Goal: Task Accomplishment & Management: Use online tool/utility

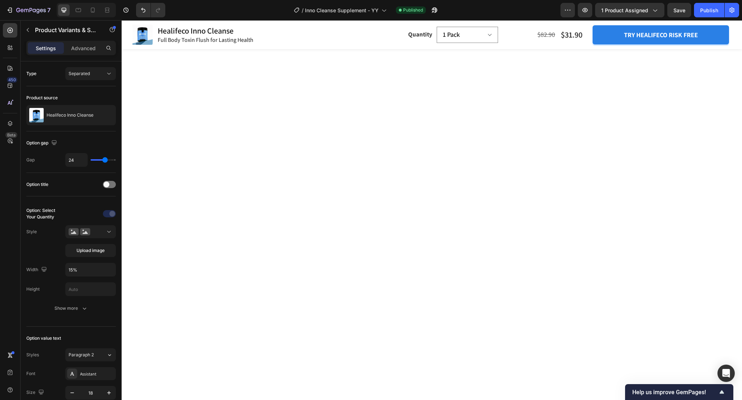
scroll to position [2435, 0]
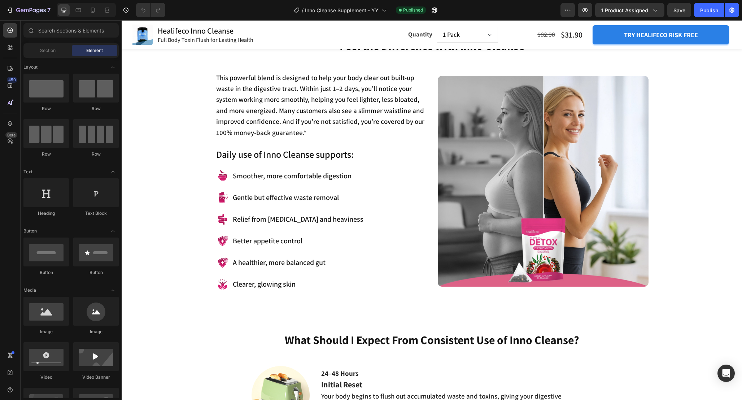
scroll to position [737, 0]
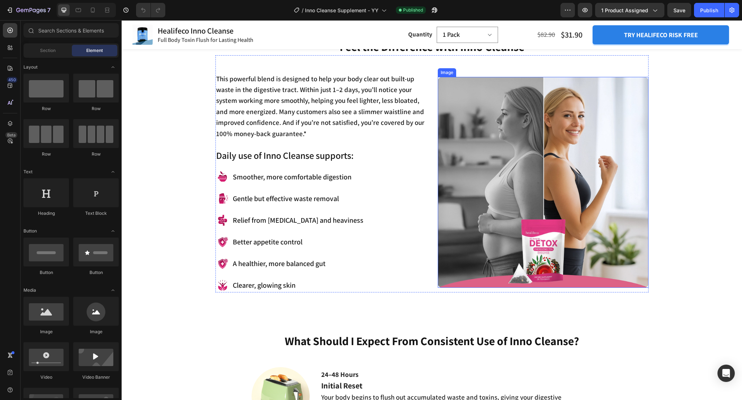
click at [569, 204] on img at bounding box center [543, 182] width 211 height 211
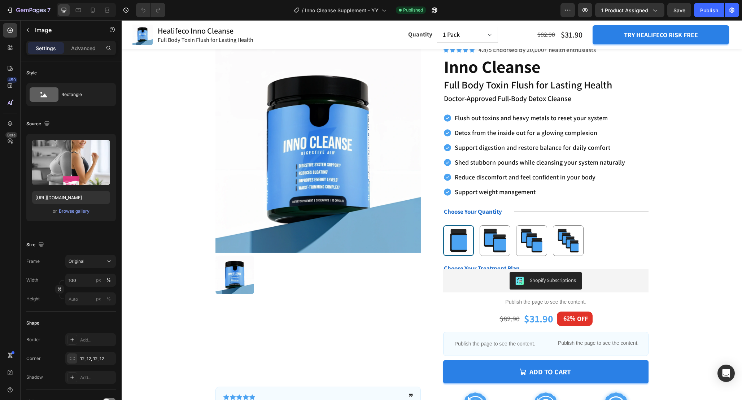
scroll to position [0, 0]
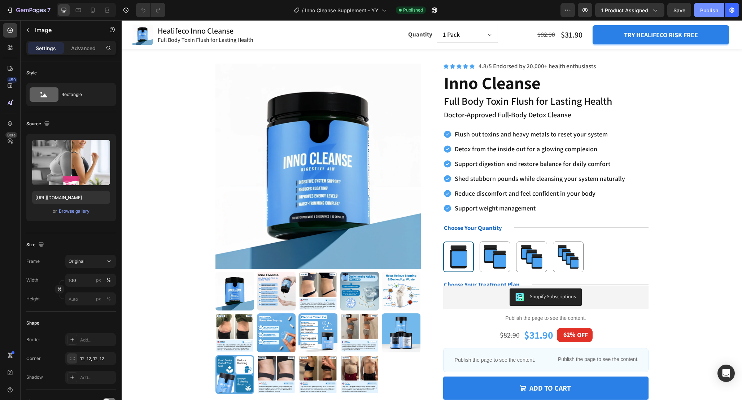
click at [707, 12] on div "Publish" at bounding box center [709, 10] width 18 height 8
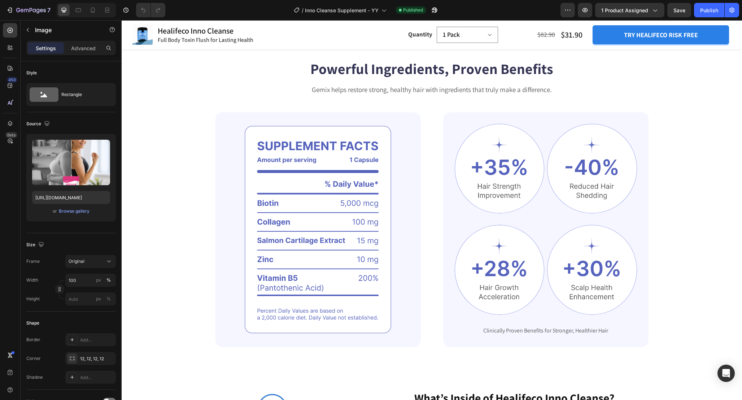
scroll to position [1379, 0]
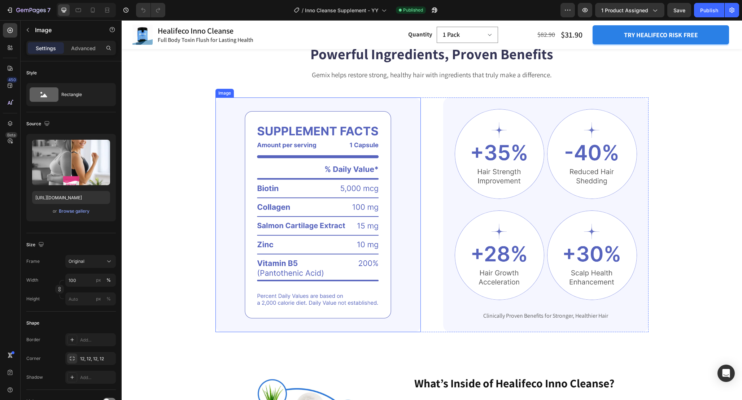
click at [412, 141] on img at bounding box center [318, 214] width 205 height 235
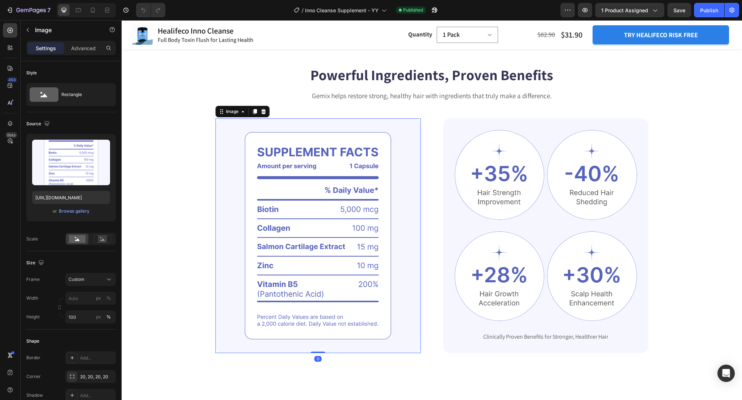
scroll to position [1359, 0]
click at [375, 161] on img at bounding box center [318, 235] width 205 height 235
click at [451, 156] on div "Image Image Row Image Image Row Clinically Proven Benefits for Stronger, Health…" at bounding box center [545, 235] width 205 height 235
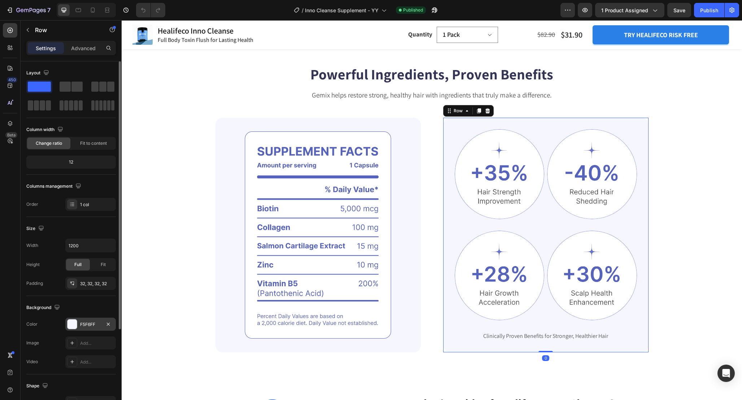
click at [71, 325] on div at bounding box center [72, 323] width 9 height 9
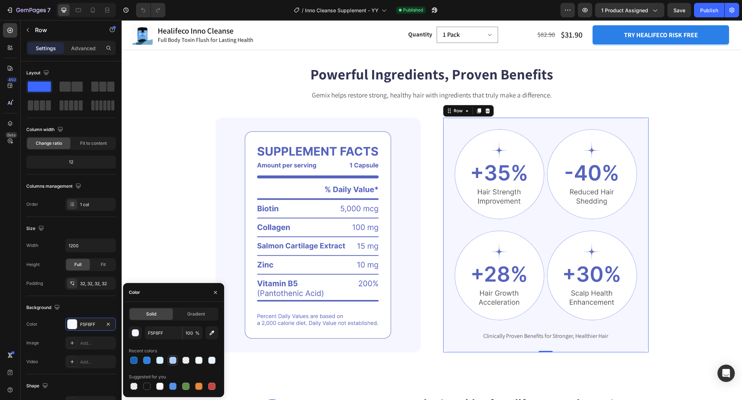
click at [171, 360] on div at bounding box center [172, 360] width 7 height 7
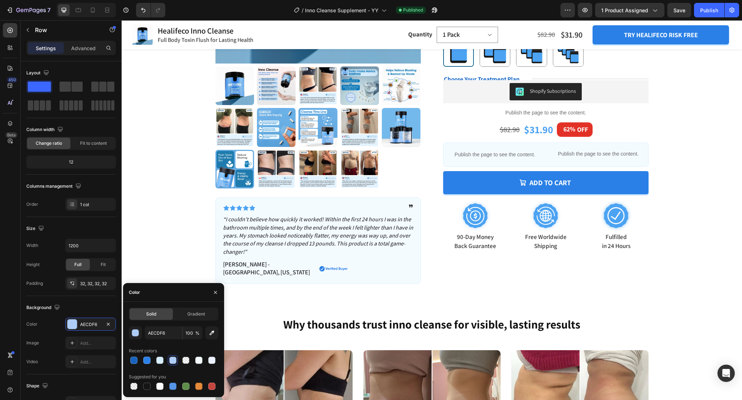
scroll to position [196, 0]
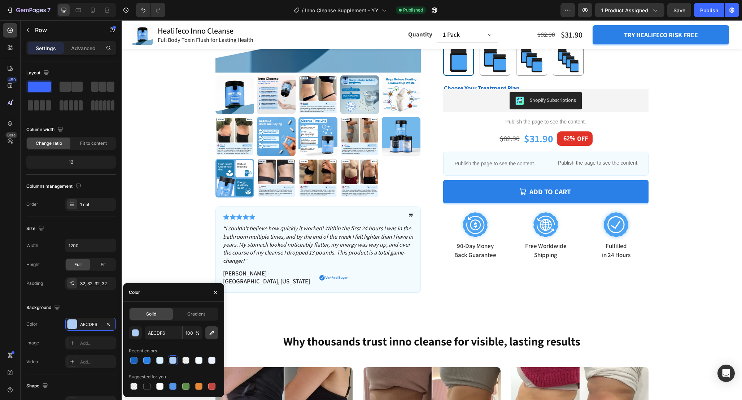
click at [213, 330] on icon "button" at bounding box center [211, 332] width 7 height 7
type input "F5FBFF"
click at [424, 294] on div "Product Images Icon Icon Icon Icon Icon Icon List ❞ Text Block Row “I couldn’t …" at bounding box center [432, 80] width 621 height 483
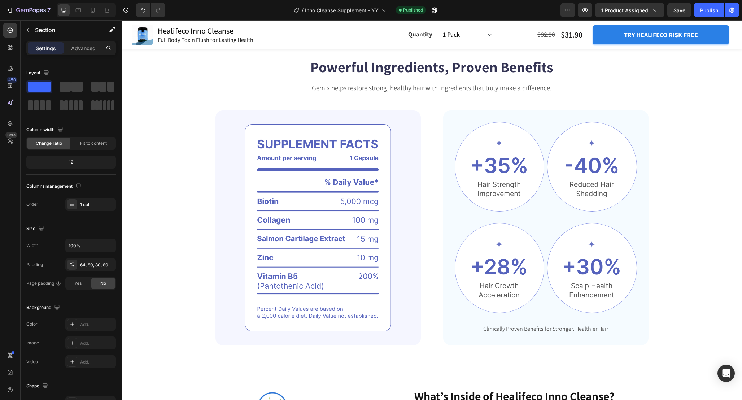
scroll to position [1386, 0]
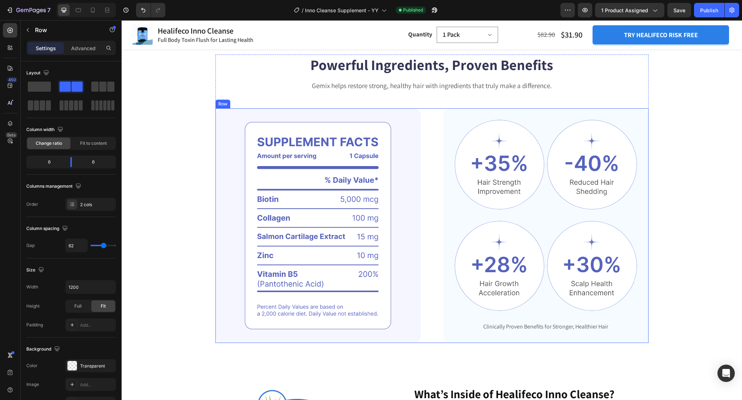
click at [432, 234] on div "Image Image Image Row Image Image Row Clinically Proven Benefits for Stronger, …" at bounding box center [432, 225] width 433 height 235
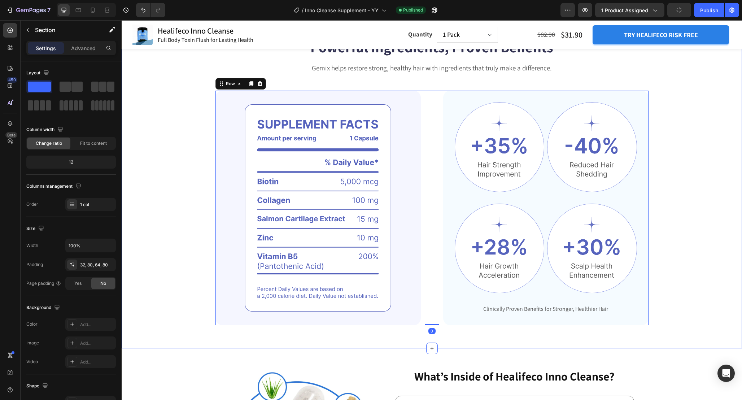
click at [696, 226] on div "Powerful Ingredients, Proven Benefits Heading Gemix helps restore strong, healt…" at bounding box center [432, 181] width 563 height 288
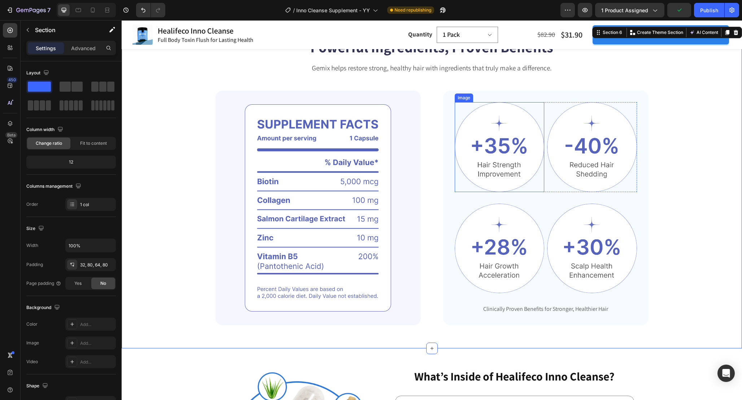
click at [509, 187] on img at bounding box center [500, 147] width 90 height 90
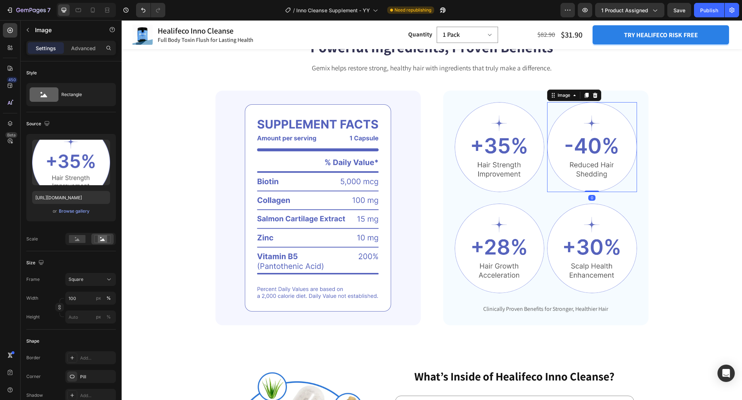
click at [583, 173] on img at bounding box center [592, 147] width 90 height 90
click at [588, 282] on img at bounding box center [592, 249] width 90 height 90
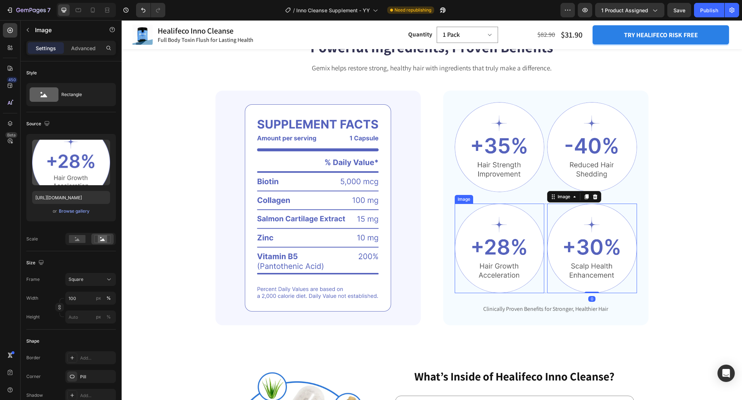
click at [496, 269] on img at bounding box center [500, 249] width 90 height 90
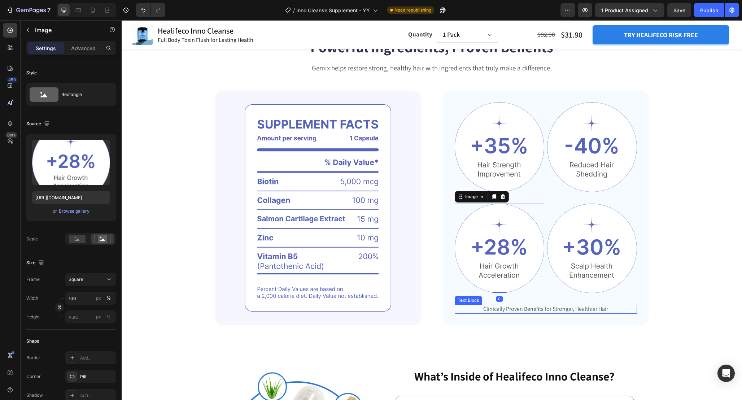
click at [549, 313] on p "Clinically Proven Benefits for Stronger, Healthier Hair" at bounding box center [546, 309] width 181 height 8
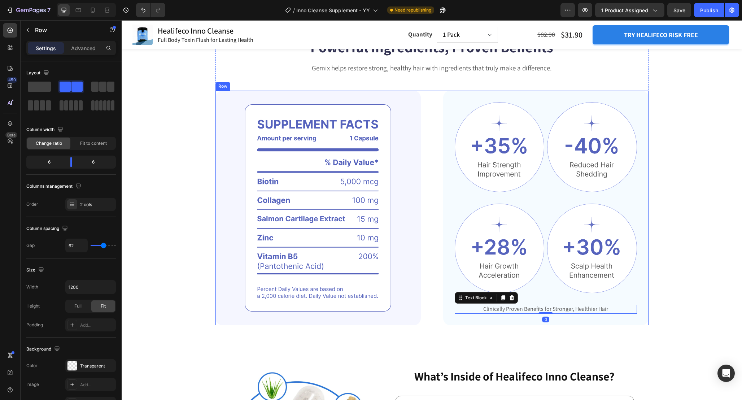
click at [435, 325] on div "Image Image Image Row Image Image Row Clinically Proven Benefits for Stronger, …" at bounding box center [432, 208] width 433 height 235
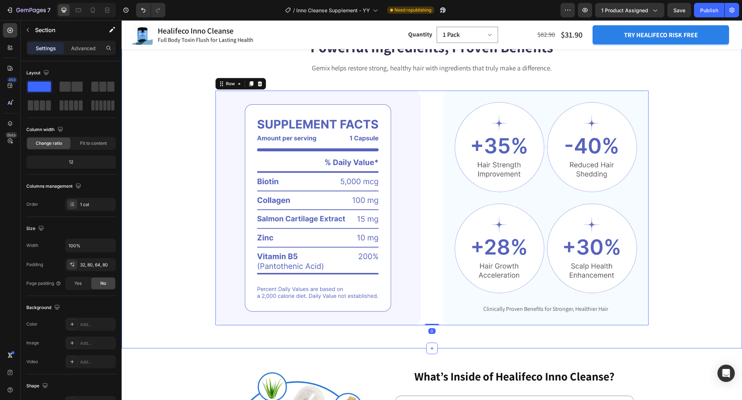
click at [678, 288] on div "Powerful Ingredients, Proven Benefits Heading Gemix helps restore strong, healt…" at bounding box center [432, 181] width 563 height 288
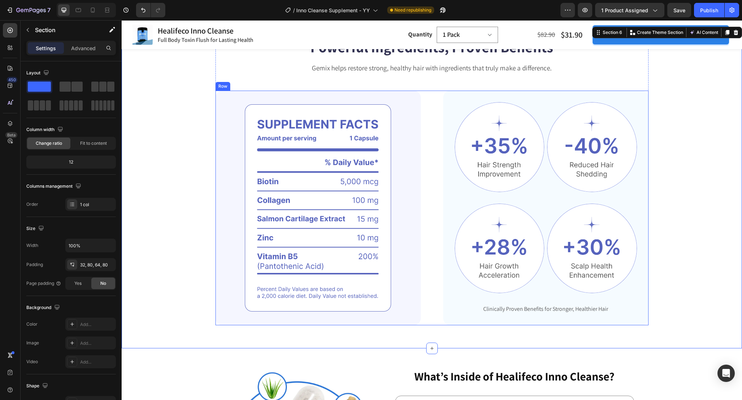
scroll to position [1401, 0]
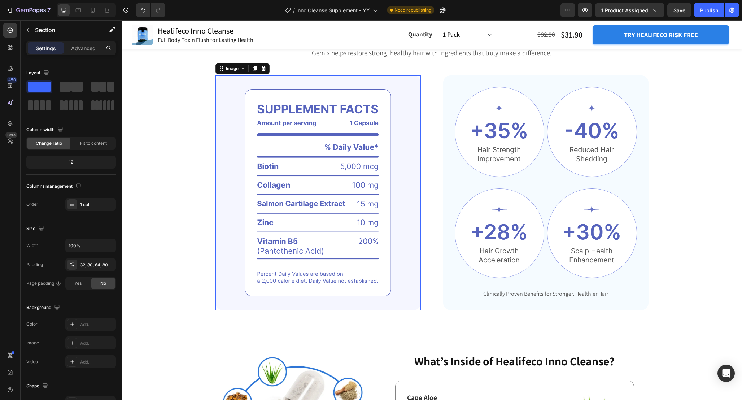
click at [364, 193] on img at bounding box center [318, 192] width 205 height 235
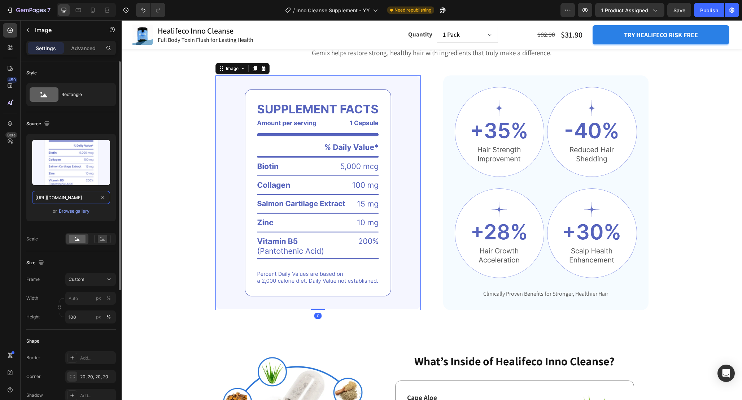
click at [68, 198] on input "https://cdn.shopify.com/s/files/1/2005/9307/files/gempages_432750572815254551-6…" at bounding box center [71, 197] width 78 height 13
click at [447, 108] on div "Image Image Row Image Image Row Clinically Proven Benefits for Stronger, Health…" at bounding box center [545, 192] width 205 height 235
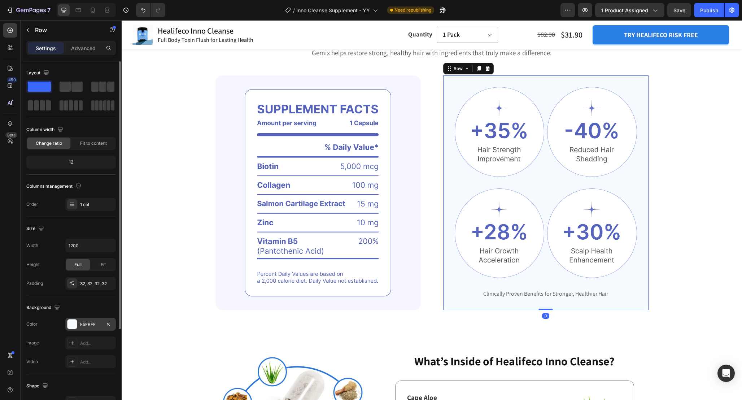
click at [86, 326] on div "F5FBFF" at bounding box center [90, 324] width 21 height 6
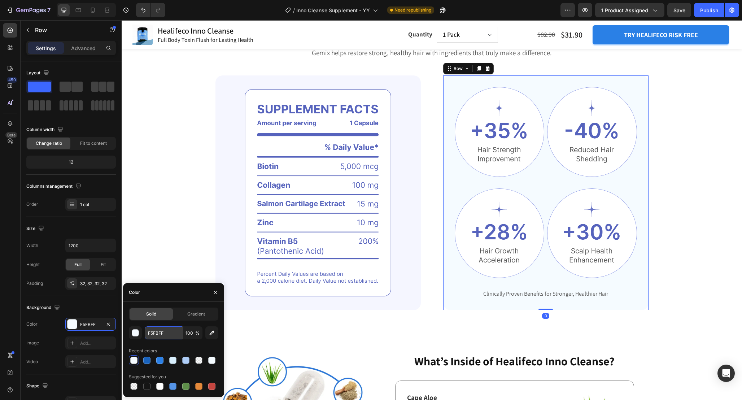
click at [169, 332] on input "F5FBFF" at bounding box center [164, 332] width 38 height 13
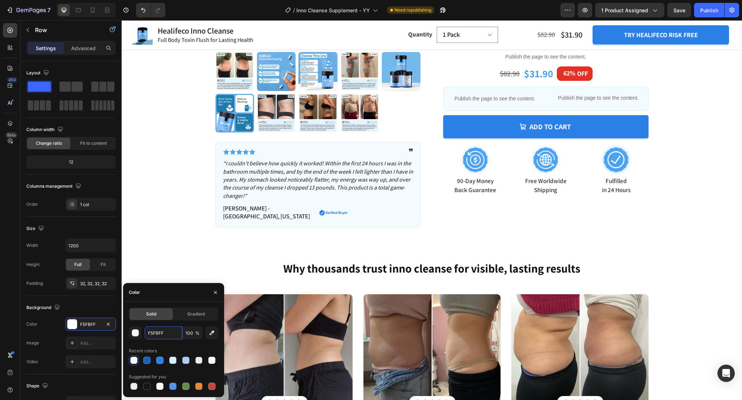
scroll to position [261, 0]
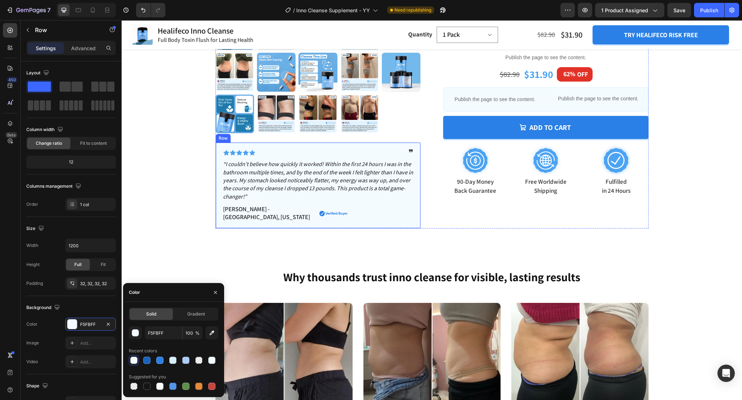
click at [419, 166] on div "Icon Icon Icon Icon Icon Icon List ❞ Text Block Row “I couldn’t believe how qui…" at bounding box center [318, 185] width 205 height 86
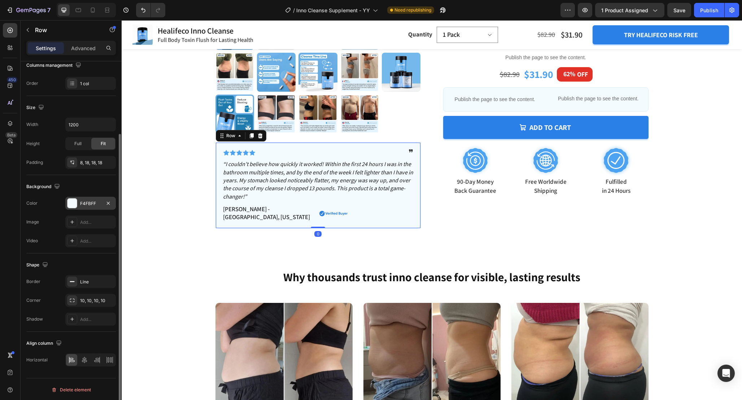
scroll to position [103, 0]
click at [87, 280] on div "Line" at bounding box center [90, 281] width 21 height 6
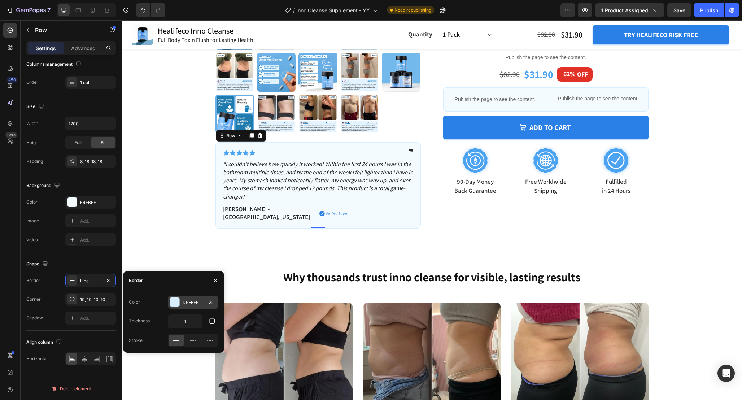
click at [191, 304] on div "D6EEFF" at bounding box center [193, 302] width 21 height 6
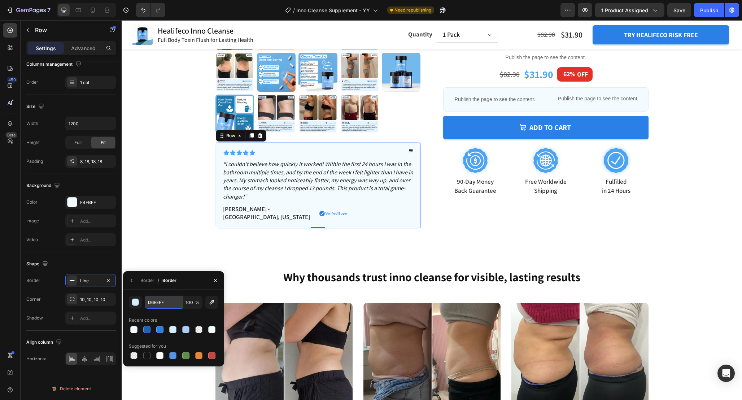
click at [167, 300] on input "D6EEFF" at bounding box center [164, 302] width 38 height 13
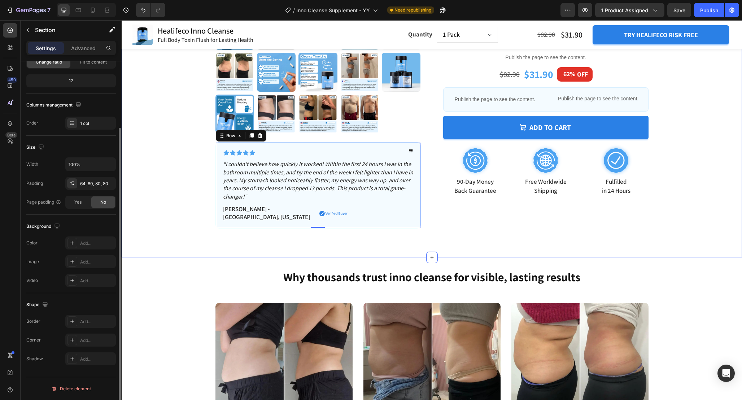
click at [392, 230] on div "Product Images Icon Icon Icon Icon Icon Icon List ❞ Text Block Row “I couldn’t …" at bounding box center [432, 15] width 621 height 483
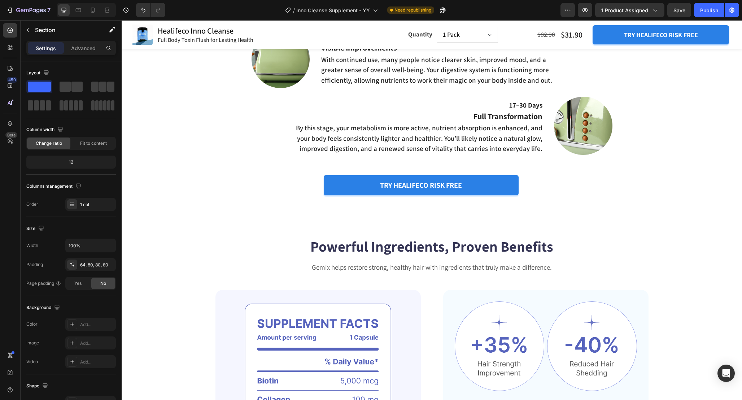
scroll to position [1196, 0]
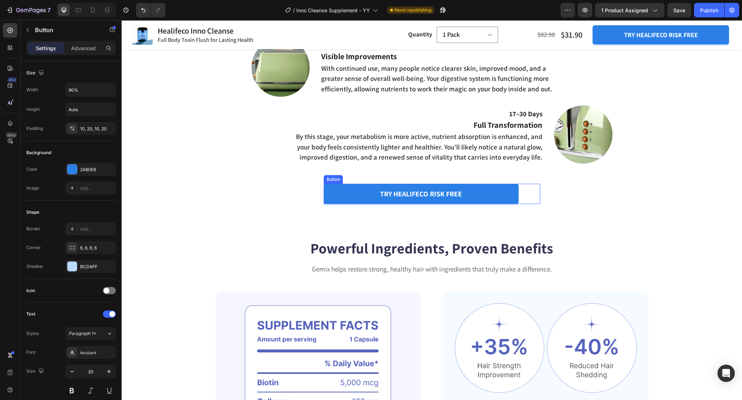
click at [532, 198] on div "try healifeco risk free Button" at bounding box center [432, 194] width 217 height 20
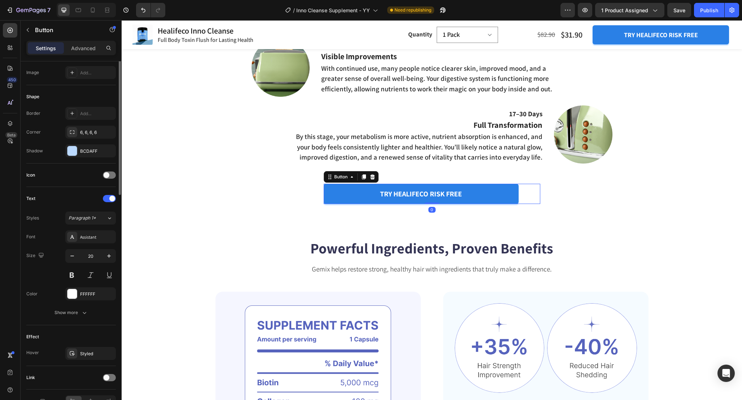
scroll to position [158, 0]
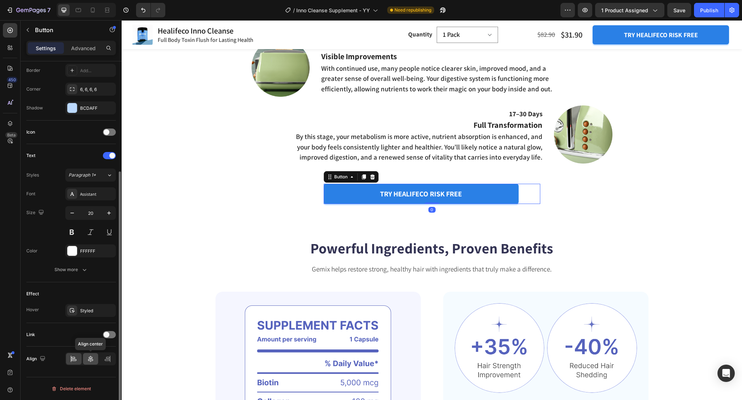
click at [89, 361] on icon at bounding box center [90, 359] width 5 height 6
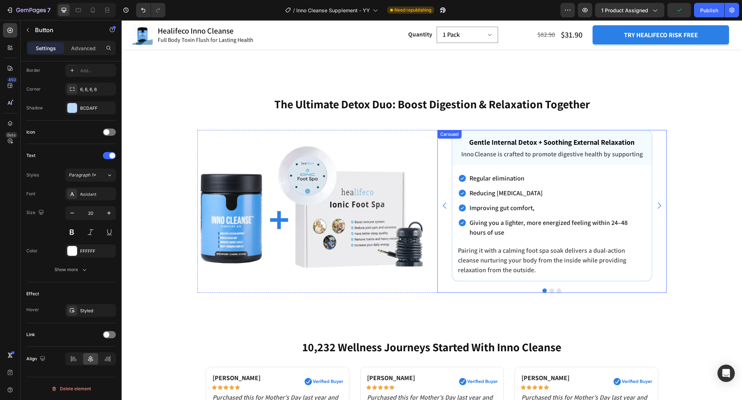
scroll to position [2356, 0]
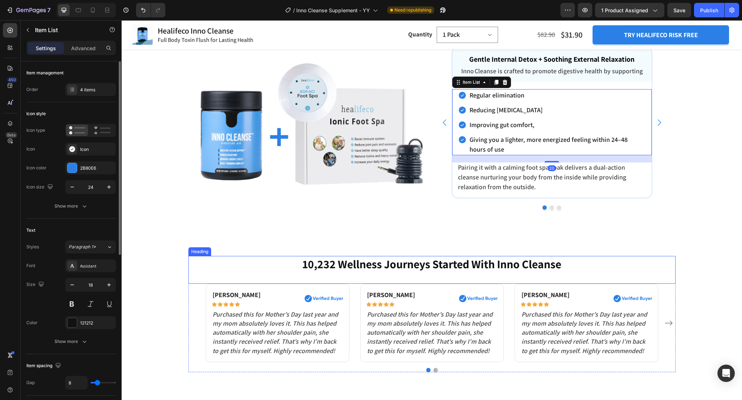
scroll to position [2419, 0]
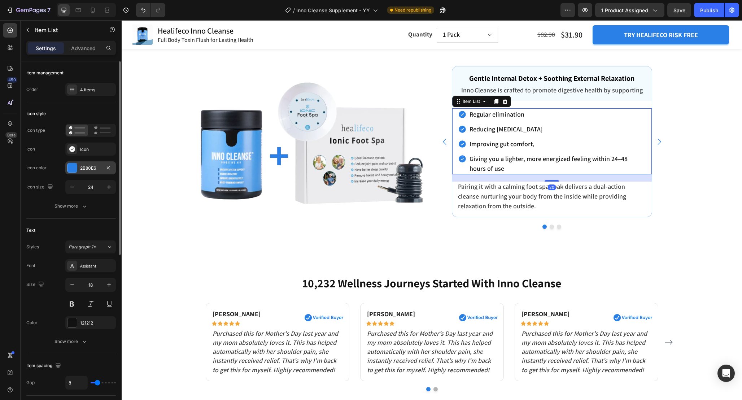
click at [96, 167] on div "2B80E6" at bounding box center [90, 168] width 21 height 6
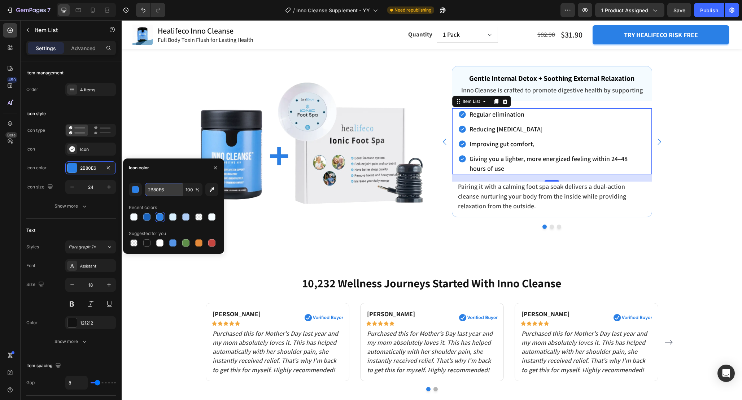
click at [176, 192] on input "2B80E6" at bounding box center [164, 189] width 38 height 13
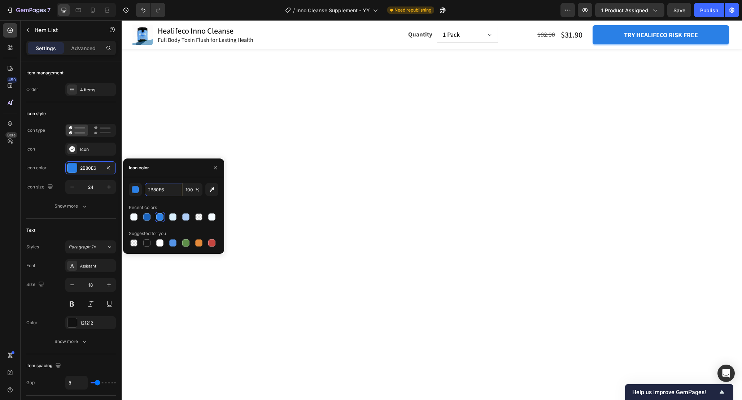
scroll to position [1530, 0]
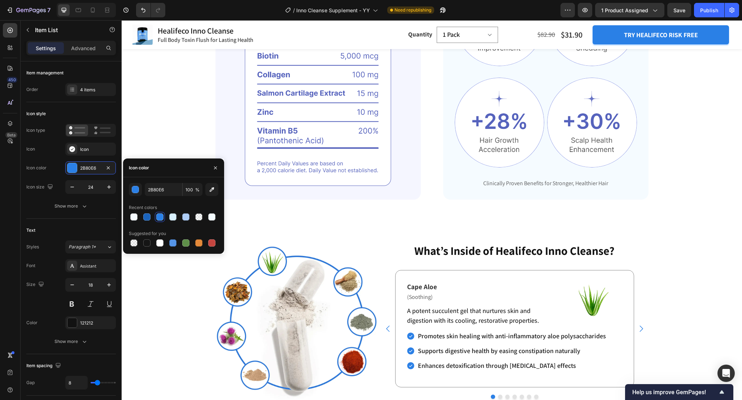
click at [217, 166] on icon "button" at bounding box center [216, 168] width 6 height 6
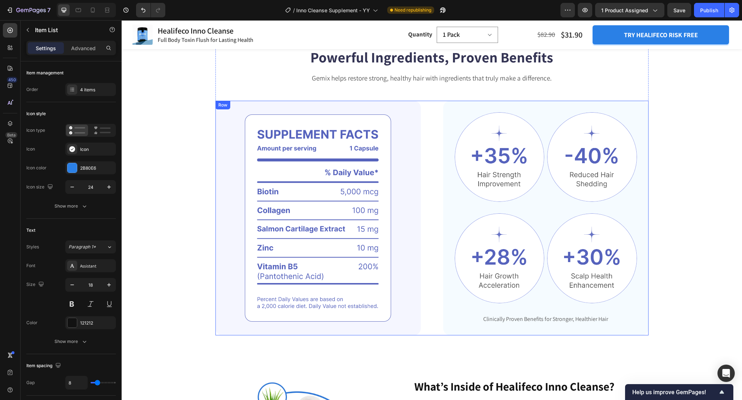
scroll to position [1401, 0]
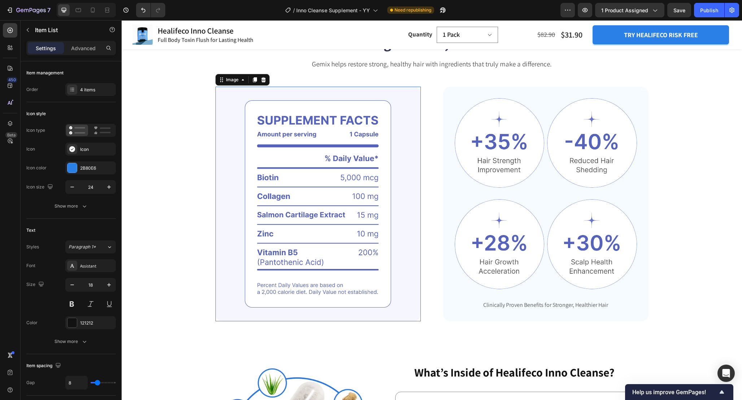
click at [357, 165] on img at bounding box center [318, 204] width 205 height 235
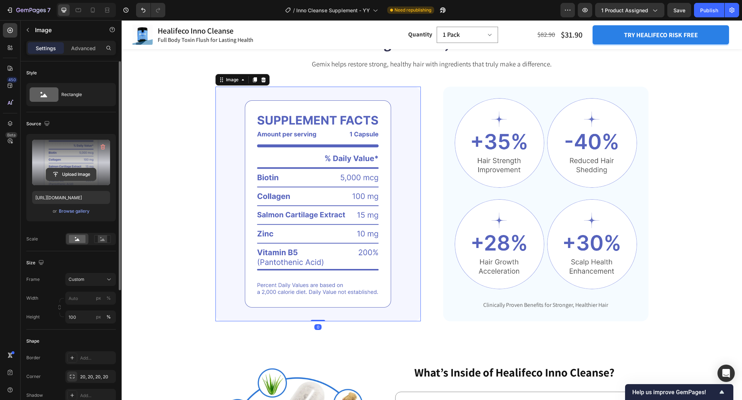
click at [73, 172] on input "file" at bounding box center [71, 174] width 50 height 12
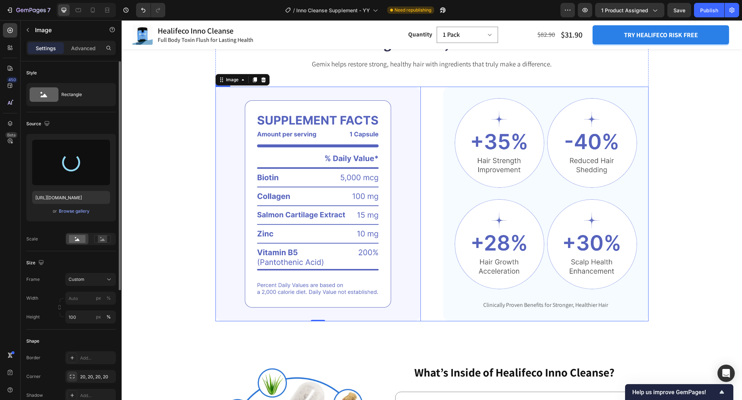
type input "https://cdn.shopify.com/s/files/1/0665/9355/4687/files/gempages_464015395364275…"
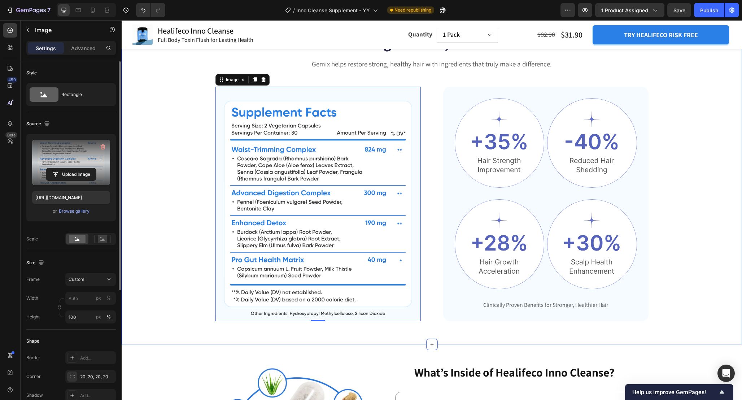
click at [179, 235] on div "Powerful Ingredients, Proven Benefits Heading Gemix helps restore strong, healt…" at bounding box center [432, 177] width 563 height 288
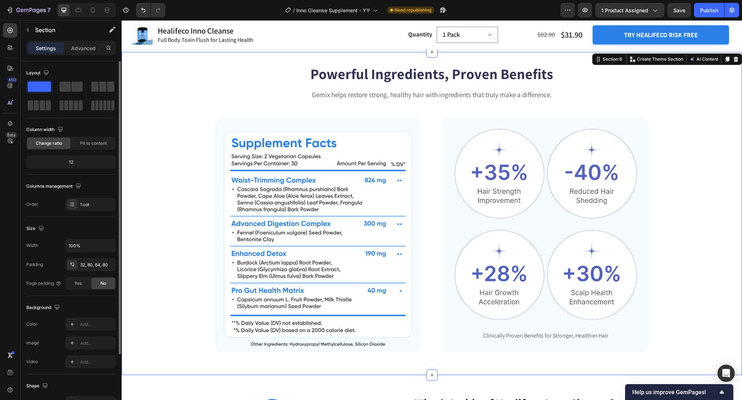
scroll to position [1386, 0]
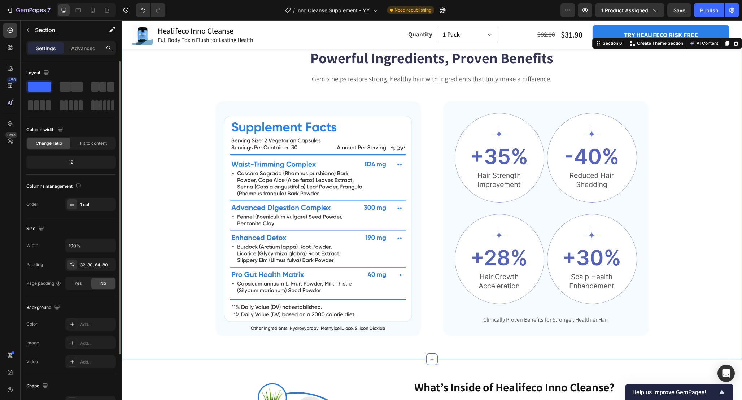
click at [154, 195] on div "Powerful Ingredients, Proven Benefits Heading Gemix helps restore strong, healt…" at bounding box center [432, 192] width 563 height 288
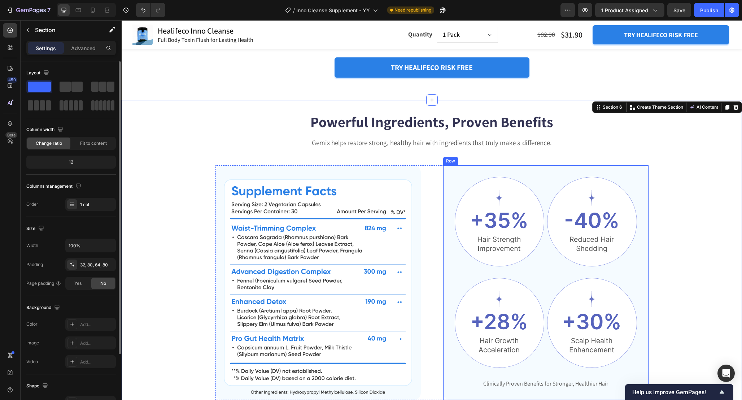
scroll to position [1319, 0]
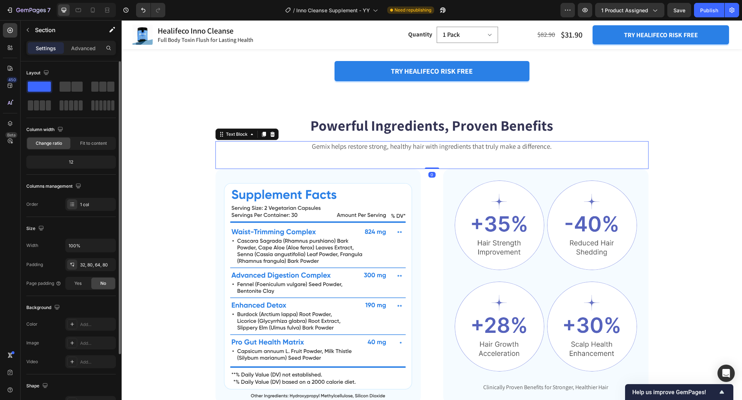
click at [478, 151] on p "Gemix helps restore strong, healthy hair with ingredients that truly make a dif…" at bounding box center [432, 146] width 432 height 9
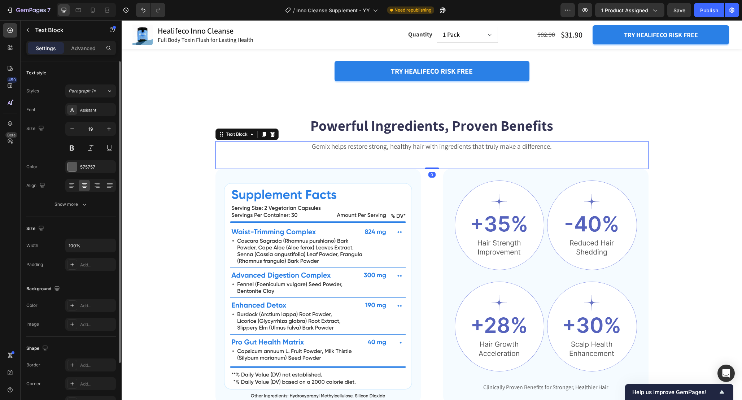
click at [277, 140] on div "Text Block" at bounding box center [247, 135] width 63 height 12
click at [275, 139] on div at bounding box center [272, 134] width 9 height 9
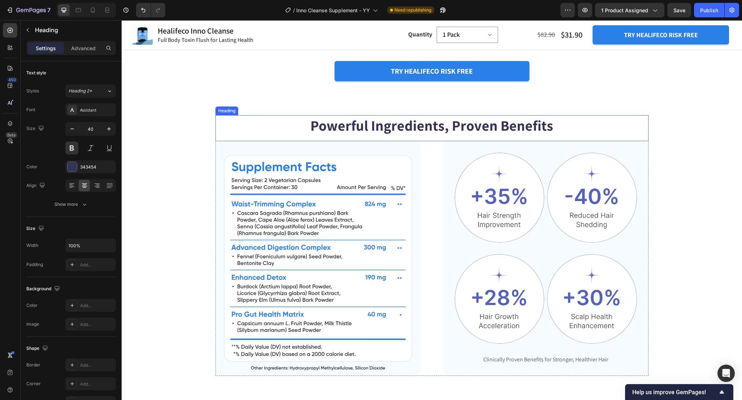
click at [442, 135] on h2 "Powerful Ingredients, Proven Benefits" at bounding box center [432, 125] width 433 height 20
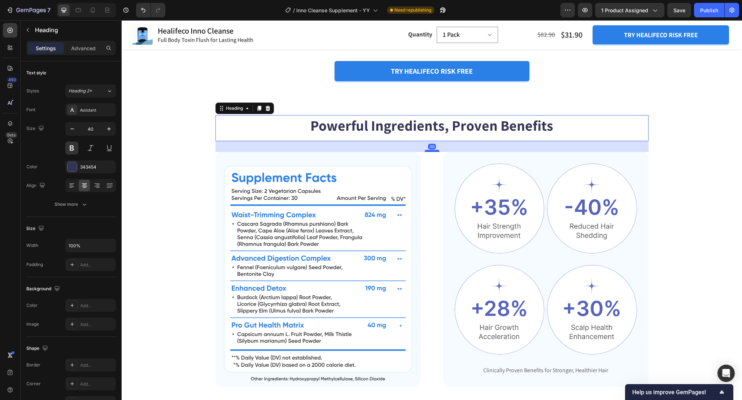
drag, startPoint x: 435, startPoint y: 147, endPoint x: 435, endPoint y: 157, distance: 10.1
click at [435, 152] on div at bounding box center [432, 151] width 14 height 2
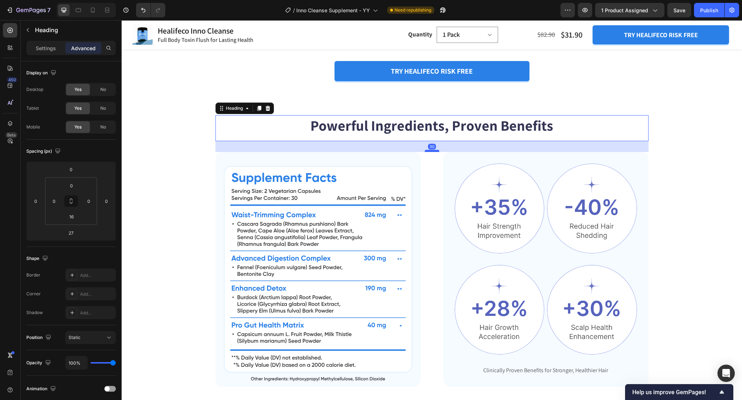
click at [432, 152] on div at bounding box center [432, 151] width 14 height 2
type input "30"
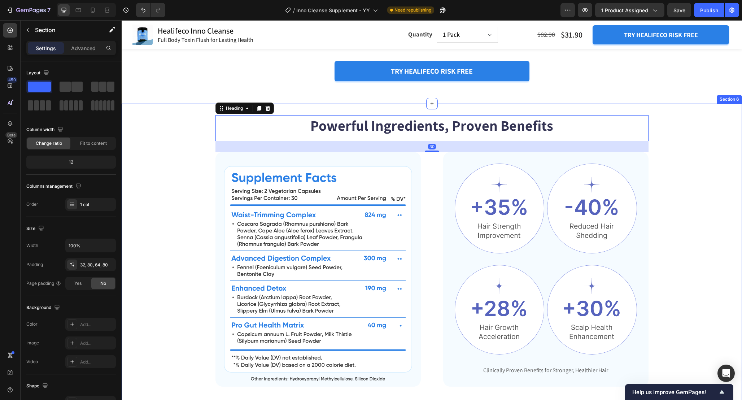
click at [690, 179] on div "Powerful Ingredients, Proven Benefits Heading 30 Image Image Image Row Image Im…" at bounding box center [432, 250] width 563 height 271
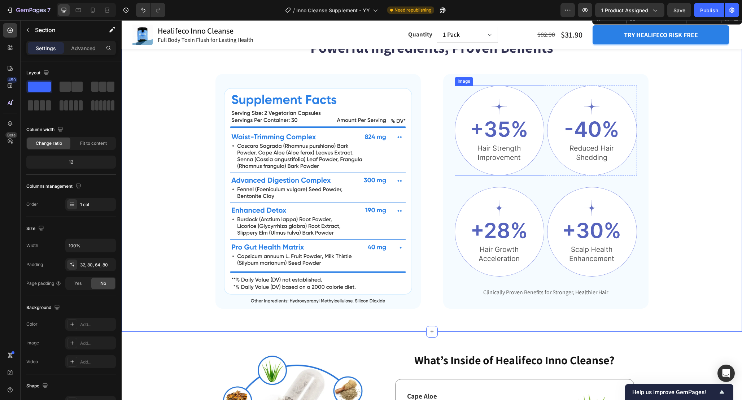
scroll to position [1373, 0]
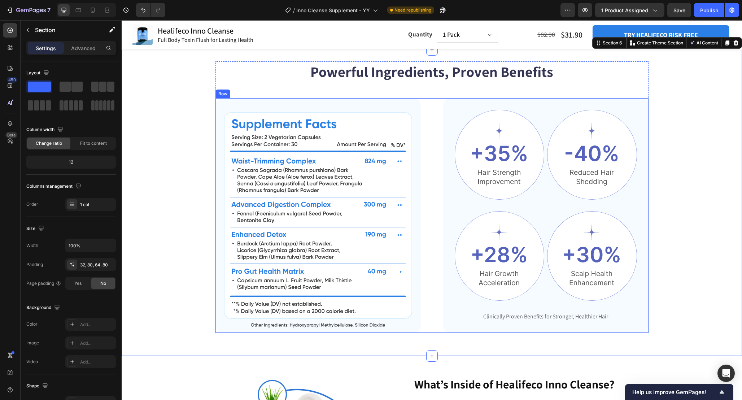
click at [428, 253] on div "Image Image Image Row Image Image Row Clinically Proven Benefits for Stronger, …" at bounding box center [432, 215] width 433 height 235
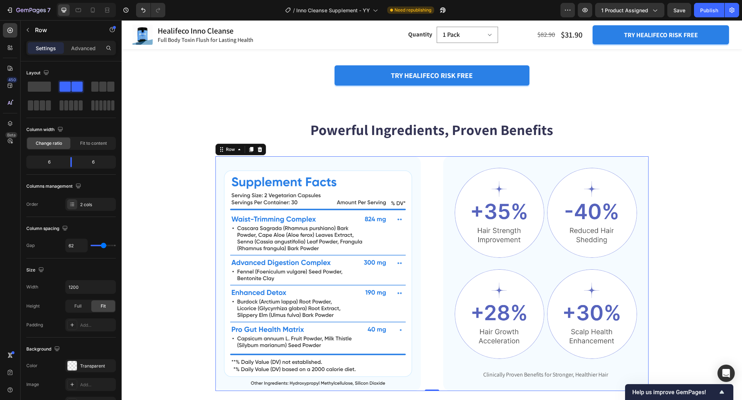
scroll to position [1374, 0]
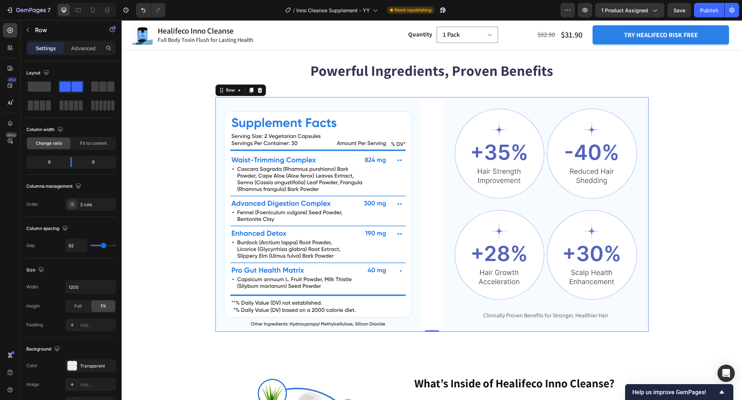
click at [430, 248] on div "Image Image Image Row Image Image Row Clinically Proven Benefits for Stronger, …" at bounding box center [432, 214] width 433 height 235
type input "41"
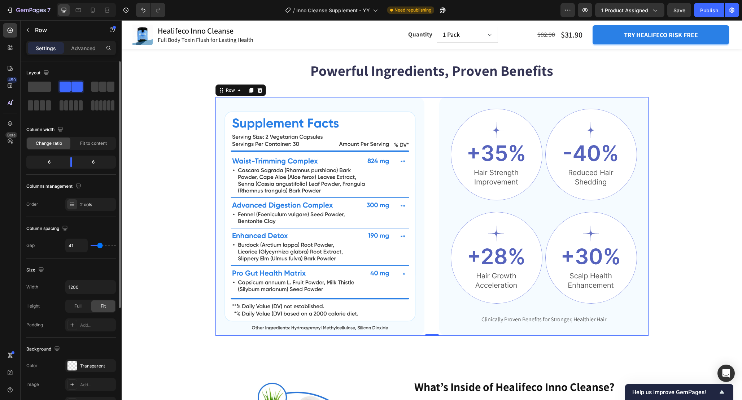
type input "33"
type input "31"
type input "30"
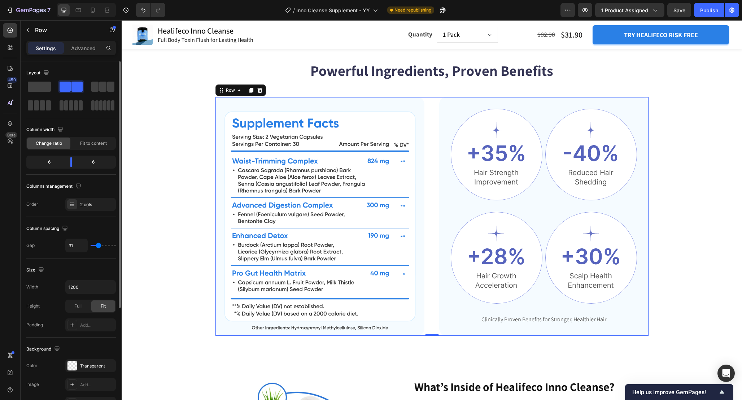
type input "30"
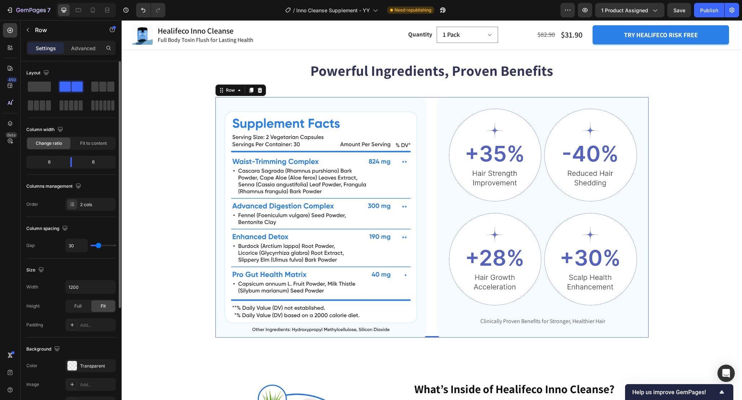
type input "29"
type input "30"
type input "31"
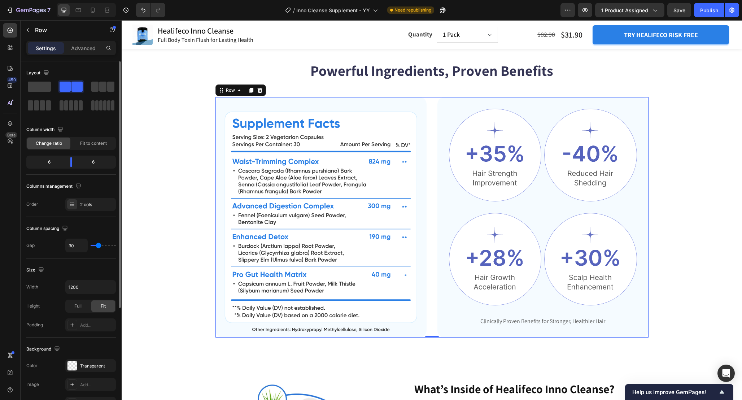
type input "31"
type input "32"
type input "33"
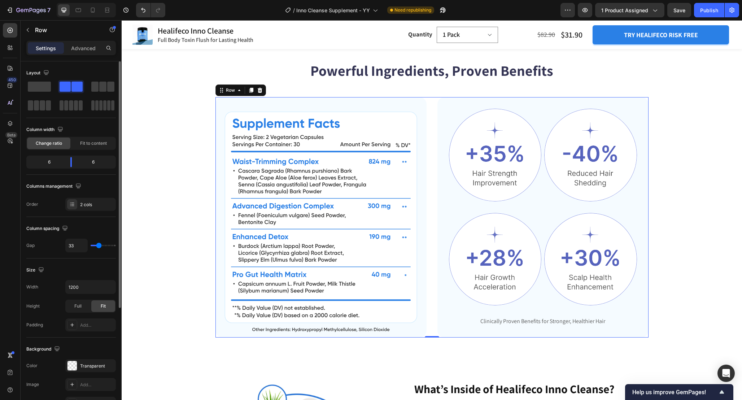
type input "32"
type input "31"
type input "29"
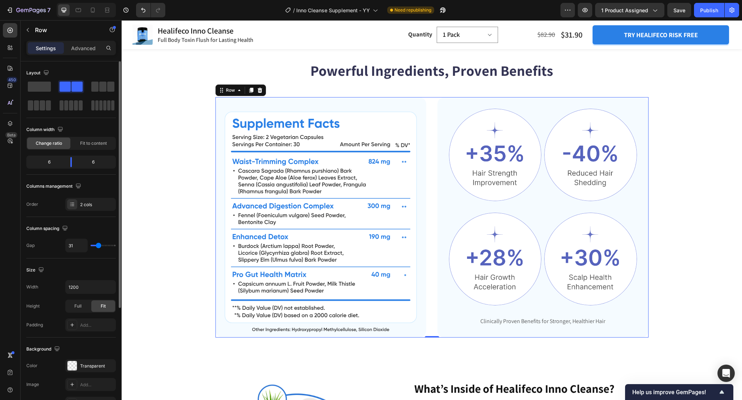
type input "29"
type input "27"
type input "23"
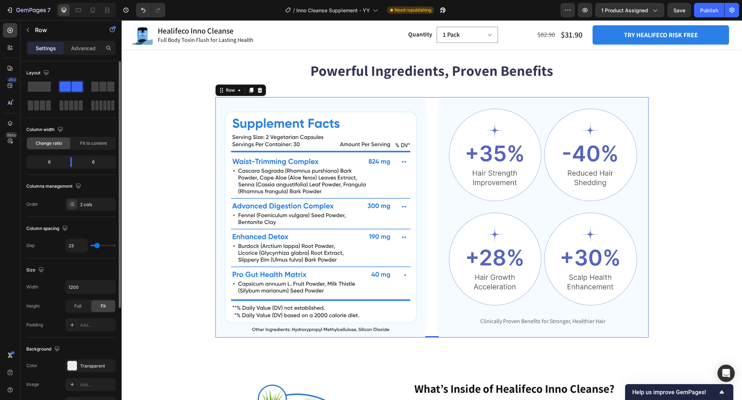
type input "19"
type input "18"
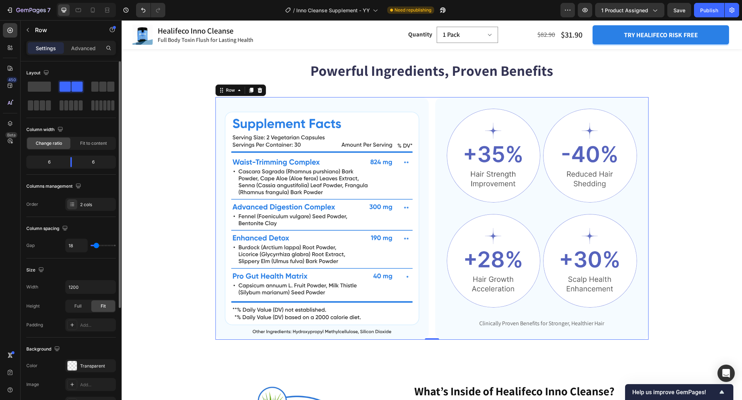
type input "19"
type input "20"
type input "21"
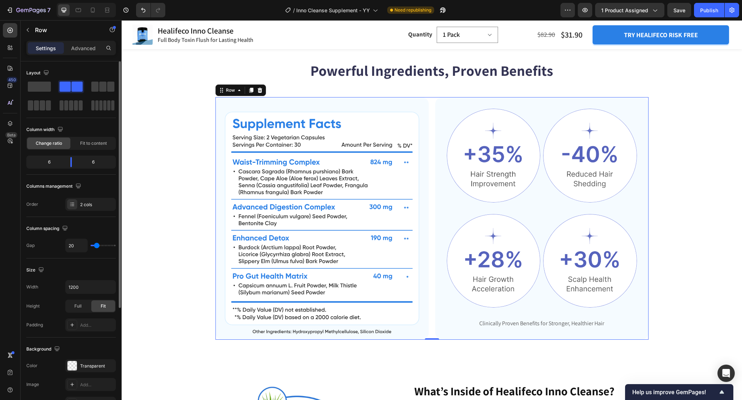
type input "21"
type input "22"
type input "23"
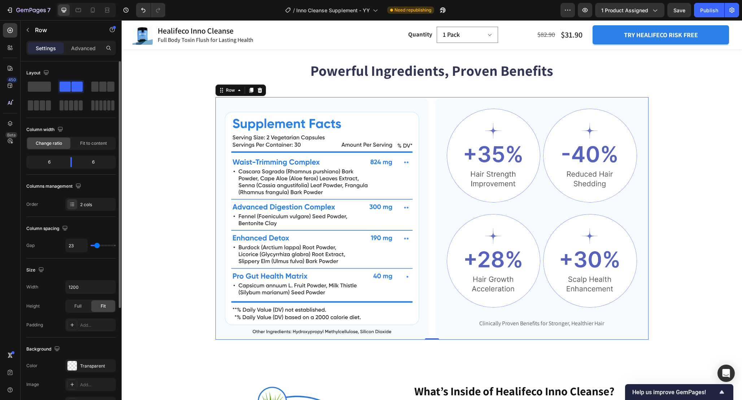
type input "24"
type input "22"
type input "20"
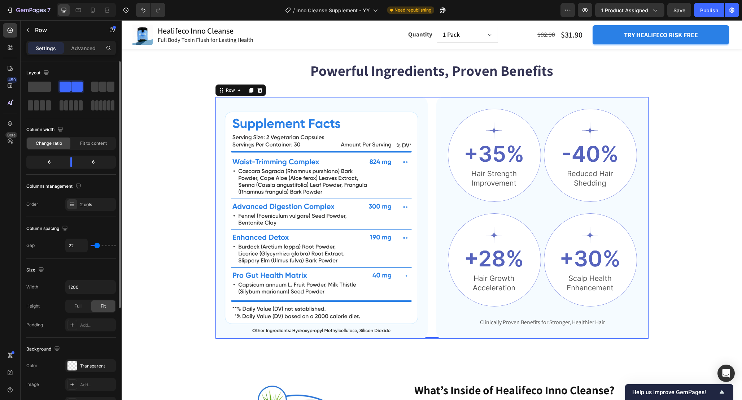
type input "20"
type input "19"
type input "18"
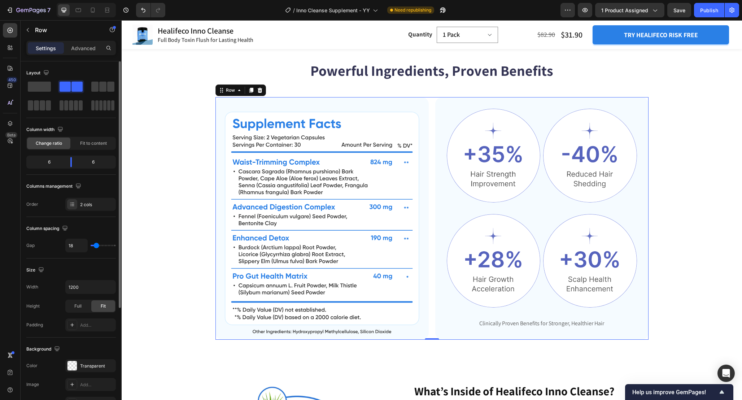
type input "17"
type input "18"
type input "19"
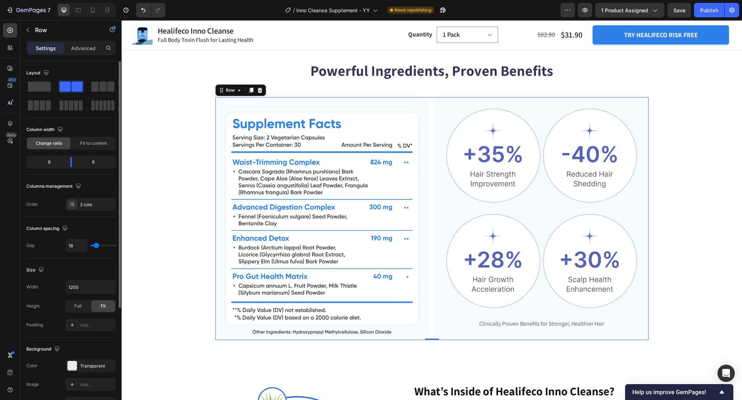
type input "19"
type input "20"
click at [96, 246] on input "range" at bounding box center [103, 245] width 25 height 1
click at [168, 245] on div "Powerful Ingredients, Proven Benefits Heading Image Image Image Row Image Image…" at bounding box center [432, 199] width 563 height 279
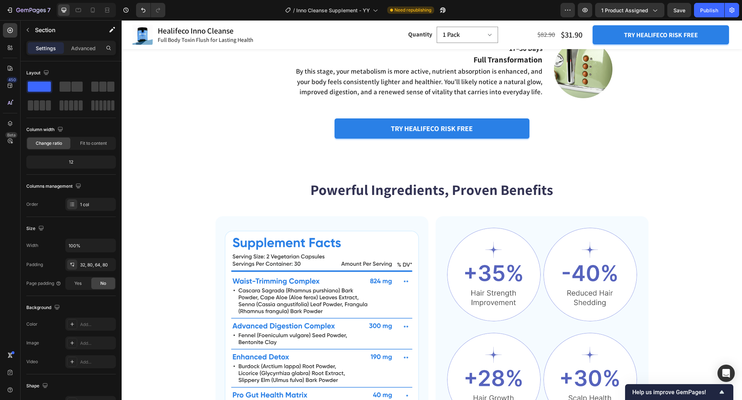
scroll to position [1264, 0]
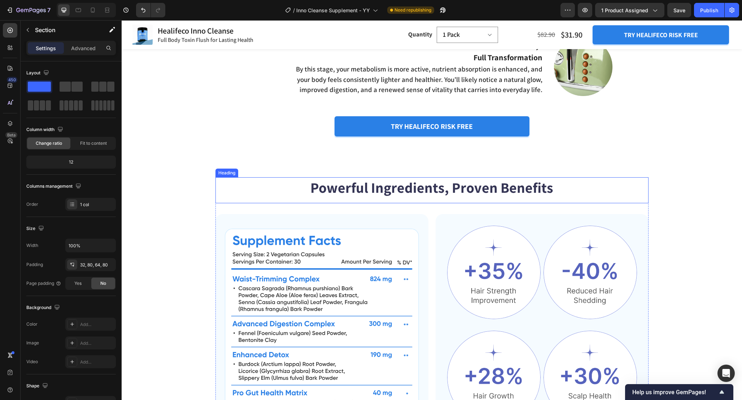
click at [367, 189] on h2 "Powerful Ingredients, Proven Benefits" at bounding box center [432, 187] width 433 height 20
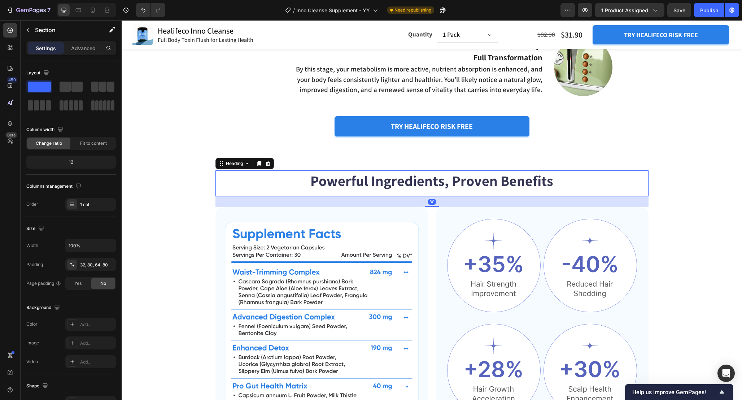
click at [367, 189] on h2 "Powerful Ingredients, Proven Benefits" at bounding box center [432, 180] width 433 height 20
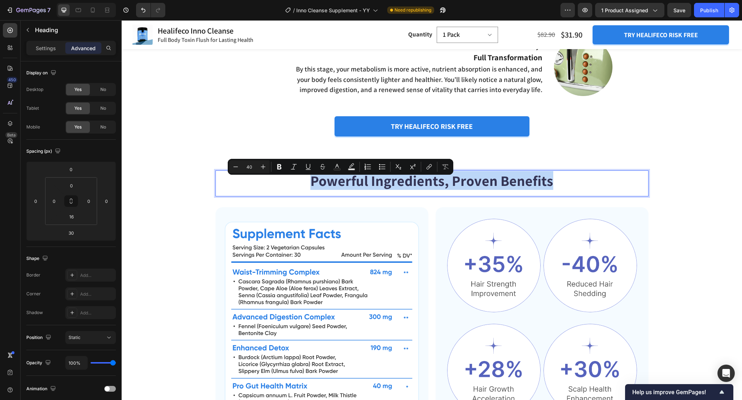
click at [367, 189] on p "Powerful Ingredients, Proven Benefits" at bounding box center [432, 180] width 432 height 19
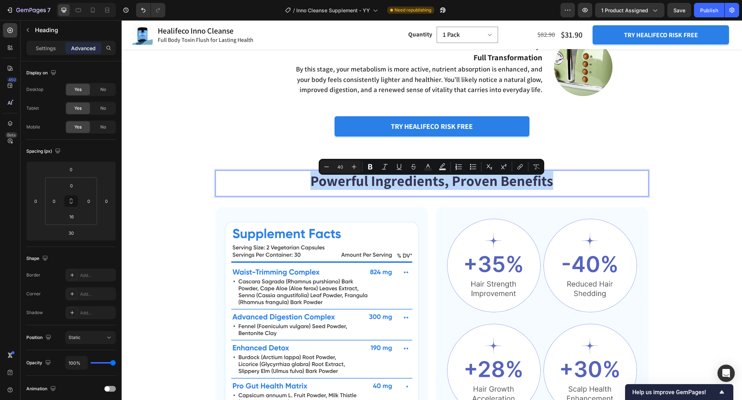
copy p "Powerful Ingredients, Proven Benefits"
click at [662, 198] on div "Powerful Ingredients, Proven Benefits Heading 30 Image Image Image Row Image Im…" at bounding box center [432, 309] width 563 height 279
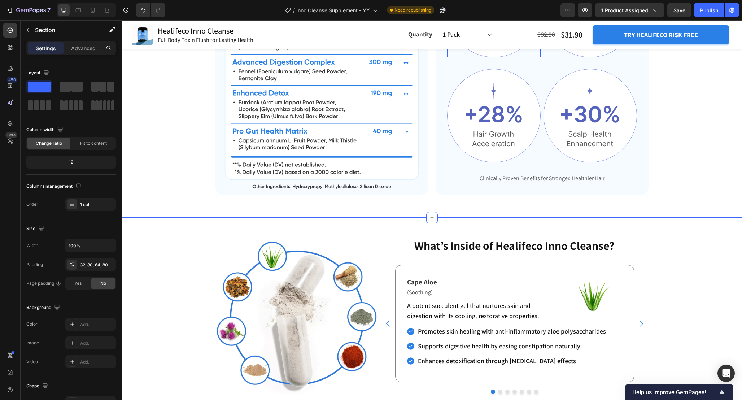
click at [503, 247] on h2 "What’s Inside of Healifeco Inno Cleanse?" at bounding box center [515, 246] width 268 height 17
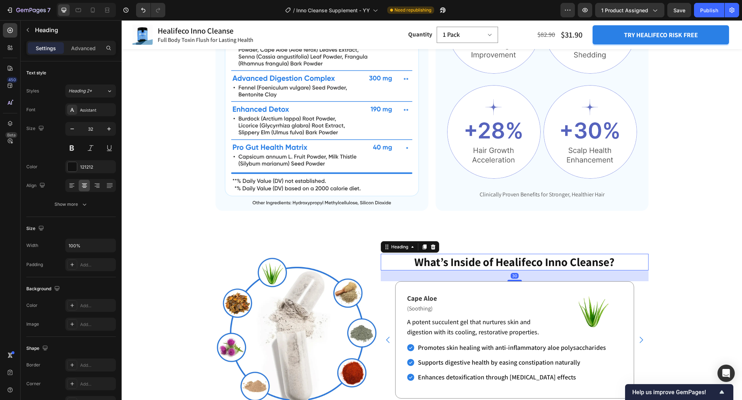
scroll to position [1508, 0]
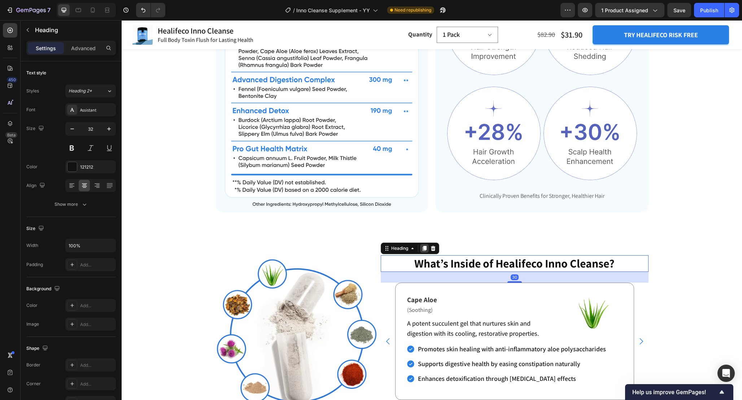
click at [427, 252] on div at bounding box center [424, 248] width 9 height 9
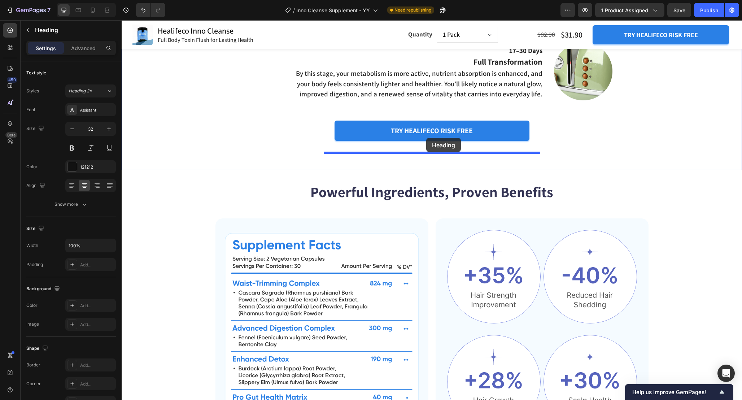
scroll to position [1242, 0]
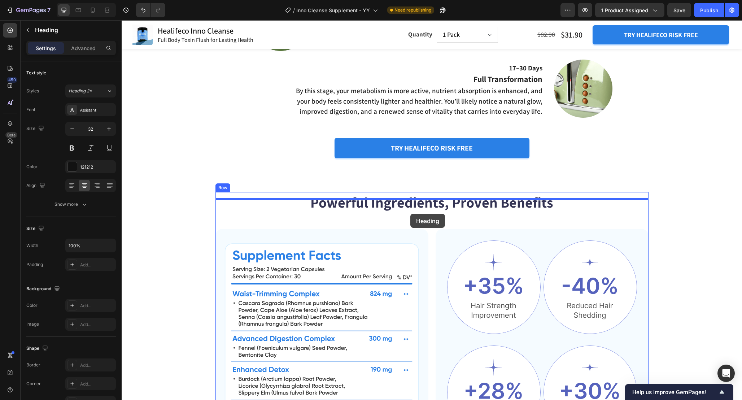
drag, startPoint x: 388, startPoint y: 273, endPoint x: 410, endPoint y: 214, distance: 63.2
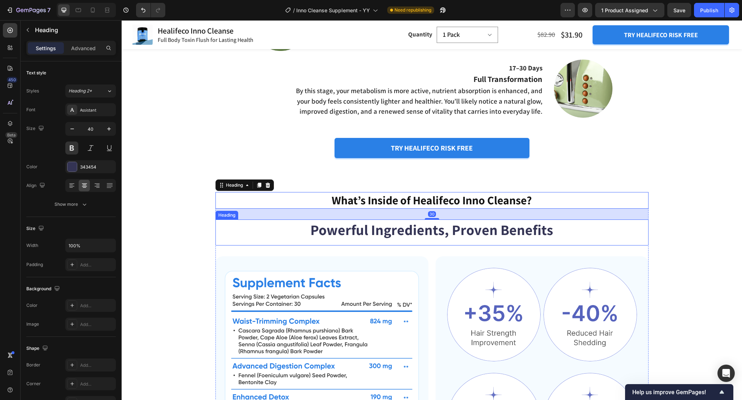
click at [438, 236] on p "Powerful Ingredients, Proven Benefits" at bounding box center [432, 229] width 432 height 19
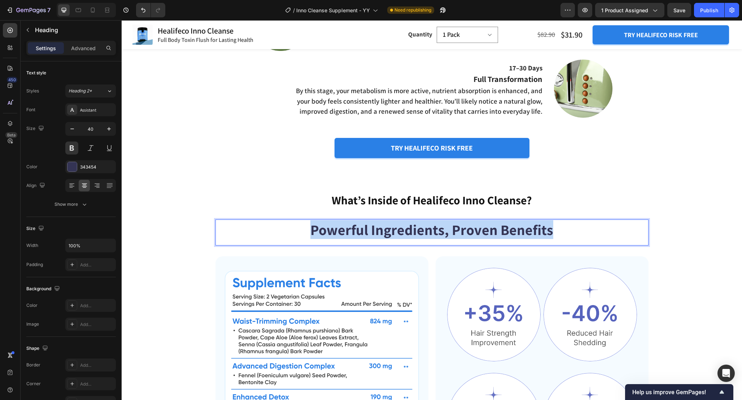
click at [438, 236] on p "Powerful Ingredients, Proven Benefits" at bounding box center [432, 229] width 432 height 19
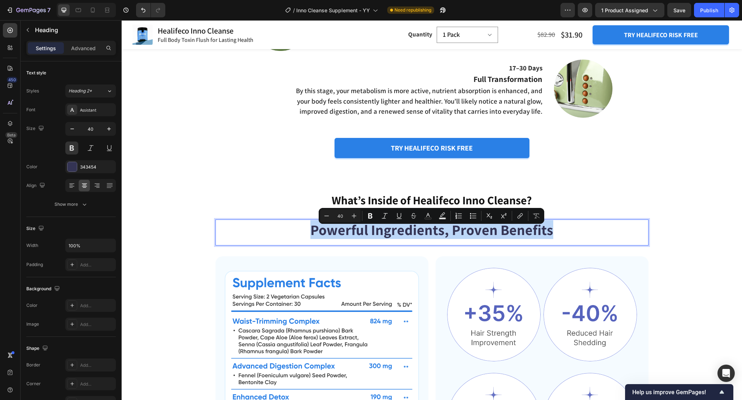
copy p "Powerful Ingredients, Proven Benefits"
click at [505, 205] on h2 "What’s Inside of Healifeco Inno Cleanse?" at bounding box center [432, 200] width 433 height 17
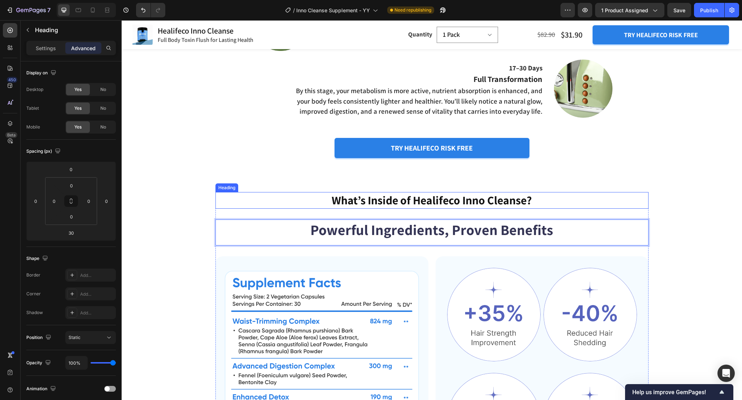
click at [505, 205] on h2 "What’s Inside of Healifeco Inno Cleanse?" at bounding box center [432, 200] width 433 height 17
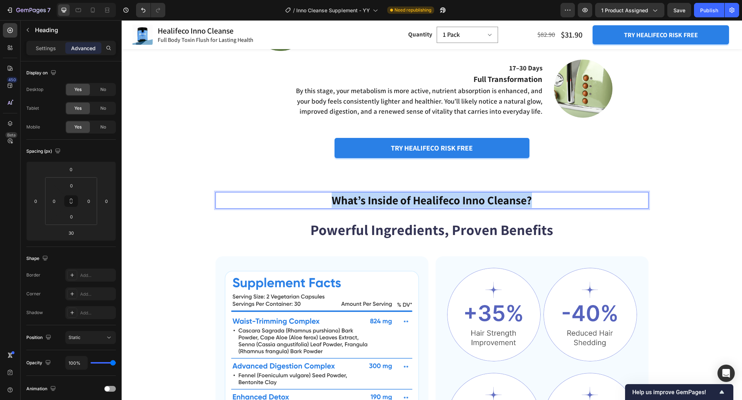
click at [505, 205] on p "What’s Inside of Healifeco Inno Cleanse?" at bounding box center [432, 200] width 432 height 15
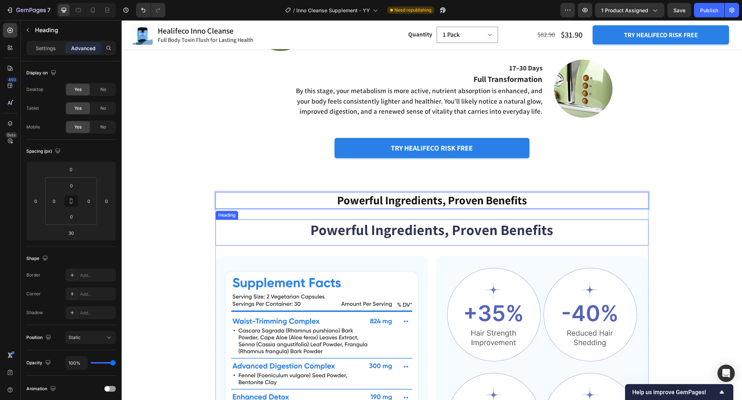
click at [583, 230] on p "Powerful Ingredients, Proven Benefits" at bounding box center [432, 229] width 432 height 19
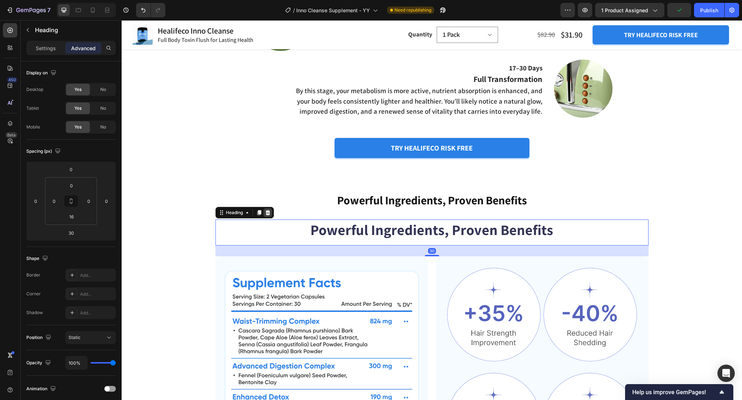
click at [271, 217] on div at bounding box center [268, 212] width 9 height 9
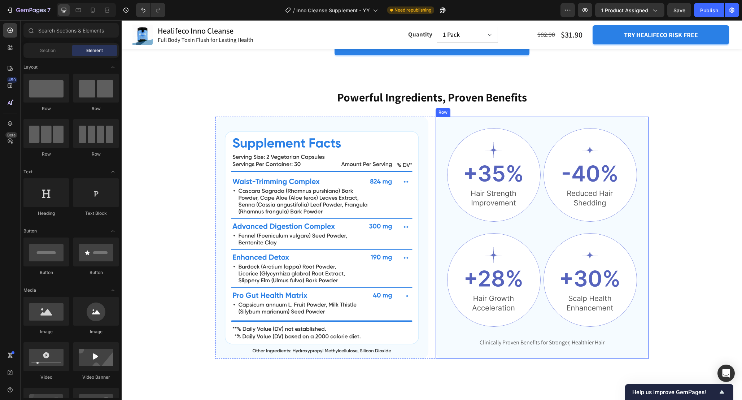
scroll to position [1357, 0]
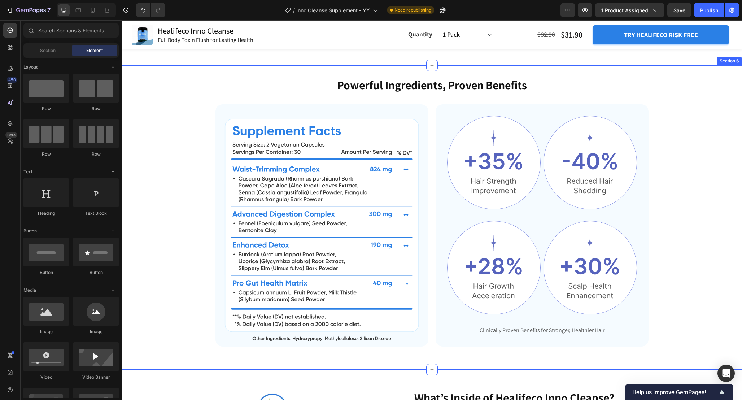
click at [698, 227] on div "Powerful Ingredients, Proven Benefits Heading Image Image Image Row Image Image…" at bounding box center [432, 211] width 563 height 269
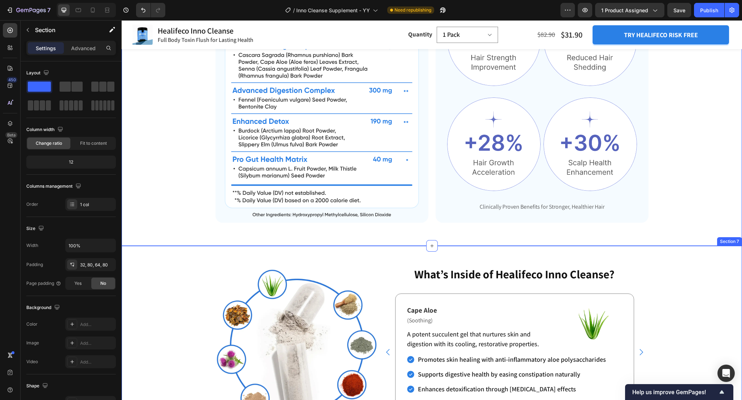
scroll to position [1492, 0]
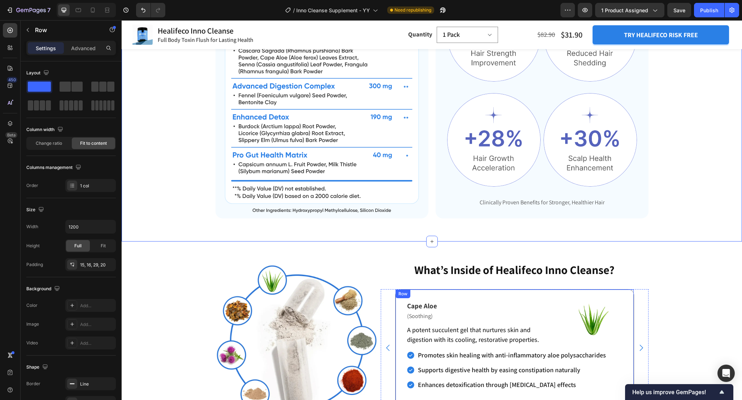
click at [399, 294] on div "Row" at bounding box center [403, 294] width 12 height 6
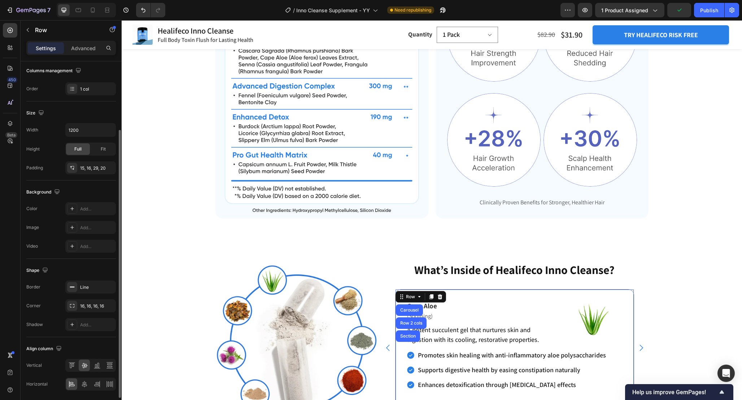
scroll to position [102, 0]
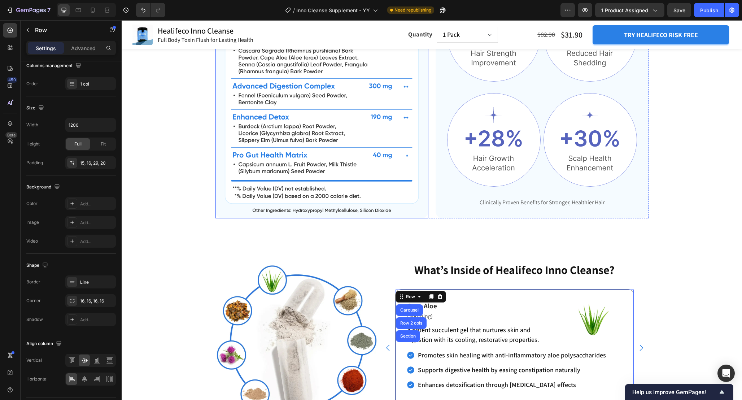
click at [427, 214] on img at bounding box center [322, 98] width 213 height 242
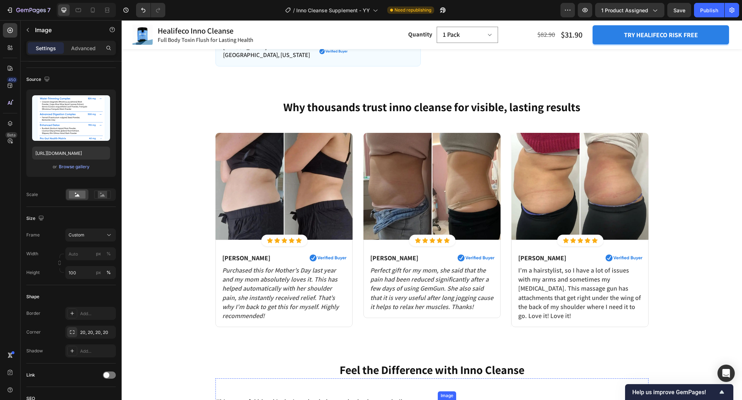
scroll to position [423, 0]
click at [497, 313] on div "Regina C. Text block Image Row Perfect gift for my mom, she said that the pain …" at bounding box center [432, 278] width 137 height 78
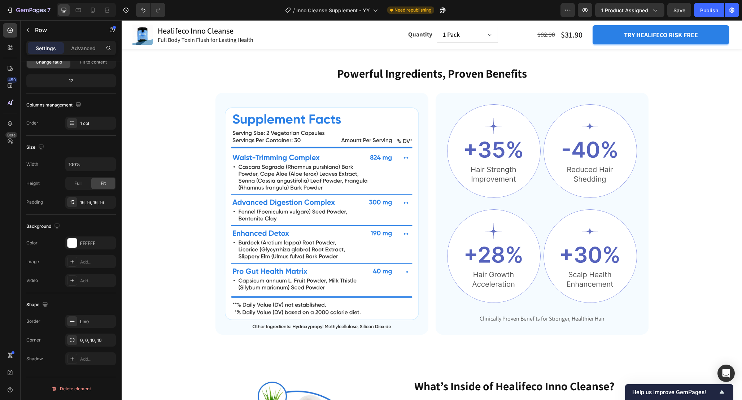
scroll to position [1373, 0]
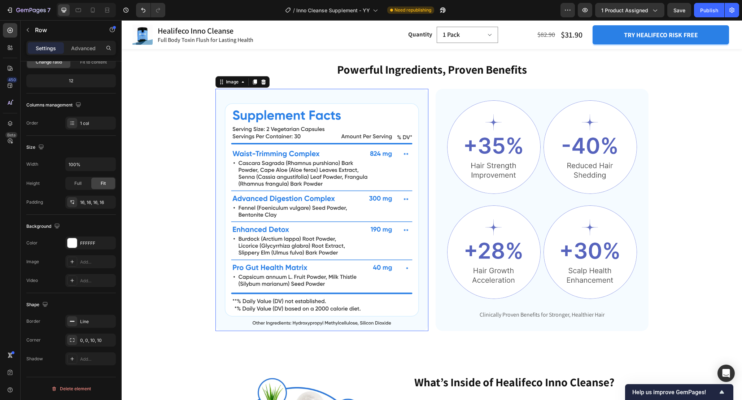
click at [427, 138] on img at bounding box center [322, 210] width 213 height 242
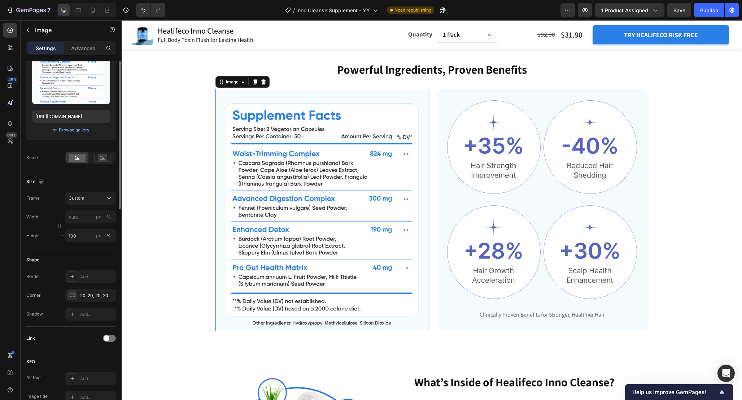
scroll to position [0, 0]
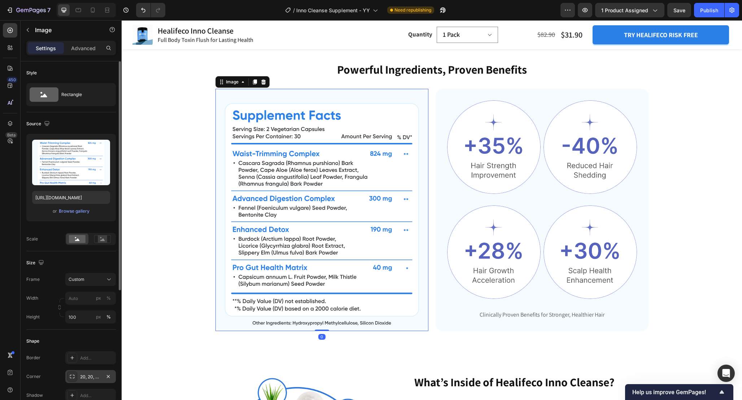
click at [72, 378] on icon at bounding box center [72, 377] width 6 height 6
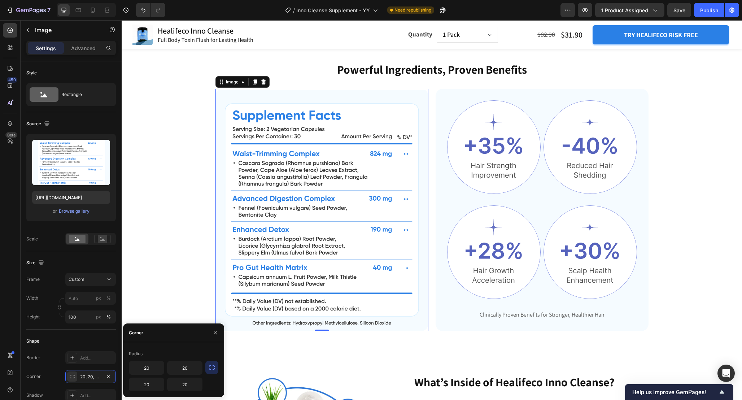
click at [211, 368] on icon "button" at bounding box center [211, 367] width 7 height 7
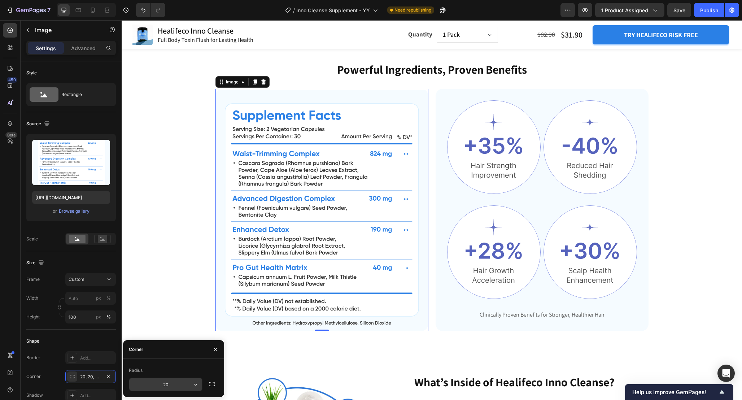
click at [171, 388] on input "20" at bounding box center [165, 384] width 73 height 13
type input "10"
click at [211, 236] on div "Powerful Ingredients, Proven Benefits Heading Image 0 Image Image Row Image Ima…" at bounding box center [432, 195] width 563 height 269
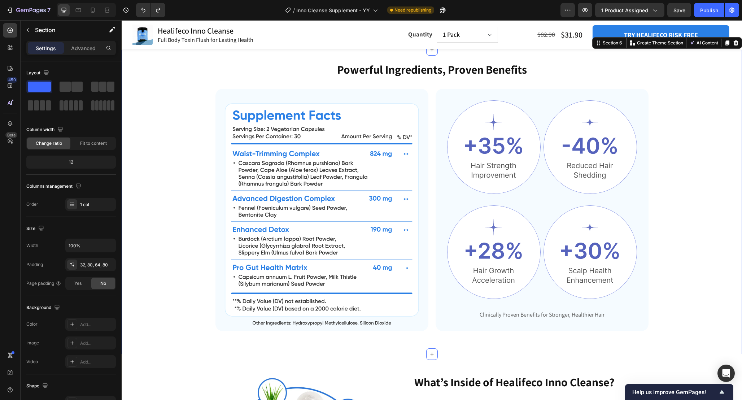
click at [183, 230] on div "Powerful Ingredients, Proven Benefits Heading Image Image Image Row Image Image…" at bounding box center [432, 195] width 563 height 269
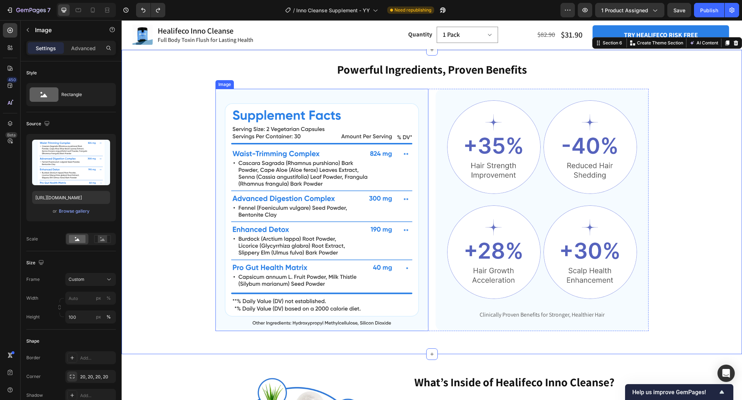
click at [342, 175] on img at bounding box center [322, 210] width 213 height 242
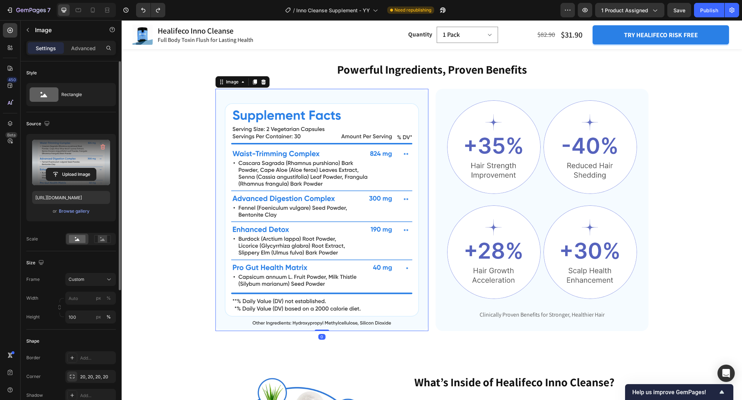
click at [79, 160] on label at bounding box center [71, 162] width 78 height 45
click at [79, 168] on input "file" at bounding box center [71, 174] width 50 height 12
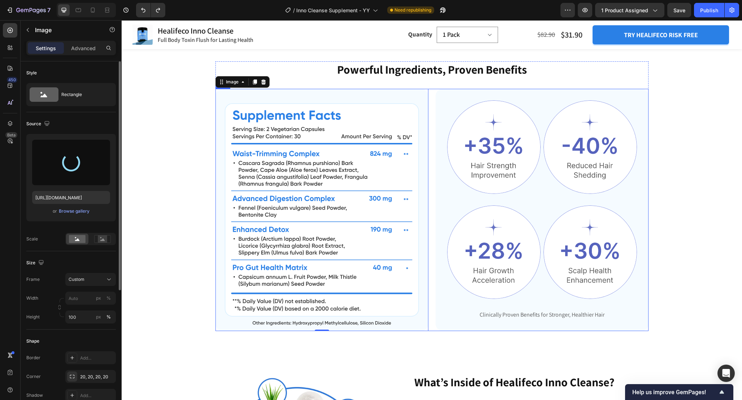
type input "https://cdn.shopify.com/s/files/1/0665/9355/4687/files/gempages_464015395364275…"
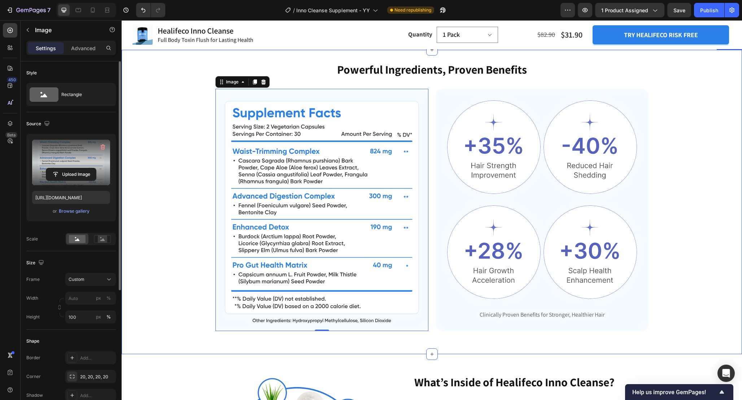
click at [177, 200] on div "Powerful Ingredients, Proven Benefits Heading Image 0 Image Image Row Image Ima…" at bounding box center [432, 195] width 563 height 269
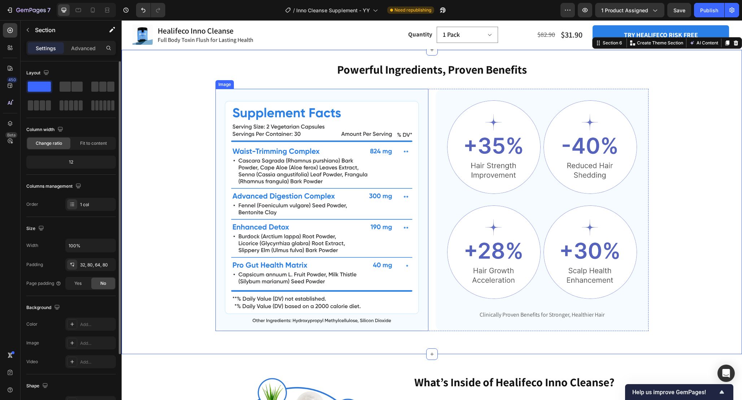
click at [220, 119] on img at bounding box center [322, 210] width 213 height 242
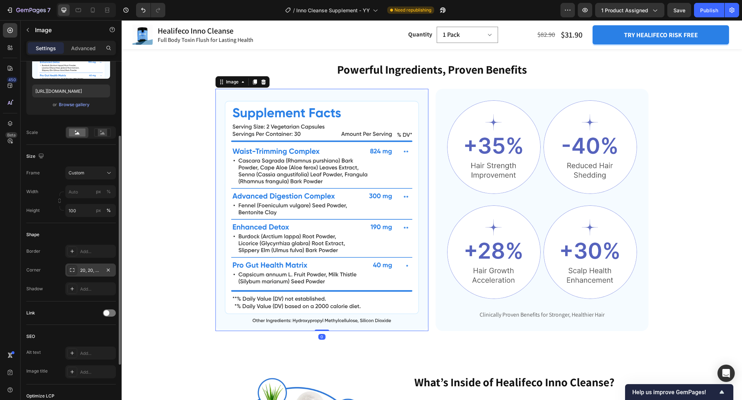
scroll to position [115, 0]
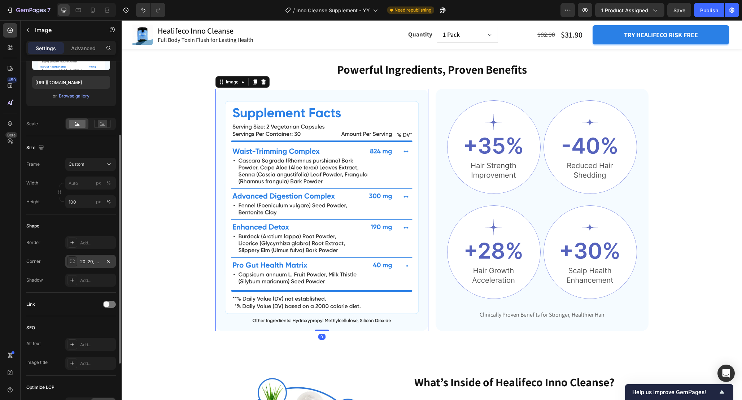
click at [84, 262] on div "20, 20, 20, 20" at bounding box center [90, 261] width 21 height 6
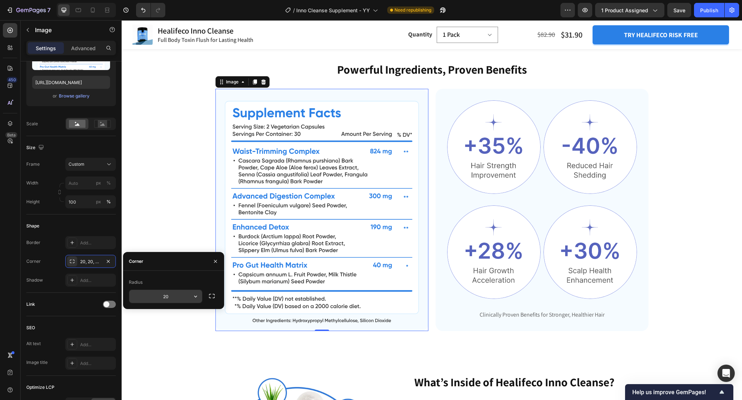
click at [173, 297] on input "20" at bounding box center [165, 296] width 73 height 13
type input "10"
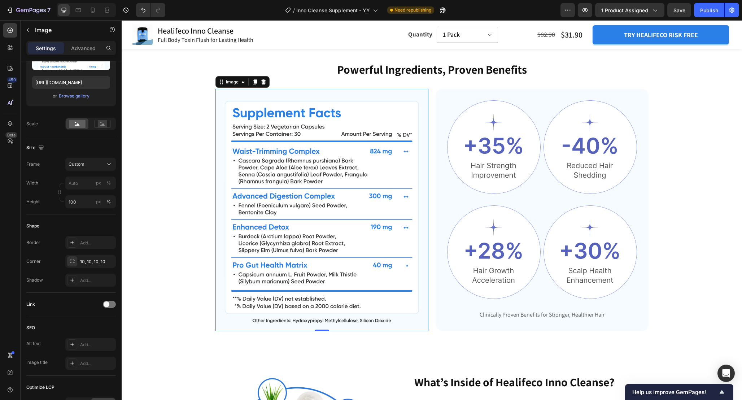
click at [219, 159] on img at bounding box center [322, 210] width 213 height 242
click at [194, 173] on div "Powerful Ingredients, Proven Benefits Heading Image 0 Image Image Row Image Ima…" at bounding box center [432, 195] width 563 height 269
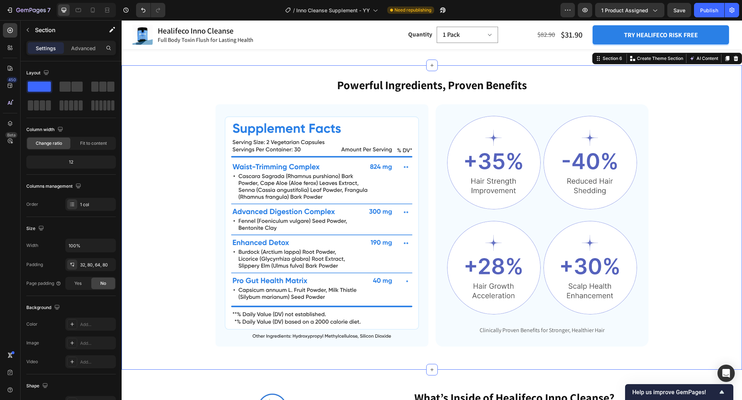
scroll to position [1369, 0]
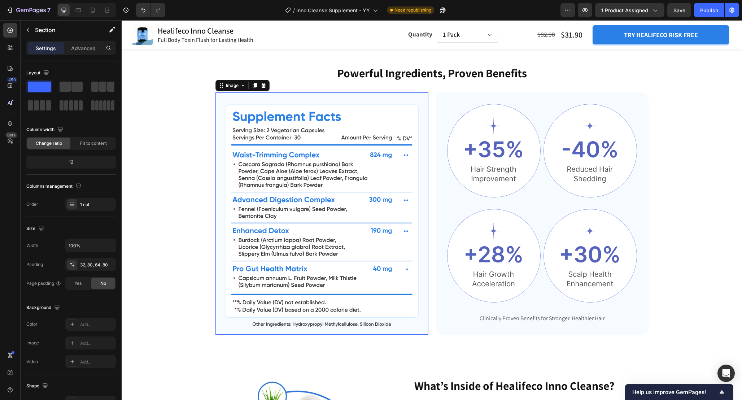
click at [339, 199] on img at bounding box center [322, 213] width 213 height 242
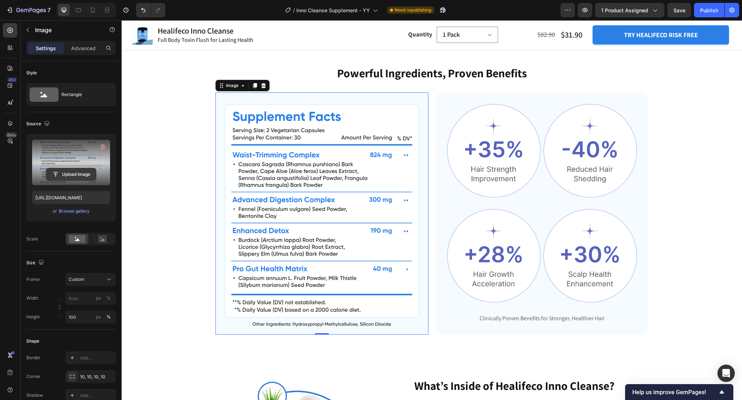
click at [66, 174] on input "file" at bounding box center [71, 174] width 50 height 12
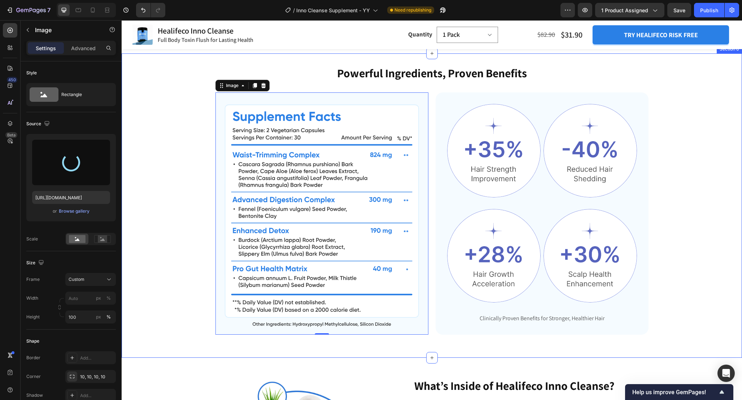
type input "[URL][DOMAIN_NAME]"
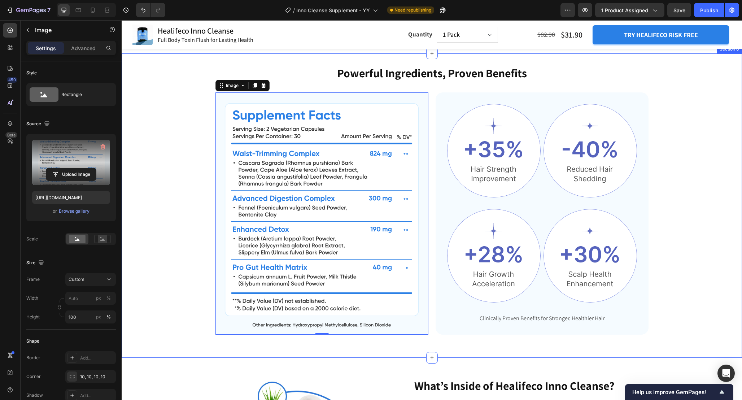
click at [199, 281] on div "Powerful Ingredients, Proven Benefits Heading Image 0 Image Image Row Image Ima…" at bounding box center [432, 199] width 563 height 269
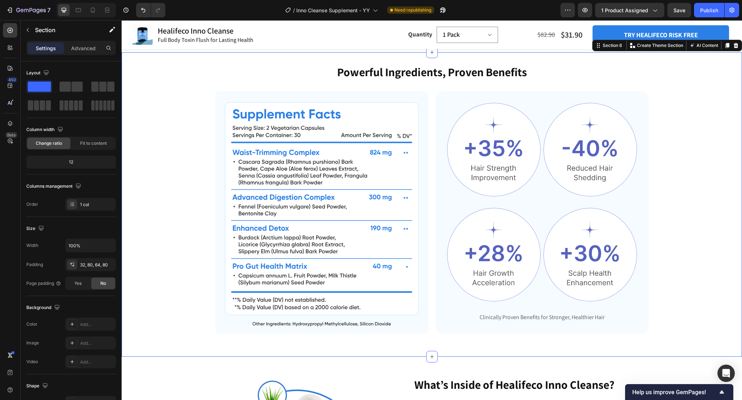
scroll to position [1371, 0]
click at [706, 10] on div "Publish" at bounding box center [709, 10] width 18 height 8
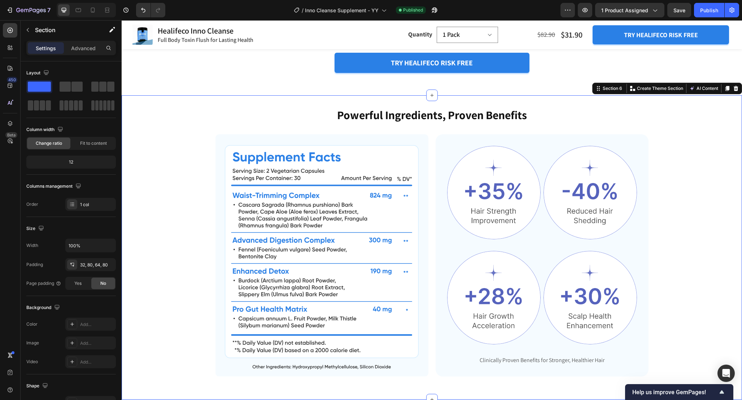
scroll to position [1367, 0]
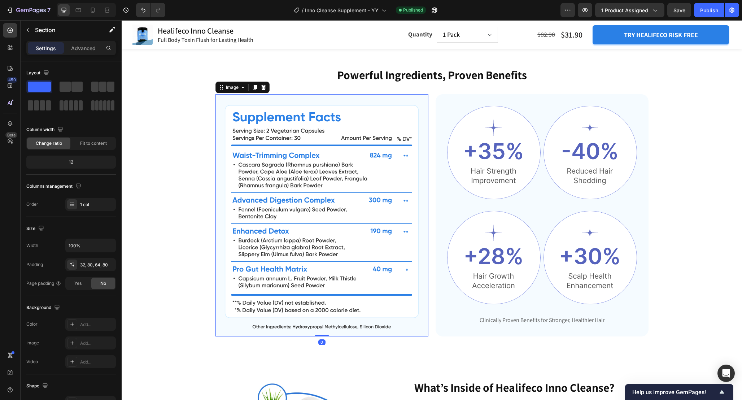
click at [330, 252] on img at bounding box center [322, 215] width 213 height 242
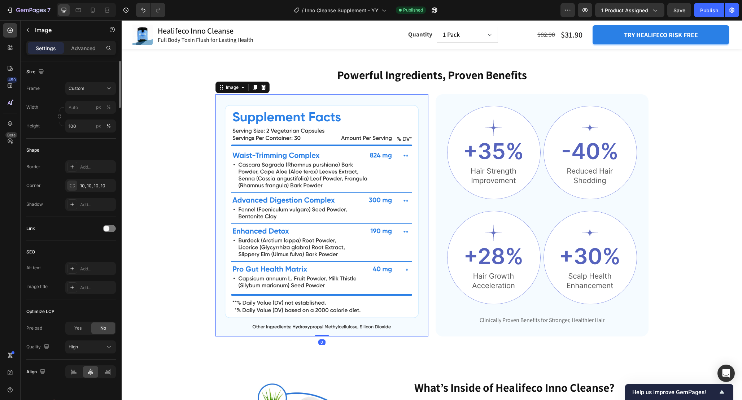
scroll to position [204, 0]
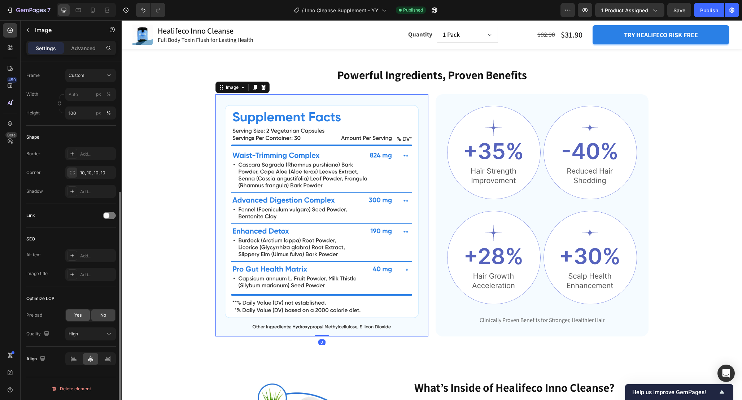
click at [82, 316] on span "Yes" at bounding box center [77, 315] width 7 height 6
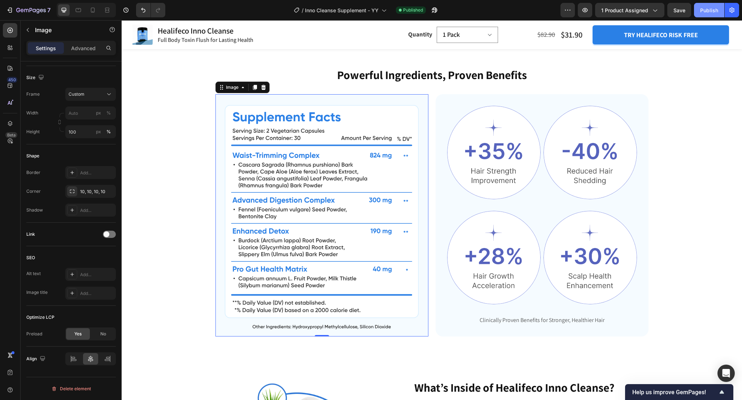
click at [705, 12] on div "Publish" at bounding box center [709, 10] width 18 height 8
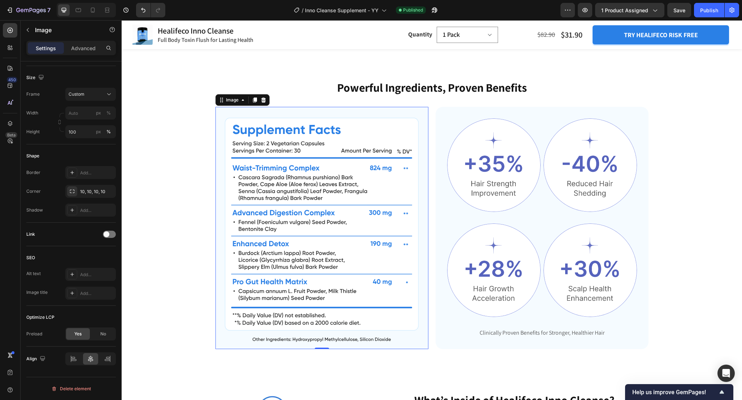
scroll to position [1353, 0]
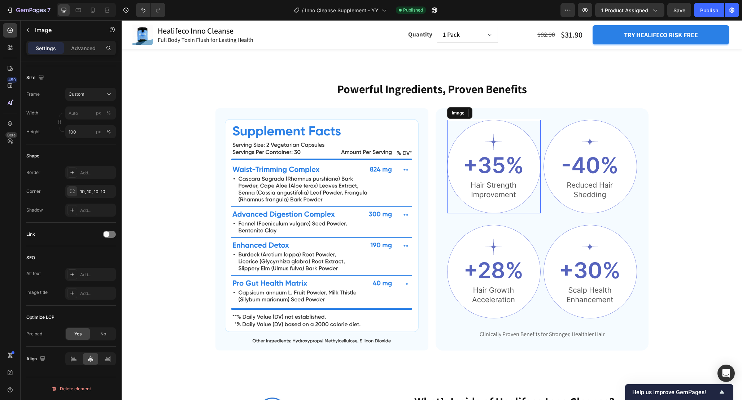
click at [496, 155] on img at bounding box center [494, 167] width 94 height 94
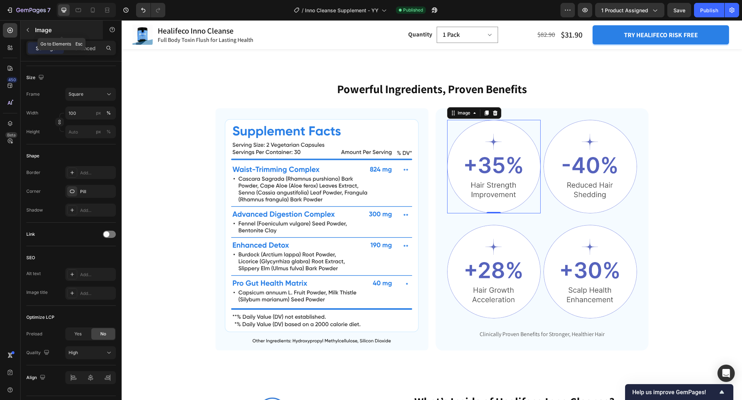
click at [30, 28] on icon "button" at bounding box center [28, 30] width 6 height 6
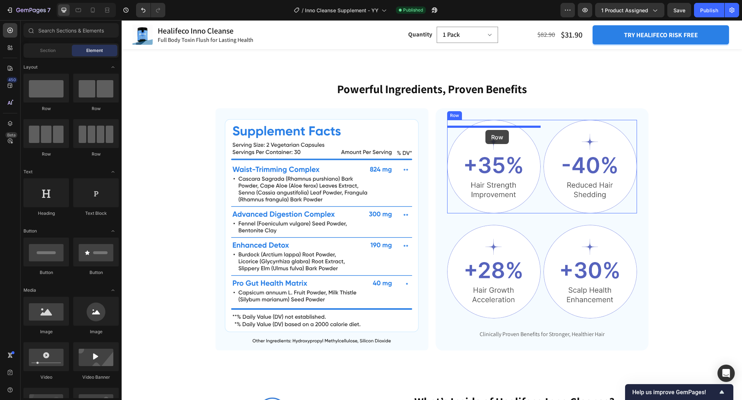
drag, startPoint x: 169, startPoint y: 108, endPoint x: 486, endPoint y: 130, distance: 317.4
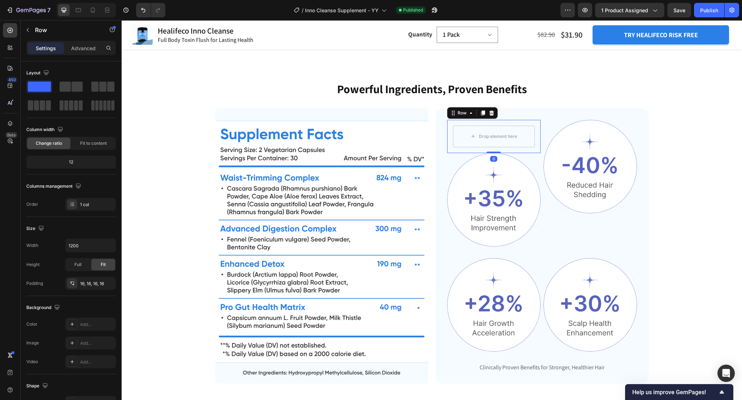
drag, startPoint x: 497, startPoint y: 164, endPoint x: 497, endPoint y: 156, distance: 8.7
click at [497, 153] on div "Drop element here Row 0" at bounding box center [494, 136] width 94 height 33
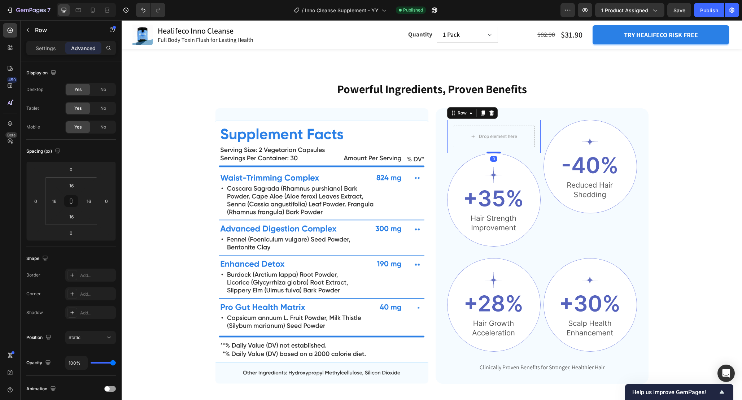
click at [537, 147] on div "Drop element here Row 0" at bounding box center [494, 136] width 94 height 33
click at [30, 32] on icon "button" at bounding box center [28, 30] width 6 height 6
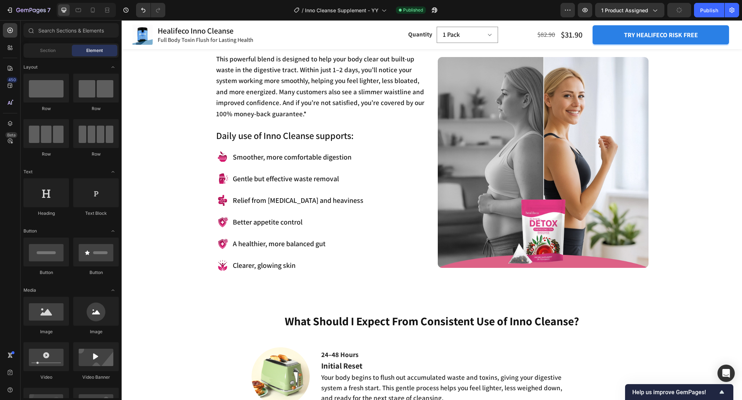
scroll to position [755, 0]
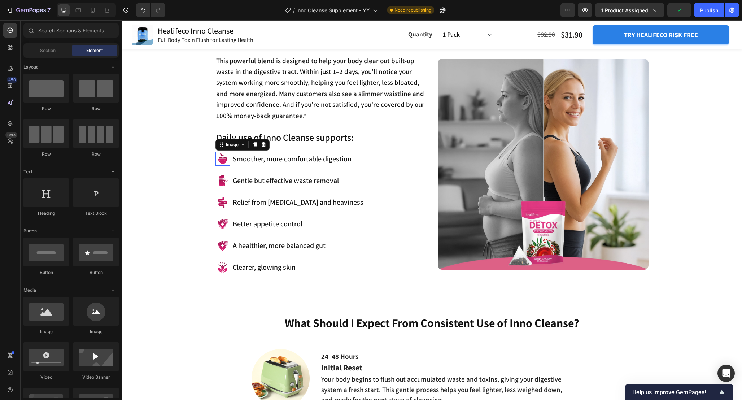
click at [224, 157] on img at bounding box center [223, 159] width 14 height 14
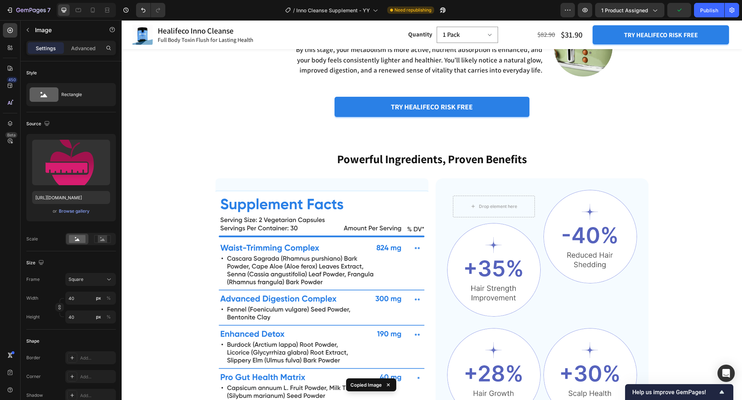
scroll to position [1383, 0]
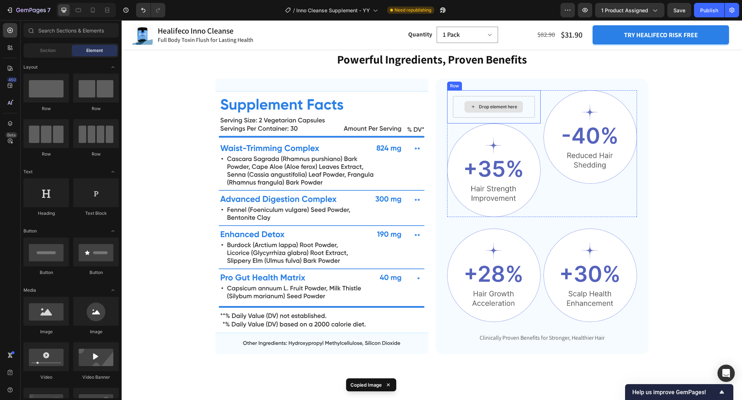
click at [493, 113] on div "Drop element here" at bounding box center [494, 107] width 58 height 12
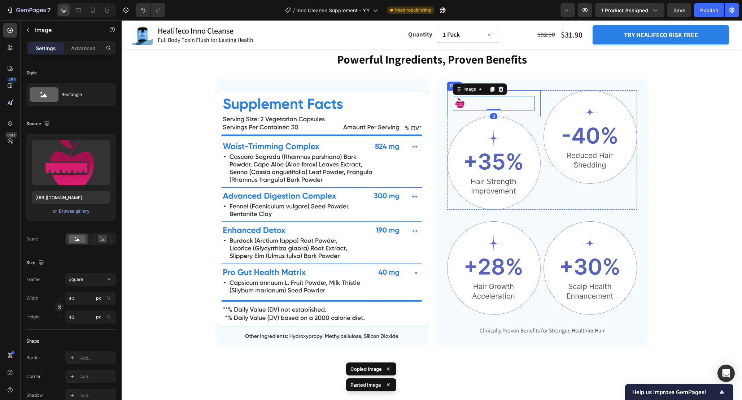
scroll to position [1341, 0]
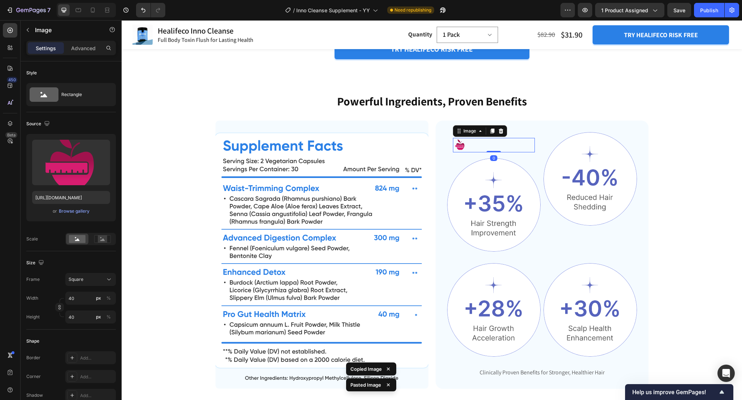
click at [475, 152] on div at bounding box center [494, 145] width 82 height 14
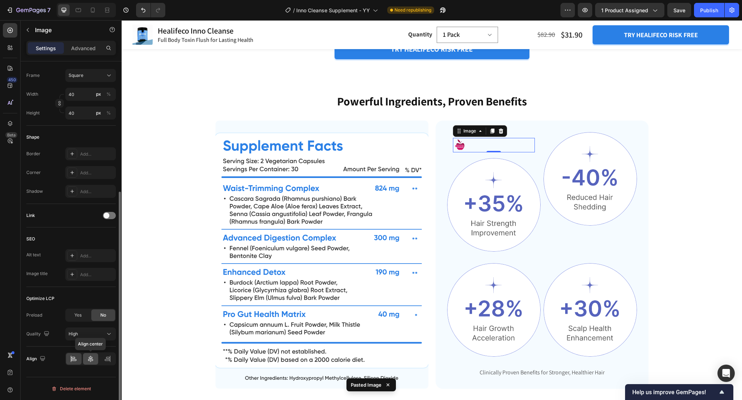
click at [87, 358] on icon at bounding box center [90, 358] width 7 height 7
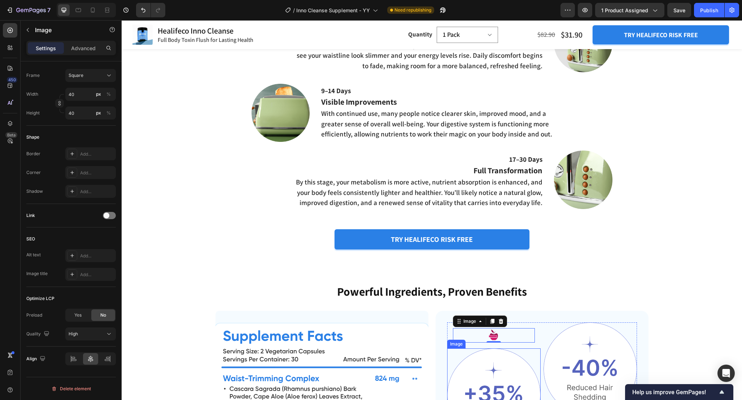
scroll to position [1195, 0]
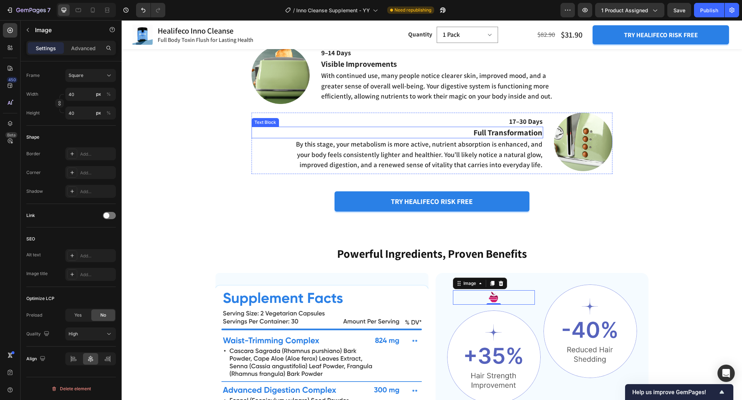
click at [529, 135] on p "Full Transformation" at bounding box center [397, 132] width 290 height 10
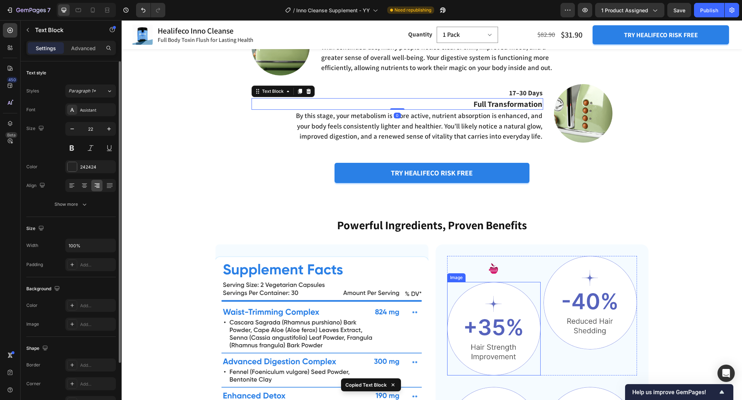
scroll to position [1225, 0]
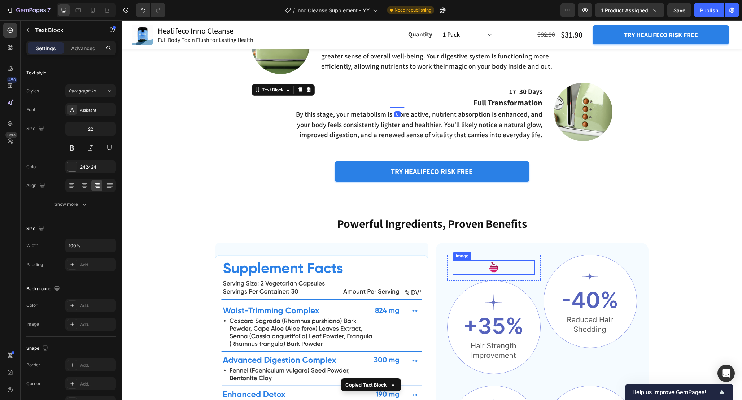
click at [495, 271] on img at bounding box center [494, 267] width 14 height 14
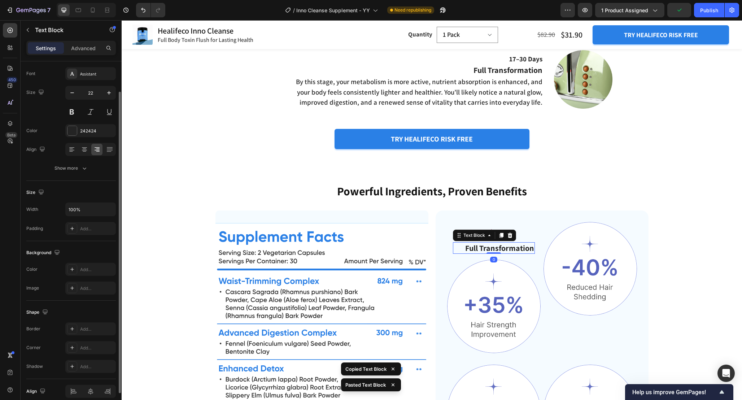
scroll to position [69, 0]
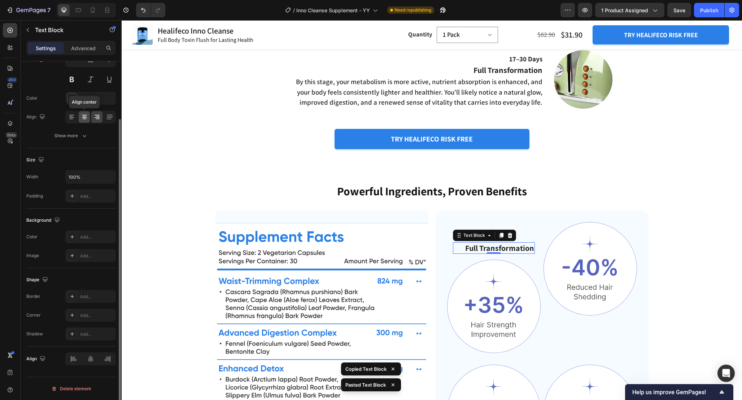
click at [81, 116] on icon at bounding box center [84, 116] width 7 height 7
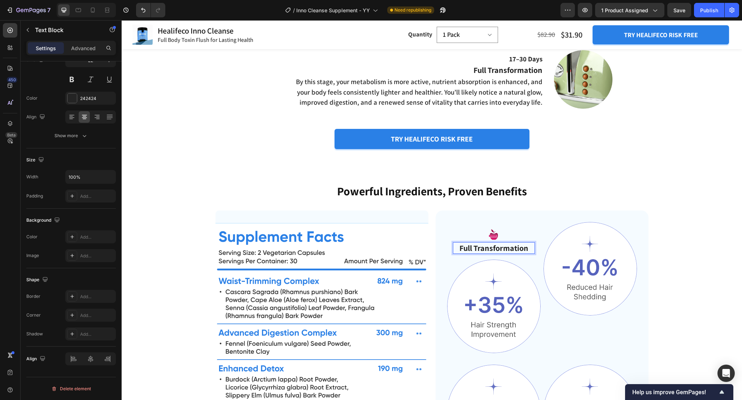
click at [508, 248] on p "Full Transformation" at bounding box center [494, 248] width 81 height 10
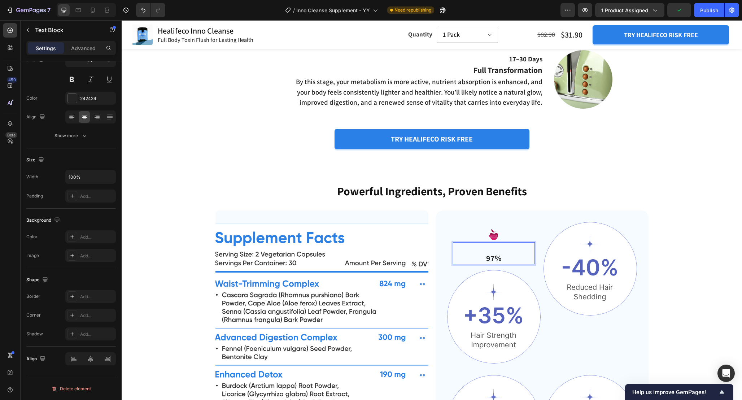
click at [485, 255] on p "97%" at bounding box center [494, 253] width 81 height 21
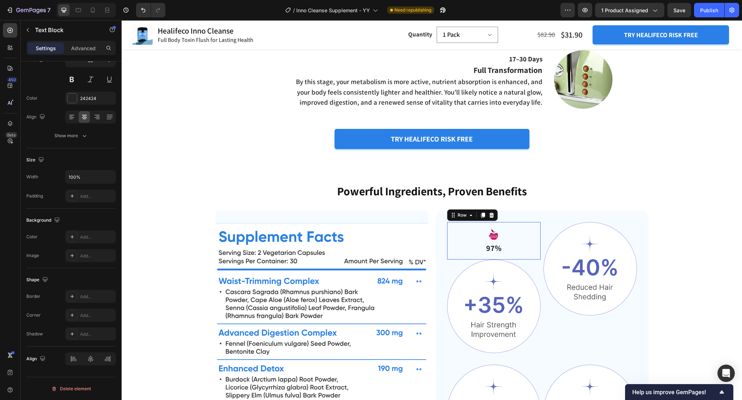
click at [540, 257] on div "Image 97% Text Block Row 0" at bounding box center [494, 241] width 94 height 38
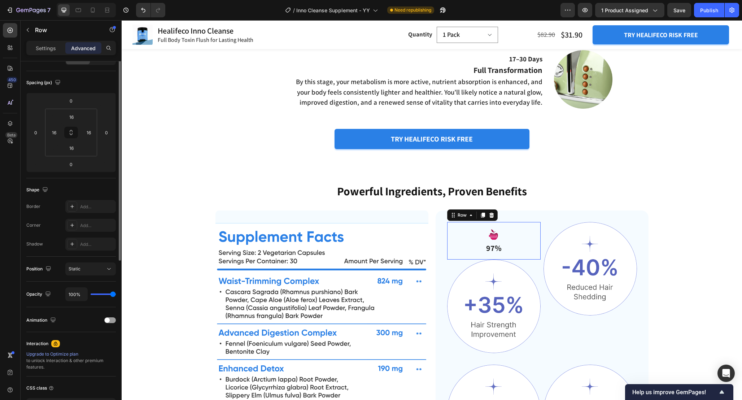
scroll to position [0, 0]
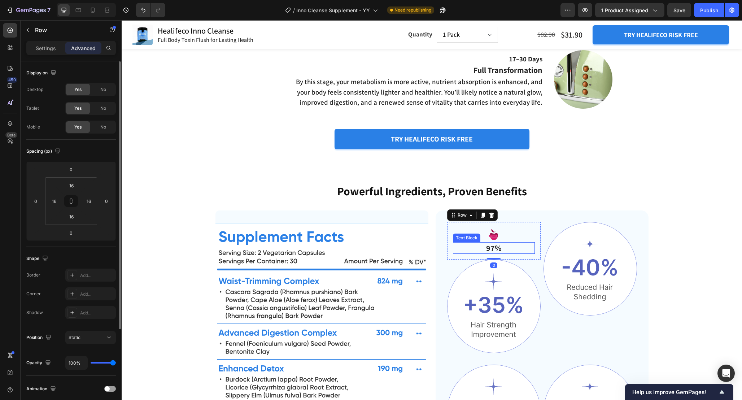
click at [510, 249] on p "97%" at bounding box center [494, 248] width 81 height 10
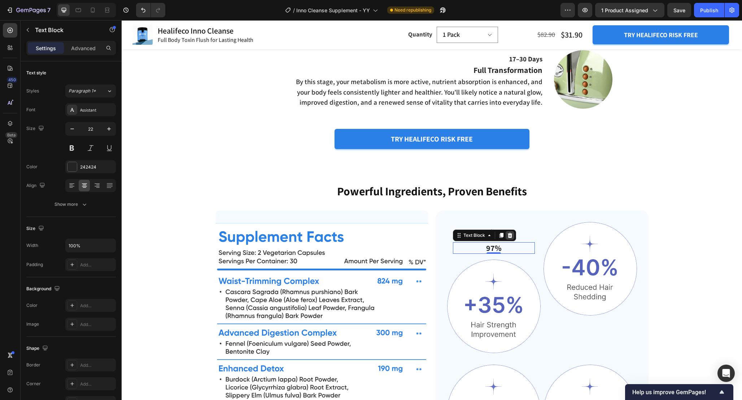
click at [510, 236] on icon at bounding box center [510, 235] width 6 height 6
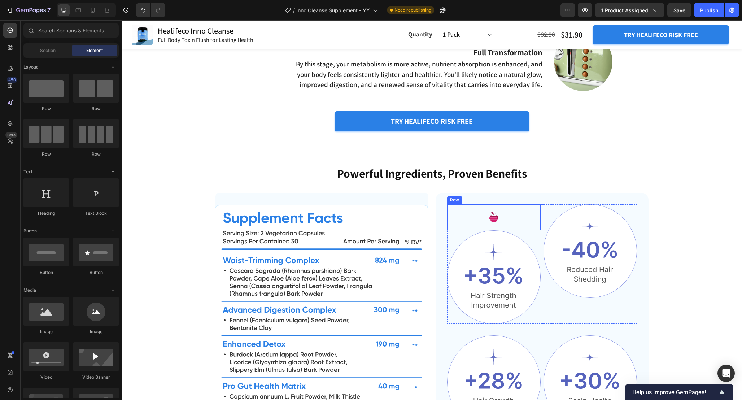
scroll to position [1277, 0]
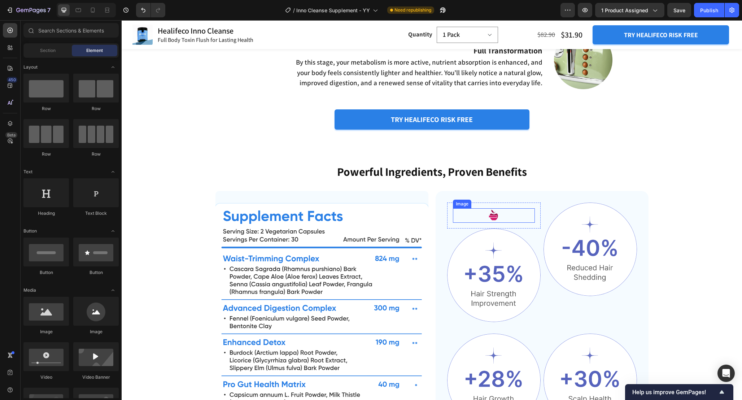
click at [499, 216] on img at bounding box center [494, 215] width 14 height 14
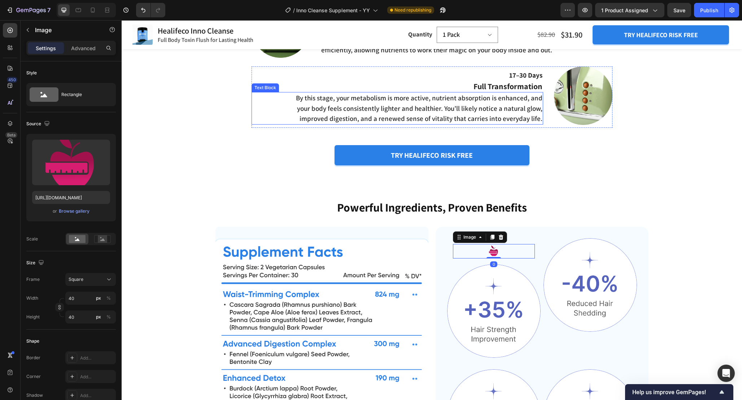
scroll to position [1239, 0]
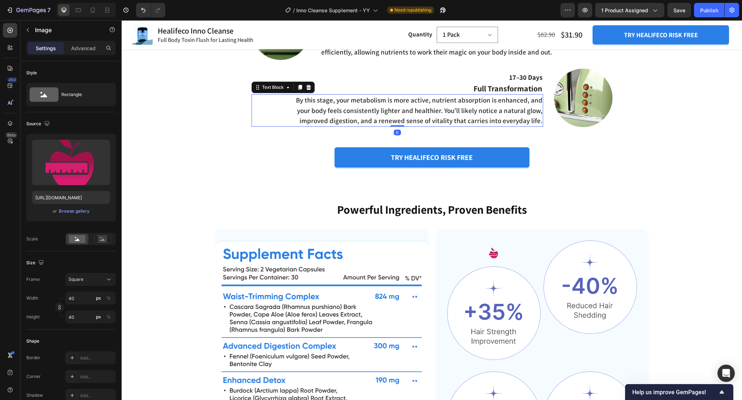
click at [461, 114] on p "By this stage, your metabolism is more active, nutrient absorption is enhanced,…" at bounding box center [419, 110] width 247 height 31
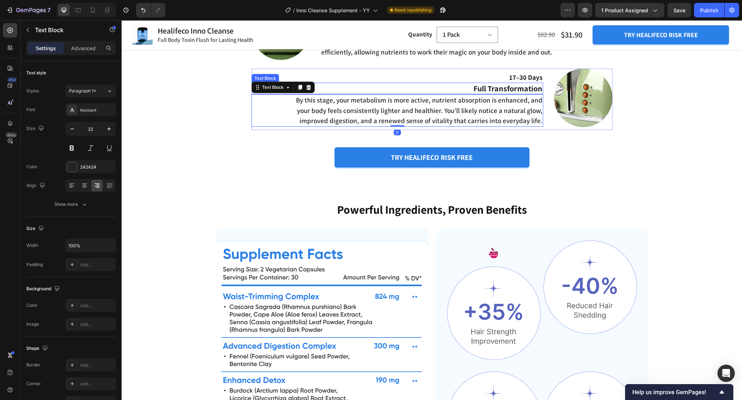
click at [497, 88] on p "Full Transformation" at bounding box center [397, 88] width 290 height 10
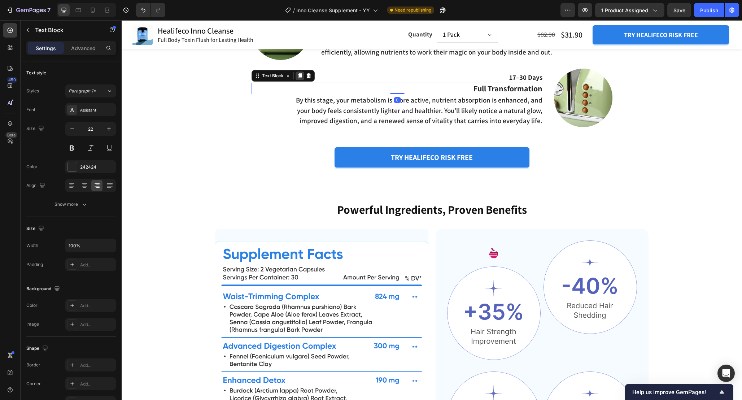
click at [297, 74] on icon at bounding box center [300, 76] width 6 height 6
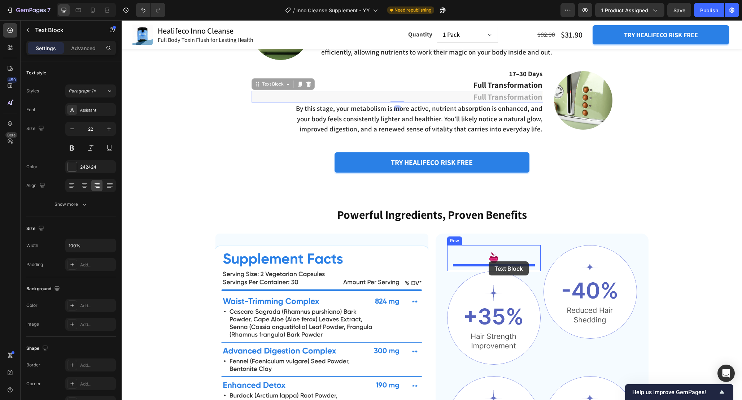
drag, startPoint x: 262, startPoint y: 85, endPoint x: 489, endPoint y: 261, distance: 286.8
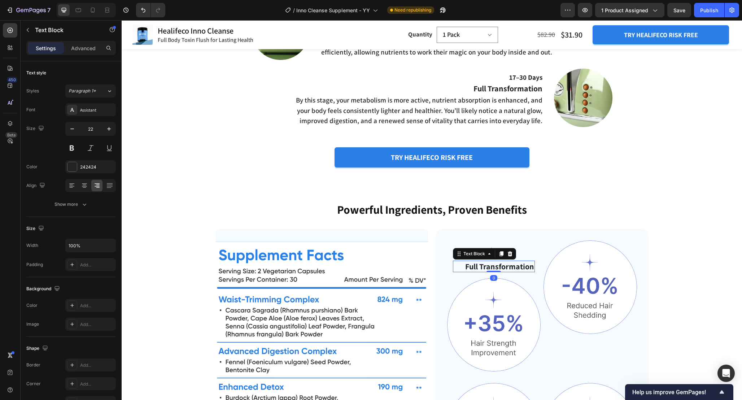
click at [516, 269] on p "Full Transformation" at bounding box center [494, 266] width 81 height 10
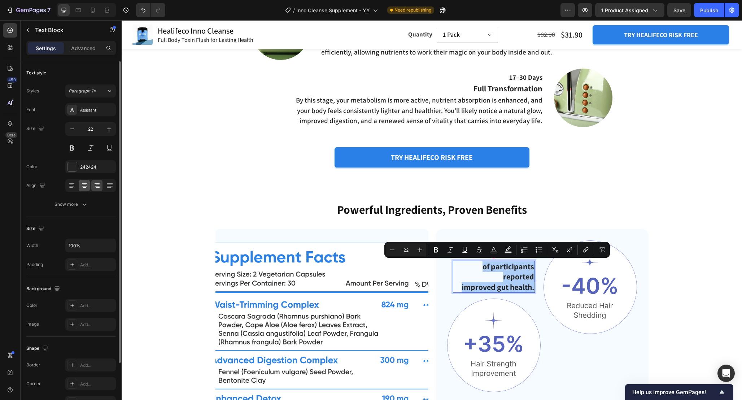
click at [85, 184] on icon at bounding box center [84, 185] width 7 height 7
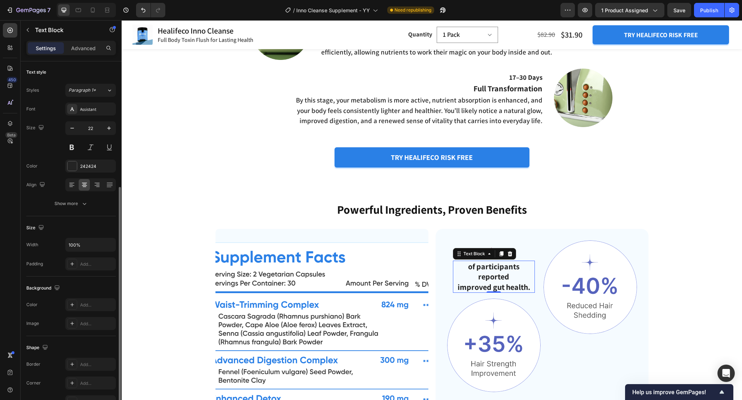
scroll to position [0, 0]
click at [85, 207] on icon "button" at bounding box center [84, 204] width 7 height 7
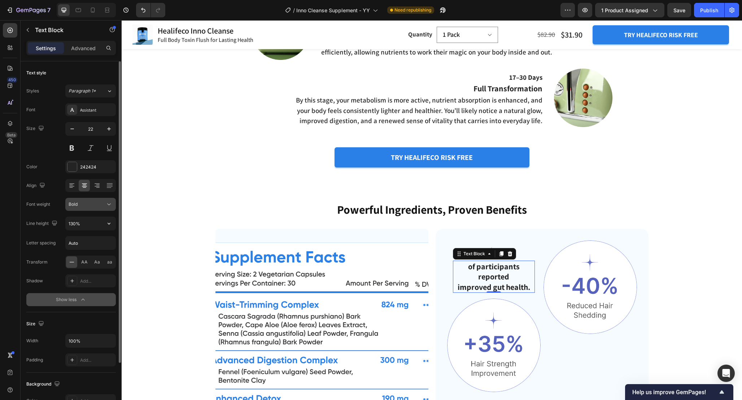
click at [103, 205] on div "Bold" at bounding box center [87, 204] width 37 height 6
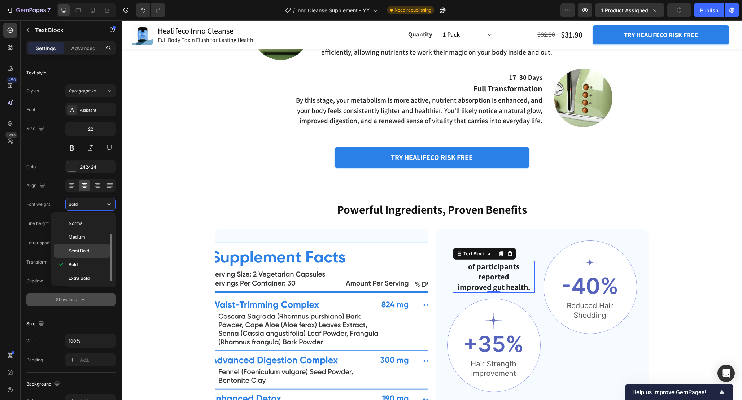
click at [85, 249] on span "Semi Bold" at bounding box center [79, 251] width 21 height 6
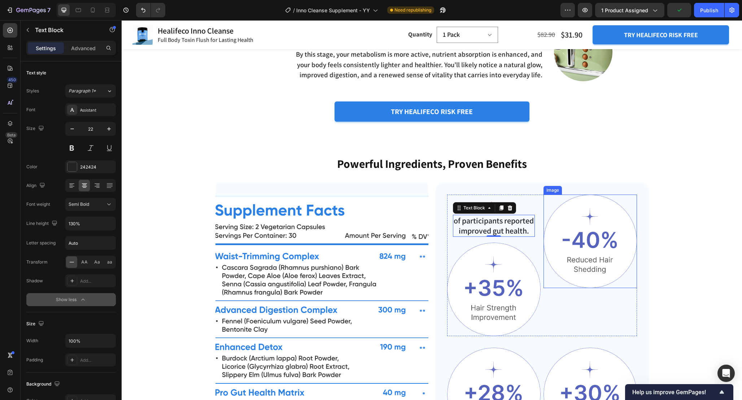
scroll to position [1288, 0]
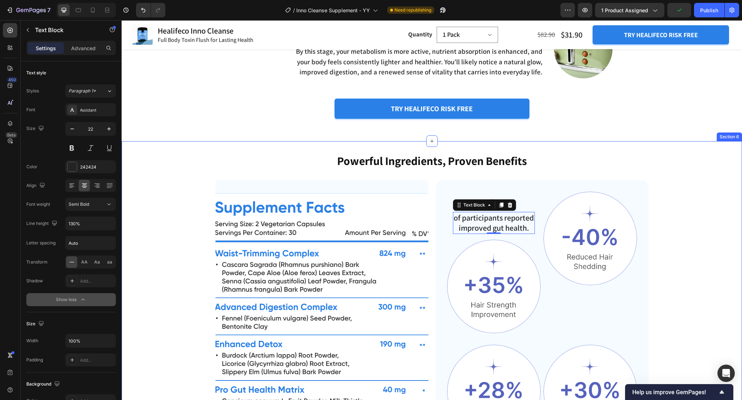
click at [658, 218] on div "Powerful Ingredients, Proven Benefits Heading Image Image of participants repor…" at bounding box center [432, 312] width 563 height 318
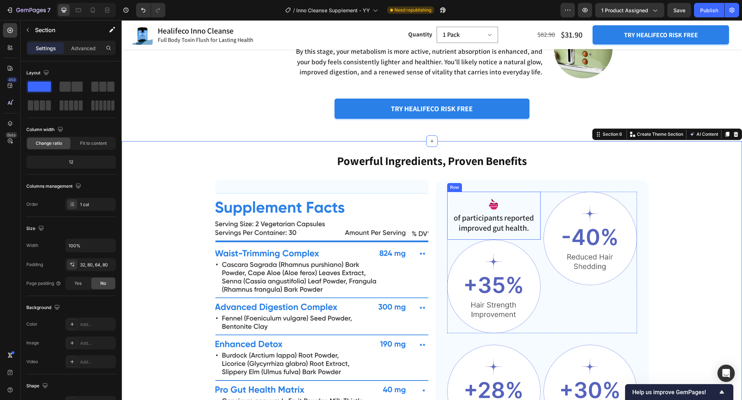
click at [537, 210] on div "Image of participants reported improved gut health. Text Block Row" at bounding box center [494, 216] width 94 height 48
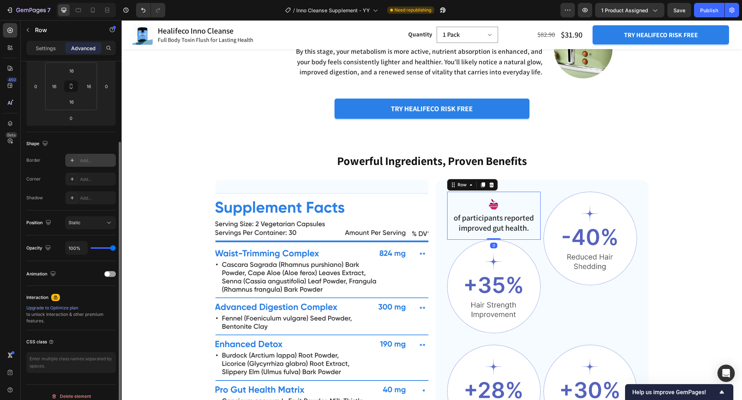
scroll to position [122, 0]
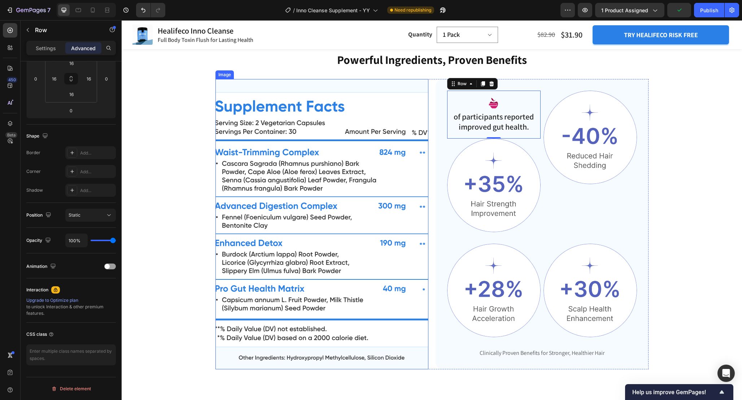
scroll to position [1368, 0]
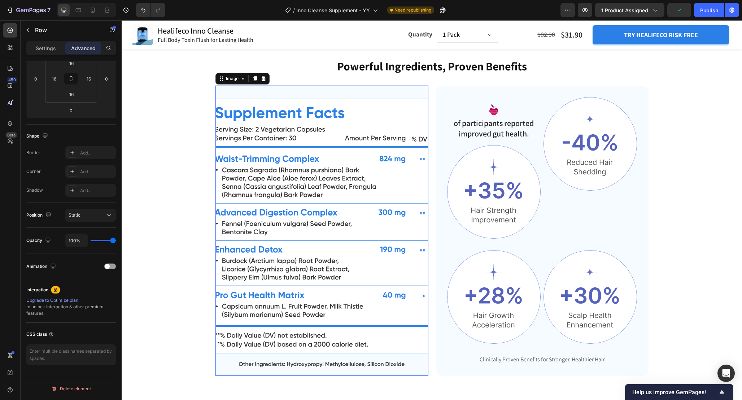
click at [361, 140] on img at bounding box center [322, 231] width 213 height 290
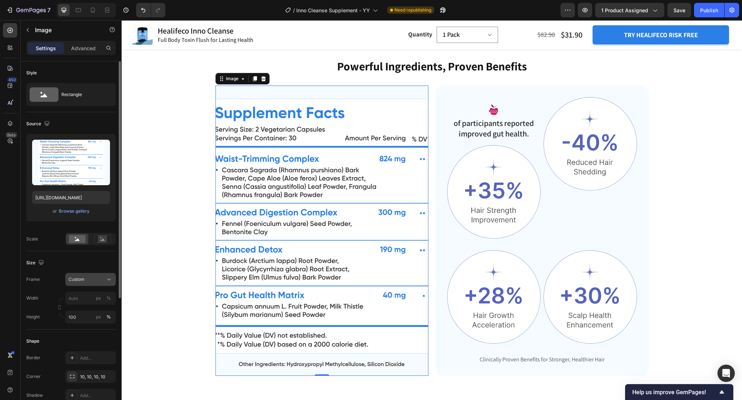
click at [96, 278] on div "Custom" at bounding box center [86, 279] width 35 height 6
click at [88, 339] on div "Original" at bounding box center [89, 338] width 42 height 6
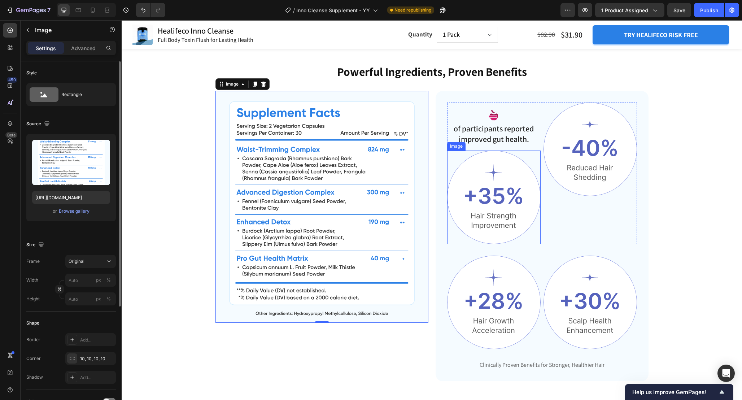
scroll to position [1358, 0]
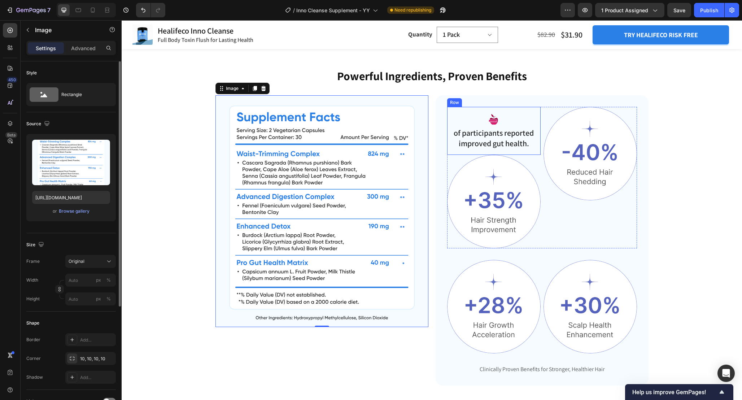
click at [537, 135] on div "Image of participants reported improved gut health. Text Block Row" at bounding box center [494, 131] width 94 height 48
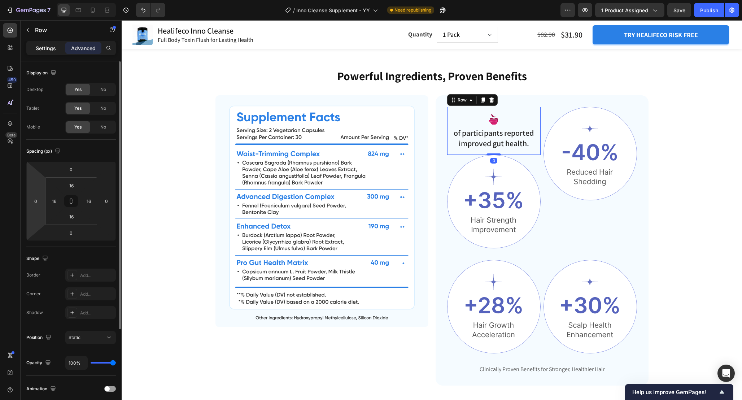
click at [39, 53] on div "Settings" at bounding box center [46, 48] width 36 height 12
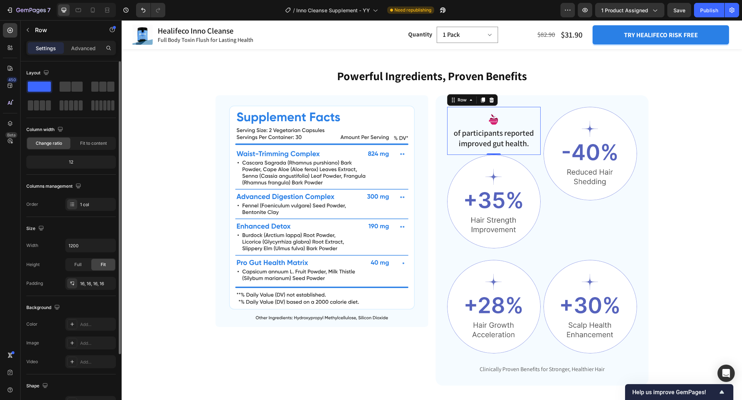
scroll to position [81, 0]
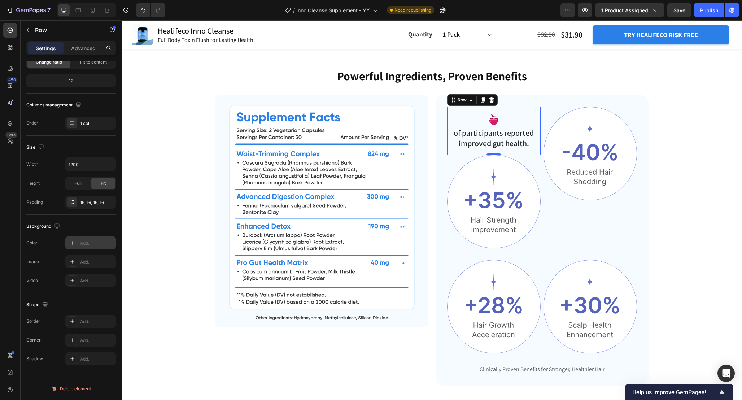
click at [90, 241] on div "Add..." at bounding box center [97, 243] width 34 height 6
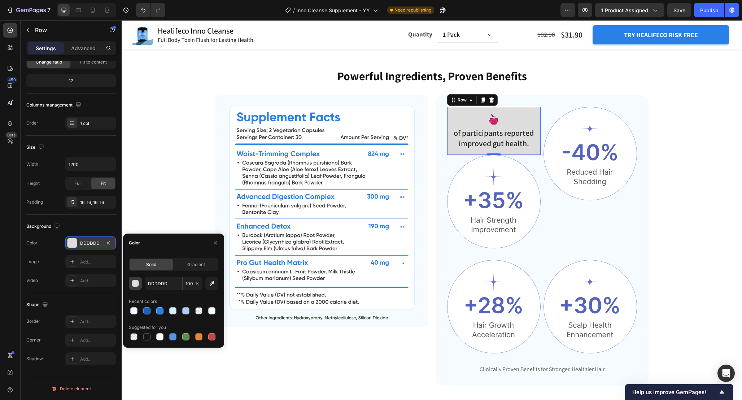
click at [135, 284] on div "button" at bounding box center [135, 283] width 7 height 7
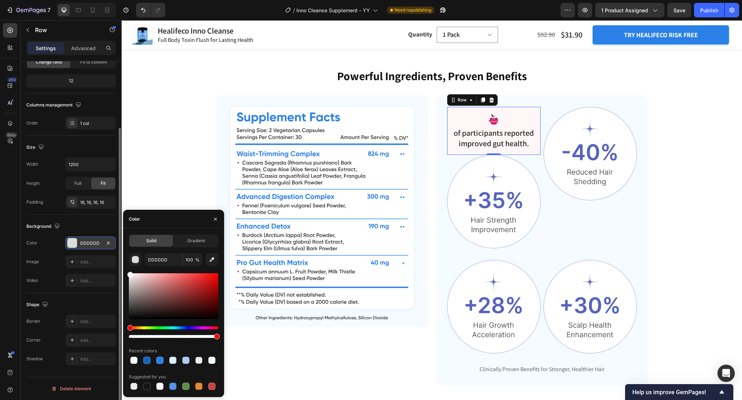
drag, startPoint x: 155, startPoint y: 292, endPoint x: 74, endPoint y: 192, distance: 128.9
click at [74, 192] on div "450 Beta Sections(18) Elements(84) Section Element Hero Section Product Detail …" at bounding box center [61, 210] width 122 height 380
type input "FFFFFF"
click at [86, 219] on div "Background The changes might be hidden by the video. Color FFFFFF Image Add... …" at bounding box center [71, 254] width 90 height 78
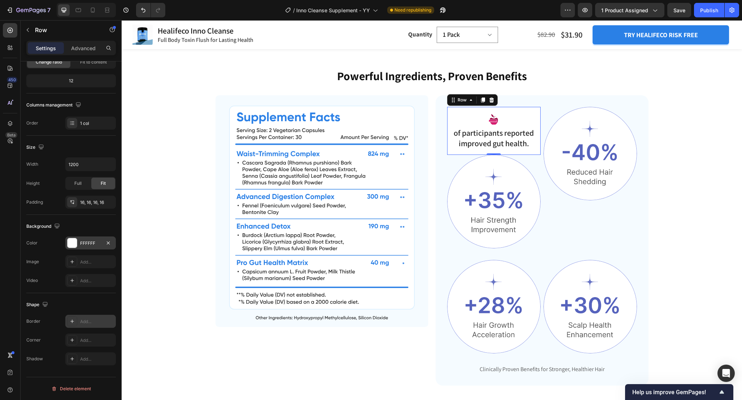
click at [86, 321] on div "Add..." at bounding box center [97, 321] width 34 height 6
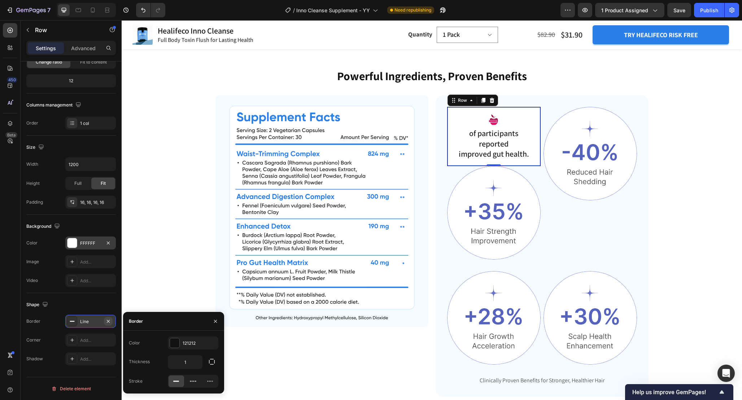
click at [106, 322] on icon "button" at bounding box center [108, 321] width 6 height 6
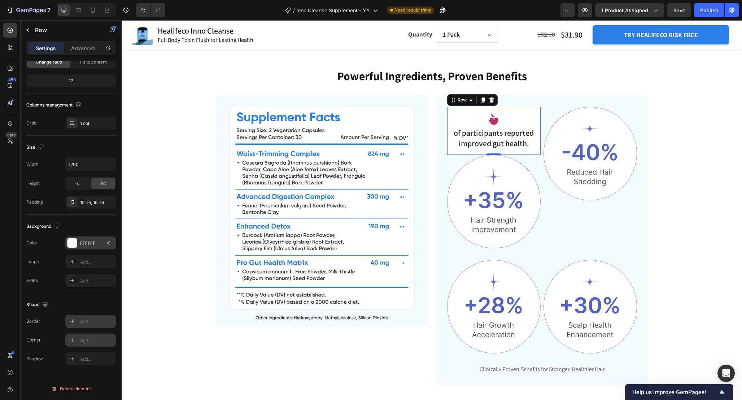
click at [96, 340] on div "Add..." at bounding box center [97, 340] width 34 height 6
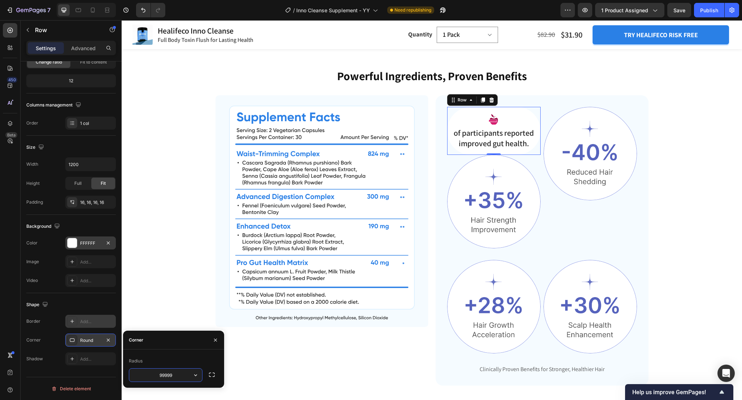
type input "999999"
click at [85, 300] on div "Shape" at bounding box center [71, 305] width 90 height 12
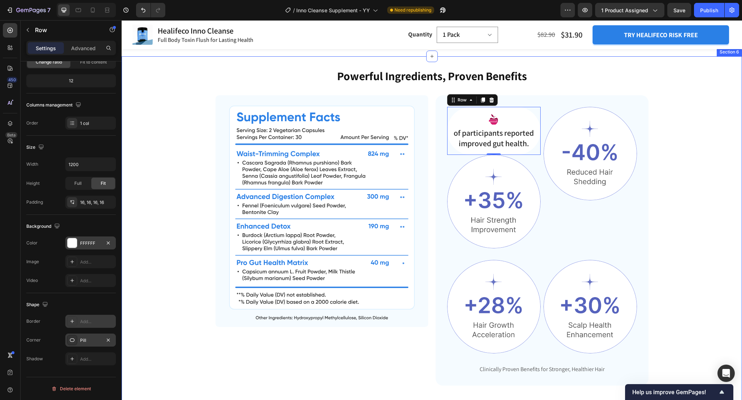
click at [693, 168] on div "Powerful Ingredients, Proven Benefits Heading Image Image of participants repor…" at bounding box center [432, 227] width 563 height 318
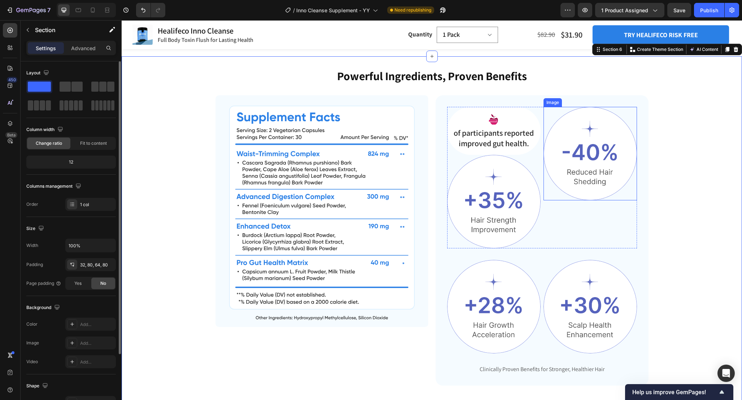
scroll to position [1350, 0]
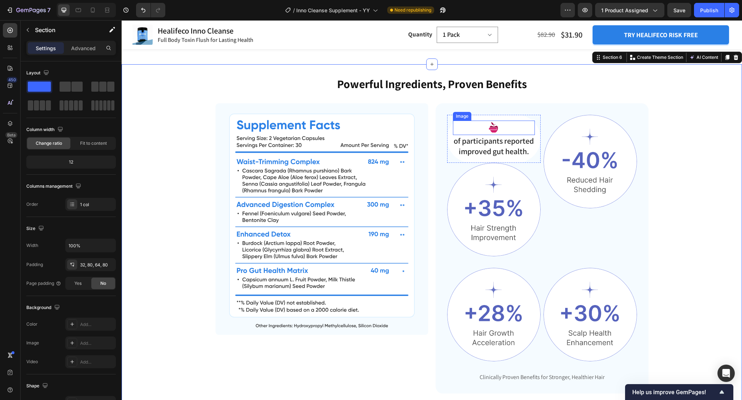
click at [495, 135] on img at bounding box center [494, 128] width 14 height 14
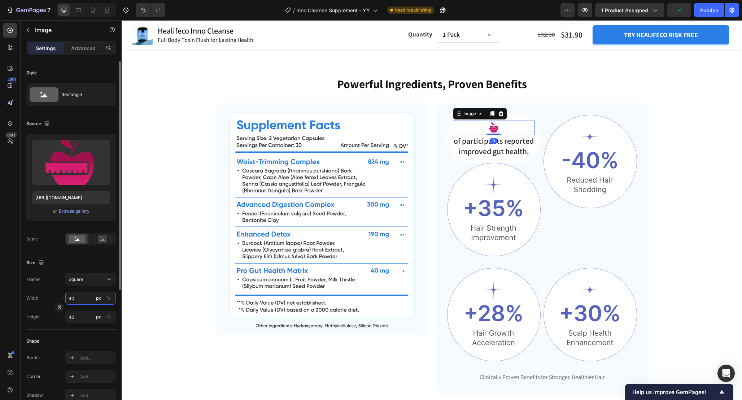
click at [82, 297] on input "40" at bounding box center [90, 298] width 51 height 13
type input "1"
type input "12"
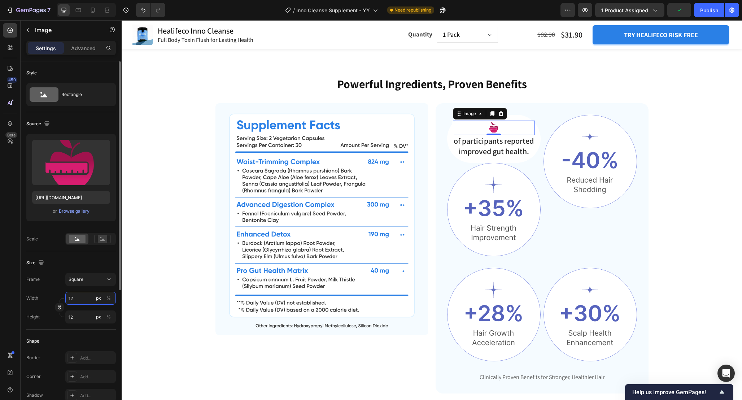
type input "120"
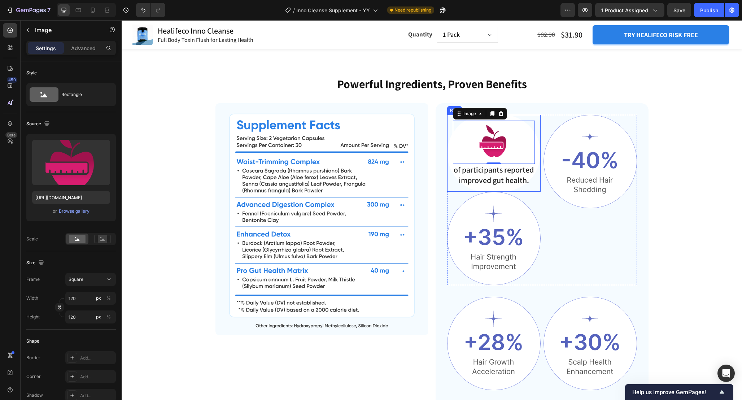
click at [535, 173] on div "Image 0 of participants reported improved gut health. Text Block Row" at bounding box center [494, 153] width 94 height 77
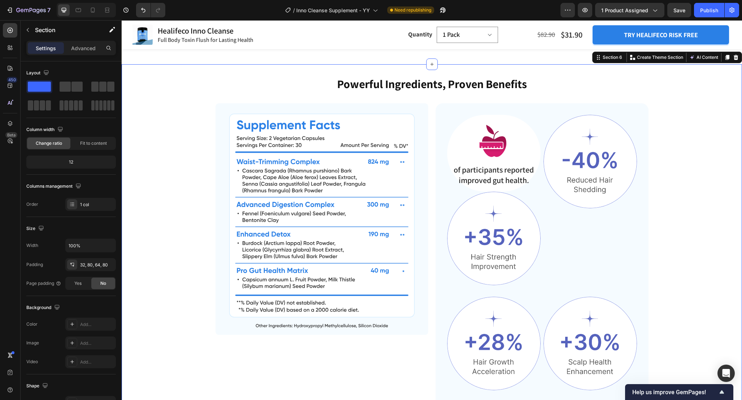
click at [683, 173] on div "Powerful Ingredients, Proven Benefits Heading Image Image of participants repor…" at bounding box center [432, 249] width 563 height 347
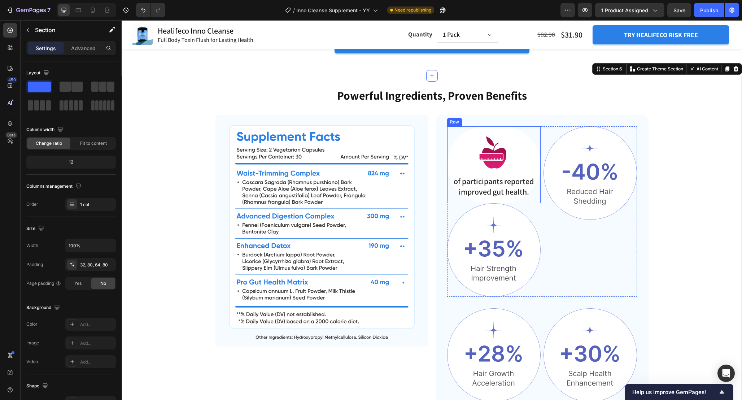
click at [537, 184] on div "Image of participants reported improved gut health. Text Block Row" at bounding box center [494, 164] width 94 height 77
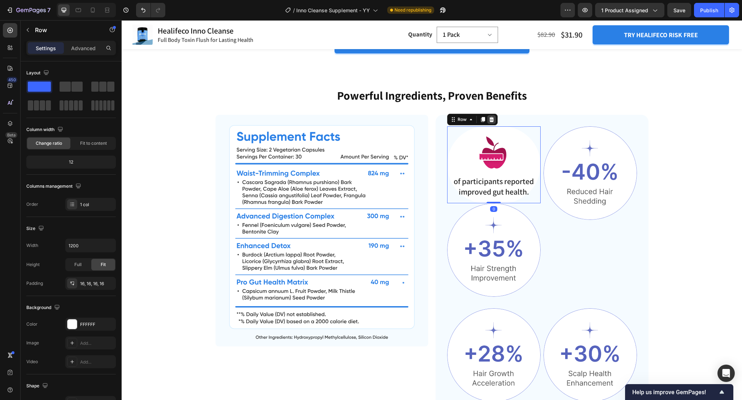
click at [492, 122] on icon at bounding box center [491, 119] width 5 height 5
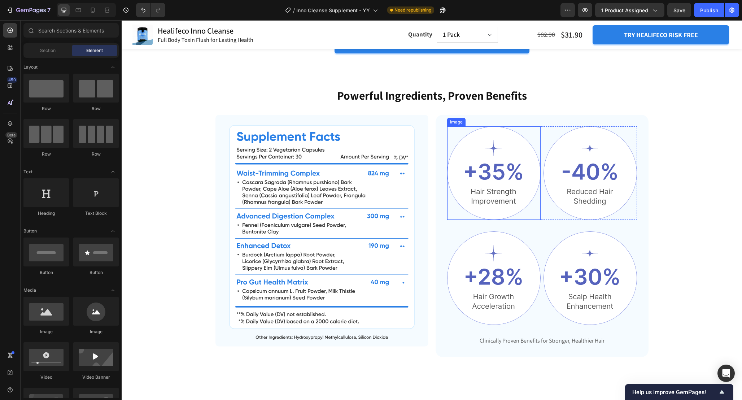
click at [516, 157] on img at bounding box center [494, 173] width 94 height 94
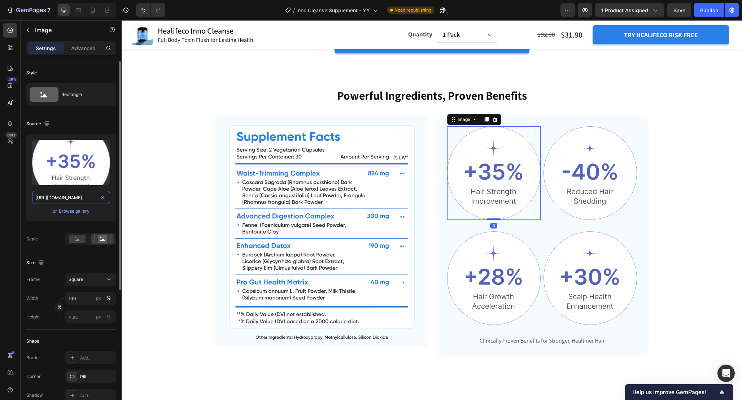
click at [52, 201] on input "https://cdn.shopify.com/s/files/1/0665/9355/4687/files/gempages_464015395364275…" at bounding box center [71, 197] width 78 height 13
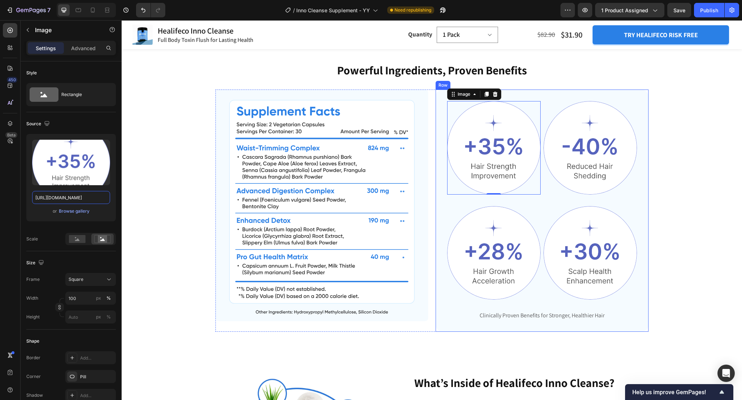
scroll to position [1359, 0]
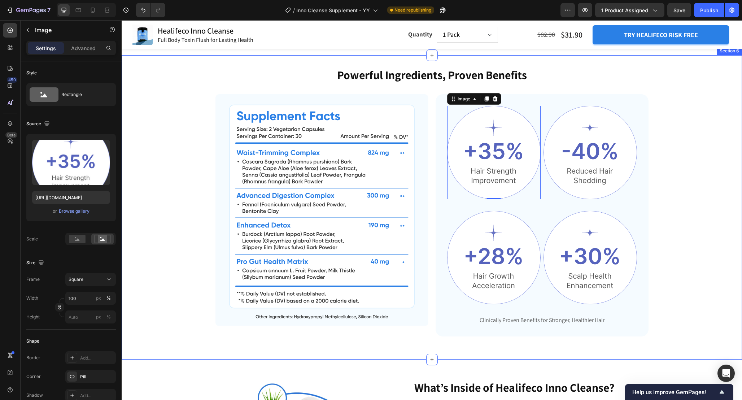
click at [652, 149] on div "Powerful Ingredients, Proven Benefits Heading Image Image 0 Image Row Image Ima…" at bounding box center [432, 201] width 563 height 269
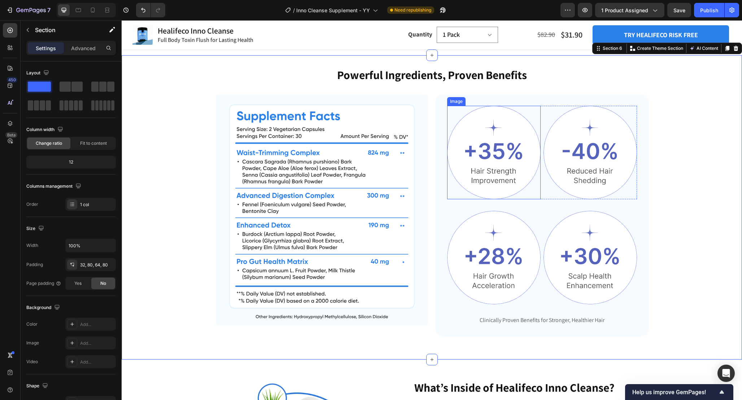
click at [510, 159] on img at bounding box center [494, 153] width 94 height 94
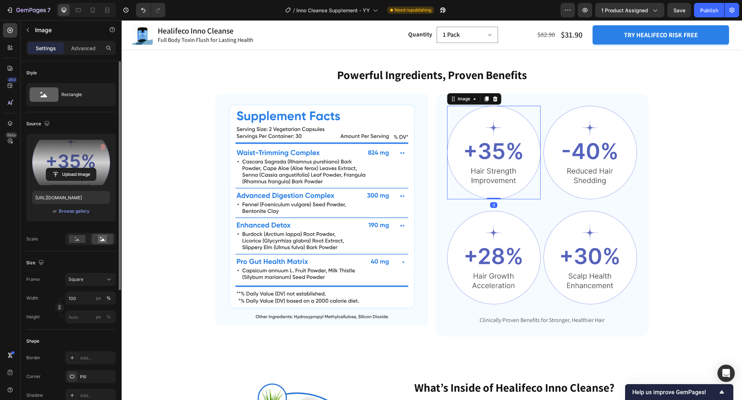
click at [78, 165] on label at bounding box center [71, 162] width 78 height 45
click at [78, 168] on input "file" at bounding box center [71, 174] width 50 height 12
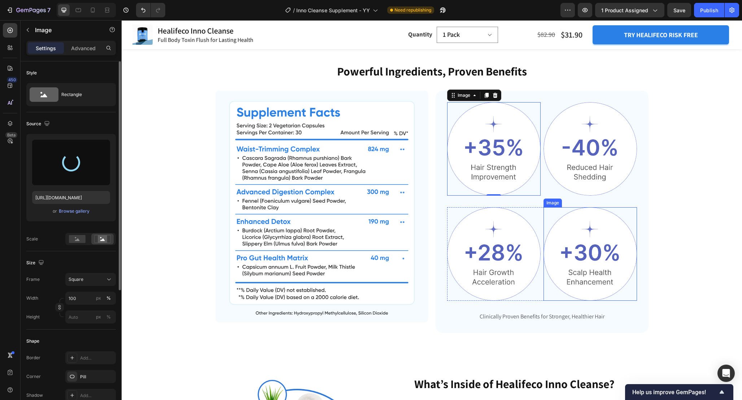
scroll to position [1362, 0]
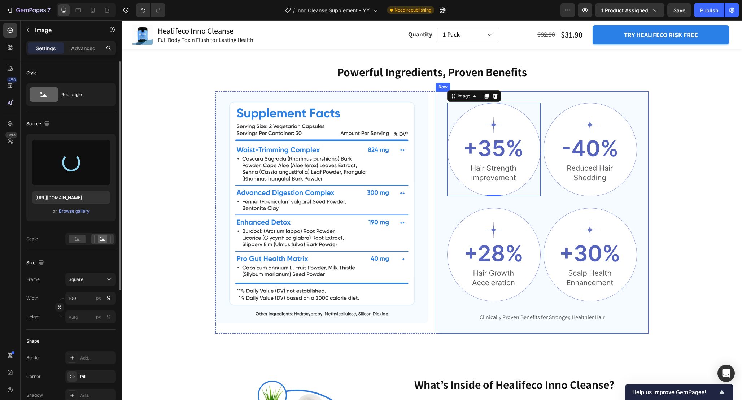
type input "https://cdn.shopify.com/s/files/1/0665/9355/4687/files/gempages_464015395364275…"
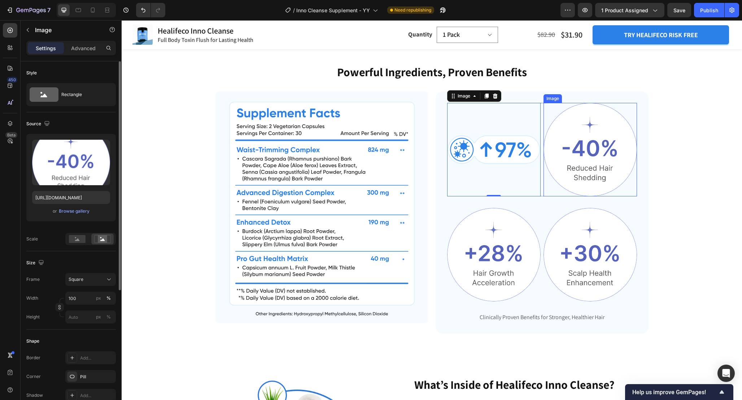
click at [604, 175] on img at bounding box center [591, 150] width 94 height 94
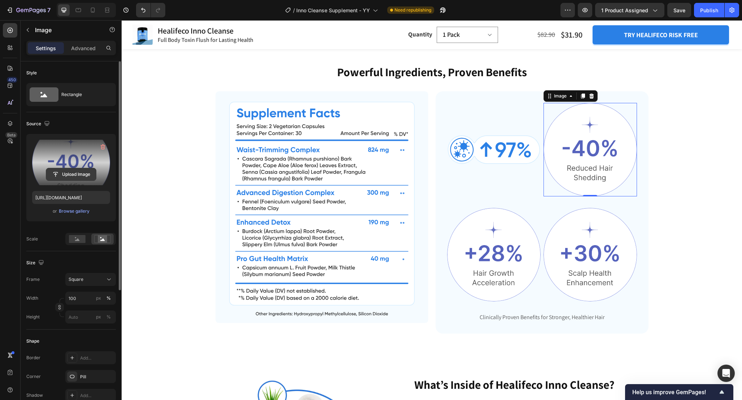
click at [78, 178] on input "file" at bounding box center [71, 174] width 50 height 12
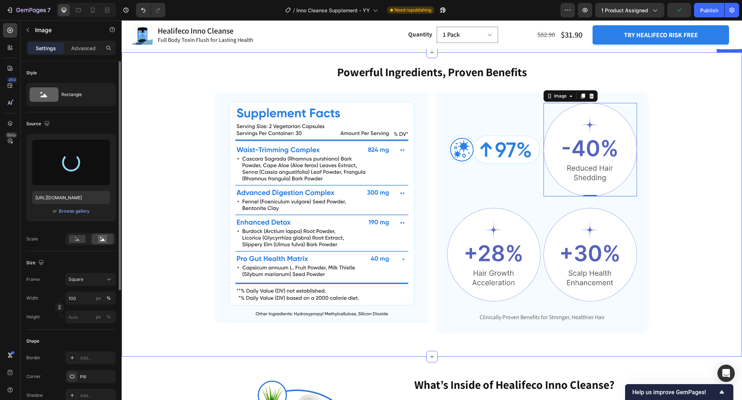
type input "https://cdn.shopify.com/s/files/1/0665/9355/4687/files/gempages_464015395364275…"
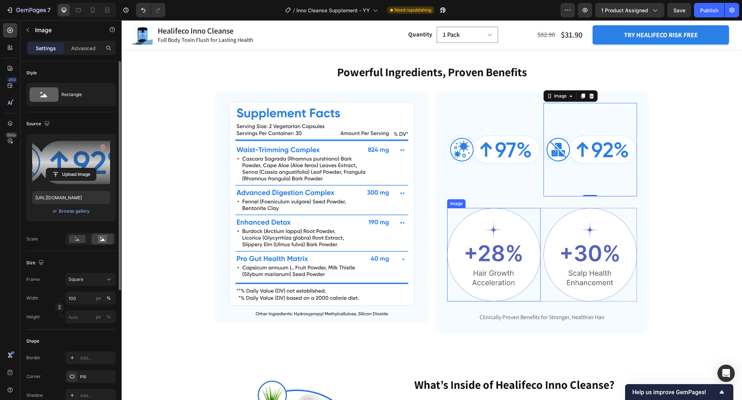
click at [466, 262] on img at bounding box center [494, 255] width 94 height 94
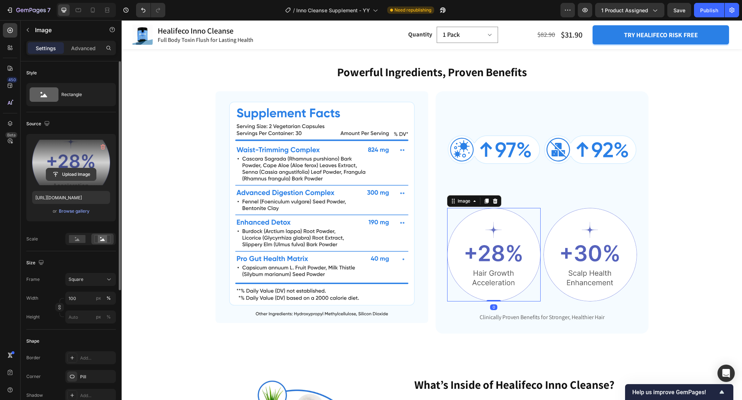
click at [75, 173] on input "file" at bounding box center [71, 174] width 50 height 12
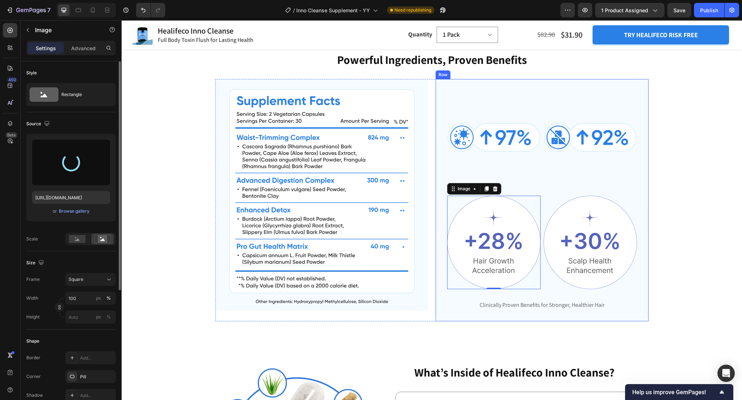
scroll to position [1368, 0]
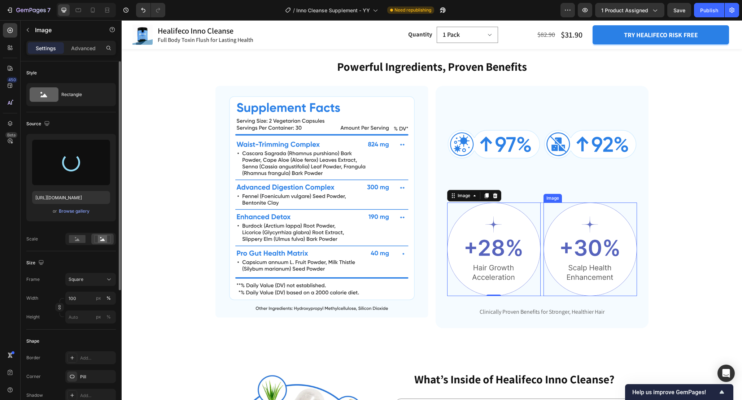
type input "https://cdn.shopify.com/s/files/1/0665/9355/4687/files/gempages_464015395364275…"
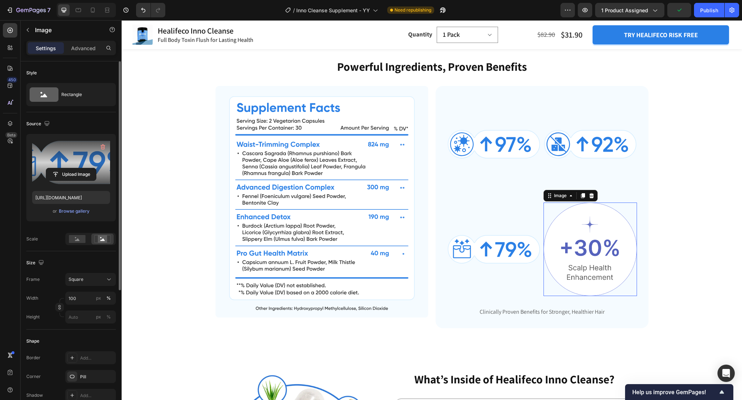
click at [592, 253] on img at bounding box center [591, 250] width 94 height 94
click at [75, 170] on input "file" at bounding box center [71, 174] width 50 height 12
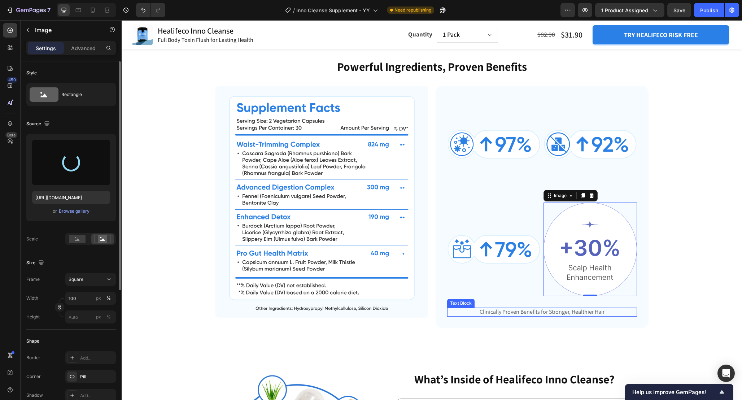
type input "https://cdn.shopify.com/s/files/1/0665/9355/4687/files/gempages_464015395364275…"
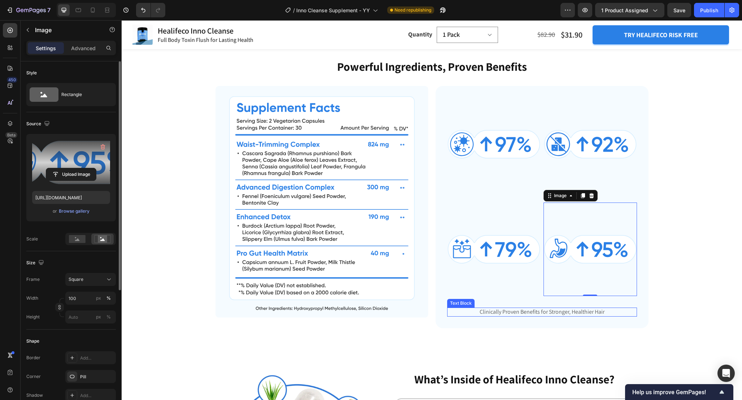
click at [464, 316] on p "Clinically Proven Benefits for Stronger, Healthier Hair" at bounding box center [542, 312] width 188 height 8
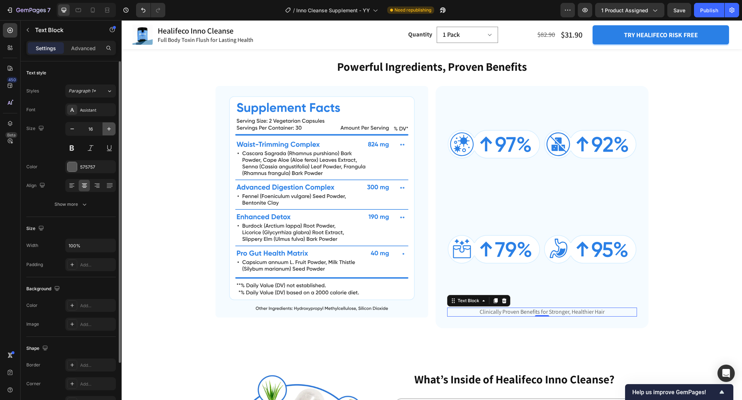
click at [105, 130] on button "button" at bounding box center [109, 128] width 13 height 13
type input "18"
click at [95, 206] on button "Show more" at bounding box center [71, 204] width 90 height 13
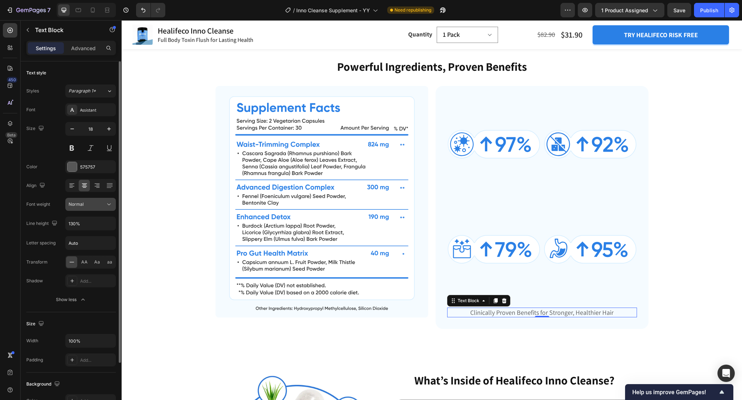
click at [108, 205] on icon at bounding box center [108, 204] width 7 height 7
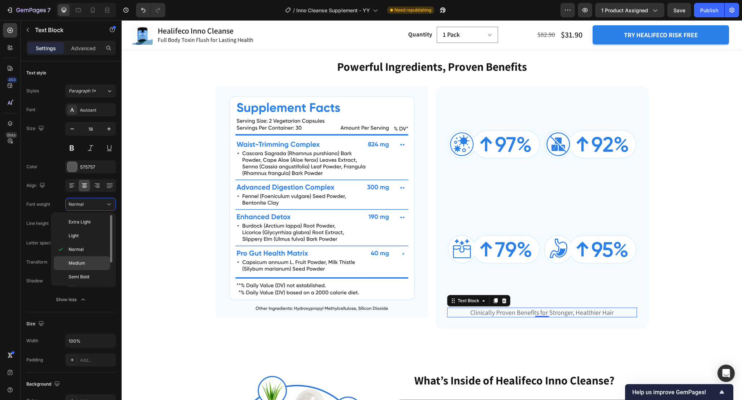
click at [95, 257] on div "Medium" at bounding box center [82, 263] width 56 height 14
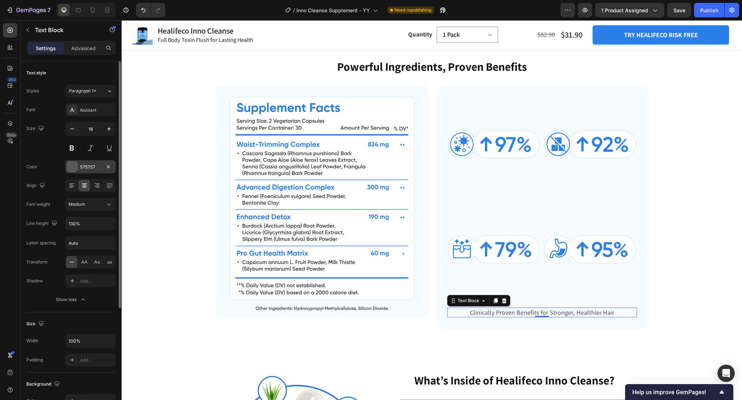
click at [67, 170] on div "575757" at bounding box center [90, 166] width 51 height 13
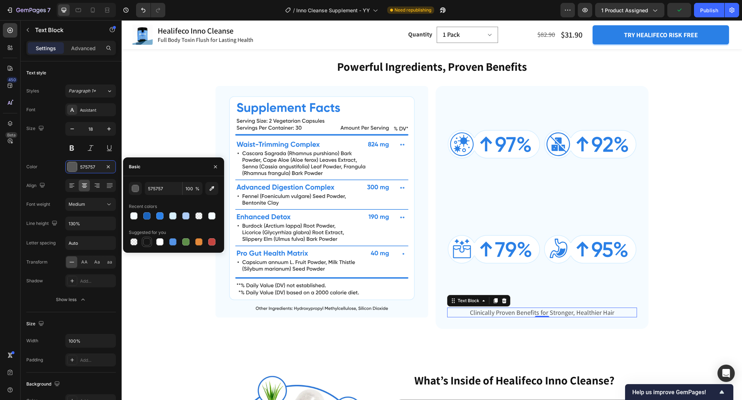
click at [150, 240] on div at bounding box center [146, 241] width 7 height 7
type input "151515"
click at [535, 352] on div "Powerful Ingredients, Proven Benefits Heading Image Image Image Row Image Image…" at bounding box center [432, 199] width 621 height 305
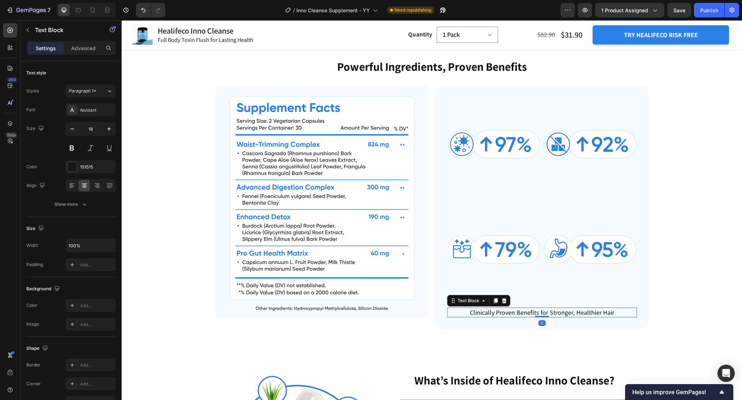
click at [481, 317] on p "Clinically Proven Benefits for Stronger, Healthier Hair" at bounding box center [542, 312] width 188 height 8
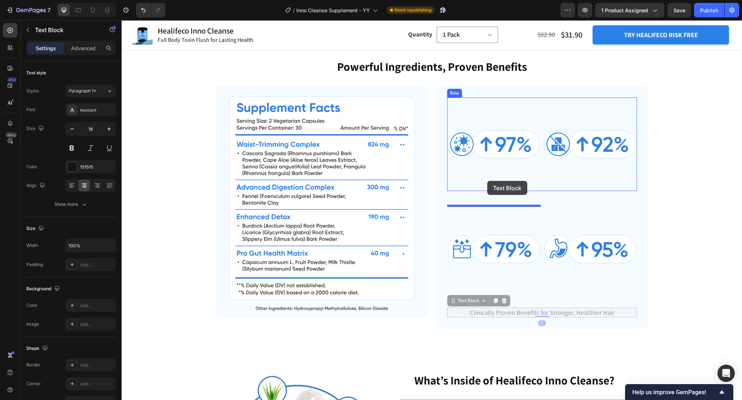
drag, startPoint x: 455, startPoint y: 314, endPoint x: 487, endPoint y: 181, distance: 137.8
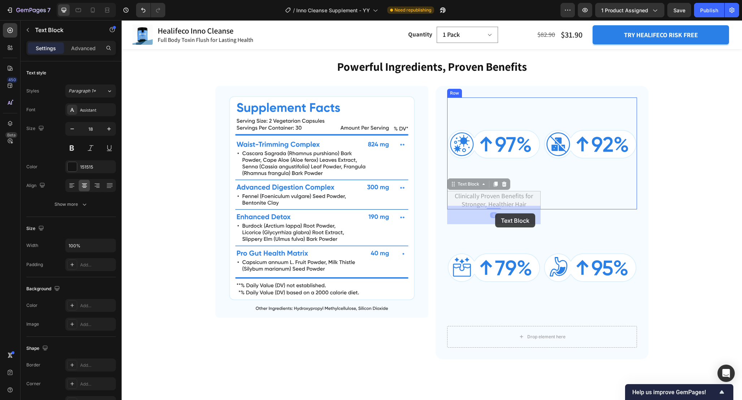
drag, startPoint x: 450, startPoint y: 198, endPoint x: 495, endPoint y: 212, distance: 47.3
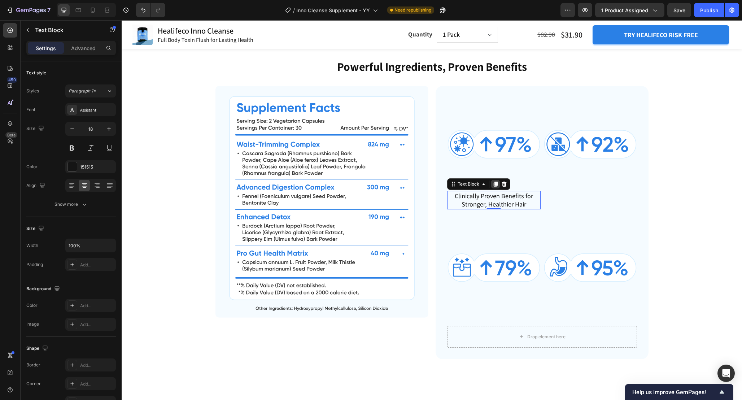
click at [496, 187] on icon at bounding box center [496, 184] width 4 height 5
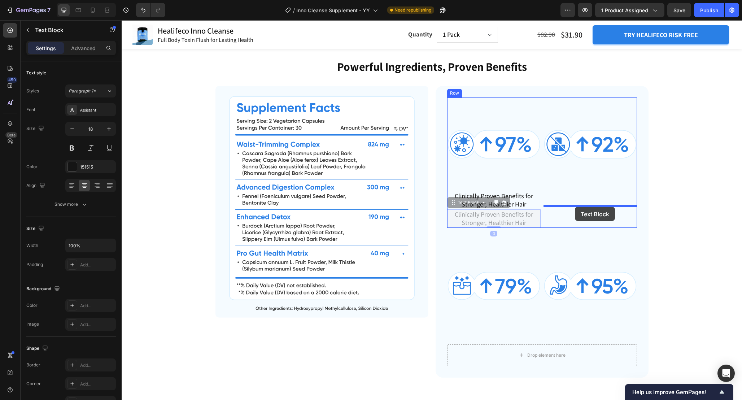
drag, startPoint x: 452, startPoint y: 216, endPoint x: 575, endPoint y: 207, distance: 123.4
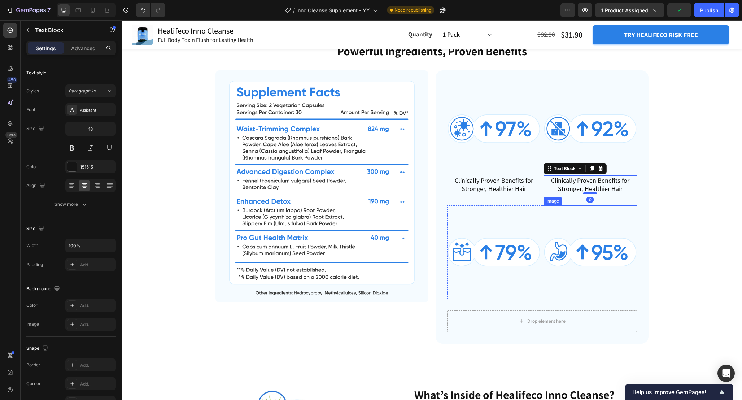
scroll to position [1385, 0]
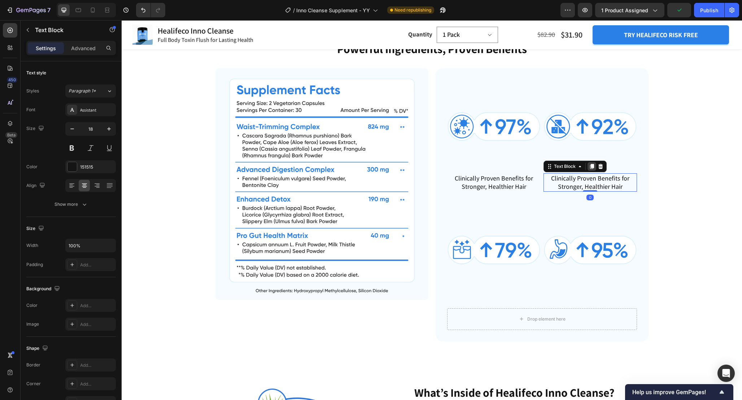
click at [593, 169] on icon at bounding box center [592, 166] width 4 height 5
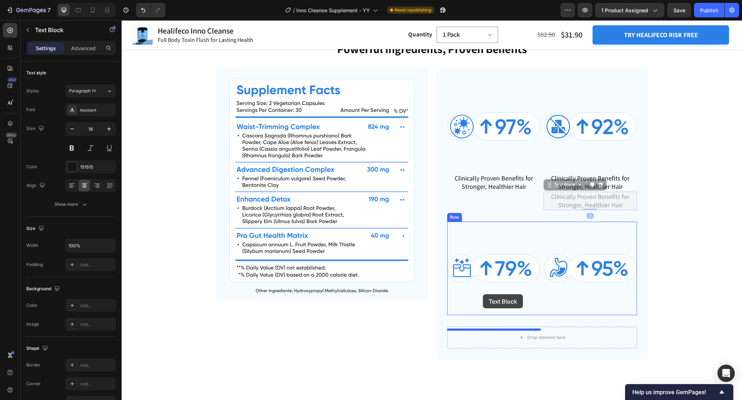
drag, startPoint x: 552, startPoint y: 199, endPoint x: 483, endPoint y: 294, distance: 117.6
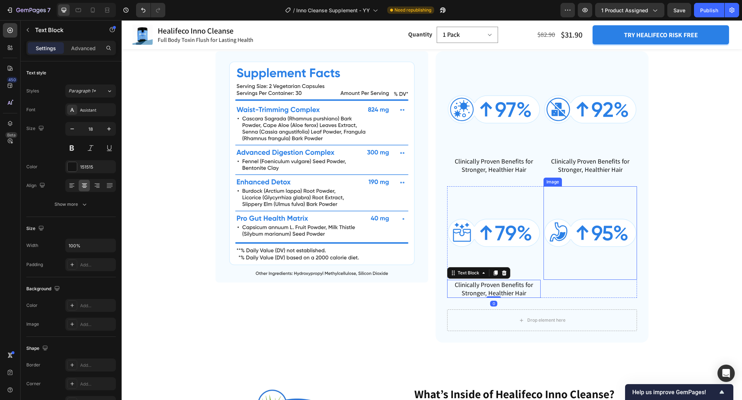
scroll to position [1418, 0]
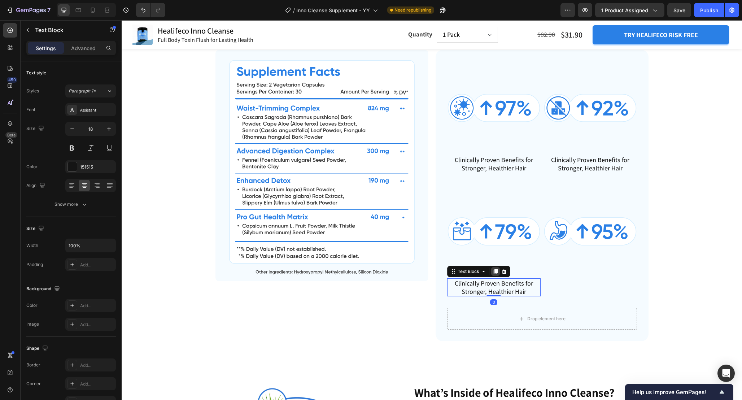
click at [495, 271] on icon at bounding box center [496, 271] width 4 height 5
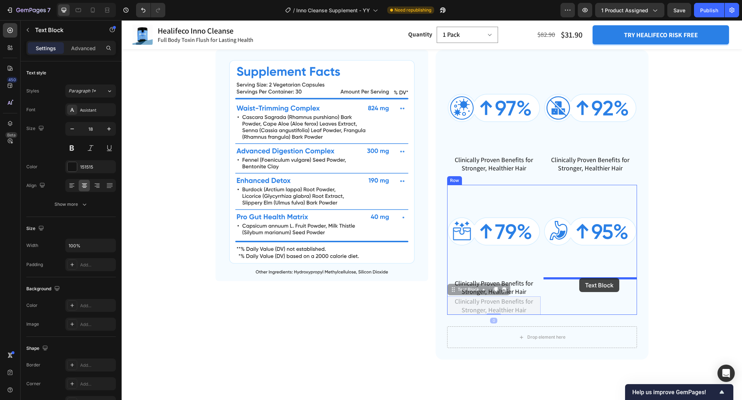
drag, startPoint x: 454, startPoint y: 292, endPoint x: 579, endPoint y: 278, distance: 126.0
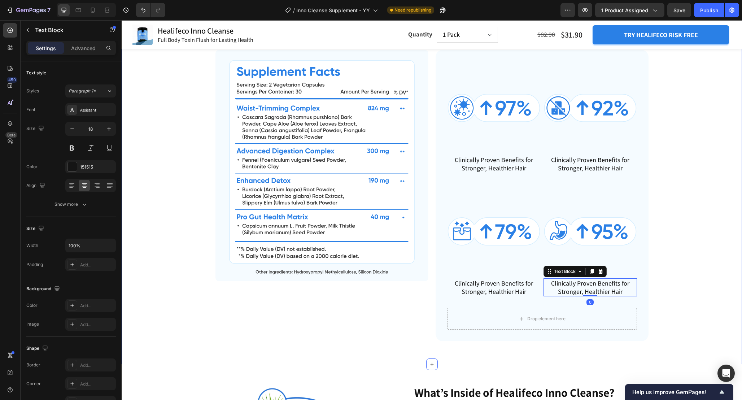
click at [661, 248] on div "Powerful Ingredients, Proven Benefits Heading Image Image Clinically Proven Ben…" at bounding box center [432, 181] width 563 height 319
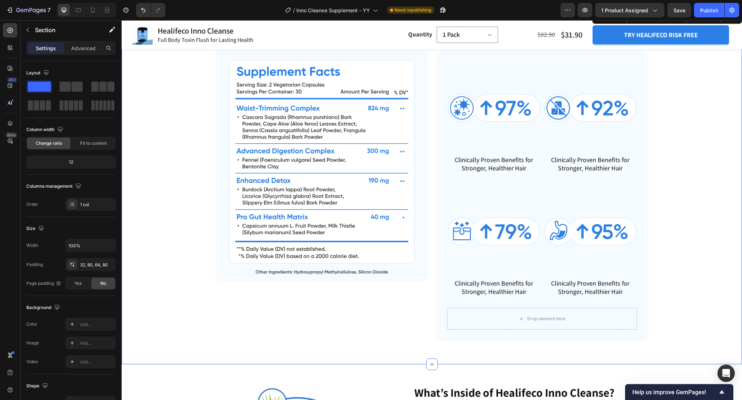
scroll to position [1403, 0]
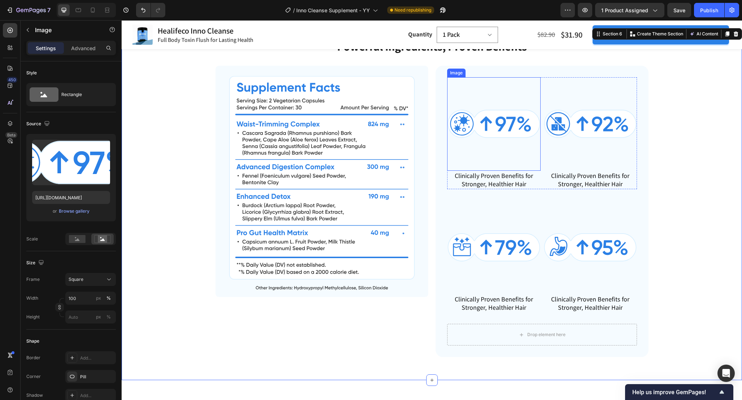
click at [519, 162] on img at bounding box center [494, 124] width 94 height 94
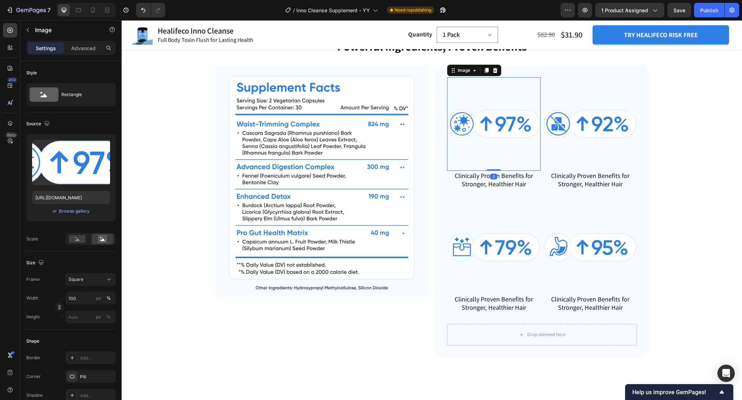
scroll to position [1391, 0]
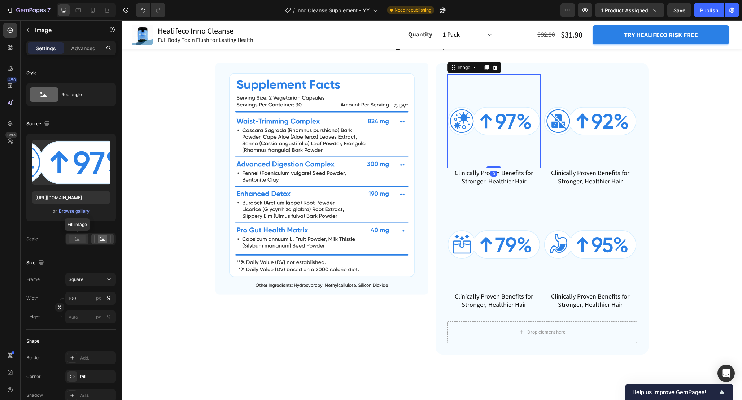
click at [75, 243] on rect at bounding box center [77, 239] width 17 height 8
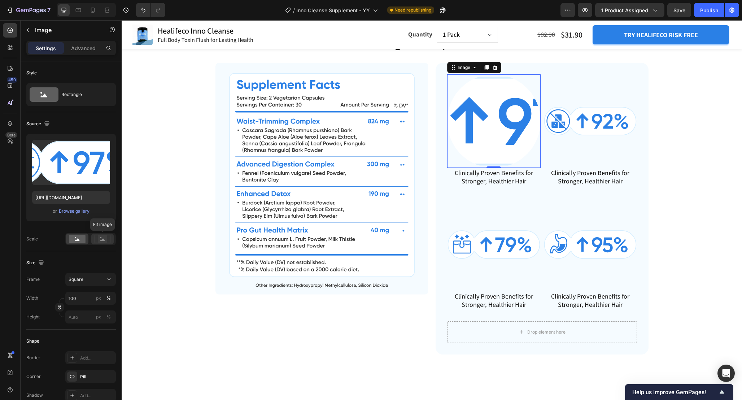
click at [100, 242] on rect at bounding box center [102, 238] width 9 height 7
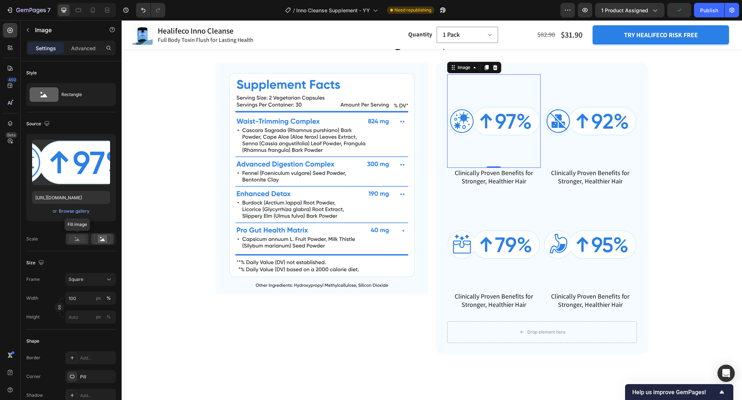
click at [83, 242] on rect at bounding box center [77, 239] width 17 height 8
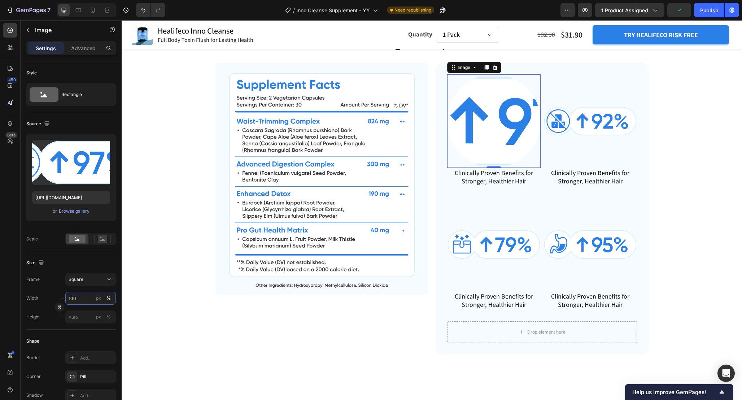
click at [85, 297] on input "100" at bounding box center [90, 298] width 51 height 13
click at [99, 275] on button "Square" at bounding box center [90, 279] width 51 height 13
click at [93, 342] on div "Original" at bounding box center [84, 337] width 58 height 13
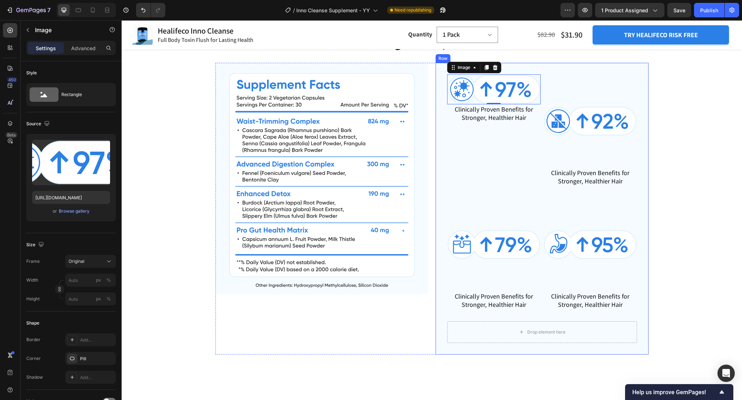
scroll to position [1378, 0]
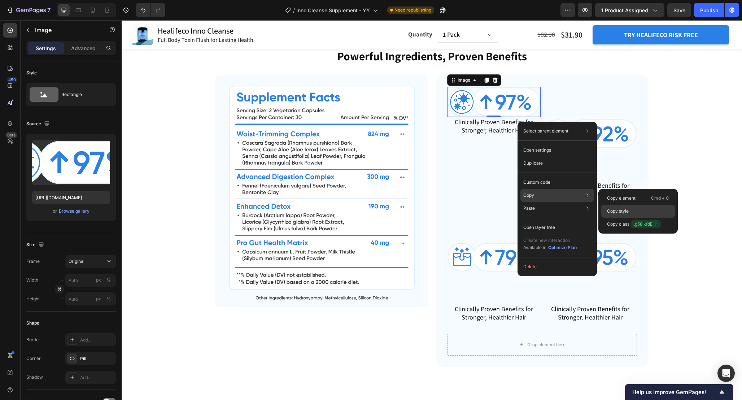
click at [627, 208] on p "Copy style" at bounding box center [618, 211] width 22 height 6
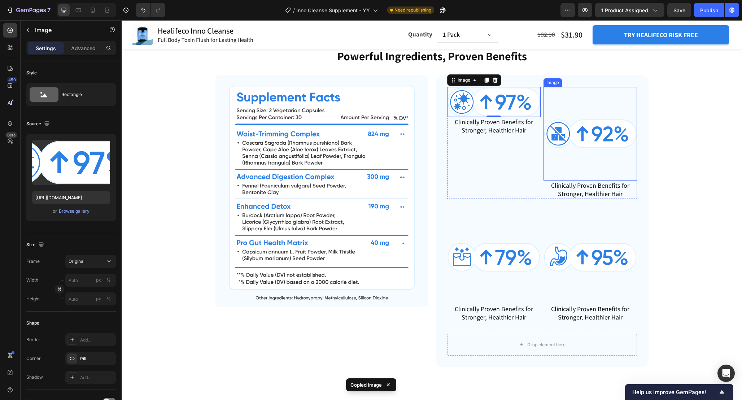
click at [590, 147] on img at bounding box center [591, 134] width 94 height 94
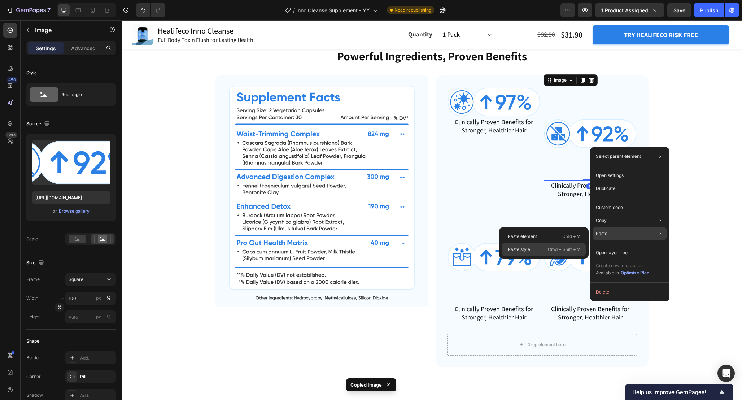
click at [544, 252] on div "Paste style Cmd + Shift + V" at bounding box center [544, 249] width 84 height 13
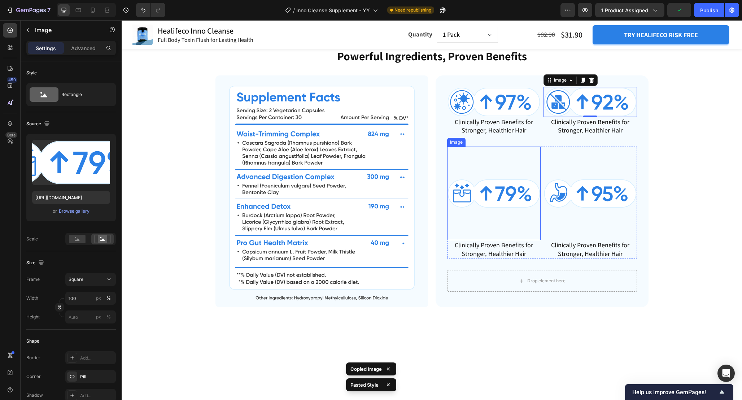
click at [494, 210] on img at bounding box center [494, 194] width 94 height 94
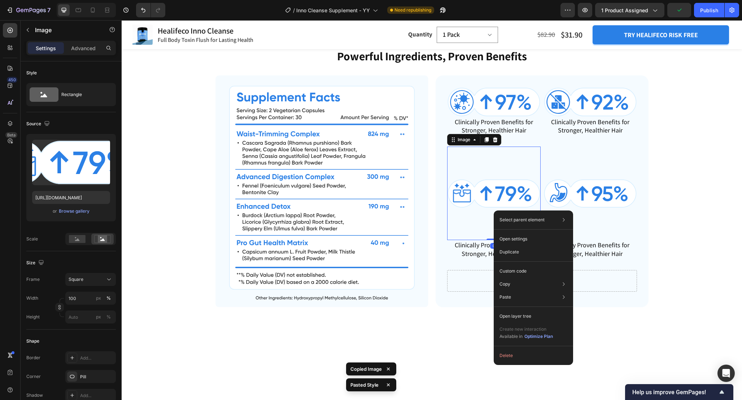
drag, startPoint x: 494, startPoint y: 210, endPoint x: 627, endPoint y: 249, distance: 138.5
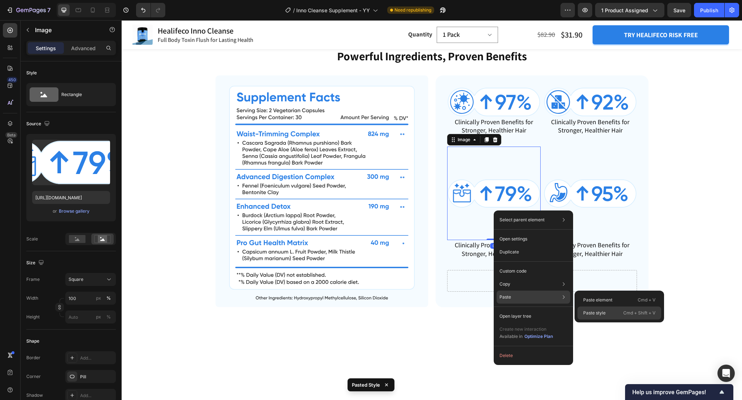
click at [592, 310] on p "Paste style" at bounding box center [594, 313] width 22 height 6
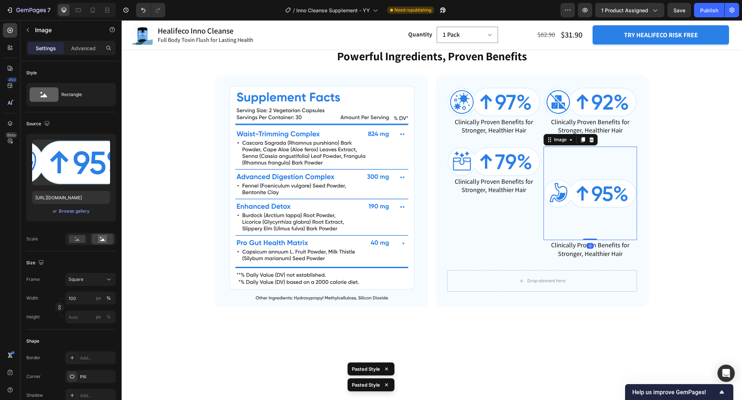
click at [589, 211] on img at bounding box center [591, 194] width 94 height 94
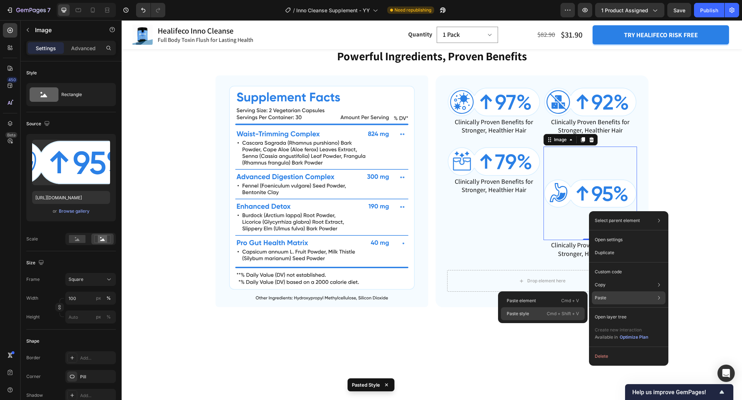
click at [571, 310] on p "Cmd + Shift + V" at bounding box center [563, 313] width 32 height 7
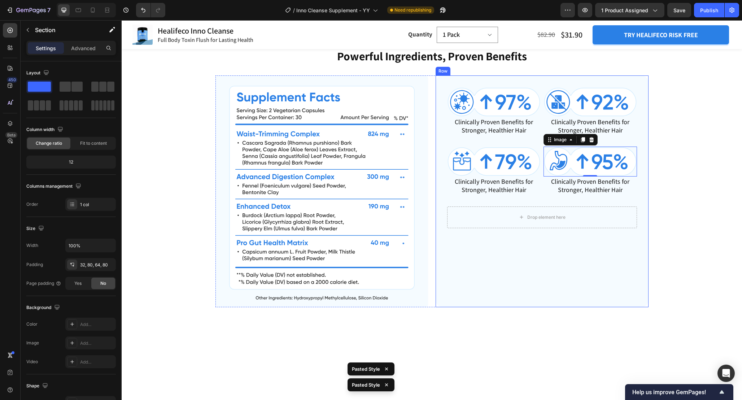
click at [663, 213] on div "Powerful Ingredients, Proven Benefits Heading Image Image Clinically Proven Ben…" at bounding box center [432, 177] width 563 height 259
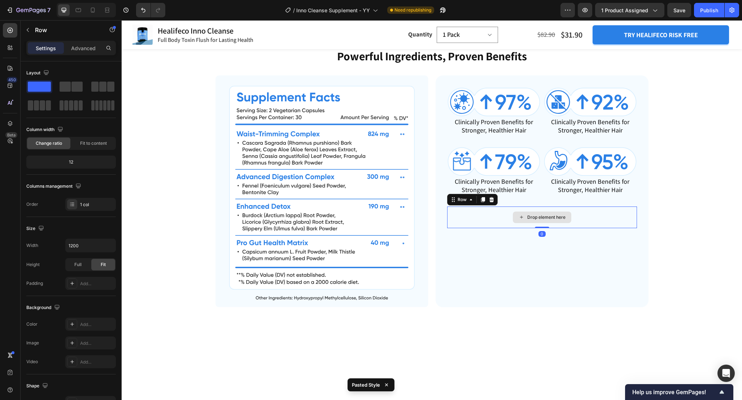
click at [612, 227] on div "Drop element here" at bounding box center [542, 217] width 190 height 22
click at [494, 203] on icon at bounding box center [492, 200] width 6 height 6
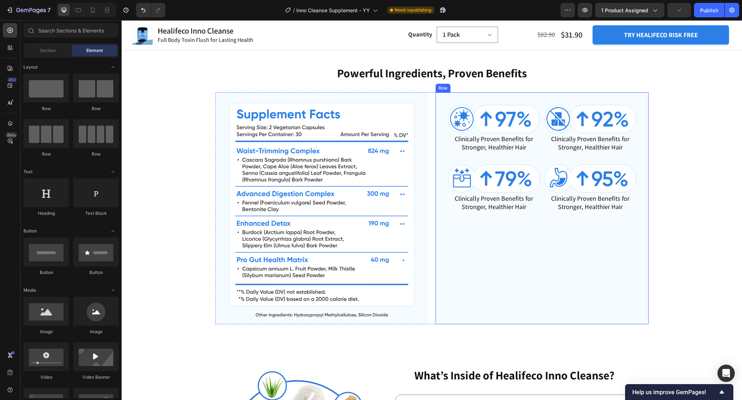
scroll to position [1370, 0]
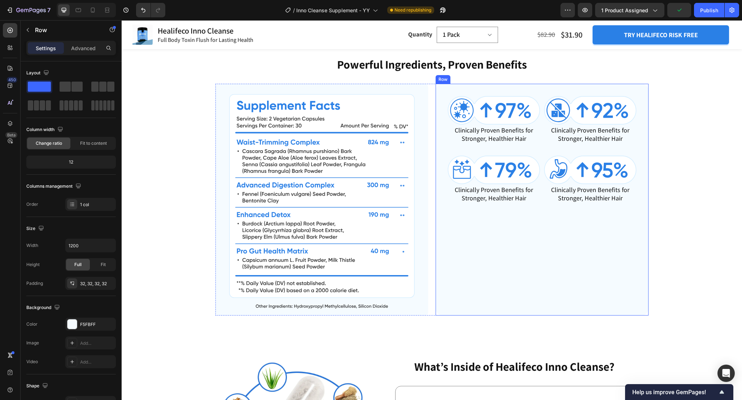
click at [502, 248] on div "Image Clinically Proven Benefits for Stronger, Healthier Hair Text Block Image …" at bounding box center [542, 199] width 190 height 209
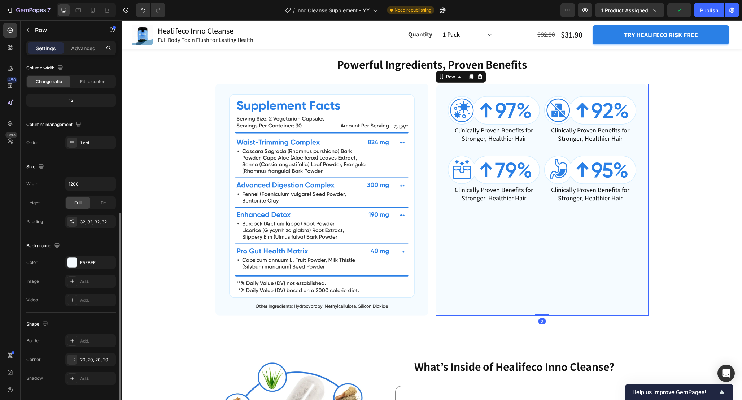
scroll to position [122, 0]
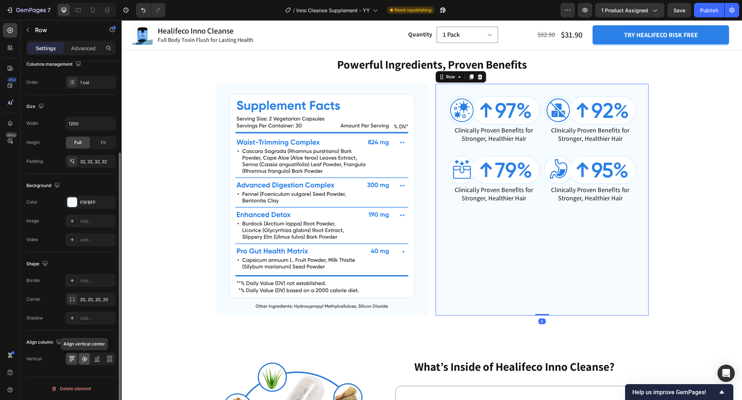
click at [88, 359] on div at bounding box center [84, 359] width 11 height 12
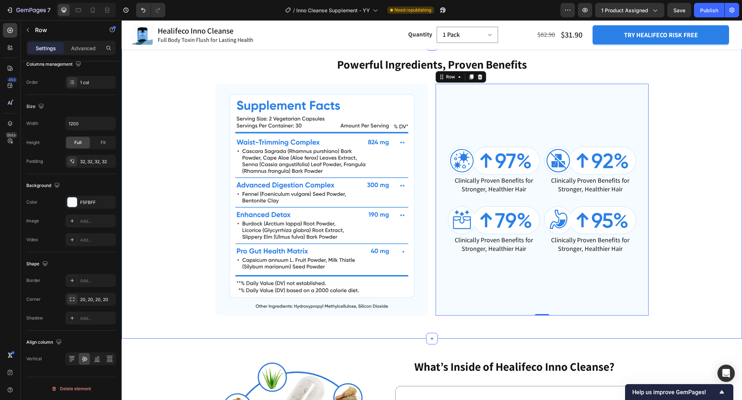
click at [671, 204] on div "Powerful Ingredients, Proven Benefits Heading Image Image Clinically Proven Ben…" at bounding box center [432, 185] width 563 height 259
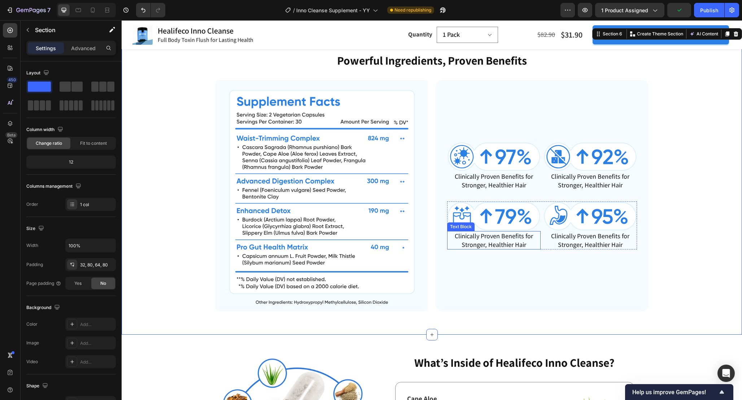
scroll to position [1364, 0]
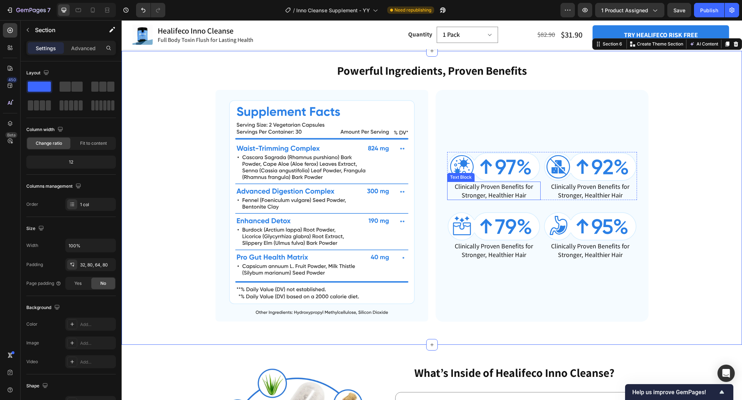
click at [512, 199] on p "Clinically Proven Benefits for Stronger, Healthier Hair" at bounding box center [494, 190] width 92 height 17
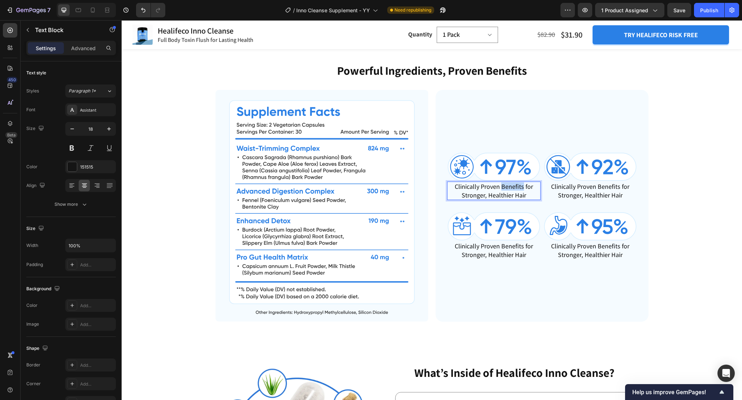
click at [512, 199] on p "Clinically Proven Benefits for Stronger, Healthier Hair" at bounding box center [494, 190] width 92 height 17
click at [676, 190] on div "Powerful Ingredients, Proven Benefits Heading Image Image of participants noted…" at bounding box center [432, 191] width 563 height 259
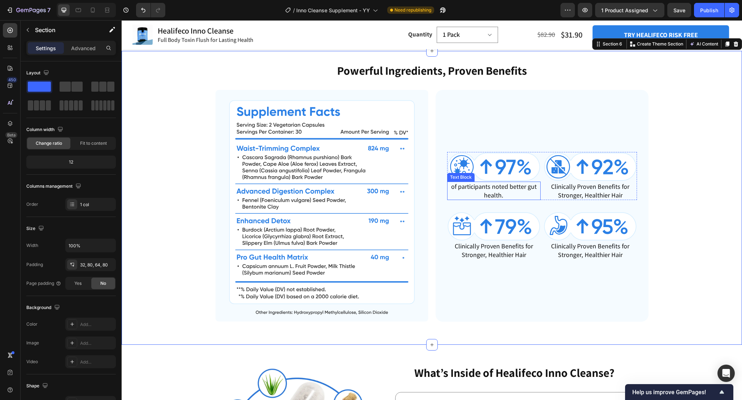
click at [517, 199] on p "of participants noted better gut health." at bounding box center [494, 190] width 92 height 17
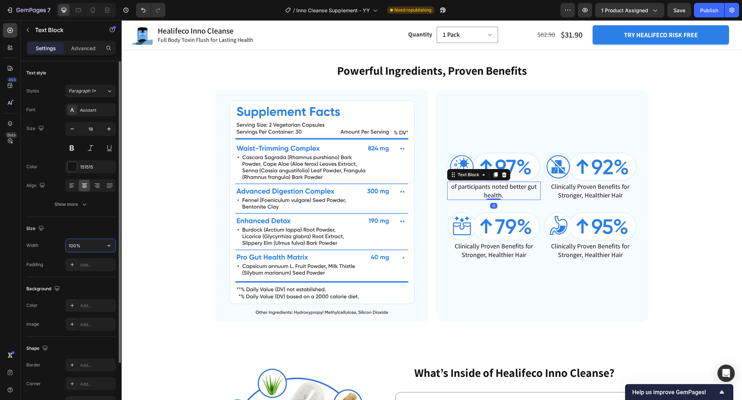
click at [74, 246] on input "100%" at bounding box center [91, 245] width 50 height 13
type input "80%"
click at [88, 223] on div "Size" at bounding box center [71, 229] width 90 height 12
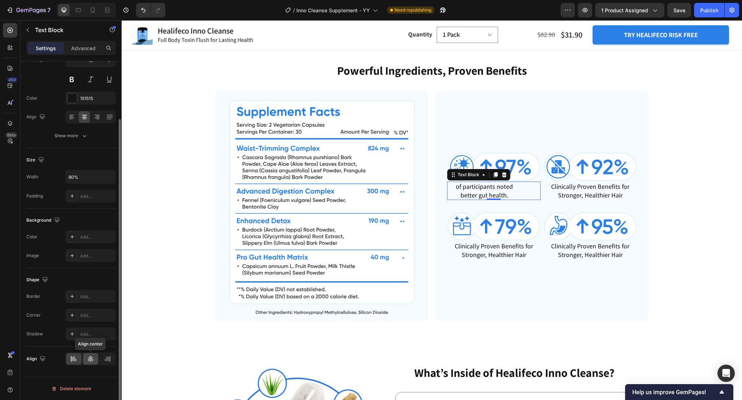
click at [88, 358] on icon at bounding box center [90, 358] width 7 height 7
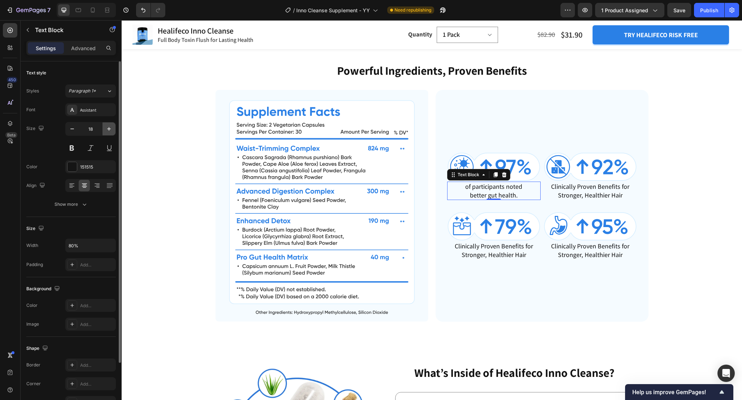
click at [108, 128] on icon "button" at bounding box center [108, 128] width 7 height 7
type input "20"
click at [90, 201] on button "Show more" at bounding box center [71, 204] width 90 height 13
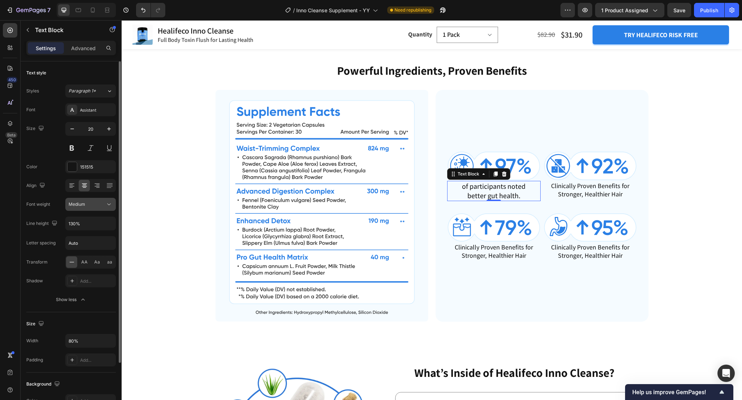
click at [104, 208] on div "Medium" at bounding box center [91, 204] width 44 height 7
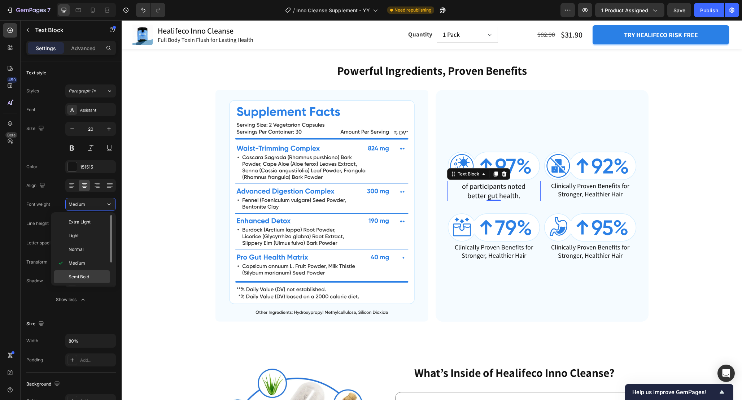
click at [91, 275] on p "Semi Bold" at bounding box center [88, 277] width 38 height 6
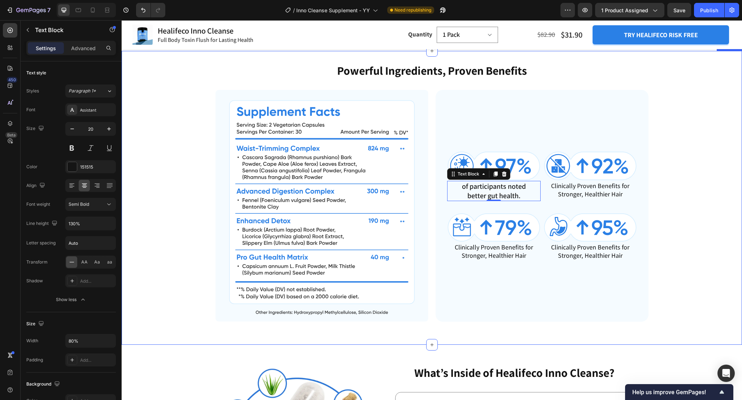
click at [679, 205] on div "Powerful Ingredients, Proven Benefits Heading Image Image of participants noted…" at bounding box center [432, 191] width 563 height 259
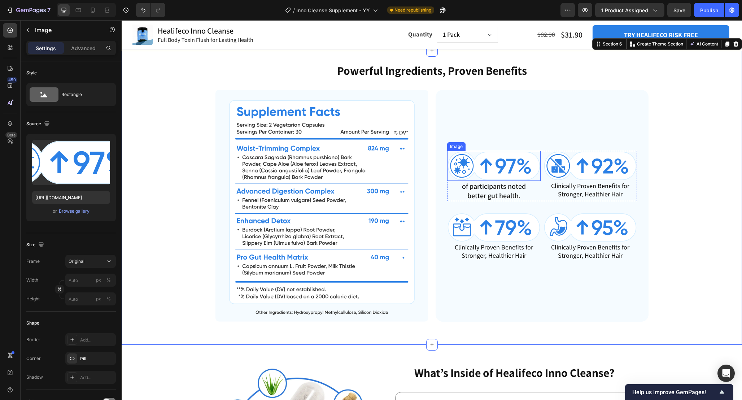
click at [501, 179] on img at bounding box center [494, 166] width 94 height 30
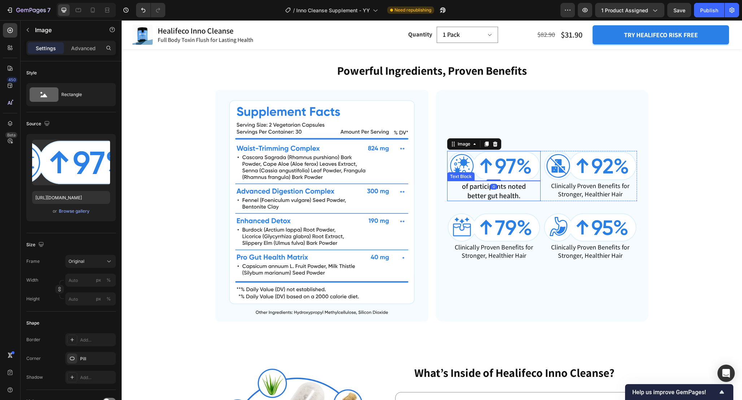
click at [517, 200] on p "of participants noted better gut health." at bounding box center [493, 191] width 73 height 19
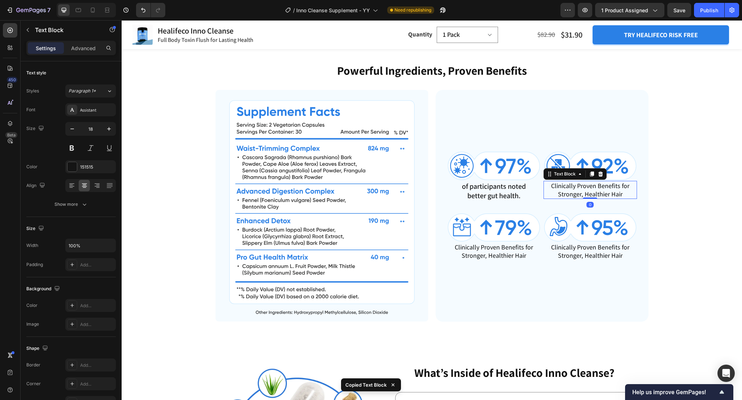
click at [586, 197] on p "Clinically Proven Benefits for Stronger, Healthier Hair" at bounding box center [590, 190] width 92 height 17
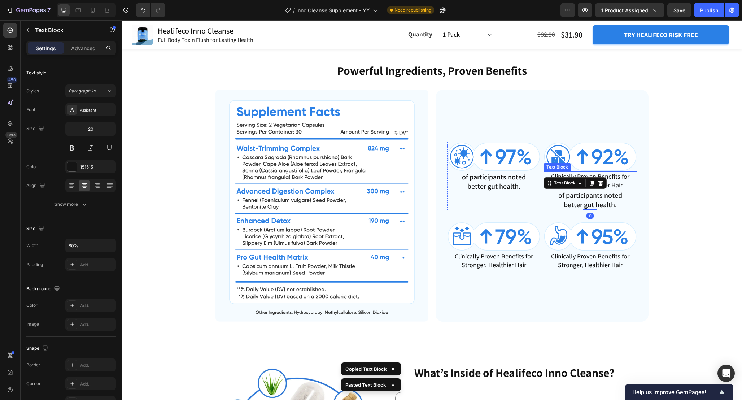
click at [618, 189] on p "Clinically Proven Benefits for Stronger, Healthier Hair" at bounding box center [590, 180] width 92 height 17
click at [602, 167] on icon at bounding box center [600, 164] width 5 height 5
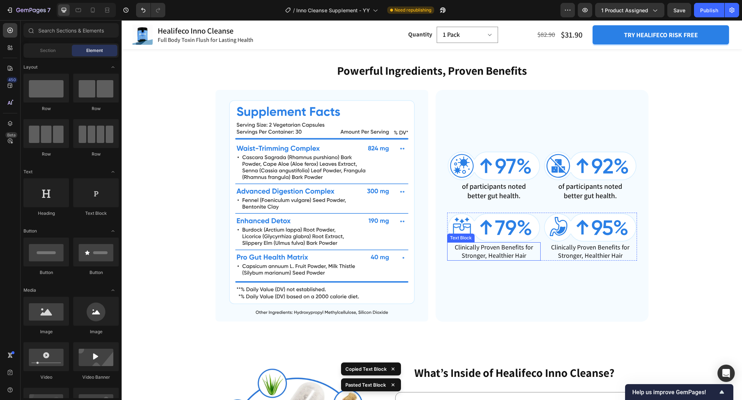
click at [518, 260] on p "Clinically Proven Benefits for Stronger, Healthier Hair" at bounding box center [494, 251] width 92 height 17
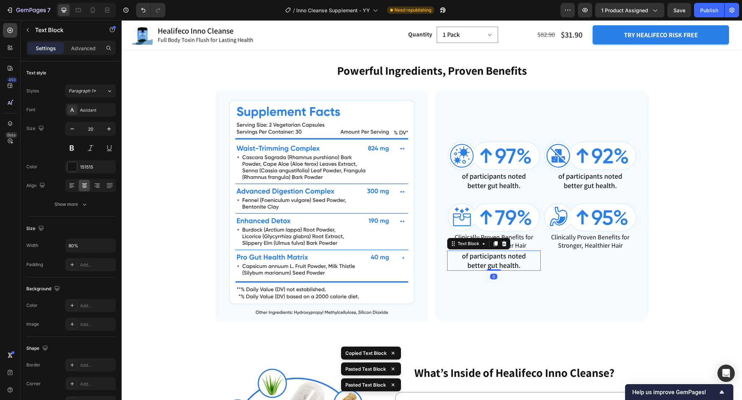
click at [519, 250] on p "Clinically Proven Benefits for Stronger, Healthier Hair" at bounding box center [494, 241] width 92 height 17
click at [502, 228] on icon at bounding box center [504, 225] width 5 height 5
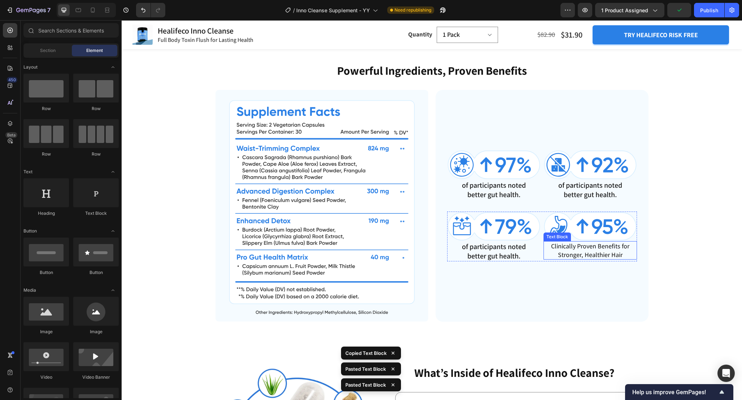
click at [608, 259] on p "Clinically Proven Benefits for Stronger, Healthier Hair" at bounding box center [590, 250] width 92 height 17
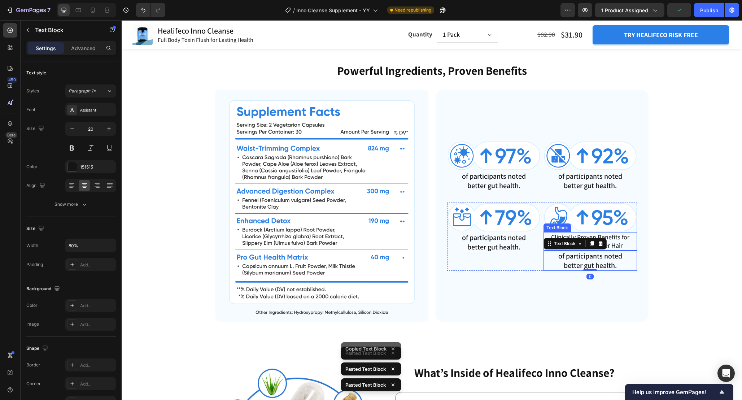
click at [615, 250] on p "Clinically Proven Benefits for Stronger, Healthier Hair" at bounding box center [590, 241] width 92 height 17
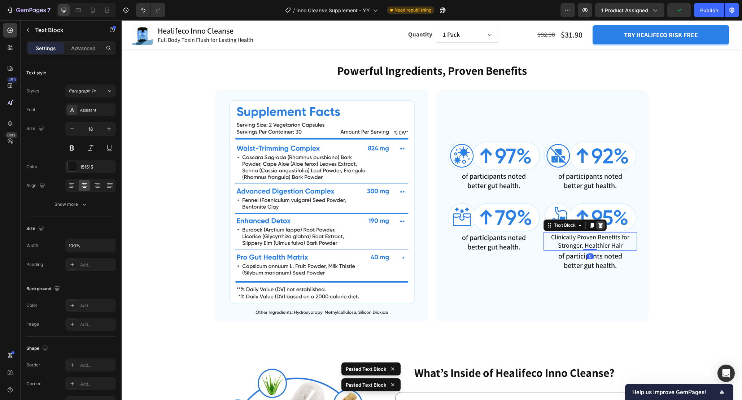
click at [600, 228] on icon at bounding box center [600, 225] width 5 height 5
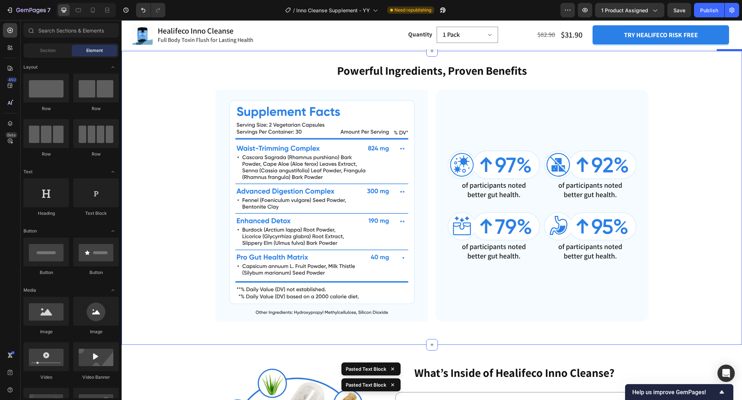
click at [651, 223] on div "Powerful Ingredients, Proven Benefits Heading Image Image of participants noted…" at bounding box center [432, 191] width 563 height 259
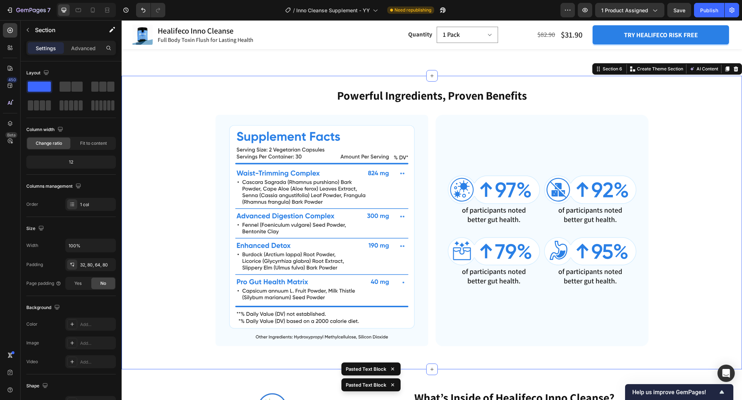
click at [664, 208] on div "Powerful Ingredients, Proven Benefits Heading Image Image of participants noted…" at bounding box center [432, 216] width 563 height 259
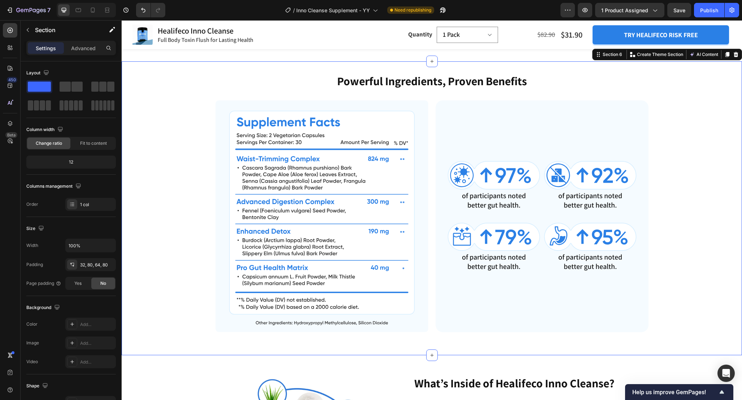
scroll to position [1351, 0]
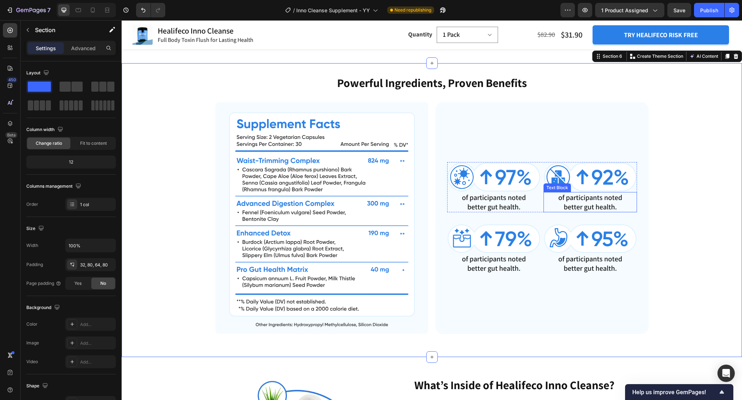
click at [592, 212] on p "of participants noted better gut health." at bounding box center [589, 202] width 73 height 19
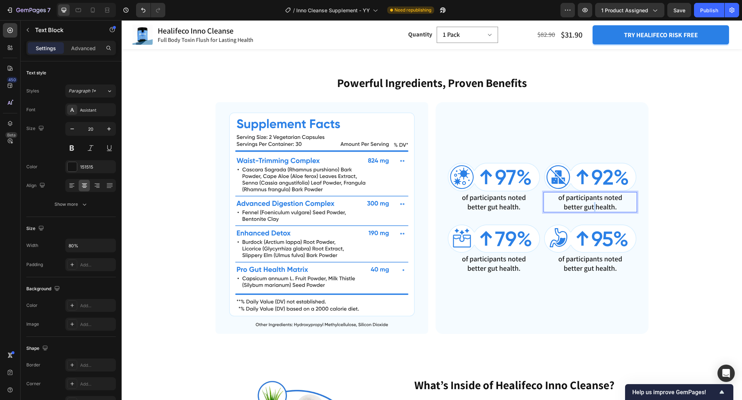
click at [592, 212] on p "of participants noted better gut health." at bounding box center [589, 202] width 73 height 19
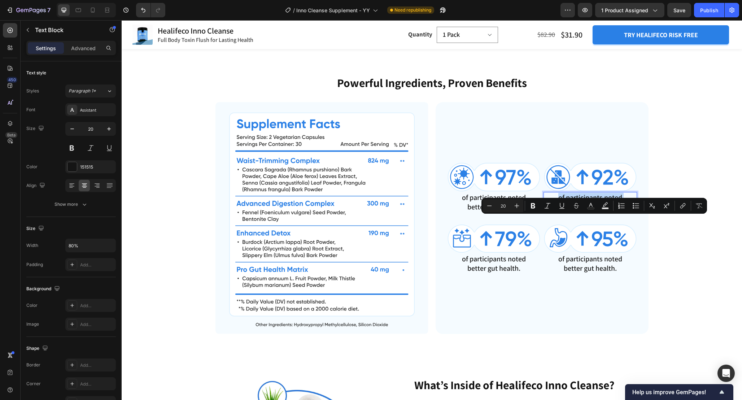
click at [592, 212] on p "of participants noted better gut health." at bounding box center [589, 202] width 73 height 19
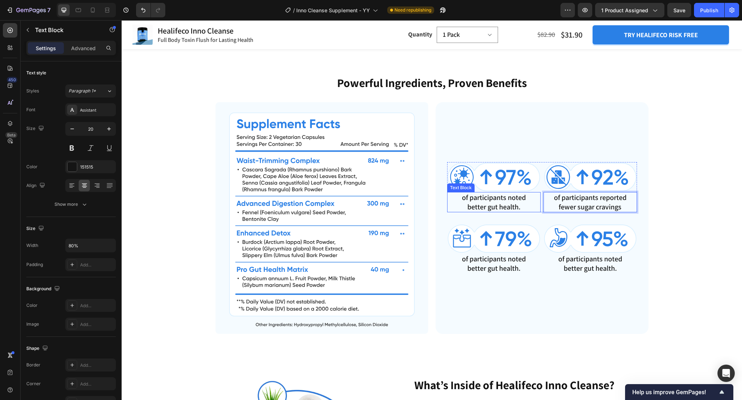
click at [514, 212] on p "of participants noted better gut health." at bounding box center [493, 202] width 73 height 19
click at [528, 212] on p "of participants noted better gut health." at bounding box center [493, 202] width 73 height 19
click at [499, 273] on p "of participants noted better gut health." at bounding box center [493, 263] width 73 height 19
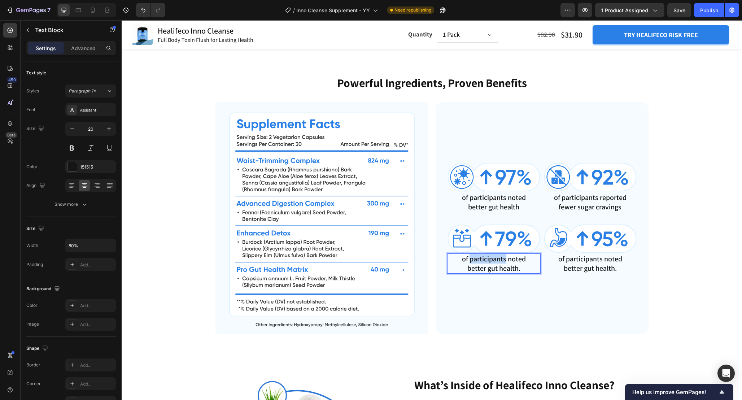
click at [499, 273] on p "of participants noted better gut health." at bounding box center [493, 263] width 73 height 19
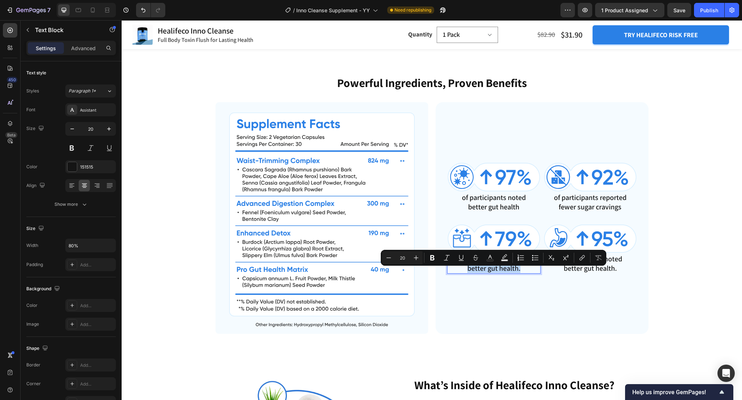
scroll to position [1347, 0]
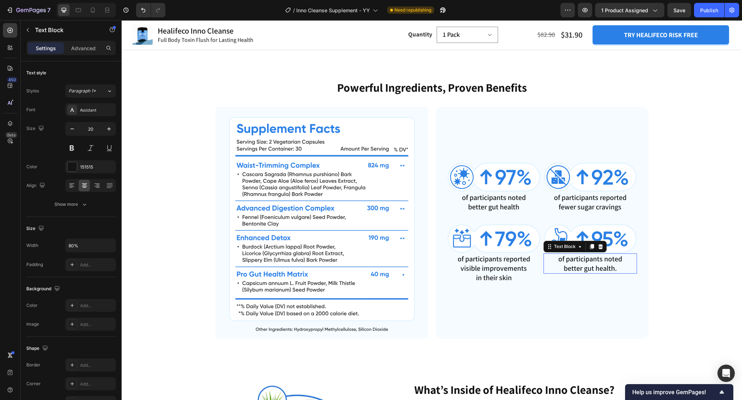
click at [589, 273] on p "of participants noted better gut health." at bounding box center [589, 263] width 73 height 19
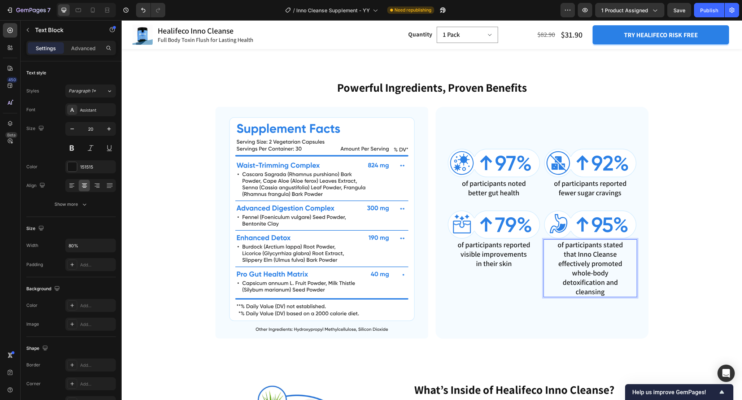
scroll to position [1332, 0]
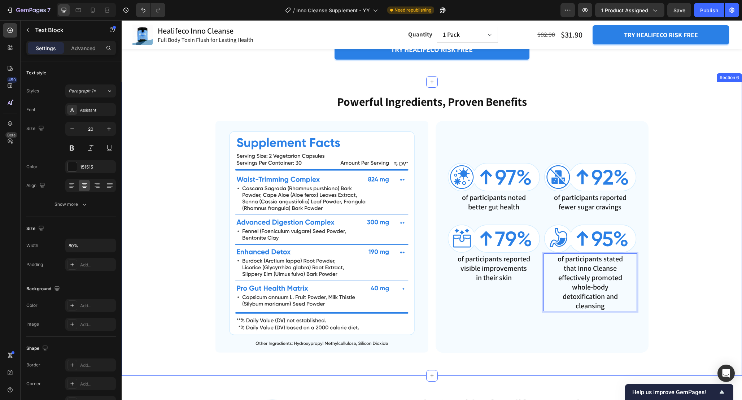
click at [661, 279] on div "Powerful Ingredients, Proven Benefits Heading Image Image of participants noted…" at bounding box center [432, 223] width 563 height 259
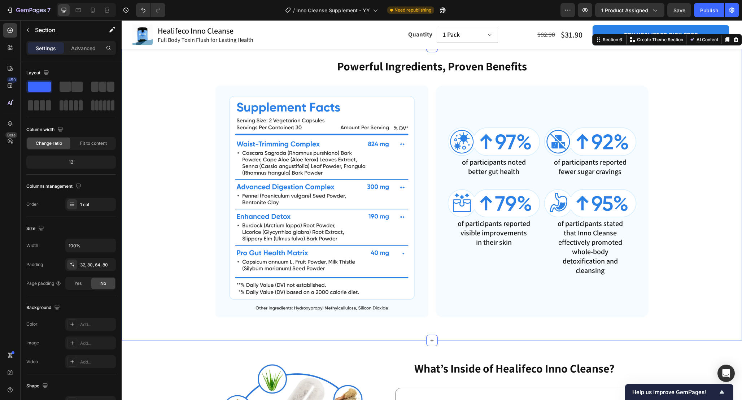
scroll to position [1362, 0]
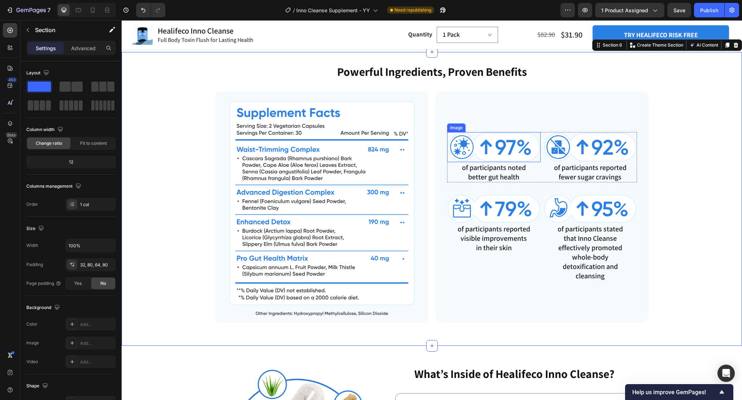
click at [515, 161] on img at bounding box center [494, 147] width 94 height 30
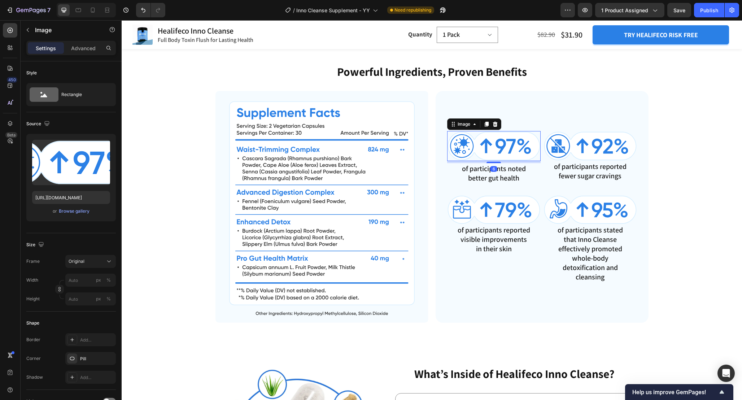
drag, startPoint x: 500, startPoint y: 175, endPoint x: 513, endPoint y: 178, distance: 13.9
click at [513, 178] on div "Image 6 of participants noted better gut health Text Block" at bounding box center [494, 157] width 94 height 52
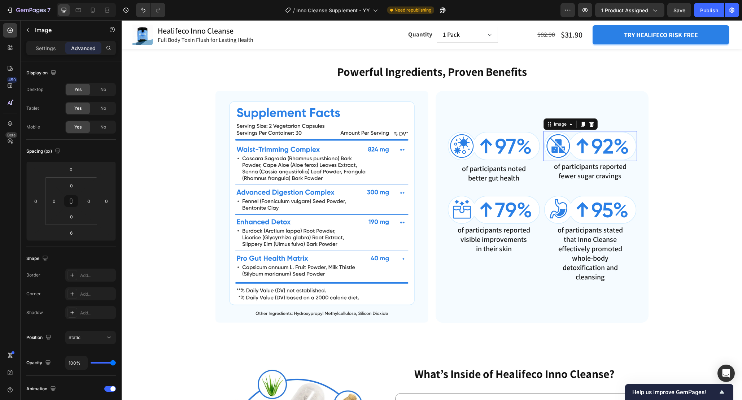
click at [580, 161] on img at bounding box center [591, 146] width 94 height 30
click at [593, 163] on div at bounding box center [590, 162] width 14 height 2
type input "6"
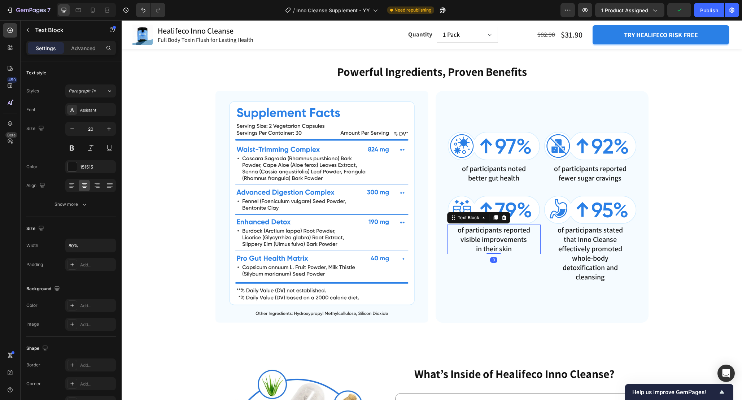
click at [517, 240] on p "of participants reported visible improvements in their skin" at bounding box center [493, 239] width 73 height 28
click at [532, 214] on img at bounding box center [494, 210] width 94 height 30
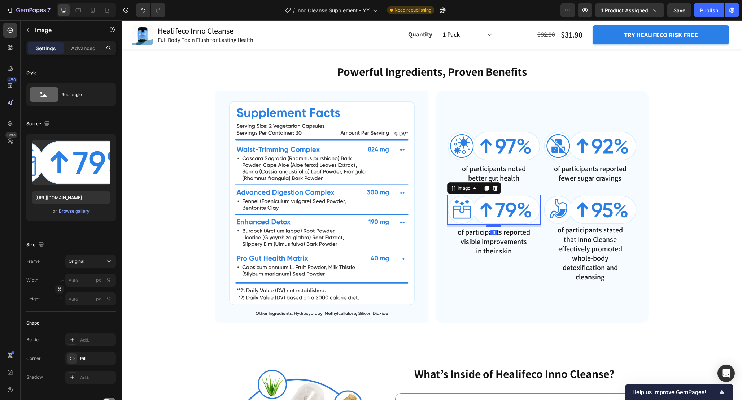
click at [492, 227] on div at bounding box center [494, 226] width 14 height 2
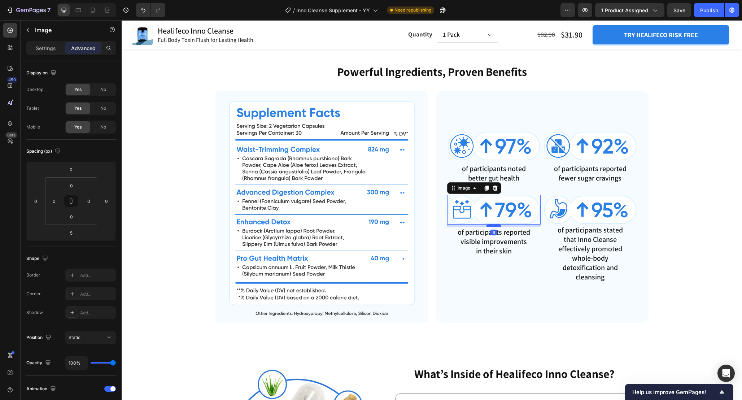
click at [499, 227] on div at bounding box center [494, 226] width 14 height 2
click at [496, 227] on div at bounding box center [494, 226] width 14 height 2
type input "6"
click at [606, 225] on img at bounding box center [591, 210] width 94 height 30
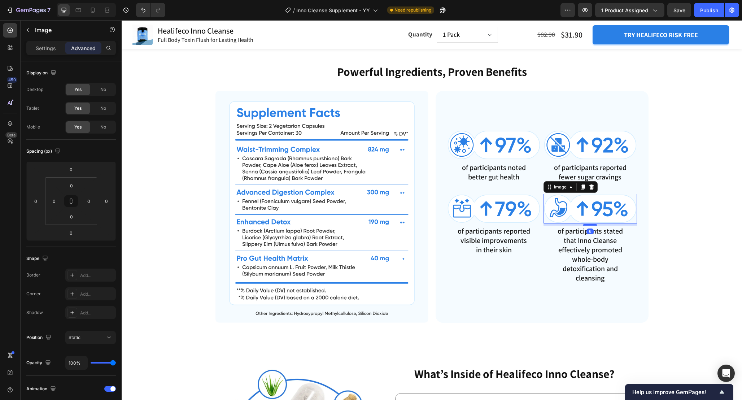
click at [593, 240] on div "Image 6 of participants stated that Inno Cleanse effectively promoted whole-bod…" at bounding box center [591, 239] width 94 height 90
type input "6"
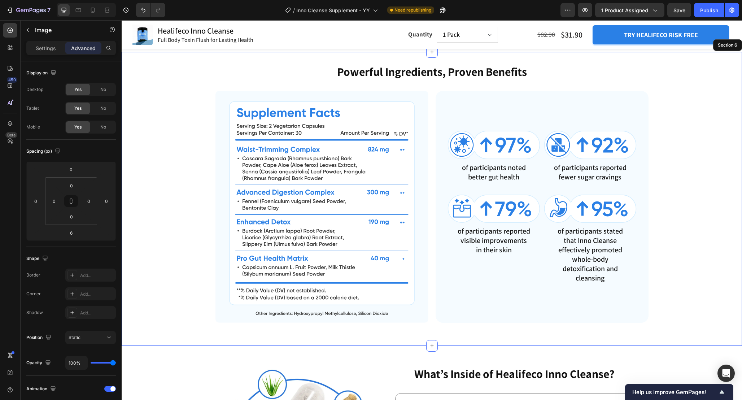
click at [658, 223] on div "Powerful Ingredients, Proven Benefits Heading Image Image of participants noted…" at bounding box center [432, 193] width 563 height 259
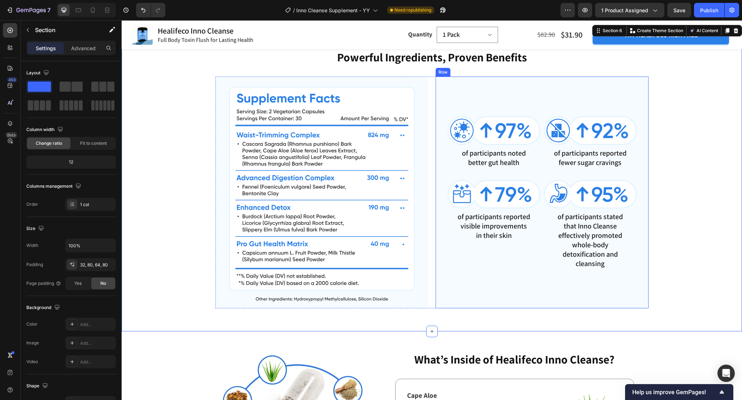
scroll to position [1377, 0]
click at [673, 164] on div "Powerful Ingredients, Proven Benefits Heading Image Image of participants noted…" at bounding box center [432, 178] width 563 height 259
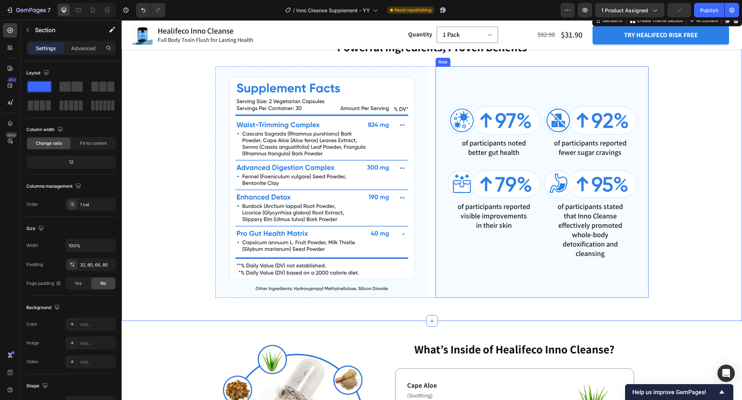
scroll to position [1385, 0]
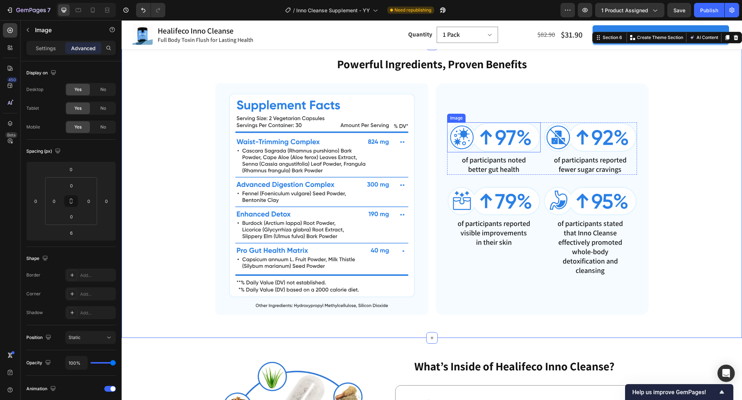
click at [495, 134] on img at bounding box center [494, 137] width 94 height 30
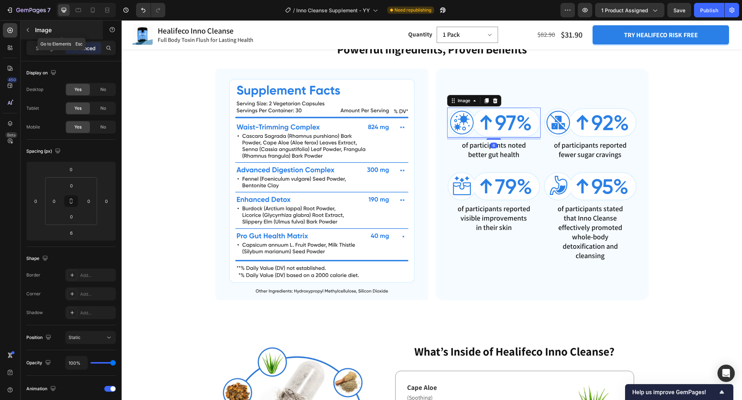
click at [27, 29] on icon "button" at bounding box center [28, 30] width 6 height 6
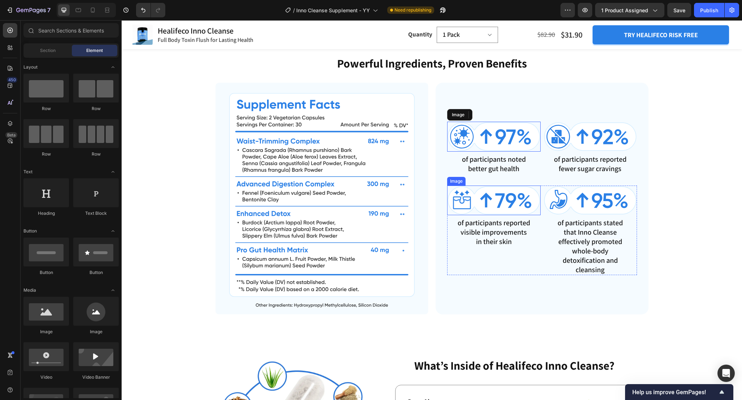
scroll to position [1369, 0]
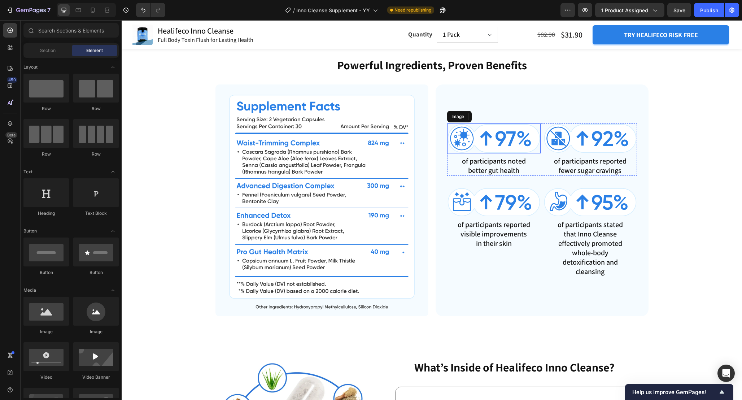
click at [499, 149] on img at bounding box center [494, 138] width 94 height 30
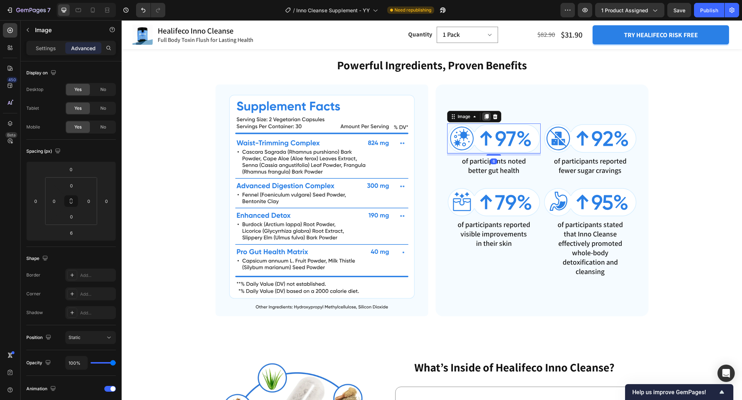
click at [485, 119] on icon at bounding box center [486, 116] width 4 height 5
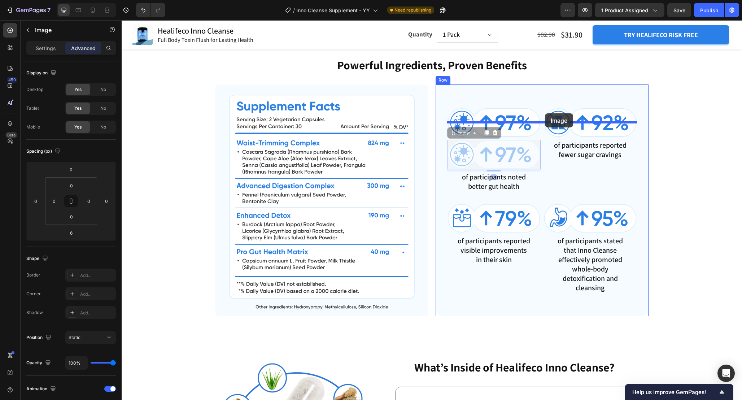
drag, startPoint x: 458, startPoint y: 143, endPoint x: 545, endPoint y: 113, distance: 92.1
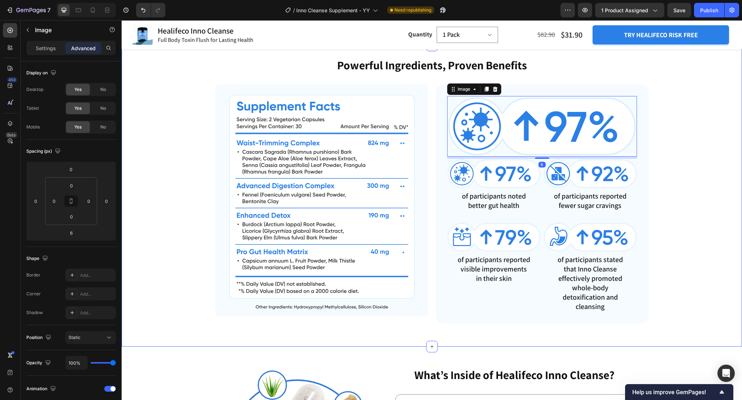
click at [675, 200] on div "Powerful Ingredients, Proven Benefits Heading Image Image 6 Image of participan…" at bounding box center [432, 190] width 563 height 266
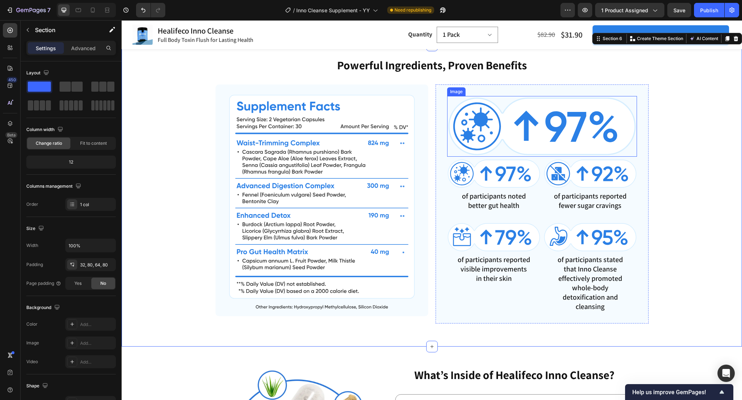
click at [556, 153] on img at bounding box center [542, 126] width 190 height 60
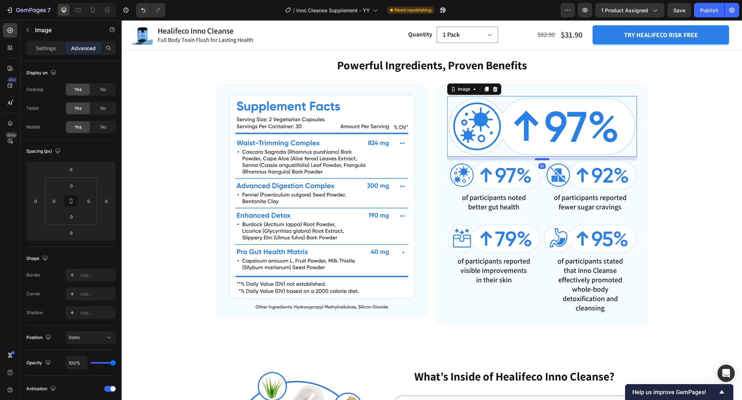
click at [543, 160] on div at bounding box center [542, 159] width 14 height 2
type input "10"
click at [556, 151] on img at bounding box center [542, 126] width 190 height 60
click at [661, 179] on div "Powerful Ingredients, Proven Benefits Heading Image Image 10 Image of participa…" at bounding box center [432, 191] width 563 height 268
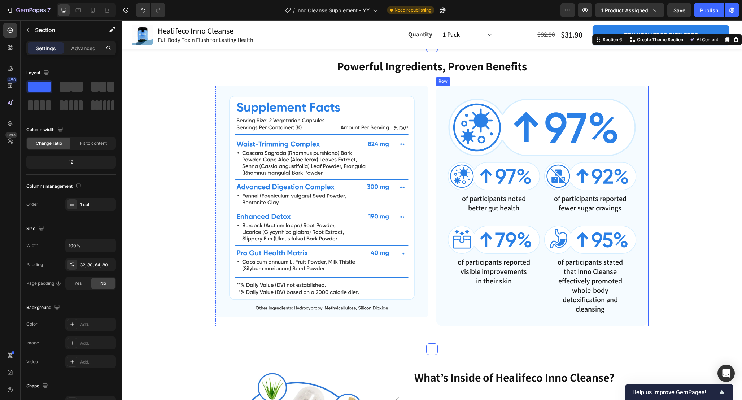
scroll to position [1366, 0]
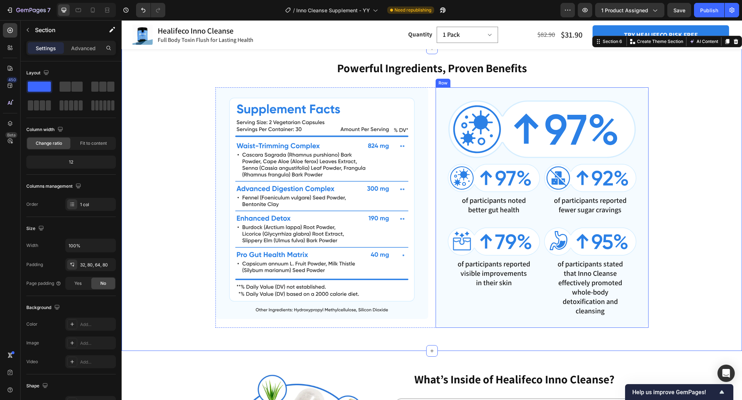
click at [647, 294] on div "Image Image of participants noted better gut health Text Block Image of partici…" at bounding box center [542, 207] width 213 height 240
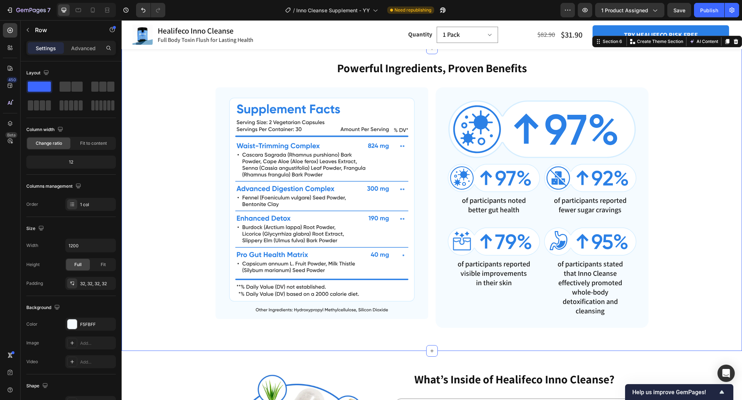
click at [679, 287] on div "Powerful Ingredients, Proven Benefits Heading Image Image Image of participants…" at bounding box center [432, 194] width 563 height 268
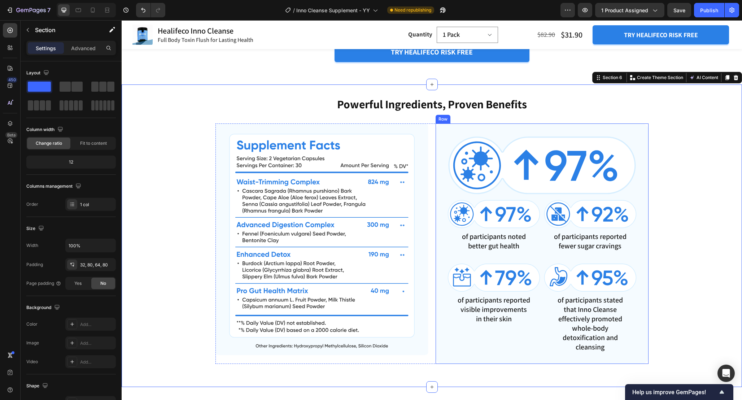
scroll to position [1343, 0]
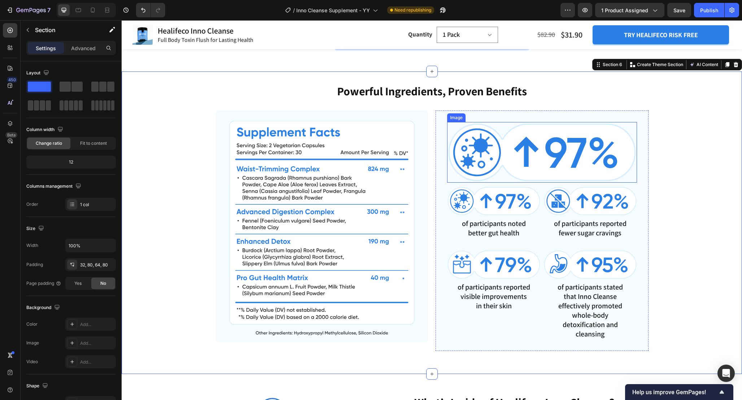
click at [530, 160] on img at bounding box center [542, 152] width 190 height 60
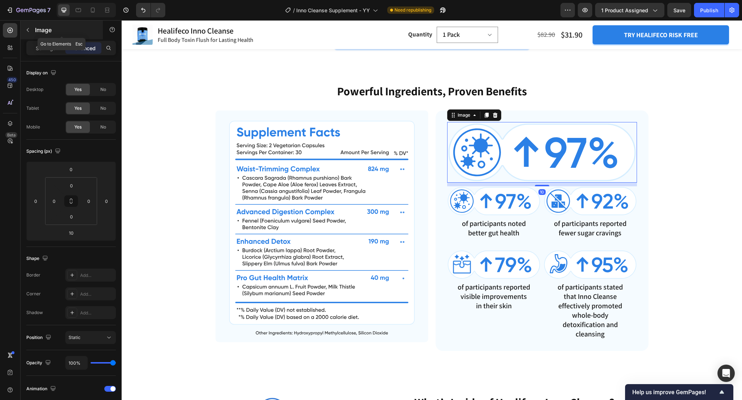
click at [28, 29] on icon "button" at bounding box center [28, 30] width 6 height 6
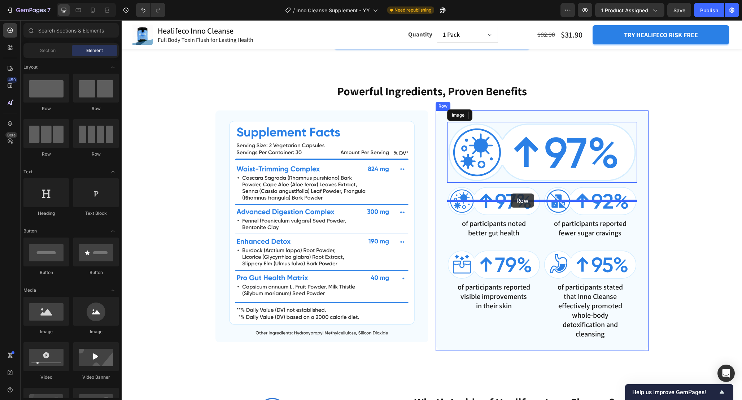
drag, startPoint x: 167, startPoint y: 159, endPoint x: 511, endPoint y: 194, distance: 345.8
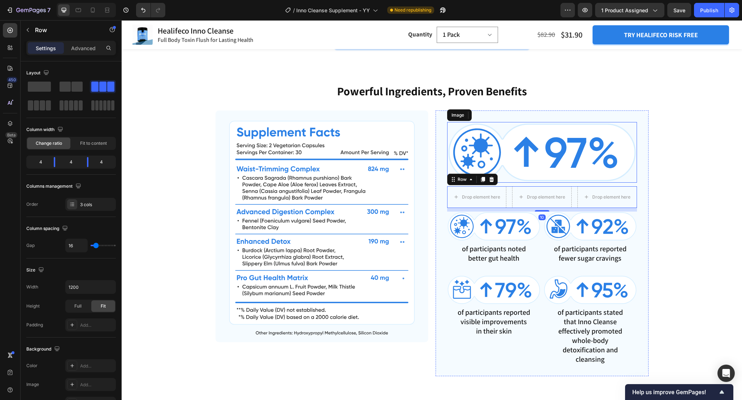
click at [557, 168] on img at bounding box center [542, 152] width 190 height 60
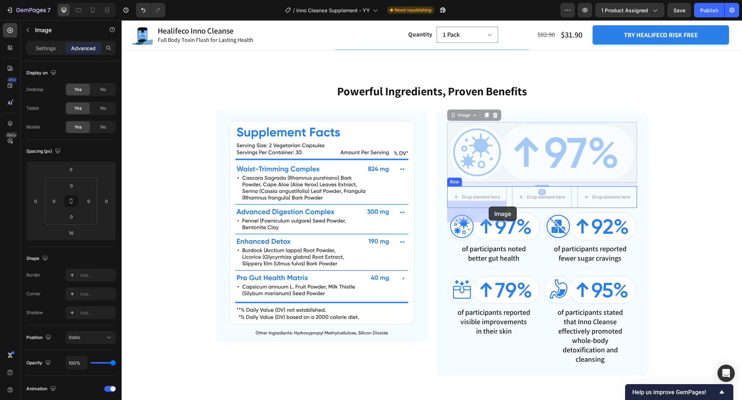
drag, startPoint x: 526, startPoint y: 166, endPoint x: 488, endPoint y: 206, distance: 55.4
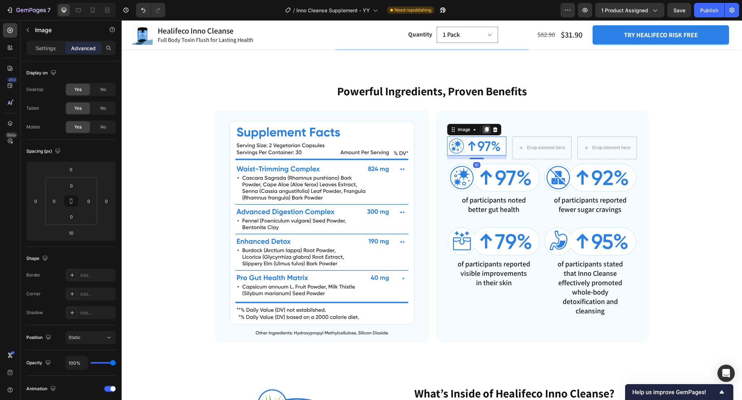
click at [486, 132] on icon at bounding box center [486, 129] width 4 height 5
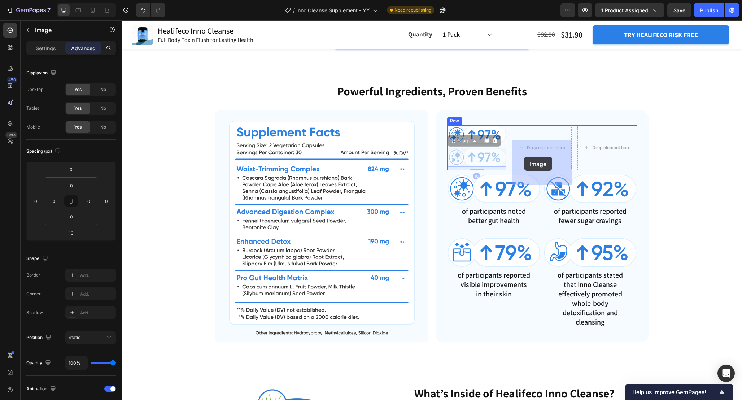
drag, startPoint x: 456, startPoint y: 157, endPoint x: 525, endPoint y: 157, distance: 69.0
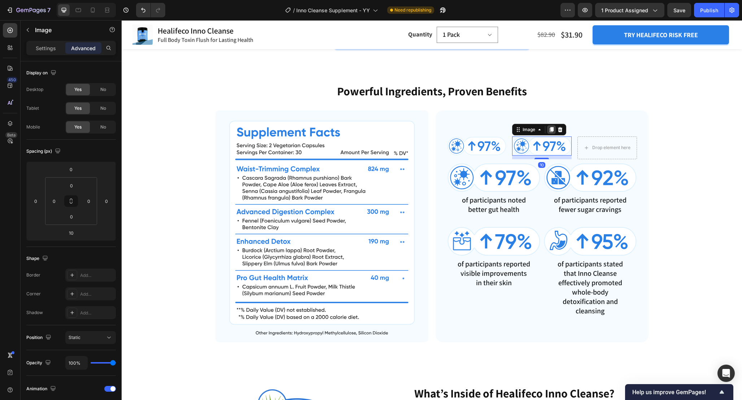
click at [555, 132] on icon at bounding box center [552, 130] width 6 height 6
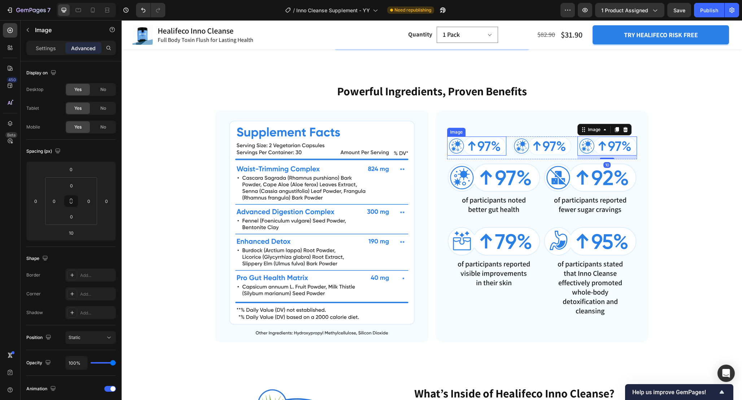
click at [484, 155] on img at bounding box center [477, 145] width 60 height 19
click at [45, 49] on p "Settings" at bounding box center [46, 48] width 20 height 8
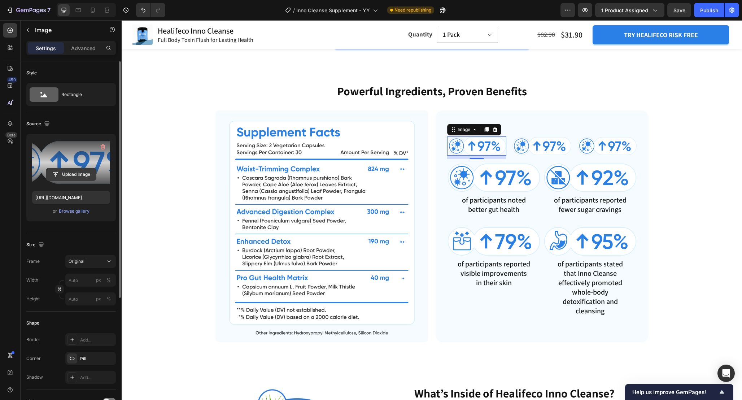
click at [81, 168] on input "file" at bounding box center [71, 174] width 50 height 12
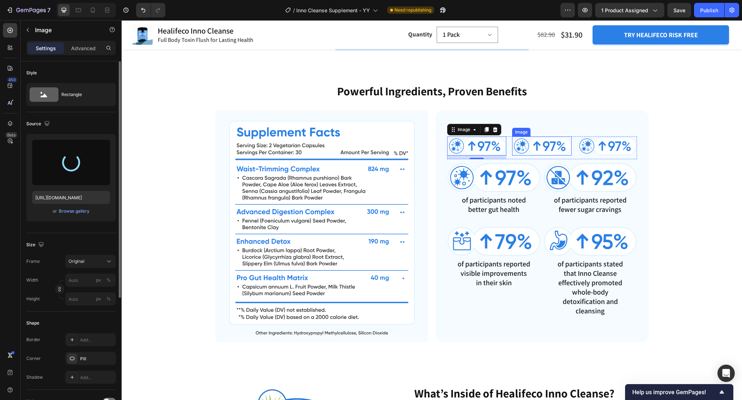
type input "https://cdn.shopify.com/s/files/1/0665/9355/4687/files/gempages_464015395364275…"
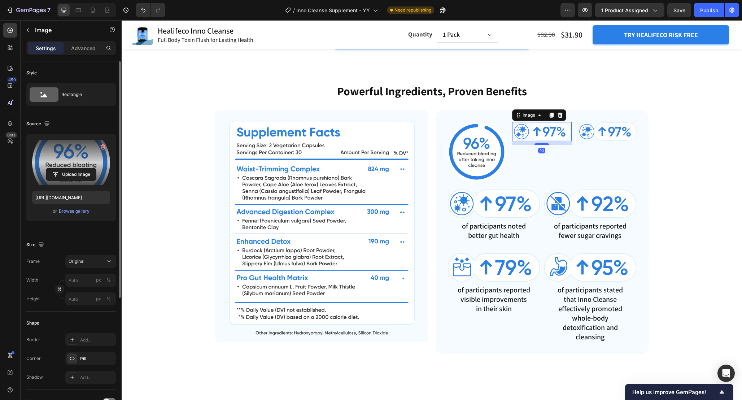
click at [542, 141] on img at bounding box center [542, 131] width 60 height 19
click at [64, 160] on label at bounding box center [71, 162] width 78 height 45
click at [64, 168] on input "file" at bounding box center [71, 174] width 50 height 12
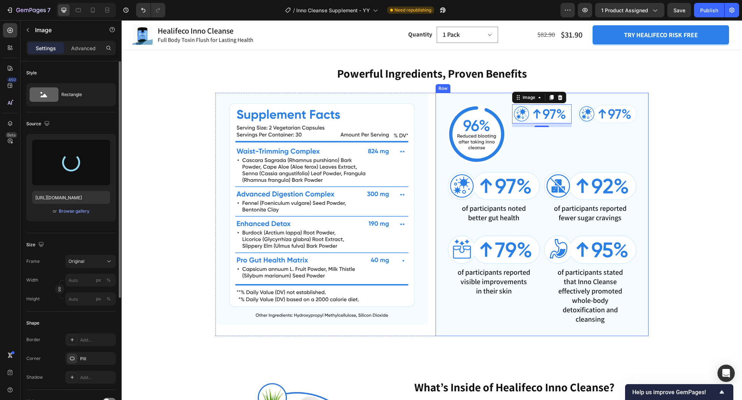
type input "https://cdn.shopify.com/s/files/1/0665/9355/4687/files/gempages_464015395364275…"
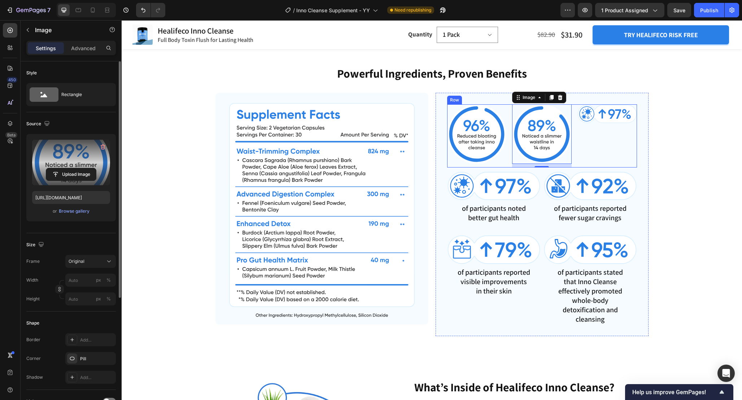
scroll to position [1357, 0]
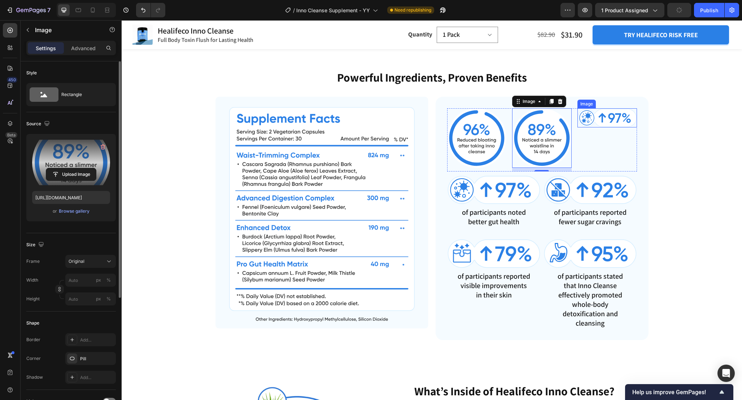
click at [599, 127] on img at bounding box center [608, 117] width 60 height 19
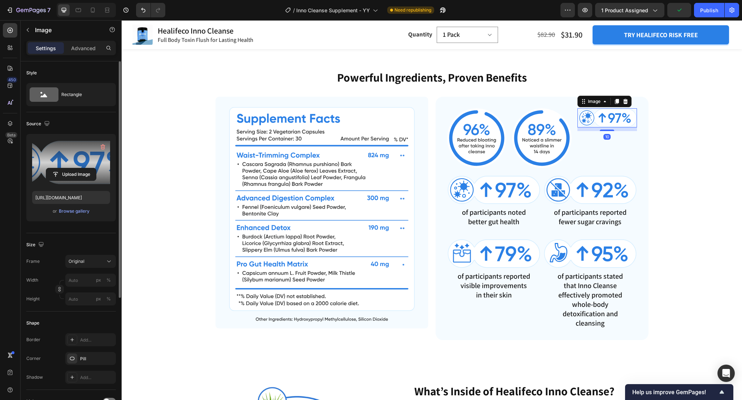
click at [55, 158] on label at bounding box center [71, 162] width 78 height 45
click at [55, 168] on input "file" at bounding box center [71, 174] width 50 height 12
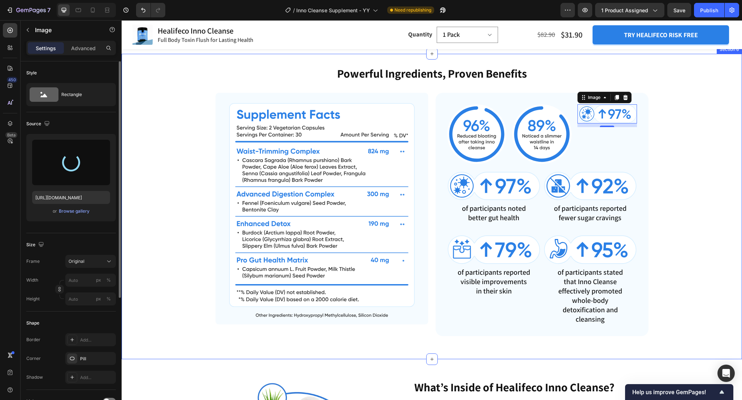
scroll to position [1359, 0]
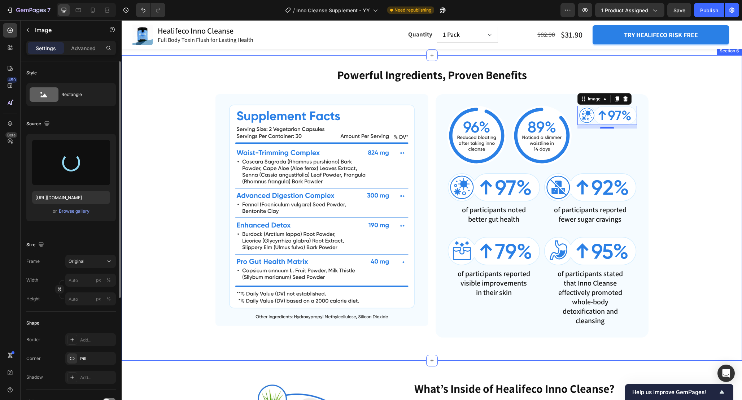
type input "https://cdn.shopify.com/s/files/1/0665/9355/4687/files/gempages_464015395364275…"
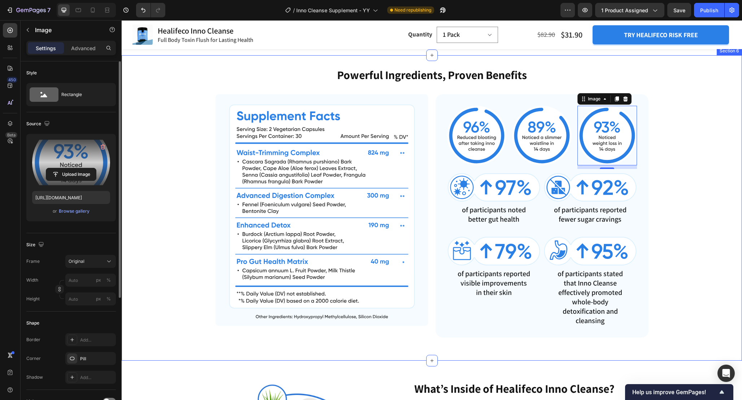
scroll to position [1370, 0]
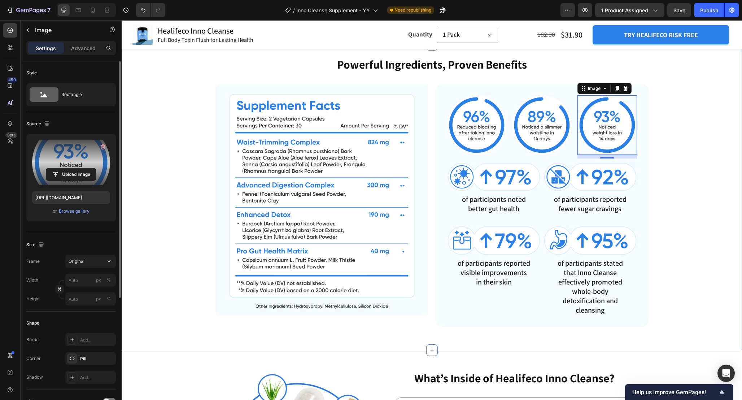
click at [656, 194] on div "Powerful Ingredients, Proven Benefits Heading Image Image Image Image 10 Row Im…" at bounding box center [432, 191] width 563 height 270
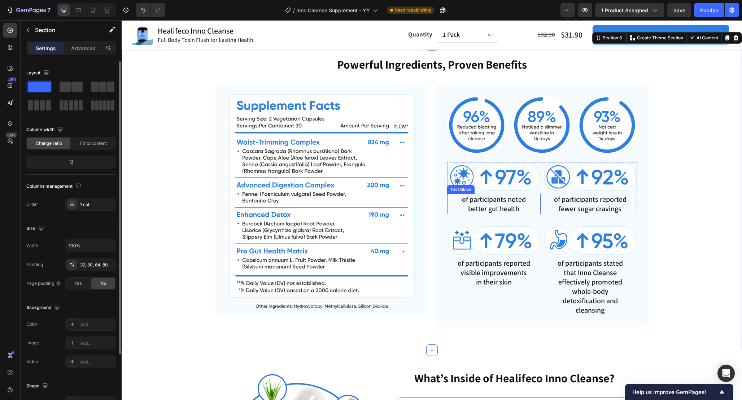
click at [496, 213] on p "of participants noted better gut health" at bounding box center [493, 204] width 73 height 19
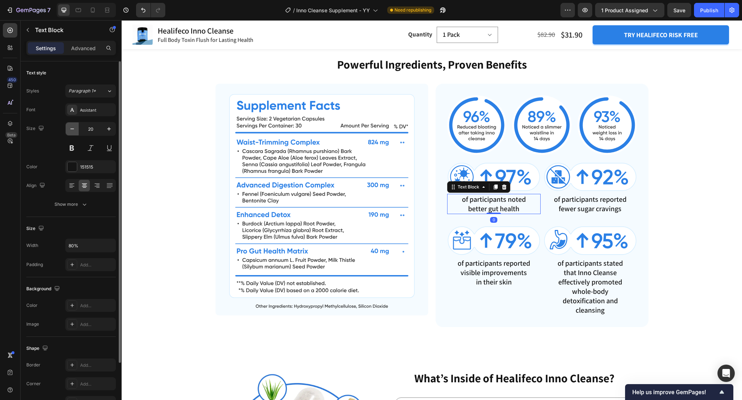
click at [73, 126] on icon "button" at bounding box center [72, 128] width 7 height 7
type input "18"
click at [569, 213] on p "of participants reported fewer sugar cravings" at bounding box center [589, 204] width 73 height 19
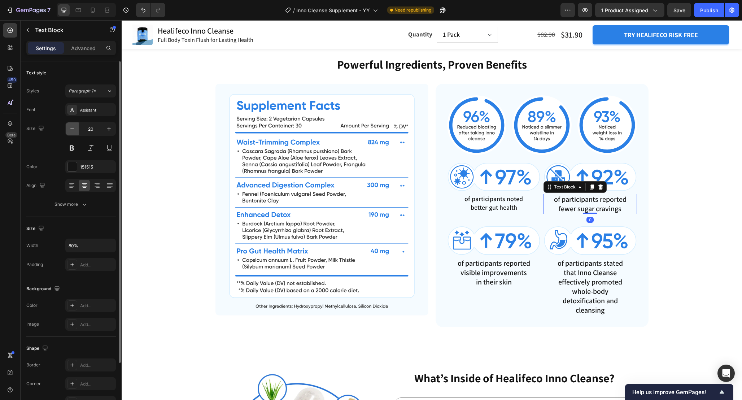
click at [74, 129] on icon "button" at bounding box center [72, 128] width 7 height 7
type input "18"
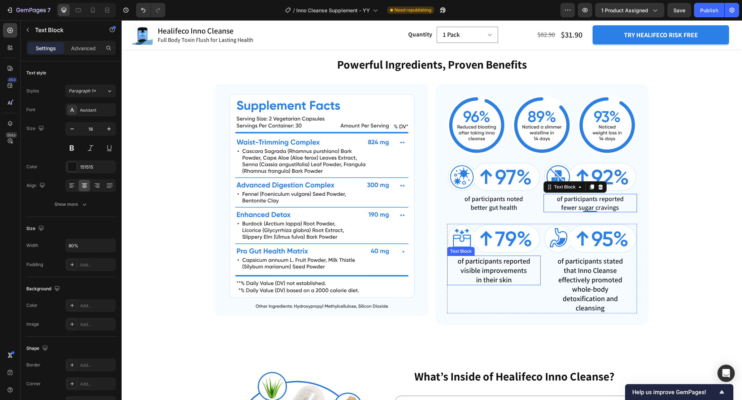
click at [482, 284] on p "of participants reported visible improvements in their skin" at bounding box center [493, 270] width 73 height 28
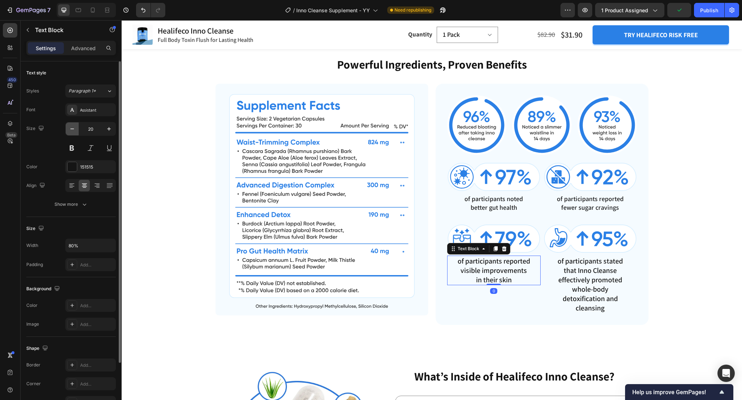
click at [71, 129] on icon "button" at bounding box center [72, 129] width 4 height 1
type input "18"
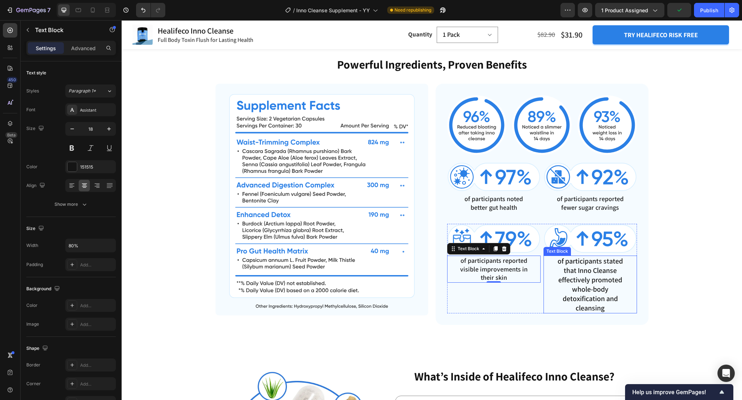
click at [583, 290] on p "of participants stated that Inno Cleanse effectively promoted whole-body detoxi…" at bounding box center [589, 284] width 73 height 56
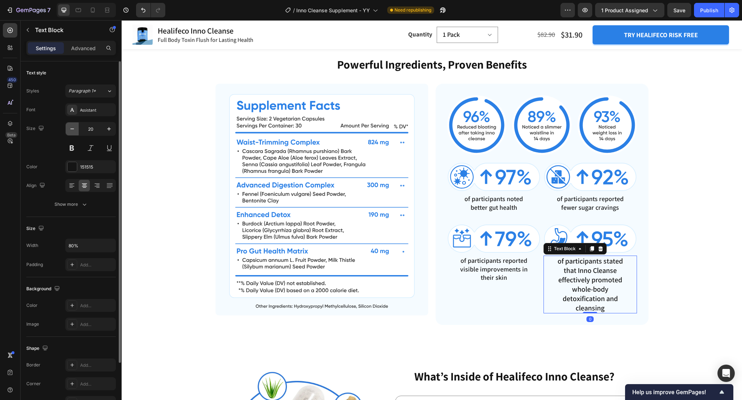
click at [73, 126] on icon "button" at bounding box center [72, 128] width 7 height 7
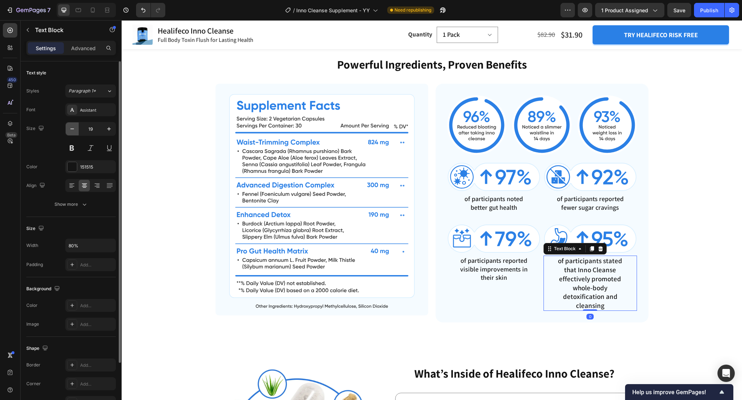
type input "18"
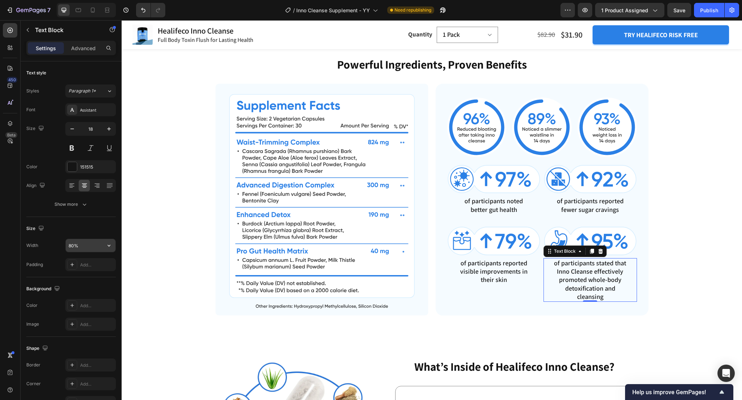
click at [72, 246] on input "80%" at bounding box center [91, 245] width 50 height 13
type input "90%"
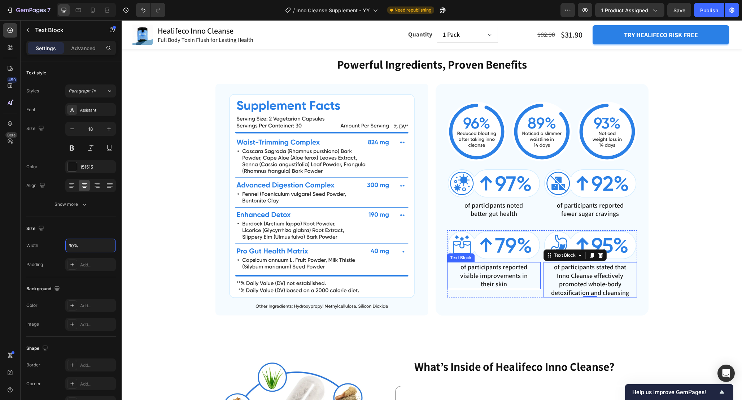
click at [501, 287] on p "of participants reported visible improvements in their skin" at bounding box center [493, 275] width 73 height 25
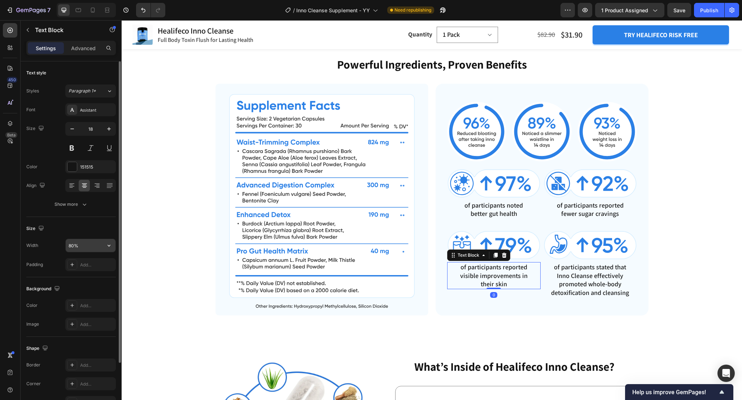
click at [86, 246] on input "80%" at bounding box center [91, 245] width 50 height 13
paste input "9"
type input "90%"
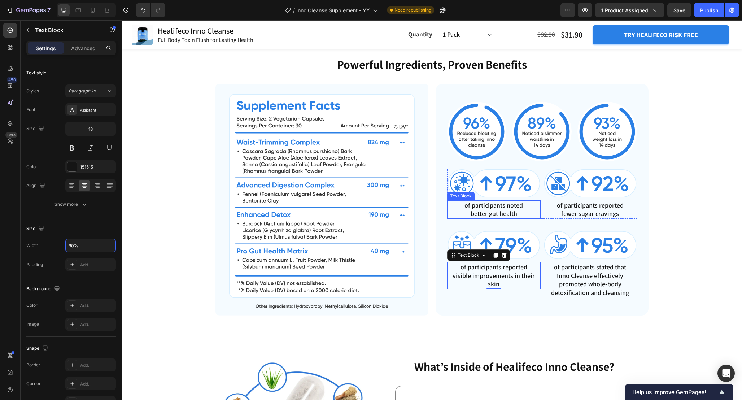
click at [505, 218] on p "of participants noted better gut health" at bounding box center [493, 209] width 73 height 17
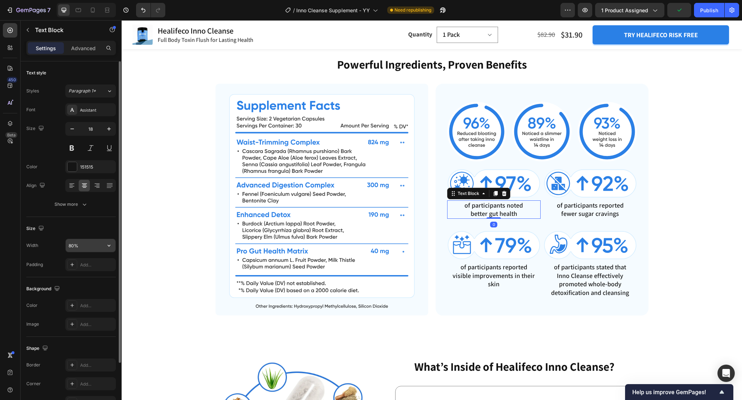
click at [86, 242] on input "80%" at bounding box center [91, 245] width 50 height 13
paste input "9"
type input "90%"
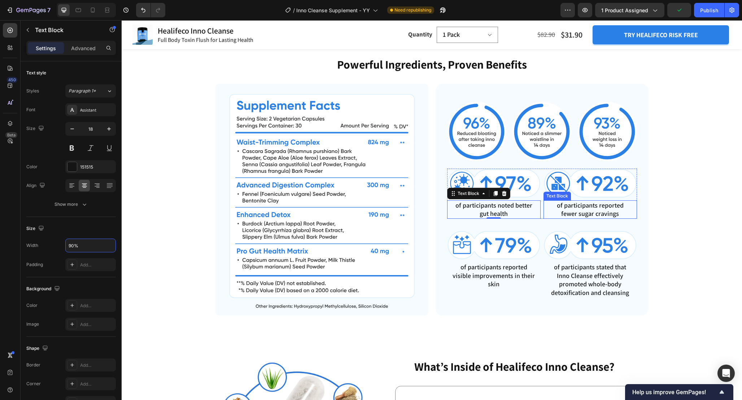
click at [597, 218] on p "of participants reported fewer sugar cravings" at bounding box center [589, 209] width 73 height 17
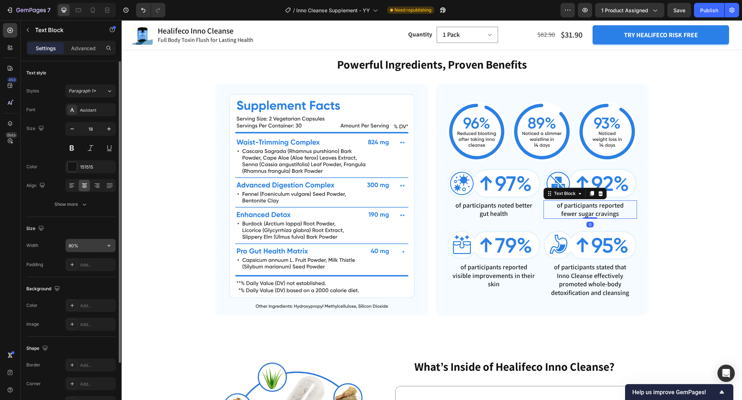
click at [91, 242] on input "80%" at bounding box center [91, 245] width 50 height 13
paste input "9"
type input "90%"
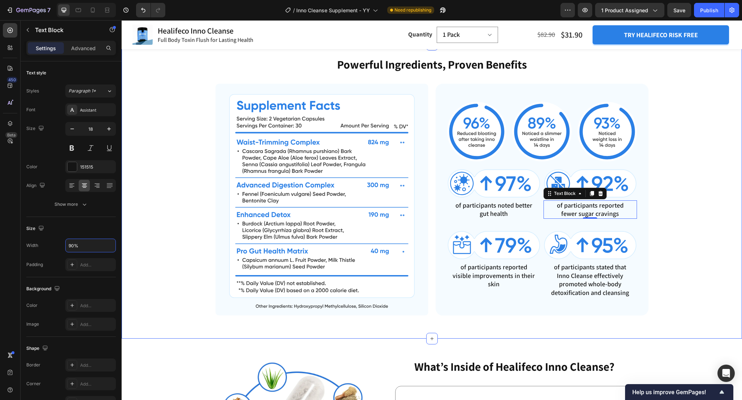
click at [676, 229] on div "Powerful Ingredients, Proven Benefits Heading Image Image Image Image Row Image…" at bounding box center [432, 185] width 563 height 259
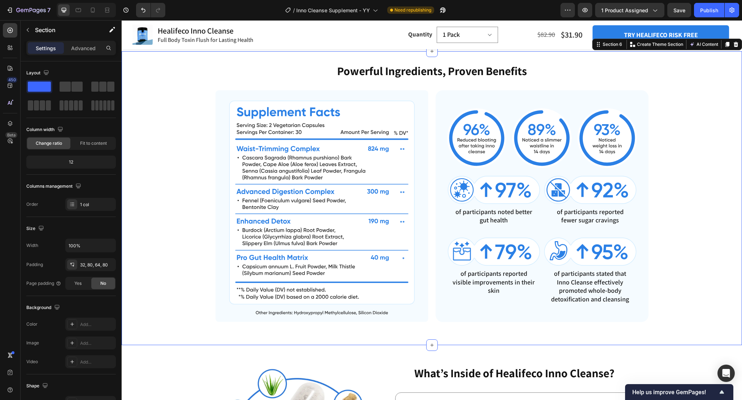
scroll to position [1368, 0]
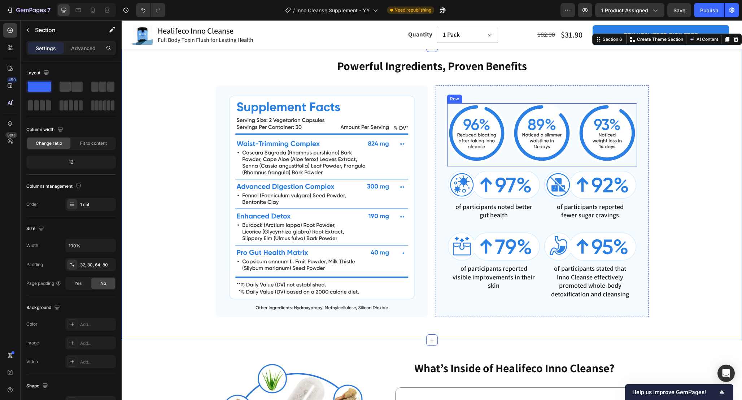
click at [509, 123] on div "Image Image Image Row" at bounding box center [542, 134] width 190 height 63
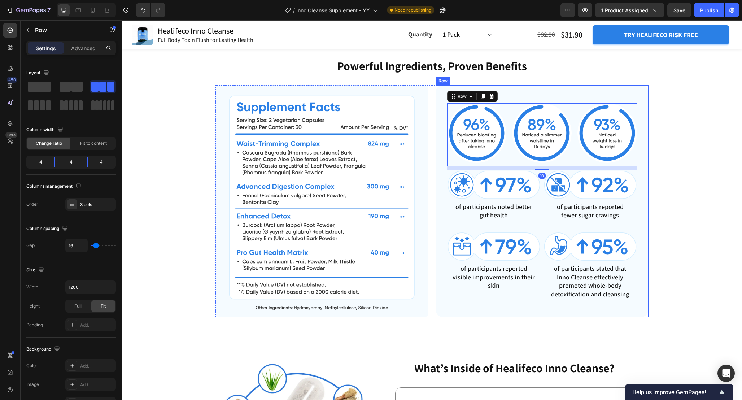
click at [536, 106] on div "Image Image Image Row 10 Image of participants noted better gut health Text Blo…" at bounding box center [542, 201] width 213 height 232
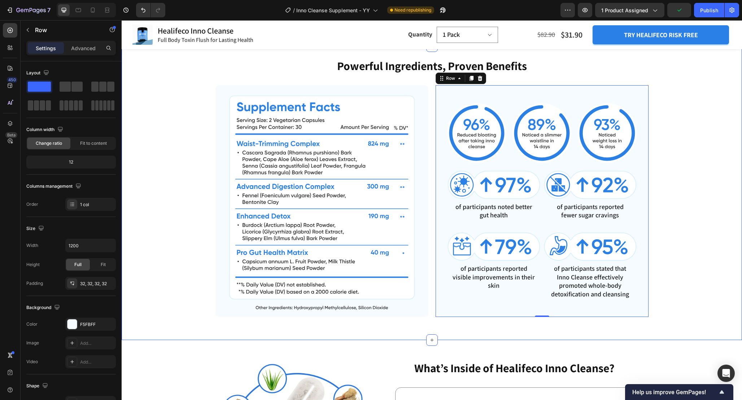
click at [705, 279] on div "Powerful Ingredients, Proven Benefits Heading Image Image Image Image Row Image…" at bounding box center [432, 187] width 563 height 259
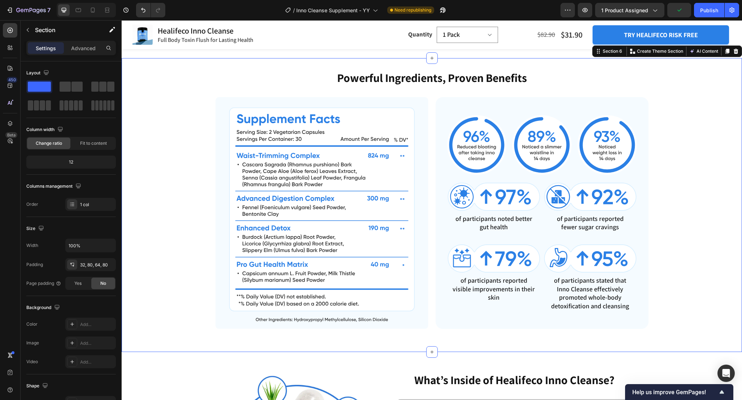
scroll to position [1358, 0]
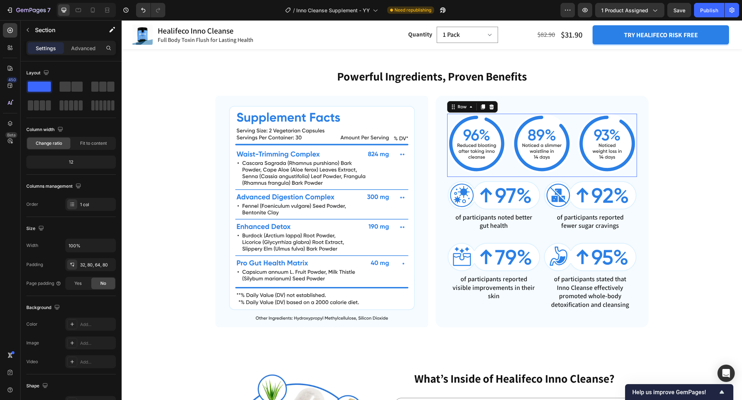
click at [571, 177] on div "Image Image Image Row 0" at bounding box center [542, 145] width 190 height 63
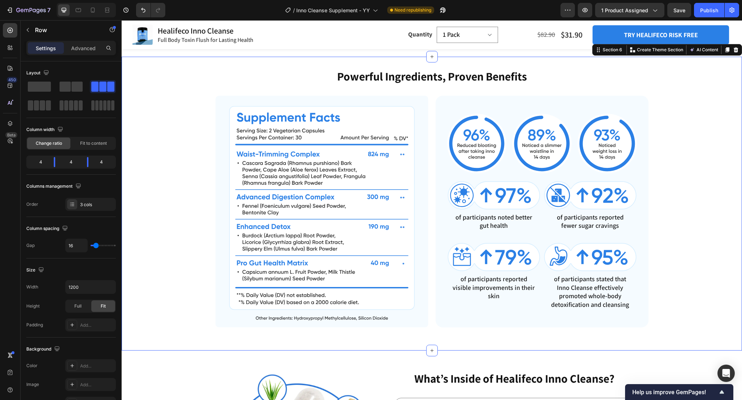
click at [687, 213] on div "Powerful Ingredients, Proven Benefits Heading Image Image Image Image Row Image…" at bounding box center [432, 197] width 563 height 259
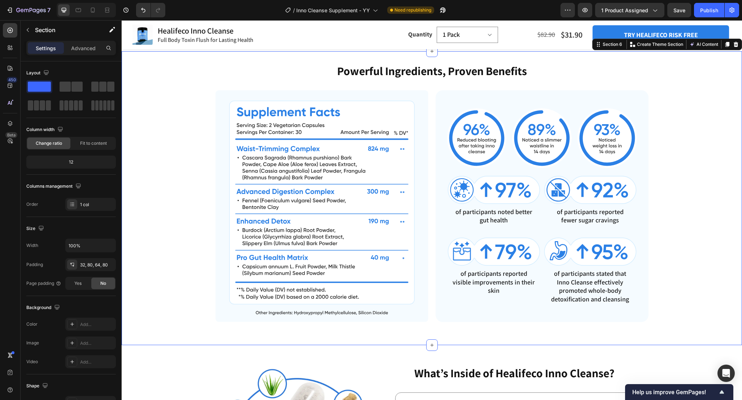
scroll to position [1372, 0]
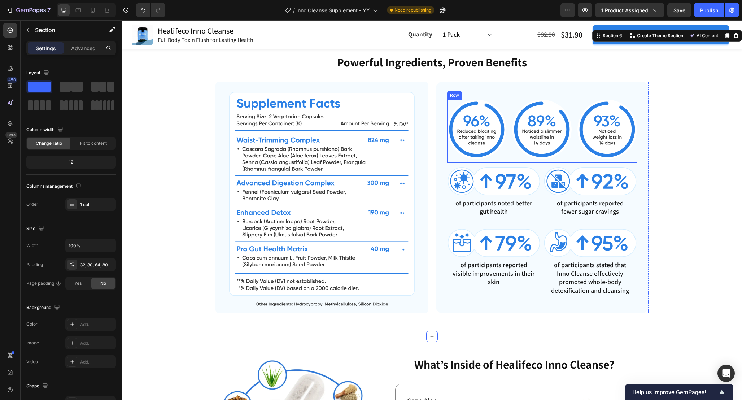
click at [575, 126] on div "Image Image Image Row" at bounding box center [542, 131] width 190 height 63
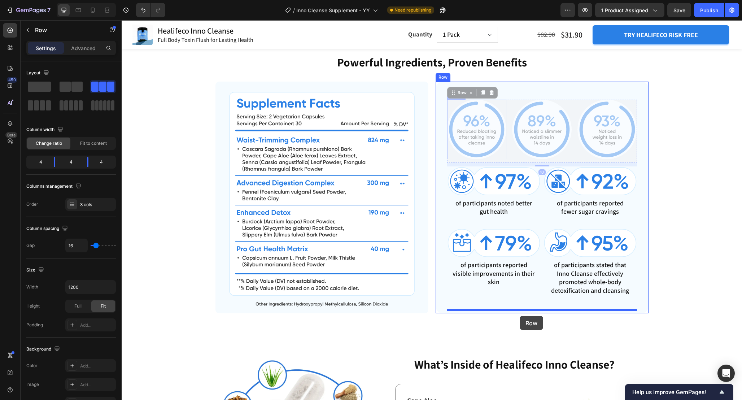
drag, startPoint x: 453, startPoint y: 108, endPoint x: 520, endPoint y: 316, distance: 218.6
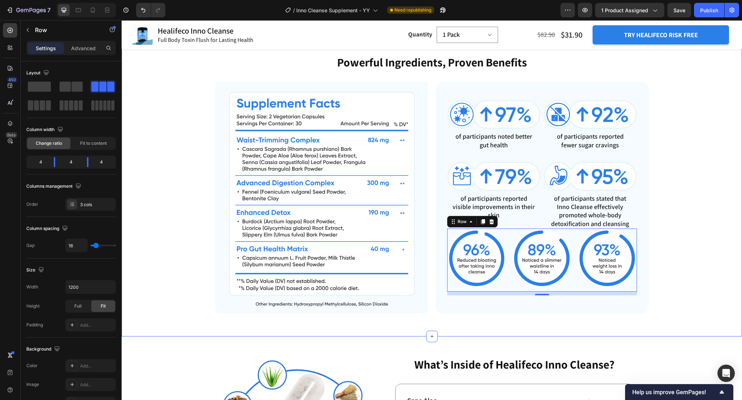
click at [668, 247] on div "Powerful Ingredients, Proven Benefits Heading Image Image of participants noted…" at bounding box center [432, 183] width 563 height 259
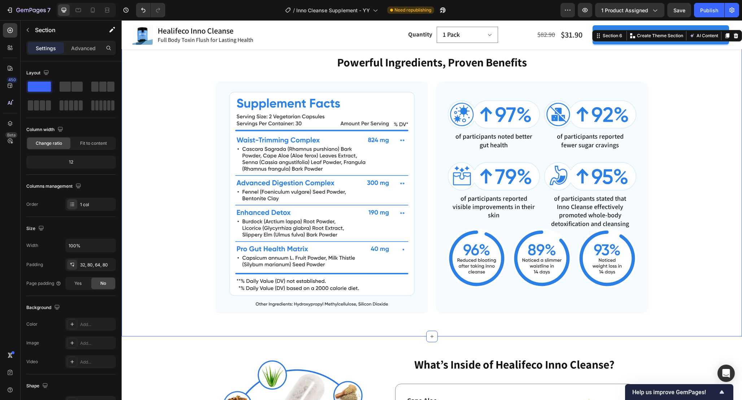
scroll to position [1390, 0]
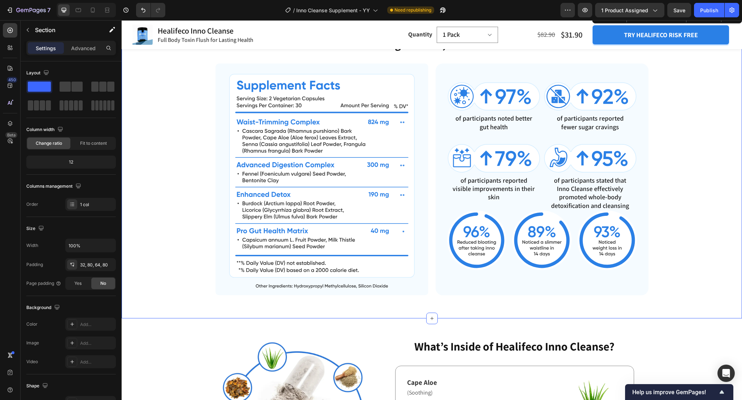
click at [674, 214] on div "Powerful Ingredients, Proven Benefits Heading Image Image of participants noted…" at bounding box center [432, 165] width 563 height 259
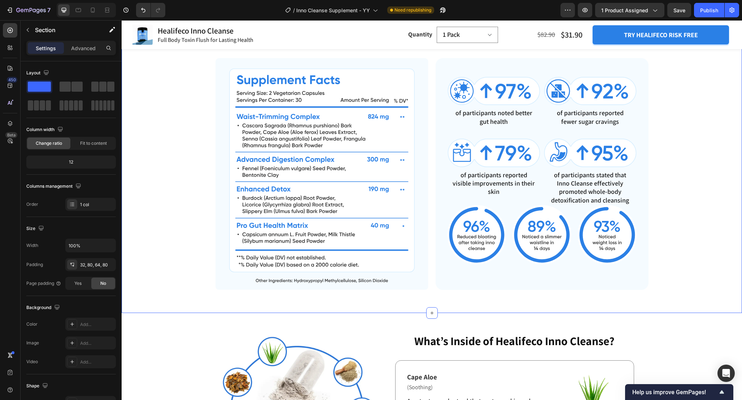
scroll to position [1392, 0]
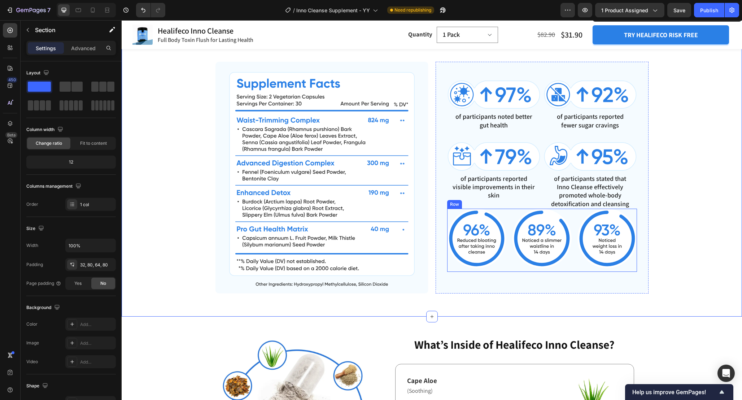
click at [575, 238] on div "Image Image Image Row" at bounding box center [542, 240] width 190 height 63
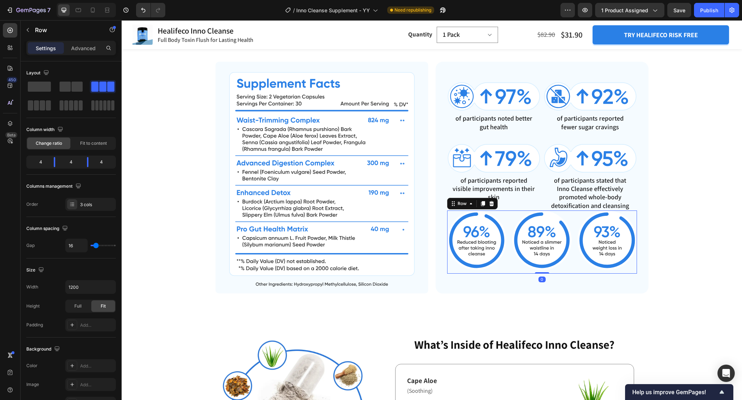
drag, startPoint x: 544, startPoint y: 289, endPoint x: 544, endPoint y: 272, distance: 17.3
click at [544, 272] on div "Image Image Image Row 0" at bounding box center [542, 241] width 190 height 63
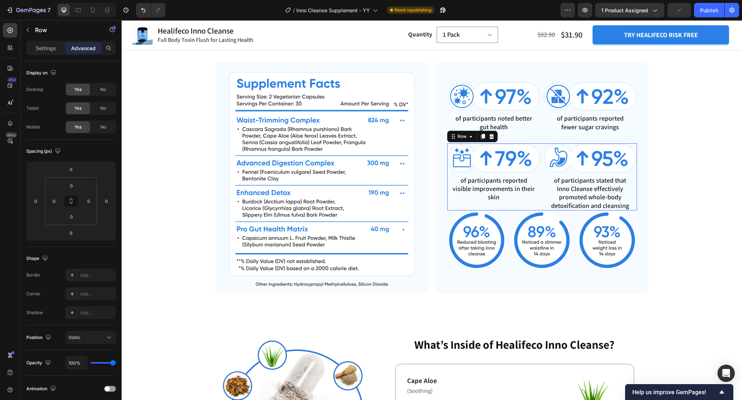
click at [542, 166] on div "Image of participants reported visible improvements in their skin Text Block Im…" at bounding box center [542, 176] width 190 height 67
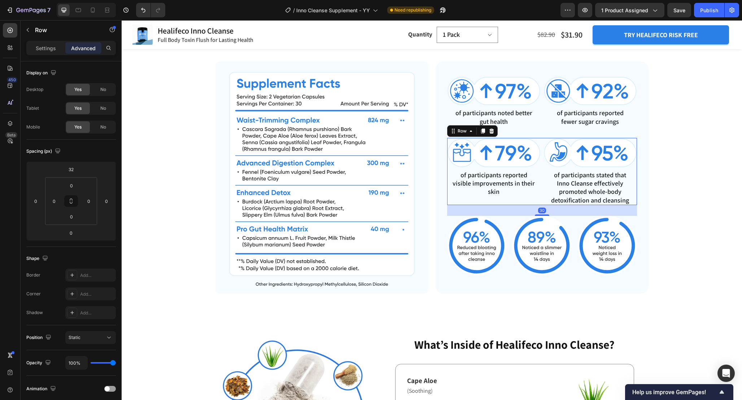
drag, startPoint x: 541, startPoint y: 224, endPoint x: 548, endPoint y: 234, distance: 12.2
click at [548, 234] on div "Image of participants noted better gut health Text Block Image of participants …" at bounding box center [542, 177] width 190 height 209
type input "30"
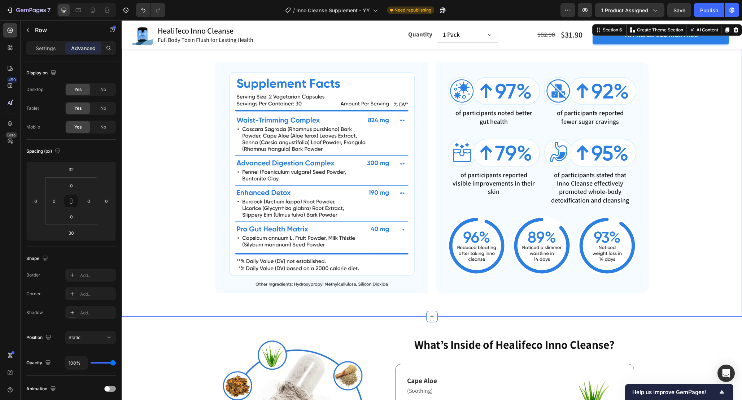
click at [653, 216] on div "Powerful Ingredients, Proven Benefits Heading Image Image of participants noted…" at bounding box center [432, 163] width 563 height 259
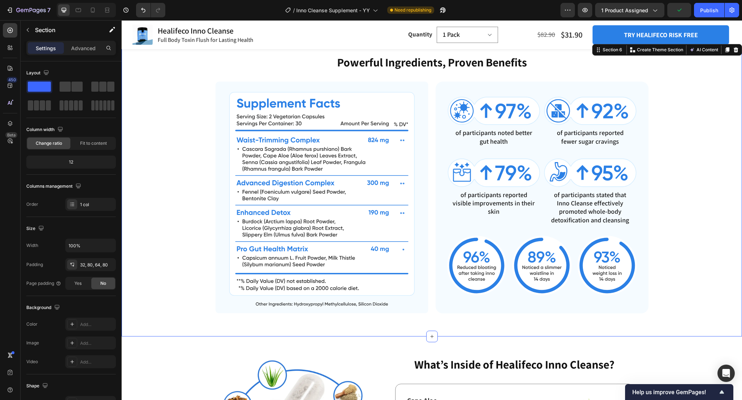
scroll to position [1374, 0]
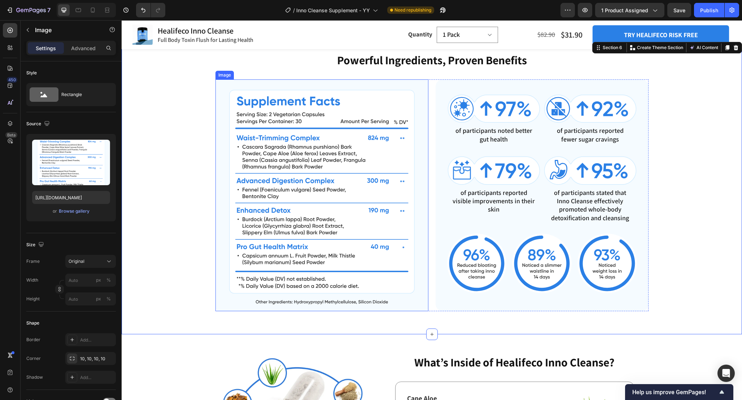
click at [427, 103] on img at bounding box center [322, 195] width 213 height 232
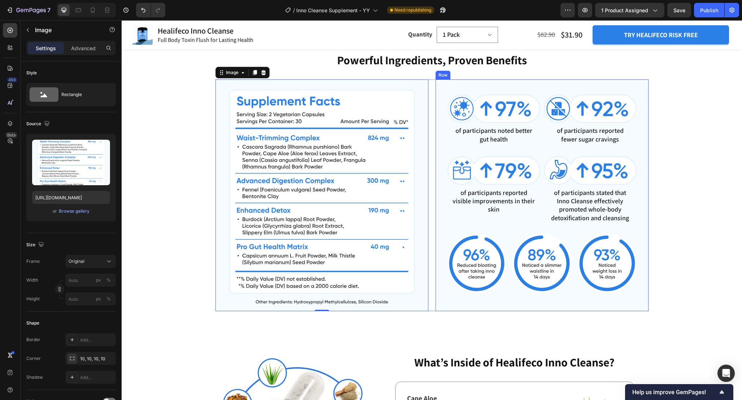
click at [438, 97] on div "Image of participants noted better gut health Text Block Image of participants …" at bounding box center [542, 195] width 213 height 232
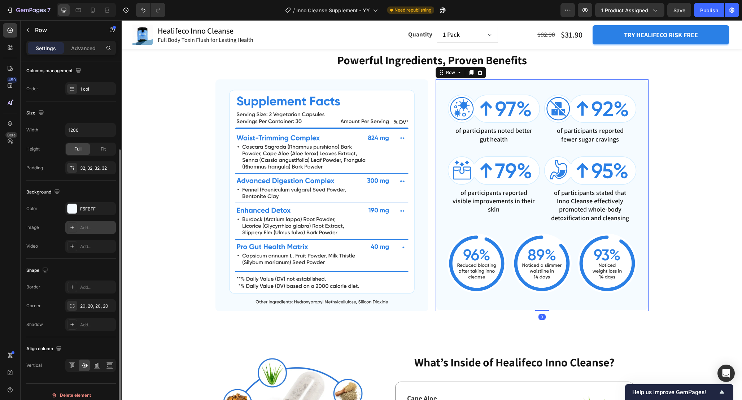
scroll to position [122, 0]
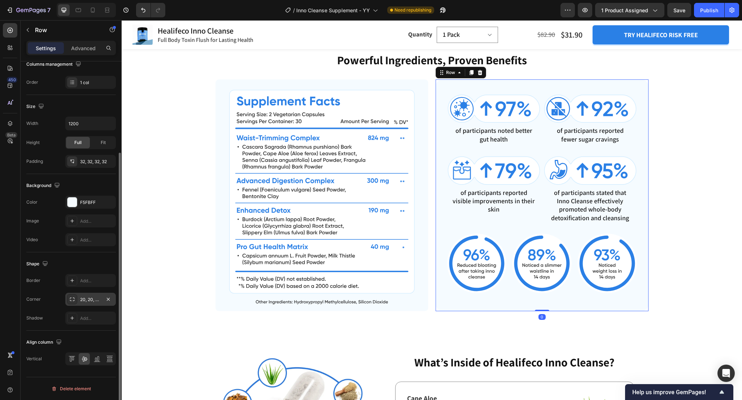
click at [84, 297] on div "20, 20, 20, 20" at bounding box center [90, 299] width 21 height 6
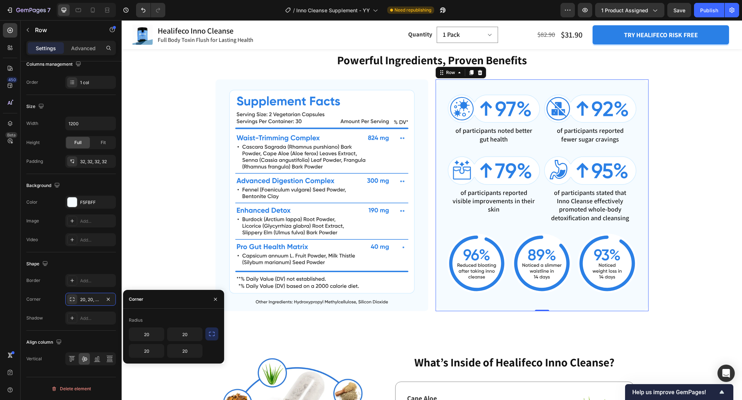
click at [212, 335] on icon "button" at bounding box center [211, 333] width 7 height 7
click at [165, 341] on div "Radius 20" at bounding box center [173, 328] width 101 height 38
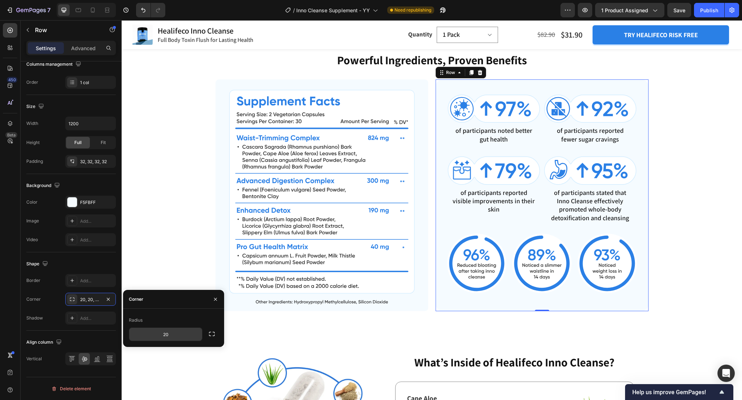
click at [174, 338] on input "20" at bounding box center [165, 334] width 73 height 13
type input "10"
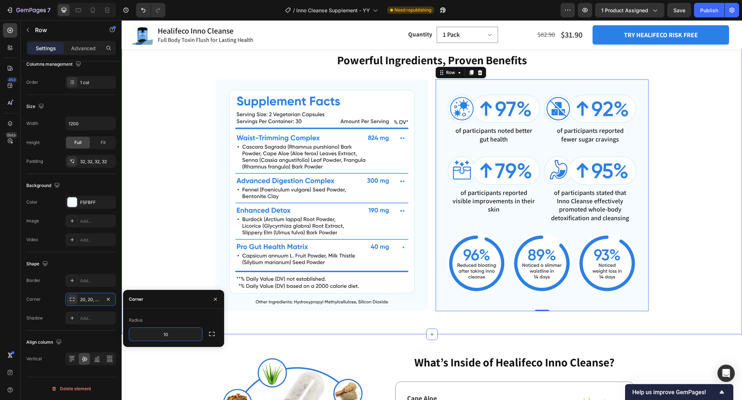
click at [675, 300] on div "Powerful Ingredients, Proven Benefits Heading Image Image of participants noted…" at bounding box center [432, 181] width 563 height 259
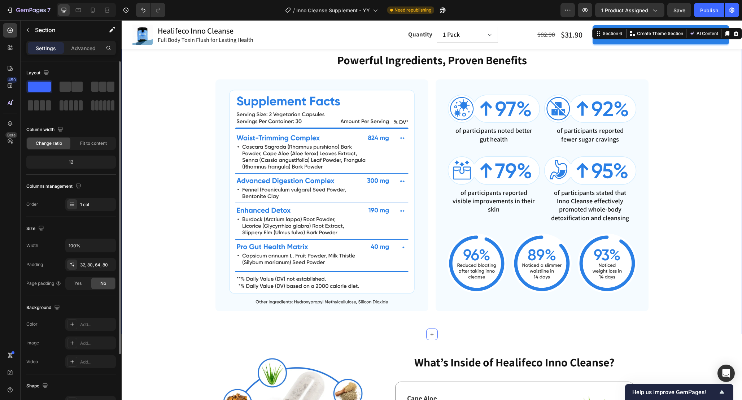
scroll to position [1336, 0]
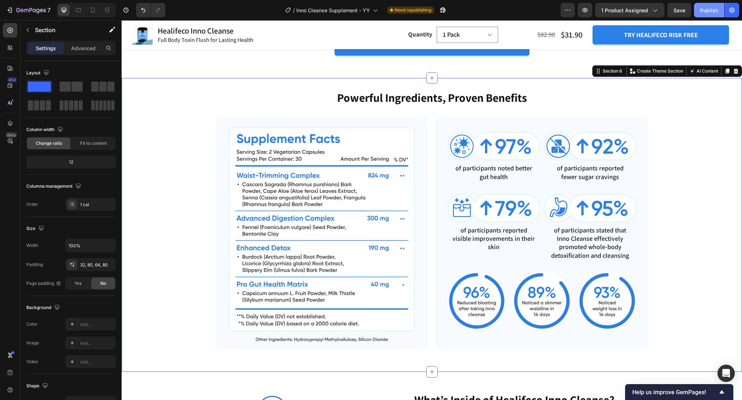
click at [706, 10] on div "Publish" at bounding box center [709, 10] width 18 height 8
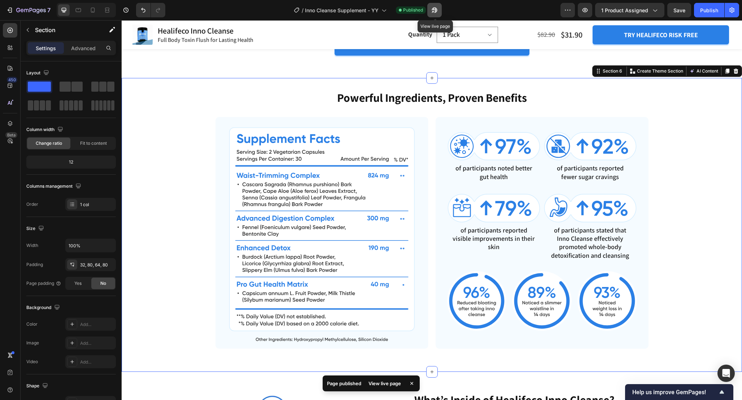
click at [438, 13] on icon "button" at bounding box center [434, 9] width 7 height 7
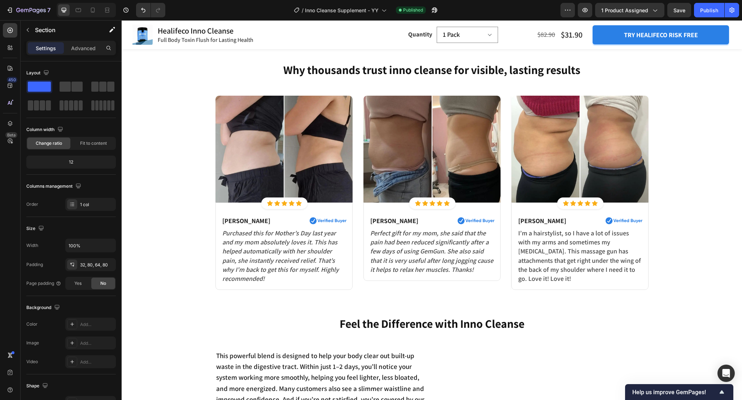
scroll to position [458, 0]
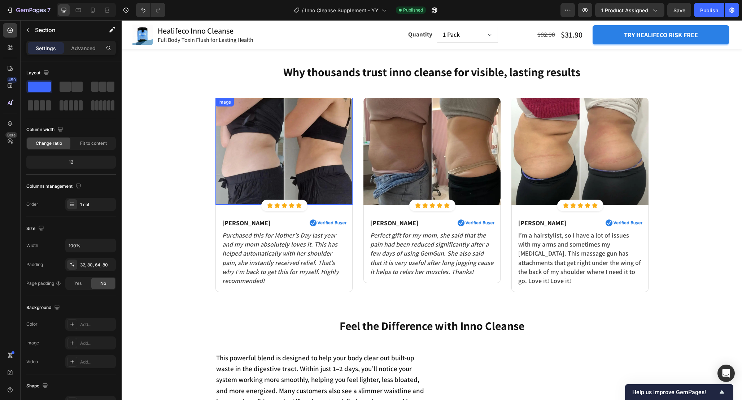
click at [312, 150] on img at bounding box center [284, 151] width 137 height 107
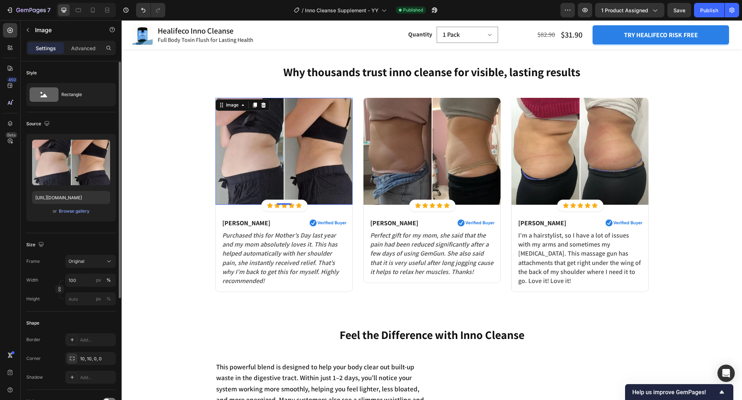
scroll to position [186, 0]
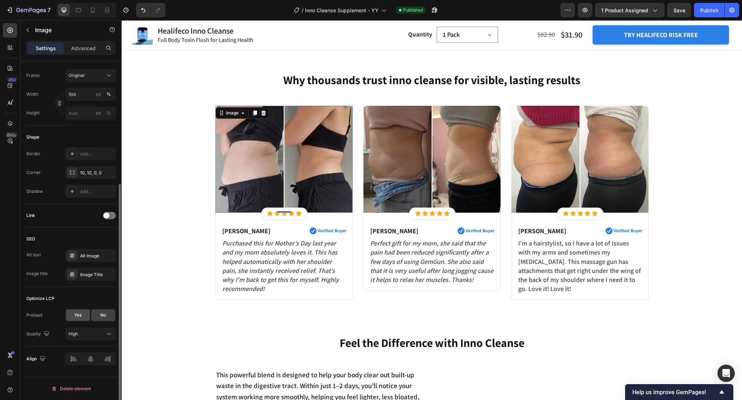
click at [79, 315] on span "Yes" at bounding box center [77, 315] width 7 height 6
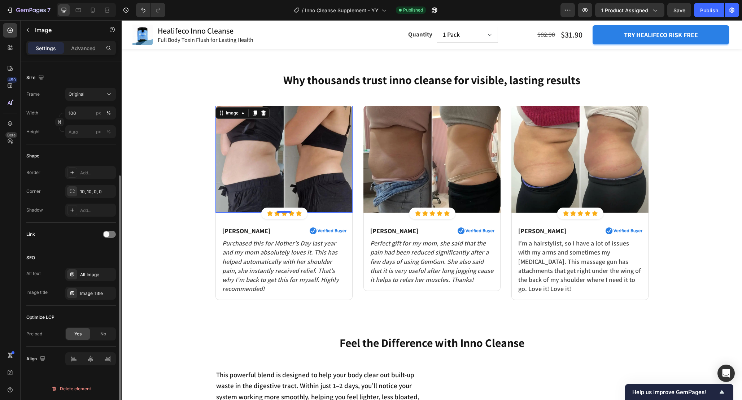
scroll to position [167, 0]
click at [396, 157] on img at bounding box center [432, 159] width 137 height 107
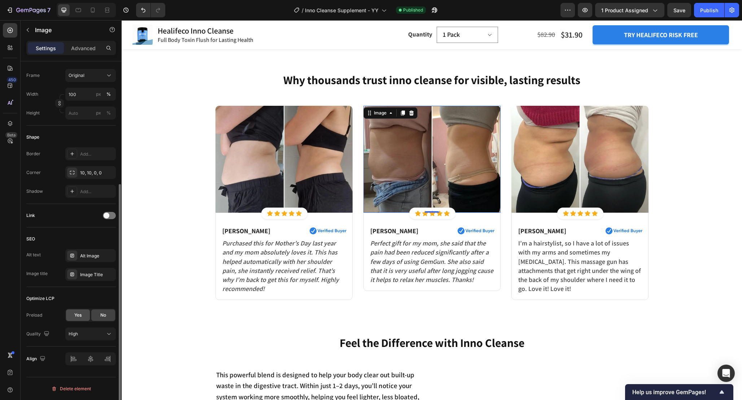
click at [80, 319] on div "Yes" at bounding box center [78, 315] width 24 height 12
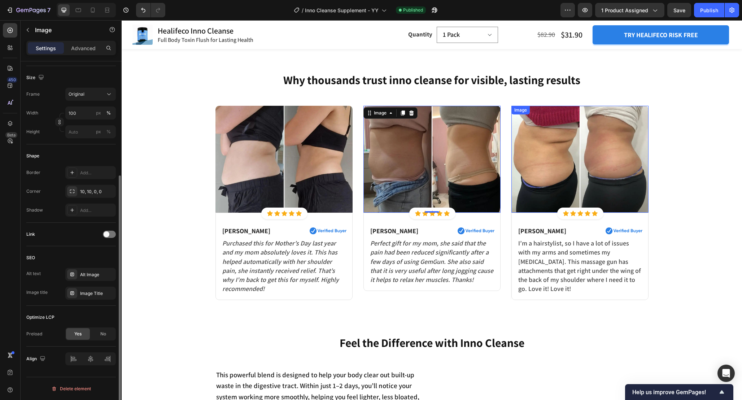
click at [551, 144] on img at bounding box center [580, 159] width 137 height 107
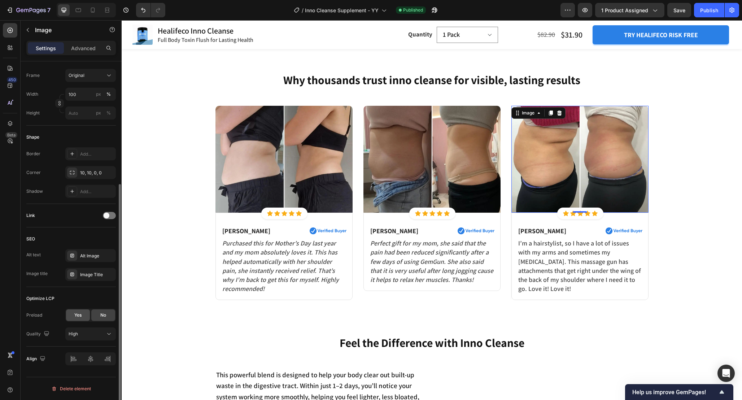
click at [73, 319] on div "Yes" at bounding box center [78, 315] width 24 height 12
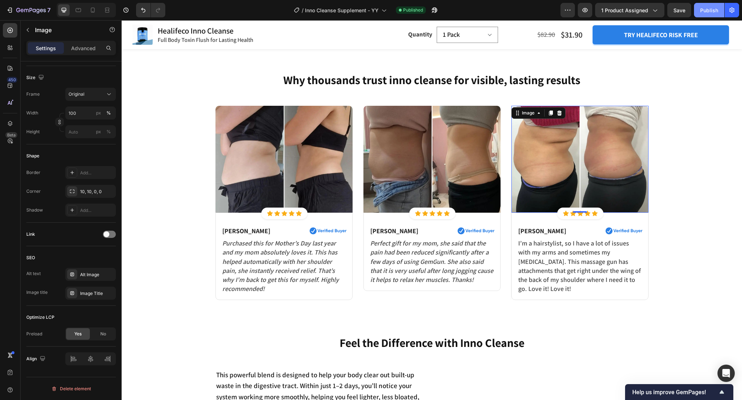
click at [704, 9] on div "Publish" at bounding box center [709, 10] width 18 height 8
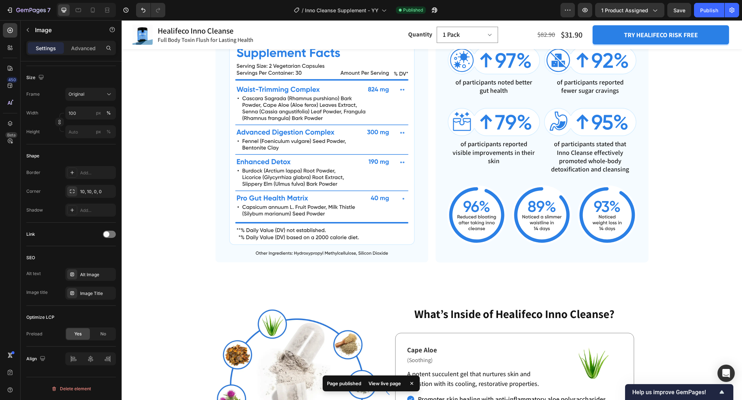
scroll to position [1423, 0]
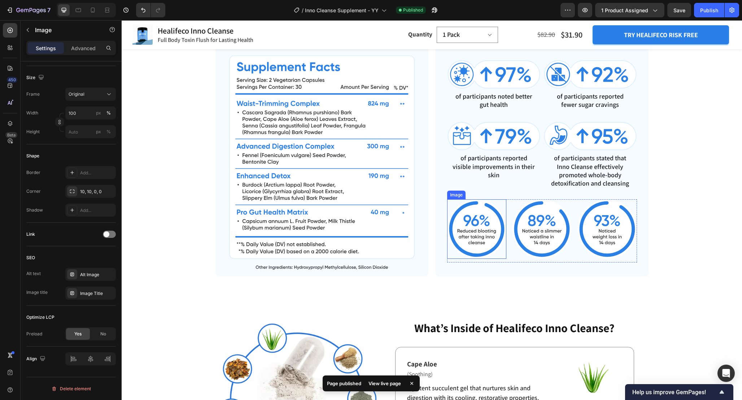
click at [460, 231] on img at bounding box center [477, 229] width 60 height 60
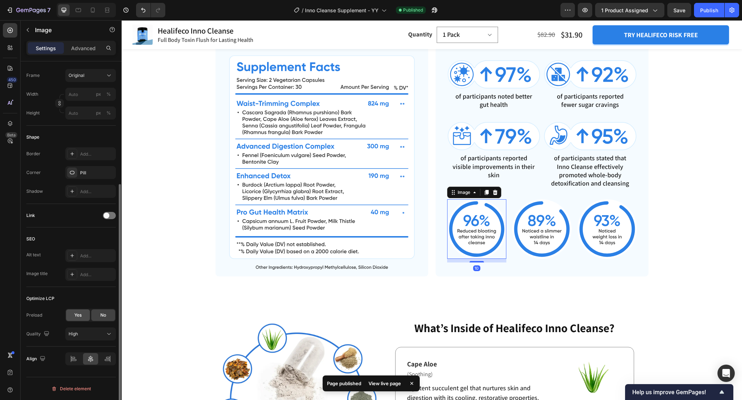
click at [78, 312] on span "Yes" at bounding box center [77, 315] width 7 height 6
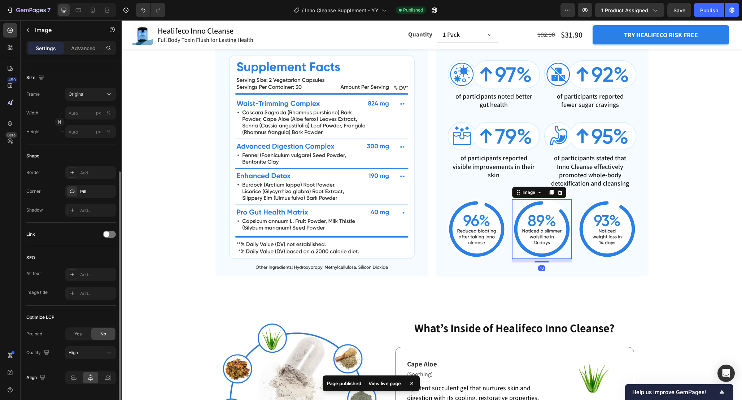
click at [555, 223] on img at bounding box center [542, 229] width 60 height 60
click at [80, 336] on span "Yes" at bounding box center [77, 334] width 7 height 6
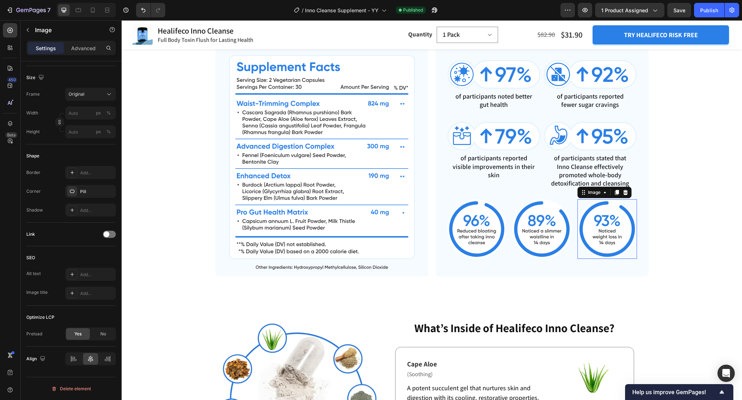
click at [596, 239] on img at bounding box center [608, 229] width 60 height 60
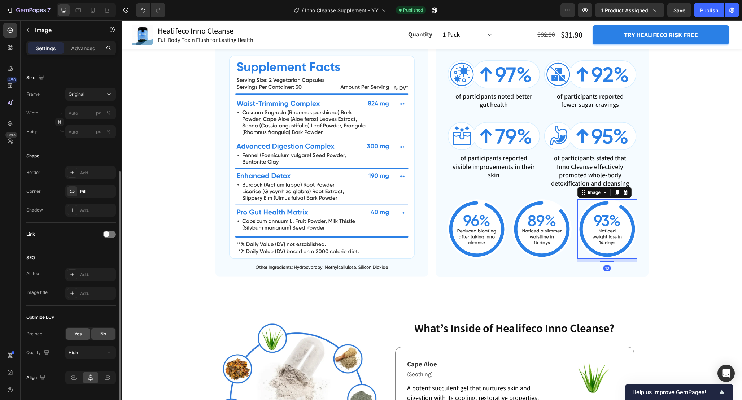
click at [82, 334] on div "Yes" at bounding box center [78, 334] width 24 height 12
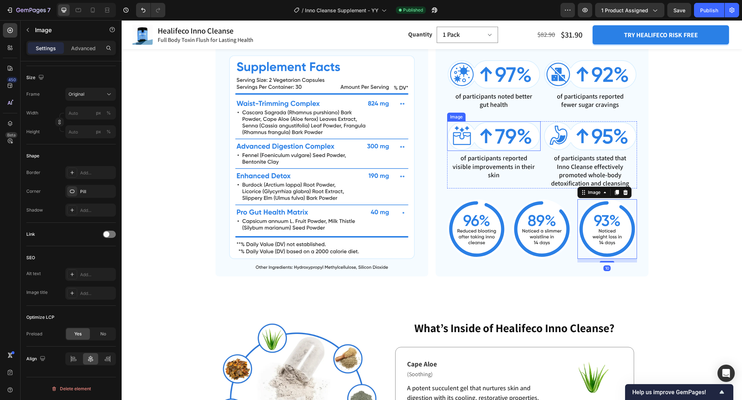
click at [494, 135] on img at bounding box center [494, 136] width 94 height 30
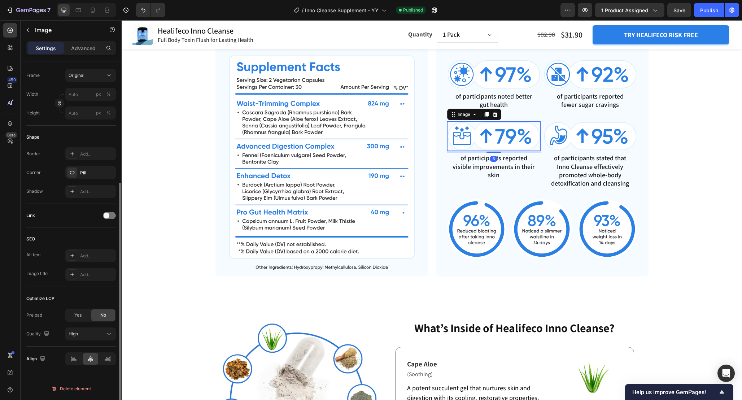
scroll to position [0, 0]
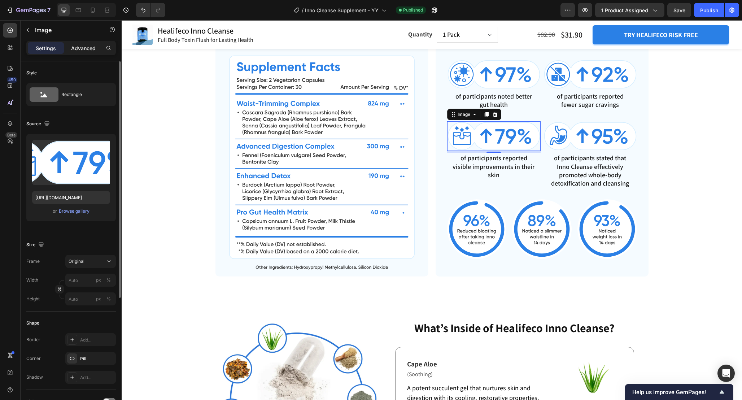
click at [81, 53] on div "Advanced" at bounding box center [83, 48] width 36 height 12
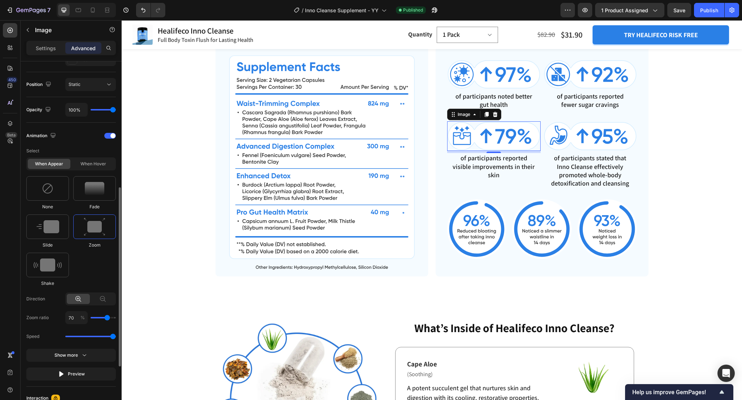
scroll to position [254, 0]
click at [476, 231] on img at bounding box center [477, 229] width 60 height 60
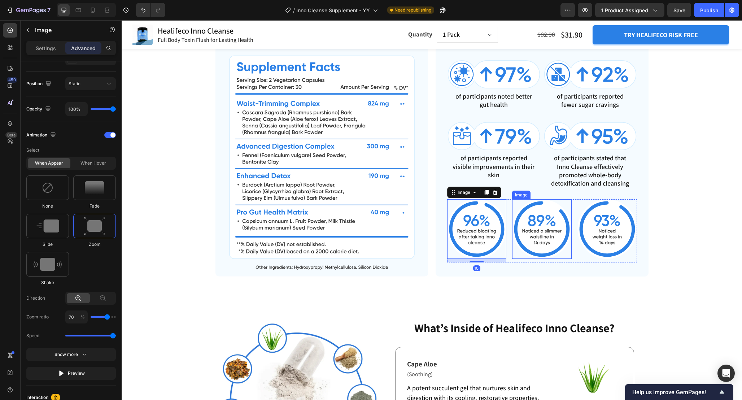
click at [523, 234] on img at bounding box center [542, 229] width 60 height 60
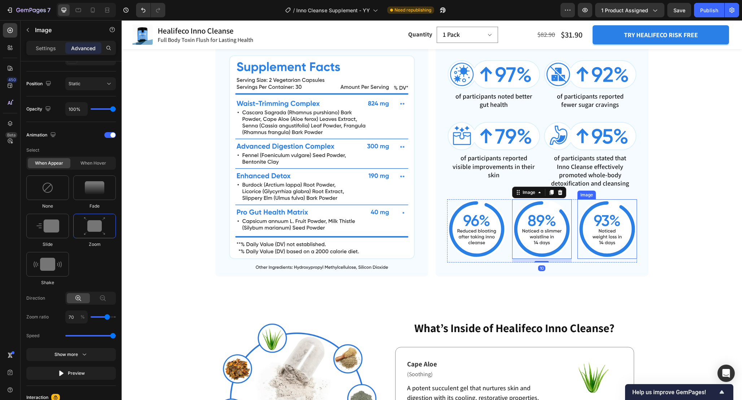
click at [611, 236] on img at bounding box center [608, 229] width 60 height 60
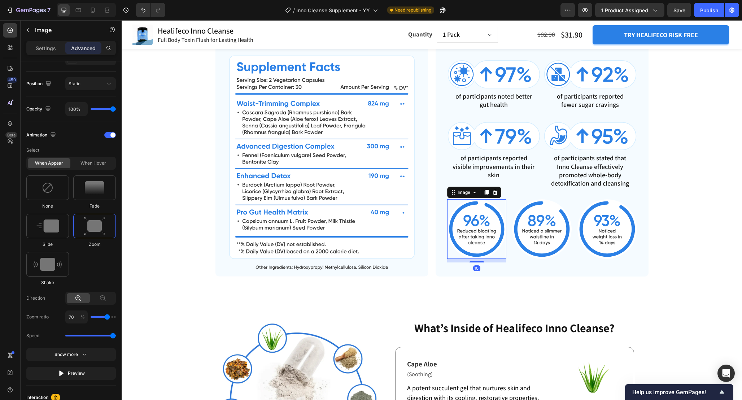
click at [477, 233] on img at bounding box center [477, 229] width 60 height 60
drag, startPoint x: 479, startPoint y: 261, endPoint x: 479, endPoint y: 251, distance: 10.1
click at [479, 251] on div "Image 0" at bounding box center [477, 229] width 60 height 60
type input "0"
click at [559, 247] on img at bounding box center [542, 229] width 60 height 60
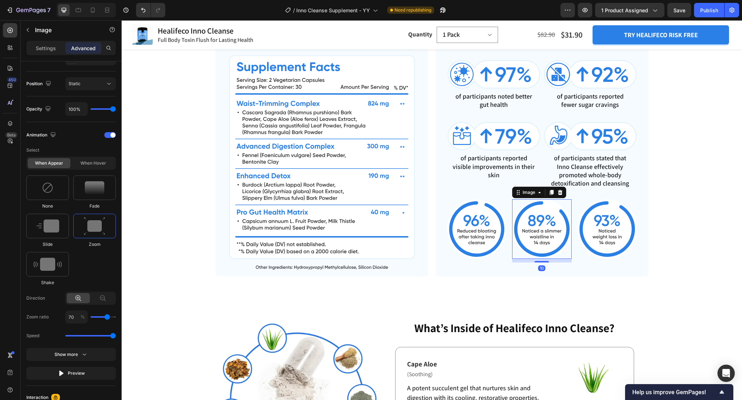
click at [547, 260] on div "10" at bounding box center [542, 261] width 60 height 4
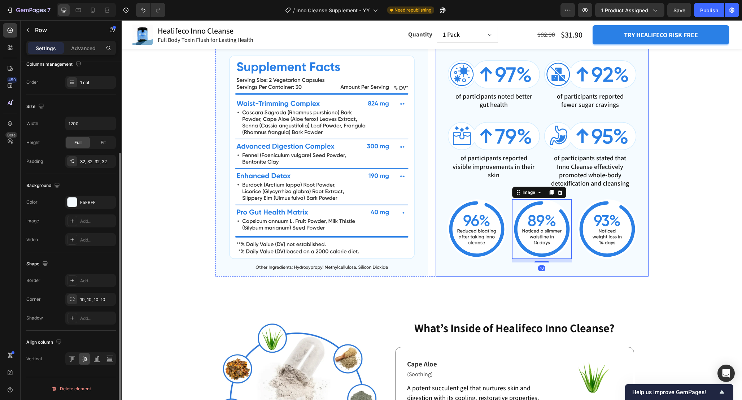
scroll to position [0, 0]
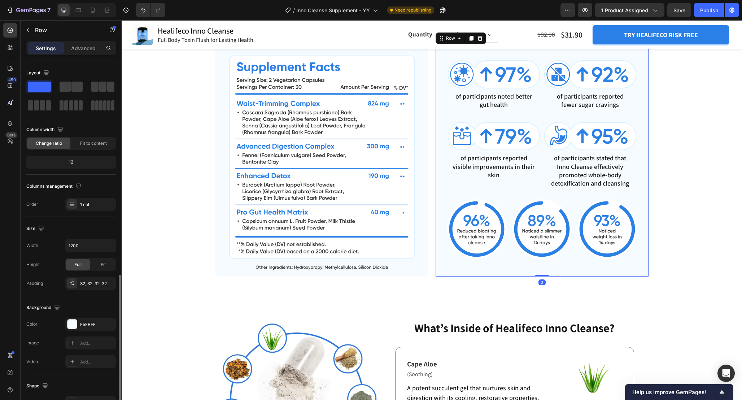
click at [543, 262] on div "Image of participants noted better gut health Text Block Image of participants …" at bounding box center [542, 161] width 190 height 209
click at [545, 248] on img at bounding box center [542, 229] width 60 height 60
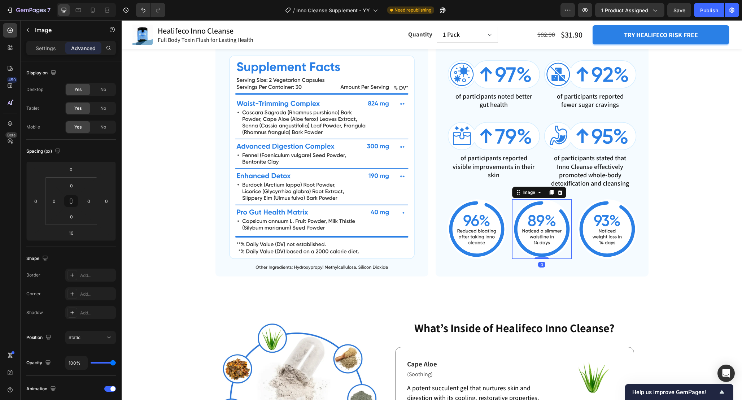
drag, startPoint x: 540, startPoint y: 261, endPoint x: 540, endPoint y: 249, distance: 11.6
click at [540, 249] on div "Image 0" at bounding box center [542, 229] width 60 height 60
type input "0"
click at [613, 244] on img at bounding box center [608, 229] width 60 height 60
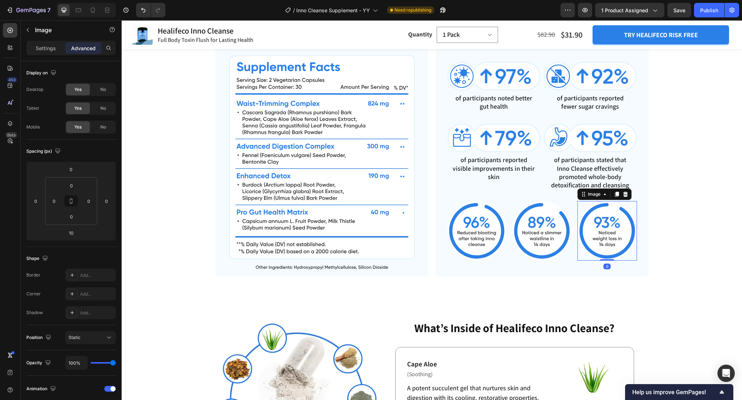
drag, startPoint x: 610, startPoint y: 262, endPoint x: 610, endPoint y: 243, distance: 18.4
click at [610, 244] on div "Image 0" at bounding box center [608, 231] width 60 height 60
type input "0"
click at [679, 232] on div "Powerful Ingredients, Proven Benefits Heading Image Image of participants noted…" at bounding box center [432, 147] width 563 height 259
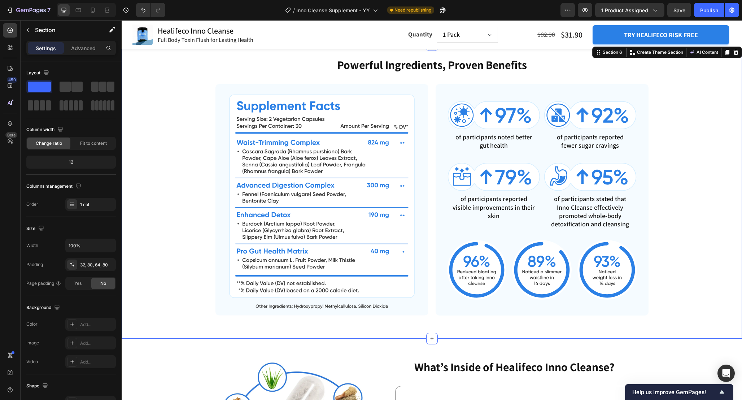
scroll to position [1390, 0]
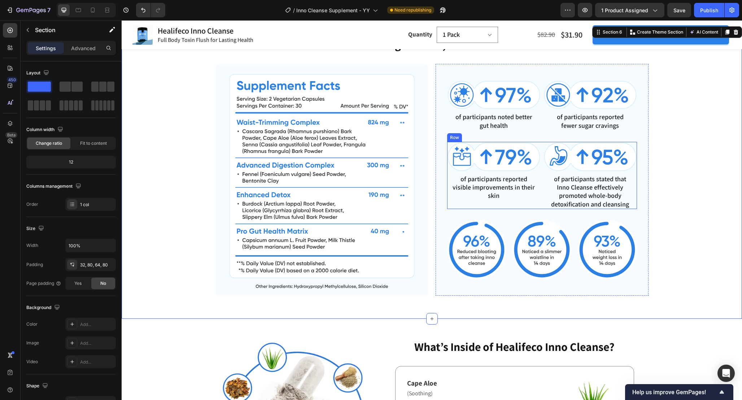
click at [536, 209] on div "Image of participants reported visible improvements in their skin Text Block" at bounding box center [494, 175] width 94 height 67
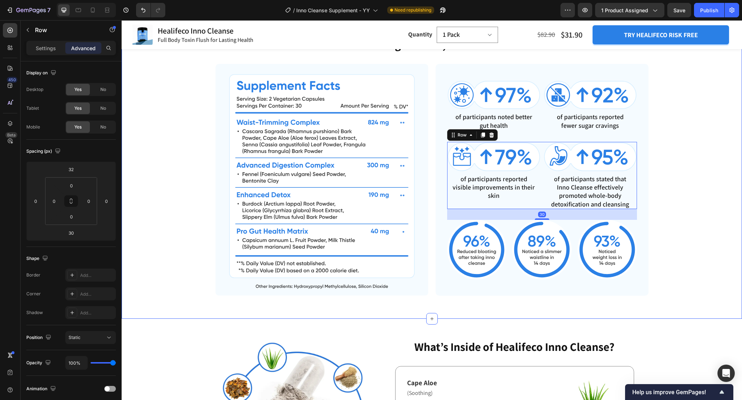
click at [669, 232] on div "Powerful Ingredients, Proven Benefits Heading Image Image of participants noted…" at bounding box center [432, 165] width 563 height 259
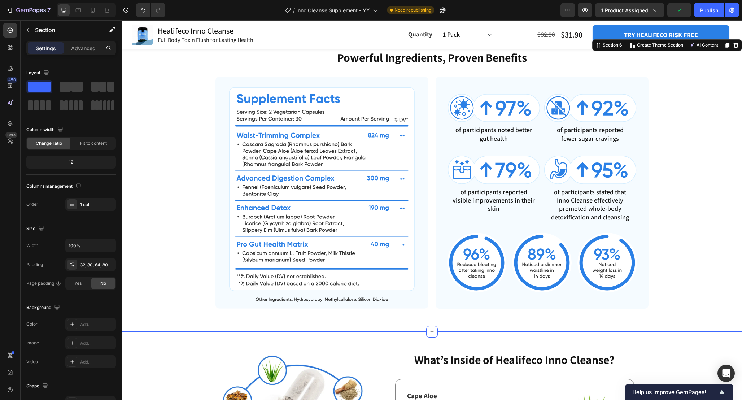
scroll to position [1365, 0]
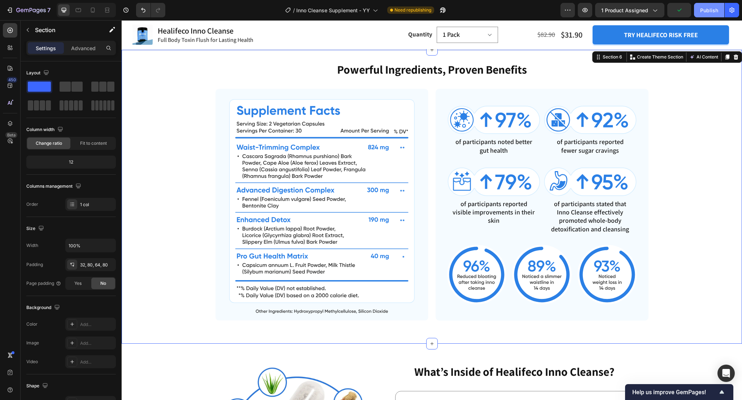
click at [716, 10] on div "Publish" at bounding box center [709, 10] width 18 height 8
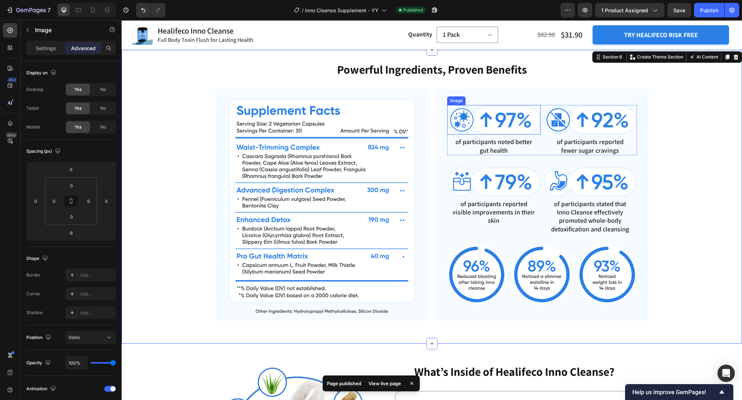
click at [505, 135] on img at bounding box center [494, 120] width 94 height 30
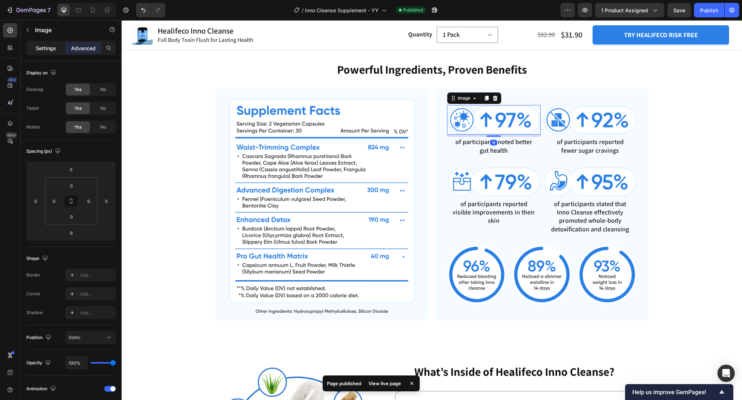
click at [47, 49] on p "Settings" at bounding box center [46, 48] width 20 height 8
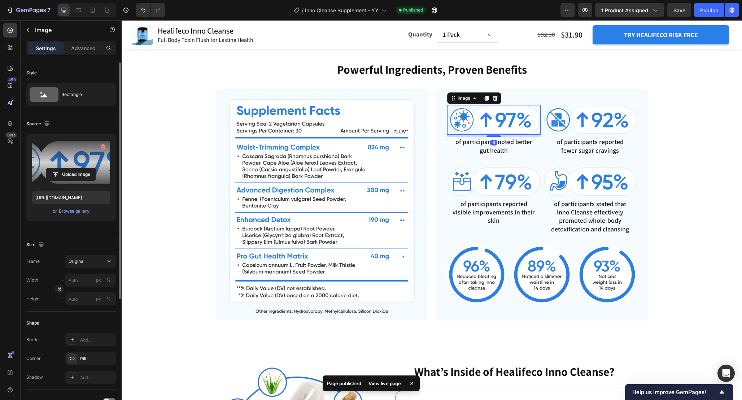
scroll to position [186, 0]
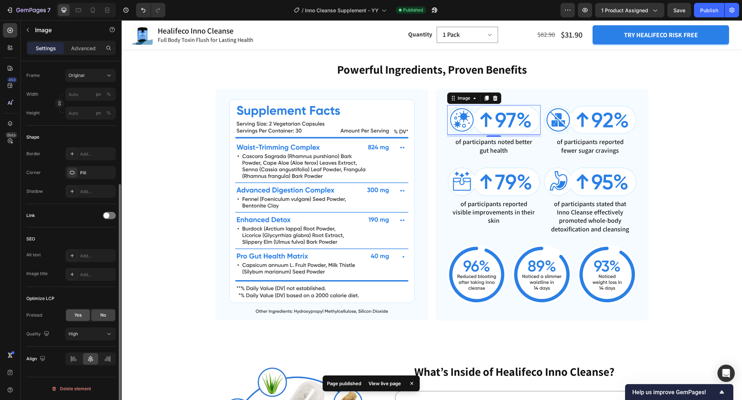
click at [79, 315] on span "Yes" at bounding box center [77, 315] width 7 height 6
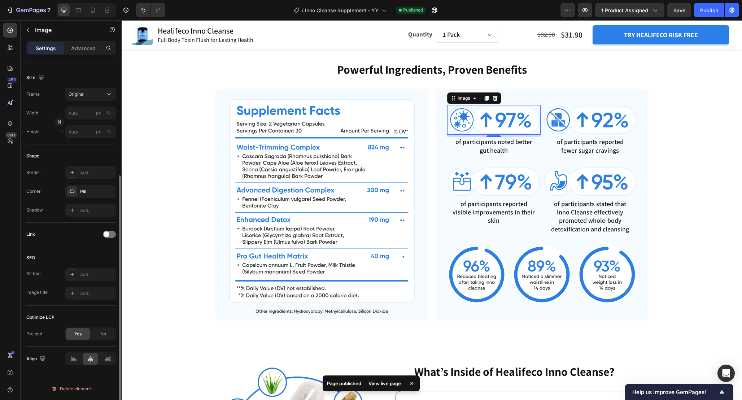
scroll to position [167, 0]
click at [579, 135] on img at bounding box center [591, 120] width 94 height 30
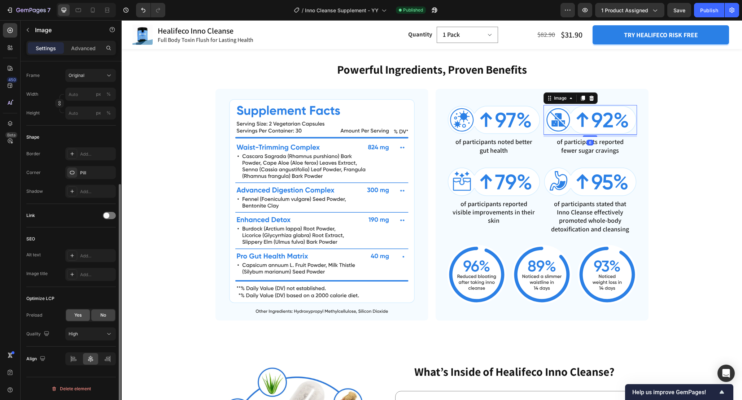
click at [75, 316] on span "Yes" at bounding box center [77, 315] width 7 height 6
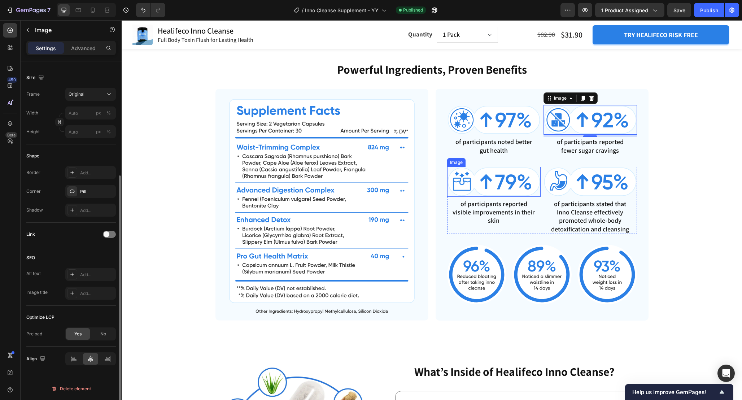
click at [498, 196] on img at bounding box center [494, 182] width 94 height 30
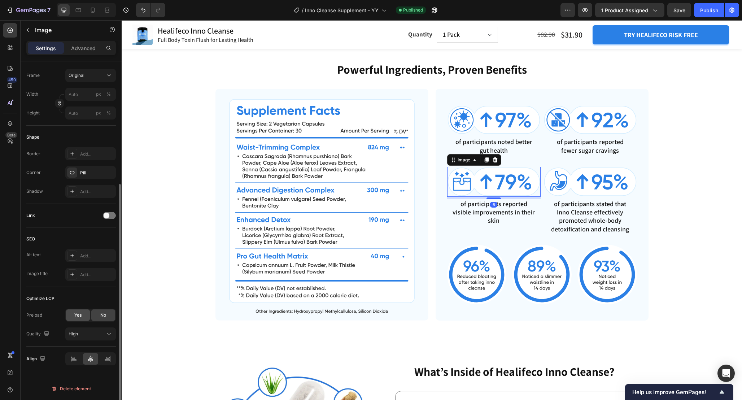
click at [77, 314] on span "Yes" at bounding box center [77, 315] width 7 height 6
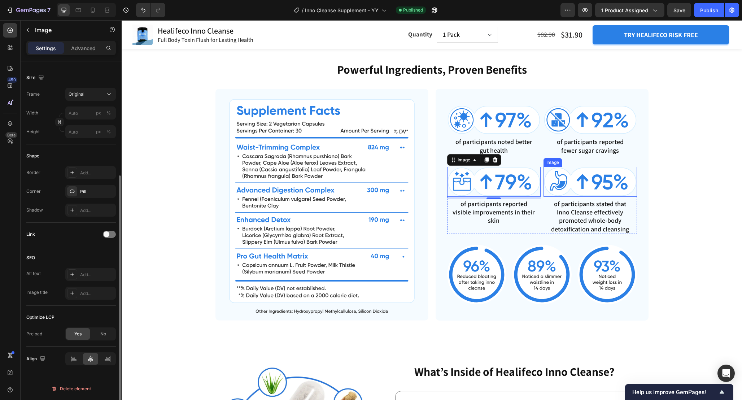
click at [590, 196] on img at bounding box center [591, 182] width 94 height 30
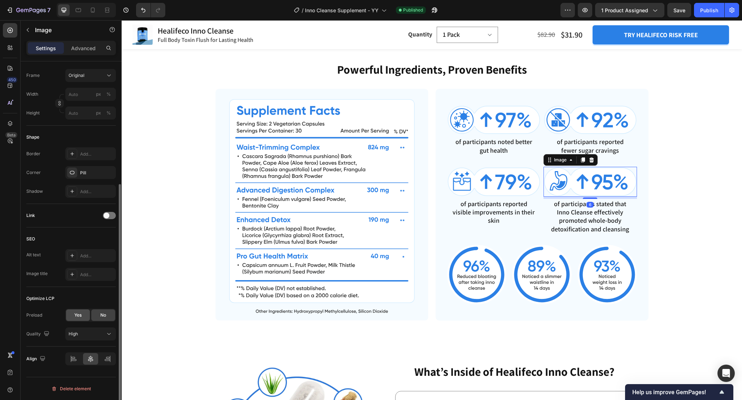
click at [79, 317] on span "Yes" at bounding box center [77, 315] width 7 height 6
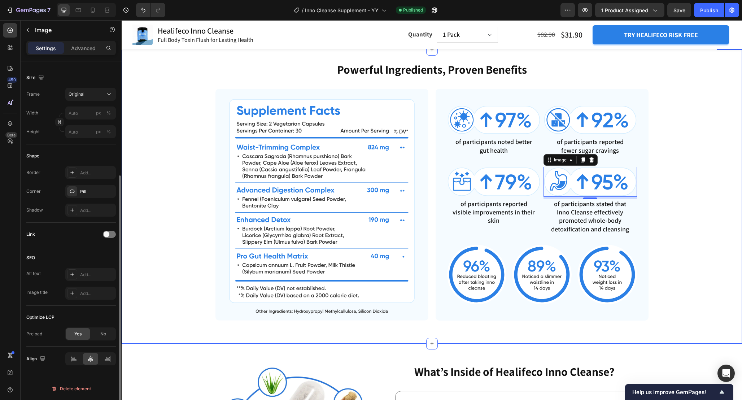
click at [692, 139] on div "Powerful Ingredients, Proven Benefits Heading Image Image of participants noted…" at bounding box center [432, 190] width 563 height 259
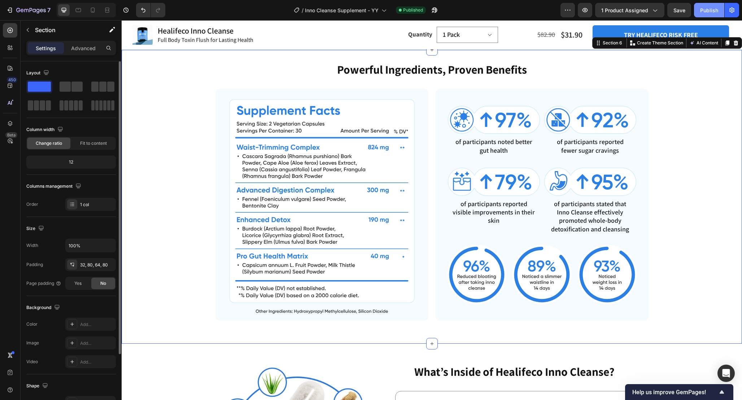
click at [714, 12] on div "Publish" at bounding box center [709, 10] width 18 height 8
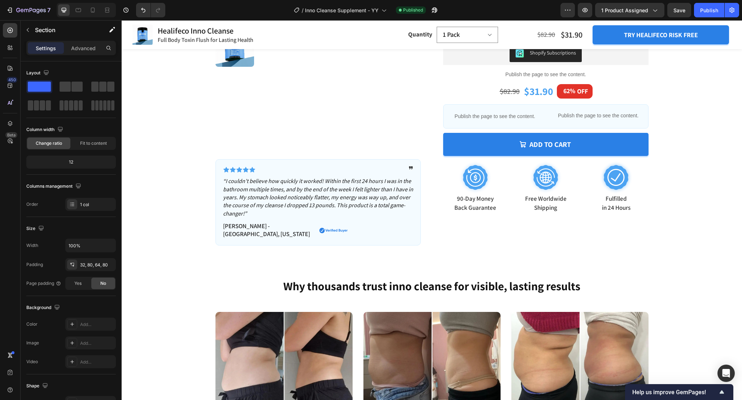
scroll to position [248, 0]
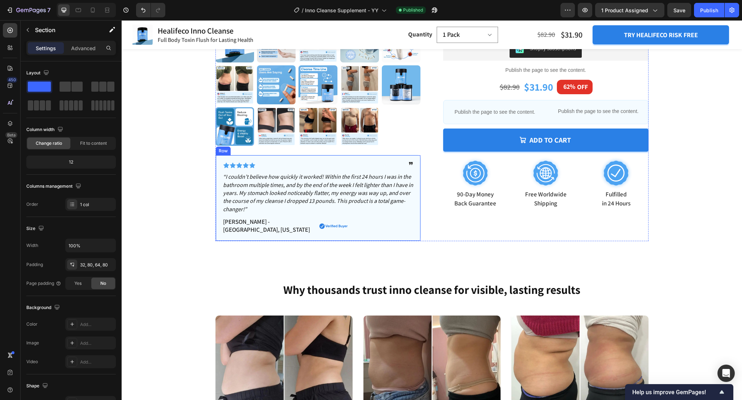
click at [415, 187] on div "Icon Icon Icon Icon Icon Icon List ❞ Text Block Row “I couldn’t believe how qui…" at bounding box center [318, 198] width 205 height 86
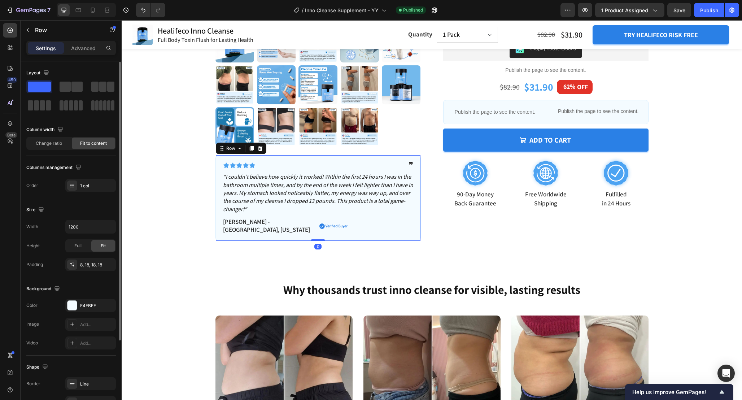
scroll to position [103, 0]
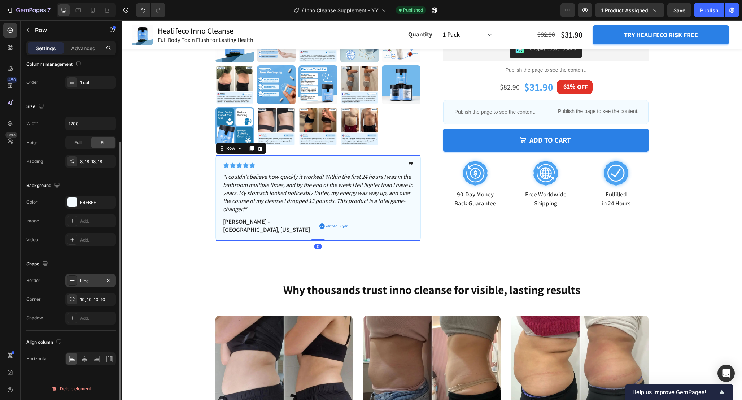
click at [84, 278] on div "Line" at bounding box center [90, 281] width 21 height 6
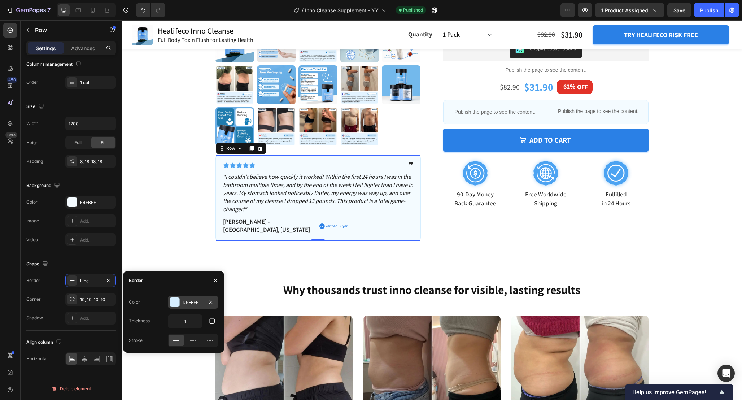
click at [190, 301] on div "D6EEFF" at bounding box center [193, 302] width 21 height 6
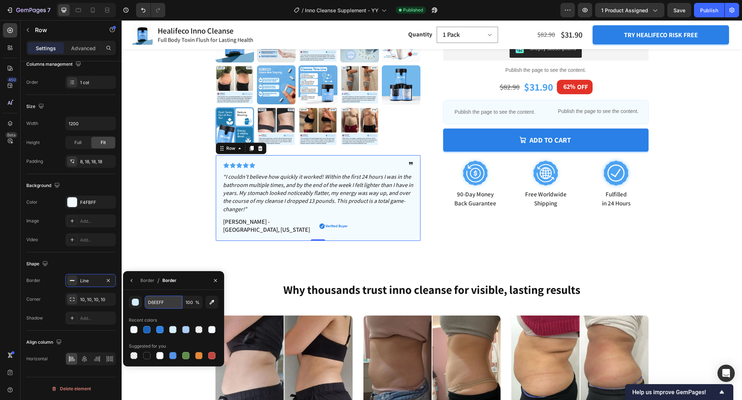
click at [175, 301] on input "D6EEFF" at bounding box center [164, 302] width 38 height 13
click at [349, 282] on h2 "Why thousands trust inno cleanse for visible, lasting results" at bounding box center [432, 290] width 433 height 17
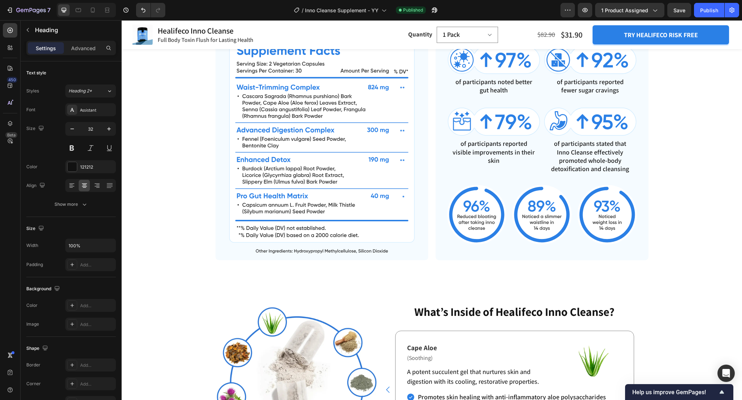
scroll to position [1425, 0]
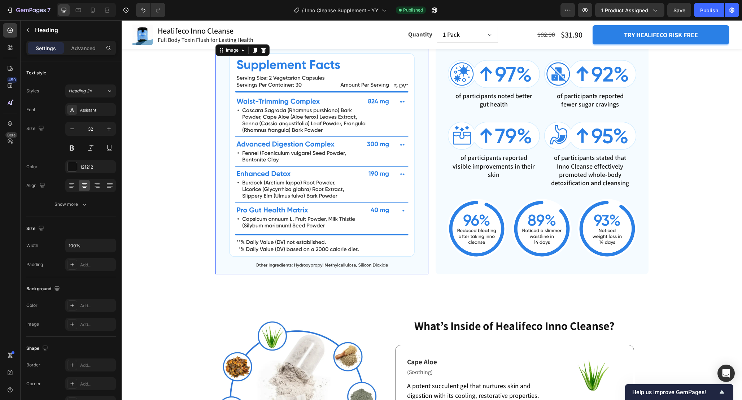
click at [422, 94] on img at bounding box center [322, 159] width 213 height 232
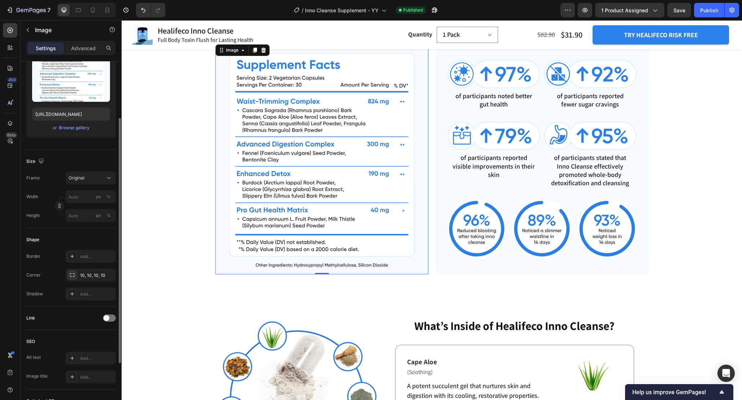
scroll to position [78, 0]
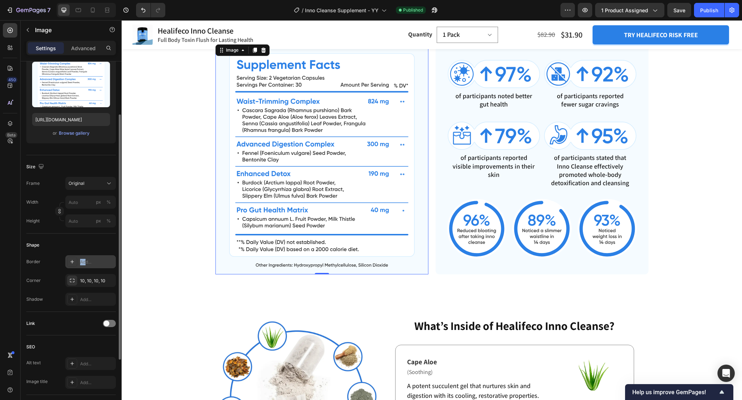
click at [85, 259] on div "Add..." at bounding box center [97, 262] width 34 height 6
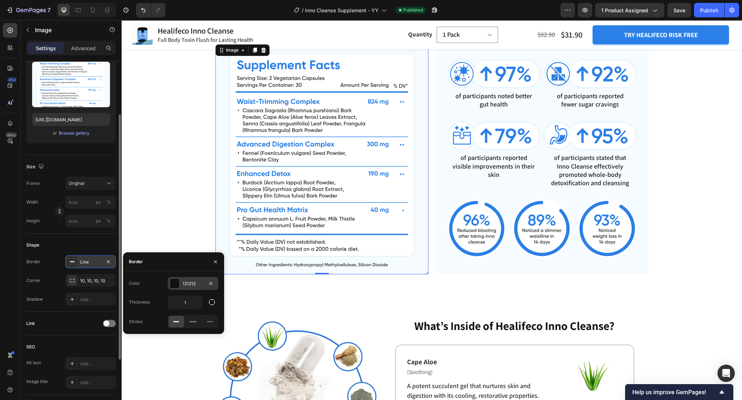
click at [195, 281] on div "121212" at bounding box center [193, 284] width 21 height 6
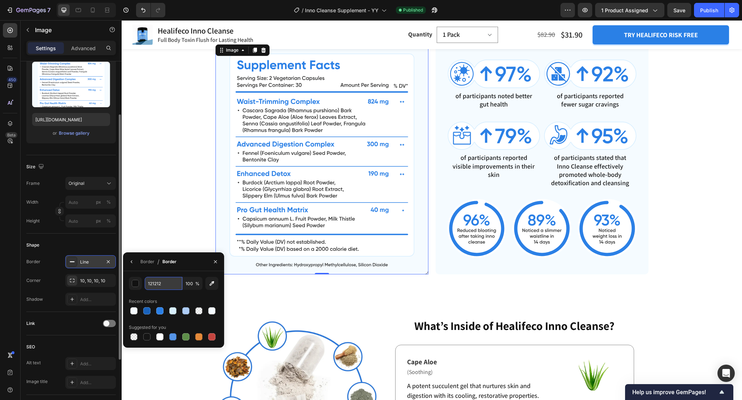
click at [170, 286] on input "121212" at bounding box center [164, 283] width 38 height 13
paste input "D6EEFF"
type input "D6EEFF"
click at [172, 227] on div "Powerful Ingredients, Proven Benefits Heading Image 0 Image of participants not…" at bounding box center [432, 145] width 563 height 259
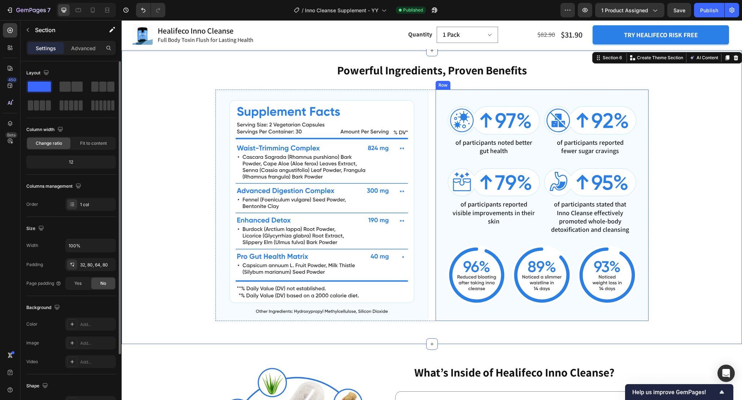
scroll to position [1377, 0]
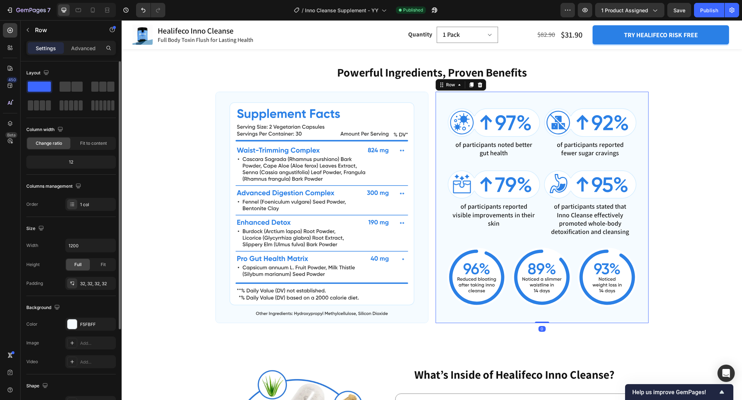
click at [440, 177] on div "Image of participants noted better gut health Text Block Image of participants …" at bounding box center [542, 208] width 213 height 232
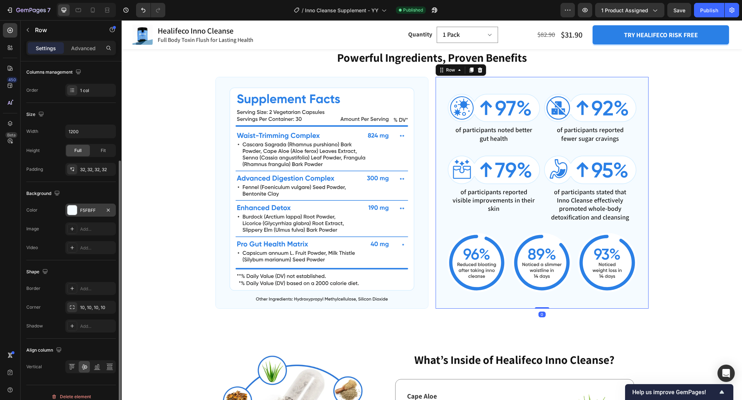
scroll to position [122, 0]
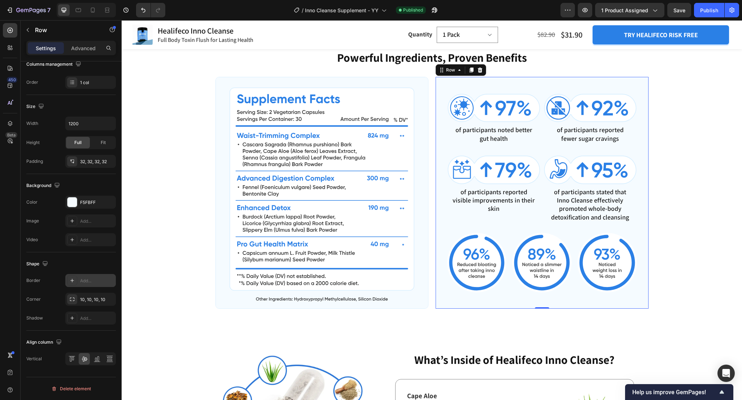
click at [80, 280] on div "Add..." at bounding box center [97, 281] width 34 height 6
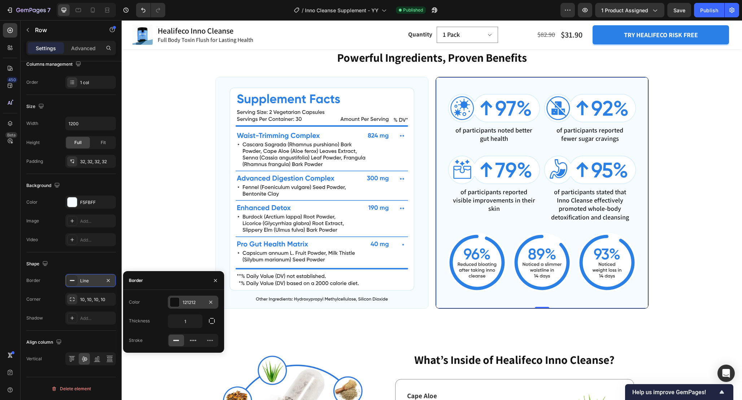
click at [198, 298] on div "121212" at bounding box center [193, 302] width 51 height 13
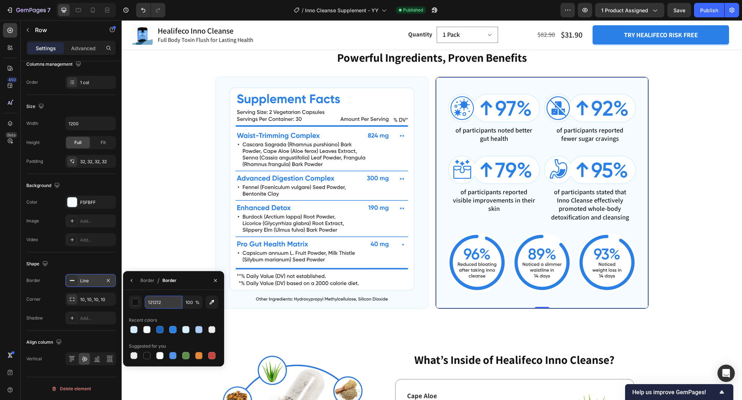
click at [172, 304] on input "121212" at bounding box center [164, 302] width 38 height 13
paste input "D6EEFF"
type input "D6EEFF"
click at [176, 244] on div "Powerful Ingredients, Proven Benefits Heading Image Image of participants noted…" at bounding box center [432, 178] width 563 height 259
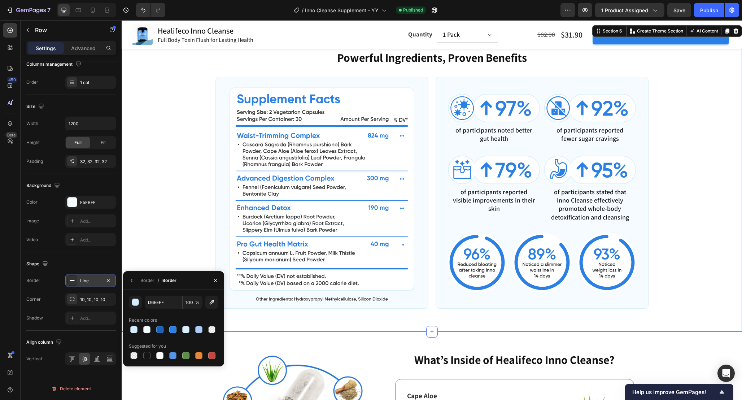
scroll to position [0, 0]
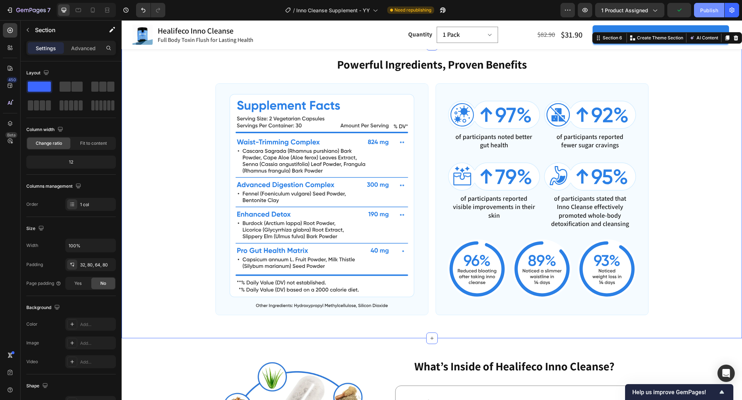
click at [703, 13] on div "Publish" at bounding box center [709, 10] width 18 height 8
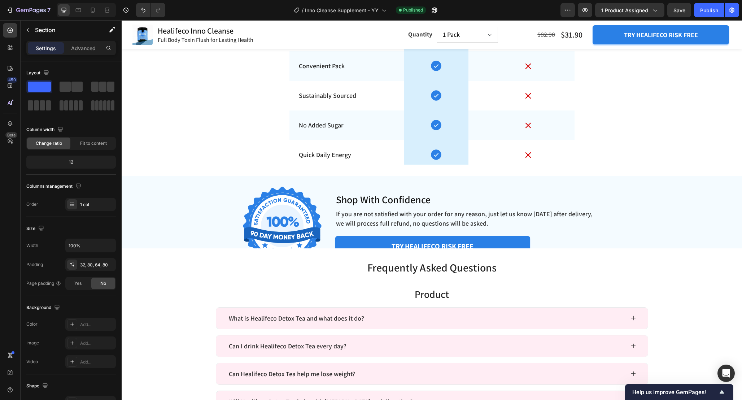
scroll to position [2958, 0]
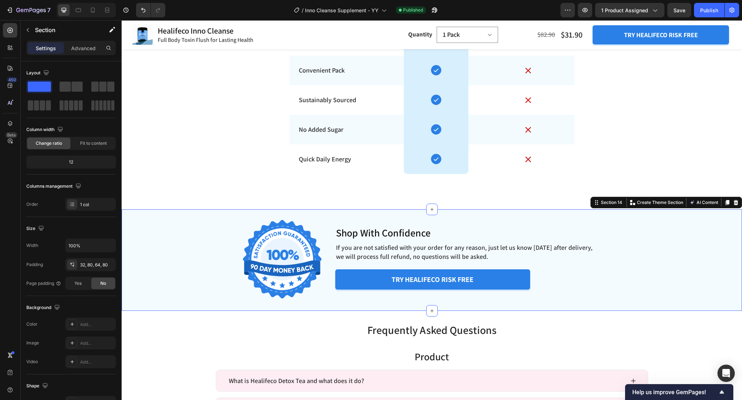
click at [326, 212] on div "Image Shop With Confidence Heading If you are not satisfied with your order for…" at bounding box center [432, 259] width 621 height 101
click at [28, 36] on div "Section" at bounding box center [58, 30] width 75 height 19
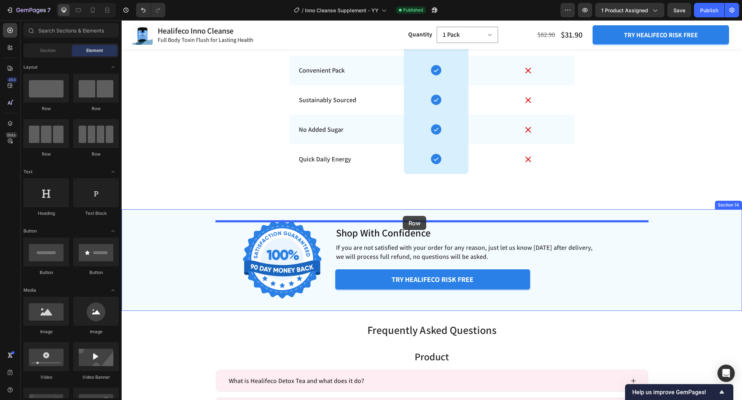
drag, startPoint x: 166, startPoint y: 109, endPoint x: 403, endPoint y: 216, distance: 259.5
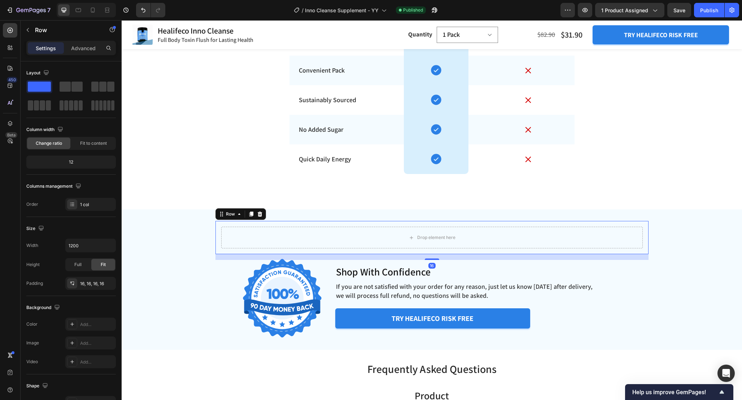
scroll to position [3010, 0]
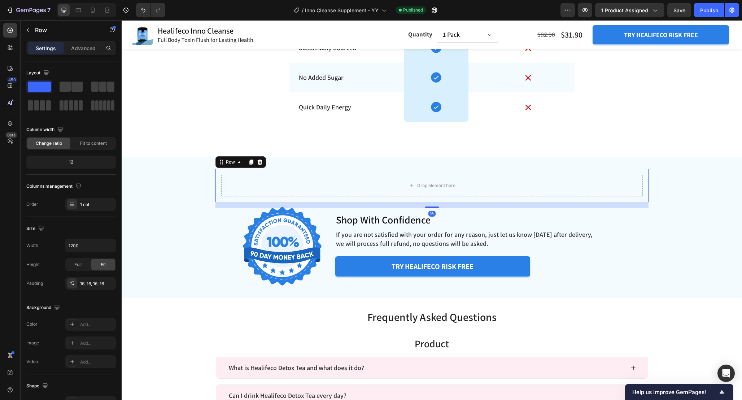
click at [409, 200] on div "Drop element here Row 16" at bounding box center [432, 185] width 433 height 33
click at [296, 239] on img at bounding box center [282, 246] width 80 height 80
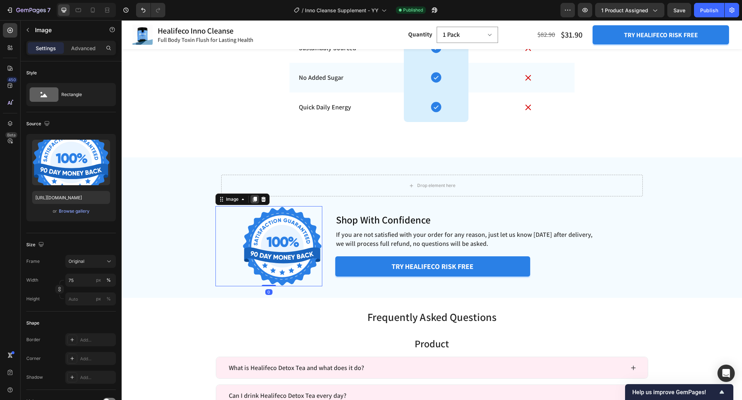
click at [258, 198] on div at bounding box center [255, 199] width 9 height 9
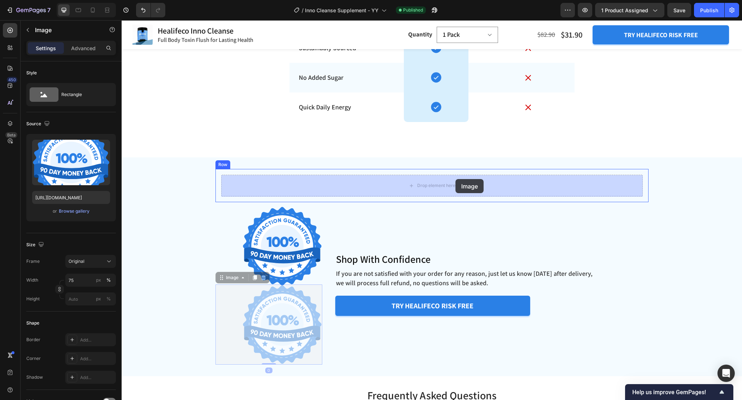
drag, startPoint x: 223, startPoint y: 275, endPoint x: 429, endPoint y: 189, distance: 223.8
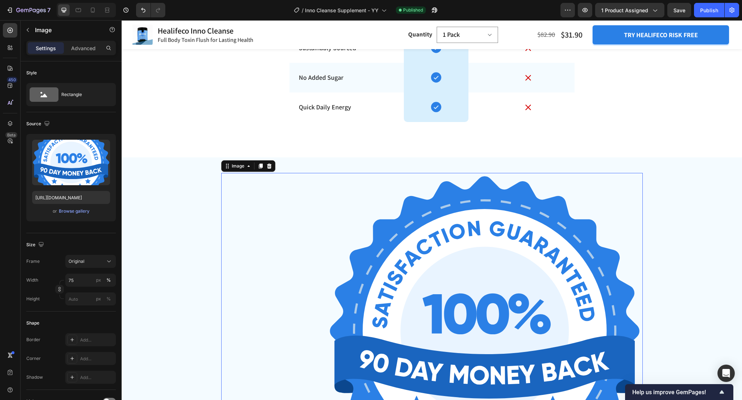
click at [459, 267] on img at bounding box center [485, 331] width 316 height 316
click at [75, 285] on input "75" at bounding box center [90, 280] width 51 height 13
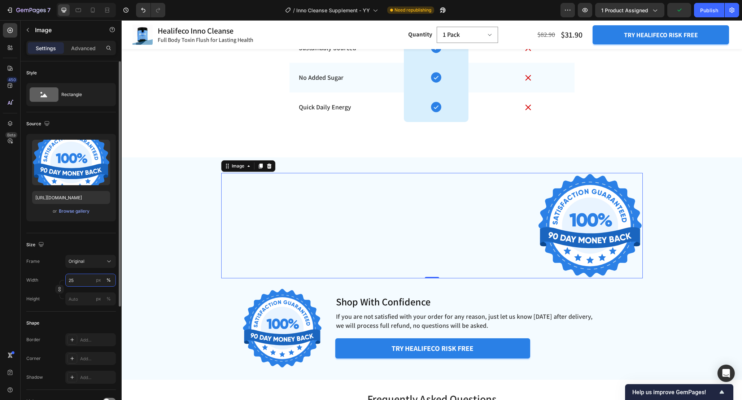
click at [81, 284] on input "25" at bounding box center [90, 280] width 51 height 13
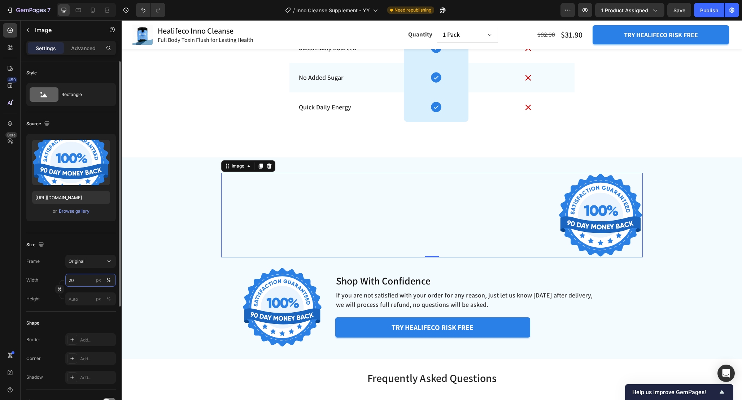
click at [81, 284] on input "20" at bounding box center [90, 280] width 51 height 13
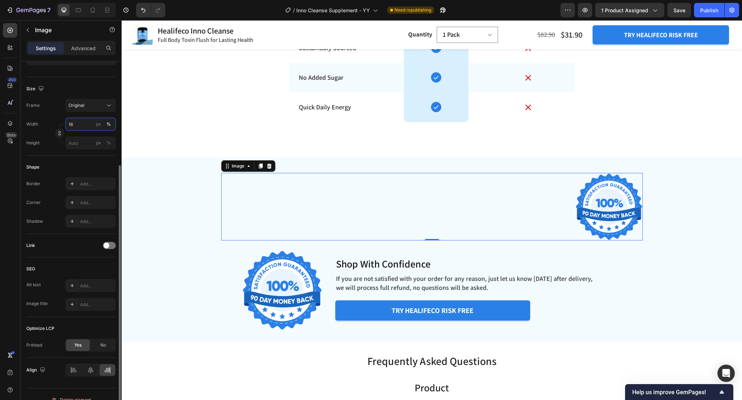
scroll to position [167, 0]
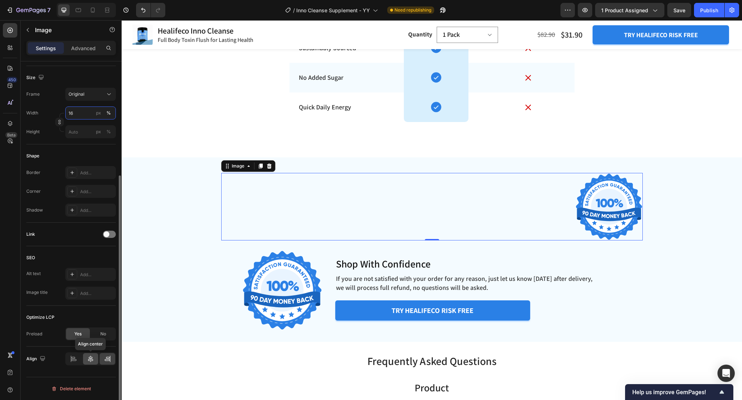
type input "16"
click at [93, 359] on icon at bounding box center [90, 358] width 7 height 7
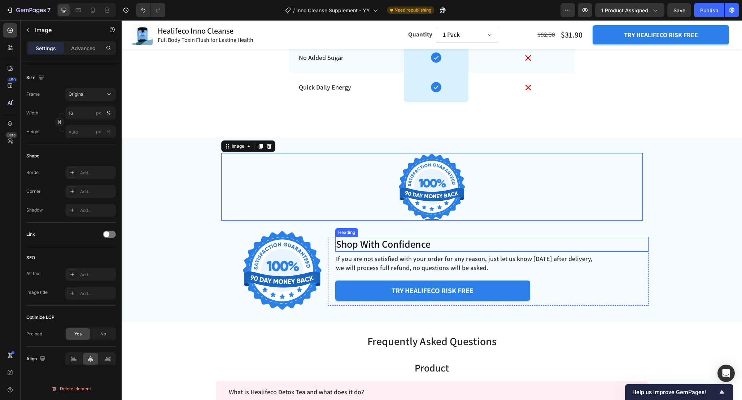
scroll to position [3032, 0]
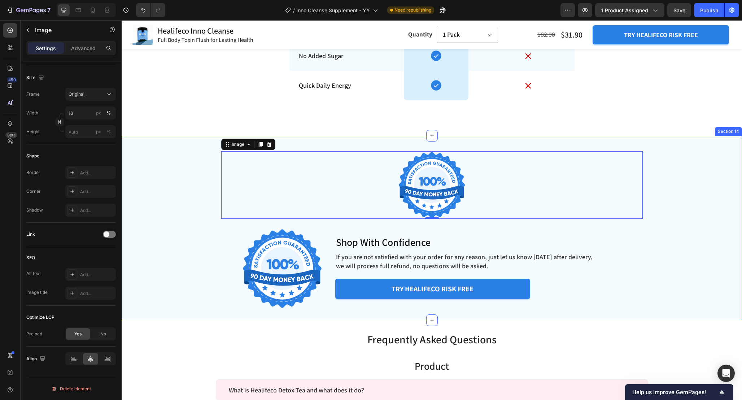
click at [193, 181] on div "Image 0 Row Image Shop With Confidence Heading If you are not satisfied with yo…" at bounding box center [432, 227] width 621 height 161
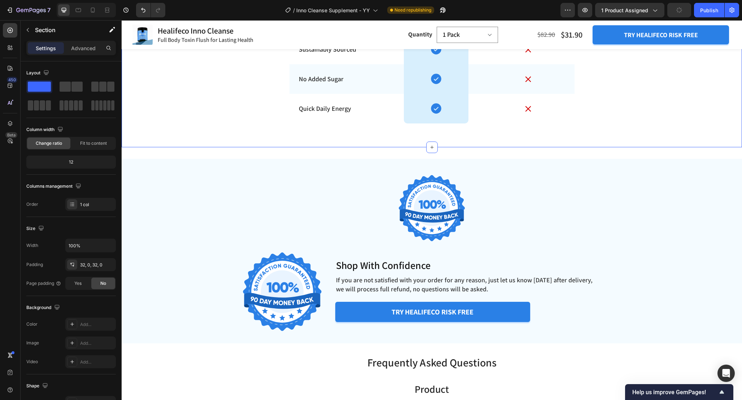
scroll to position [3007, 0]
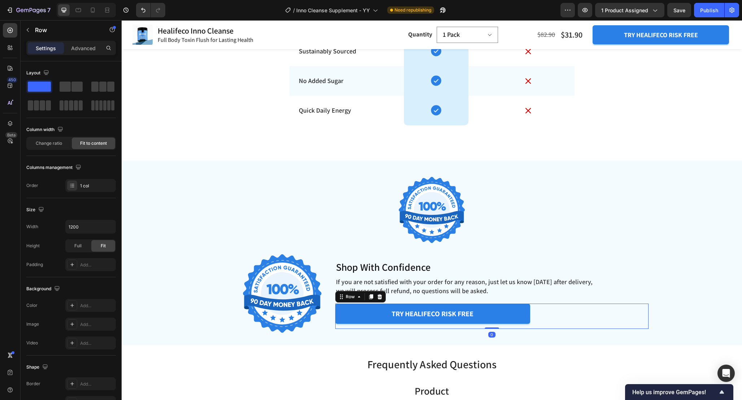
click at [557, 318] on div "try healifeco risk free Button Product Row 0" at bounding box center [491, 316] width 313 height 25
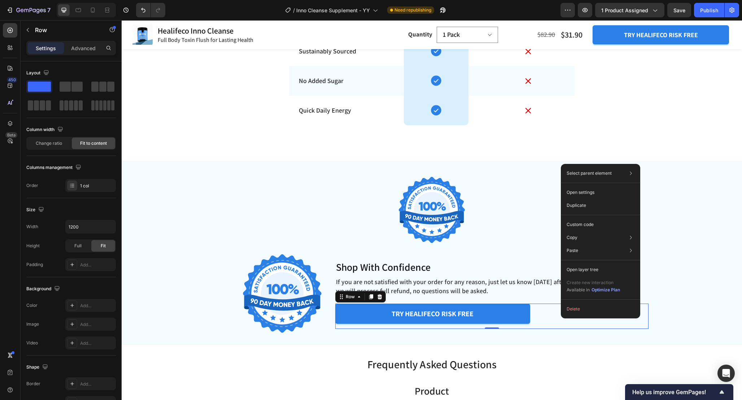
click at [534, 315] on div "try healifeco risk free Button" at bounding box center [443, 314] width 217 height 20
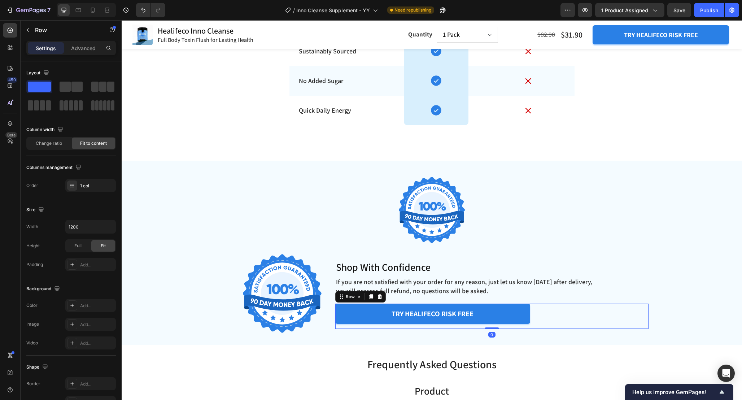
click at [543, 324] on div "try healifeco risk free Button Product" at bounding box center [443, 316] width 217 height 25
click at [556, 326] on div "try healifeco risk free Button Product Row 0" at bounding box center [491, 316] width 313 height 25
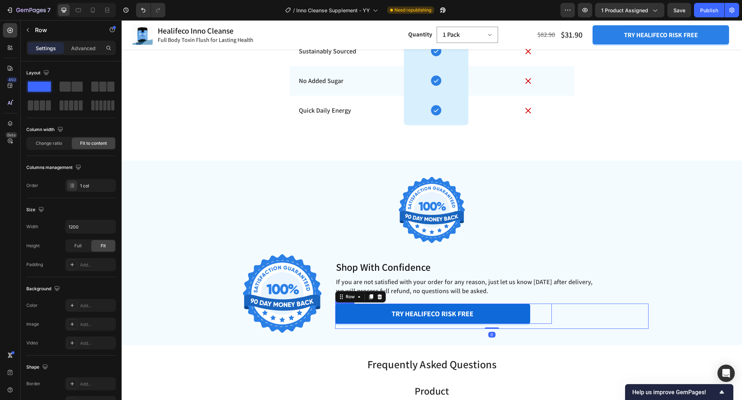
click at [526, 317] on button "try healifeco risk free" at bounding box center [432, 314] width 195 height 20
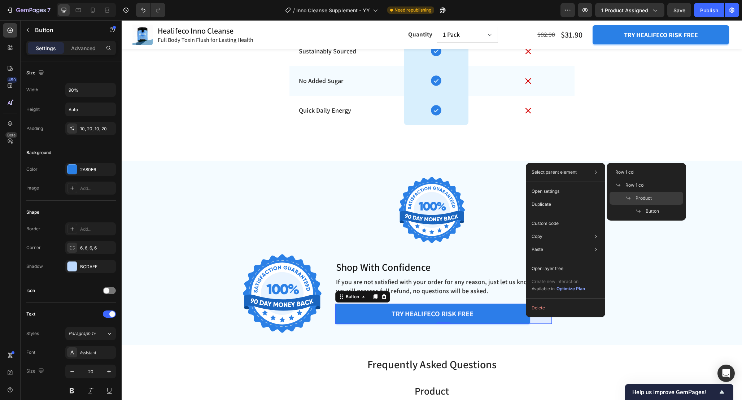
click at [638, 194] on div "Product" at bounding box center [647, 198] width 74 height 13
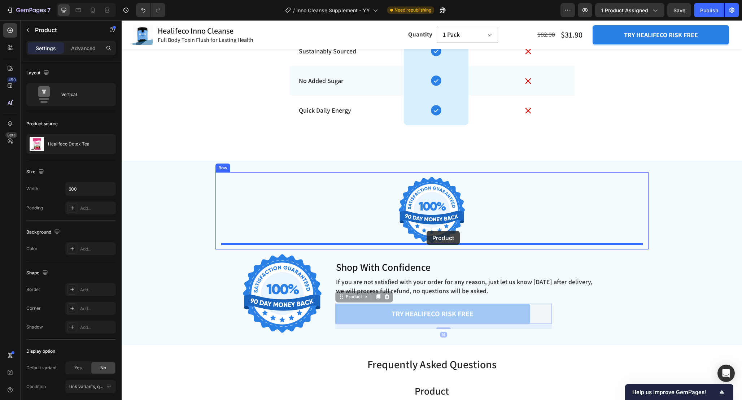
drag, startPoint x: 340, startPoint y: 297, endPoint x: 427, endPoint y: 231, distance: 109.1
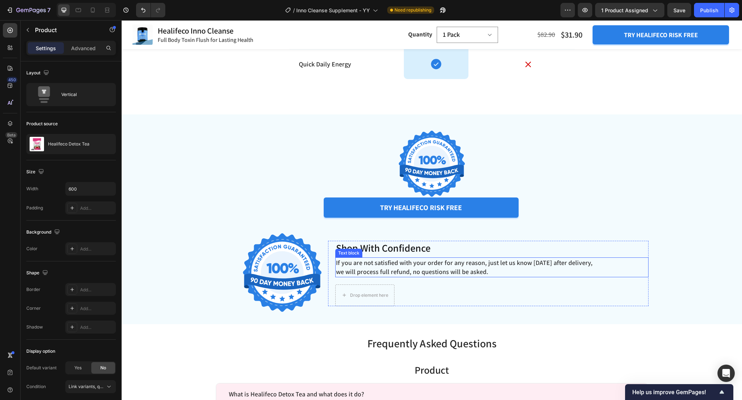
scroll to position [3059, 0]
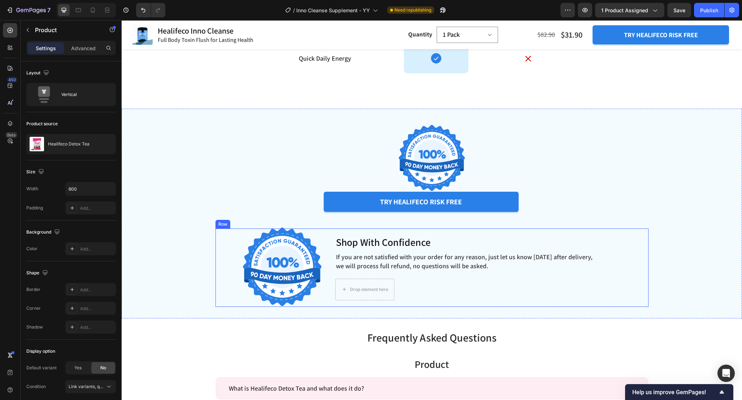
click at [325, 247] on div "Image Shop With Confidence Heading If you are not satisfied with your order for…" at bounding box center [432, 268] width 433 height 78
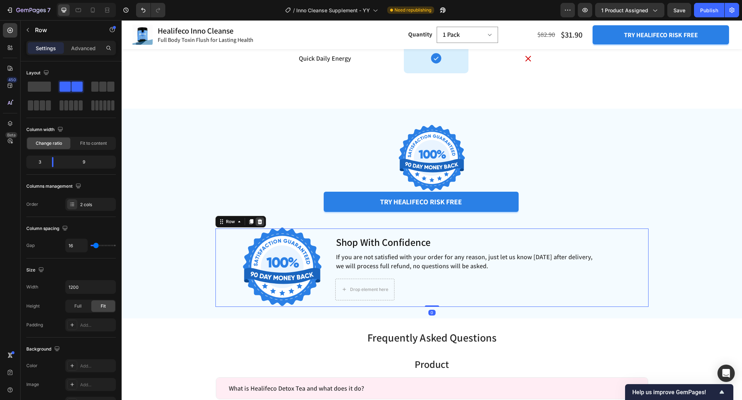
click at [259, 220] on icon at bounding box center [260, 222] width 6 height 6
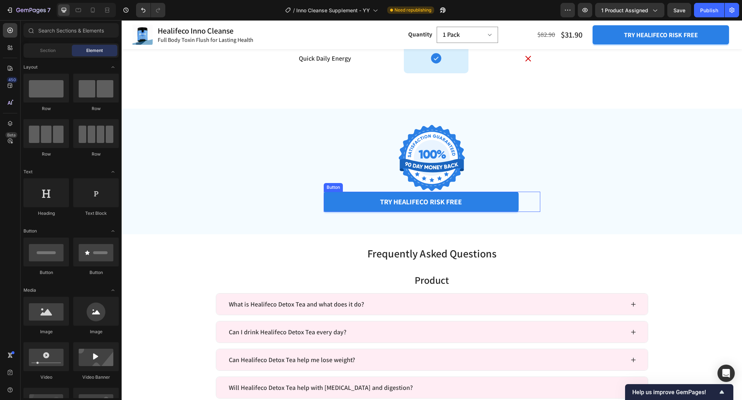
click at [522, 198] on div "try healifeco risk free Button" at bounding box center [432, 202] width 217 height 20
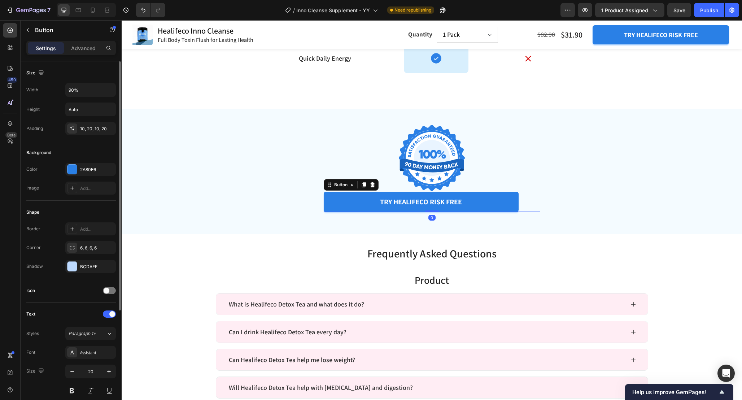
scroll to position [158, 0]
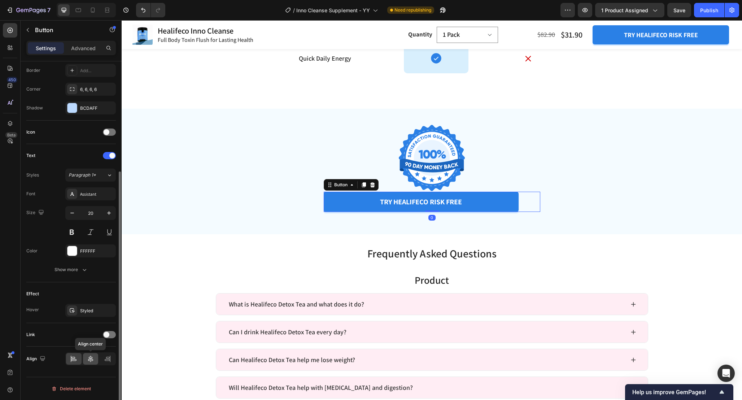
click at [88, 359] on icon at bounding box center [90, 359] width 5 height 6
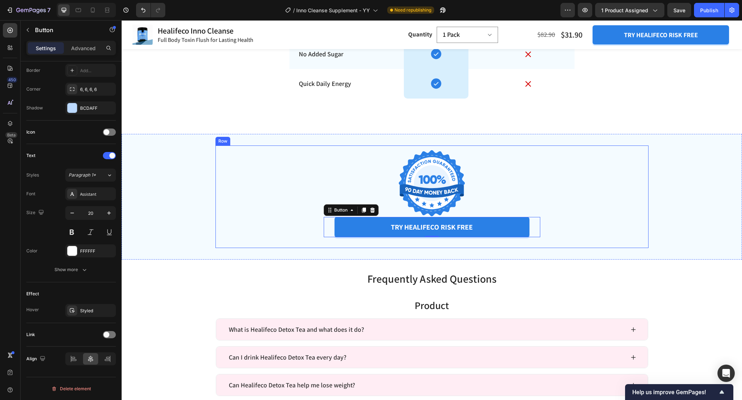
scroll to position [3026, 0]
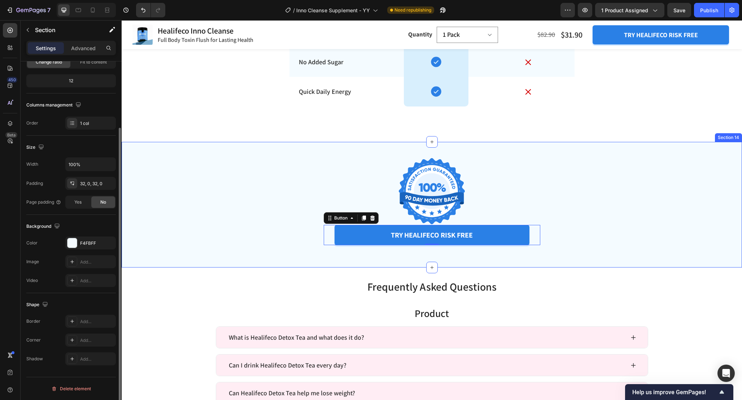
click at [301, 264] on div "Image try healifeco risk free Button 0 Product Row Section 14" at bounding box center [432, 205] width 621 height 126
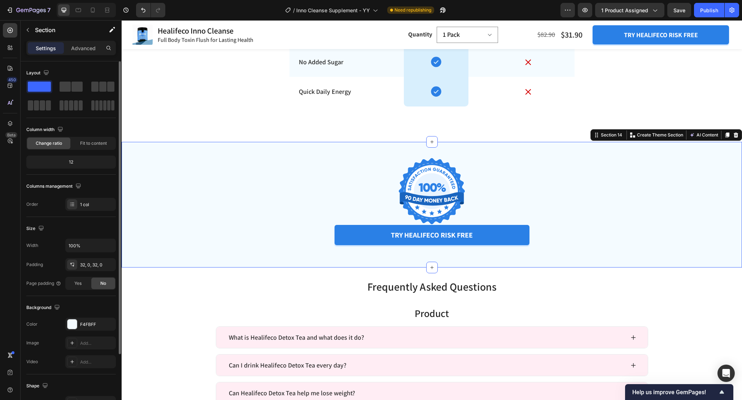
scroll to position [3006, 0]
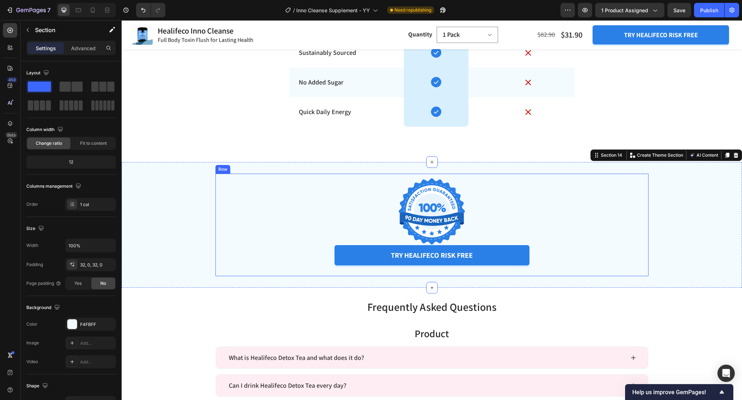
click at [449, 177] on div "Image try healifeco risk free Button Product Row" at bounding box center [432, 225] width 433 height 103
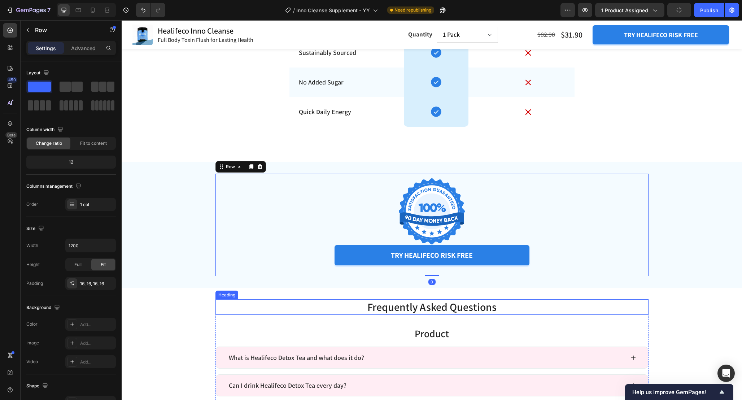
click at [335, 300] on h2 "Frequently Asked Questions" at bounding box center [432, 307] width 433 height 16
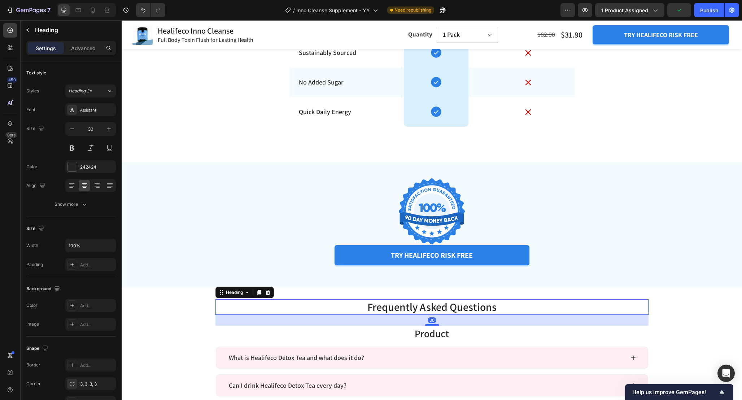
scroll to position [3022, 0]
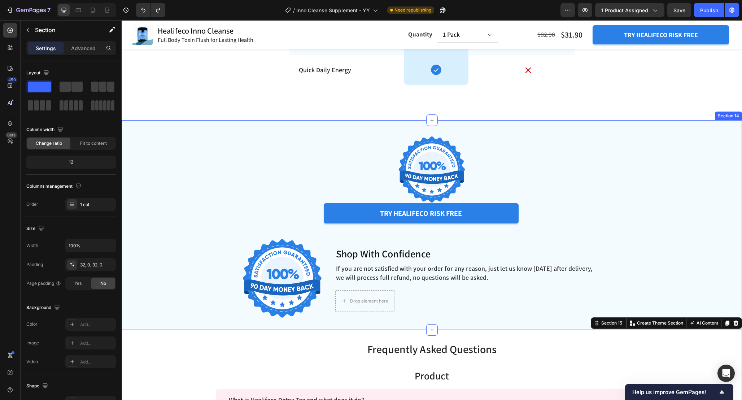
scroll to position [3060, 0]
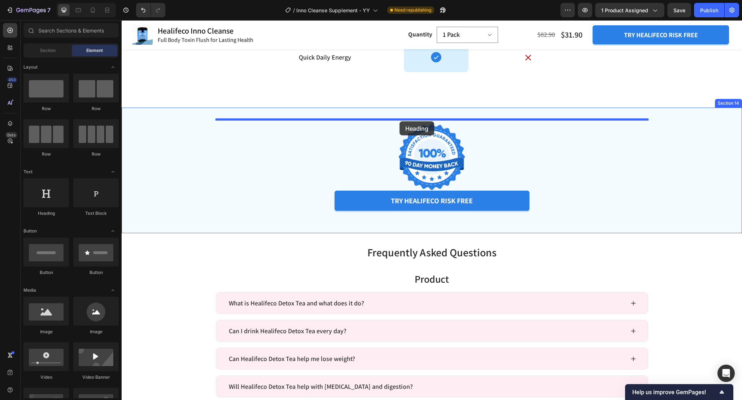
drag, startPoint x: 163, startPoint y: 218, endPoint x: 400, endPoint y: 121, distance: 255.4
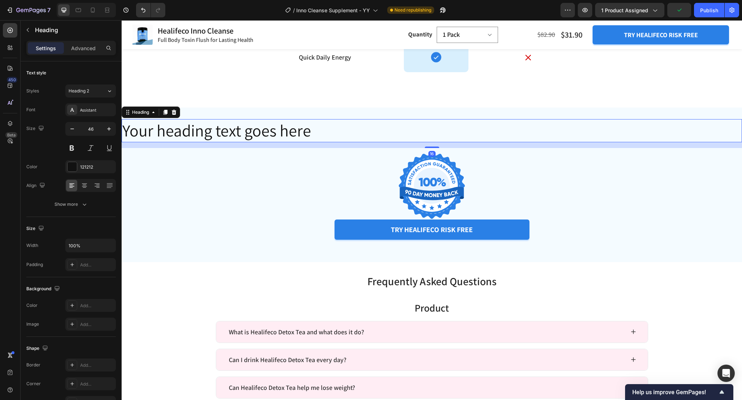
click at [309, 135] on h2 "Your heading text goes here" at bounding box center [432, 130] width 621 height 23
click at [309, 135] on p "Your heading text goes here" at bounding box center [431, 131] width 619 height 22
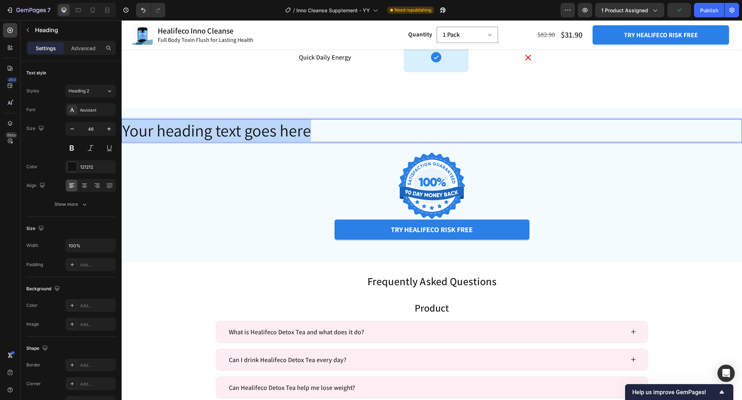
click at [309, 135] on p "Your heading text goes here" at bounding box center [431, 131] width 619 height 22
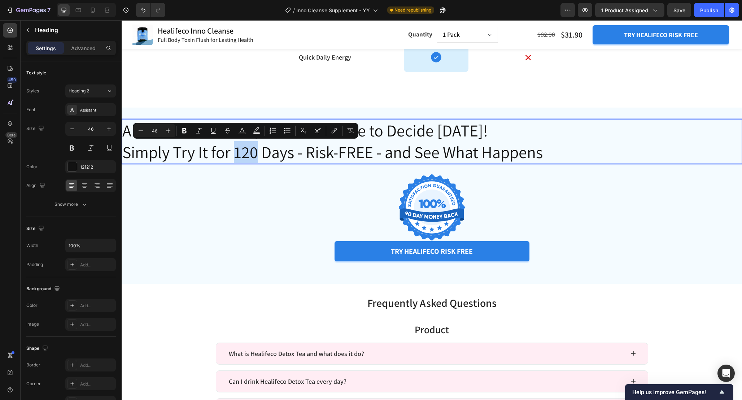
drag, startPoint x: 259, startPoint y: 149, endPoint x: 235, endPoint y: 149, distance: 24.2
click at [235, 149] on p "And the Best Part Is, You Don’t Have to Decide Today! Simply Try It for 120 Day…" at bounding box center [431, 141] width 619 height 43
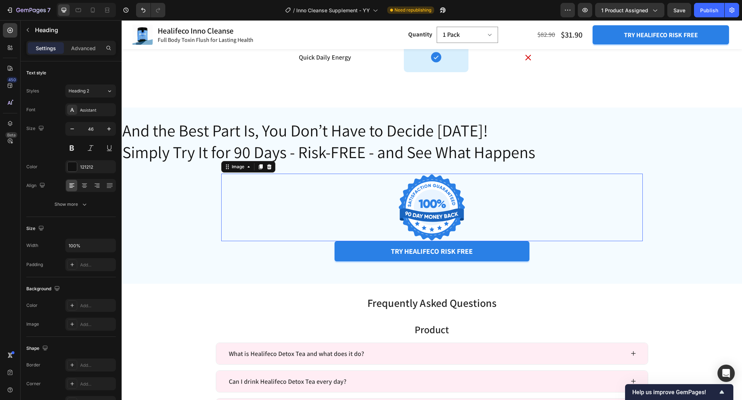
click at [265, 216] on div at bounding box center [432, 208] width 422 height 68
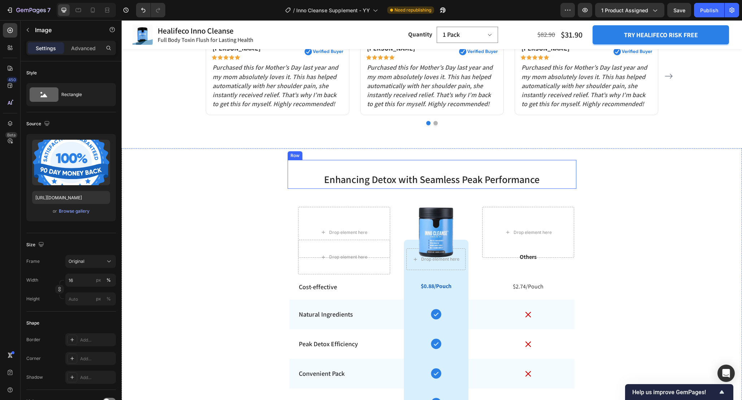
scroll to position [2608, 0]
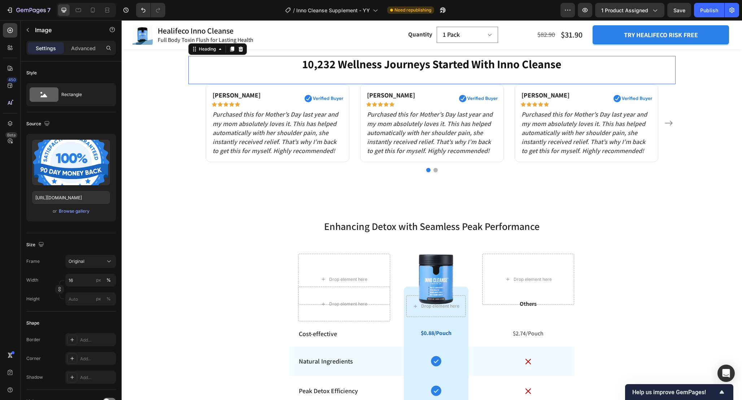
click at [417, 63] on h2 "10,232 Wellness Journeys Started With Inno Cleanse" at bounding box center [431, 64] width 487 height 17
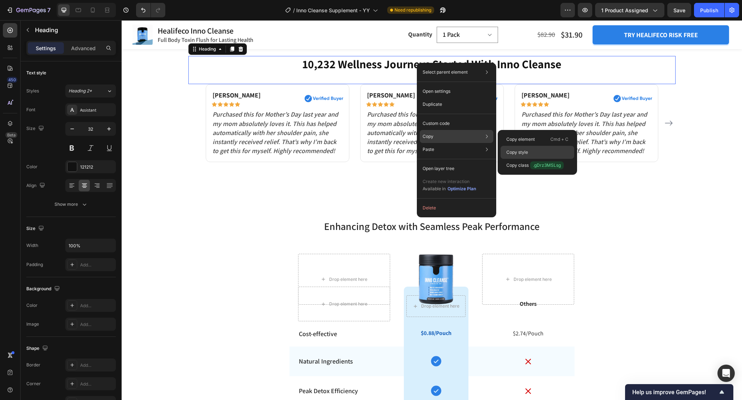
click at [530, 152] on div "Copy style" at bounding box center [538, 152] width 74 height 13
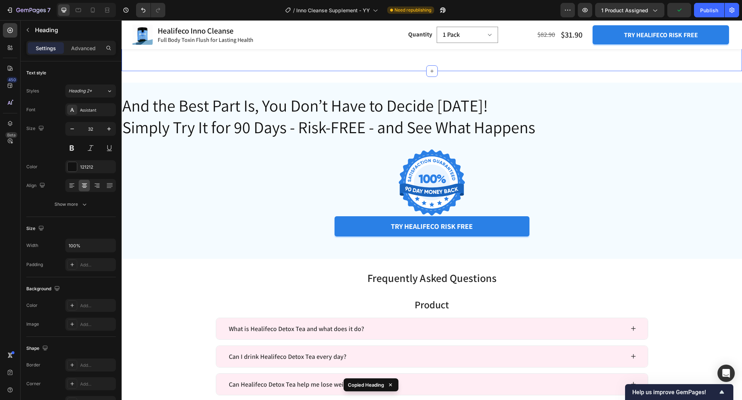
scroll to position [3080, 0]
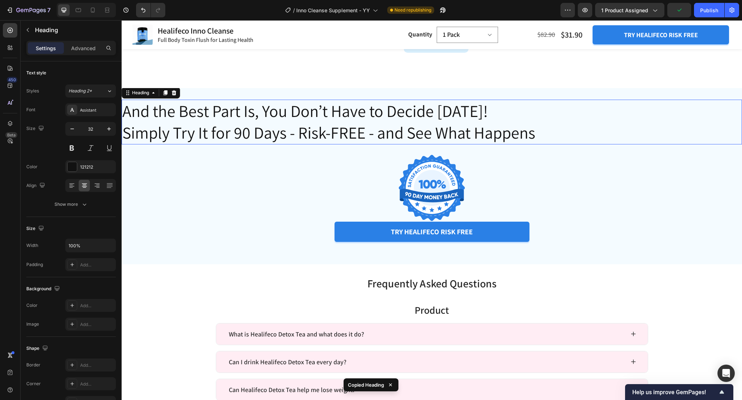
click at [430, 134] on h2 "And the Best Part Is, You Don’t Have to Decide Today! Simply Try It for 90 Days…" at bounding box center [432, 122] width 621 height 45
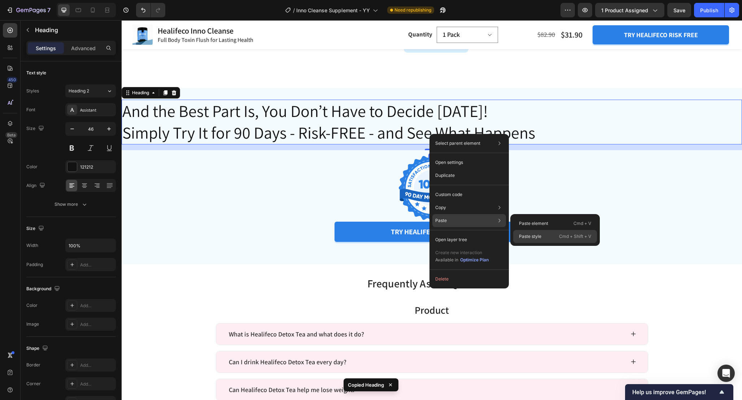
click at [526, 238] on p "Paste style" at bounding box center [530, 236] width 22 height 6
type input "32"
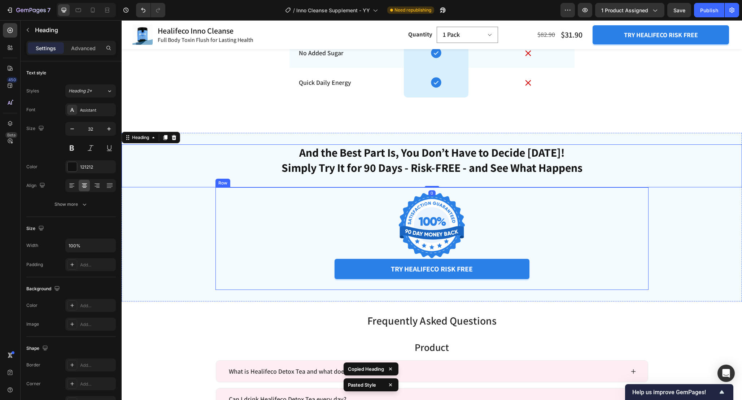
scroll to position [3032, 0]
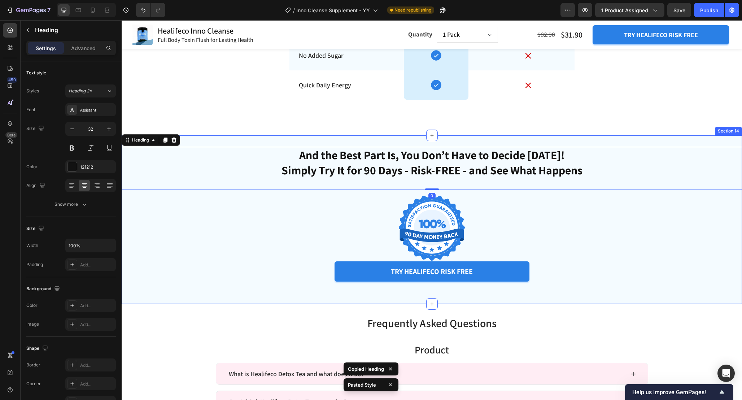
click at [664, 297] on div "And the Best Part Is, You Don’t Have to Decide Today! Simply Try It for 90 Days…" at bounding box center [432, 219] width 621 height 169
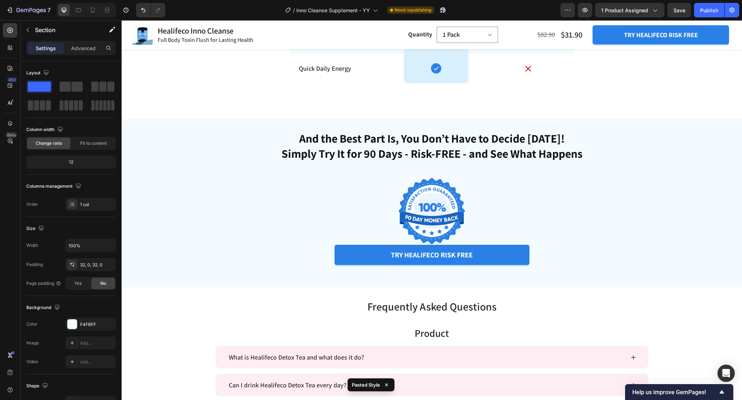
scroll to position [3057, 0]
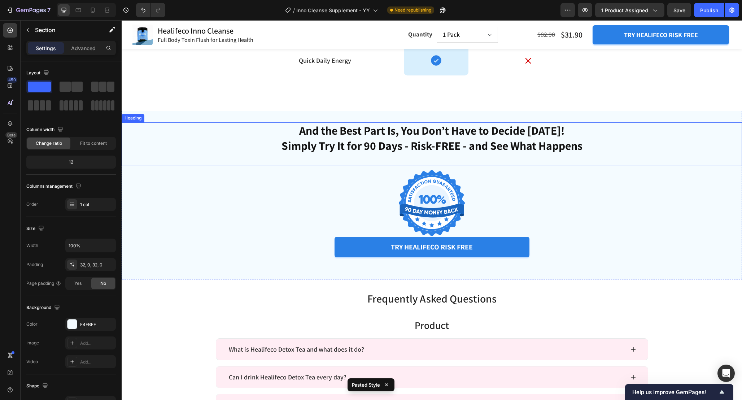
click at [522, 145] on h2 "And the Best Part Is, You Don’t Have to Decide Today! Simply Try It for 90 Days…" at bounding box center [432, 137] width 621 height 31
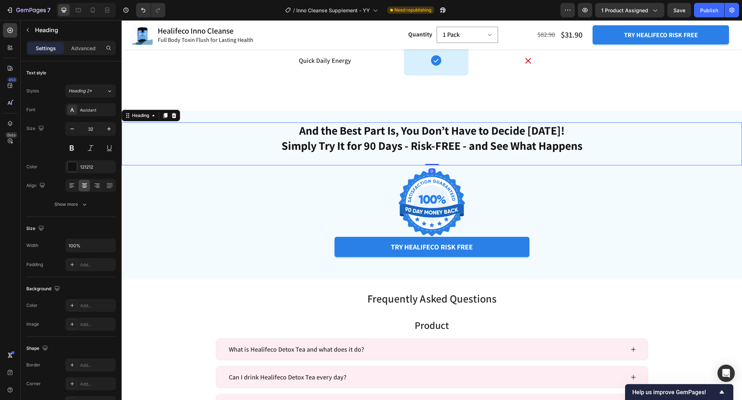
click at [447, 144] on h2 "And the Best Part Is, You Don’t Have to Decide Today! Simply Try It for 90 Days…" at bounding box center [432, 137] width 621 height 31
click at [78, 48] on p "Advanced" at bounding box center [83, 48] width 25 height 8
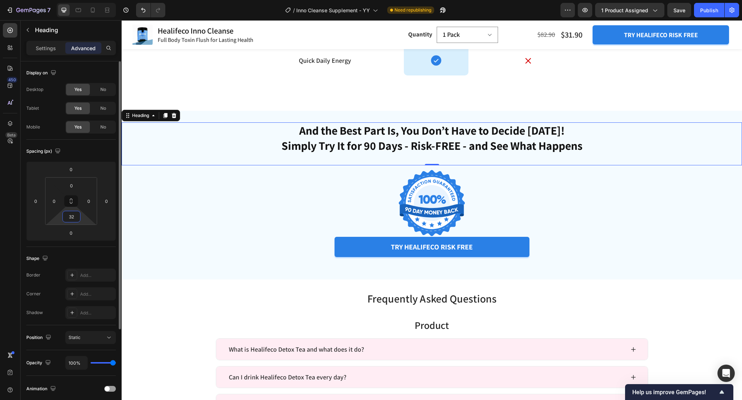
click at [75, 220] on input "32" at bounding box center [71, 216] width 14 height 11
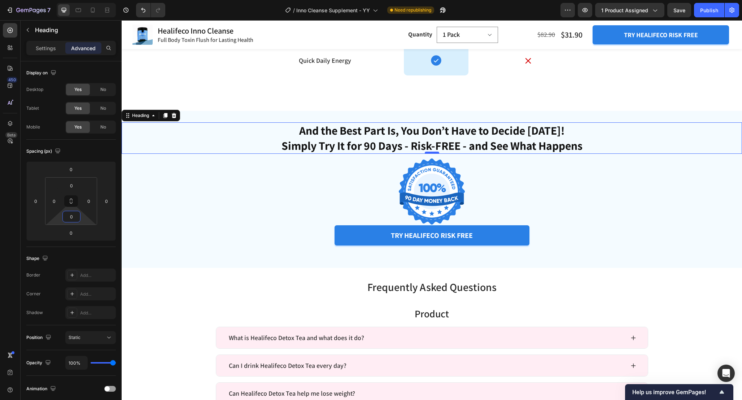
type input "0"
drag, startPoint x: 432, startPoint y: 153, endPoint x: 432, endPoint y: 161, distance: 7.9
click at [432, 154] on div at bounding box center [432, 153] width 14 height 2
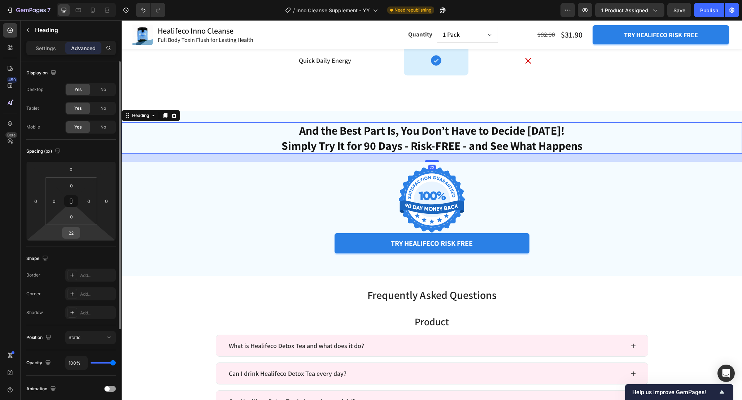
click at [72, 236] on input "22" at bounding box center [71, 232] width 14 height 11
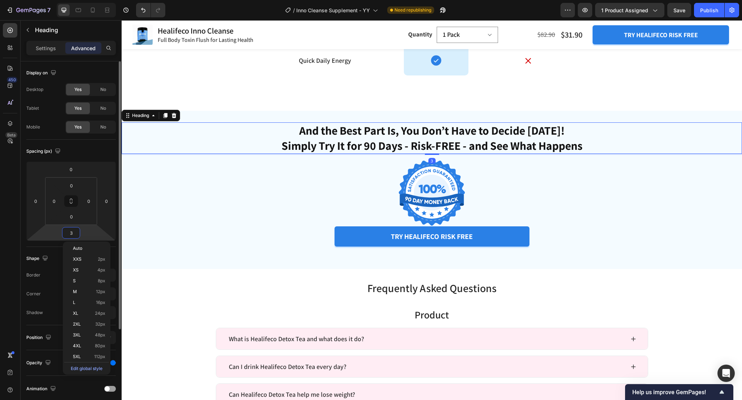
type input "32"
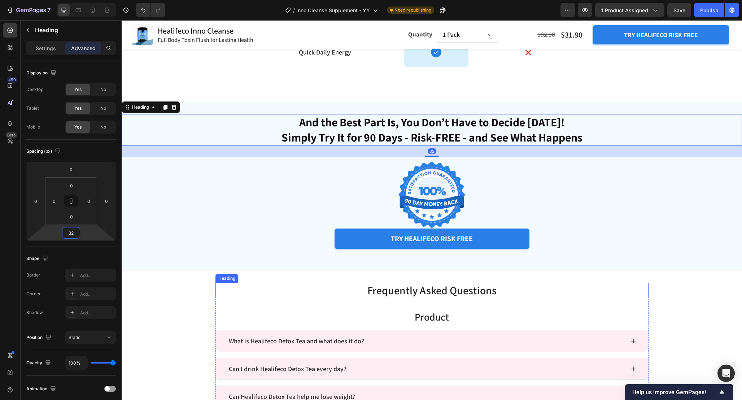
click at [244, 284] on h2 "Frequently Asked Questions" at bounding box center [432, 291] width 433 height 16
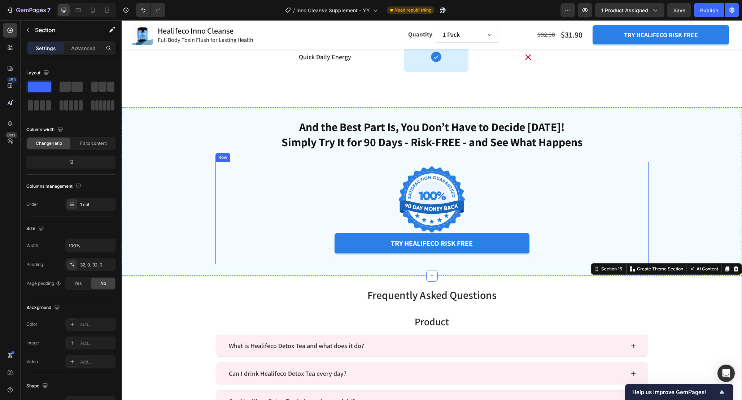
scroll to position [3060, 0]
click at [474, 163] on div "Image try healifeco risk free Button Product Row" at bounding box center [432, 213] width 433 height 103
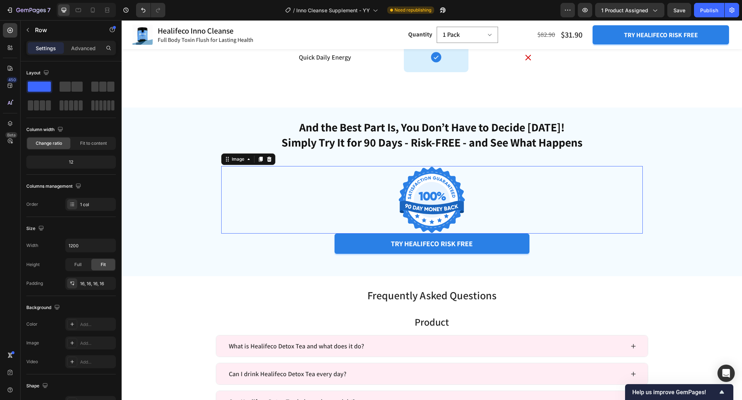
click at [451, 181] on img at bounding box center [432, 200] width 68 height 68
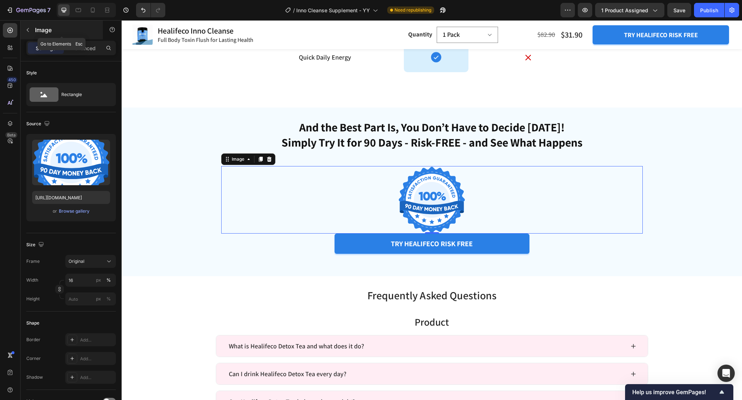
click at [27, 35] on button "button" at bounding box center [28, 30] width 12 height 12
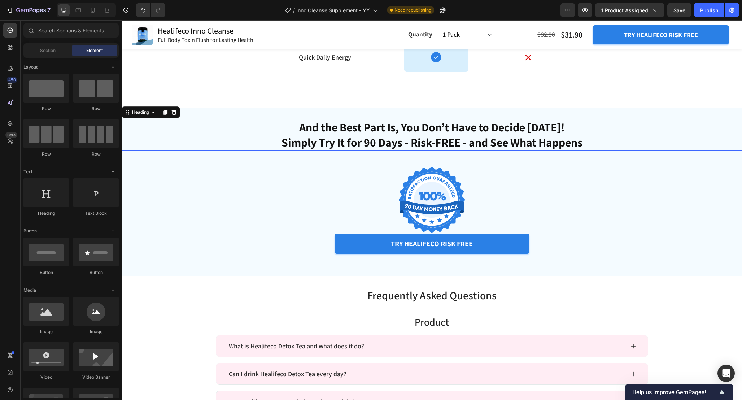
click at [436, 144] on p "And the Best Part Is, You Don’t Have to Decide Today! Simply Try It for 90 Days…" at bounding box center [431, 135] width 619 height 30
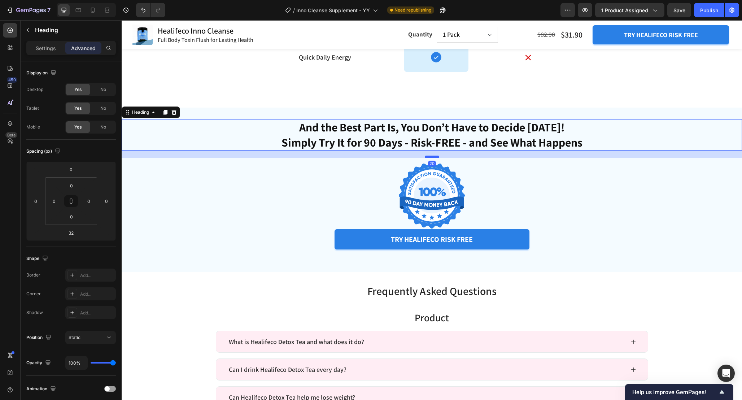
drag, startPoint x: 431, startPoint y: 161, endPoint x: 431, endPoint y: 157, distance: 4.3
click at [431, 157] on div at bounding box center [432, 157] width 14 height 2
type input "20"
click at [481, 190] on div at bounding box center [432, 196] width 422 height 68
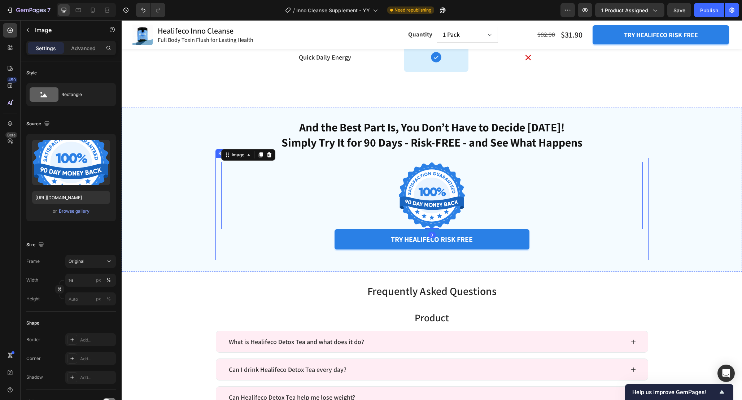
click at [614, 259] on div "Image 0 try healifeco risk free Button Product Row" at bounding box center [432, 209] width 433 height 103
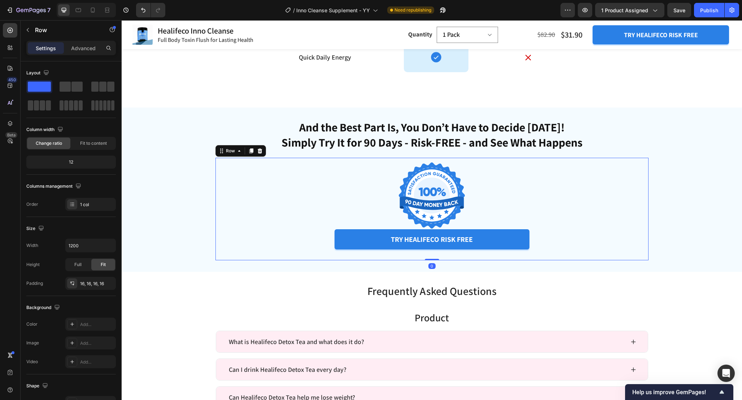
scroll to position [3069, 0]
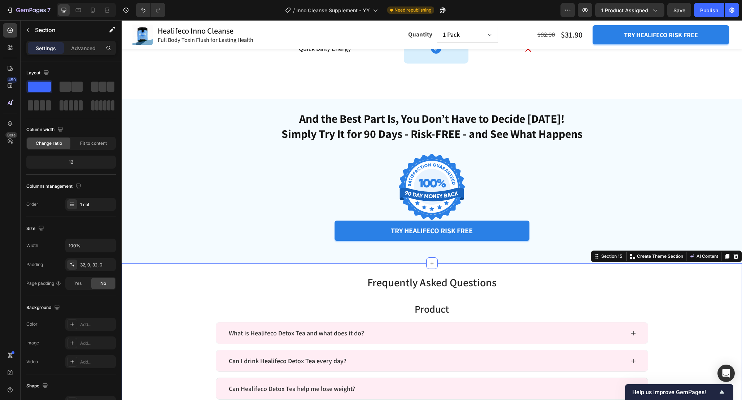
click at [462, 139] on p "And the Best Part Is, You Don’t Have to Decide Today! Simply Try It for 90 Days…" at bounding box center [431, 126] width 619 height 30
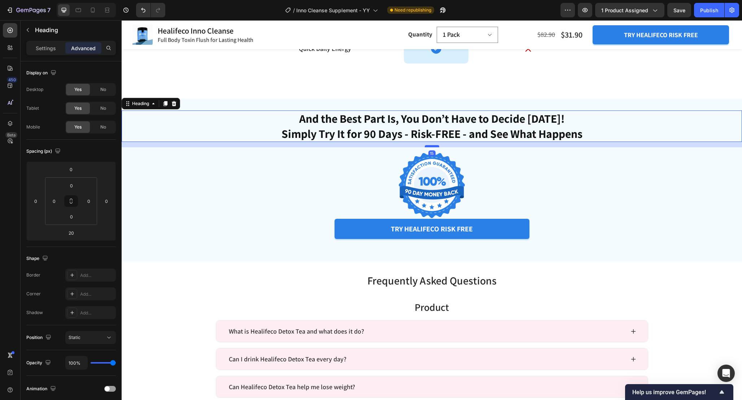
click at [434, 147] on div at bounding box center [432, 146] width 14 height 2
type input "15"
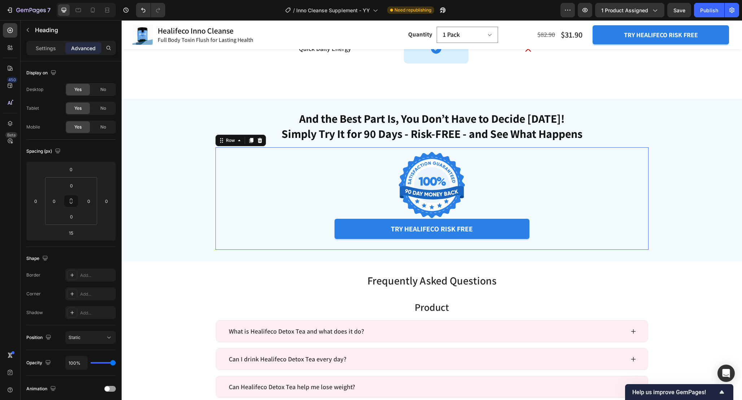
click at [639, 245] on div "Image try healifeco risk free Button Product Row 0" at bounding box center [432, 198] width 433 height 103
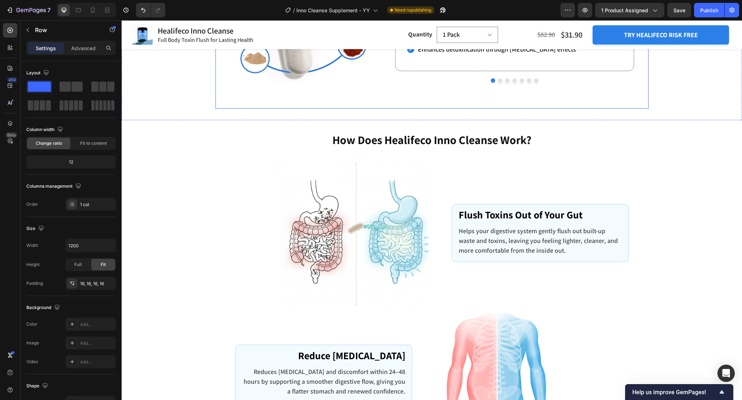
scroll to position [1879, 0]
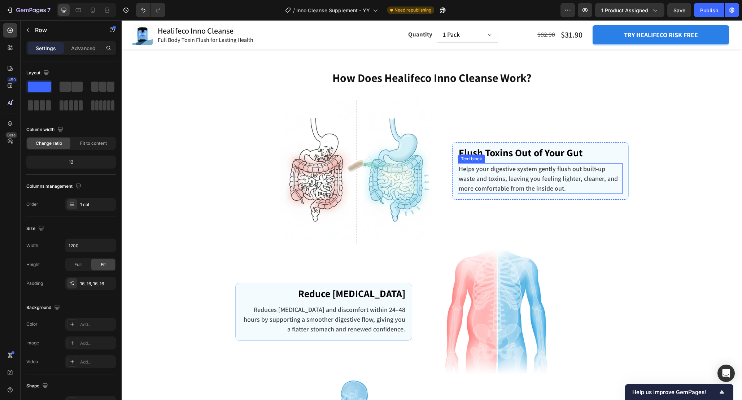
click at [516, 169] on div "Helps your digestive system gently flush out built-up waste and toxins, leaving…" at bounding box center [540, 178] width 165 height 31
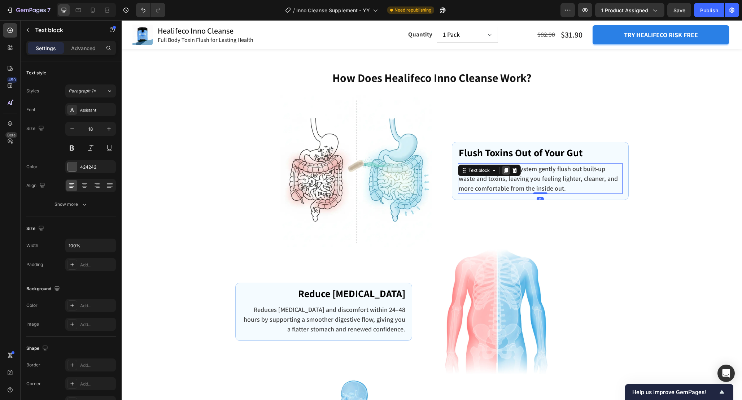
click at [504, 172] on icon at bounding box center [506, 171] width 6 height 6
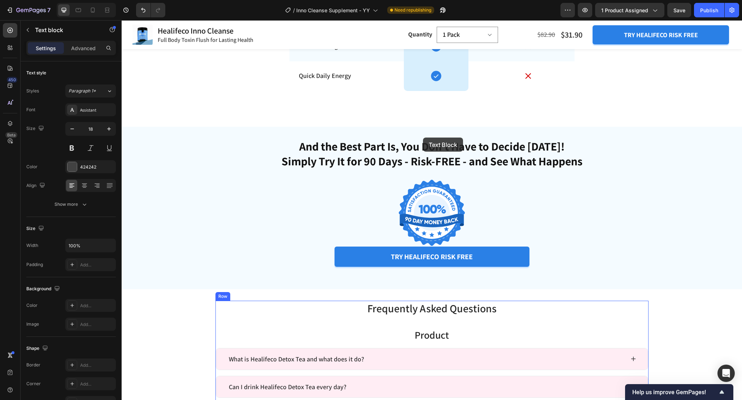
scroll to position [3366, 0]
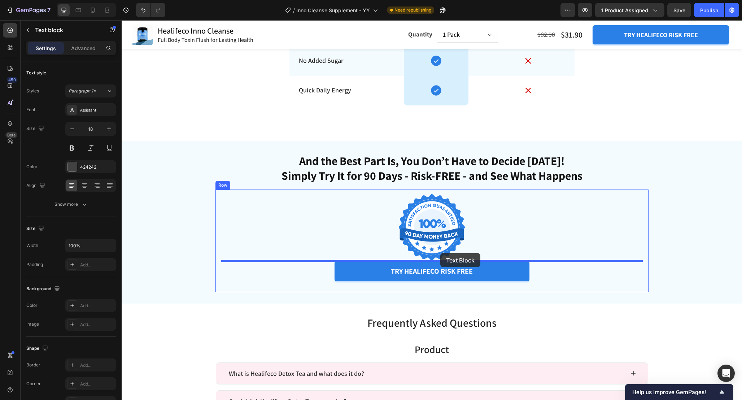
drag, startPoint x: 465, startPoint y: 169, endPoint x: 440, endPoint y: 253, distance: 87.2
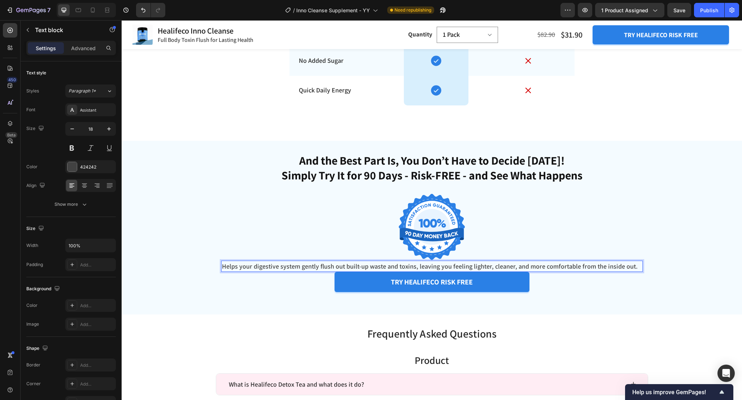
click at [463, 267] on p "Helps your digestive system gently flush out built-up waste and toxins, leaving…" at bounding box center [432, 266] width 420 height 10
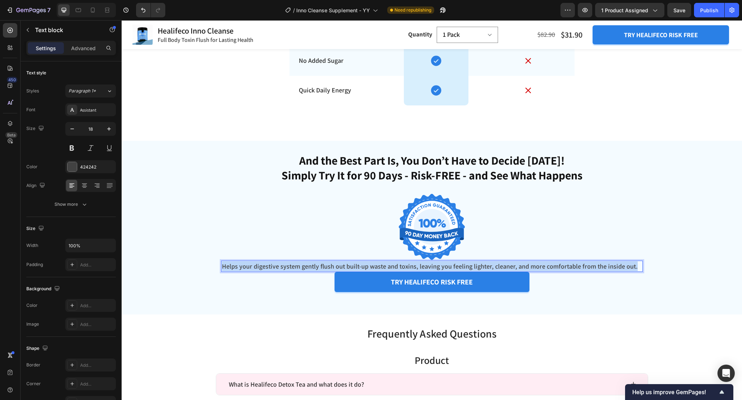
click at [463, 267] on p "Helps your digestive system gently flush out built-up waste and toxins, leaving…" at bounding box center [432, 266] width 420 height 10
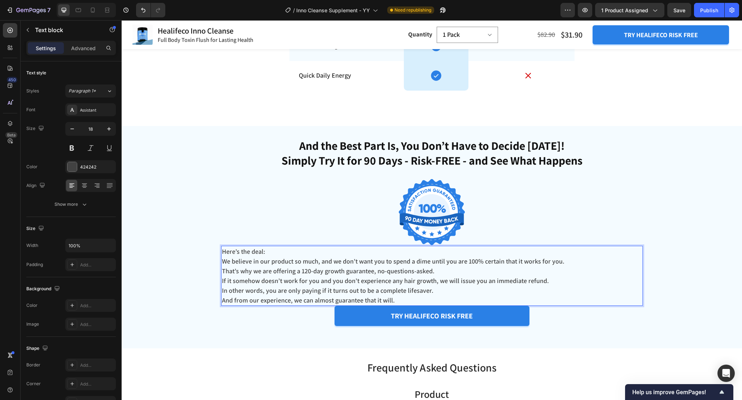
scroll to position [3383, 0]
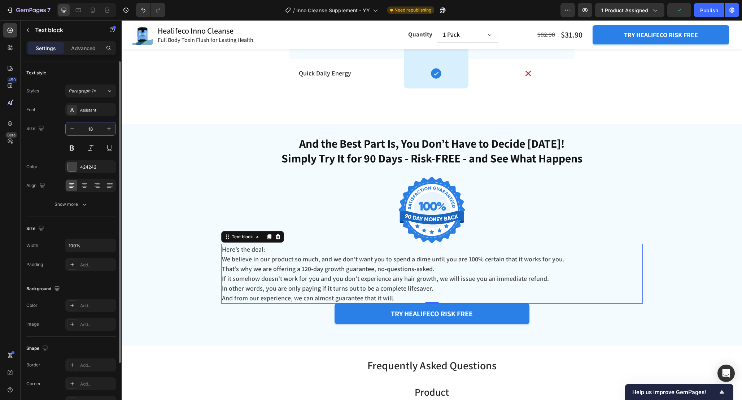
click at [92, 129] on input "18" at bounding box center [91, 128] width 24 height 13
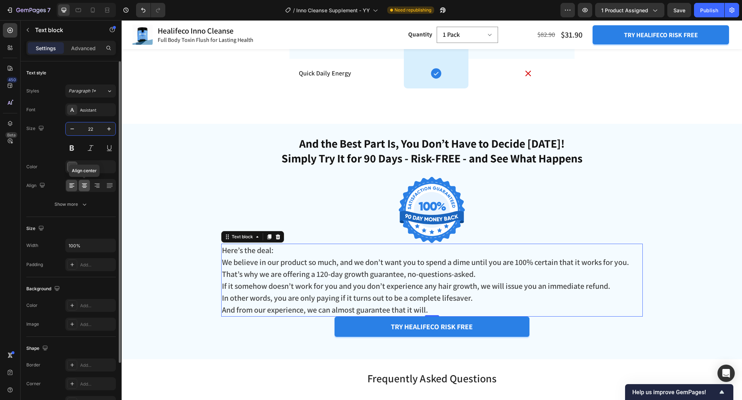
type input "22"
click at [80, 187] on div at bounding box center [84, 186] width 11 height 12
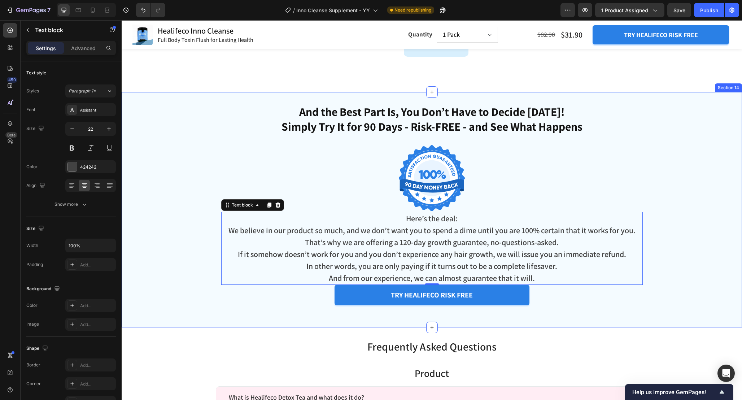
click at [239, 322] on div "And the Best Part Is, You Don’t Have to Decide Today! Simply Try It for 90 Days…" at bounding box center [432, 209] width 621 height 235
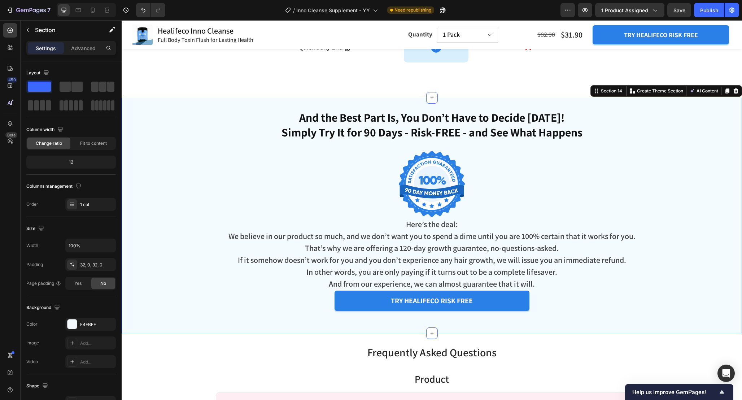
scroll to position [3414, 0]
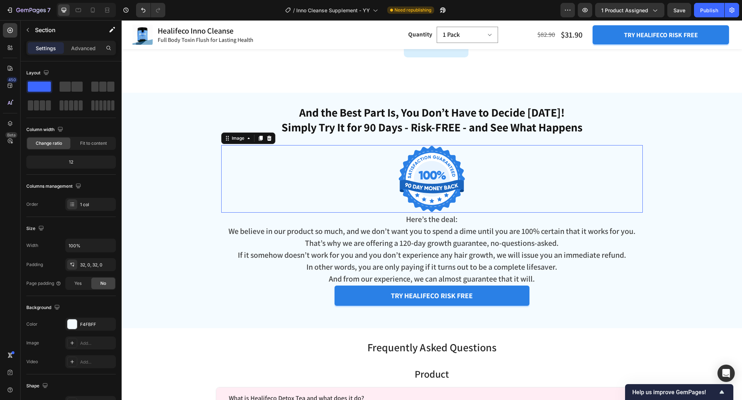
click at [477, 174] on div at bounding box center [432, 179] width 422 height 68
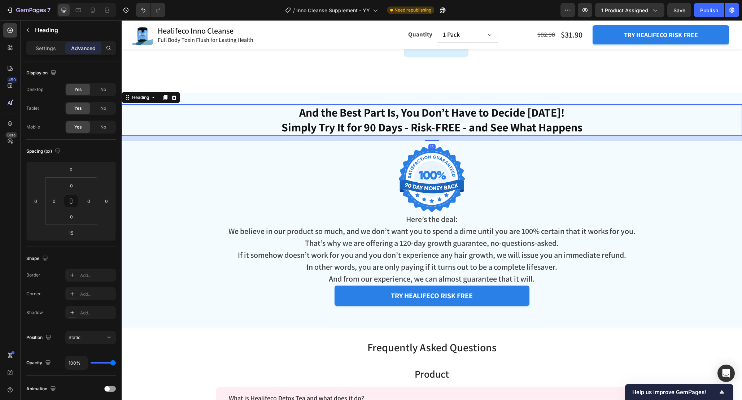
click at [473, 122] on h2 "And the Best Part Is, You Don’t Have to Decide Today! Simply Try It for 90 Days…" at bounding box center [432, 119] width 621 height 31
click at [462, 178] on img at bounding box center [432, 179] width 68 height 68
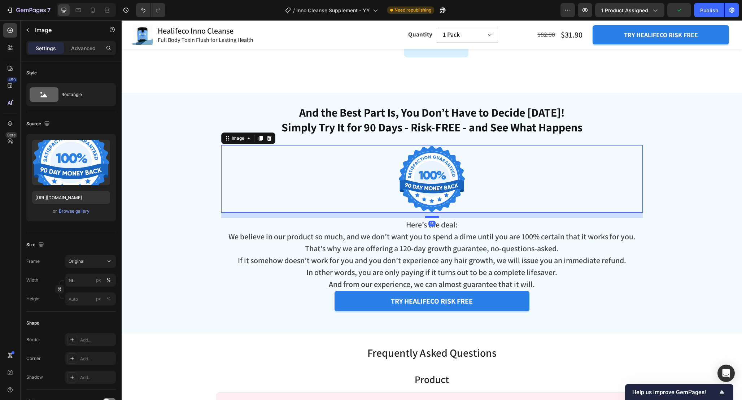
drag, startPoint x: 436, startPoint y: 212, endPoint x: 436, endPoint y: 217, distance: 5.4
click at [436, 217] on div at bounding box center [432, 217] width 14 height 2
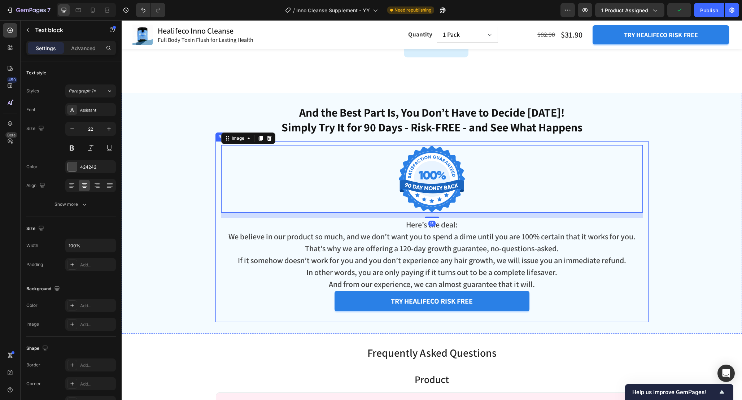
click at [552, 261] on p "If it somehow doesn’t work for you and you don’t experience any hair growth, we…" at bounding box center [432, 261] width 420 height 12
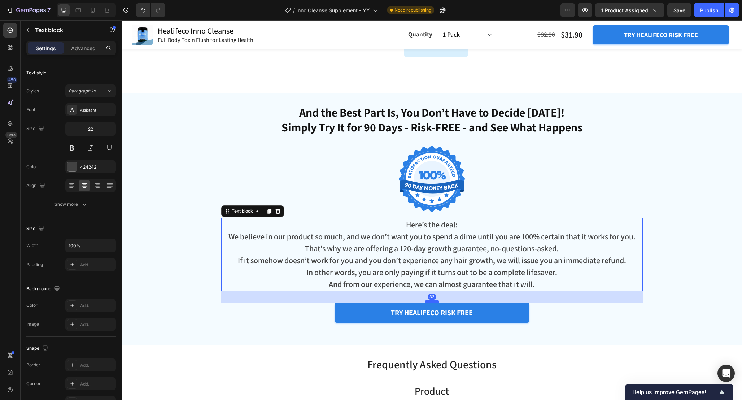
drag, startPoint x: 429, startPoint y: 289, endPoint x: 430, endPoint y: 301, distance: 11.6
click at [430, 301] on div at bounding box center [432, 301] width 14 height 2
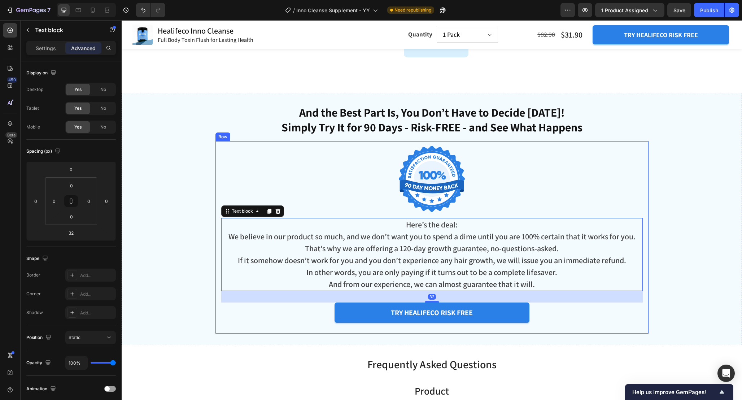
click at [593, 323] on div "Image Here’s the deal: We believe in our product so much, and we don’t want you…" at bounding box center [432, 237] width 422 height 181
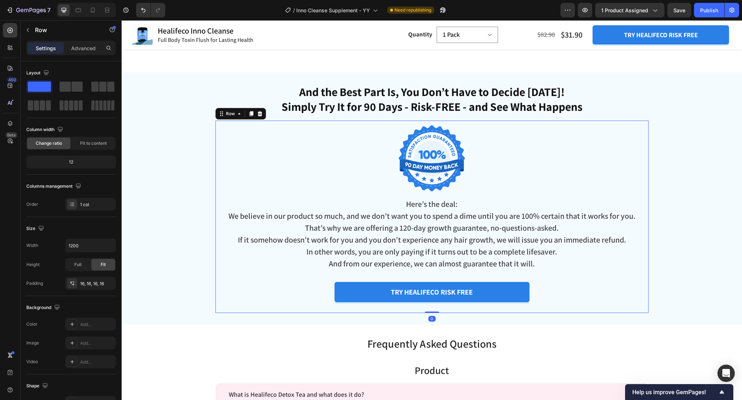
scroll to position [3439, 0]
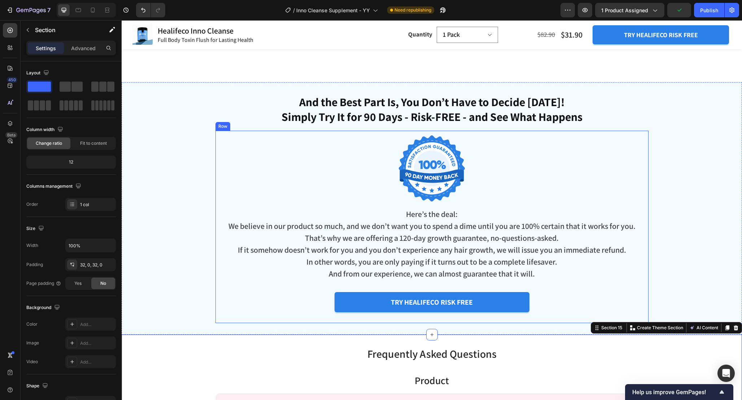
scroll to position [3417, 0]
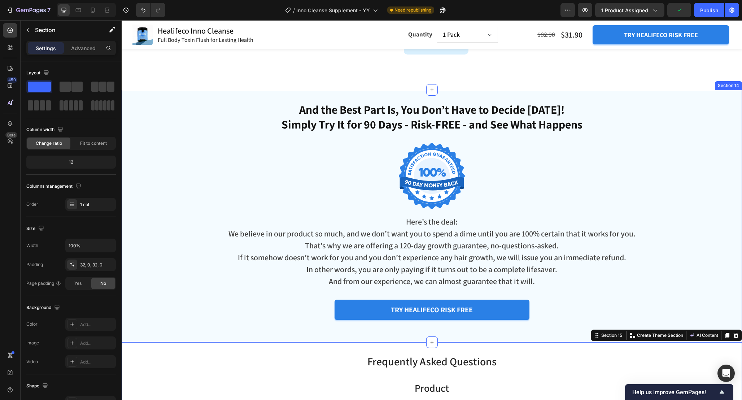
click at [711, 208] on div "And the Best Part Is, You Don’t Have to Decide Today! Simply Try It for 90 Days…" at bounding box center [432, 215] width 621 height 229
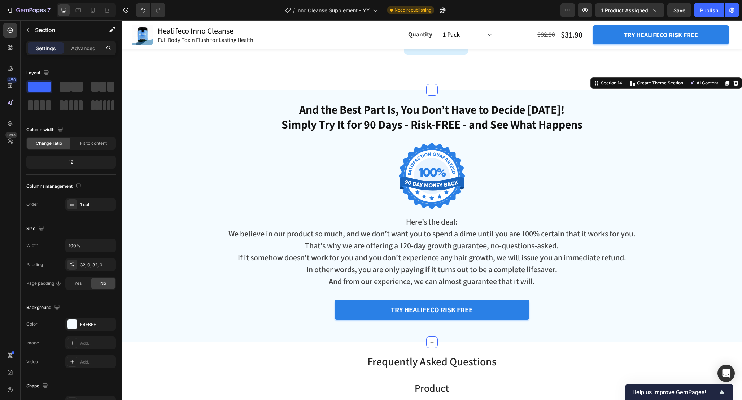
scroll to position [3429, 0]
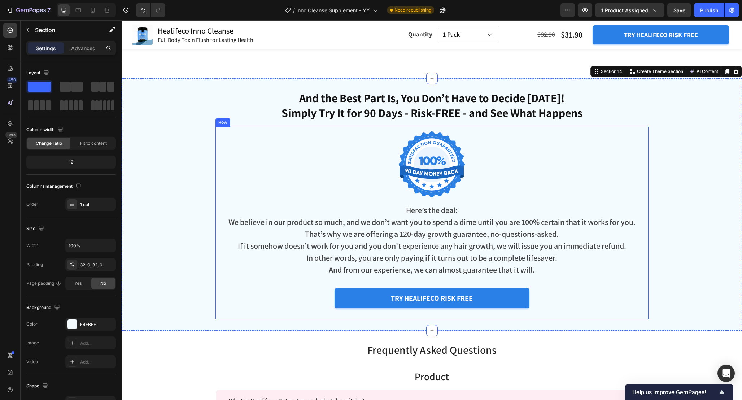
click at [574, 297] on div "Image Here’s the deal: We believe in our product so much, and we don’t want you…" at bounding box center [432, 222] width 422 height 181
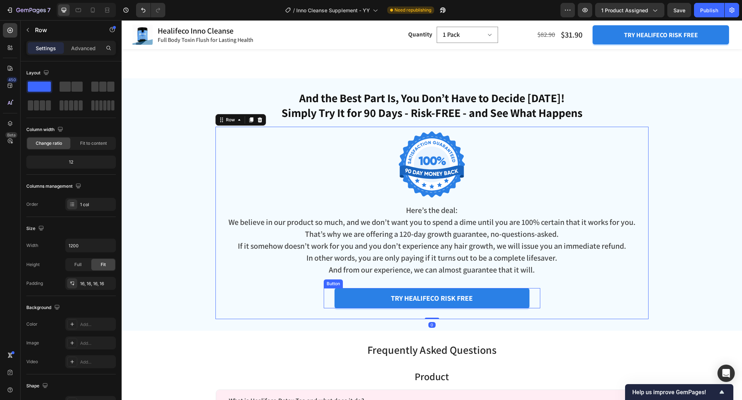
click at [539, 304] on div "try healifeco risk free Button" at bounding box center [432, 298] width 217 height 20
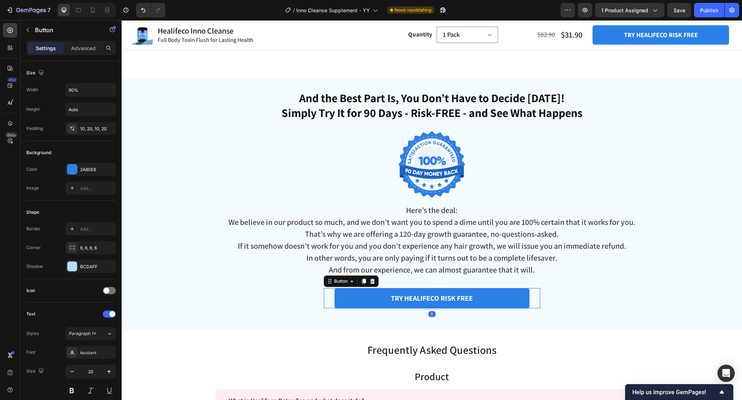
click at [531, 308] on div "try healifeco risk free Button 0" at bounding box center [432, 298] width 217 height 20
click at [528, 315] on div "Image Here’s the deal: We believe in our product so much, and we don’t want you…" at bounding box center [432, 223] width 433 height 192
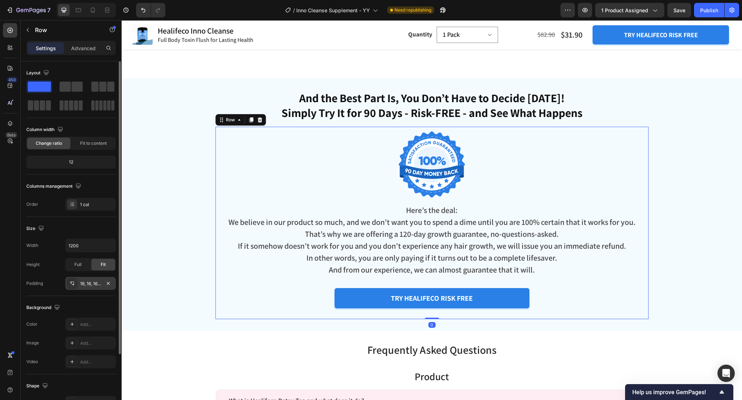
click at [94, 283] on div "16, 16, 16, 16" at bounding box center [90, 284] width 21 height 6
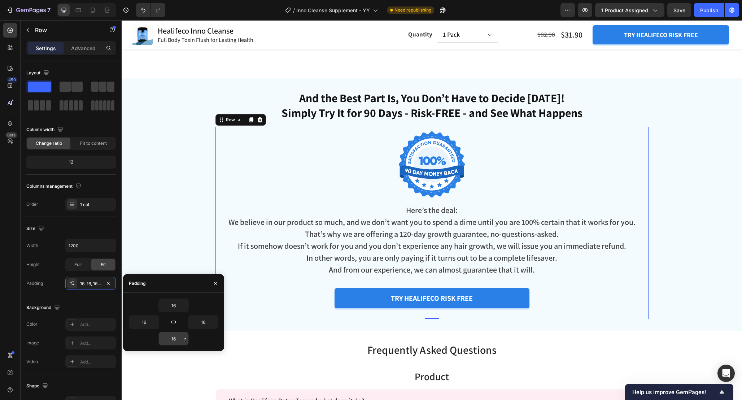
click at [177, 341] on input "16" at bounding box center [174, 338] width 30 height 13
type input "0"
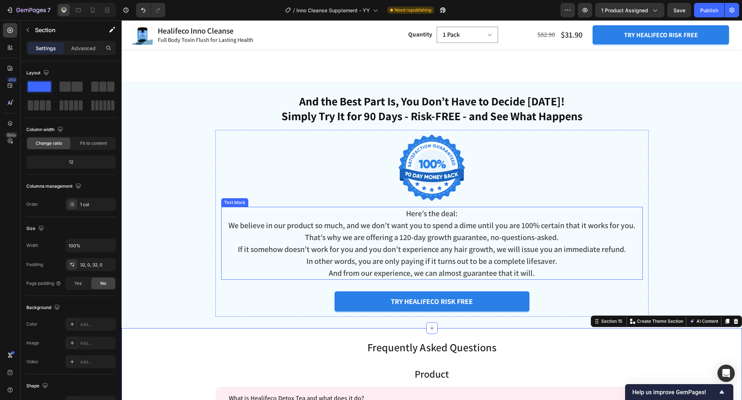
scroll to position [3407, 0]
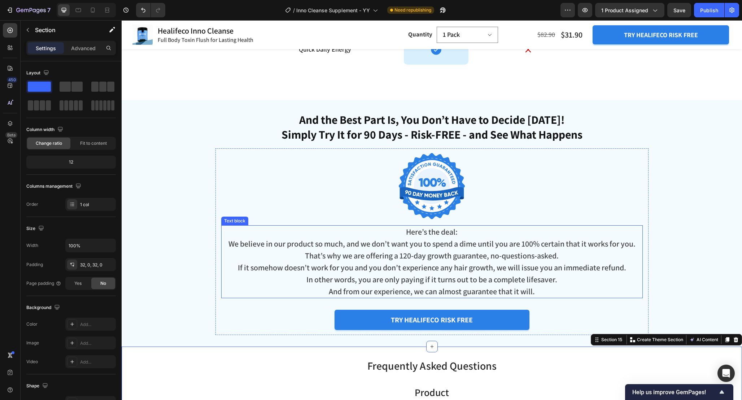
click at [454, 236] on p "Here’s the deal:" at bounding box center [432, 232] width 420 height 12
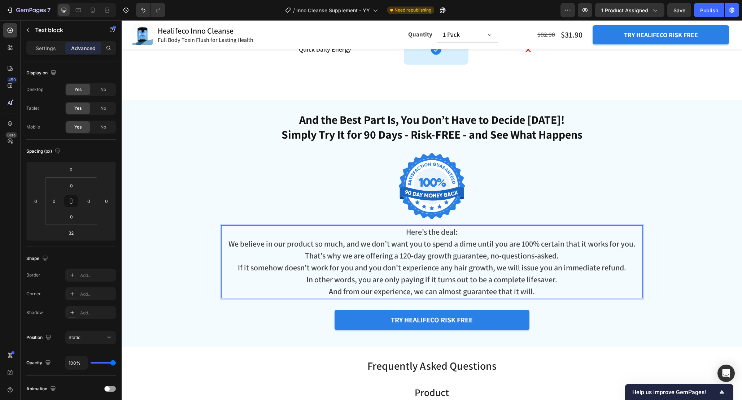
click at [467, 231] on p "Here’s the deal:" at bounding box center [432, 232] width 420 height 12
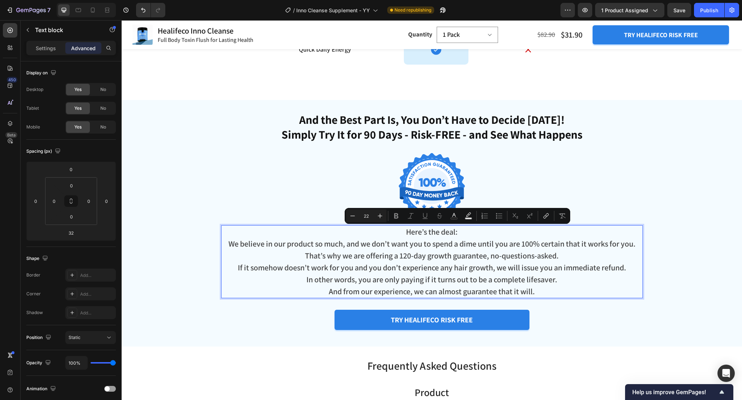
click at [487, 234] on p "Here’s the deal:" at bounding box center [432, 232] width 420 height 12
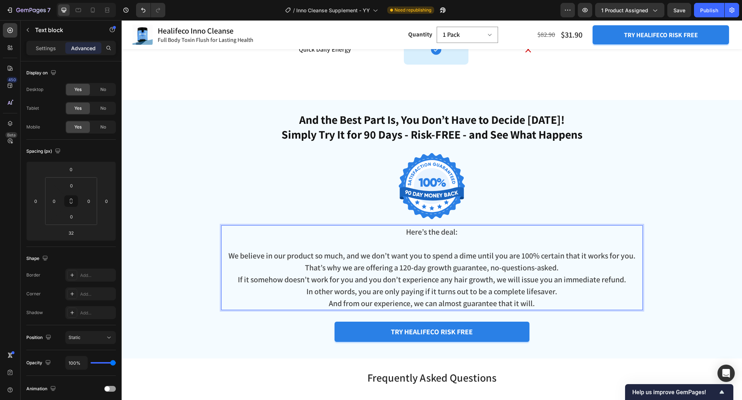
scroll to position [3419, 0]
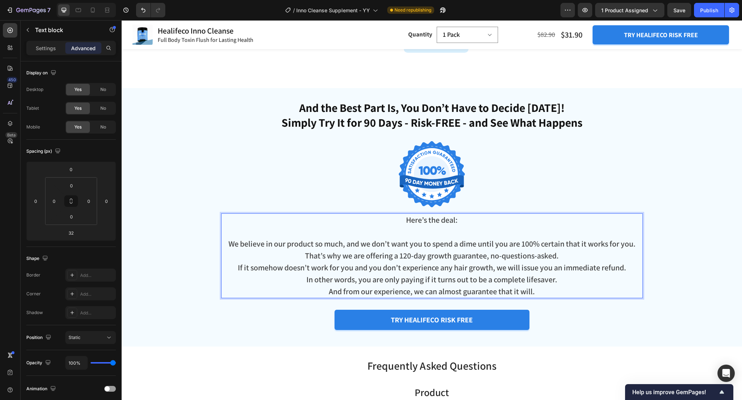
click at [637, 247] on p "We believe in our product so much, and we don’t want you to spend a dime until …" at bounding box center [432, 244] width 420 height 12
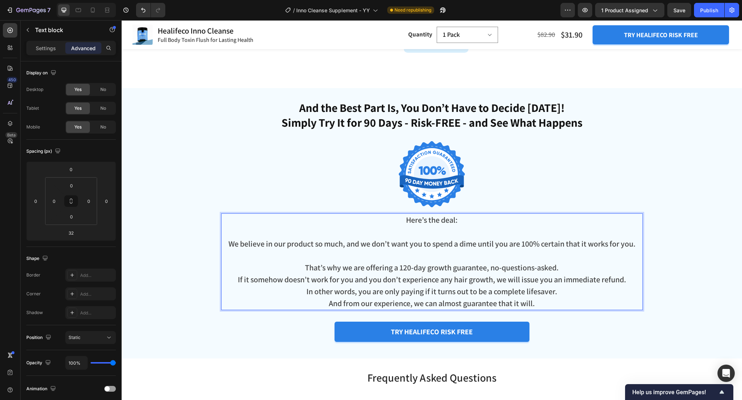
click at [609, 260] on p "We believe in our product so much, and we don’t want you to spend a dime until …" at bounding box center [432, 250] width 420 height 24
click at [595, 265] on p "That’s why we are offering a 120-day growth guarantee, no-questions-asked." at bounding box center [432, 268] width 420 height 12
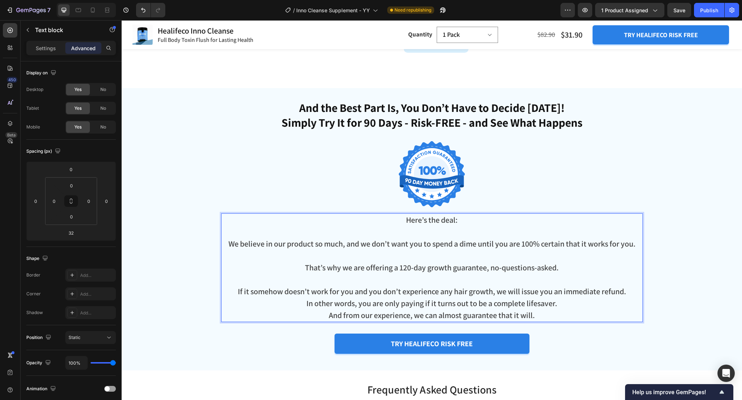
click at [631, 291] on p "If it somehow doesn’t work for you and you don’t experience any hair growth, we…" at bounding box center [432, 292] width 420 height 12
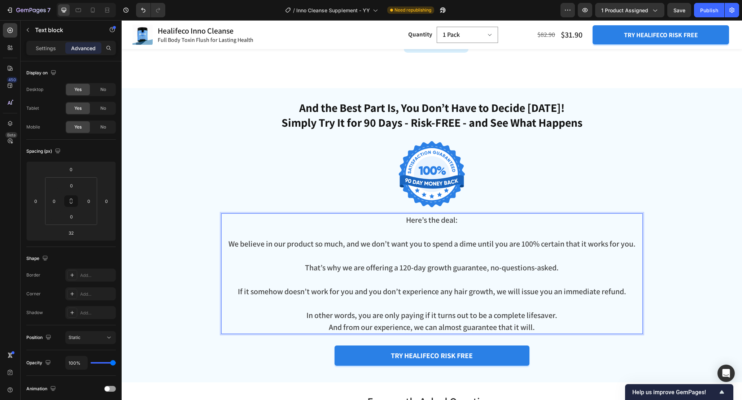
click at [581, 318] on p "In other words, you are only paying if it turns out to be a complete lifesaver." at bounding box center [432, 315] width 420 height 12
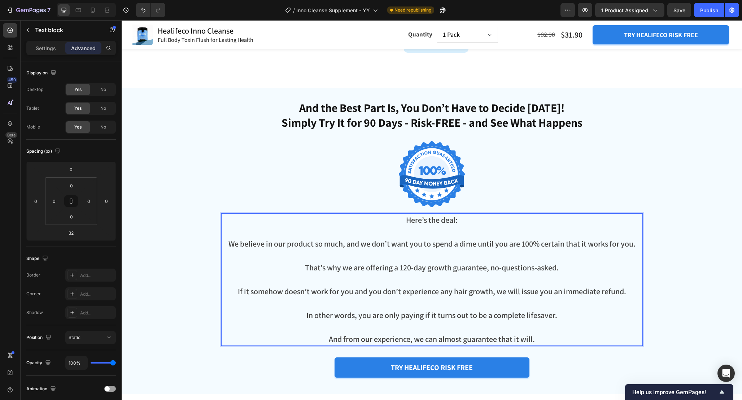
scroll to position [3429, 0]
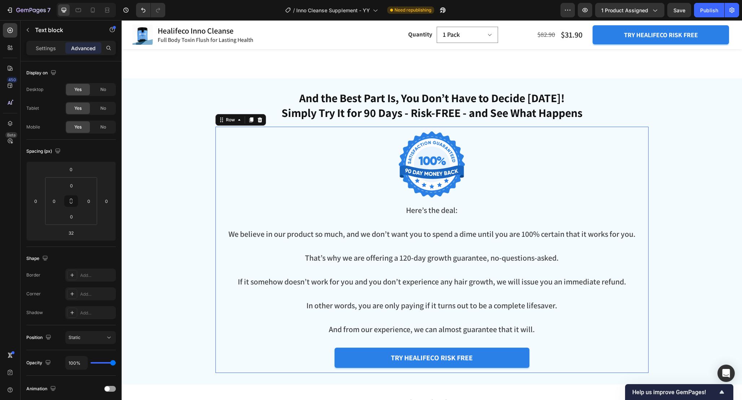
click at [589, 357] on div "Image Here’s the deal: We believe in our product so much, and we don’t want you…" at bounding box center [432, 252] width 422 height 240
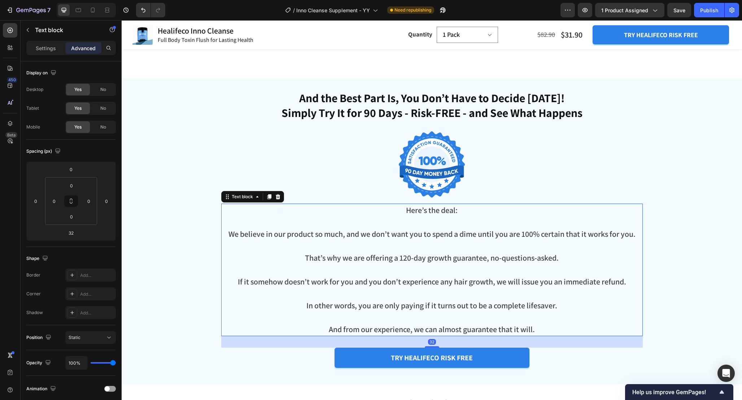
click at [548, 296] on p "If it somehow doesn’t work for you and you don’t experience any hair growth, we…" at bounding box center [432, 288] width 420 height 24
click at [42, 46] on p "Settings" at bounding box center [46, 48] width 20 height 8
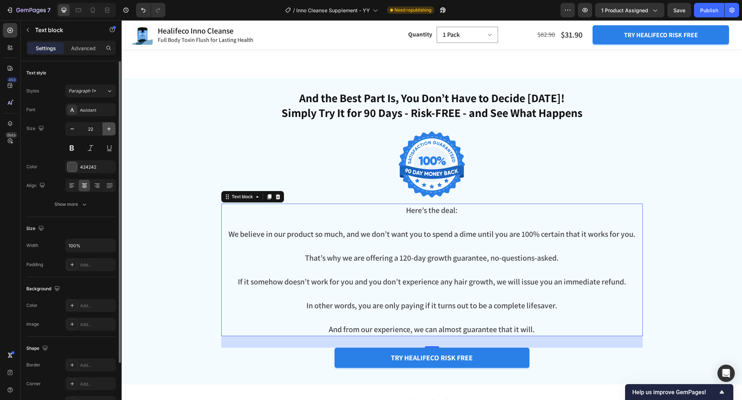
click at [106, 131] on icon "button" at bounding box center [108, 128] width 7 height 7
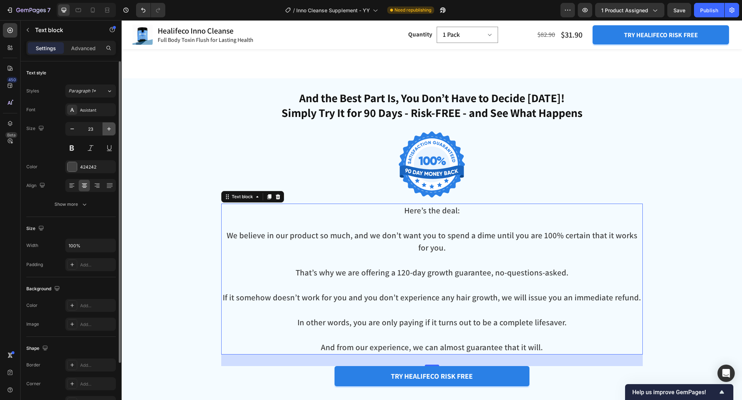
click at [106, 131] on icon "button" at bounding box center [108, 128] width 7 height 7
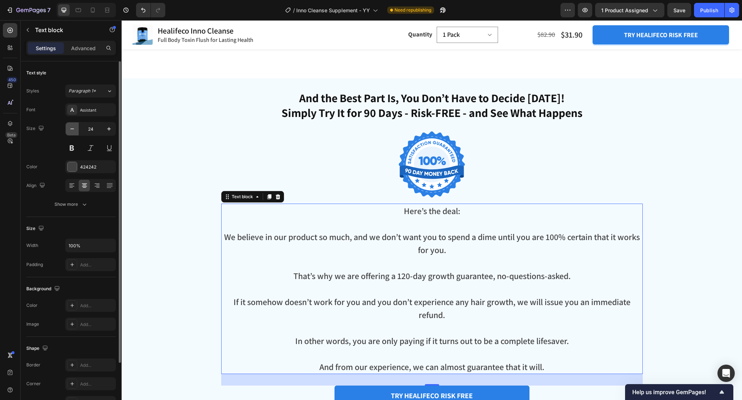
click at [70, 128] on icon "button" at bounding box center [72, 128] width 7 height 7
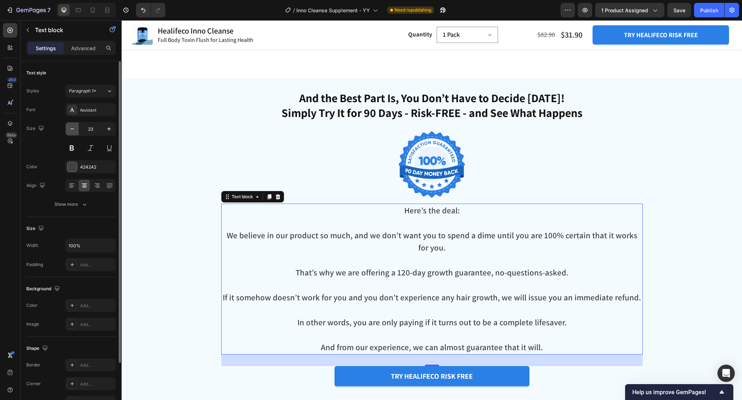
type input "22"
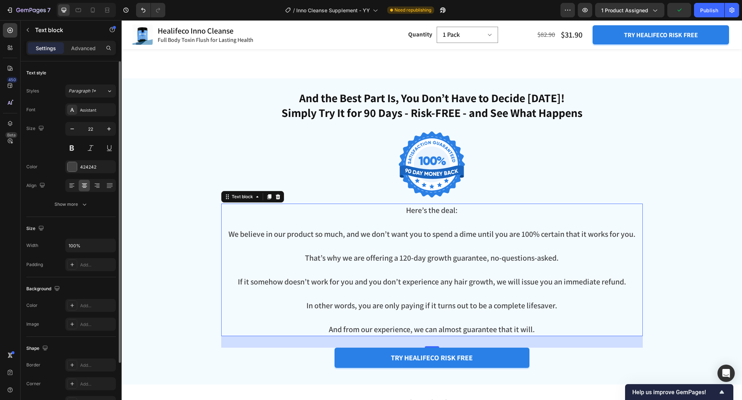
scroll to position [4, 0]
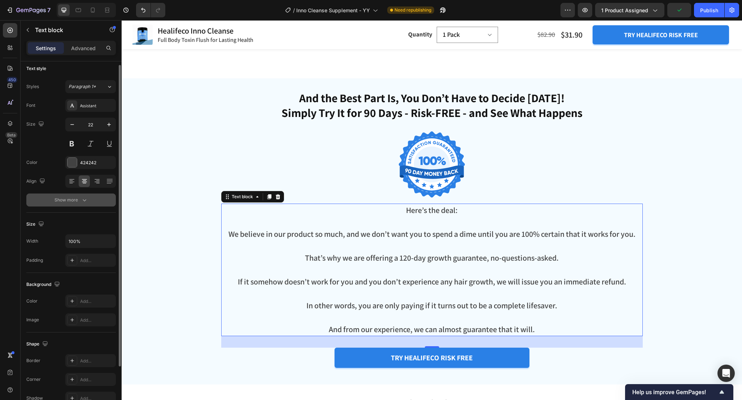
click at [85, 203] on icon "button" at bounding box center [84, 199] width 7 height 7
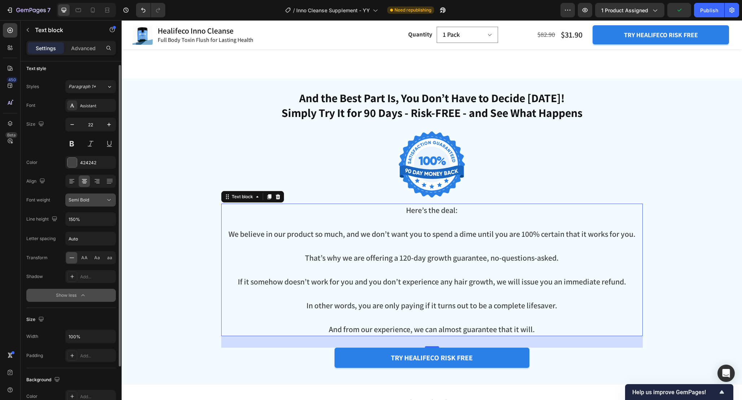
click at [94, 201] on div "Semi Bold" at bounding box center [87, 200] width 37 height 6
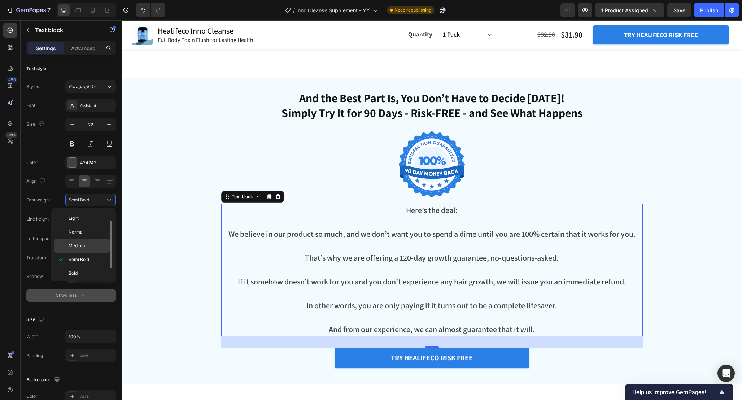
scroll to position [25, 0]
click at [47, 153] on div "Font Assistant Size 22 Color 424242 Align Font weight Semi Bold Line height 150…" at bounding box center [71, 200] width 90 height 203
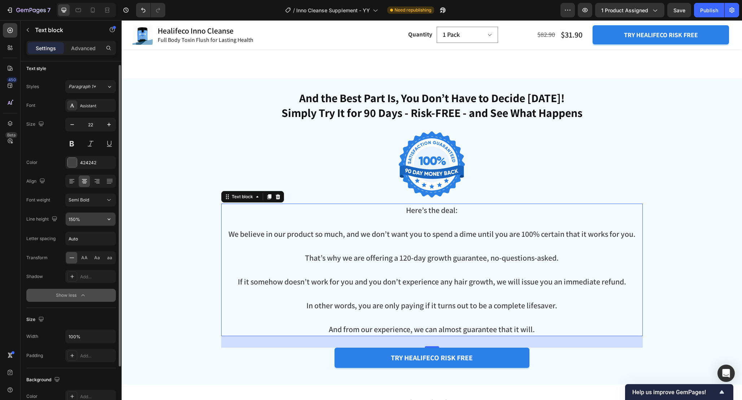
click at [112, 223] on button "button" at bounding box center [109, 219] width 13 height 13
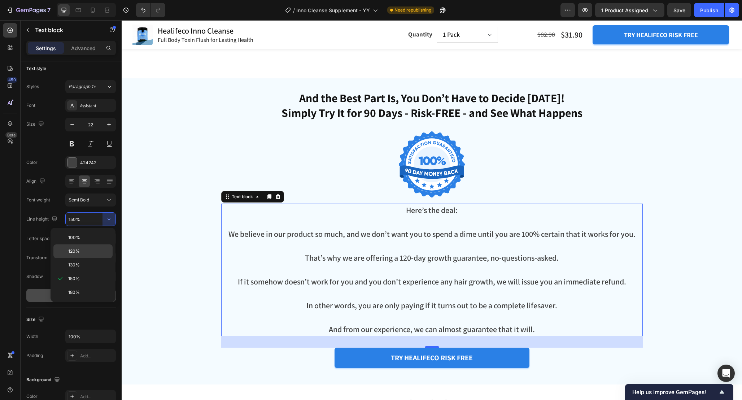
click at [95, 249] on p "120%" at bounding box center [88, 251] width 41 height 6
type input "120%"
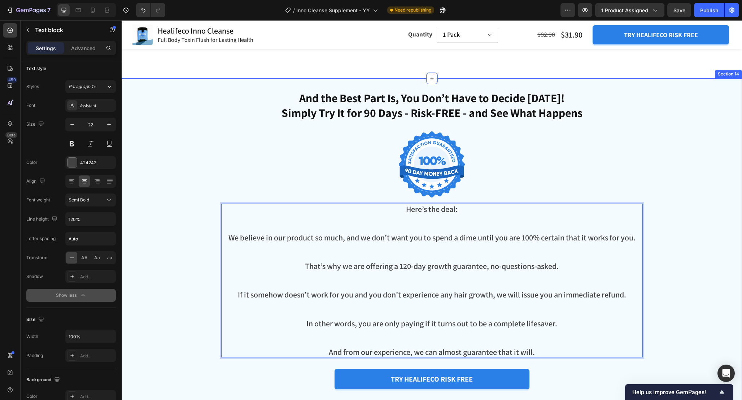
click at [667, 250] on div "And the Best Part Is, You Don’t Have to Decide Today! Simply Try It for 90 Days…" at bounding box center [432, 242] width 621 height 305
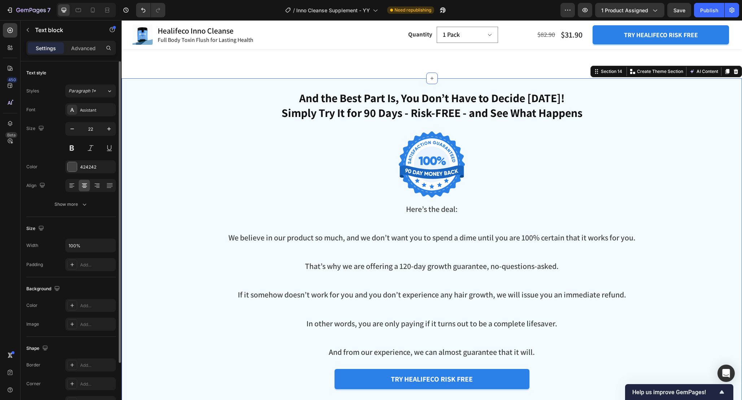
click at [624, 264] on p "That’s why we are offering a 120-day growth guarantee, no-questions-asked." at bounding box center [432, 275] width 420 height 29
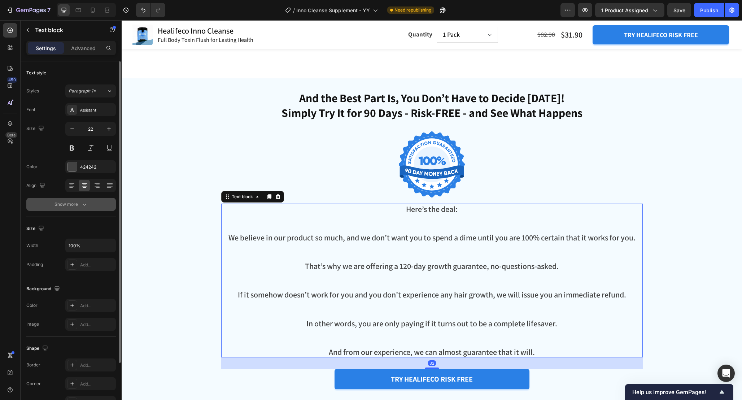
click at [92, 203] on button "Show more" at bounding box center [71, 204] width 90 height 13
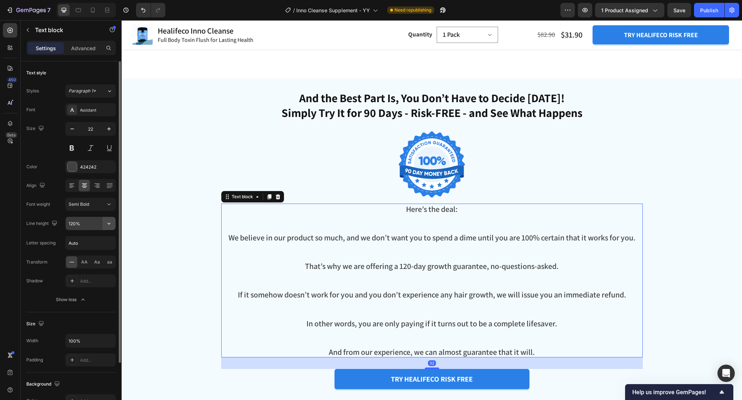
click at [105, 221] on icon "button" at bounding box center [108, 223] width 7 height 7
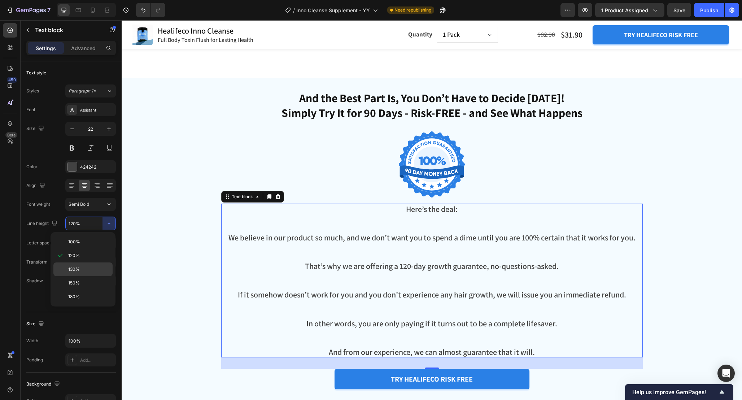
click at [91, 264] on div "130%" at bounding box center [82, 269] width 59 height 14
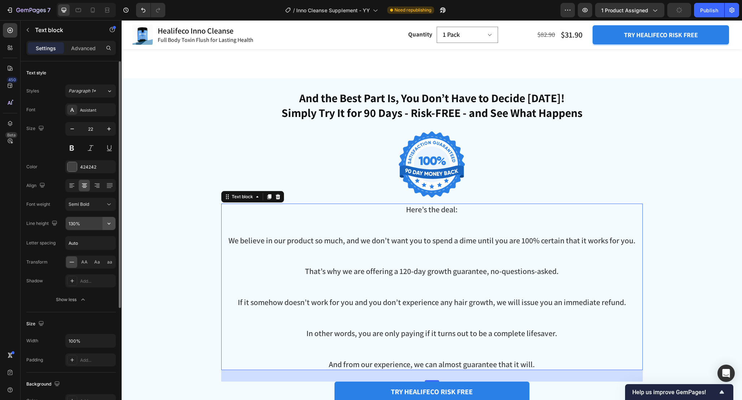
click at [103, 225] on button "button" at bounding box center [109, 223] width 13 height 13
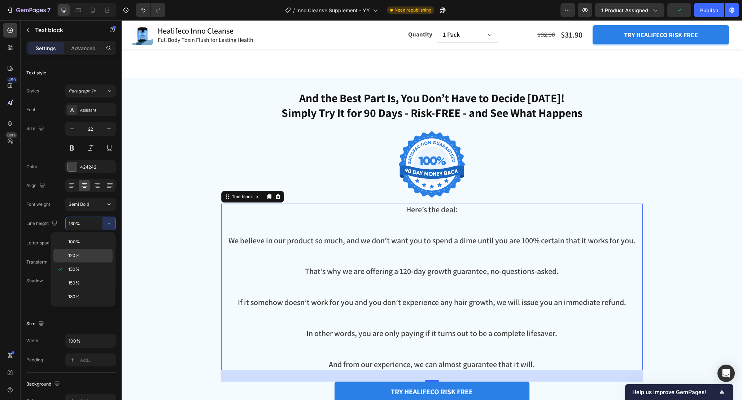
click at [92, 252] on div "120%" at bounding box center [82, 256] width 59 height 14
type input "120%"
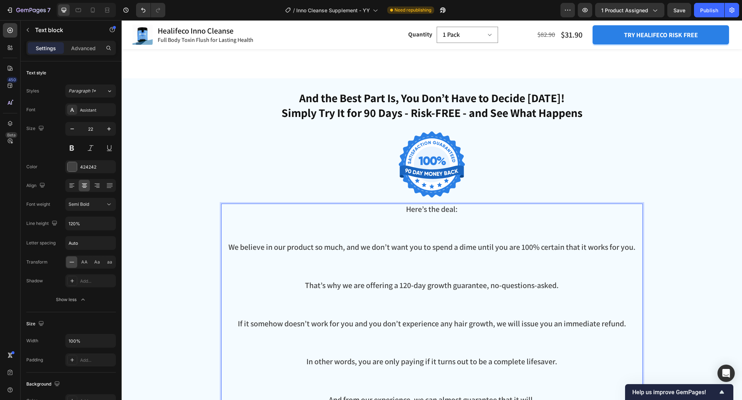
click at [436, 230] on p "Here’s the deal:" at bounding box center [432, 223] width 420 height 38
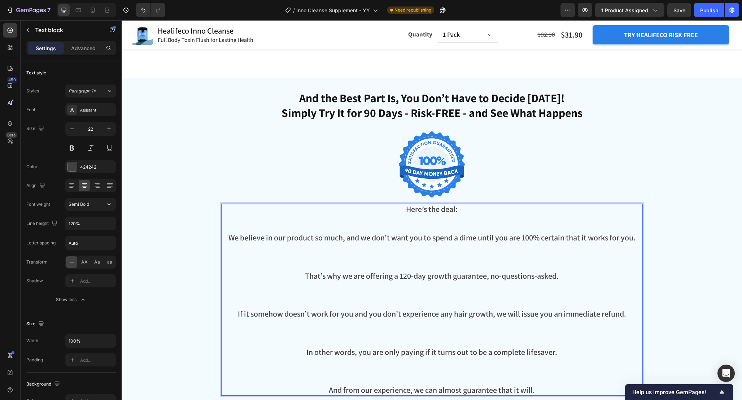
click at [431, 227] on p "Here’s the deal: ⁠⁠⁠⁠⁠⁠⁠" at bounding box center [432, 218] width 420 height 29
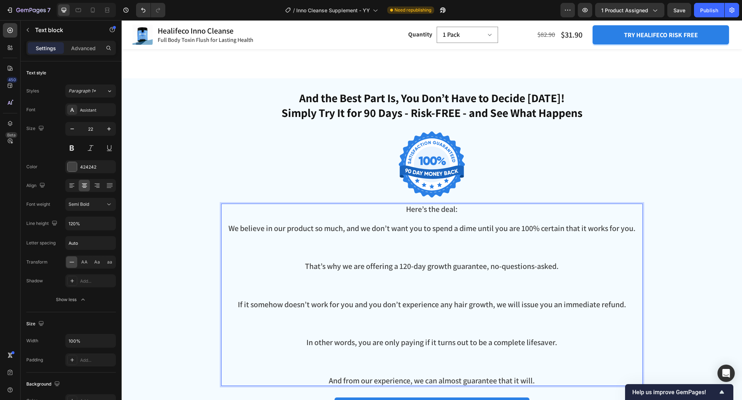
click at [442, 262] on p "That’s why we are offering a 120-day growth guarantee, no-questions-asked." at bounding box center [432, 280] width 420 height 38
click at [426, 258] on p "We believe in our product so much, and we don’t want you to spend a dime until …" at bounding box center [432, 242] width 420 height 38
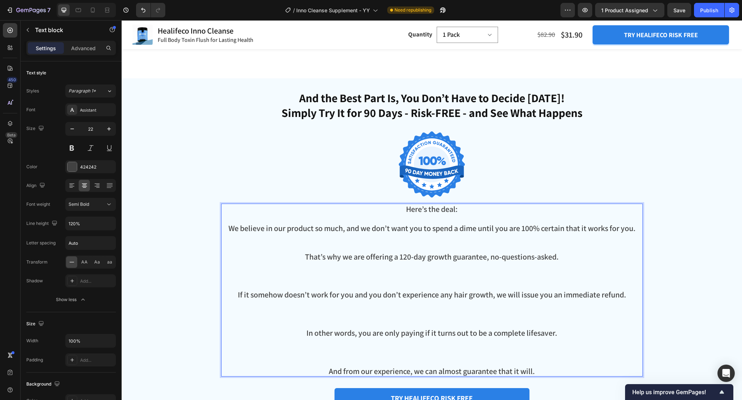
click at [438, 247] on p "We believe in our product so much, and we don’t want you to spend a dime until …" at bounding box center [432, 237] width 420 height 29
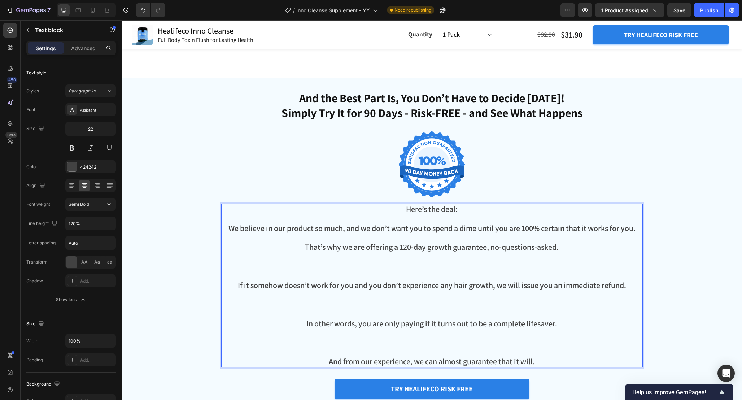
click at [435, 269] on p "That’s why we are offering a 120-day growth guarantee, no-questions-asked." at bounding box center [432, 261] width 420 height 38
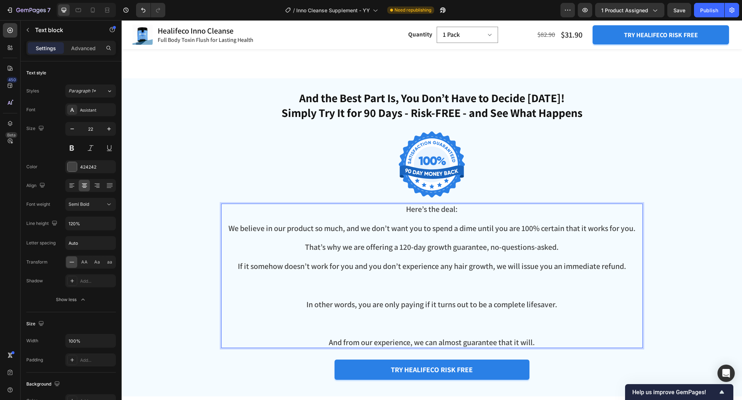
click at [437, 296] on p "If it somehow doesn’t work for you and you don’t experience any hair growth, we…" at bounding box center [432, 280] width 420 height 38
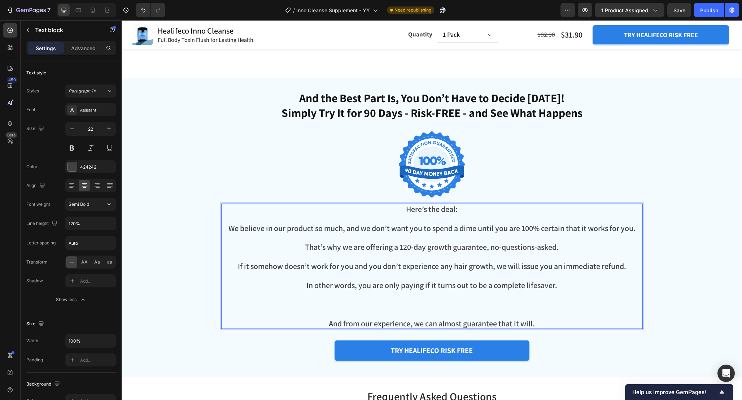
click at [434, 319] on p "And from our experience, we can almost guarantee that it will." at bounding box center [432, 323] width 420 height 9
click at [431, 314] on p "In other words, you are only paying if it turns out to be a complete lifesaver." at bounding box center [432, 300] width 420 height 38
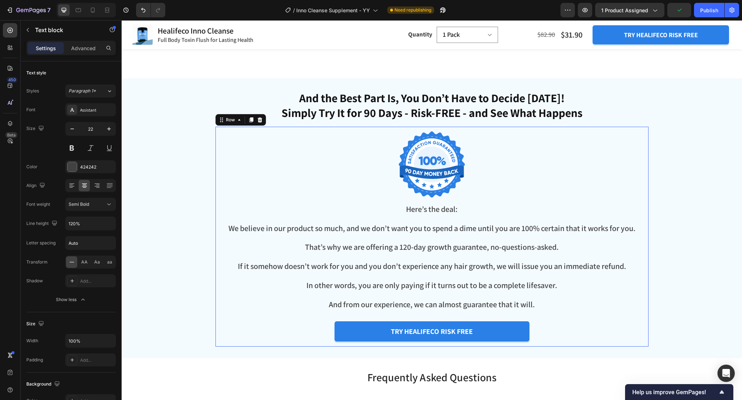
click at [619, 347] on div "Image Here’s the deal: We believe in our product so much, and we don’t want you…" at bounding box center [432, 239] width 422 height 214
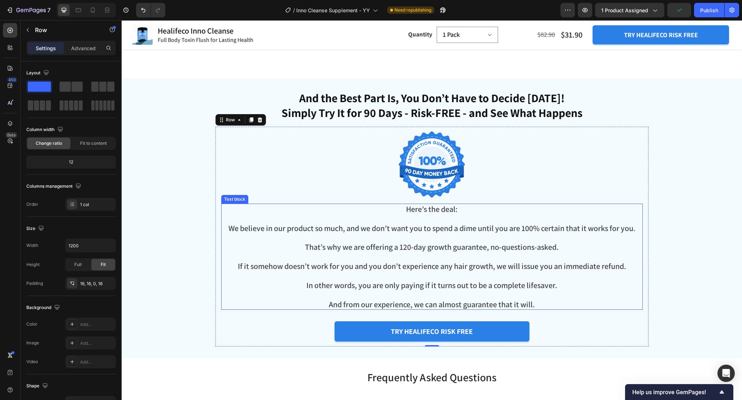
click at [597, 270] on p "If it somehow doesn’t work for you and you don’t experience any hair growth, we…" at bounding box center [432, 270] width 420 height 19
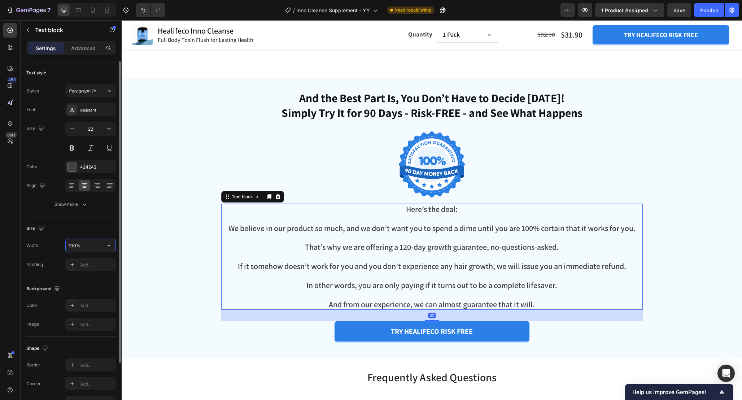
click at [71, 250] on input "100%" at bounding box center [91, 245] width 50 height 13
click at [71, 245] on input "100%" at bounding box center [91, 245] width 50 height 13
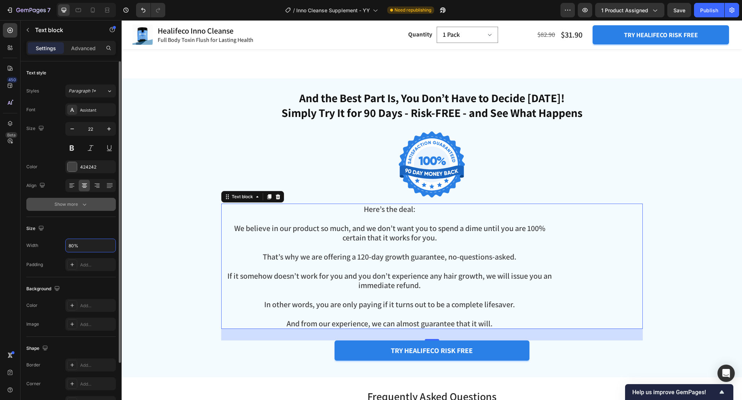
type input "80%"
click at [86, 208] on button "Show more" at bounding box center [71, 204] width 90 height 13
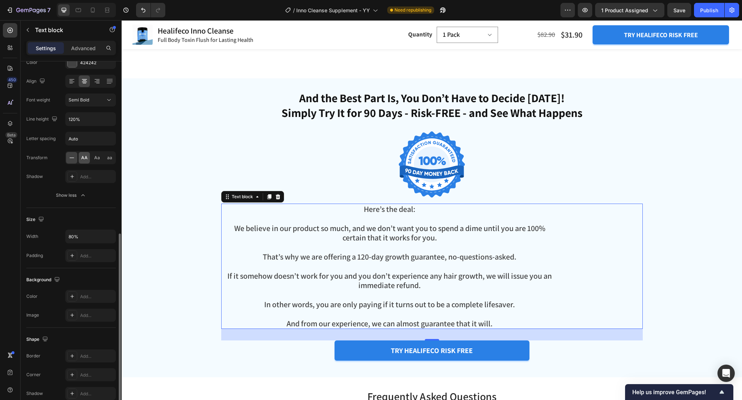
scroll to position [164, 0]
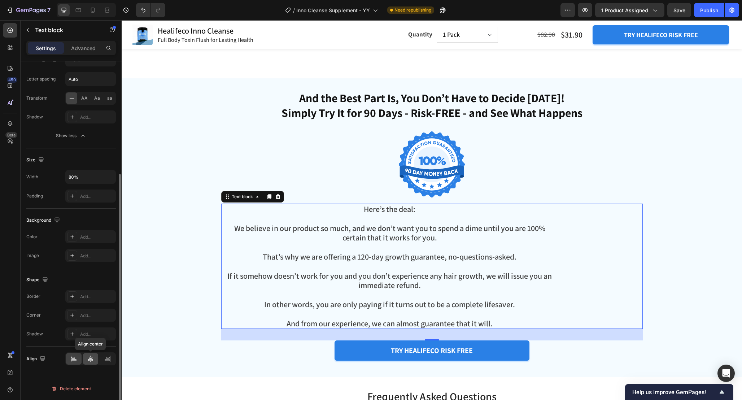
click at [93, 356] on icon at bounding box center [90, 358] width 7 height 7
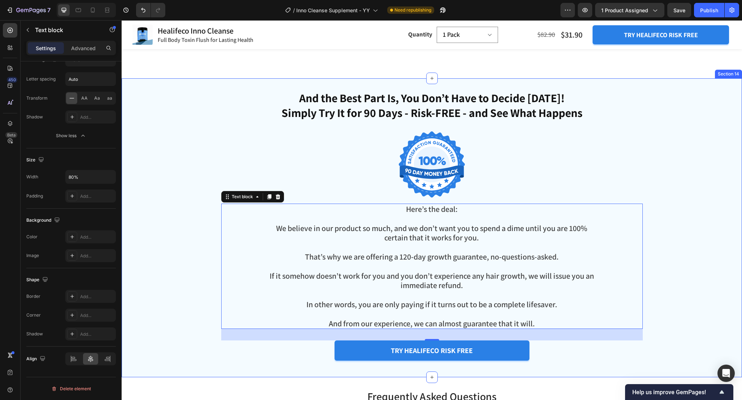
click at [170, 264] on div "And the Best Part Is, You Don’t Have to Decide Today! Simply Try It for 90 Days…" at bounding box center [432, 228] width 621 height 276
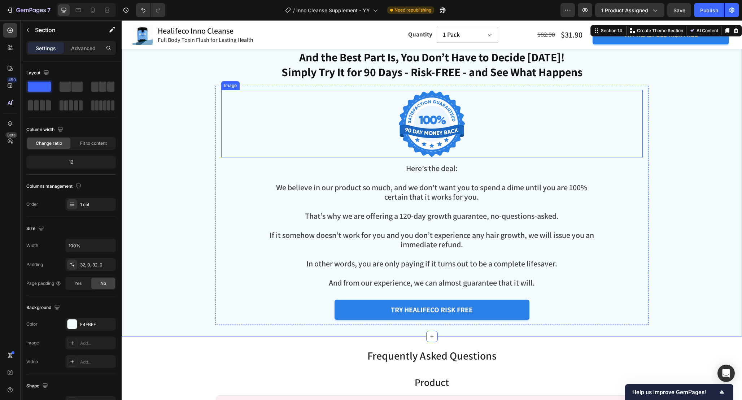
scroll to position [3458, 0]
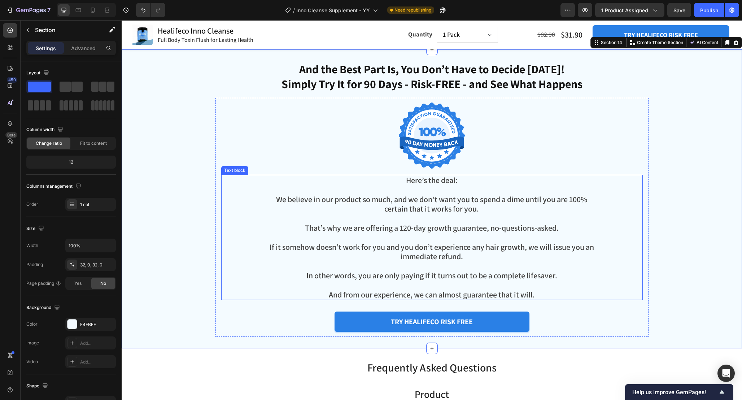
click at [445, 192] on p "Here’s the deal:" at bounding box center [432, 184] width 336 height 19
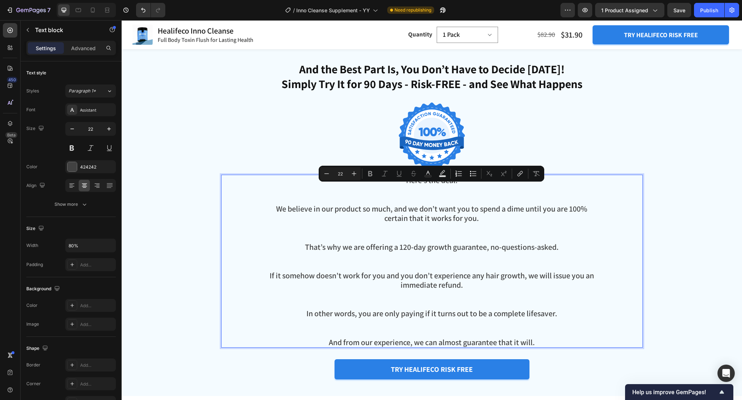
click at [409, 182] on p "Here’s the deal:" at bounding box center [432, 189] width 336 height 29
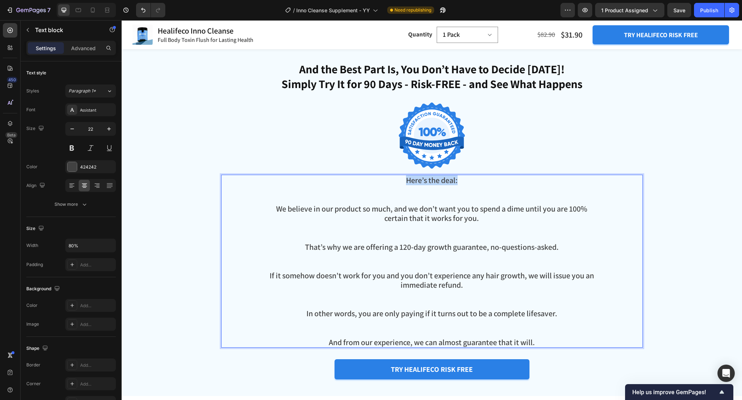
drag, startPoint x: 405, startPoint y: 180, endPoint x: 500, endPoint y: 181, distance: 95.7
click at [497, 181] on p "Here’s the deal:" at bounding box center [432, 189] width 336 height 29
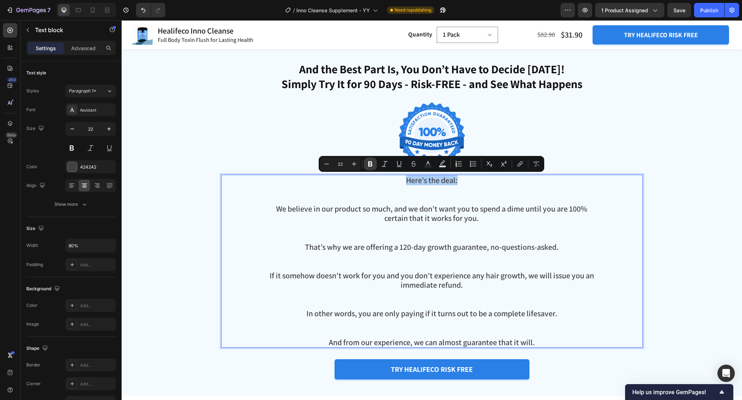
click at [370, 164] on icon "Editor contextual toolbar" at bounding box center [370, 163] width 4 height 5
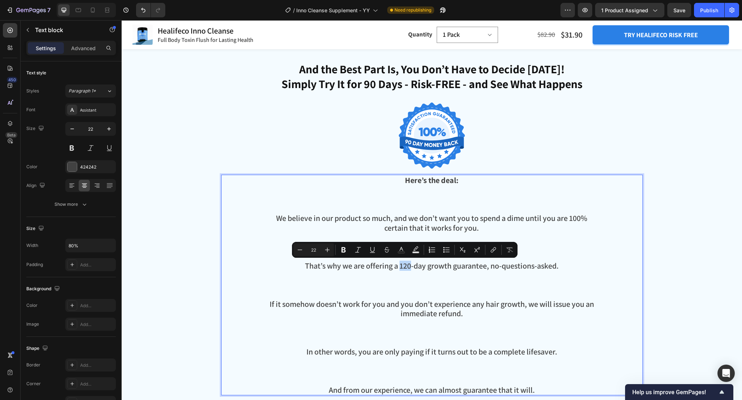
drag, startPoint x: 399, startPoint y: 265, endPoint x: 410, endPoint y: 265, distance: 10.8
click at [410, 265] on p "That’s why we are offering a 120-day growth guarantee, no-questions-asked." at bounding box center [432, 280] width 336 height 38
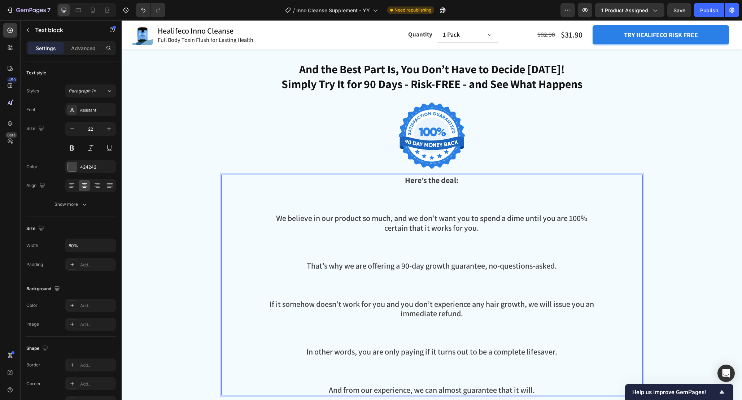
click at [393, 268] on p "That’s why we are offering a 90-day growth guarantee, no-questions-asked." at bounding box center [432, 280] width 336 height 38
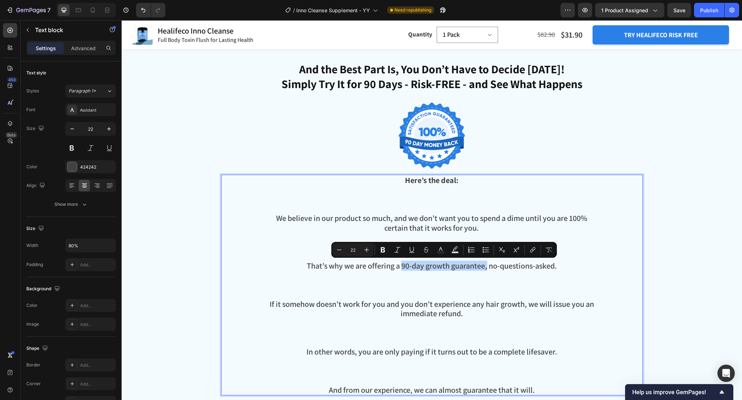
drag, startPoint x: 401, startPoint y: 268, endPoint x: 488, endPoint y: 270, distance: 86.3
click at [488, 270] on p "That’s why we are offering a 90-day growth guarantee, no-questions-asked." at bounding box center [432, 280] width 336 height 38
click at [399, 270] on p "That’s why we are offering a 90-day growth guarantee, no-questions-asked." at bounding box center [432, 280] width 336 height 38
drag, startPoint x: 401, startPoint y: 267, endPoint x: 560, endPoint y: 267, distance: 158.5
click at [560, 267] on p "That’s why we are offering a 90-day growth guarantee, no-questions-asked." at bounding box center [432, 280] width 336 height 38
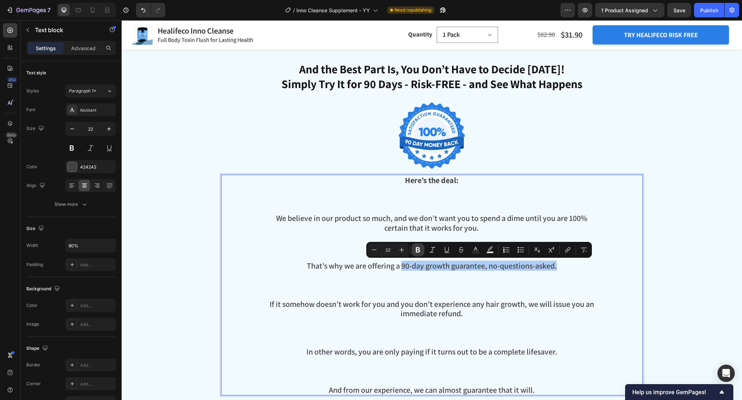
click at [418, 249] on icon "Editor contextual toolbar" at bounding box center [418, 249] width 4 height 5
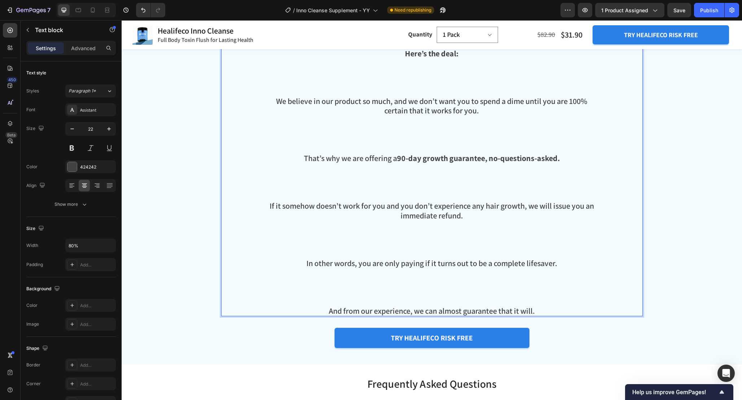
scroll to position [3588, 0]
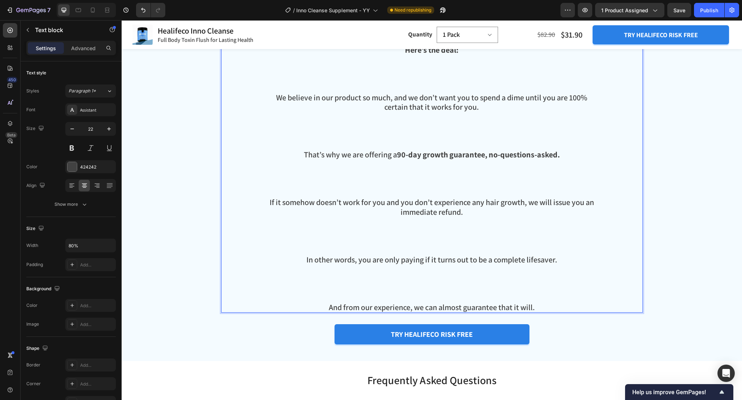
click at [425, 289] on p "In other words, you are only paying if it turns out to be a complete lifesaver." at bounding box center [432, 279] width 336 height 48
click at [435, 293] on p "In other words, you are only paying if it turns out to be a complete lifesaver.…" at bounding box center [432, 279] width 336 height 48
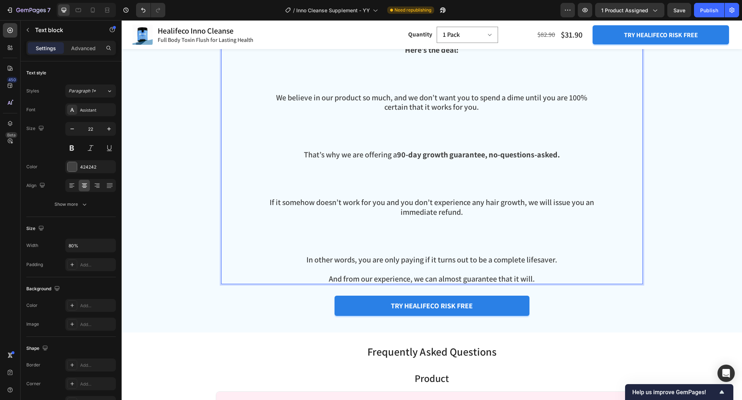
click at [440, 240] on p "If it somehow doesn’t work for you and you don’t experience any hair growth, we…" at bounding box center [432, 225] width 336 height 57
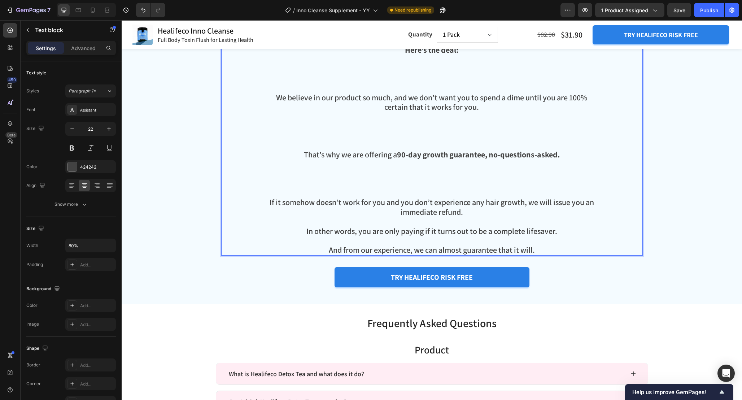
click at [436, 186] on p "That’s why we are offering a 90-day growth guarantee, no-questions-asked." at bounding box center [432, 174] width 336 height 48
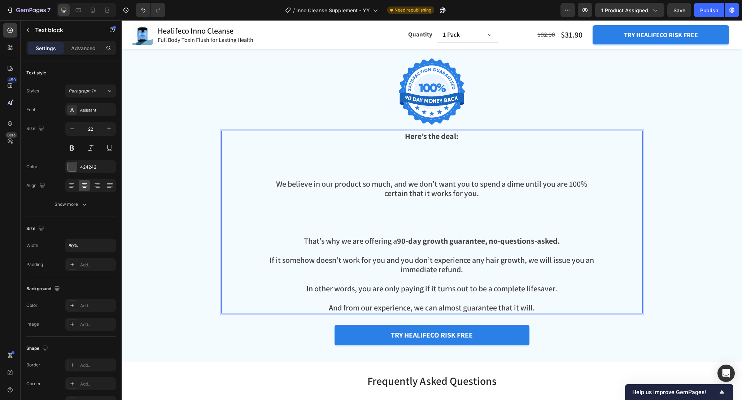
scroll to position [3499, 0]
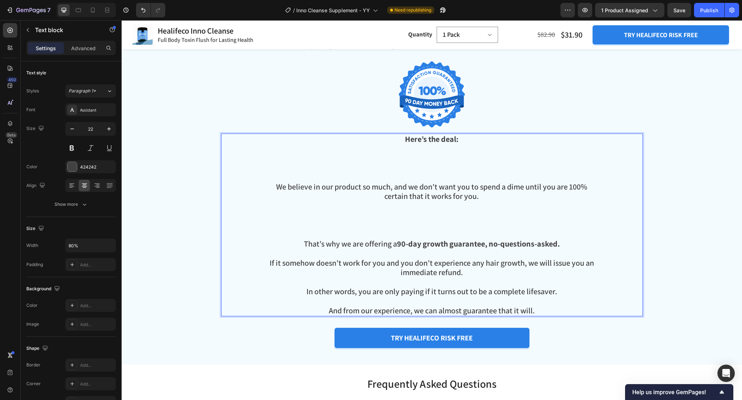
click at [435, 233] on p "We believe in our product so much, and we don’t want you to spend a dime until …" at bounding box center [432, 210] width 336 height 57
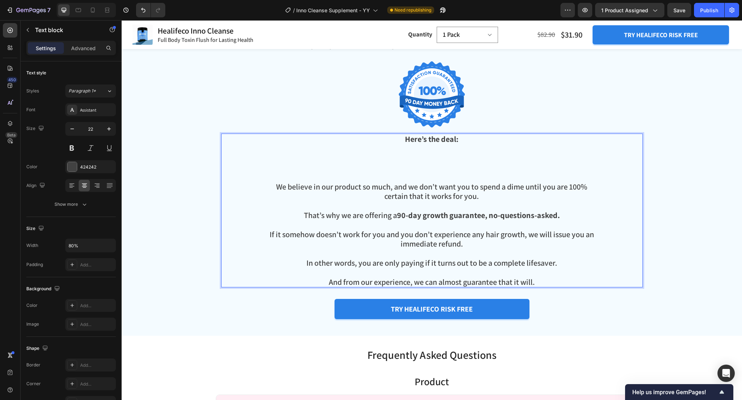
click at [430, 175] on p "Here’s the deal:" at bounding box center [432, 158] width 336 height 48
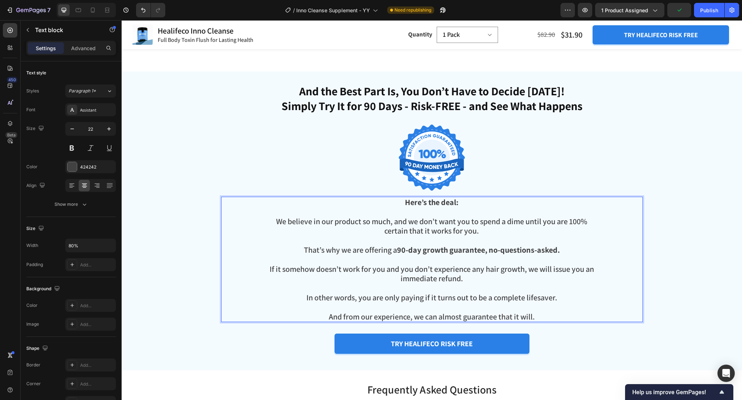
scroll to position [3454, 0]
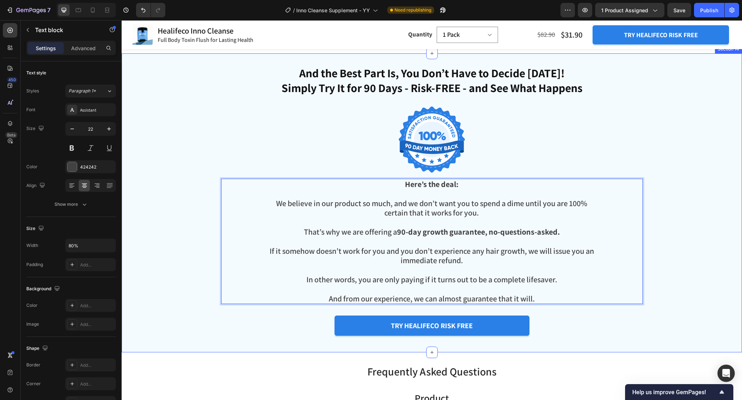
click at [683, 212] on div "And the Best Part Is, You Don’t Have to Decide Today! Simply Try It for 90 Days…" at bounding box center [432, 203] width 621 height 276
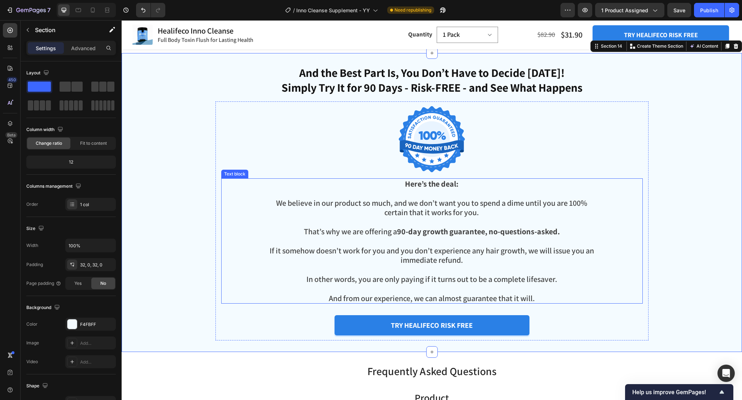
click at [596, 217] on p "We believe in our product so much, and we don’t want you to spend a dime until …" at bounding box center [432, 212] width 336 height 29
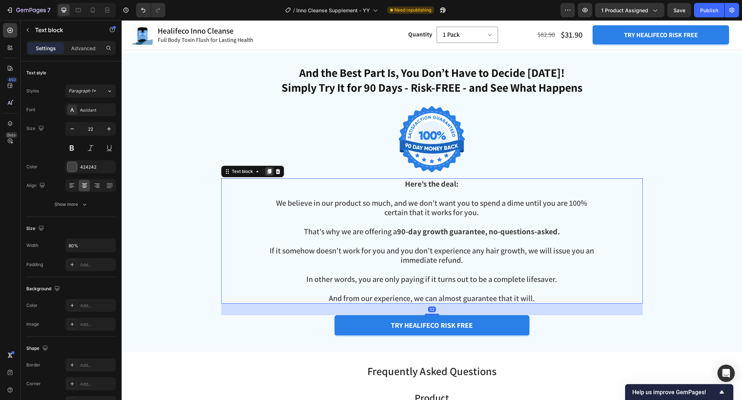
click at [270, 173] on icon at bounding box center [269, 171] width 4 height 5
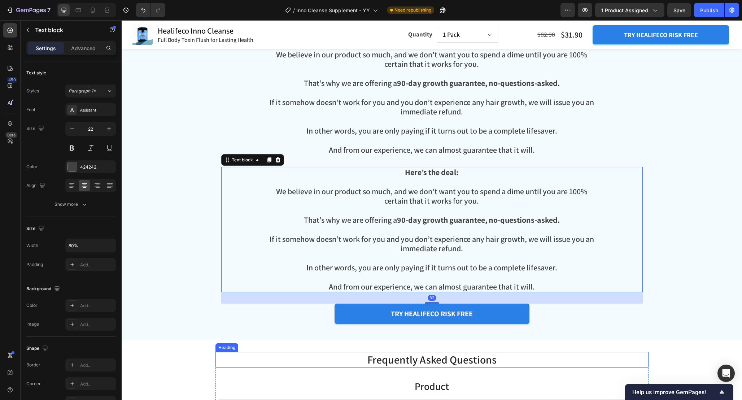
scroll to position [3596, 0]
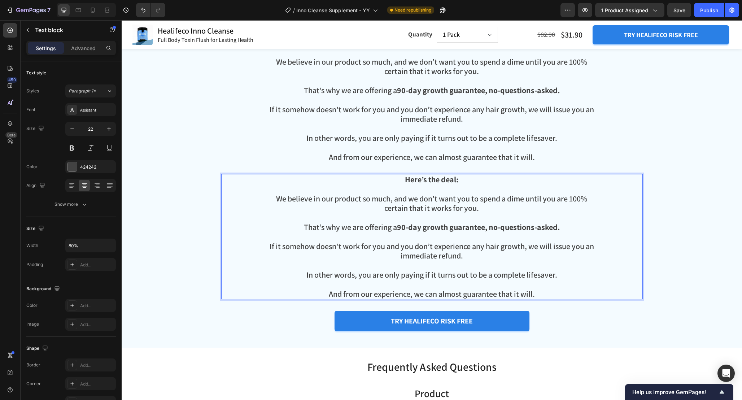
click at [429, 178] on strong "Here’s the deal:" at bounding box center [431, 179] width 53 height 10
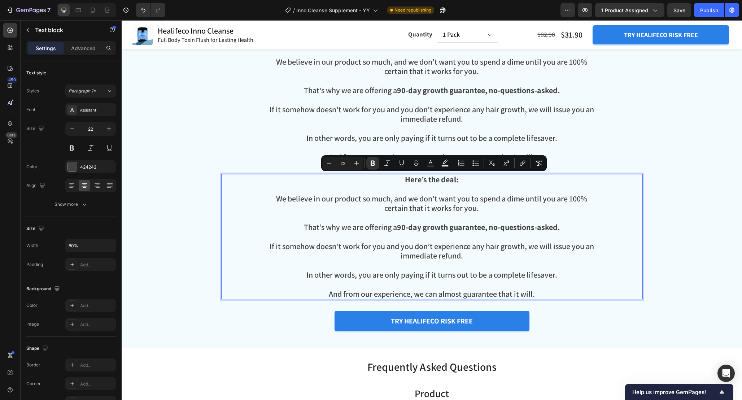
click at [460, 179] on p "Here’s the deal:" at bounding box center [432, 184] width 336 height 19
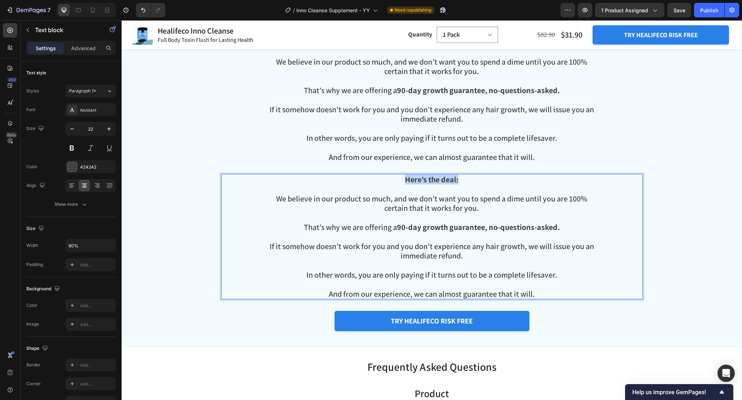
drag, startPoint x: 478, startPoint y: 179, endPoint x: 377, endPoint y: 179, distance: 101.8
click at [377, 179] on p "Here’s the deal:" at bounding box center [432, 184] width 336 height 19
click at [274, 200] on p "We believe in our product so much, and we don’t want you to spend a dime until …" at bounding box center [432, 208] width 336 height 29
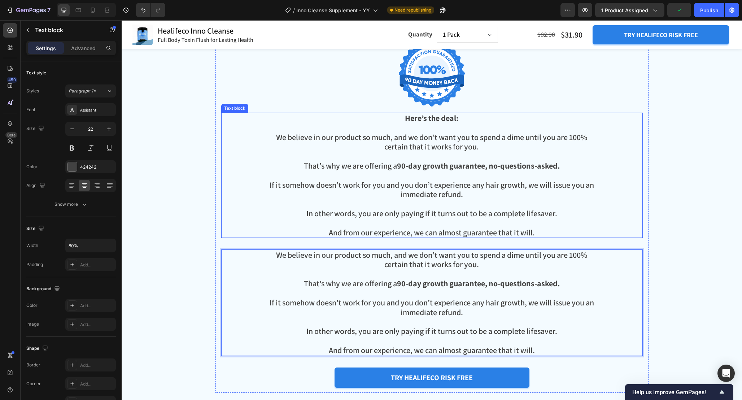
scroll to position [3518, 0]
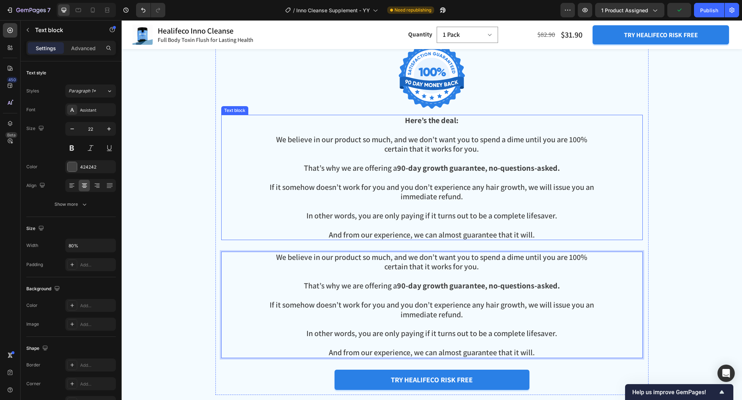
click at [420, 204] on p "If it somehow doesn’t work for you and you don’t experience any hair growth, we…" at bounding box center [432, 196] width 336 height 29
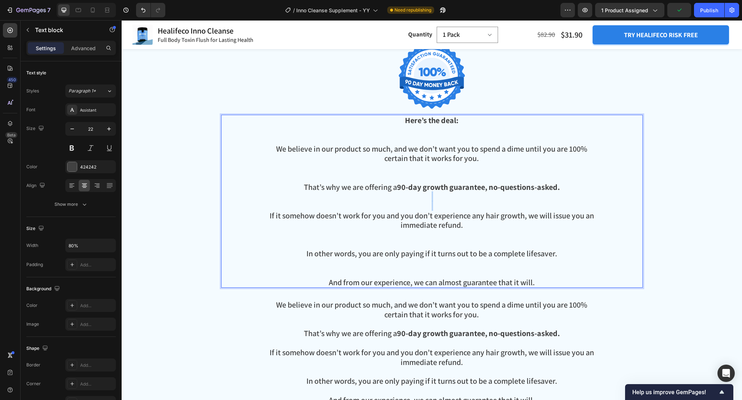
click at [420, 204] on p "That’s why we are offering a 90-day growth guarantee, no-questions-asked." at bounding box center [432, 196] width 336 height 29
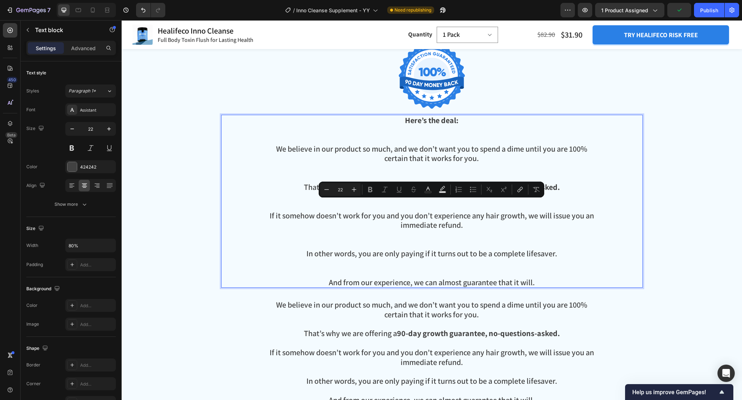
click at [549, 267] on p "In other words, you are only paying if it turns out to be a complete lifesaver." at bounding box center [432, 263] width 336 height 29
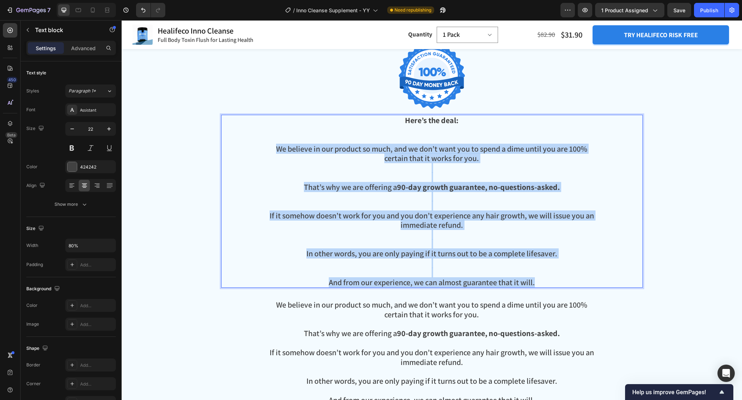
drag, startPoint x: 549, startPoint y: 280, endPoint x: 270, endPoint y: 145, distance: 309.4
click at [270, 145] on div "Here’s the deal: We believe in our product so much, and we don’t want you to sp…" at bounding box center [431, 201] width 337 height 173
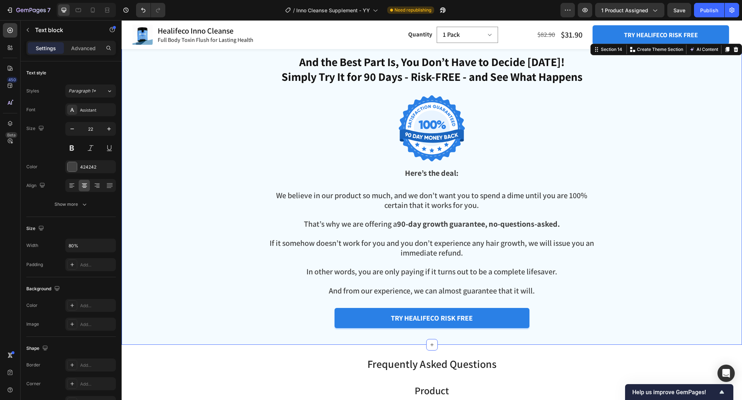
click at [677, 204] on div "And the Best Part Is, You Don’t Have to Decide Today! Simply Try It for 90 Days…" at bounding box center [432, 193] width 621 height 279
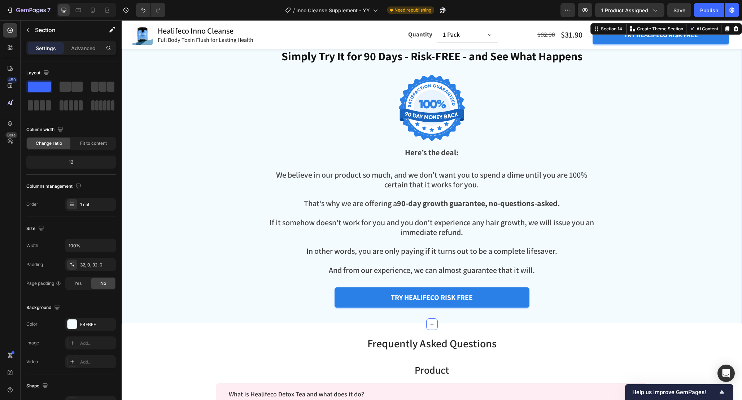
scroll to position [3484, 0]
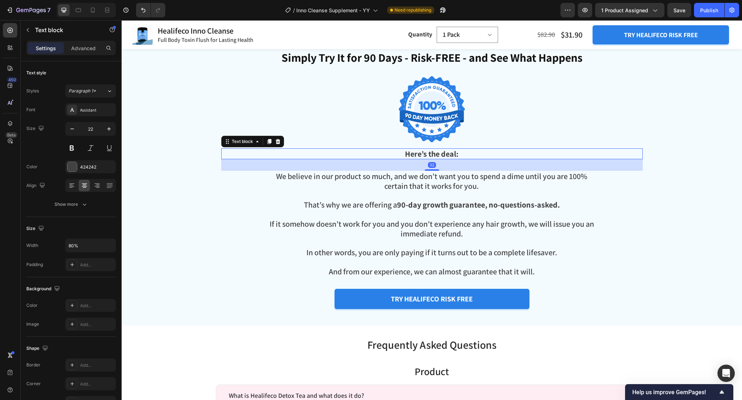
click at [473, 151] on p "Here’s the deal:" at bounding box center [432, 153] width 336 height 9
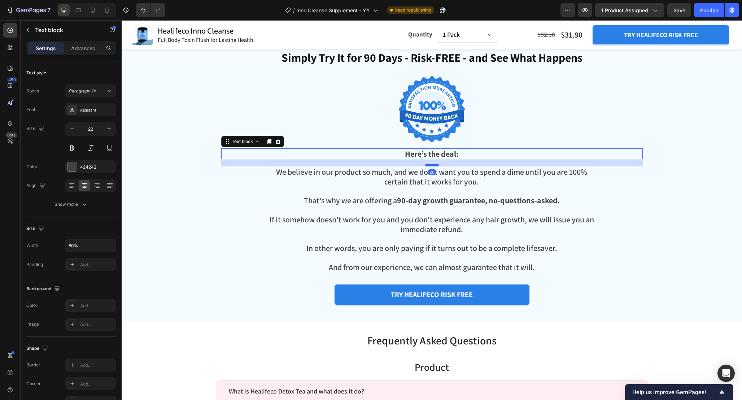
drag, startPoint x: 430, startPoint y: 170, endPoint x: 430, endPoint y: 165, distance: 4.3
click at [430, 165] on div at bounding box center [432, 165] width 14 height 2
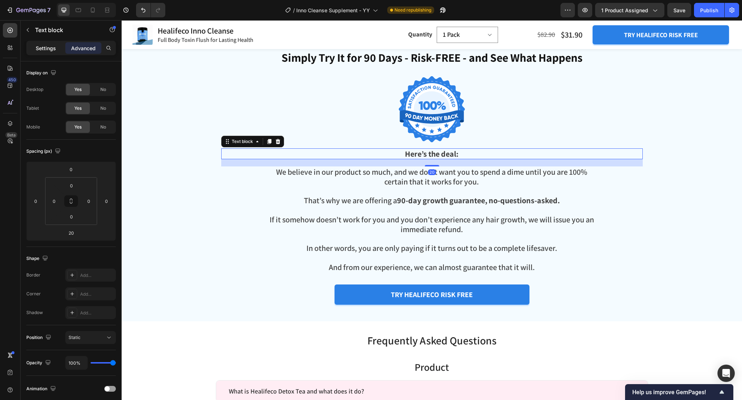
click at [51, 46] on p "Settings" at bounding box center [46, 48] width 20 height 8
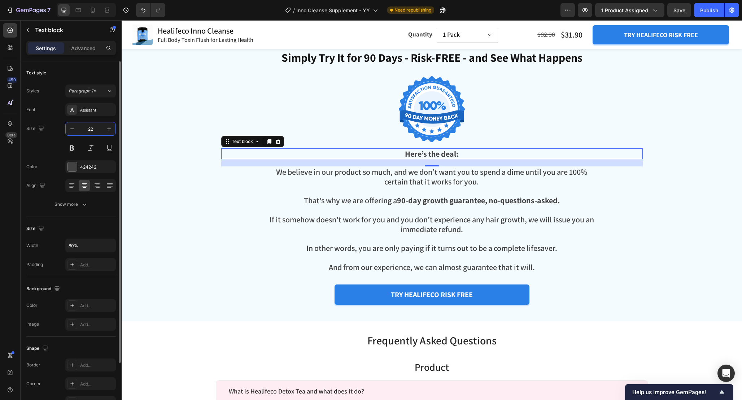
click at [95, 130] on input "22" at bounding box center [91, 128] width 24 height 13
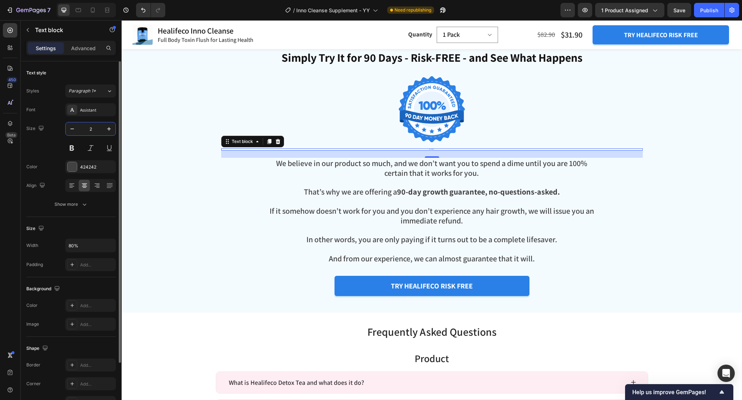
type input "28"
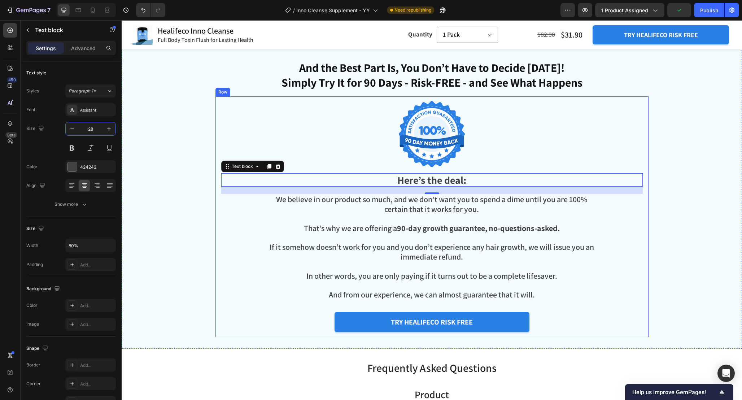
scroll to position [3457, 0]
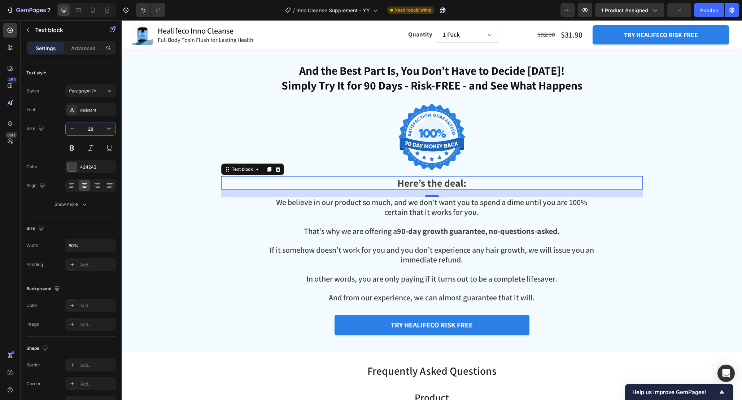
click at [705, 205] on div "And the Best Part Is, You Don’t Have to Decide Today! Simply Try It for 90 Days…" at bounding box center [432, 201] width 621 height 278
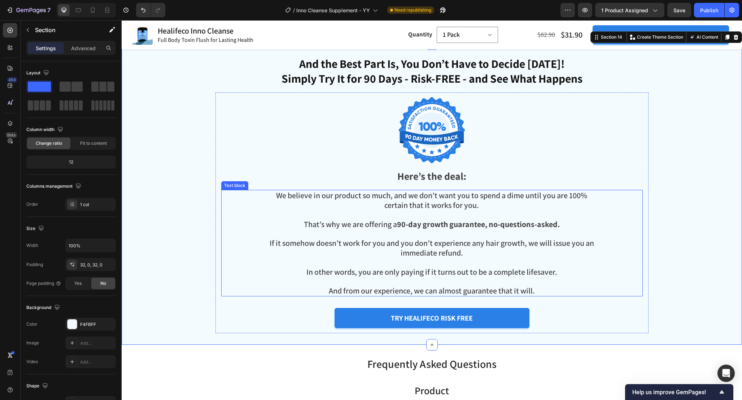
scroll to position [3464, 0]
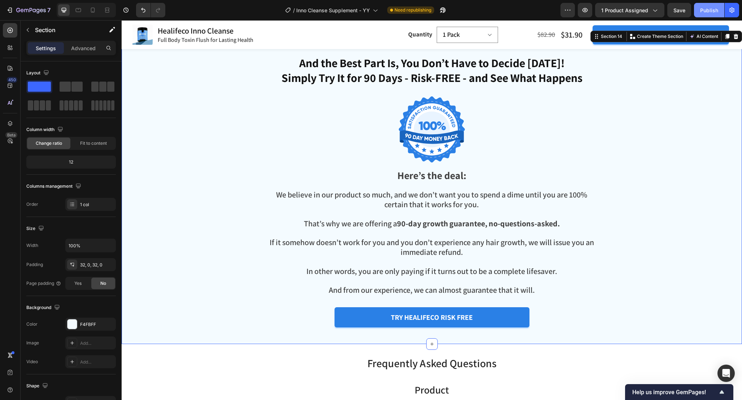
click at [703, 11] on div "Publish" at bounding box center [709, 10] width 18 height 8
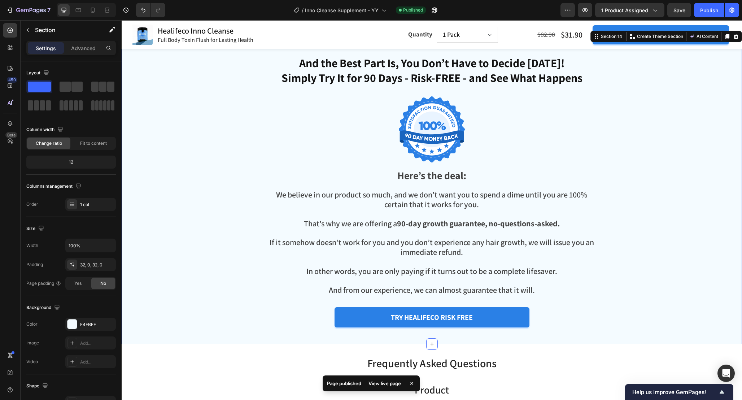
click at [386, 382] on div "View live page" at bounding box center [384, 383] width 41 height 10
click at [646, 126] on div "Image Here’s the deal: Text block We believe in our product so much, and we don…" at bounding box center [432, 212] width 433 height 241
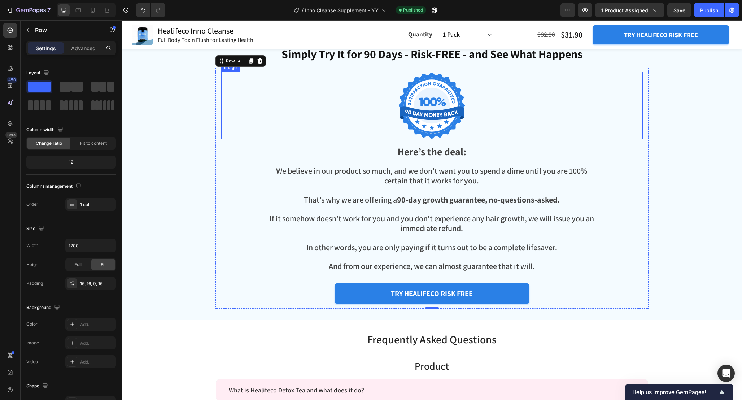
scroll to position [3474, 0]
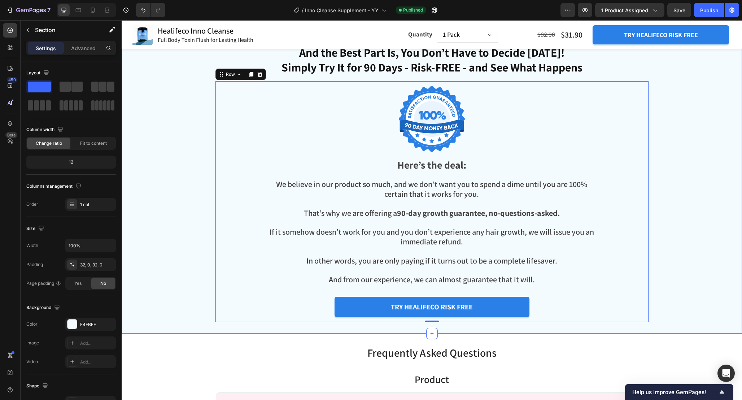
click at [698, 146] on div "And the Best Part Is, You Don’t Have to Decide Today! Simply Try It for 90 Days…" at bounding box center [432, 183] width 621 height 278
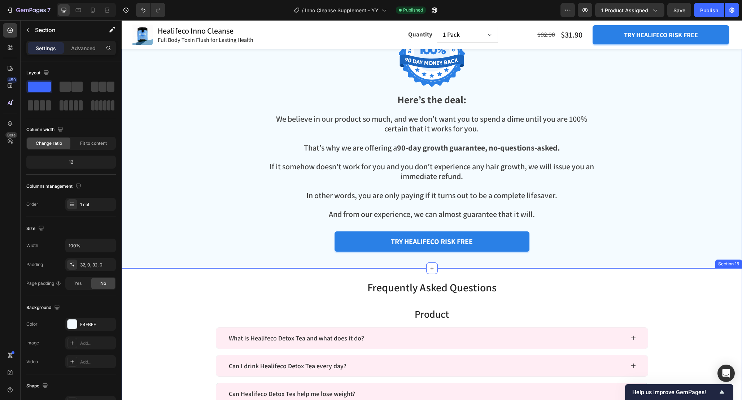
scroll to position [3543, 0]
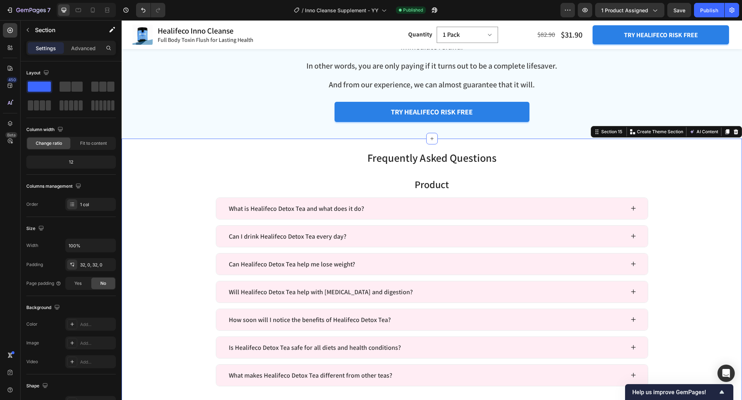
scroll to position [3668, 0]
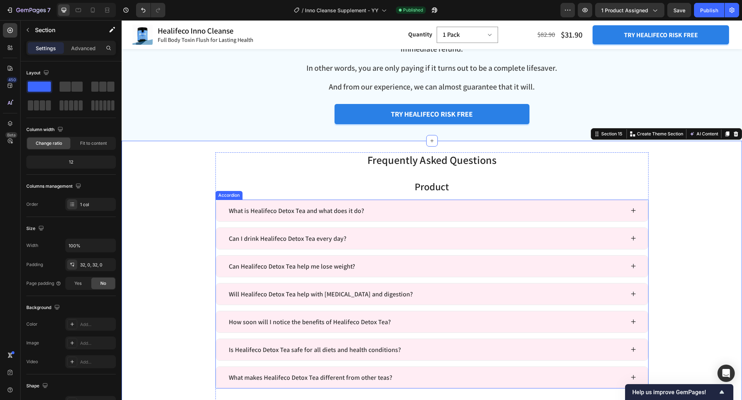
click at [573, 225] on div "What is Healifeco Detox Tea and what does it do? Can I drink Healifeco Detox Te…" at bounding box center [432, 294] width 433 height 189
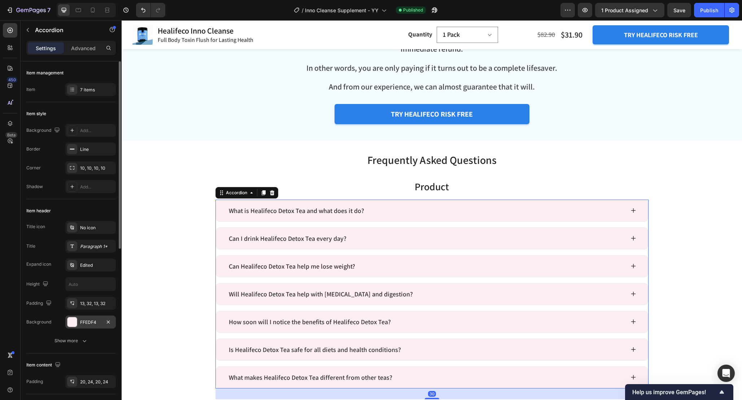
click at [73, 322] on div at bounding box center [72, 321] width 9 height 9
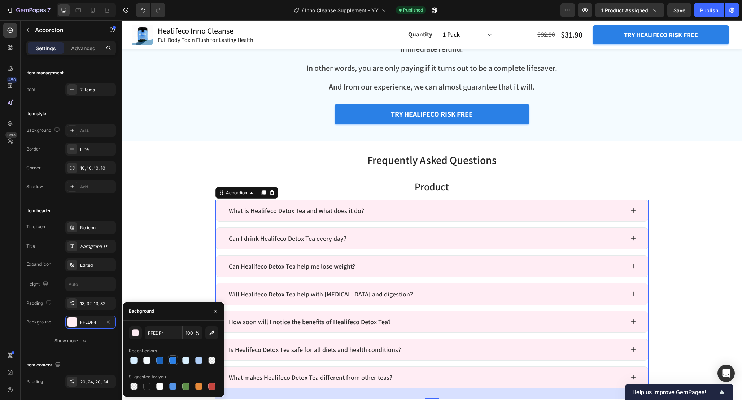
click at [171, 360] on div at bounding box center [172, 360] width 7 height 7
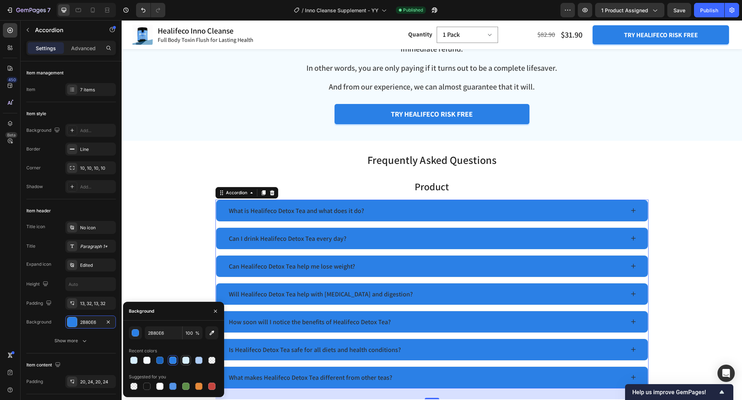
click at [187, 360] on div at bounding box center [185, 360] width 7 height 7
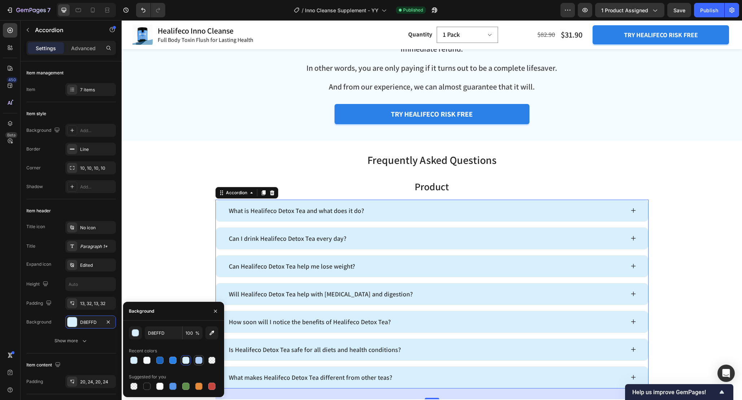
click at [199, 360] on div at bounding box center [198, 360] width 7 height 7
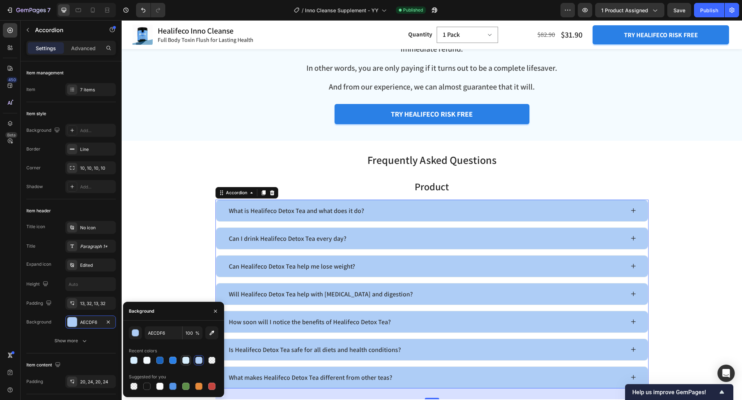
click at [189, 360] on div at bounding box center [185, 360] width 7 height 7
type input "D8EFFD"
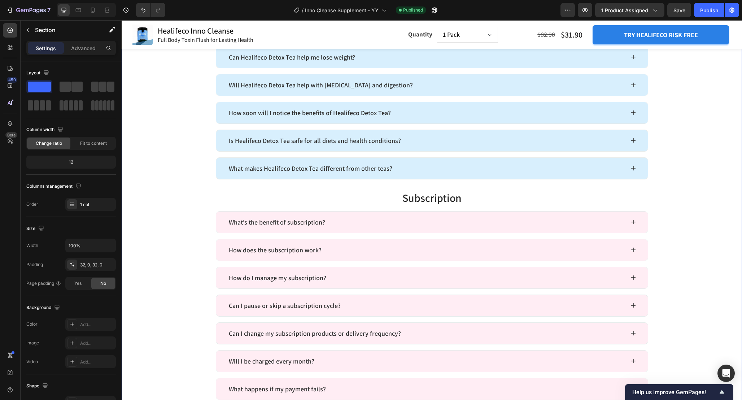
scroll to position [3892, 0]
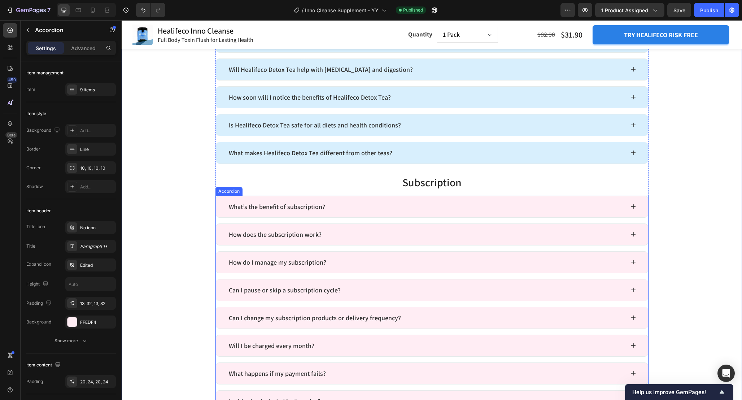
click at [422, 221] on div "What’s the benefit of subscription? How does the subscription work? How do I ma…" at bounding box center [432, 318] width 433 height 244
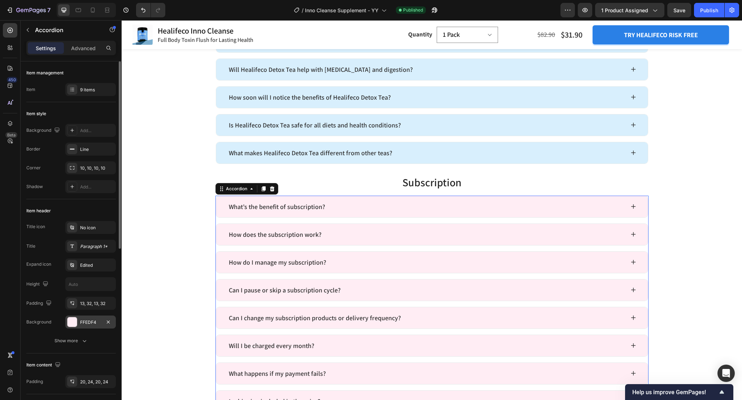
click at [90, 326] on div "FFEDF4" at bounding box center [90, 322] width 51 height 13
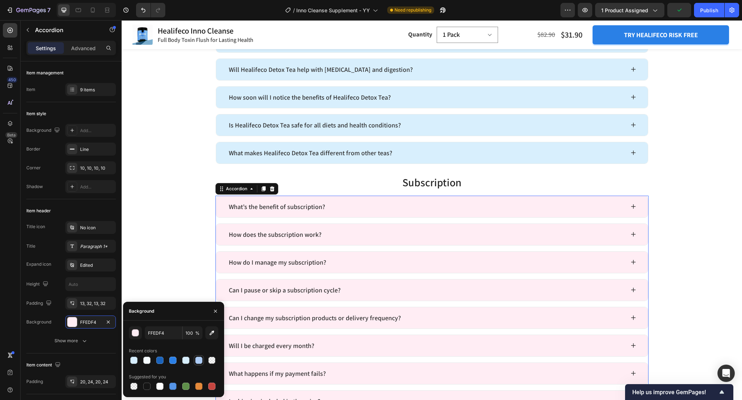
click at [199, 359] on div at bounding box center [198, 360] width 7 height 7
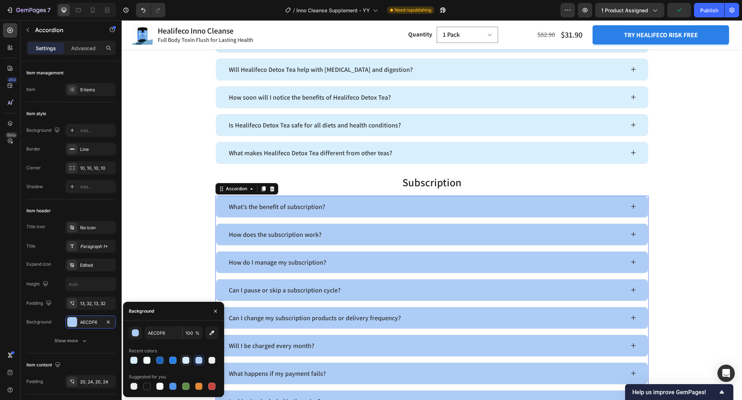
click at [189, 360] on div at bounding box center [185, 360] width 7 height 7
type input "D8EFFD"
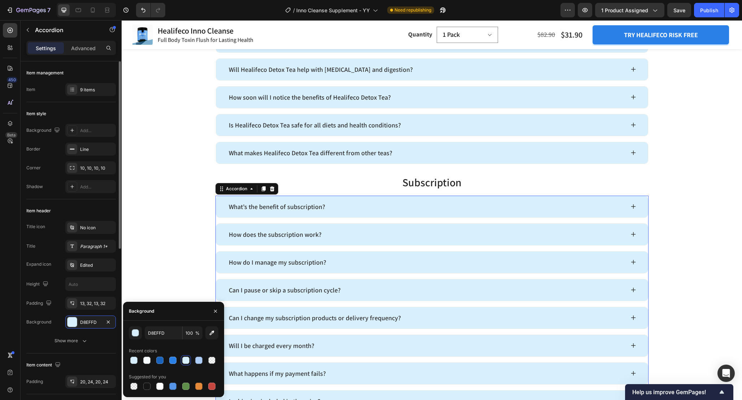
click at [101, 312] on div "Title icon No icon Title Paragraph 1* Expand icon Edited Height Padding 13, 32,…" at bounding box center [71, 275] width 90 height 108
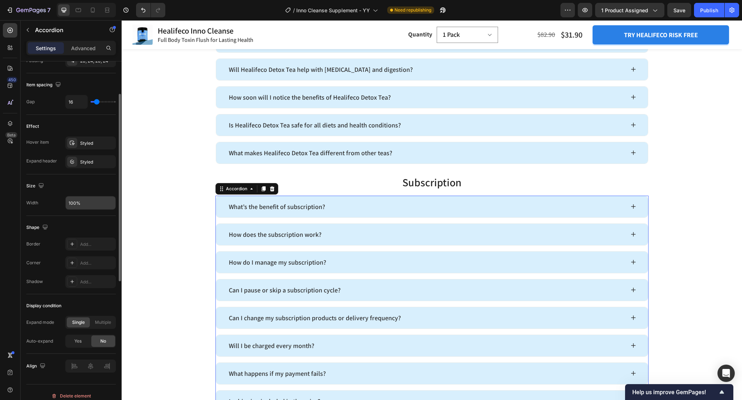
scroll to position [328, 0]
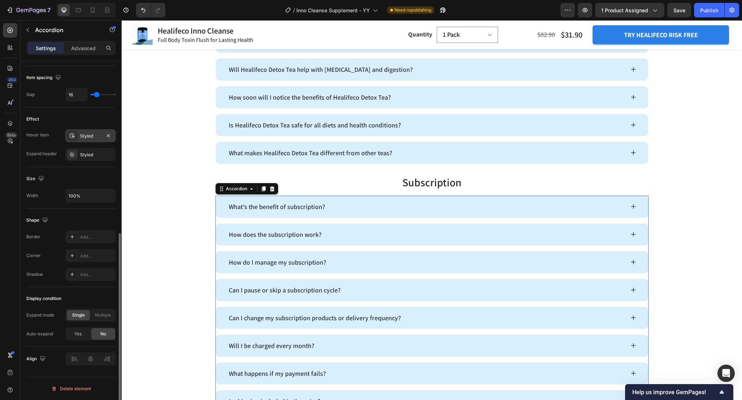
click at [88, 135] on div "Styled" at bounding box center [90, 136] width 21 height 6
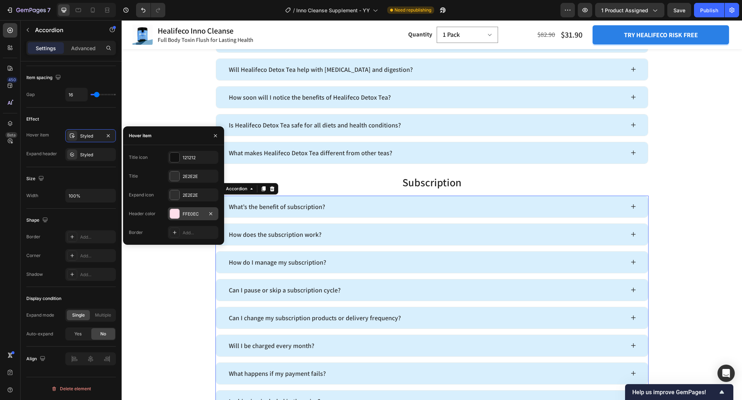
click at [174, 215] on div at bounding box center [174, 213] width 9 height 9
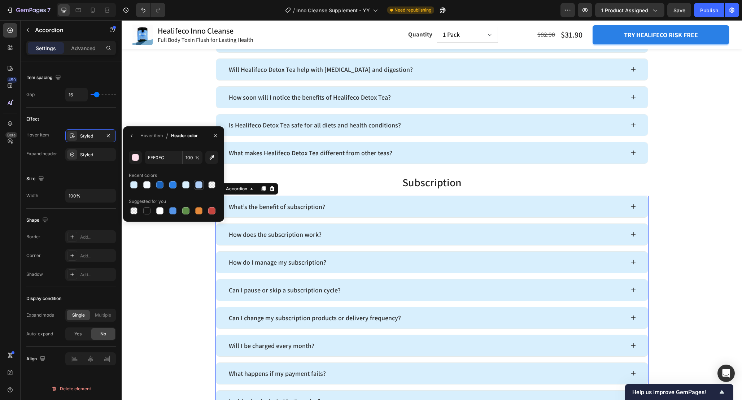
click at [200, 187] on div at bounding box center [198, 184] width 7 height 7
click at [135, 159] on div "button" at bounding box center [135, 157] width 7 height 7
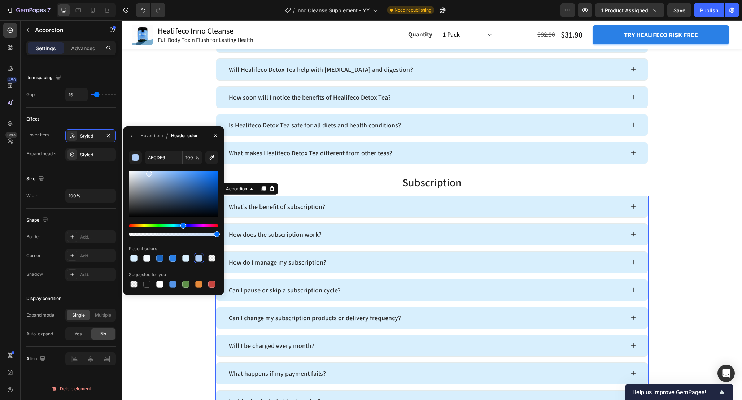
click at [148, 172] on div at bounding box center [174, 194] width 90 height 46
click at [144, 171] on div at bounding box center [174, 194] width 90 height 46
type input "D6E7FF"
click at [165, 162] on input "D6E7FF" at bounding box center [164, 157] width 38 height 13
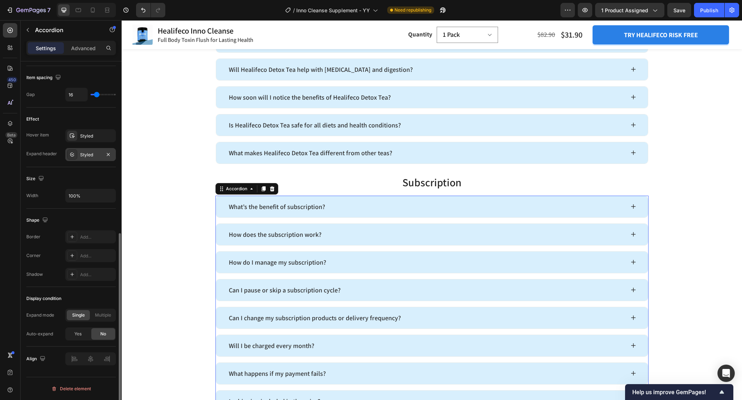
click at [96, 157] on div "Styled" at bounding box center [90, 155] width 21 height 6
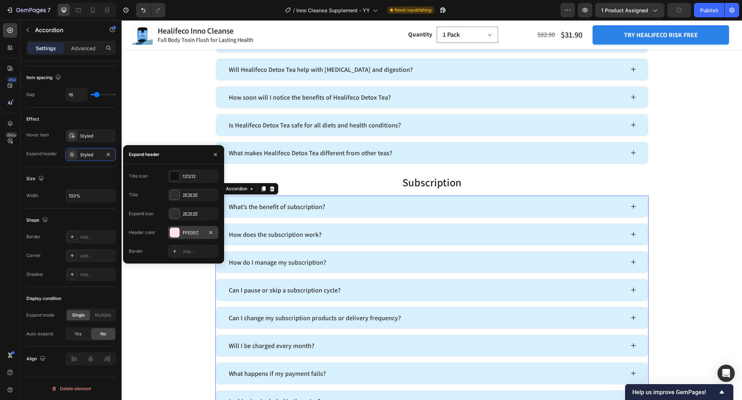
click at [175, 234] on div at bounding box center [174, 232] width 9 height 9
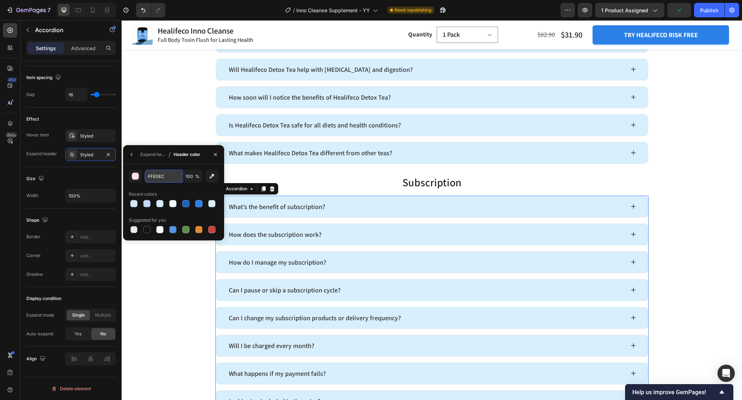
click at [167, 179] on input "FFE0EC" at bounding box center [164, 176] width 38 height 13
paste input "D6E7FF"
type input "D6E7FF"
click at [167, 188] on div "D6E7FF 100 % Recent colors Suggested for you" at bounding box center [174, 202] width 90 height 65
click at [404, 209] on div "What’s the benefit of subscription?" at bounding box center [426, 207] width 397 height 12
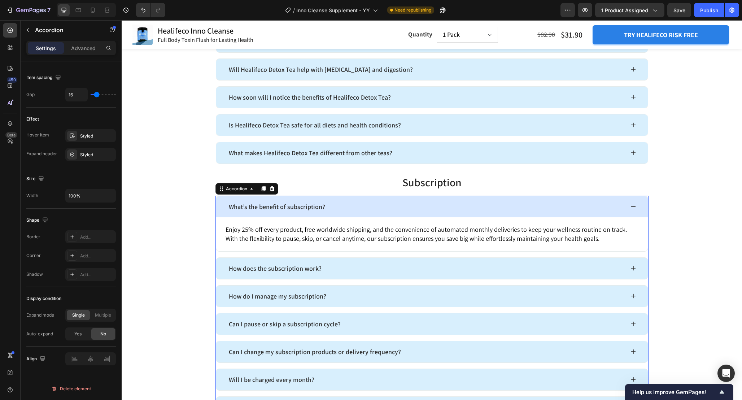
click at [411, 211] on div "What’s the benefit of subscription?" at bounding box center [426, 207] width 397 height 12
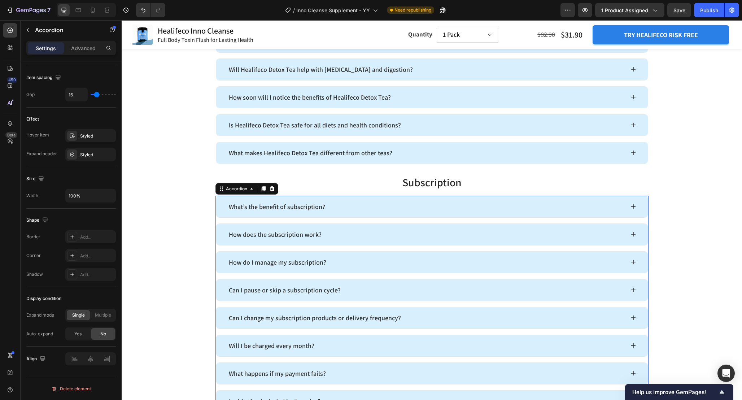
click at [562, 222] on div "What’s the benefit of subscription? How does the subscription work? How do I ma…" at bounding box center [432, 318] width 433 height 244
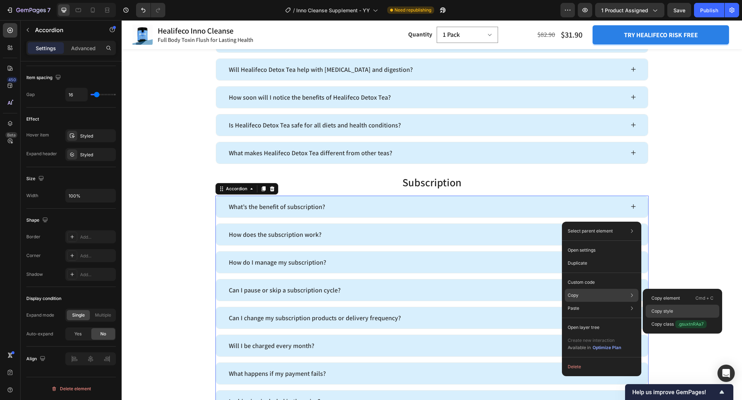
click at [659, 309] on p "Copy style" at bounding box center [663, 311] width 22 height 6
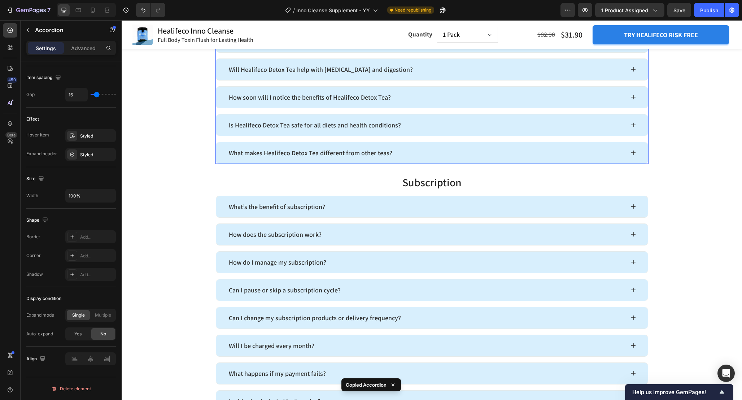
click at [405, 140] on div "What is Healifeco Detox Tea and what does it do? Can I drink Healifeco Detox Te…" at bounding box center [432, 69] width 433 height 189
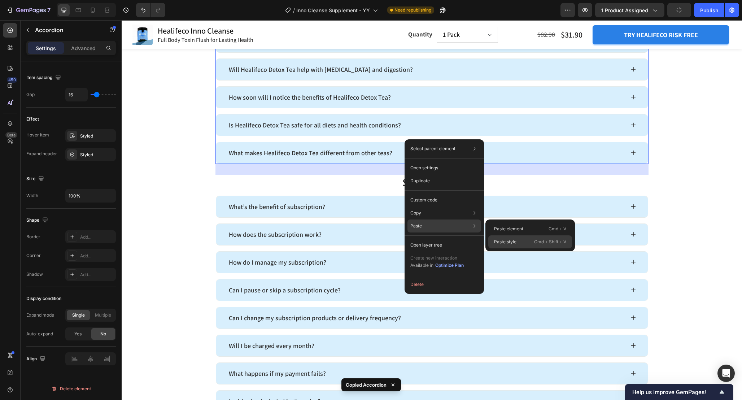
click at [513, 245] on p "Paste style" at bounding box center [505, 242] width 22 height 6
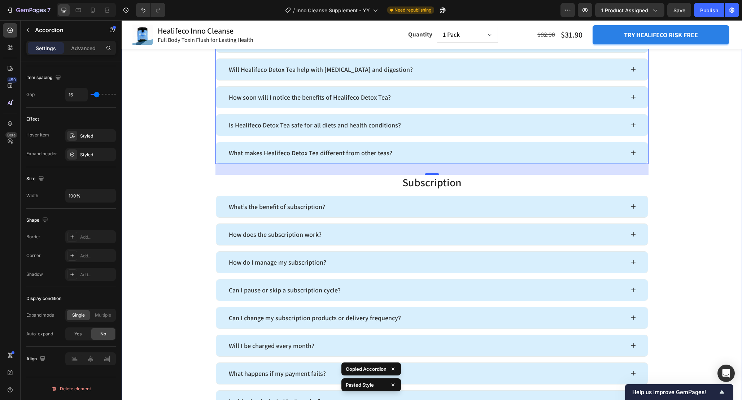
click at [672, 176] on div "Frequently Asked Questions Heading Frequently Asked Questions Heading Product H…" at bounding box center [432, 189] width 621 height 523
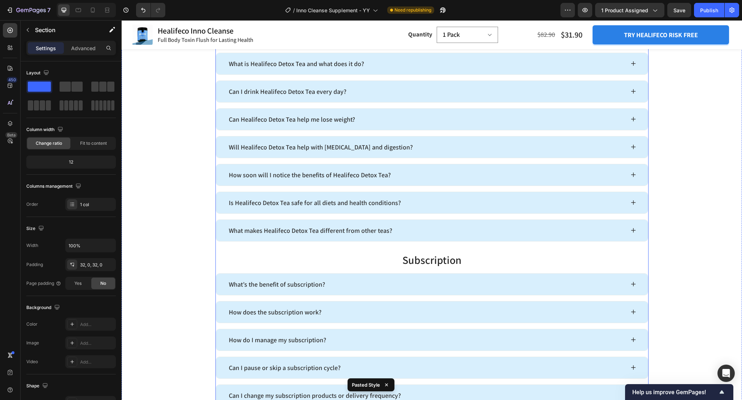
scroll to position [3807, 0]
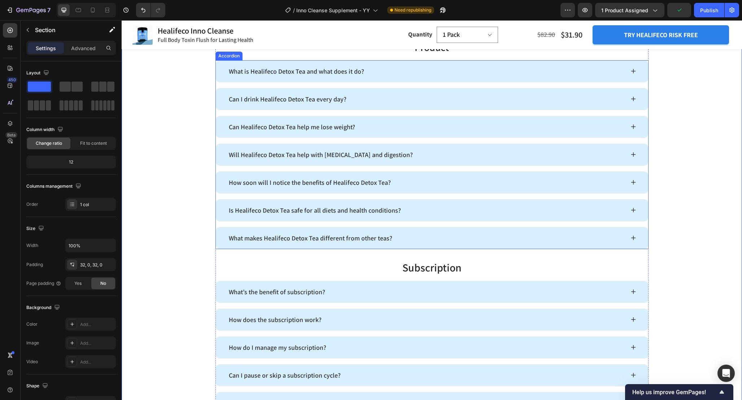
click at [231, 142] on div "What is Healifeco Detox Tea and what does it do? Can I drink Healifeco Detox Te…" at bounding box center [432, 154] width 433 height 189
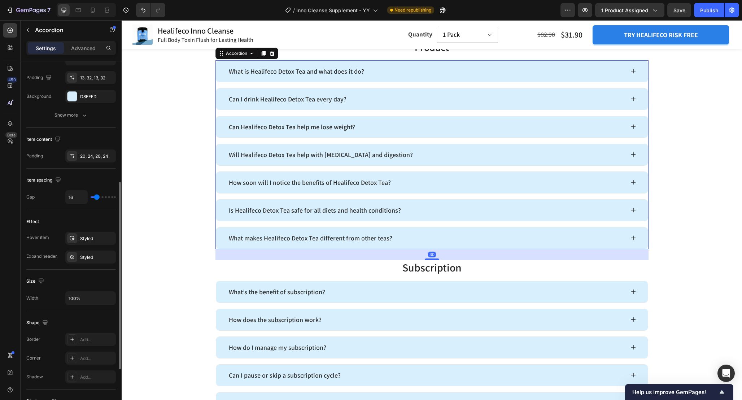
scroll to position [227, 0]
click at [83, 256] on div "Styled" at bounding box center [90, 255] width 21 height 6
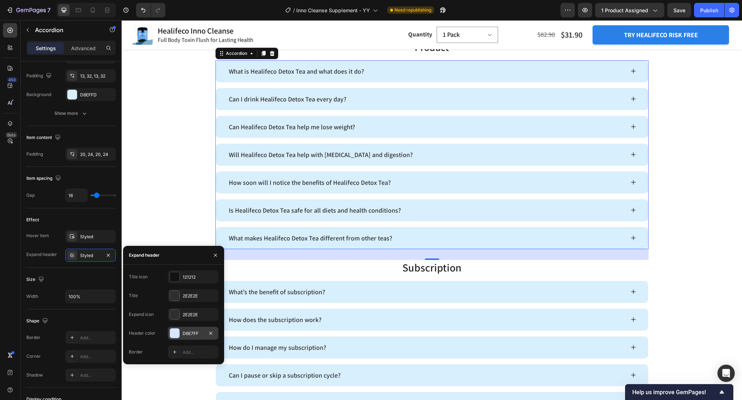
click at [195, 327] on div "D6E7FF" at bounding box center [193, 333] width 51 height 13
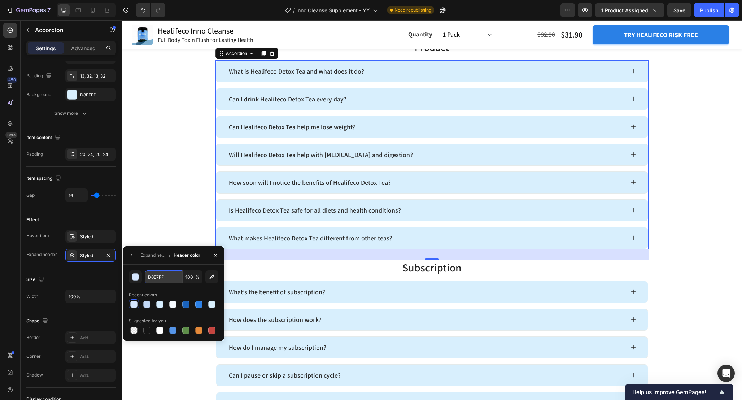
click at [167, 276] on input "D6E7FF" at bounding box center [164, 276] width 38 height 13
paste input "BAE3FE"
type input "BAE3FE"
click at [158, 265] on div "BAE3FE 100 % Recent colors Suggested for you" at bounding box center [173, 303] width 101 height 77
click at [151, 257] on div "Expand header" at bounding box center [152, 255] width 25 height 6
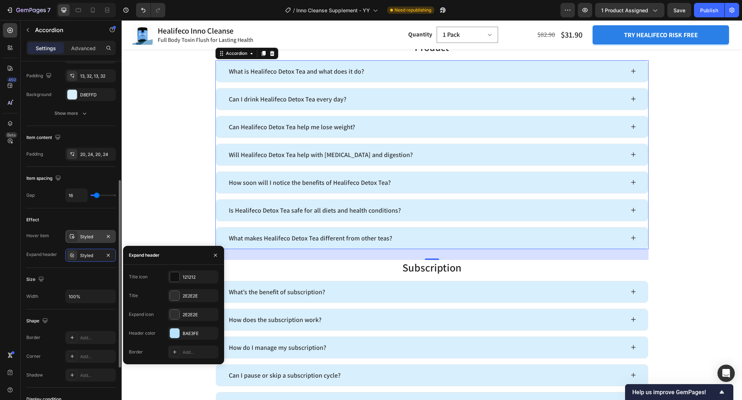
click at [90, 238] on div "Styled" at bounding box center [90, 237] width 21 height 6
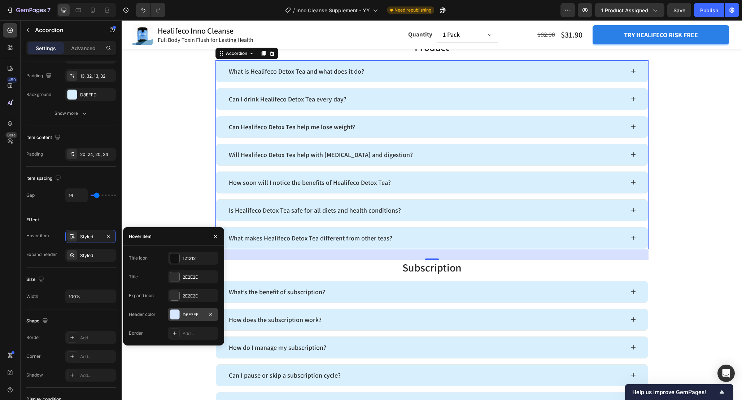
click at [174, 309] on div at bounding box center [175, 314] width 10 height 10
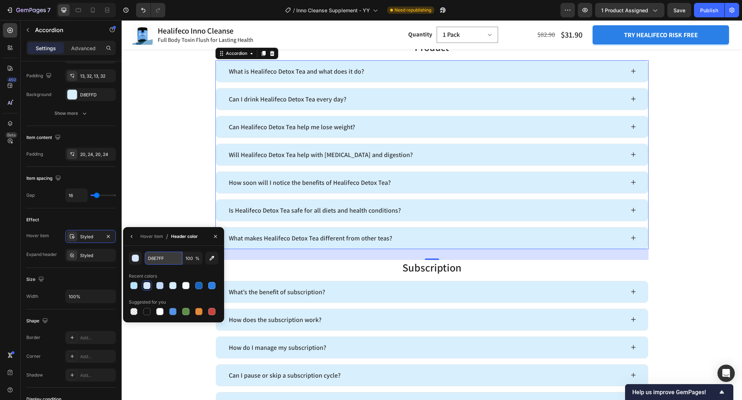
click at [169, 260] on input "D6E7FF" at bounding box center [164, 258] width 38 height 13
paste input "BAE3FE"
type input "BAE3FE"
click at [175, 247] on div "BAE3FE 100 % Recent colors Suggested for you" at bounding box center [173, 284] width 101 height 77
click at [164, 249] on div "BAE3FE 100 % Recent colors Suggested for you" at bounding box center [173, 284] width 101 height 77
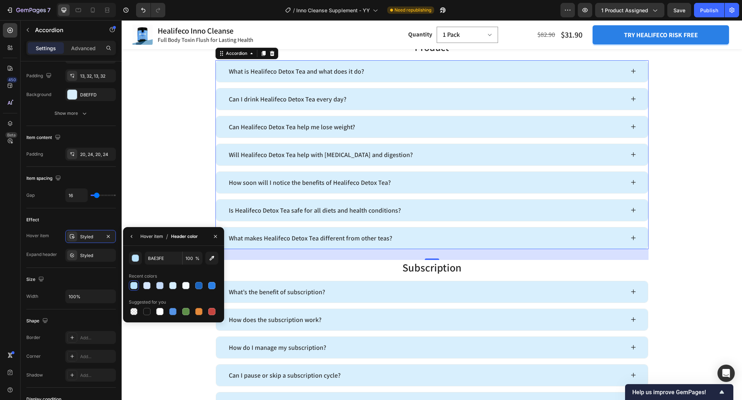
click at [158, 238] on div "Hover item" at bounding box center [151, 236] width 23 height 6
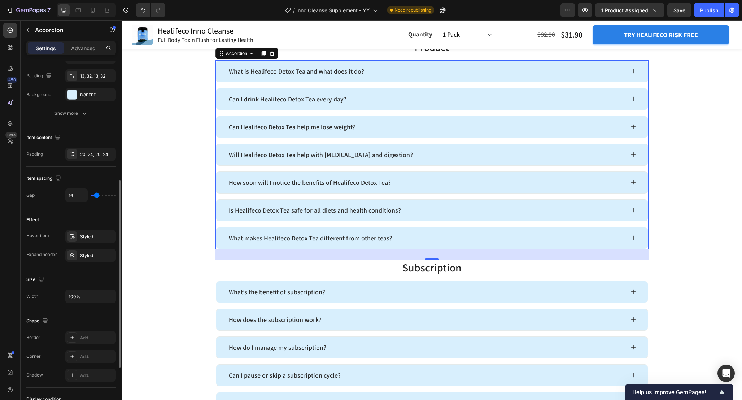
click at [104, 219] on div "Effect" at bounding box center [71, 220] width 90 height 12
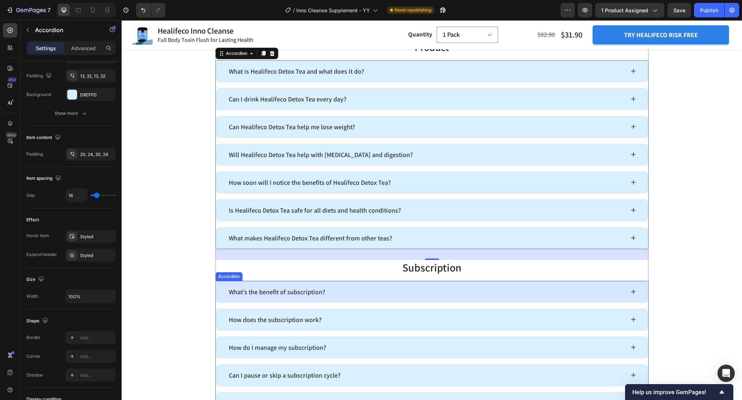
click at [394, 290] on div "What’s the benefit of subscription?" at bounding box center [426, 292] width 397 height 12
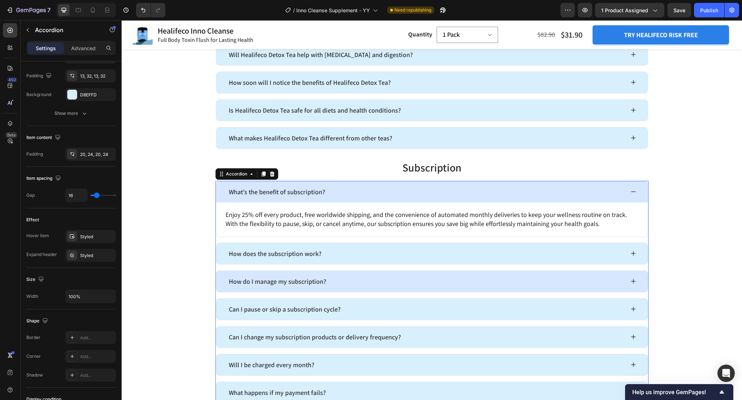
scroll to position [3916, 0]
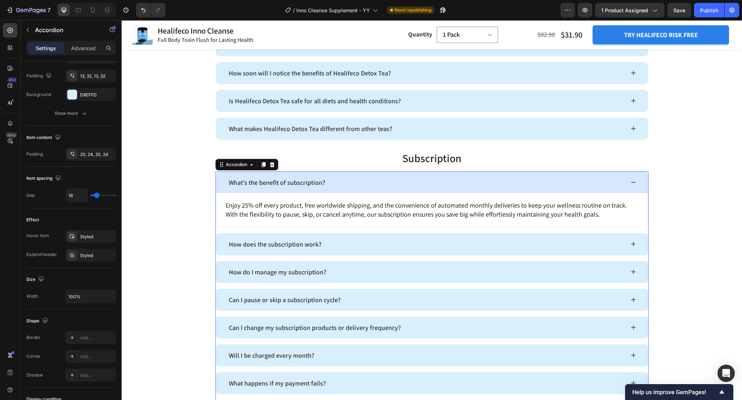
click at [492, 180] on div "What’s the benefit of subscription?" at bounding box center [426, 183] width 397 height 12
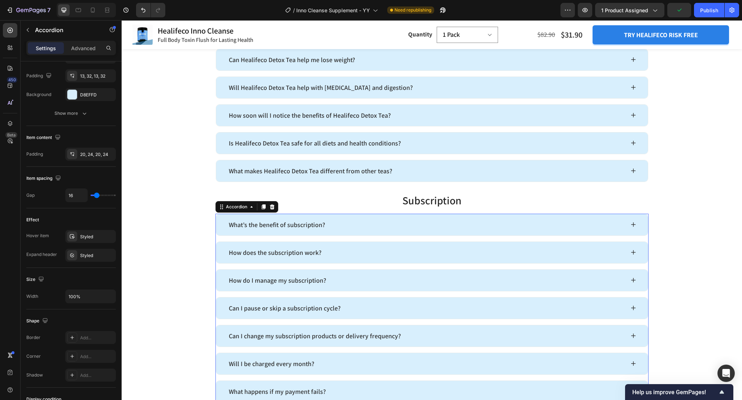
scroll to position [3564, 0]
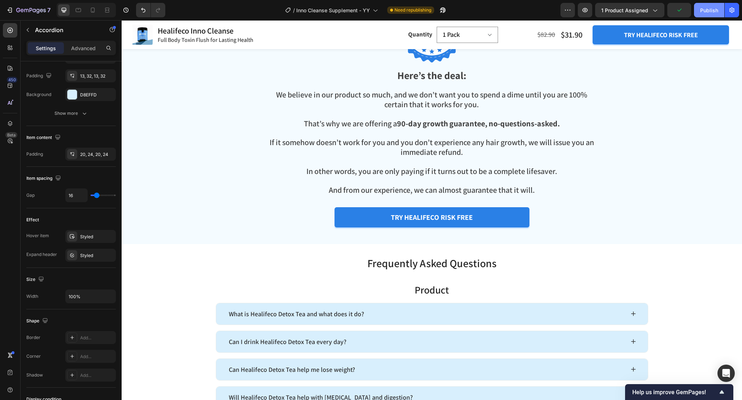
click at [699, 11] on button "Publish" at bounding box center [709, 10] width 30 height 14
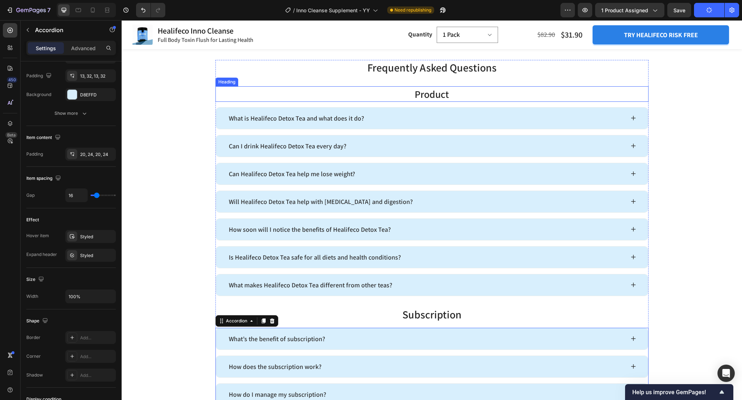
scroll to position [3762, 0]
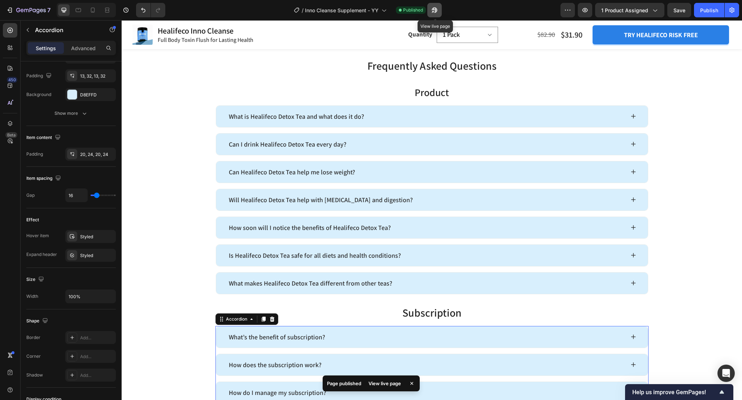
click at [436, 13] on icon "button" at bounding box center [434, 10] width 5 height 5
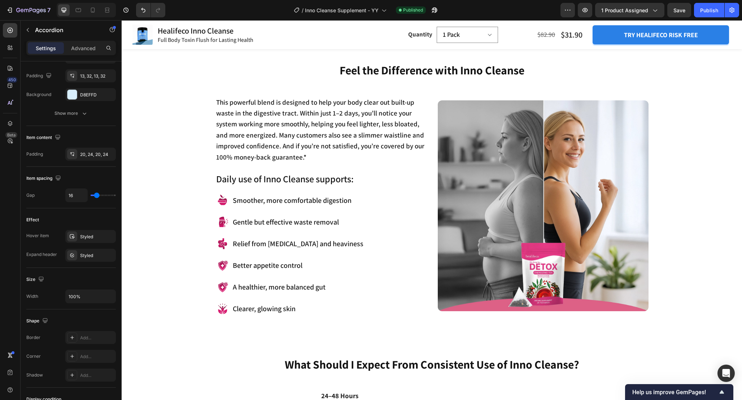
scroll to position [717, 0]
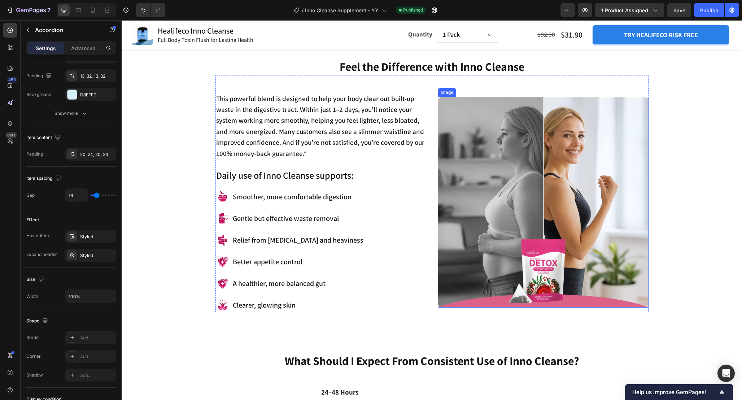
click at [533, 209] on img at bounding box center [543, 202] width 211 height 211
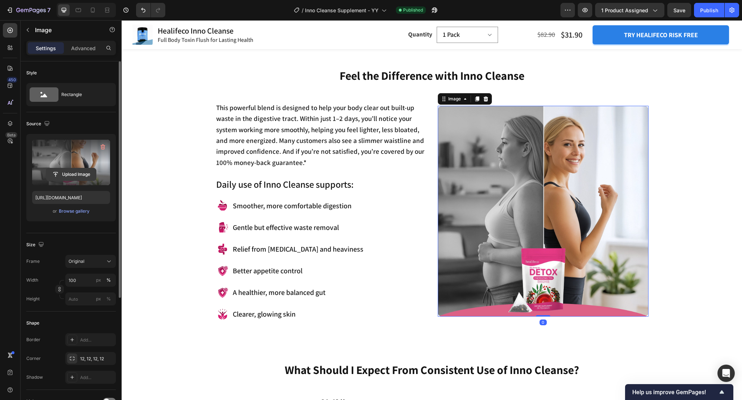
click at [57, 173] on input "file" at bounding box center [71, 174] width 50 height 12
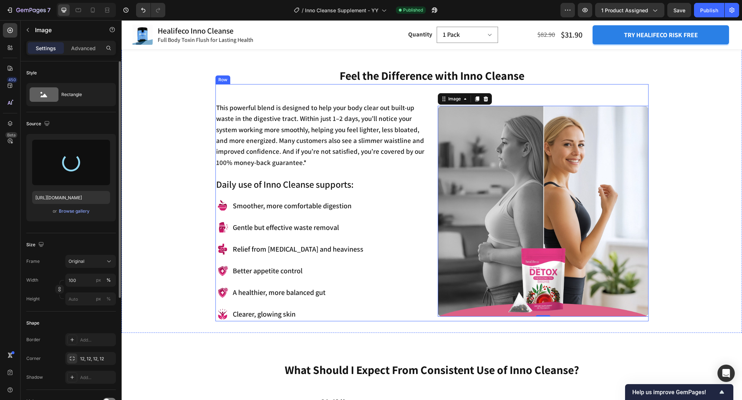
type input "https://cdn.shopify.com/s/files/1/0665/9355/4687/files/gempages_464015395364275…"
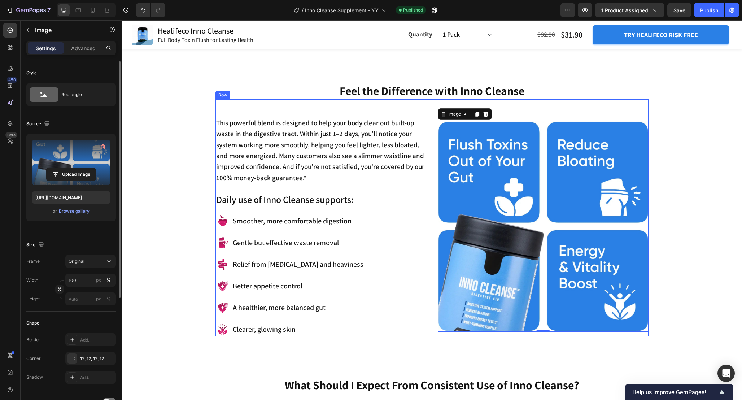
scroll to position [701, 0]
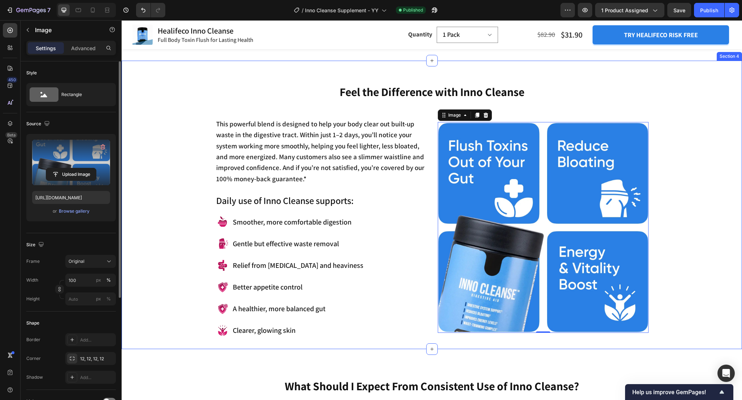
click at [675, 178] on div "Feel the Difference with Inno Cleanse Heading This powerful blend is designed t…" at bounding box center [432, 211] width 610 height 254
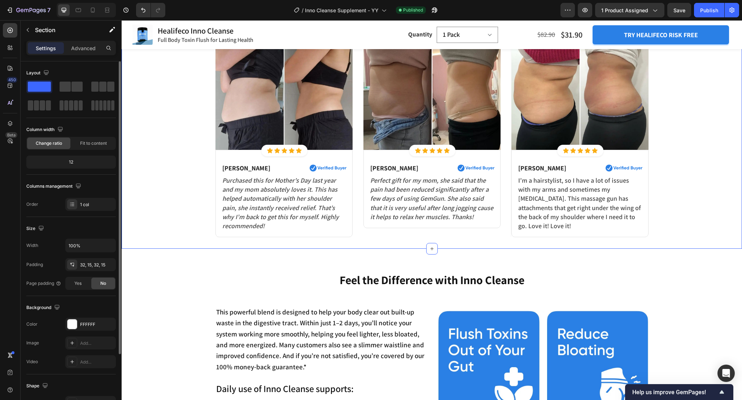
click at [686, 173] on div "Why thousands trust inno cleanse for visible, lasting results Heading Row Image…" at bounding box center [432, 123] width 610 height 228
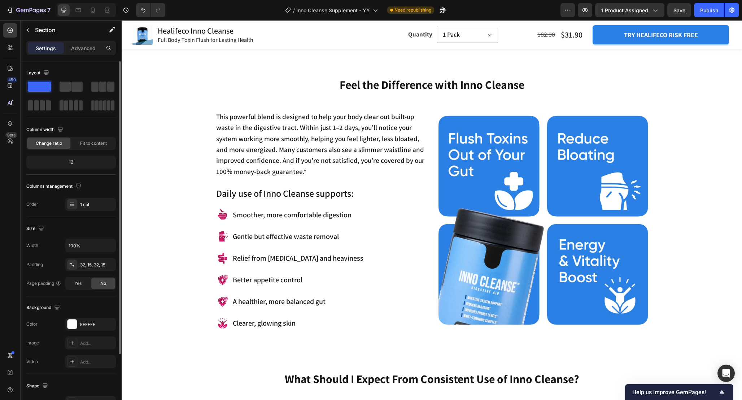
scroll to position [708, 0]
click at [705, 11] on div "Publish" at bounding box center [709, 10] width 18 height 8
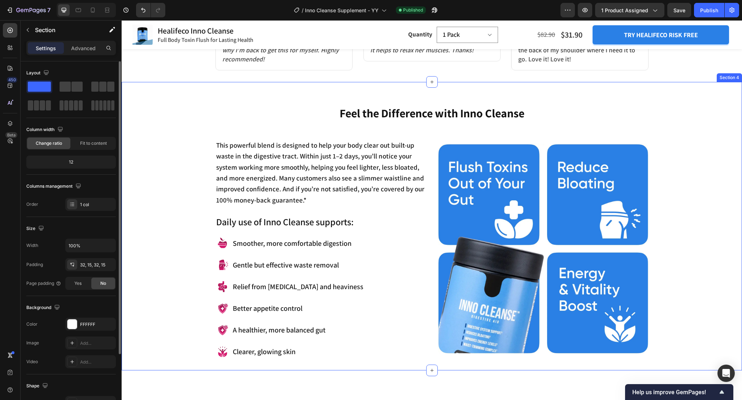
scroll to position [683, 0]
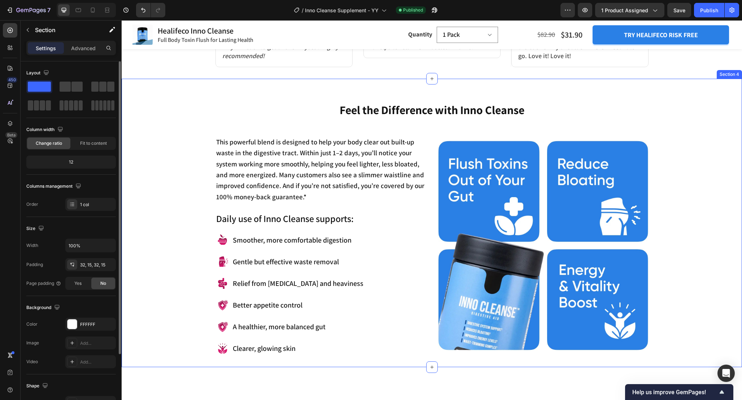
click at [683, 194] on div "Feel the Difference with Inno Cleanse Heading This powerful blend is designed t…" at bounding box center [432, 229] width 610 height 254
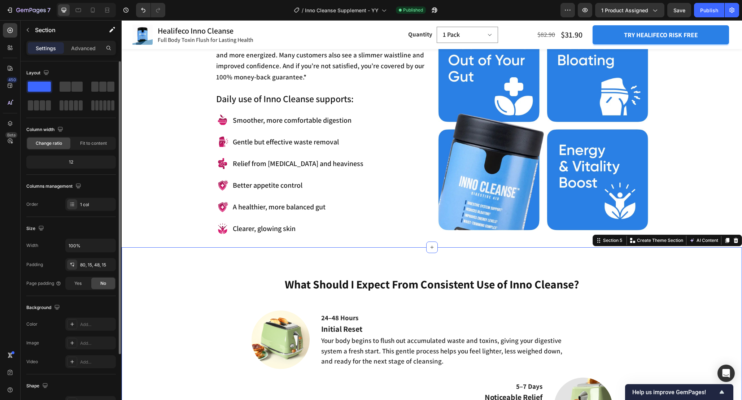
scroll to position [665, 0]
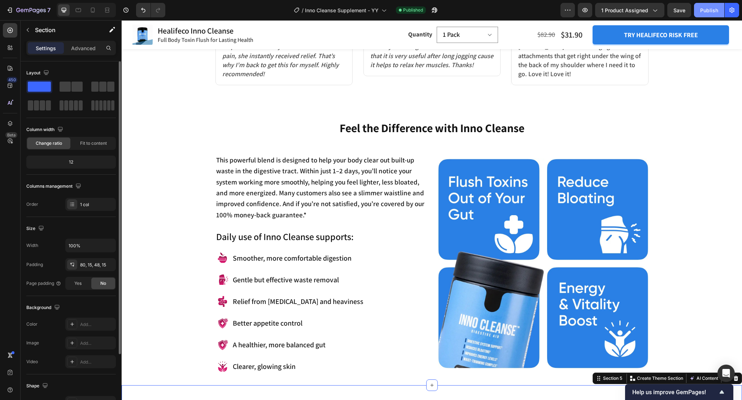
click at [702, 15] on button "Publish" at bounding box center [709, 10] width 30 height 14
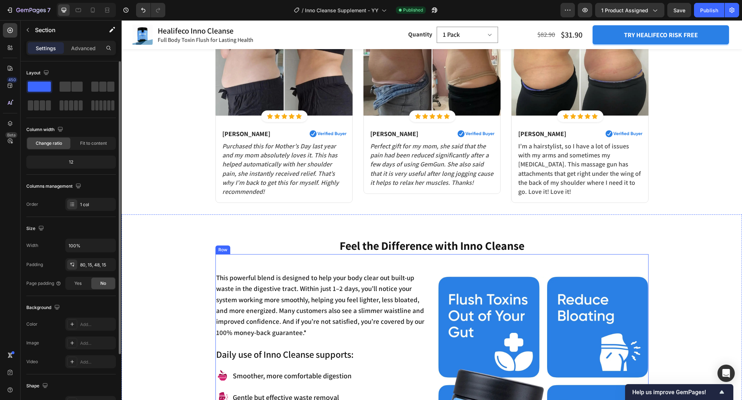
scroll to position [600, 0]
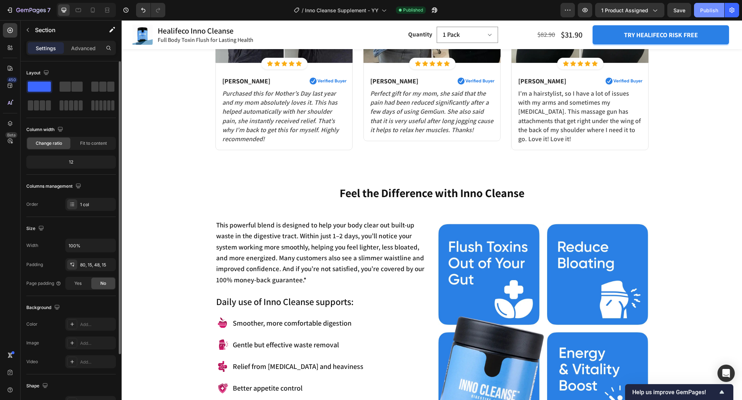
click at [702, 10] on div "Publish" at bounding box center [709, 10] width 18 height 8
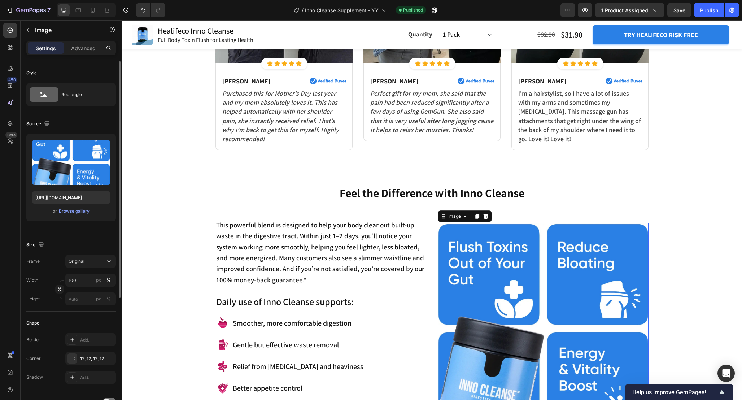
click at [492, 226] on img at bounding box center [543, 328] width 211 height 211
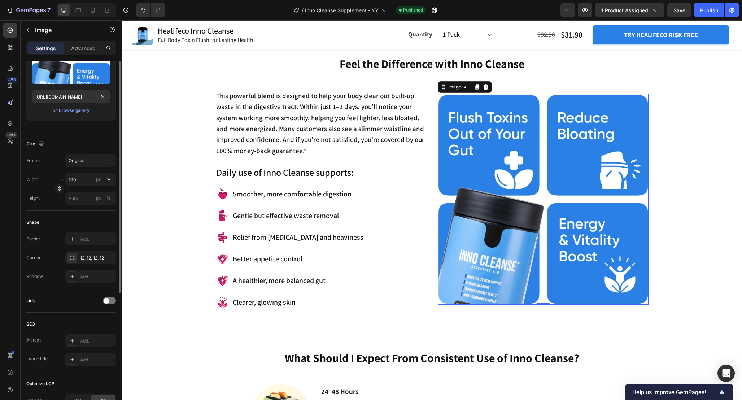
scroll to position [0, 0]
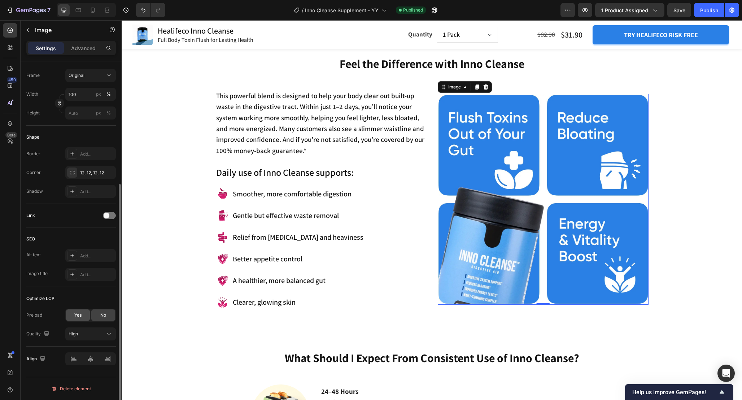
click at [80, 311] on div "Yes" at bounding box center [78, 315] width 24 height 12
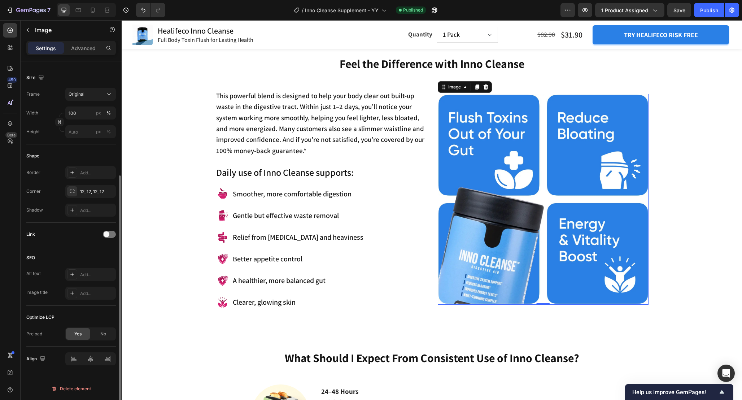
scroll to position [722, 0]
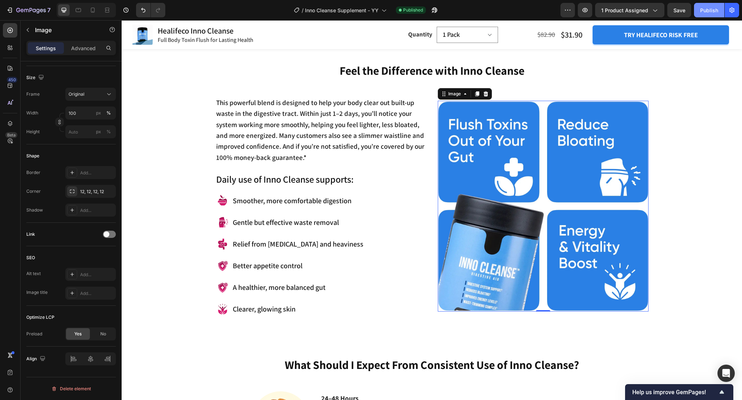
click at [705, 7] on div "Publish" at bounding box center [709, 10] width 18 height 8
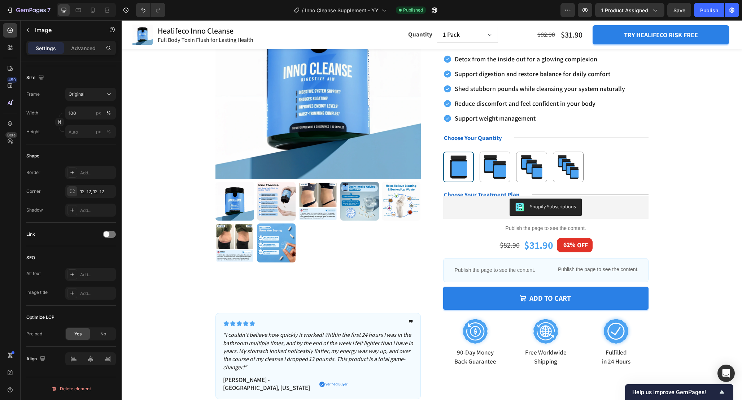
scroll to position [0, 0]
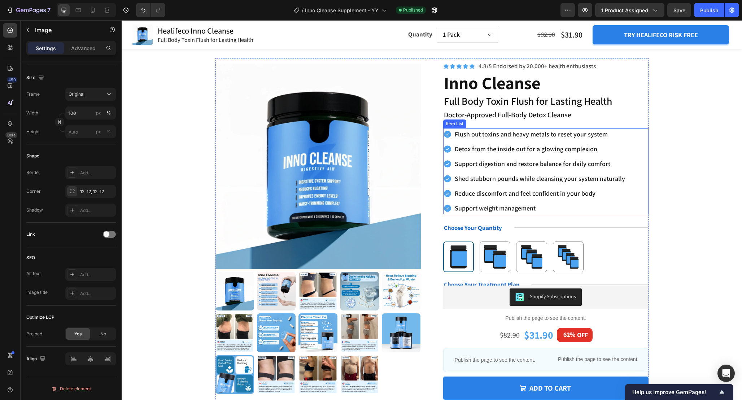
click at [637, 162] on div "Flush out toxins and heavy metals to reset your system Detox from the inside ou…" at bounding box center [545, 171] width 205 height 86
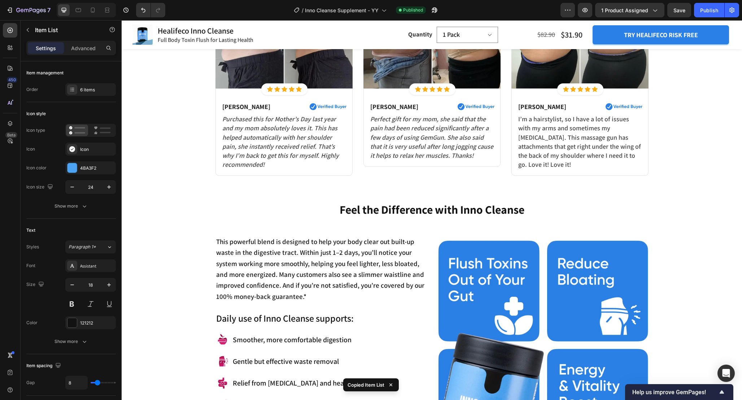
scroll to position [657, 0]
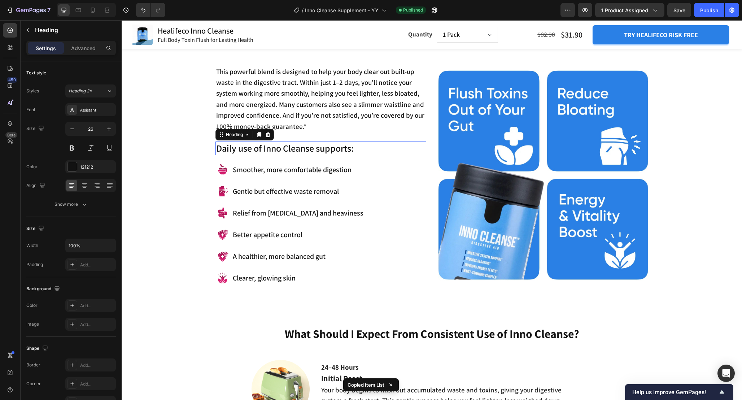
click at [332, 148] on h2 "Daily use of Inno Cleanse supports:" at bounding box center [321, 149] width 211 height 14
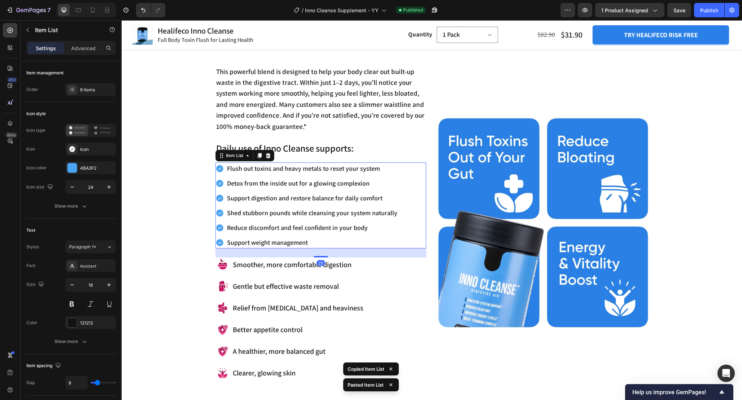
scroll to position [763, 0]
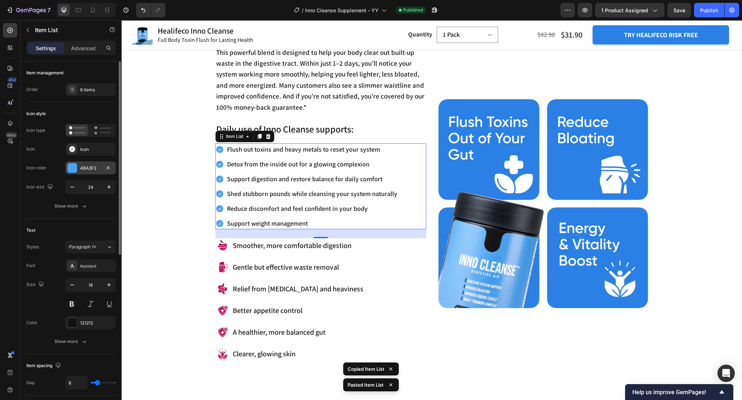
click at [73, 169] on div at bounding box center [72, 167] width 9 height 9
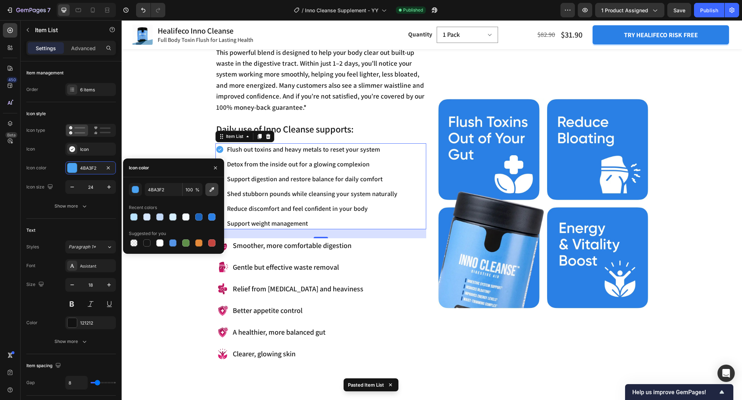
click at [213, 187] on icon "button" at bounding box center [212, 189] width 5 height 5
type input "2B80E5"
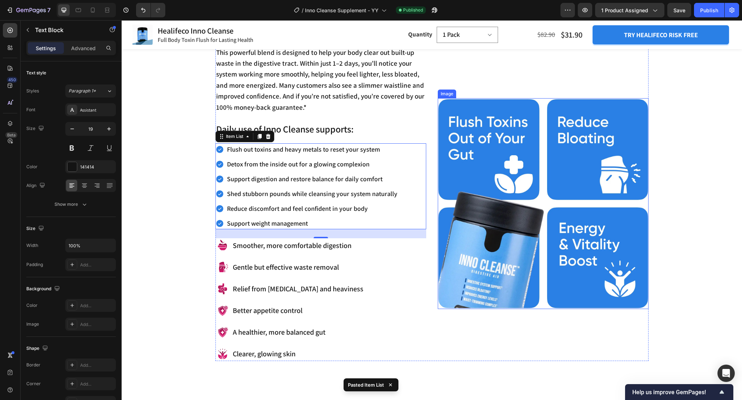
click at [397, 111] on p "This powerful blend is designed to help your body clear out built-up waste in t…" at bounding box center [320, 80] width 209 height 66
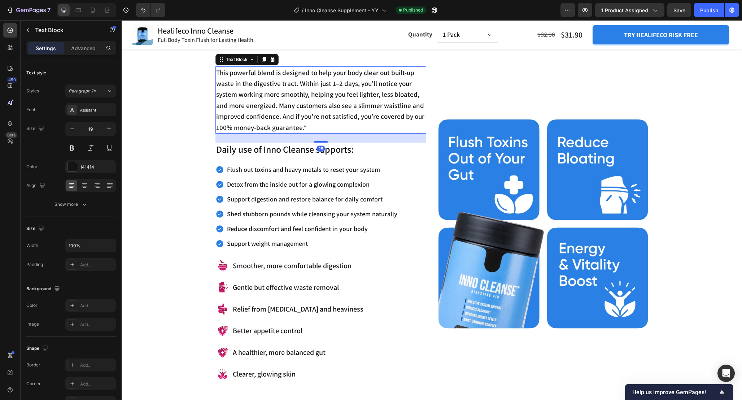
scroll to position [762, 0]
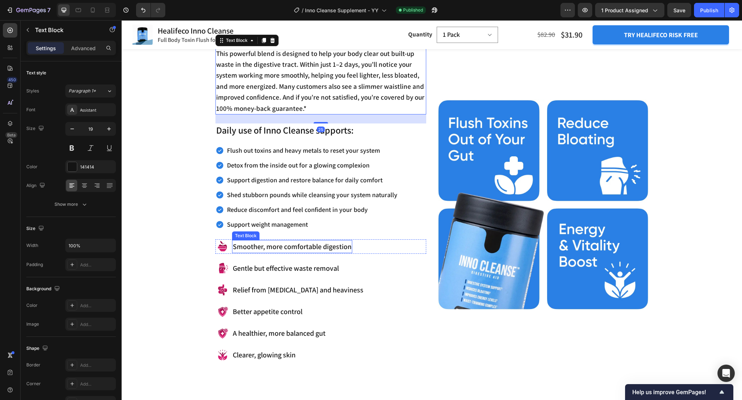
click at [300, 250] on p "Smoother, more comfortable digestion" at bounding box center [292, 247] width 119 height 12
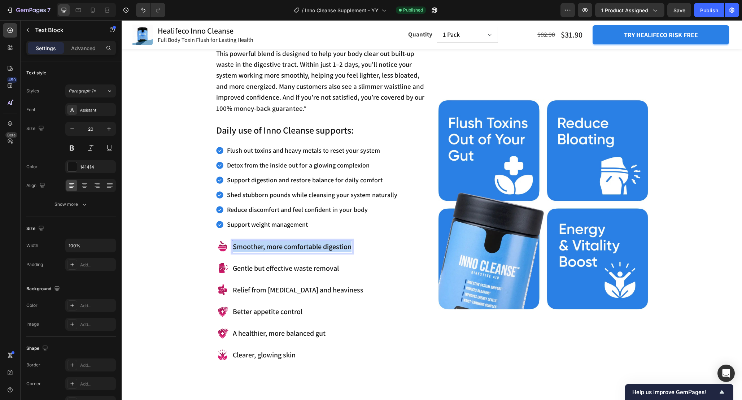
click at [300, 250] on p "Smoother, more comfortable digestion" at bounding box center [292, 247] width 119 height 12
copy p "Smoother, more comfortable digestion"
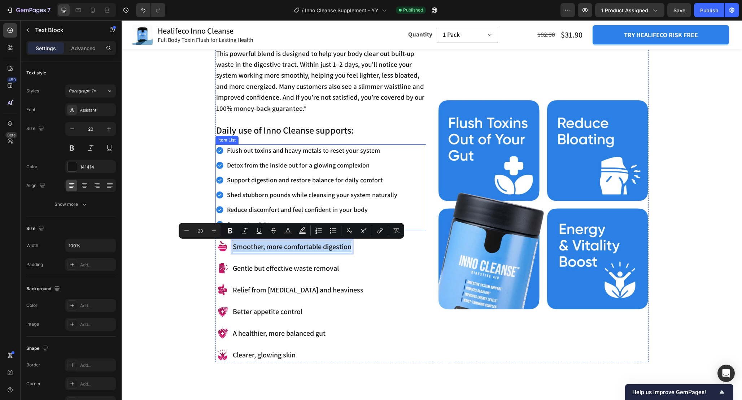
click at [304, 148] on p "Flush out toxins and heavy metals to reset your system" at bounding box center [312, 150] width 170 height 10
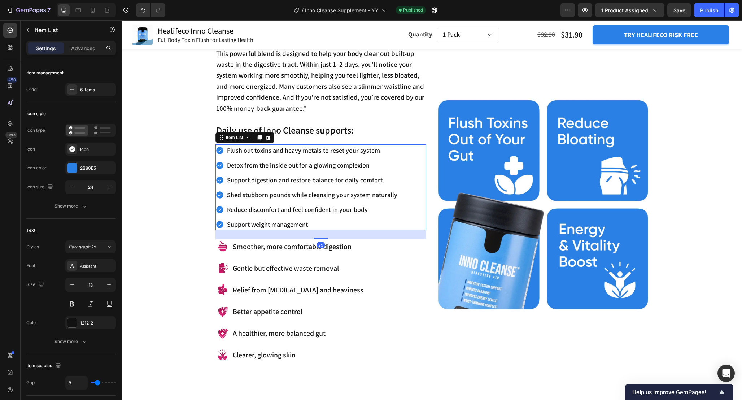
click at [304, 148] on p "Flush out toxins and heavy metals to reset your system" at bounding box center [312, 150] width 170 height 10
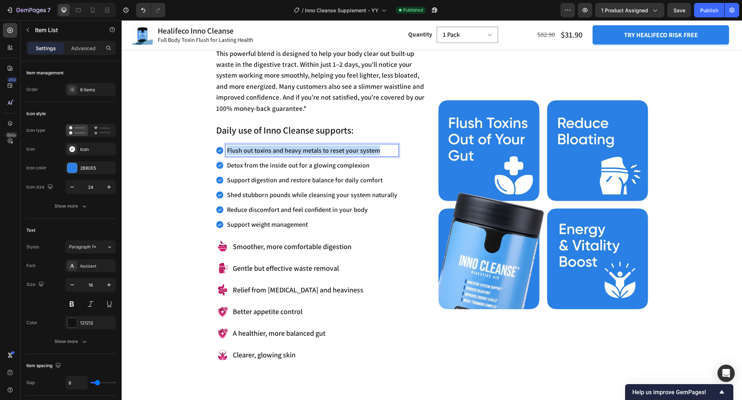
click at [304, 148] on p "Flush out toxins and heavy metals to reset your system" at bounding box center [312, 150] width 170 height 10
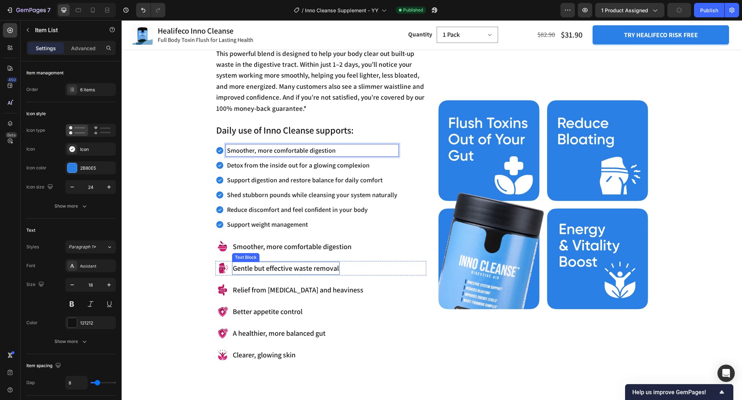
click at [286, 266] on p "Gentle but effective waste removal" at bounding box center [286, 268] width 106 height 12
click at [286, 265] on p "Gentle but effective waste removal" at bounding box center [286, 268] width 106 height 12
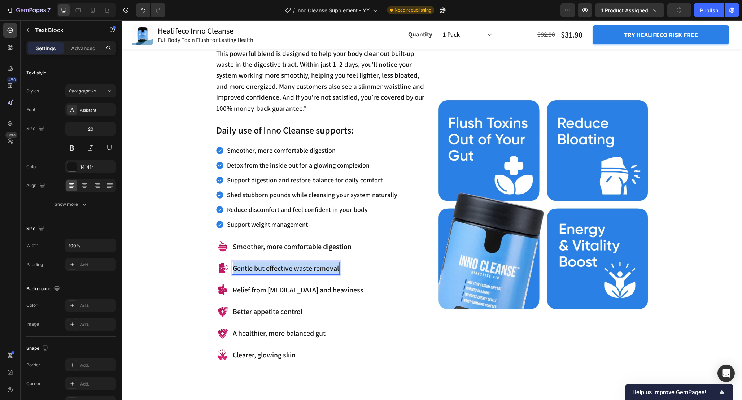
click at [286, 265] on p "Gentle but effective waste removal" at bounding box center [286, 268] width 106 height 12
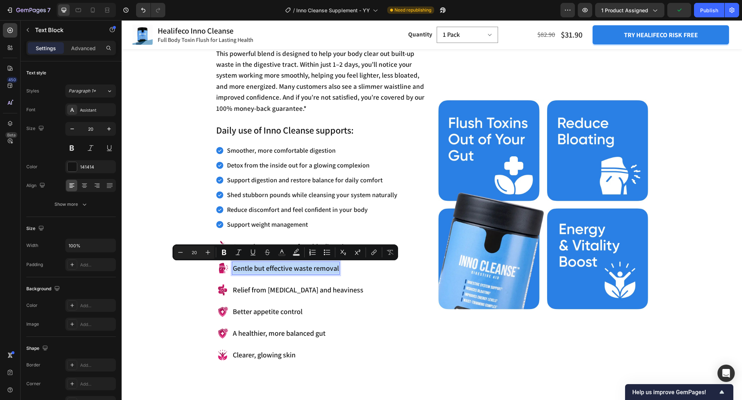
copy p "Gentle but effective waste removal"
click at [278, 166] on p "Detox from the inside out for a glowing complexion" at bounding box center [312, 165] width 170 height 10
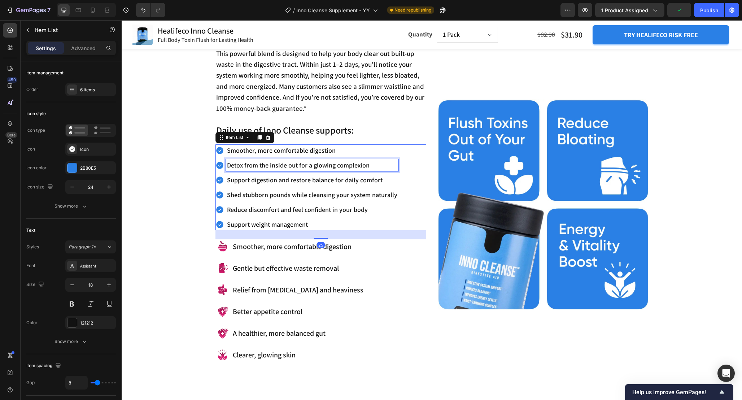
click at [278, 166] on p "Detox from the inside out for a glowing complexion" at bounding box center [312, 165] width 170 height 10
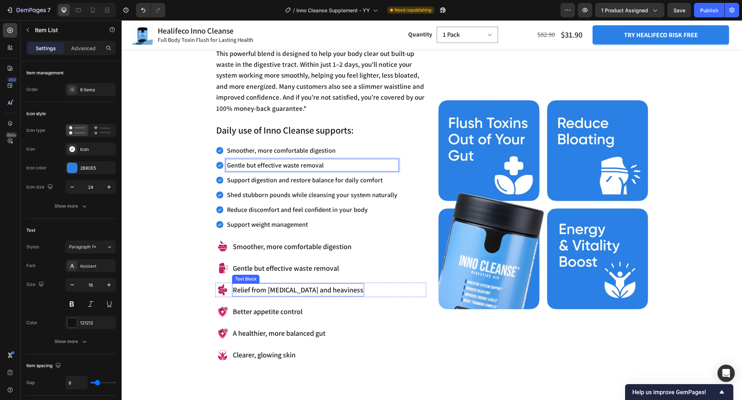
click at [287, 285] on p "Relief from [MEDICAL_DATA] and heaviness" at bounding box center [298, 290] width 131 height 12
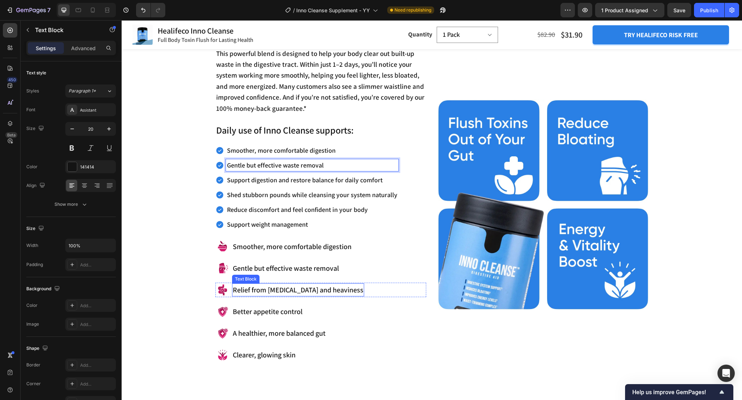
click at [287, 285] on p "Relief from [MEDICAL_DATA] and heaviness" at bounding box center [298, 290] width 131 height 12
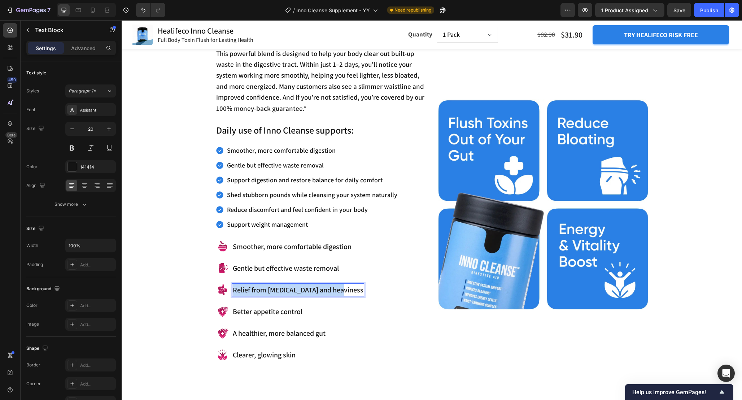
click at [287, 285] on p "Relief from [MEDICAL_DATA] and heaviness" at bounding box center [298, 290] width 131 height 12
copy p "Relief from [MEDICAL_DATA] and heaviness"
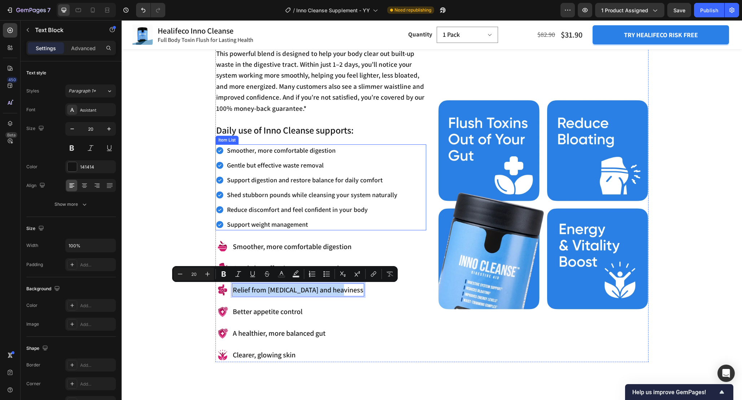
click at [299, 182] on p "Support digestion and restore balance for daily comfort" at bounding box center [312, 180] width 170 height 10
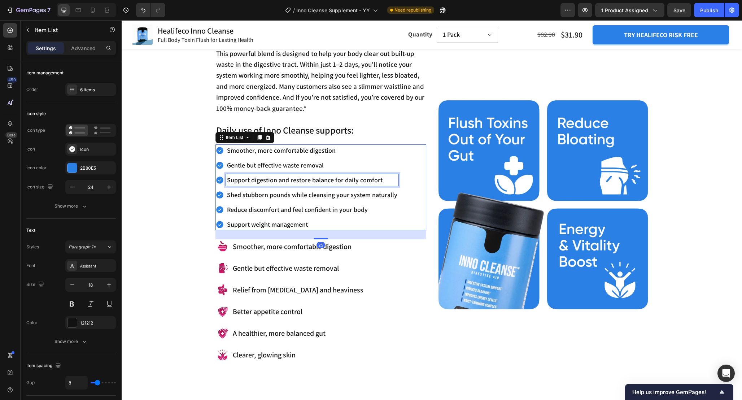
click at [299, 182] on p "Support digestion and restore balance for daily comfort" at bounding box center [312, 180] width 170 height 10
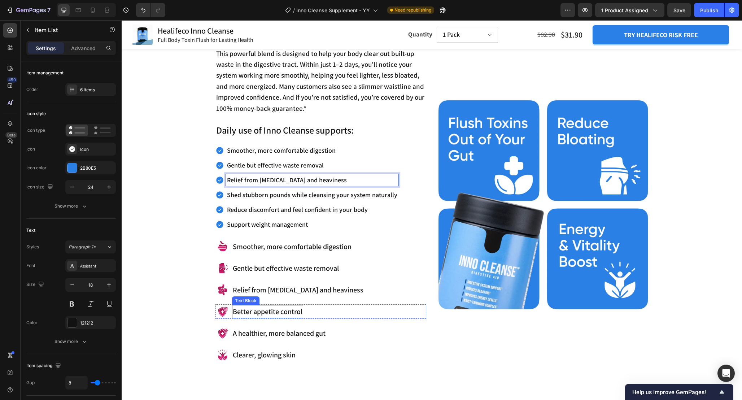
click at [280, 310] on p "Better appetite control" at bounding box center [268, 312] width 70 height 12
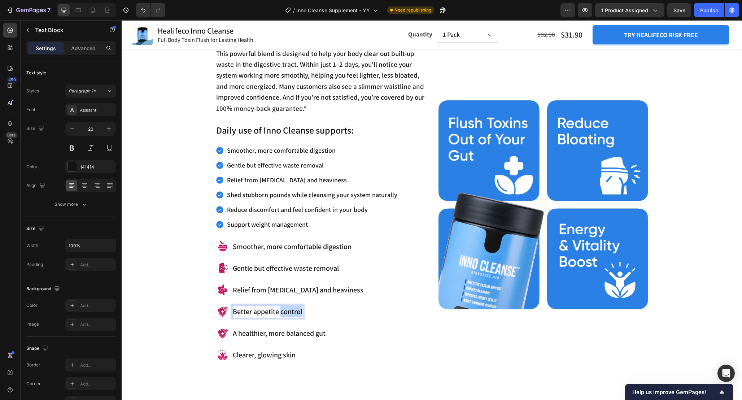
click at [280, 310] on p "Better appetite control" at bounding box center [268, 312] width 70 height 12
copy p "Better appetite control"
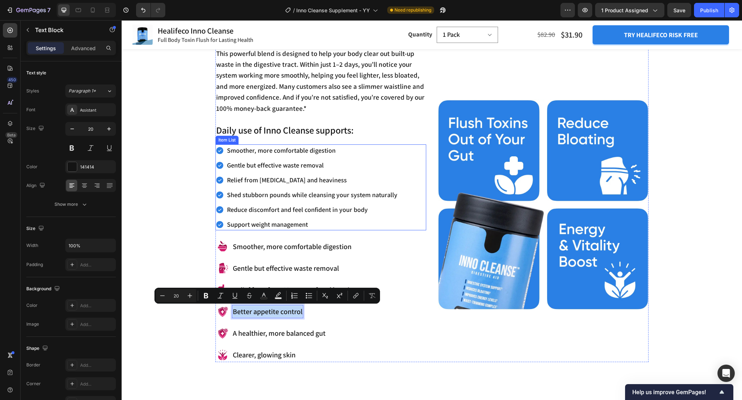
click at [317, 192] on p "Shed stubborn pounds while cleansing your system naturally" at bounding box center [312, 195] width 170 height 10
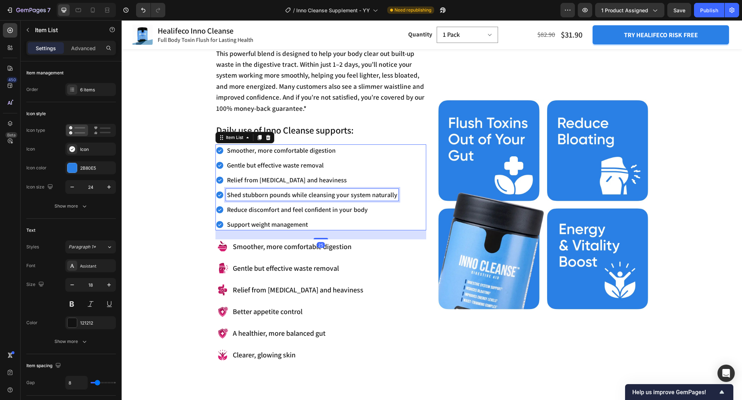
click at [317, 192] on p "Shed stubborn pounds while cleansing your system naturally" at bounding box center [312, 195] width 170 height 10
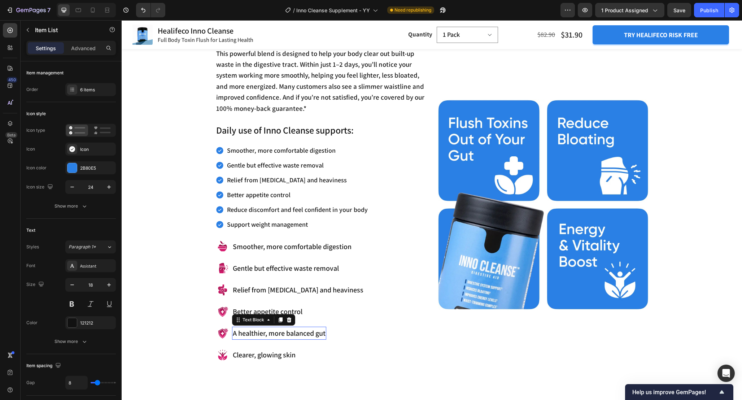
click at [265, 331] on p "A healthier, more balanced gut" at bounding box center [279, 333] width 93 height 12
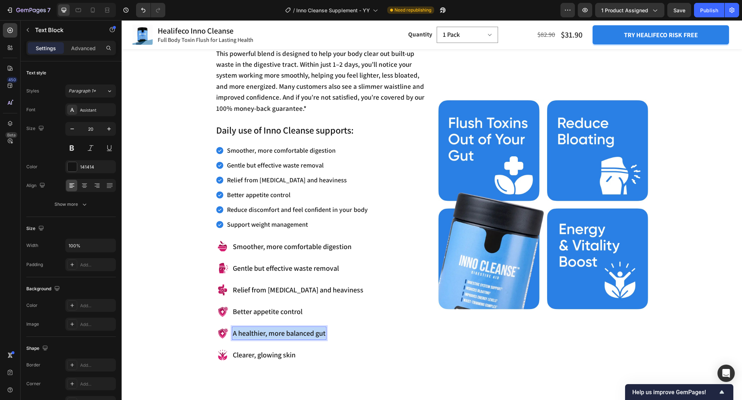
click at [265, 331] on p "A healthier, more balanced gut" at bounding box center [279, 333] width 93 height 12
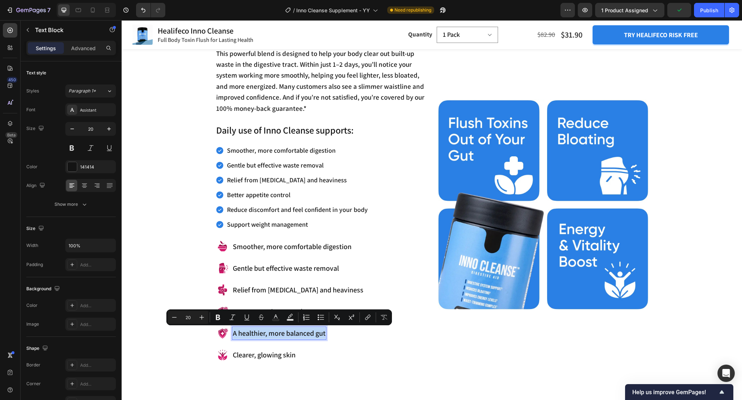
copy p "A healthier, more balanced gut"
click at [290, 214] on div "Reduce discomfort and feel confident in your body" at bounding box center [297, 210] width 143 height 12
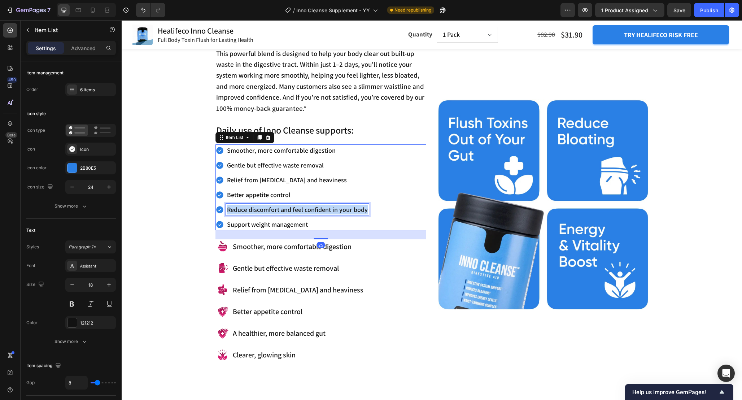
click at [290, 214] on p "Reduce discomfort and feel confident in your body" at bounding box center [297, 210] width 141 height 10
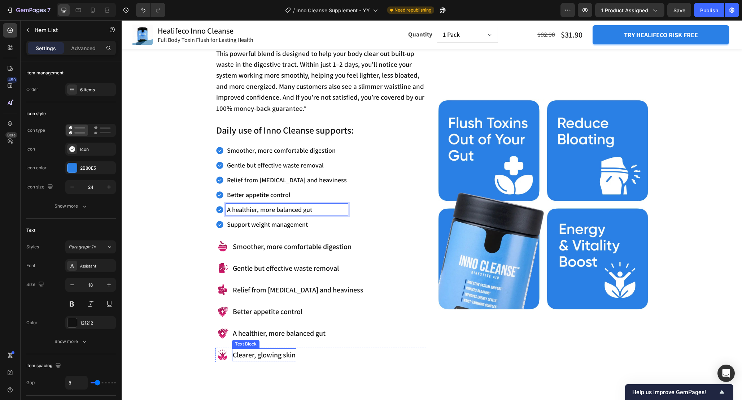
click at [268, 357] on p "Clearer, glowing skin" at bounding box center [264, 355] width 63 height 12
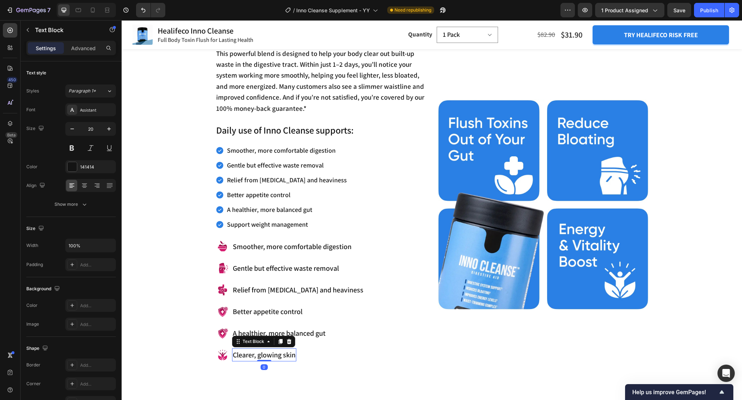
click at [268, 357] on p "Clearer, glowing skin" at bounding box center [264, 355] width 63 height 12
copy p "Clearer, glowing skin"
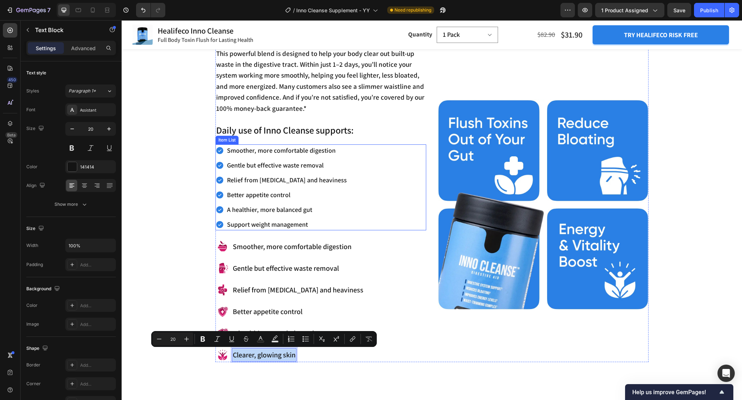
click at [300, 224] on p "Support weight management" at bounding box center [287, 224] width 120 height 10
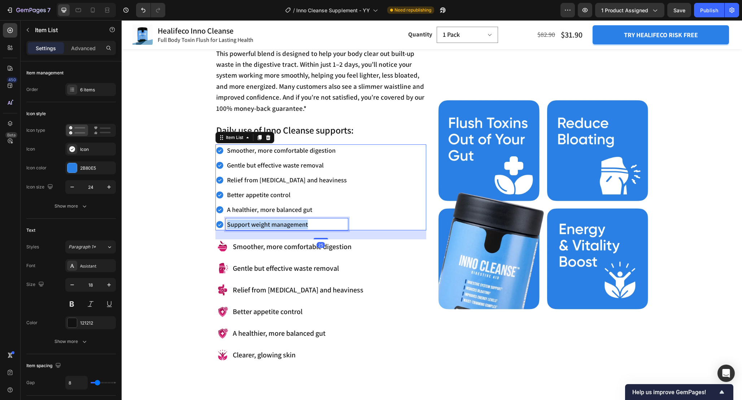
click at [300, 224] on p "Support weight management" at bounding box center [287, 224] width 120 height 10
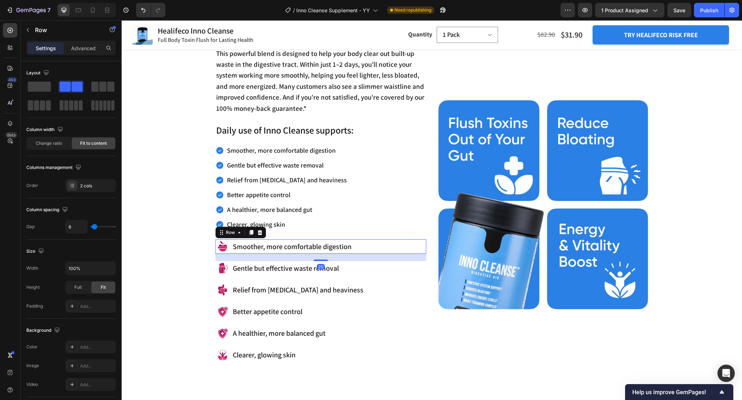
click at [231, 253] on div "Image Smoother, more comfortable digestion Text Block Row 20" at bounding box center [321, 246] width 211 height 14
click at [257, 235] on icon at bounding box center [260, 233] width 6 height 6
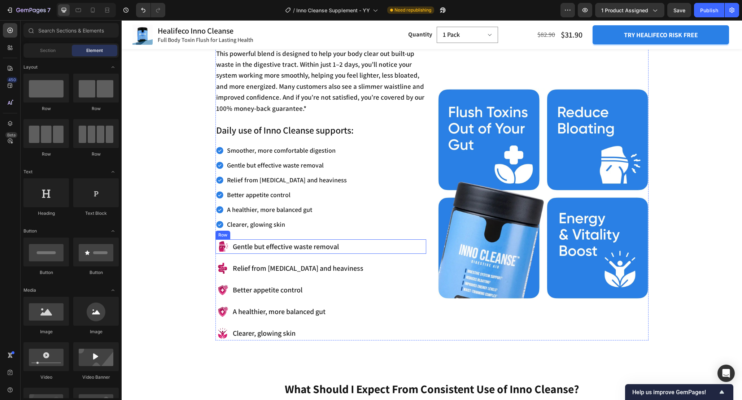
click at [231, 251] on div "Image Gentle but effective waste removal Text Block Row" at bounding box center [321, 246] width 211 height 14
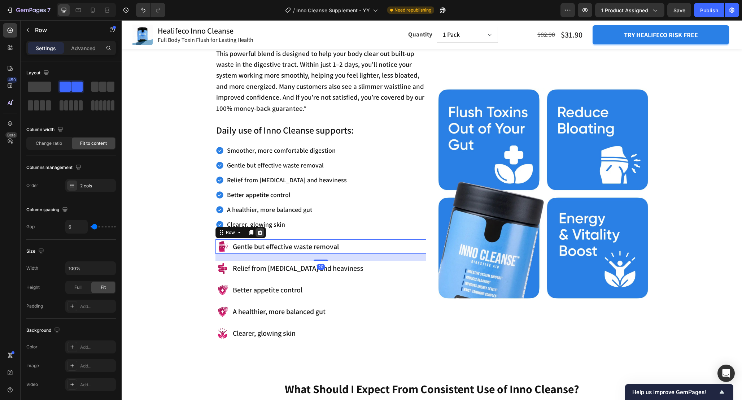
click at [258, 231] on icon at bounding box center [259, 232] width 5 height 5
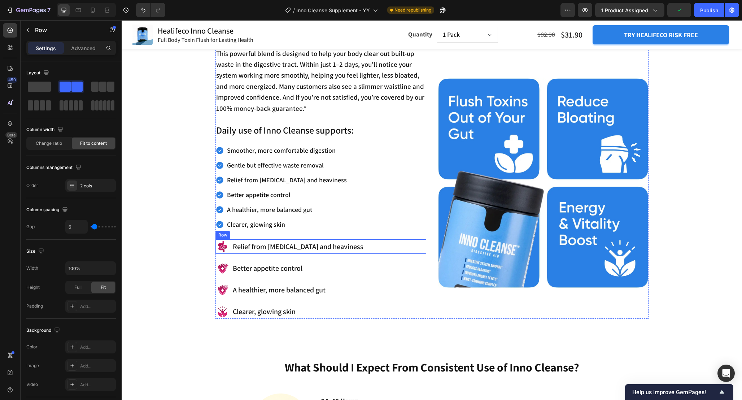
click at [230, 252] on div "Image Relief from [MEDICAL_DATA] and heaviness Text Block Row" at bounding box center [321, 246] width 211 height 14
click at [259, 231] on icon at bounding box center [259, 232] width 5 height 5
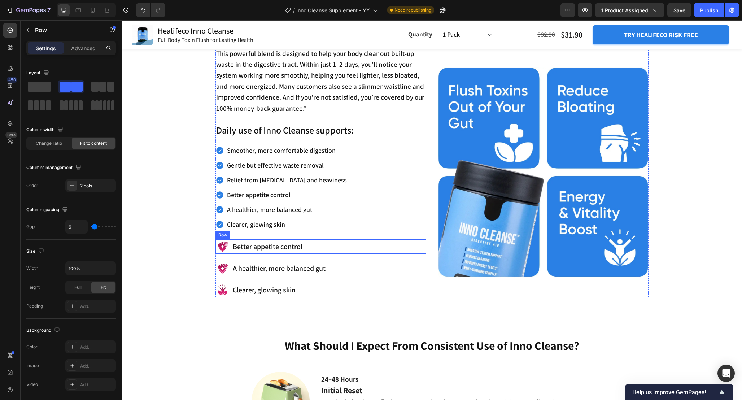
click at [231, 252] on div "Image Better appetite control Text Block Row" at bounding box center [321, 246] width 211 height 14
click at [261, 233] on icon at bounding box center [259, 232] width 5 height 5
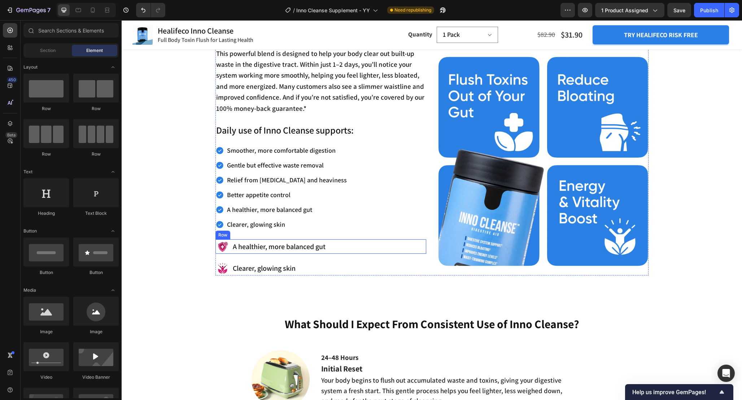
click at [230, 250] on div "Image A healthier, more balanced gut Text Block Row" at bounding box center [321, 246] width 211 height 14
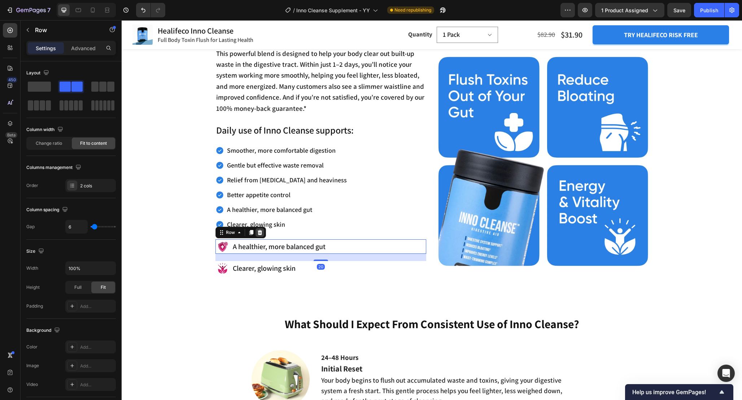
click at [258, 234] on icon at bounding box center [259, 232] width 5 height 5
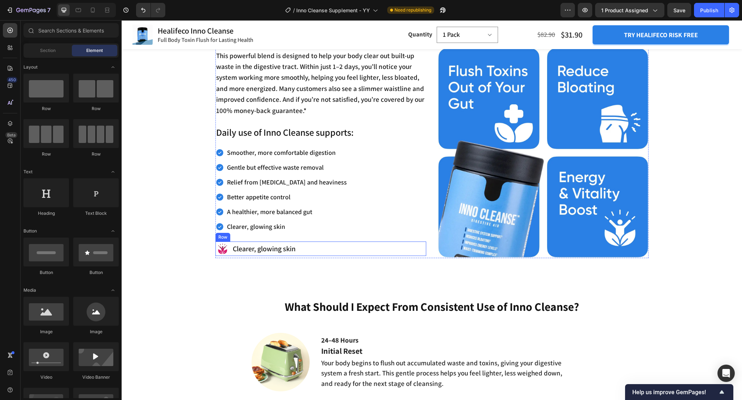
click at [231, 254] on div "Image Clearer, glowing skin Text Block Row" at bounding box center [321, 249] width 211 height 14
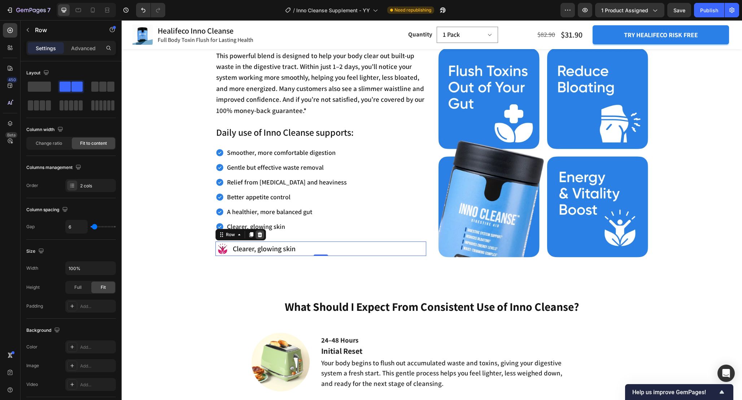
click at [261, 232] on icon at bounding box center [260, 235] width 6 height 6
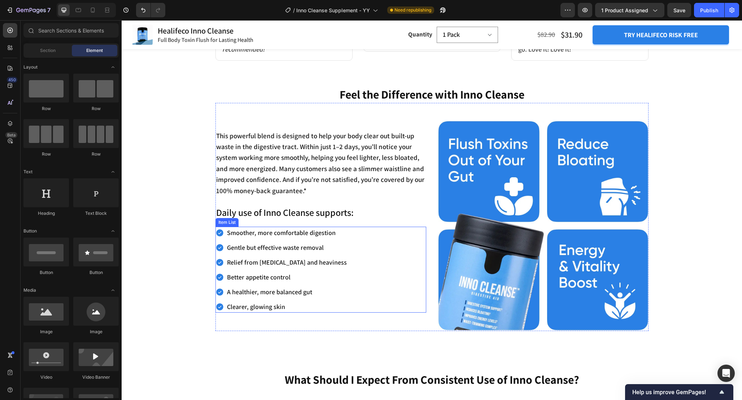
click at [383, 256] on div "Smoother, more comfortable digestion Gentle but effective waste removal Relief …" at bounding box center [321, 270] width 211 height 86
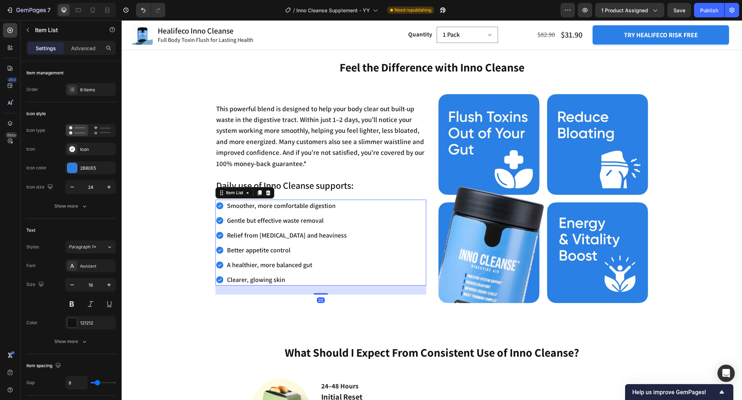
scroll to position [720, 0]
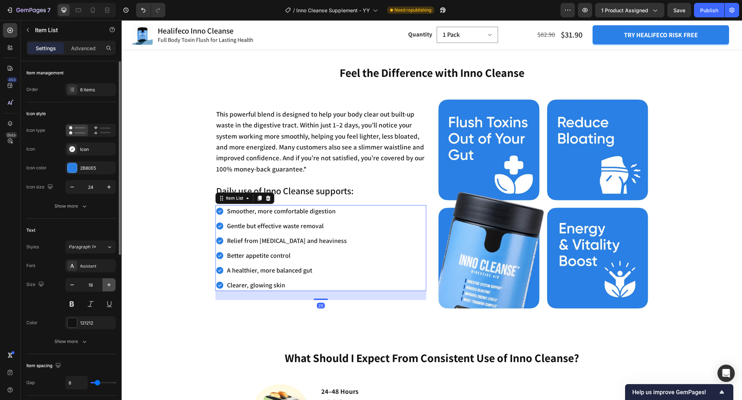
click at [110, 286] on icon "button" at bounding box center [108, 284] width 7 height 7
type input "20"
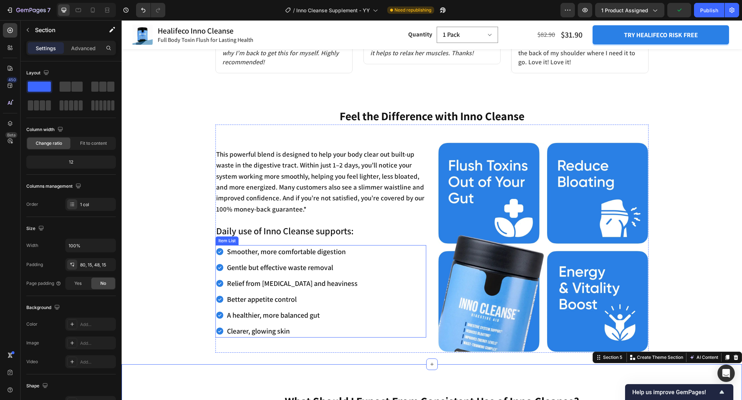
click at [370, 309] on div "Smoother, more comfortable digestion Gentle but effective waste removal Relief …" at bounding box center [321, 291] width 211 height 92
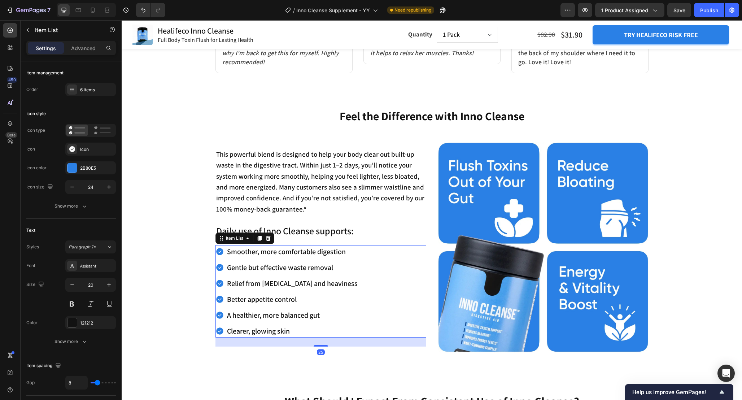
scroll to position [700, 0]
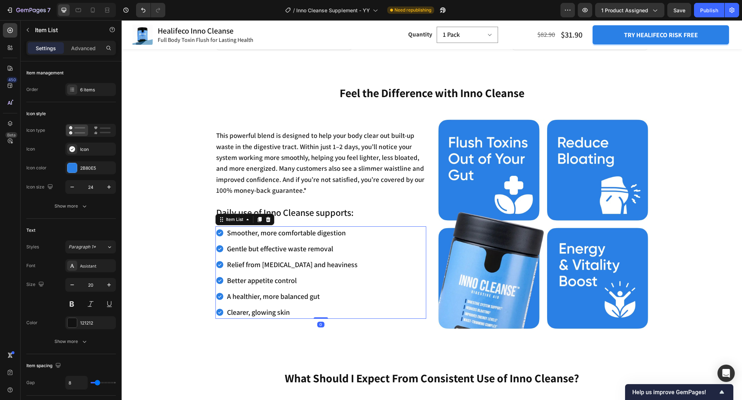
drag, startPoint x: 322, startPoint y: 313, endPoint x: 322, endPoint y: 288, distance: 24.9
click at [322, 289] on div "Smoother, more comfortable digestion Gentle but effective waste removal Relief …" at bounding box center [321, 272] width 211 height 92
type input "100%"
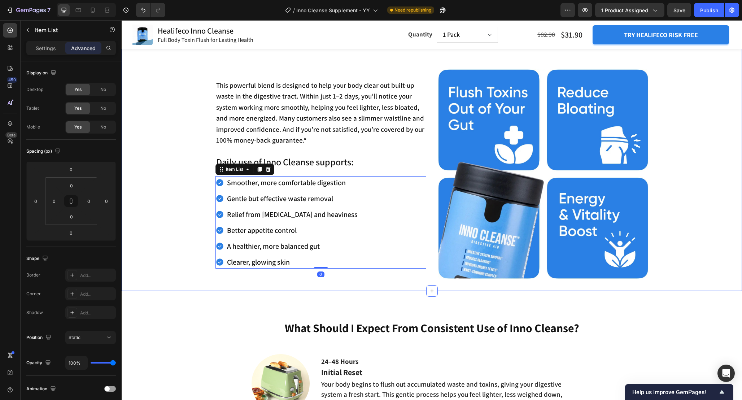
click at [338, 281] on div "Feel the Difference with Inno Cleanse Heading This powerful blend is designed t…" at bounding box center [432, 151] width 621 height 279
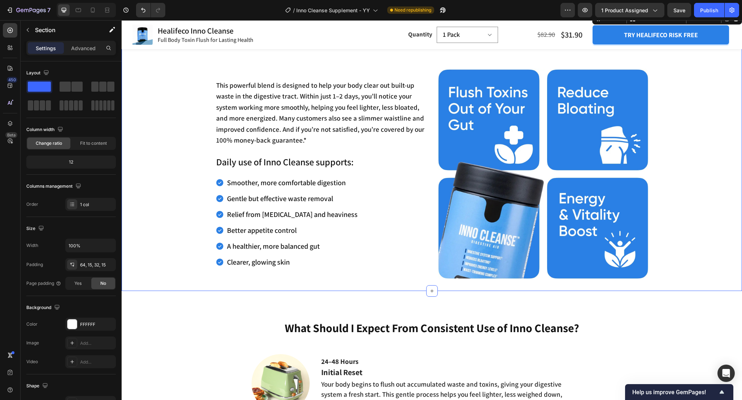
scroll to position [719, 0]
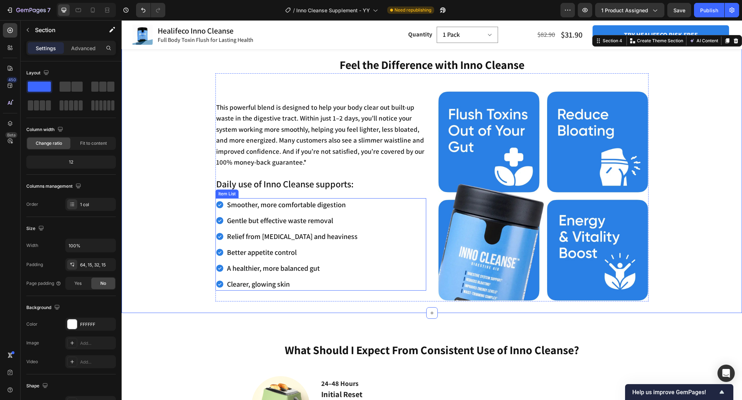
click at [381, 277] on div "Smoother, more comfortable digestion Gentle but effective waste removal Relief …" at bounding box center [321, 244] width 211 height 92
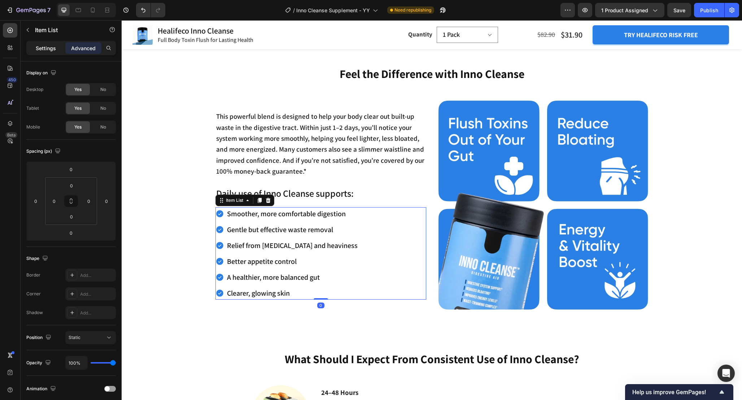
click at [55, 47] on p "Settings" at bounding box center [46, 48] width 20 height 8
type input "5"
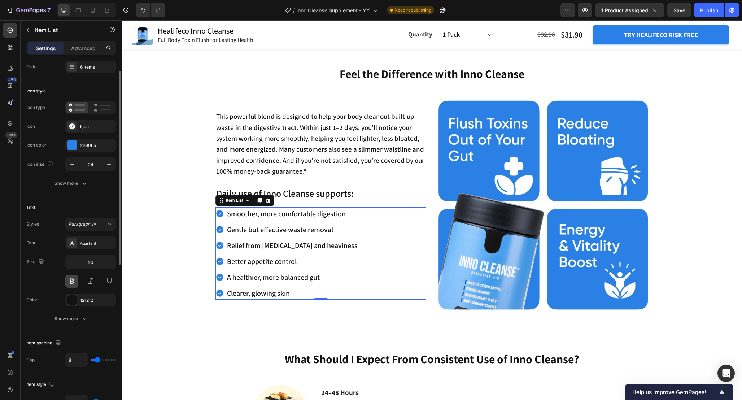
scroll to position [21, 0]
click at [108, 165] on icon "button" at bounding box center [108, 165] width 7 height 7
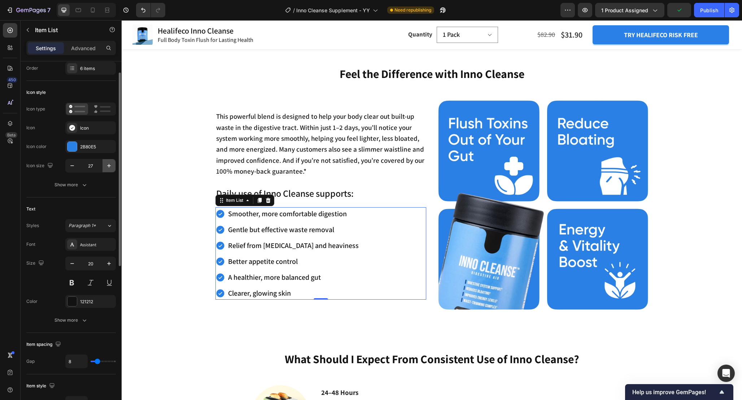
type input "28"
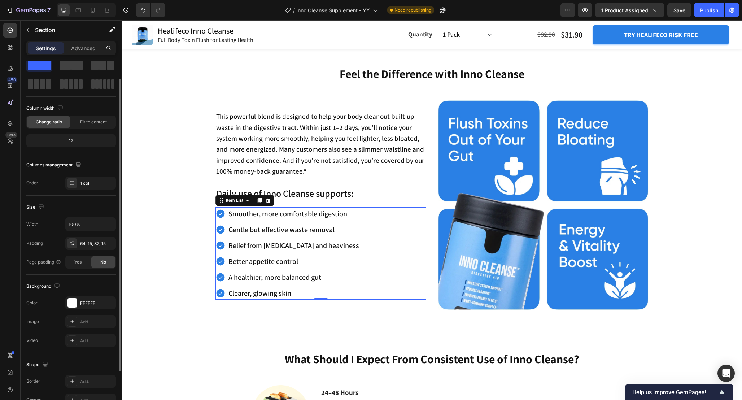
click at [155, 200] on div "Feel the Difference with Inno Cleanse Heading This powerful blend is designed t…" at bounding box center [432, 188] width 610 height 245
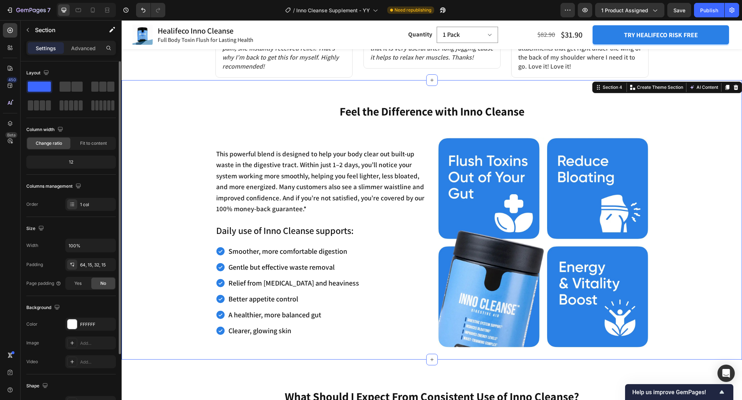
scroll to position [674, 0]
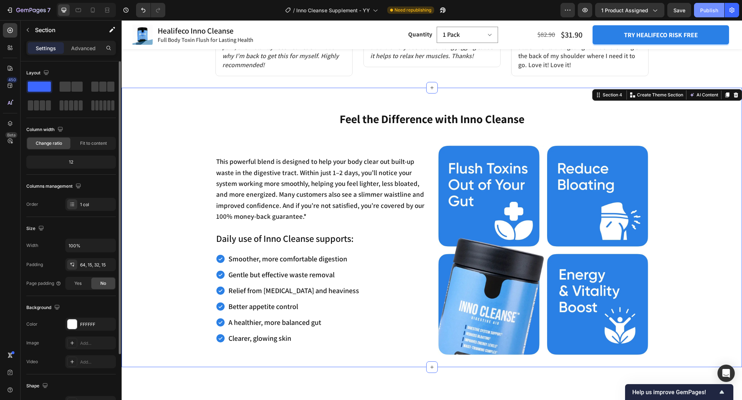
click at [714, 5] on button "Publish" at bounding box center [709, 10] width 30 height 14
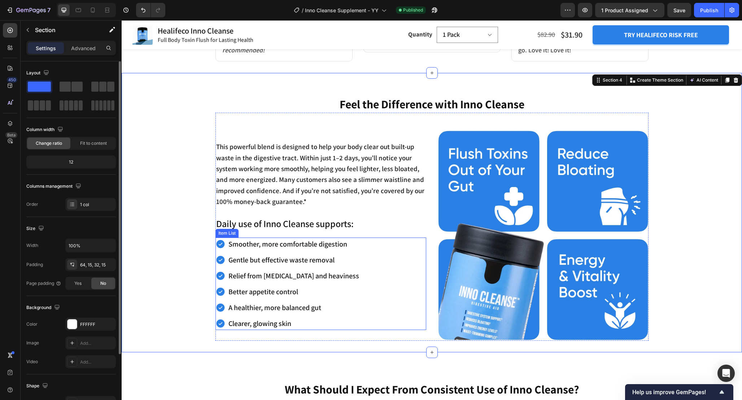
click at [381, 273] on div "Smoother, more comfortable digestion Gentle but effective waste removal Relief …" at bounding box center [321, 284] width 211 height 92
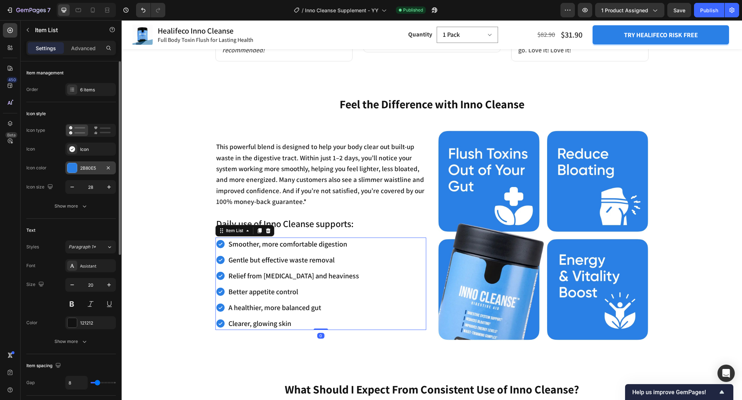
click at [103, 171] on div "2B80E5" at bounding box center [90, 167] width 51 height 13
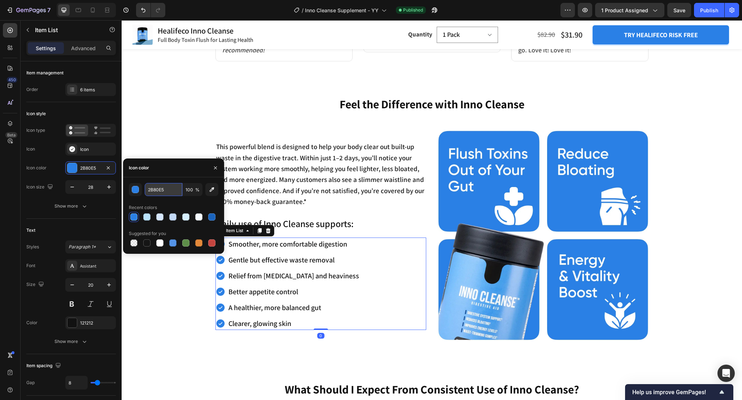
click at [176, 191] on input "2B80E5" at bounding box center [164, 189] width 38 height 13
click at [216, 117] on div "This powerful blend is designed to help your body clear out built-up waste in t…" at bounding box center [432, 227] width 433 height 228
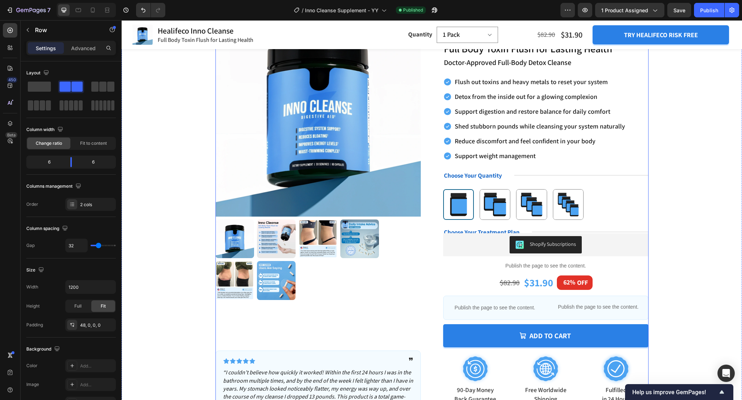
scroll to position [11, 0]
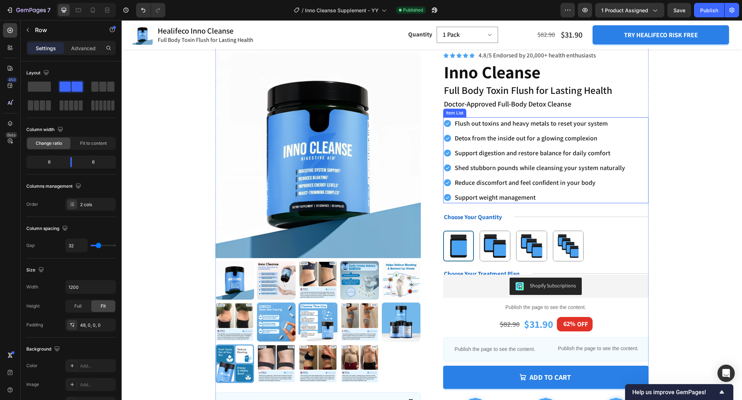
click at [456, 131] on div "Flush out toxins and heavy metals to reset your system Detox from the inside ou…" at bounding box center [534, 160] width 183 height 86
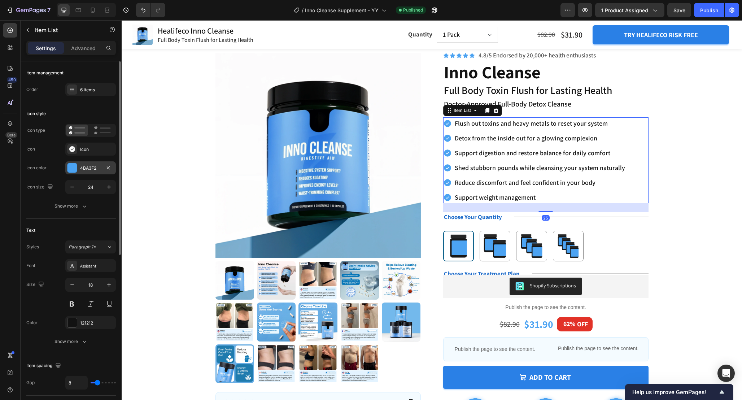
click at [95, 168] on div "4BA3F2" at bounding box center [90, 168] width 21 height 6
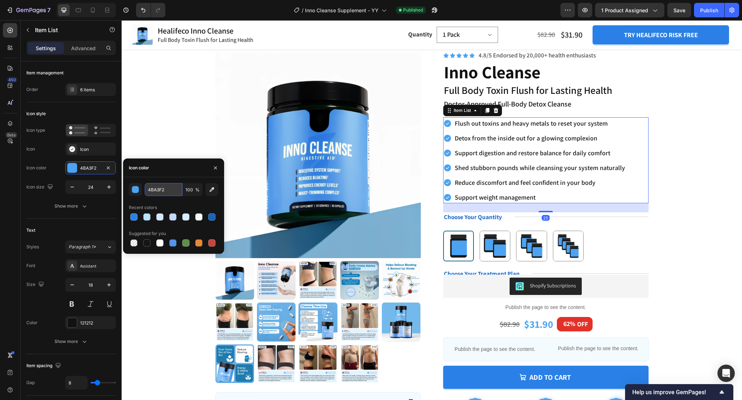
click at [173, 191] on input "4BA3F2" at bounding box center [164, 189] width 38 height 13
paste input "2B80E5"
type input "2B80E5"
click at [153, 141] on div "Product Images Icon Icon Icon Icon Icon Icon List ❞ Text Block Row “I couldn’t …" at bounding box center [432, 262] width 563 height 431
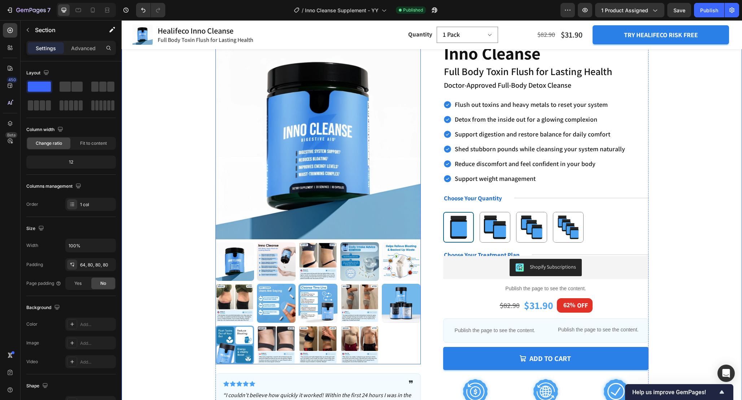
scroll to position [0, 0]
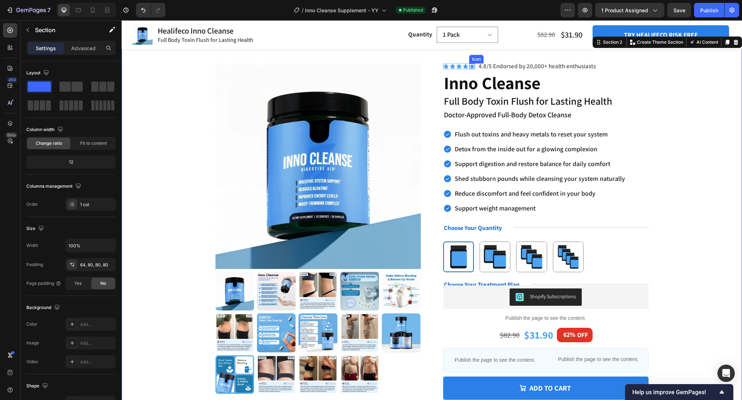
click at [472, 67] on icon at bounding box center [472, 66] width 5 height 5
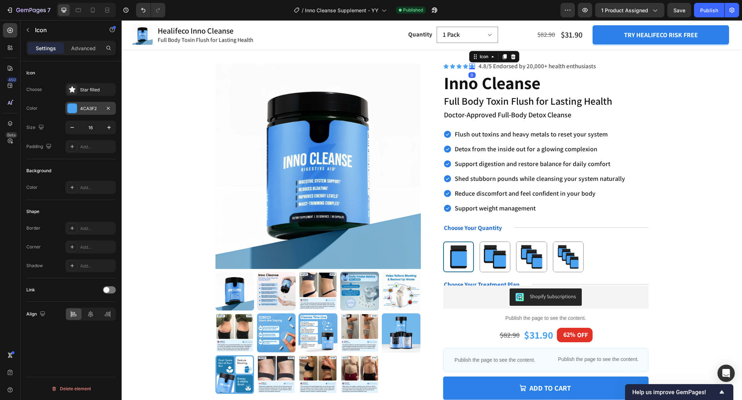
click at [87, 107] on div "4CA3F2" at bounding box center [90, 108] width 21 height 6
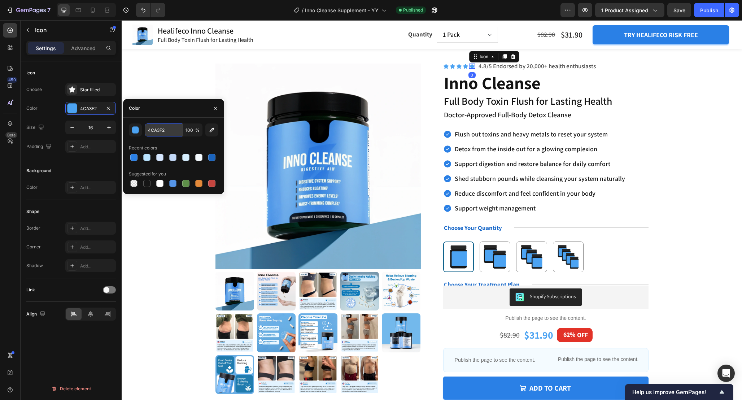
click at [173, 126] on input "4CA3F2" at bounding box center [164, 129] width 38 height 13
paste input "2B80E5"
paste input "text"
type input "2B80E5"
click at [135, 157] on div at bounding box center [133, 157] width 7 height 7
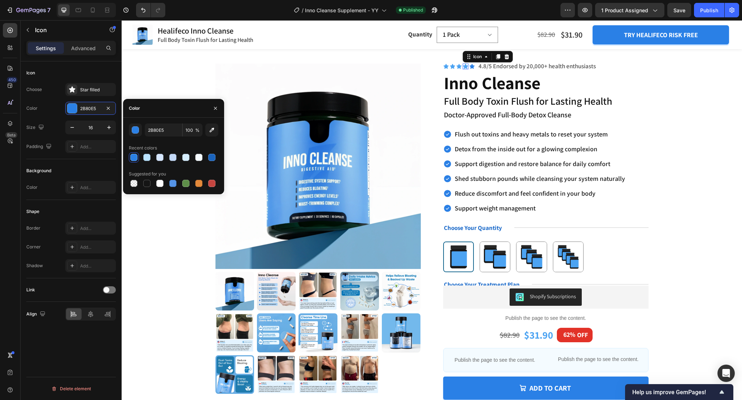
click at [466, 67] on icon at bounding box center [465, 66] width 5 height 5
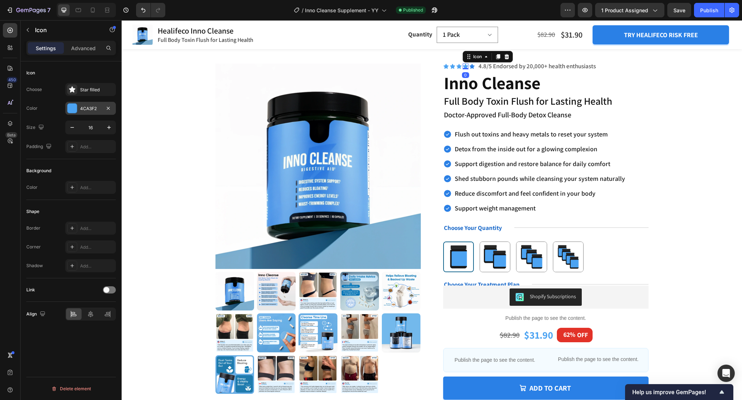
click at [72, 111] on div at bounding box center [72, 108] width 9 height 9
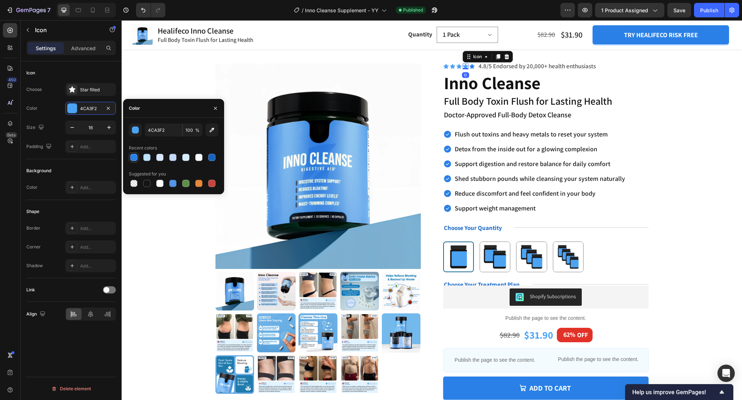
click at [132, 157] on div at bounding box center [133, 157] width 7 height 7
type input "2B80E5"
click at [458, 66] on icon at bounding box center [459, 66] width 5 height 5
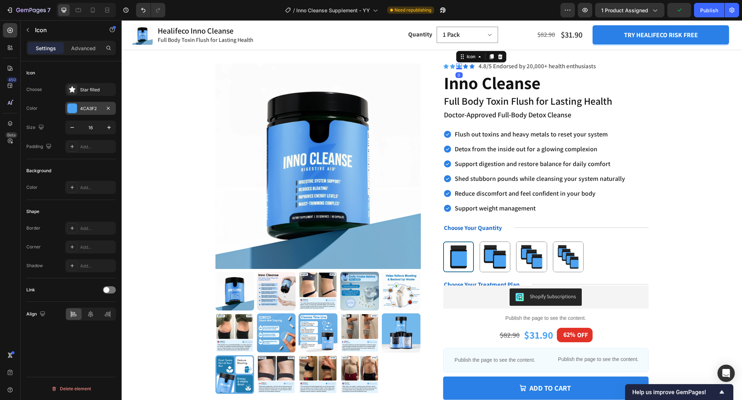
click at [70, 109] on div at bounding box center [72, 108] width 9 height 9
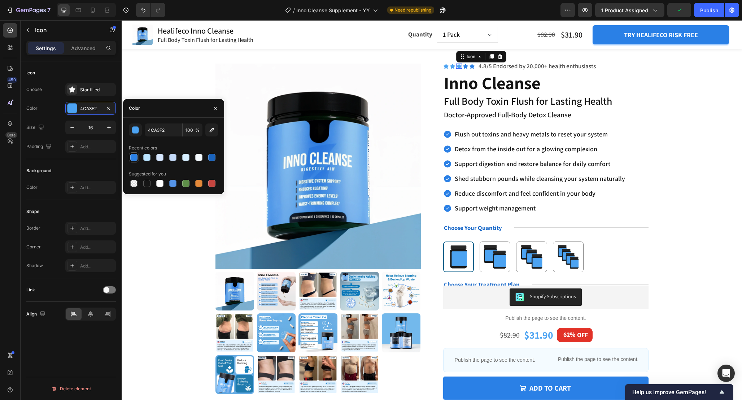
click at [134, 156] on div at bounding box center [133, 157] width 7 height 7
type input "2B80E5"
click at [453, 65] on icon at bounding box center [452, 66] width 5 height 5
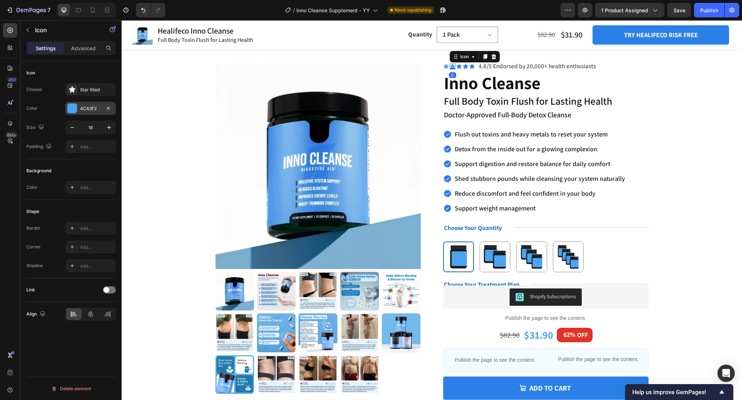
click at [74, 108] on div at bounding box center [72, 108] width 9 height 9
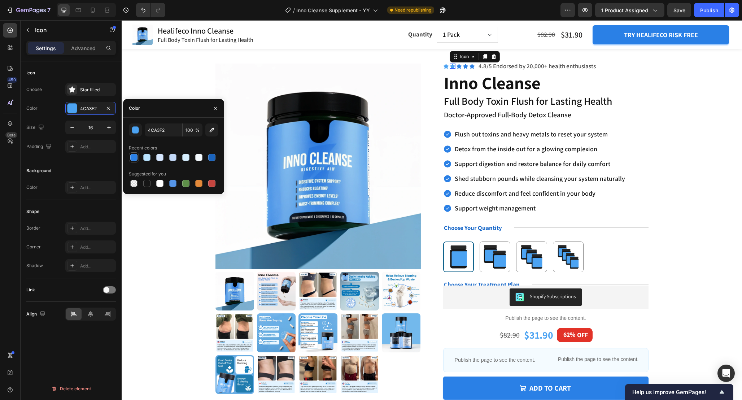
click at [135, 155] on div at bounding box center [133, 157] width 7 height 7
type input "2B80E5"
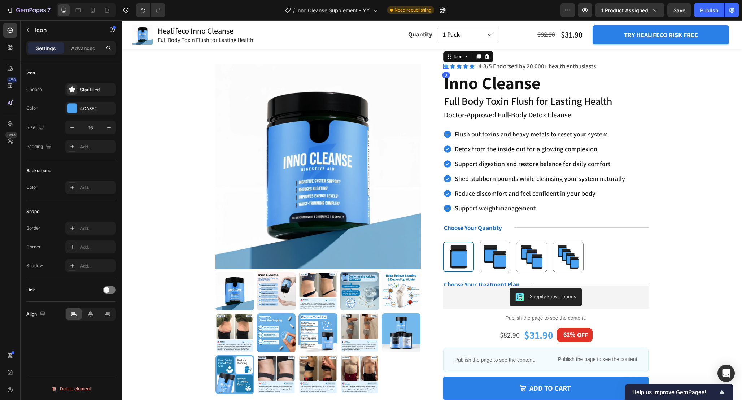
click at [445, 67] on icon at bounding box center [446, 66] width 5 height 5
click at [70, 108] on div at bounding box center [72, 108] width 9 height 9
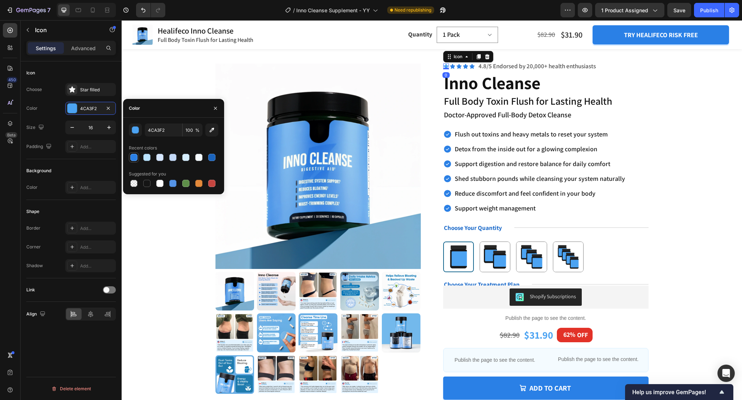
click at [134, 158] on div at bounding box center [133, 157] width 7 height 7
type input "2B80E5"
click at [161, 94] on div "Product Images Icon Icon Icon Icon Icon Icon List ❞ Text Block Row “I couldn’t …" at bounding box center [432, 273] width 563 height 431
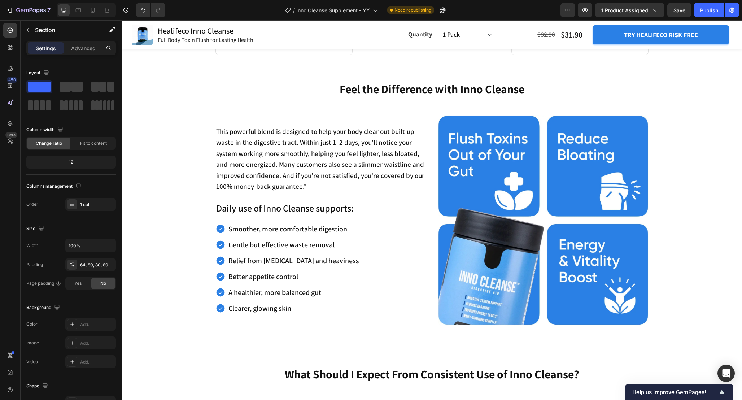
scroll to position [702, 0]
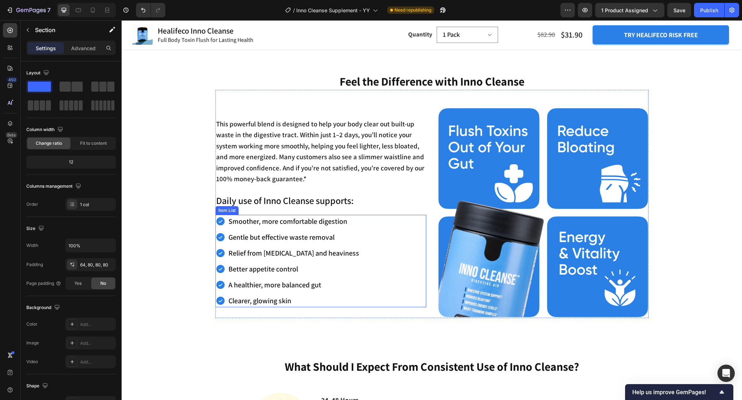
click at [379, 263] on div "Smoother, more comfortable digestion Gentle but effective waste removal Relief …" at bounding box center [321, 261] width 211 height 92
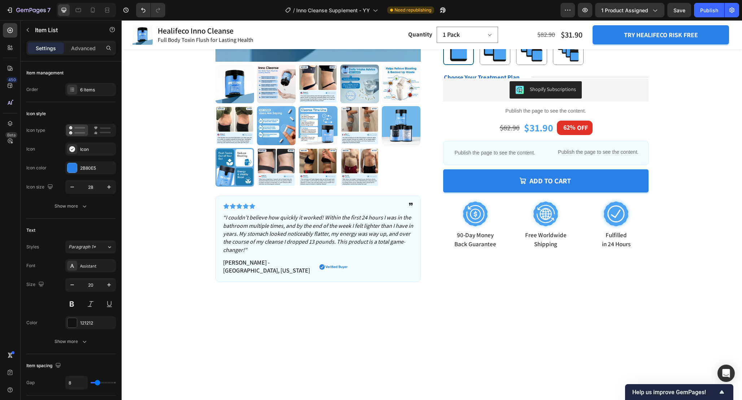
scroll to position [32, 0]
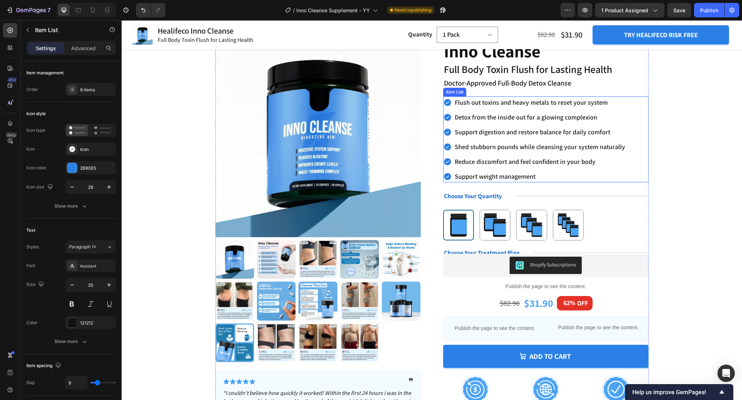
click at [630, 135] on div "Flush out toxins and heavy metals to reset your system Detox from the inside ou…" at bounding box center [545, 139] width 205 height 86
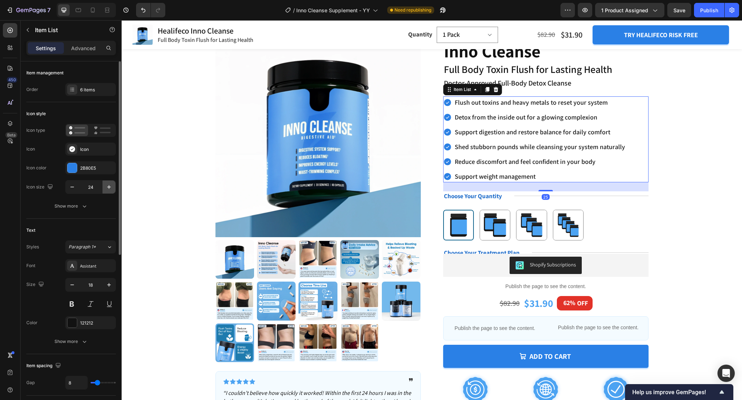
click at [109, 189] on icon "button" at bounding box center [108, 186] width 7 height 7
type input "26"
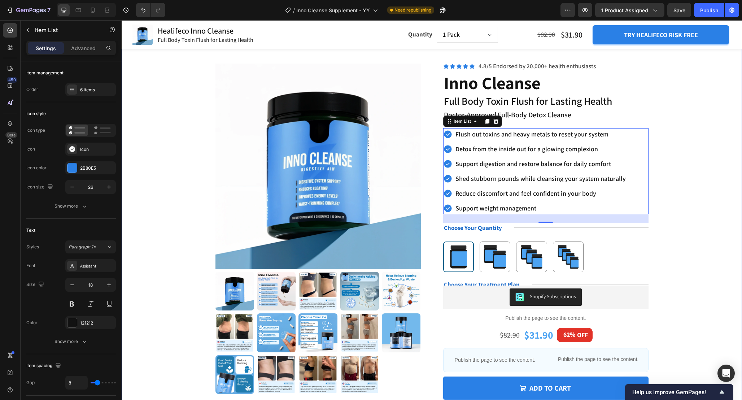
click at [675, 189] on div "Product Images Icon Icon Icon Icon Icon Icon List ❞ Text Block Row “I couldn’t …" at bounding box center [432, 273] width 563 height 431
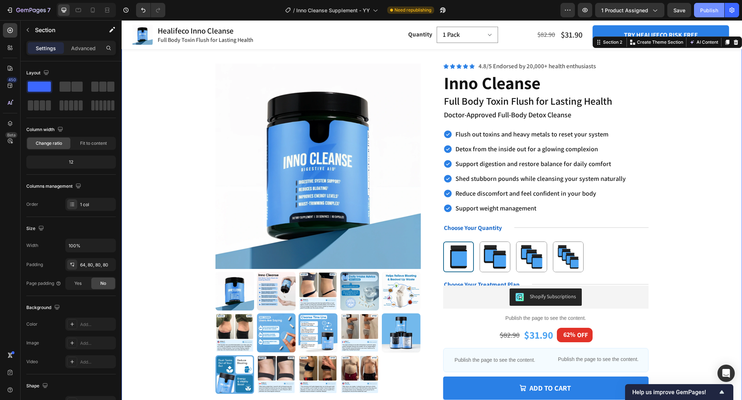
click at [709, 9] on div "Publish" at bounding box center [709, 10] width 18 height 8
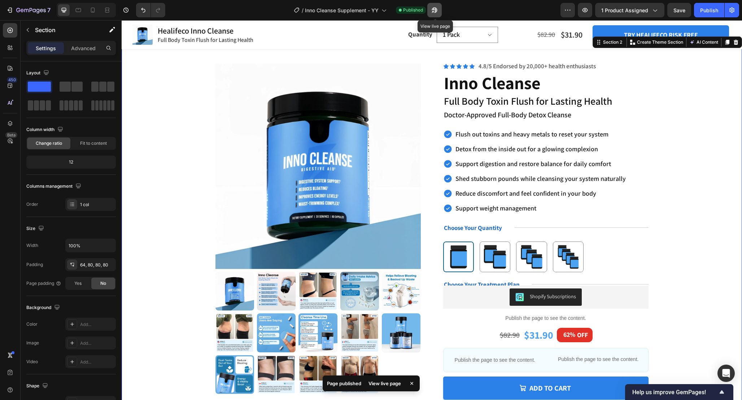
click at [430, 12] on button "button" at bounding box center [434, 10] width 14 height 14
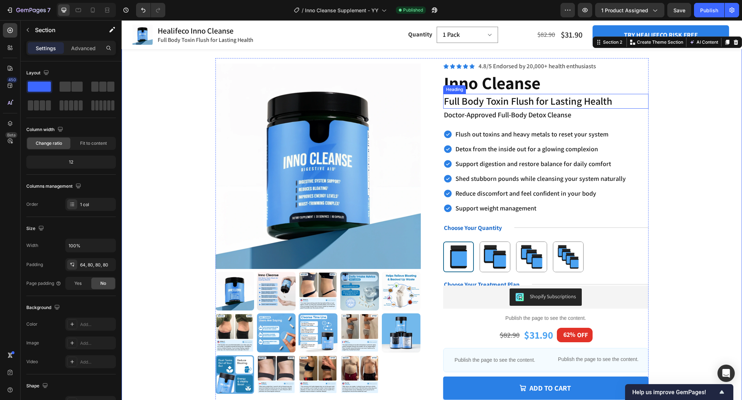
click at [460, 84] on h2 "Inno Cleanse" at bounding box center [545, 83] width 205 height 22
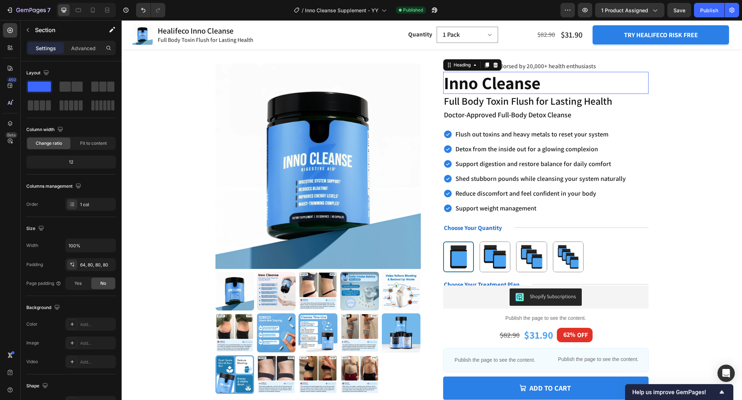
click at [460, 84] on h2 "Inno Cleanse" at bounding box center [545, 83] width 205 height 22
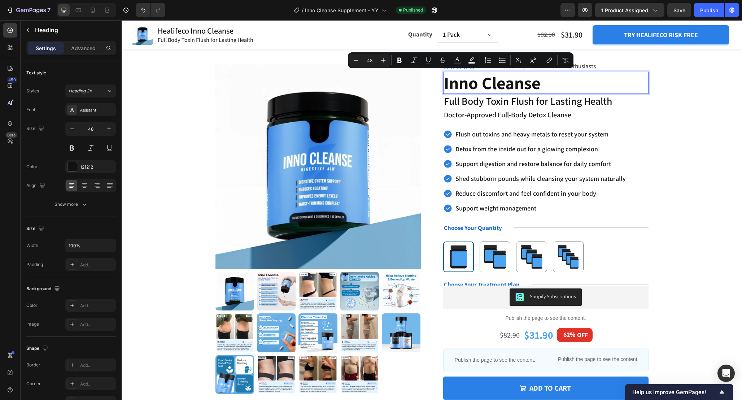
click at [448, 86] on p "Inno Cleanse" at bounding box center [546, 83] width 204 height 21
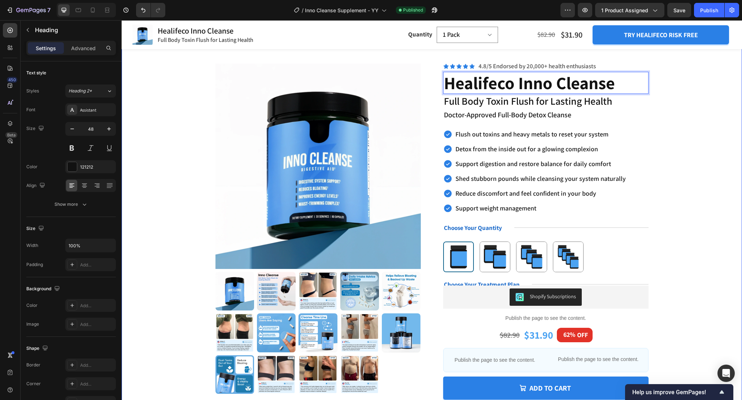
click at [687, 126] on div "Product Images Icon Icon Icon Icon Icon Icon List ❞ Text Block Row “I couldn’t …" at bounding box center [432, 273] width 563 height 431
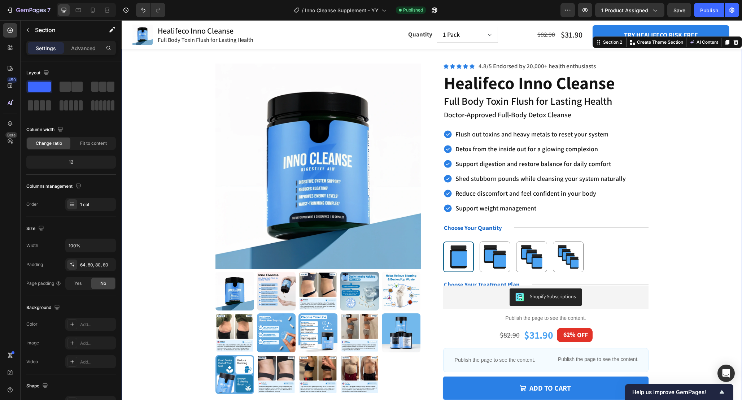
click at [687, 126] on div "Product Images Icon Icon Icon Icon Icon Icon List ❞ Text Block Row “I couldn’t …" at bounding box center [432, 273] width 563 height 431
click at [713, 13] on div "Publish" at bounding box center [709, 10] width 18 height 8
click at [437, 10] on icon "button" at bounding box center [434, 9] width 7 height 7
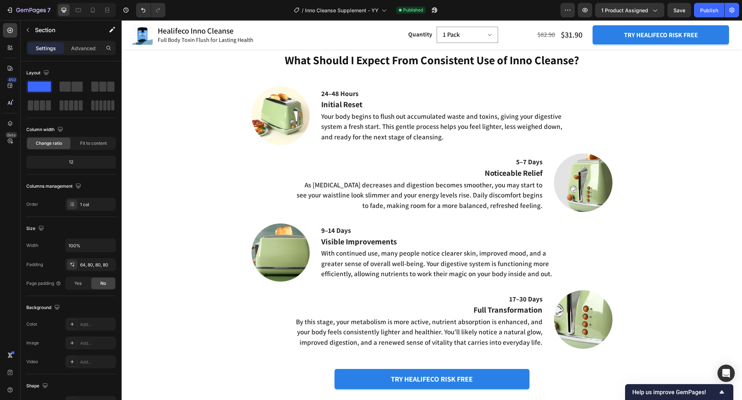
scroll to position [1009, 0]
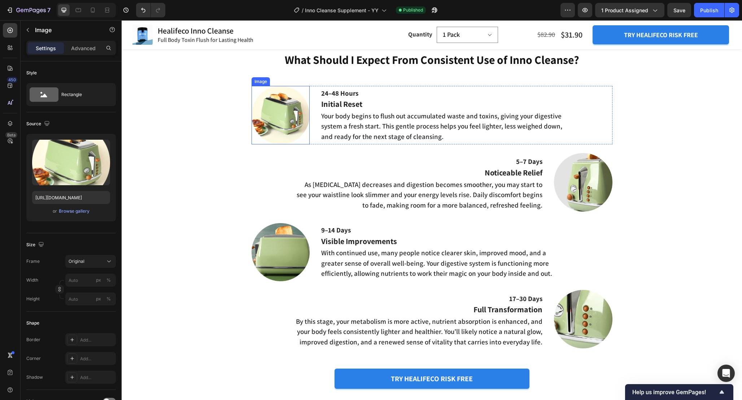
click at [296, 121] on img at bounding box center [281, 115] width 58 height 58
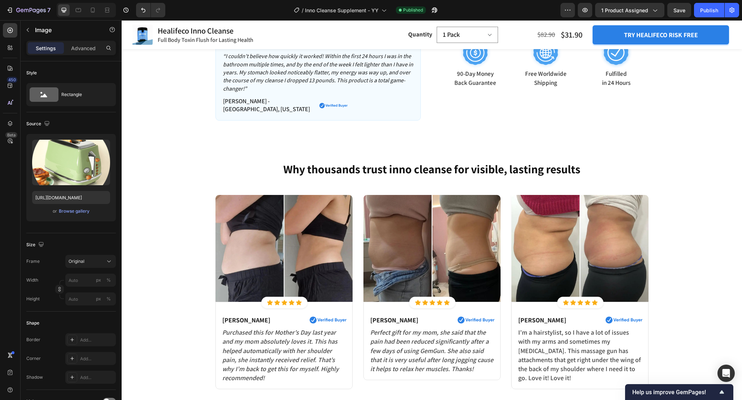
scroll to position [368, 0]
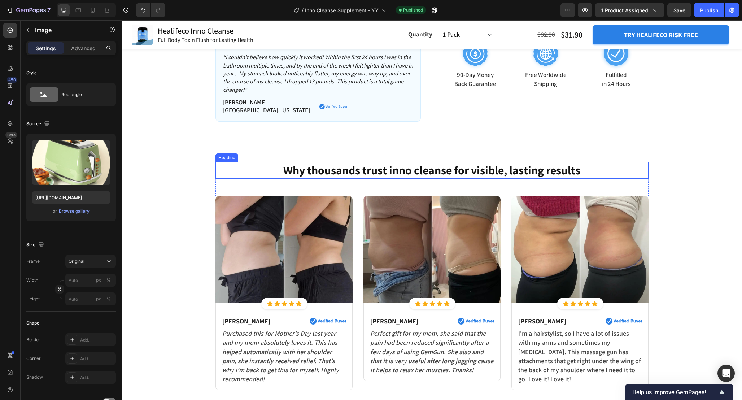
click at [394, 166] on h2 "Why thousands trust inno cleanse for visible, lasting results" at bounding box center [432, 170] width 433 height 17
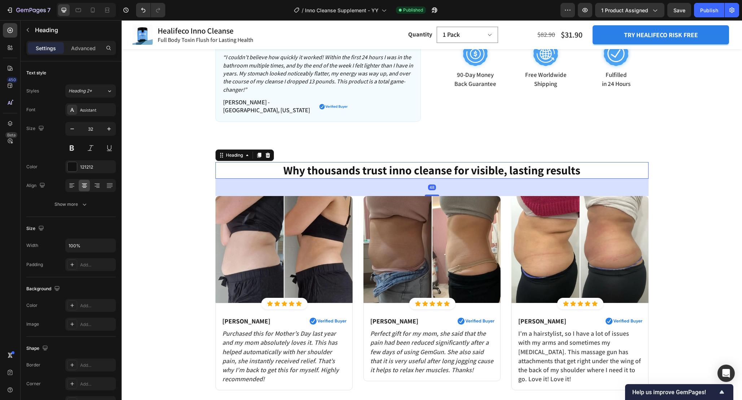
click at [394, 166] on h2 "Why thousands trust inno cleanse for visible, lasting results" at bounding box center [432, 170] width 433 height 17
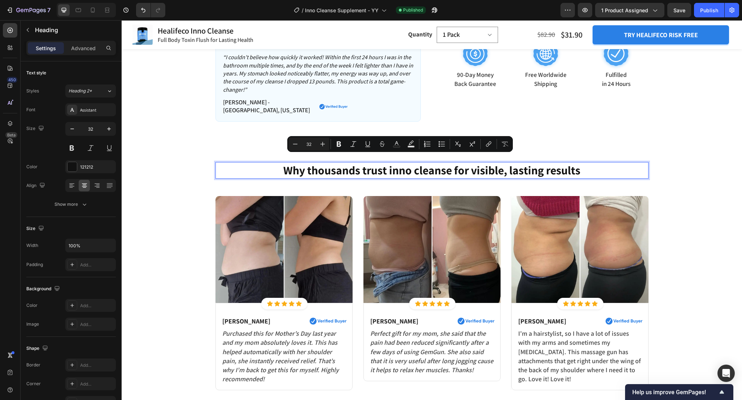
click at [394, 165] on p "Why thousands trust inno cleanse for visible, lasting results" at bounding box center [432, 170] width 432 height 15
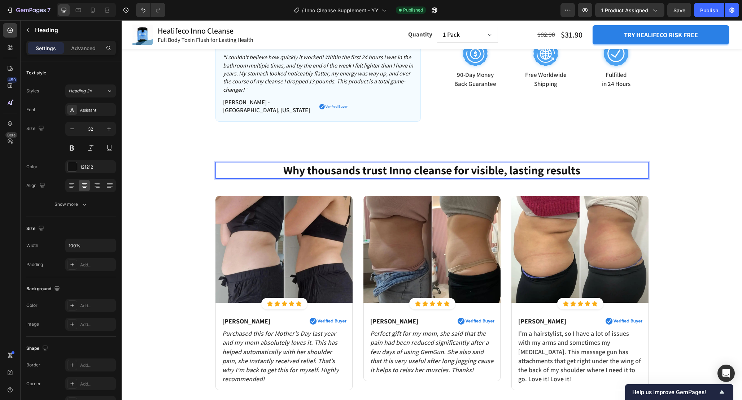
click at [421, 163] on p "Why thousands trust Inno cleanse for visible, lasting results" at bounding box center [432, 170] width 432 height 15
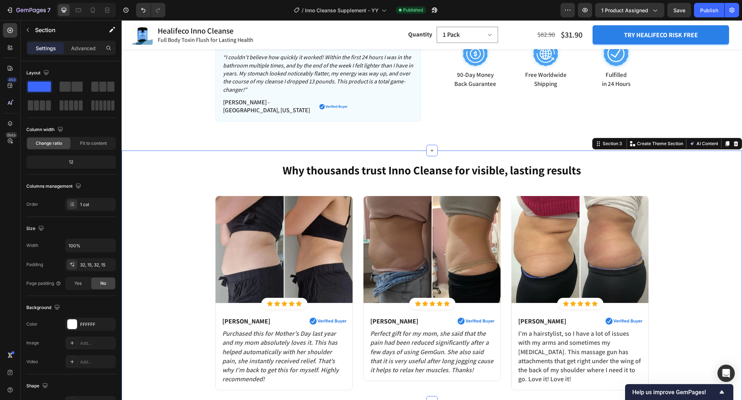
click at [670, 179] on div "Why thousands trust Inno Cleanse for visible, lasting results Heading Row Image…" at bounding box center [432, 276] width 610 height 228
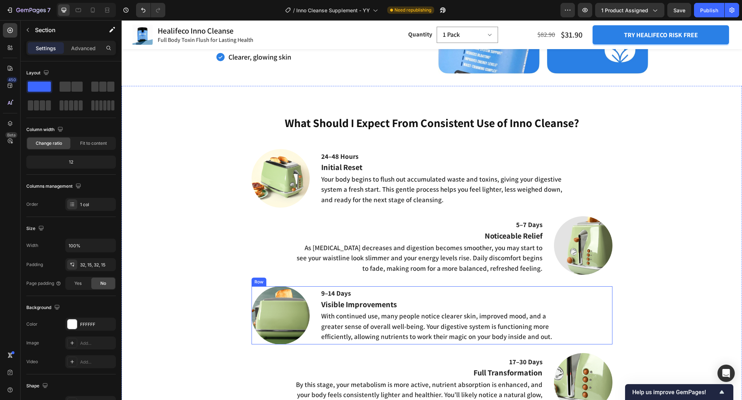
scroll to position [944, 0]
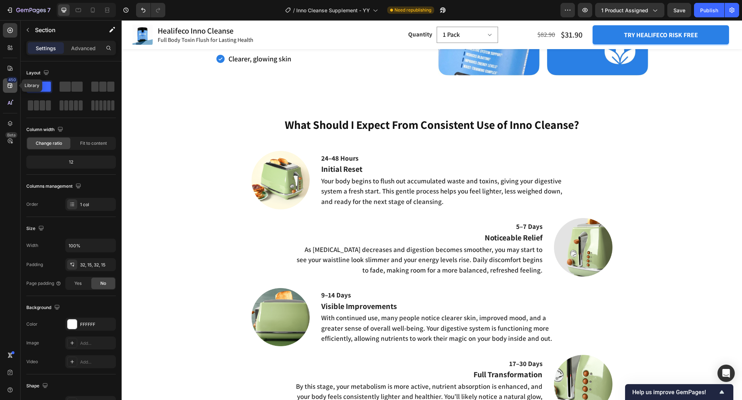
click at [9, 87] on icon at bounding box center [9, 85] width 7 height 7
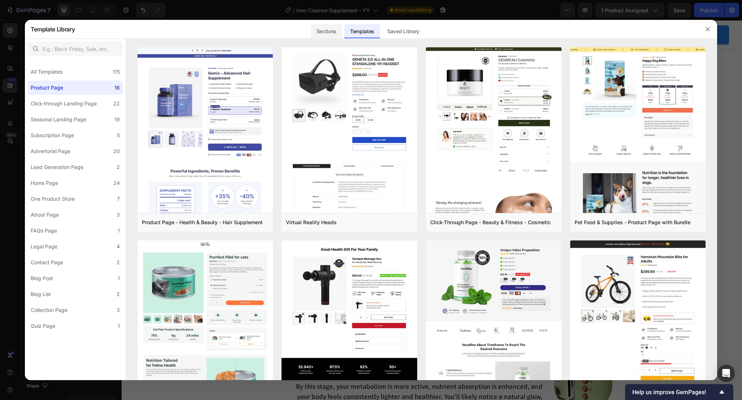
click at [321, 32] on div "Sections" at bounding box center [326, 31] width 31 height 14
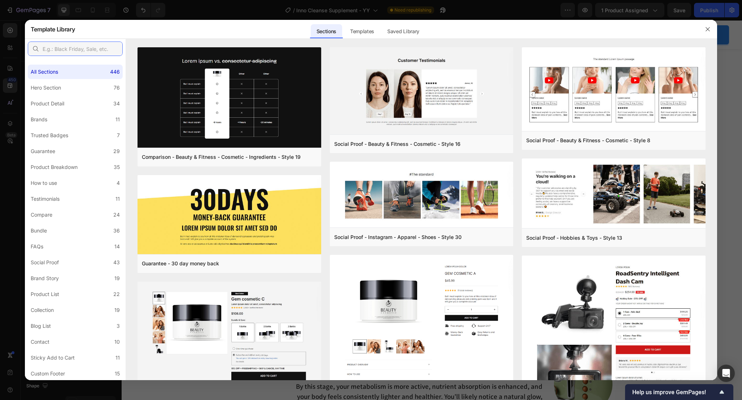
click at [73, 51] on input "text" at bounding box center [75, 49] width 95 height 14
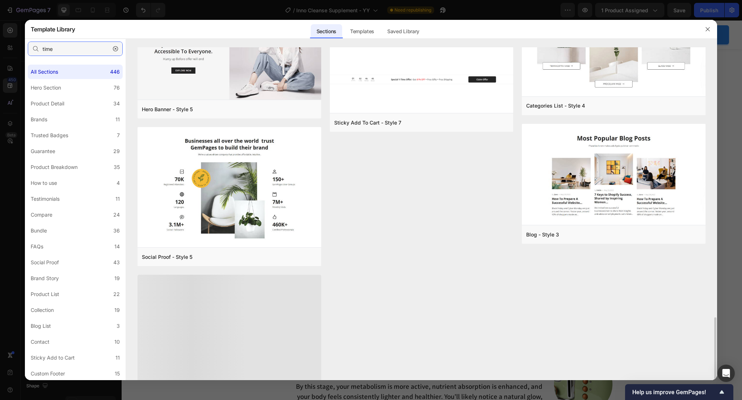
scroll to position [1112, 0]
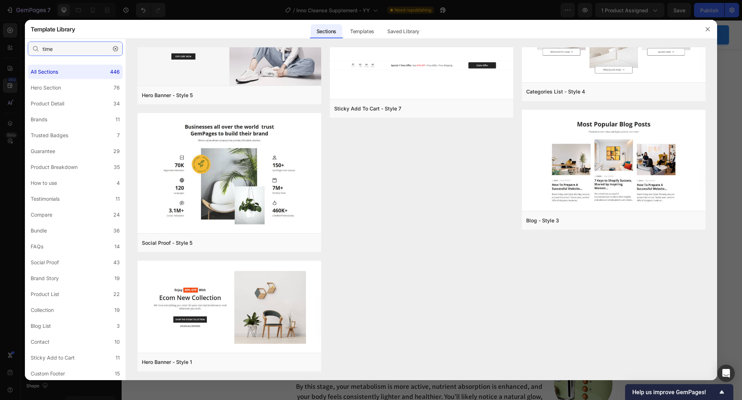
click at [69, 47] on input "time" at bounding box center [75, 49] width 95 height 14
type input "line"
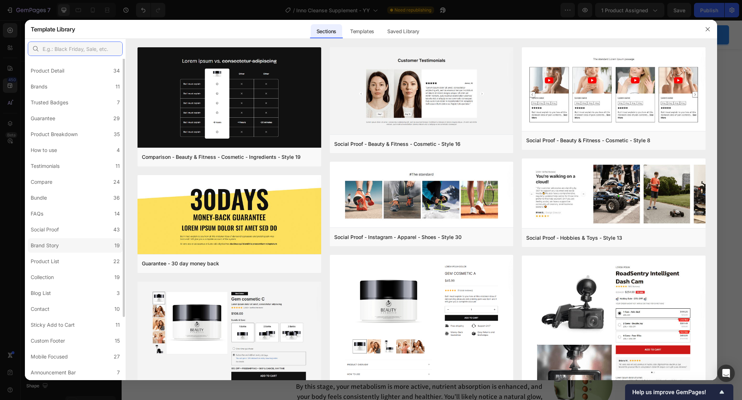
scroll to position [0, 0]
click at [72, 87] on label "Hero Section 76" at bounding box center [75, 88] width 95 height 14
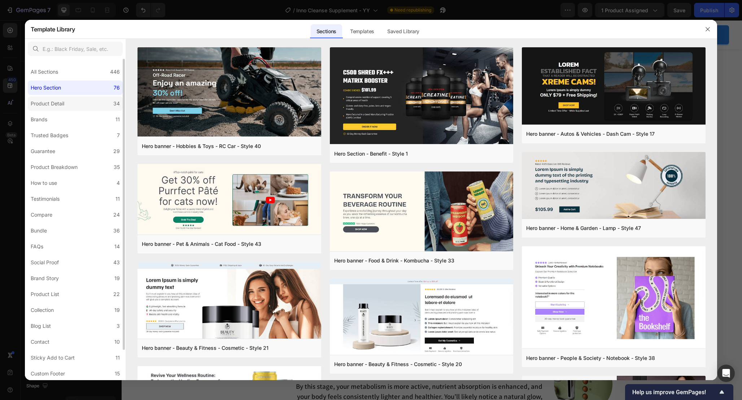
click at [68, 104] on label "Product Detail 34" at bounding box center [75, 103] width 95 height 14
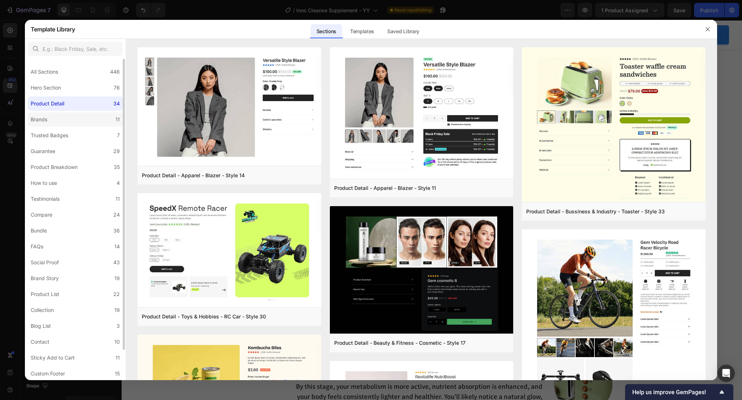
click at [75, 118] on label "Brands 11" at bounding box center [75, 119] width 95 height 14
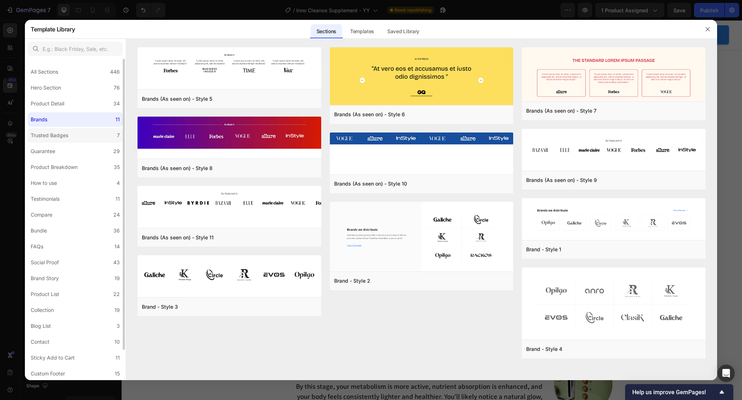
click at [77, 130] on label "Trusted Badges 7" at bounding box center [75, 135] width 95 height 14
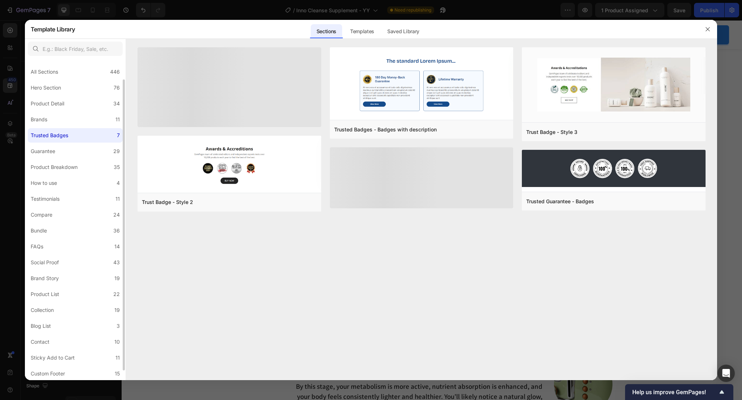
scroll to position [33, 0]
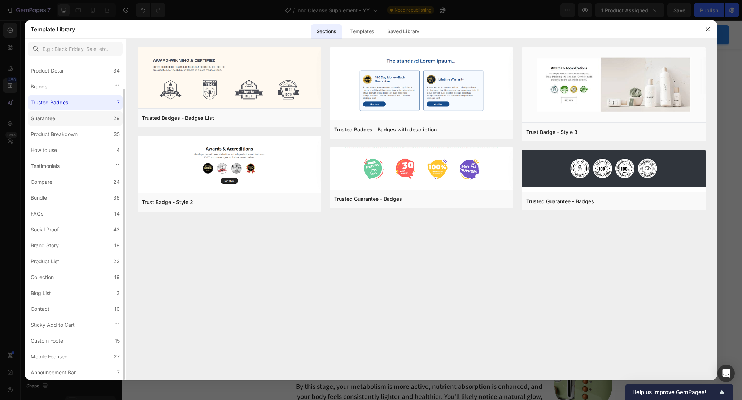
click at [68, 121] on label "Guarantee 29" at bounding box center [75, 118] width 95 height 14
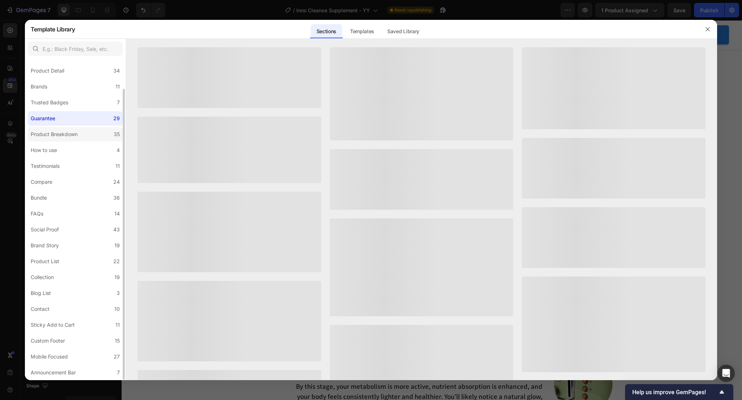
click at [70, 135] on div "Product Breakdown" at bounding box center [54, 134] width 47 height 9
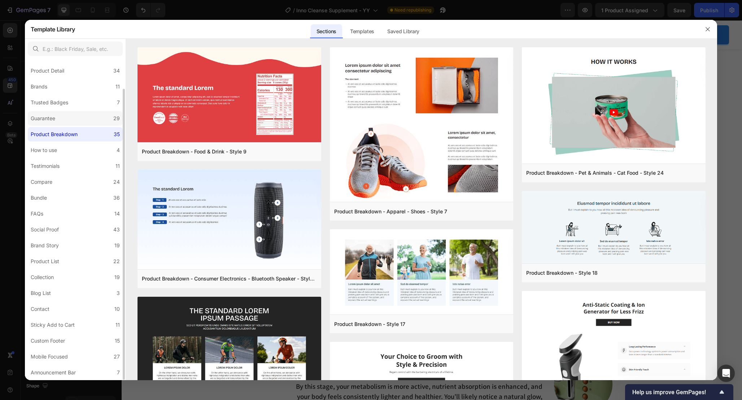
click at [70, 120] on label "Guarantee 29" at bounding box center [75, 118] width 95 height 14
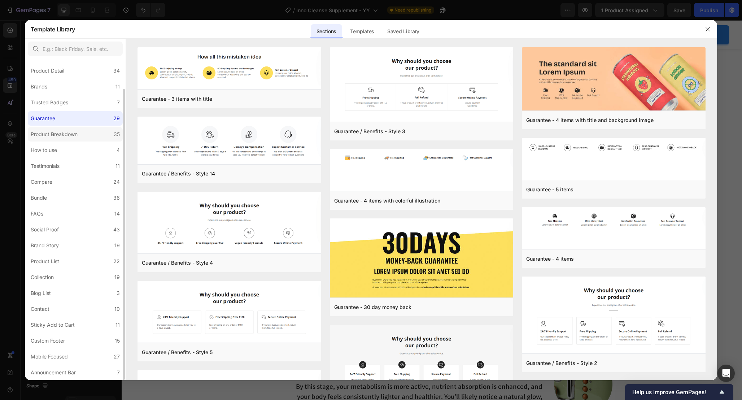
click at [71, 138] on div "Product Breakdown" at bounding box center [54, 134] width 47 height 9
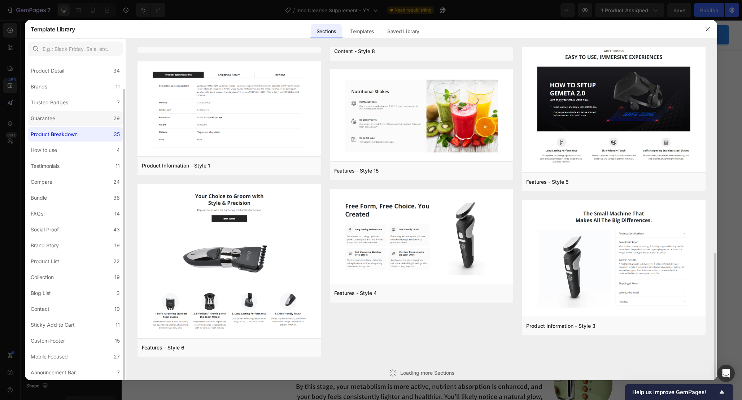
scroll to position [392, 0]
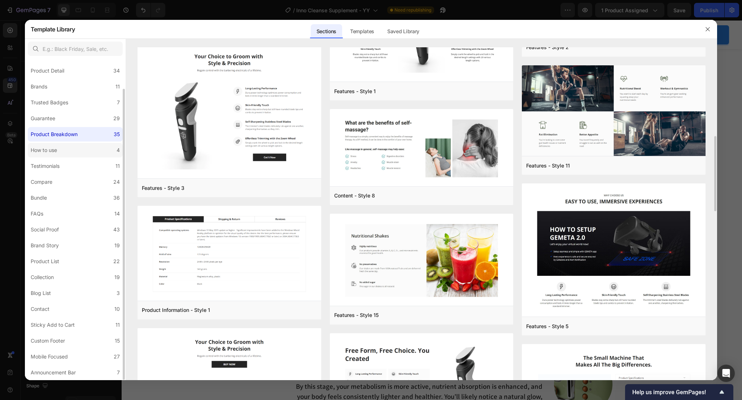
click at [65, 149] on label "How to use 4" at bounding box center [75, 150] width 95 height 14
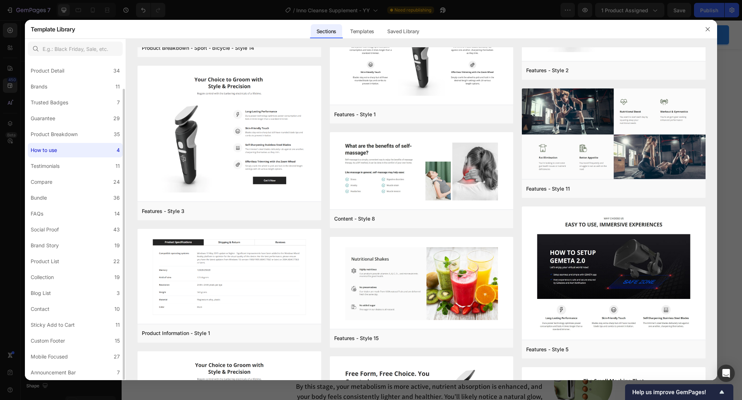
scroll to position [0, 0]
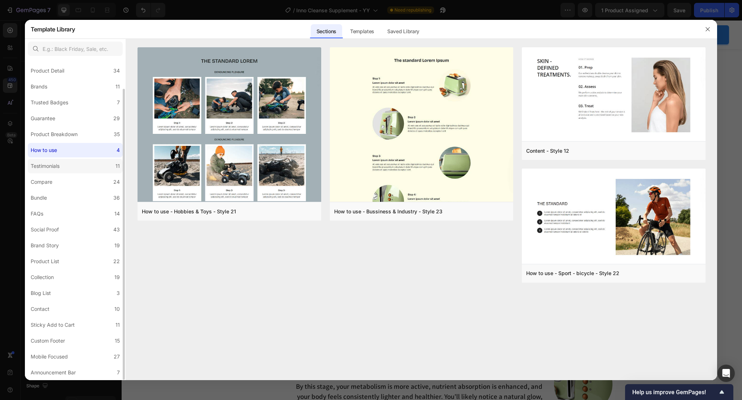
click at [65, 168] on label "Testimonials 11" at bounding box center [75, 166] width 95 height 14
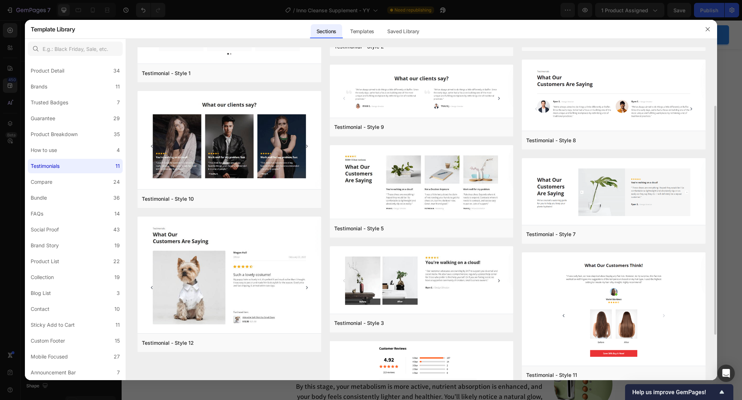
scroll to position [149, 0]
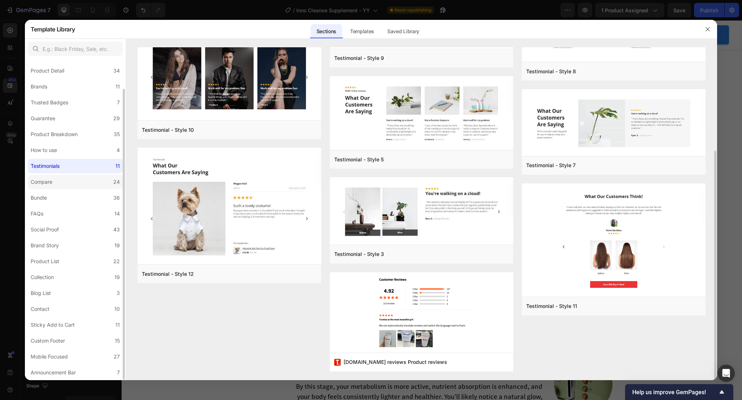
click at [65, 179] on label "Compare 24" at bounding box center [75, 182] width 95 height 14
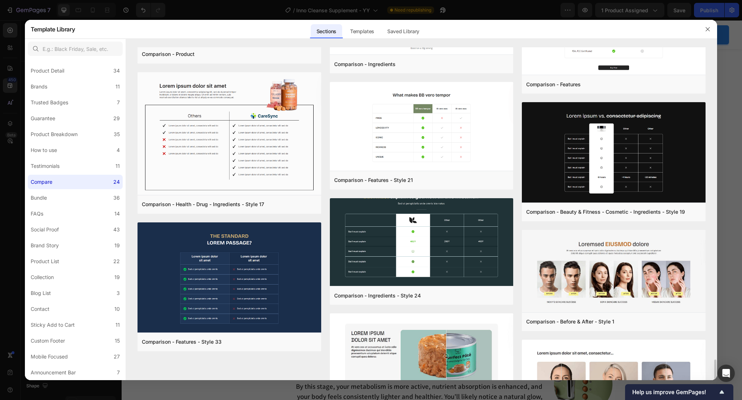
scroll to position [810, 0]
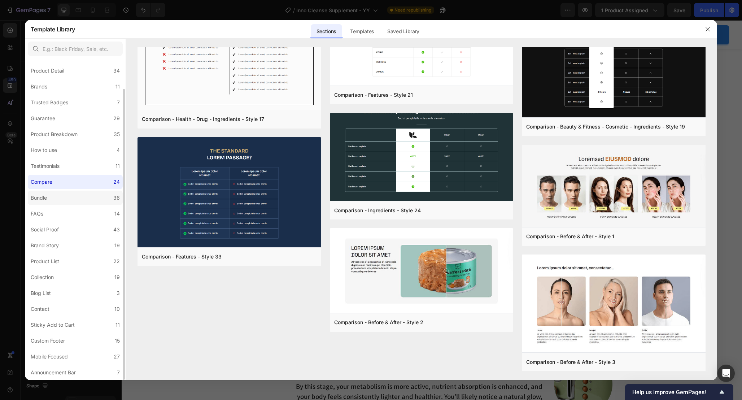
click at [57, 202] on label "Bundle 36" at bounding box center [75, 198] width 95 height 14
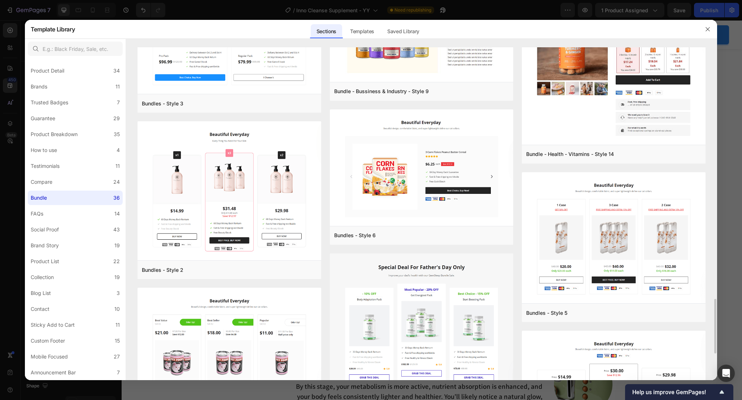
scroll to position [1684, 0]
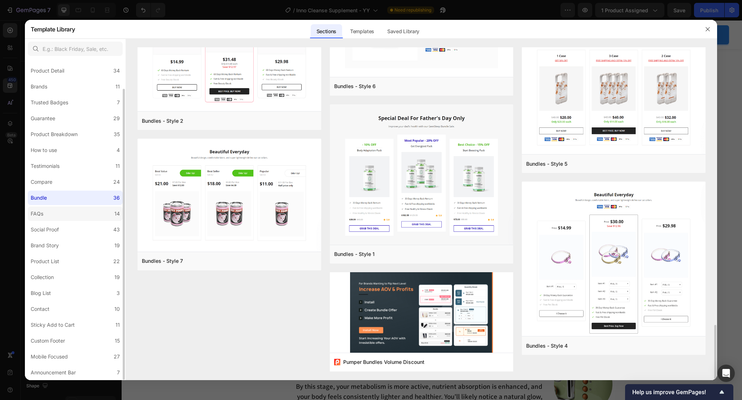
click at [64, 218] on label "FAQs 14" at bounding box center [75, 213] width 95 height 14
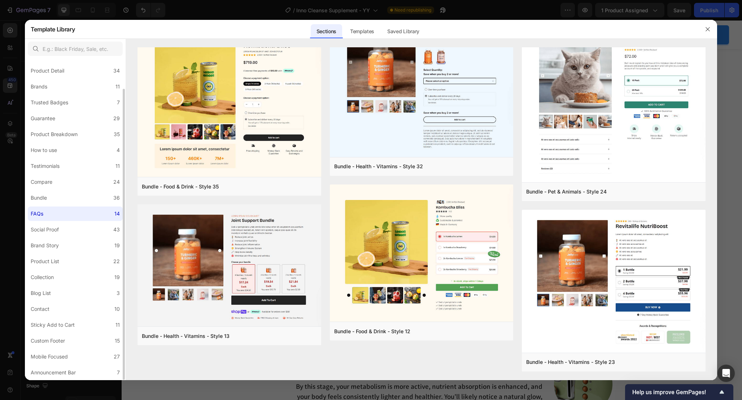
scroll to position [0, 0]
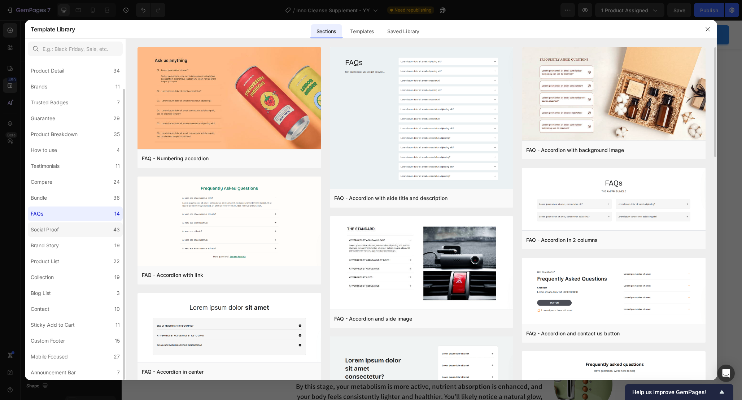
click at [64, 232] on label "Social Proof 43" at bounding box center [75, 229] width 95 height 14
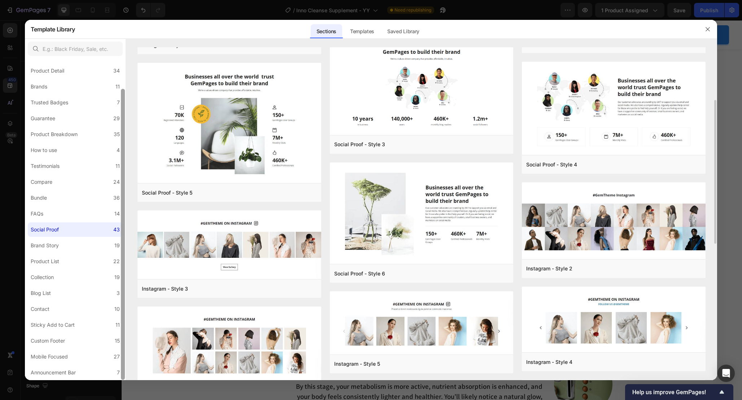
scroll to position [113, 0]
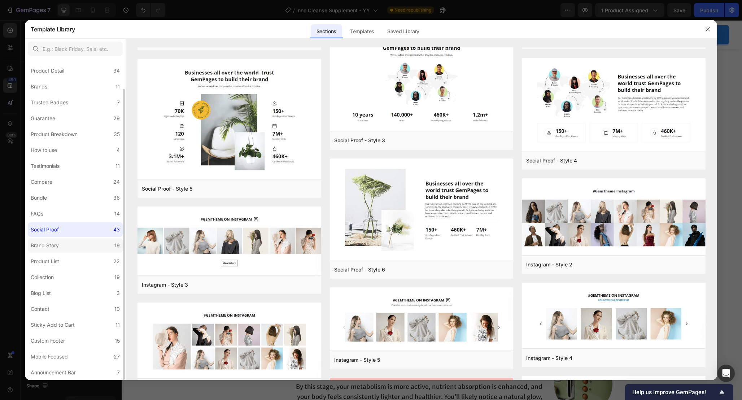
click at [68, 251] on label "Brand Story 19" at bounding box center [75, 245] width 95 height 14
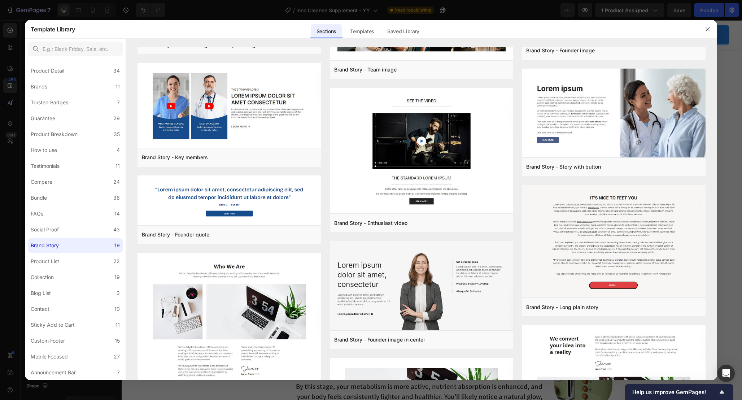
scroll to position [0, 0]
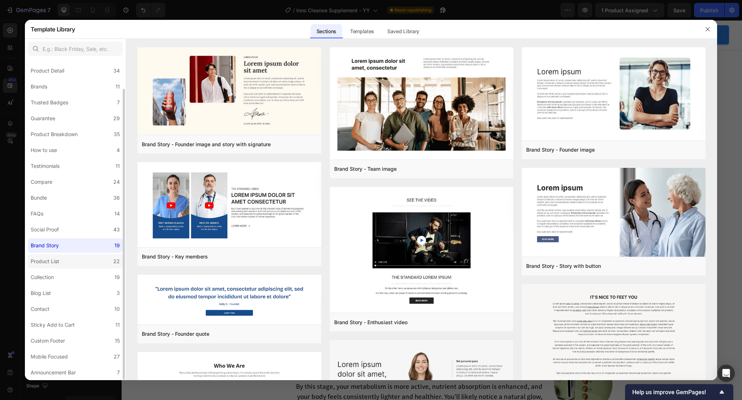
click at [64, 263] on label "Product List 22" at bounding box center [75, 261] width 95 height 14
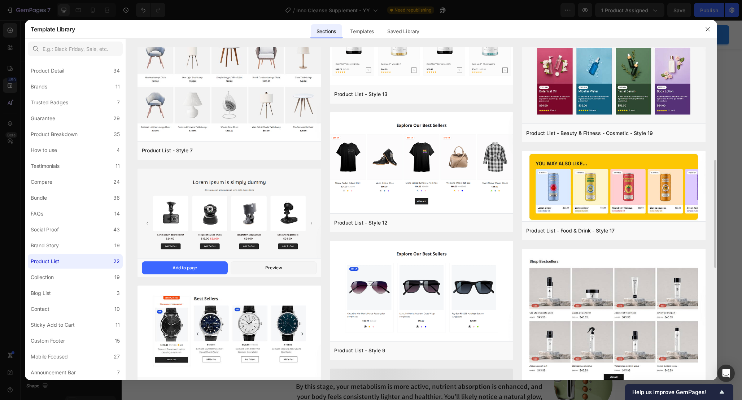
scroll to position [448, 0]
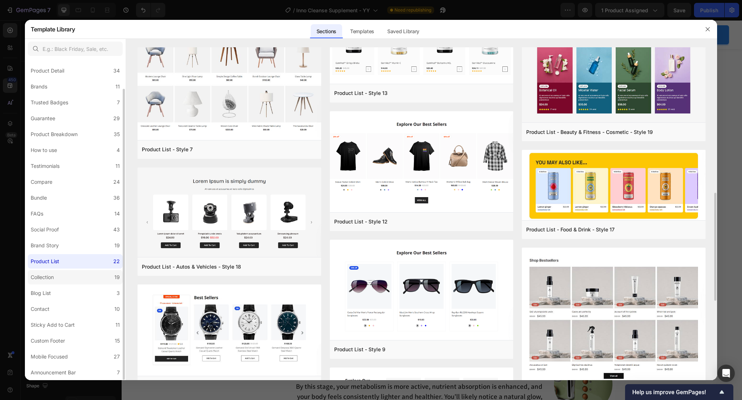
click at [81, 278] on label "Collection 19" at bounding box center [75, 277] width 95 height 14
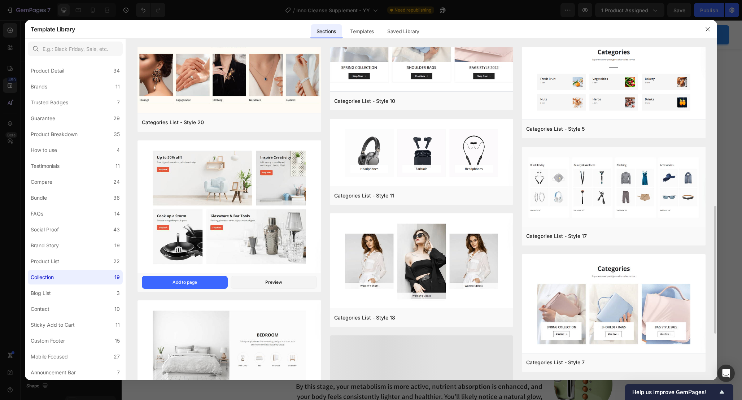
scroll to position [399, 0]
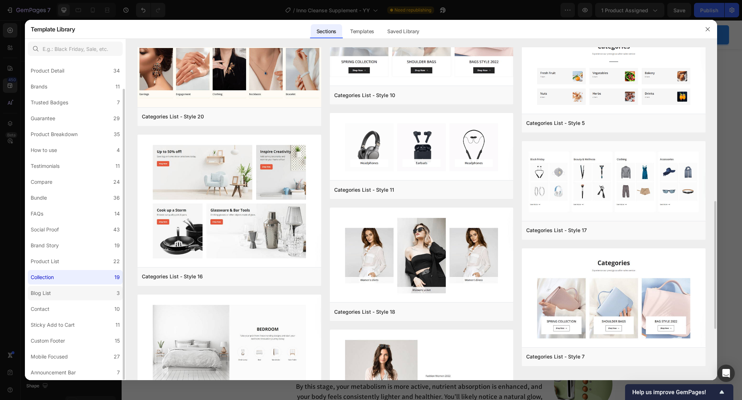
click at [81, 295] on label "Blog List 3" at bounding box center [75, 293] width 95 height 14
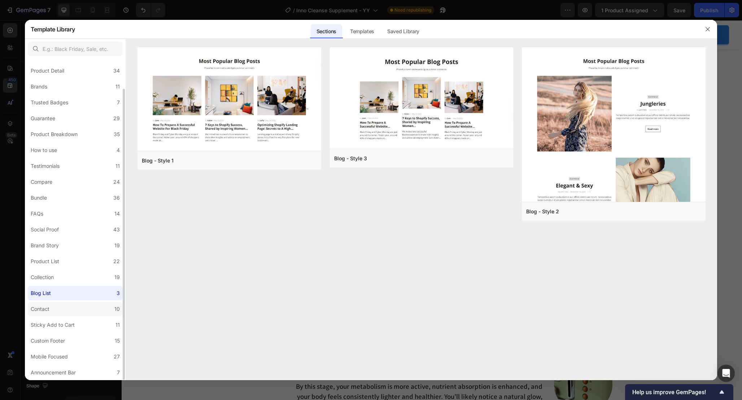
click at [64, 310] on label "Contact 10" at bounding box center [75, 309] width 95 height 14
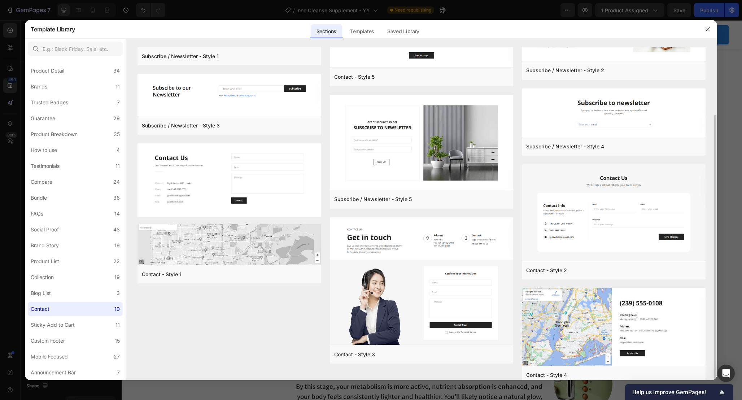
scroll to position [65, 0]
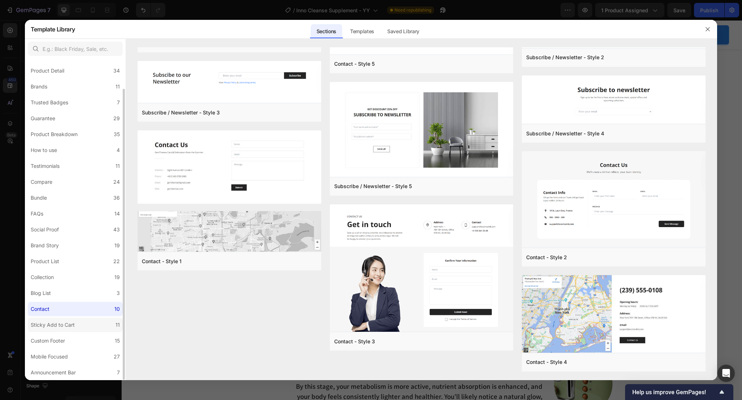
click at [88, 325] on label "Sticky Add to Cart 11" at bounding box center [75, 325] width 95 height 14
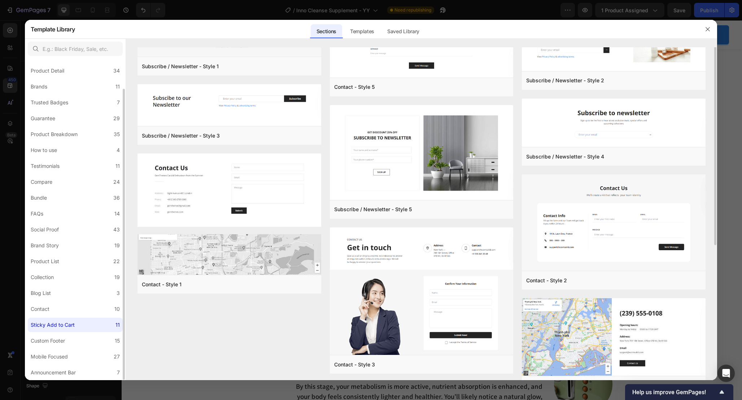
scroll to position [0, 0]
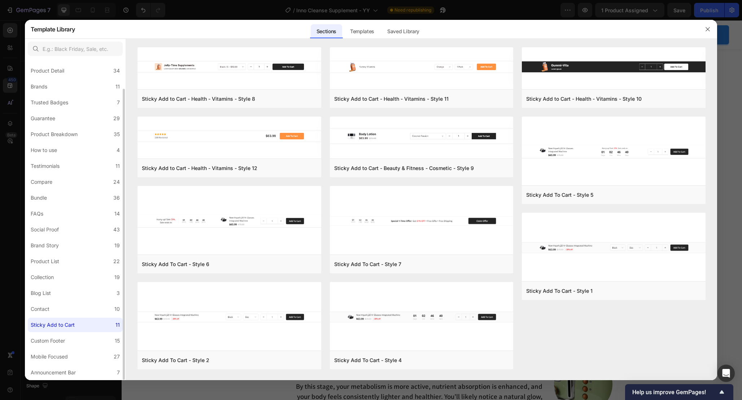
click at [77, 348] on div "All Sections 446 Hero Section 76 Product Detail 34 Brands 11 Trusted Badges 7 G…" at bounding box center [75, 203] width 101 height 354
click at [73, 343] on label "Custom Footer 15" at bounding box center [75, 341] width 95 height 14
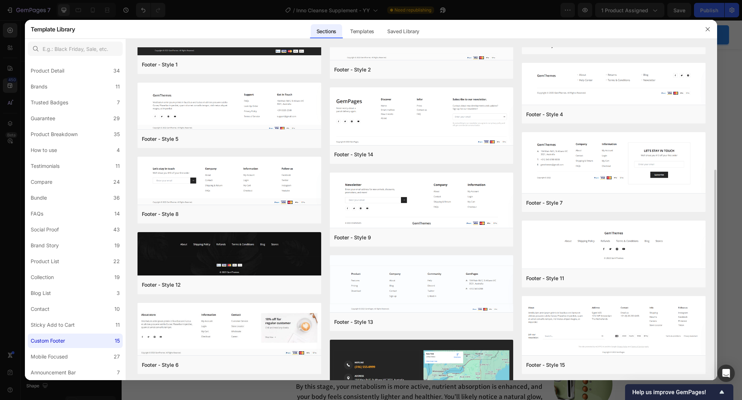
scroll to position [157, 0]
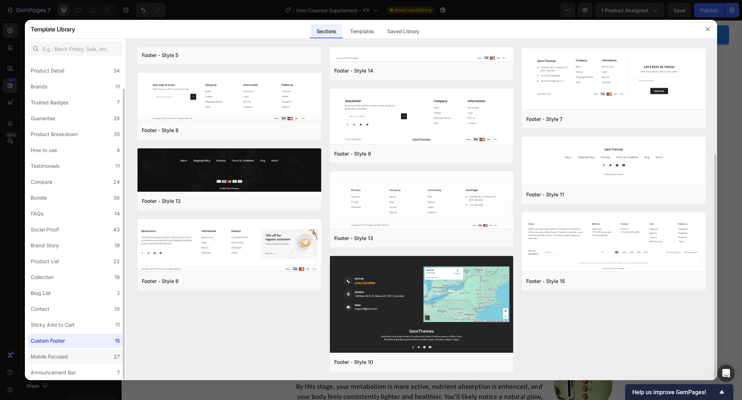
click at [100, 353] on label "Mobile Focused 27" at bounding box center [75, 356] width 95 height 14
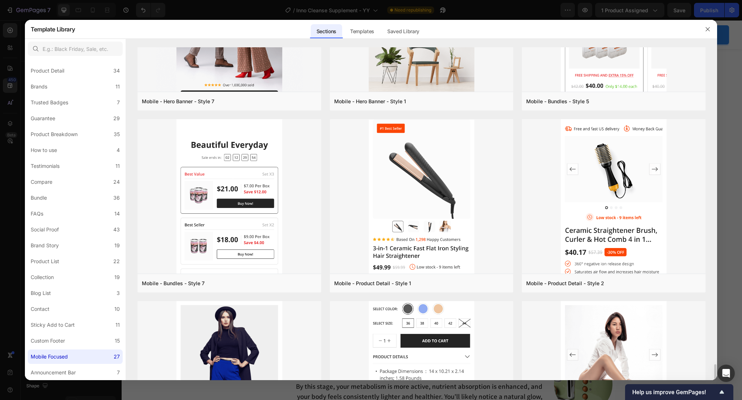
scroll to position [1305, 0]
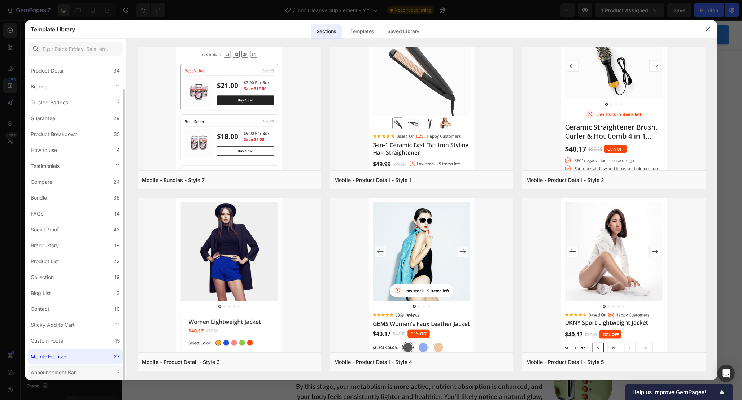
click at [59, 369] on div "Announcement Bar" at bounding box center [53, 372] width 45 height 9
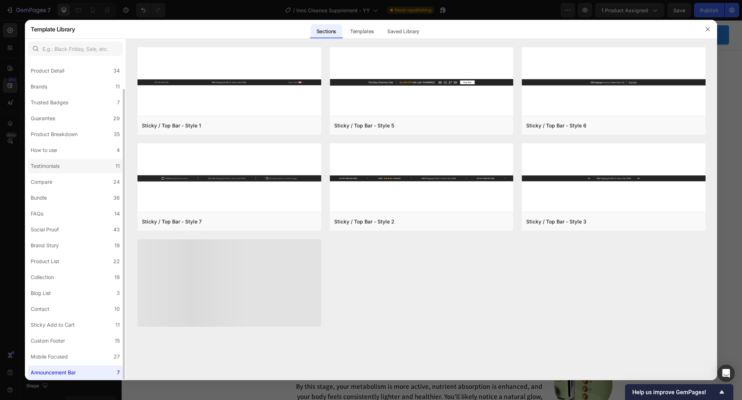
scroll to position [0, 0]
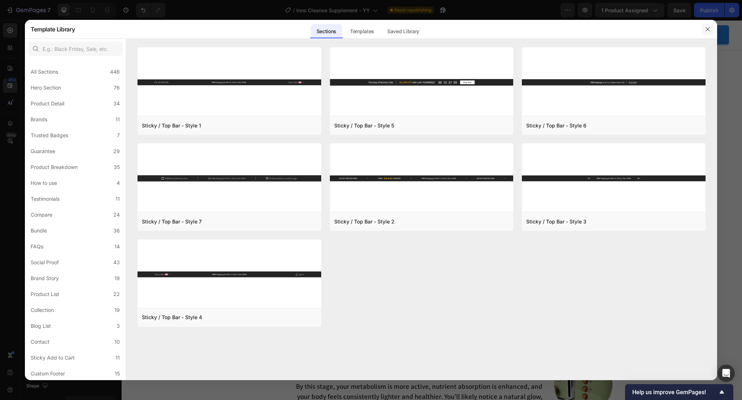
click at [706, 29] on icon "button" at bounding box center [708, 29] width 6 height 6
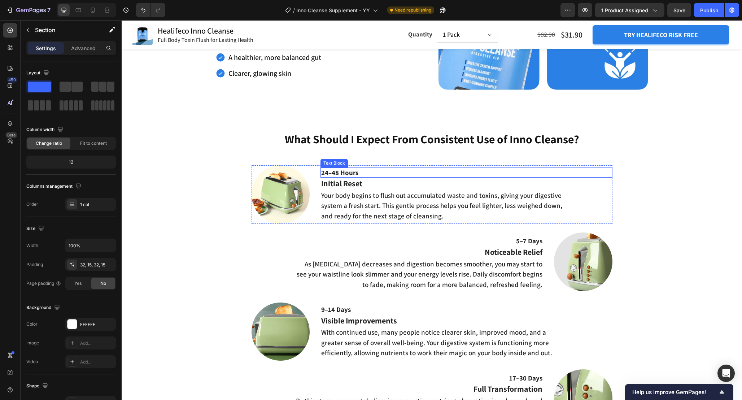
scroll to position [930, 0]
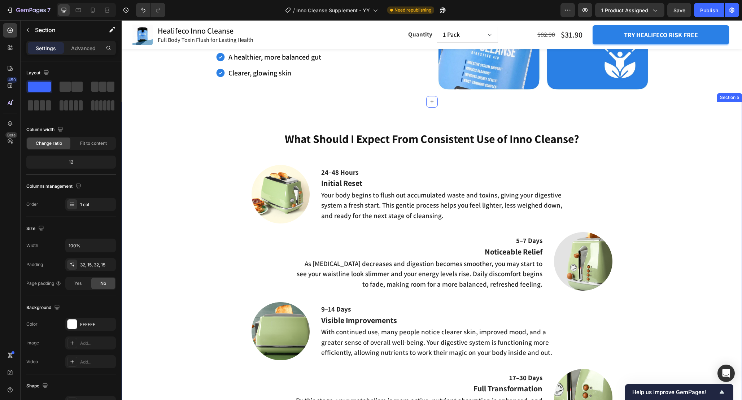
drag, startPoint x: 157, startPoint y: 126, endPoint x: 224, endPoint y: 162, distance: 75.9
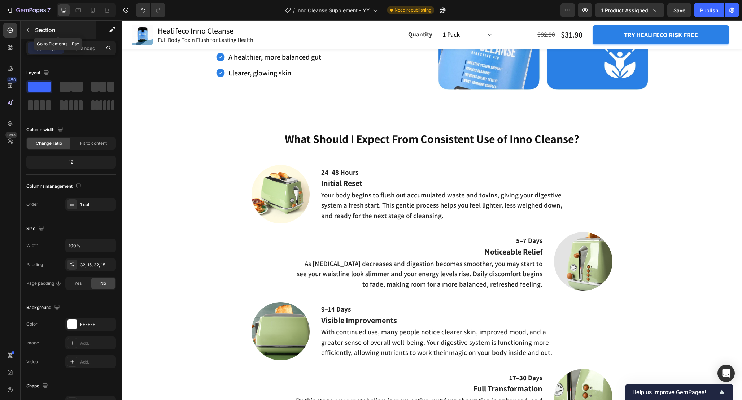
click at [28, 31] on icon "button" at bounding box center [28, 30] width 6 height 6
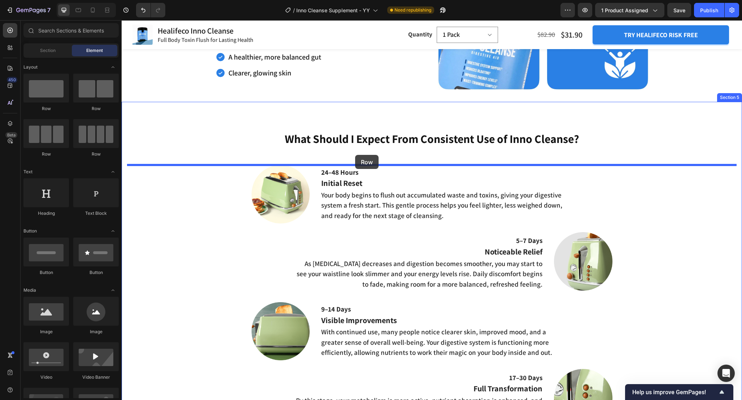
drag, startPoint x: 216, startPoint y: 159, endPoint x: 355, endPoint y: 155, distance: 139.4
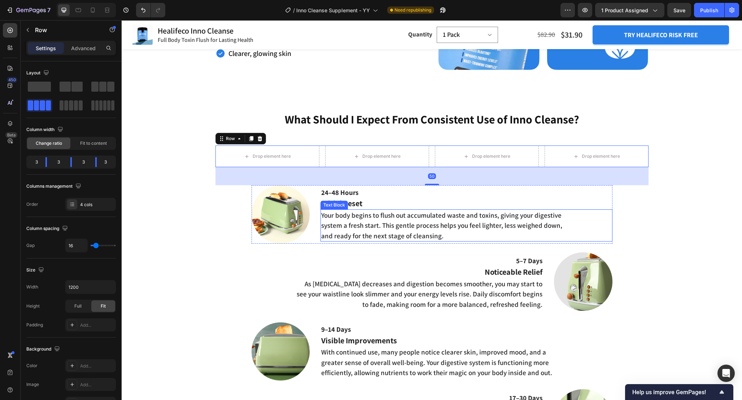
scroll to position [953, 0]
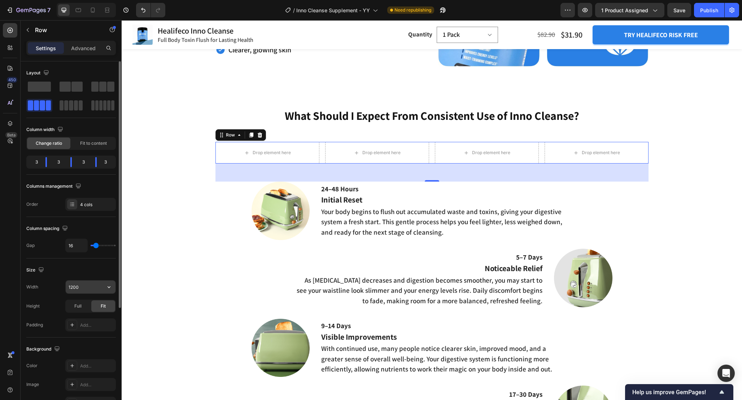
click at [87, 283] on input "1200" at bounding box center [91, 287] width 50 height 13
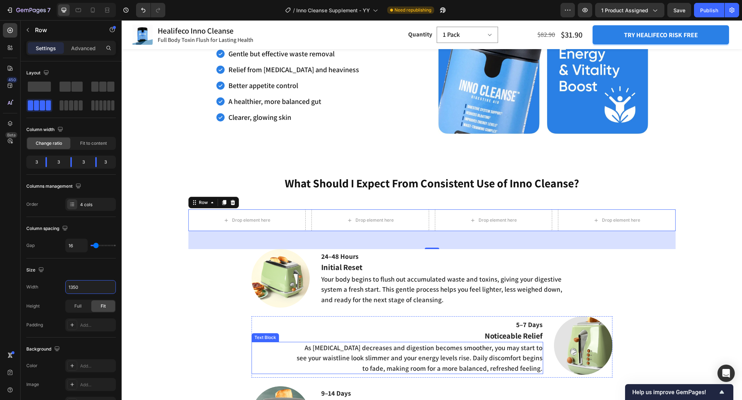
scroll to position [883, 0]
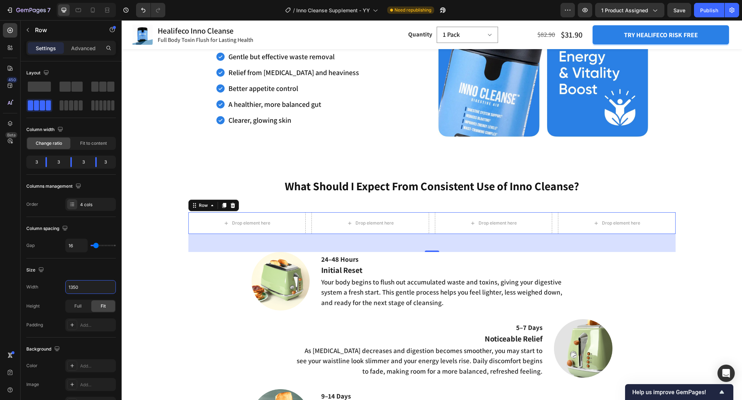
type input "1350"
click at [312, 243] on div "50" at bounding box center [431, 243] width 487 height 18
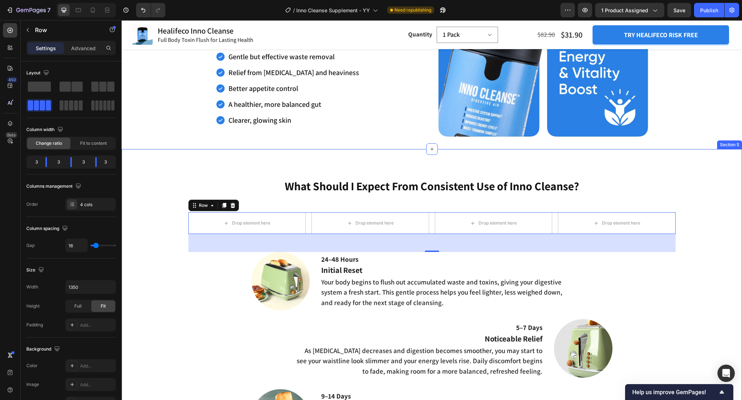
click at [311, 205] on div "What Should I Expect From Consistent Use of Inno Cleanse? Heading Drop element …" at bounding box center [432, 369] width 610 height 382
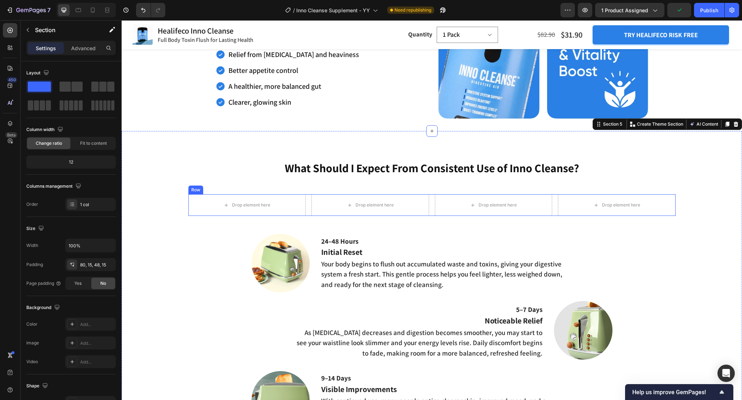
scroll to position [912, 0]
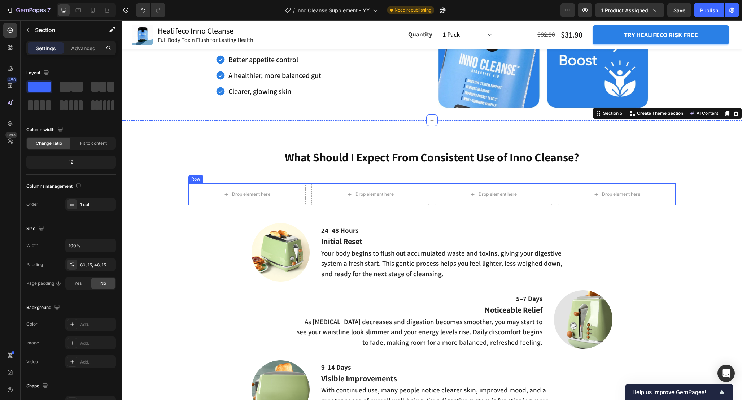
click at [308, 199] on div "Drop element here Drop element here Drop element here Drop element here Row" at bounding box center [431, 194] width 487 height 22
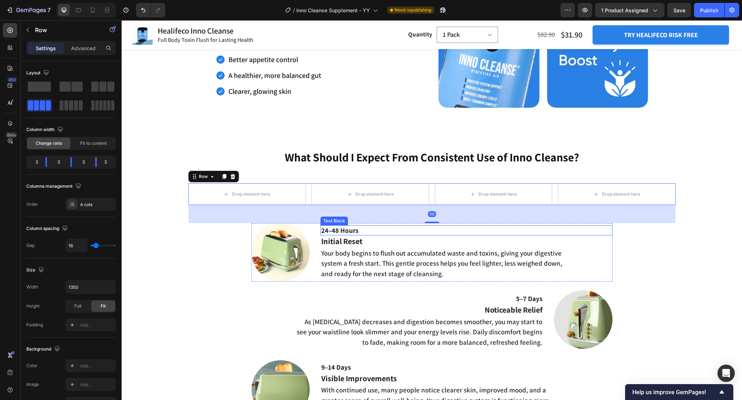
click at [357, 230] on p "24–48 Hours" at bounding box center [466, 230] width 290 height 9
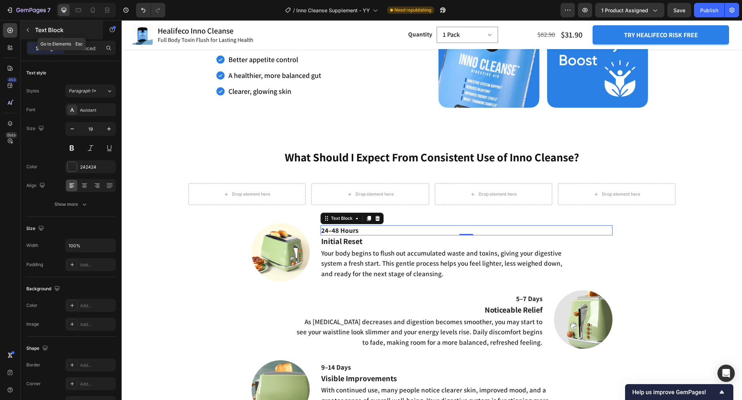
click at [23, 33] on button "button" at bounding box center [28, 30] width 12 height 12
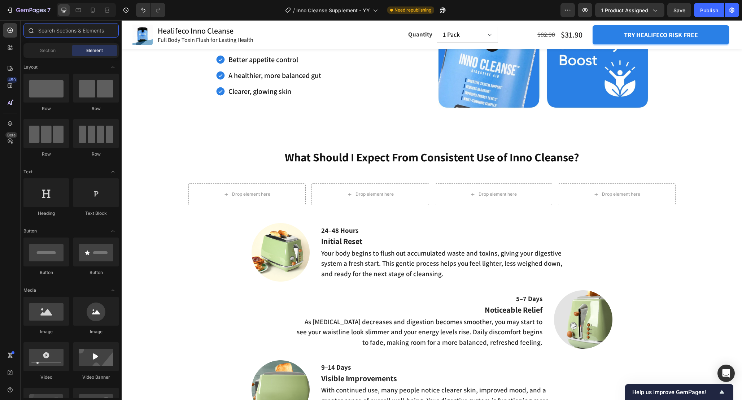
click at [53, 32] on input "text" at bounding box center [70, 30] width 95 height 14
click at [355, 92] on div "Smoother, more comfortable digestion Gentle but effective waste removal Relief …" at bounding box center [321, 51] width 211 height 92
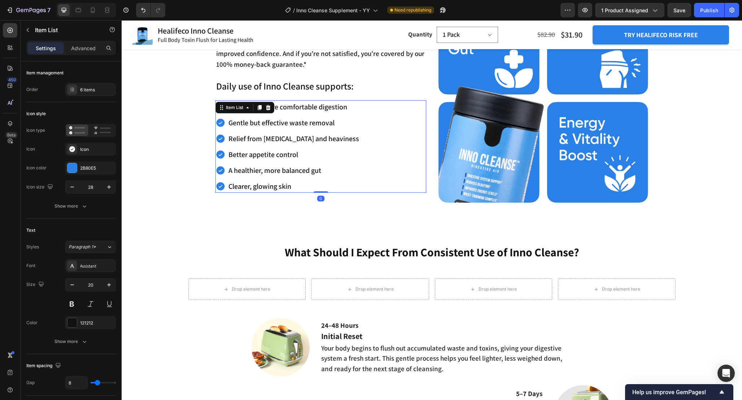
scroll to position [816, 0]
click at [260, 107] on icon at bounding box center [259, 107] width 4 height 5
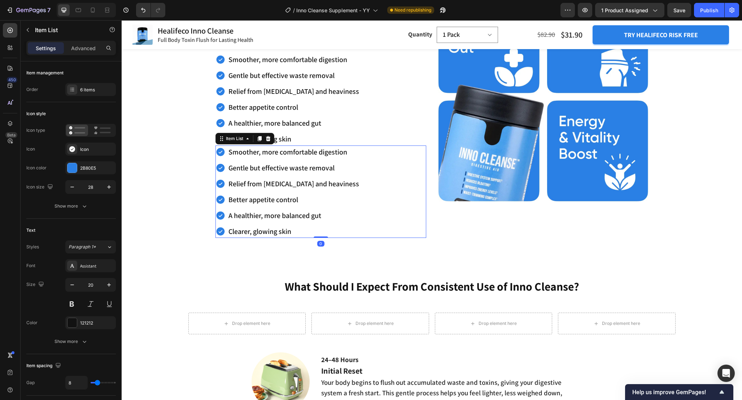
scroll to position [867, 0]
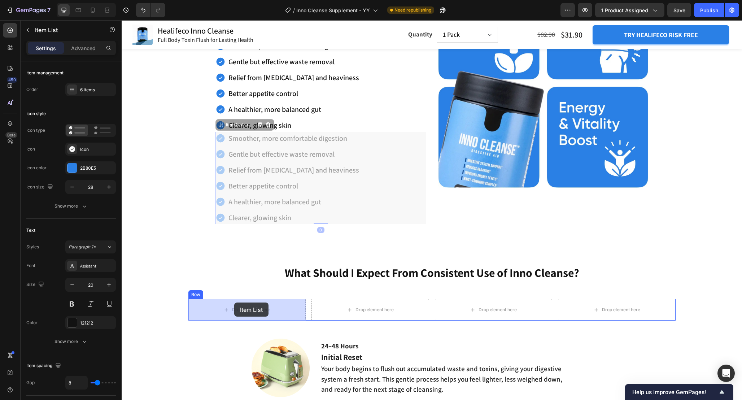
drag, startPoint x: 219, startPoint y: 127, endPoint x: 234, endPoint y: 303, distance: 176.5
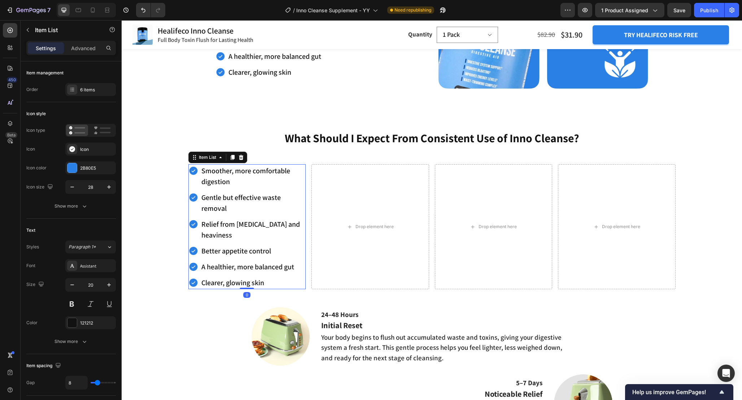
scroll to position [941, 0]
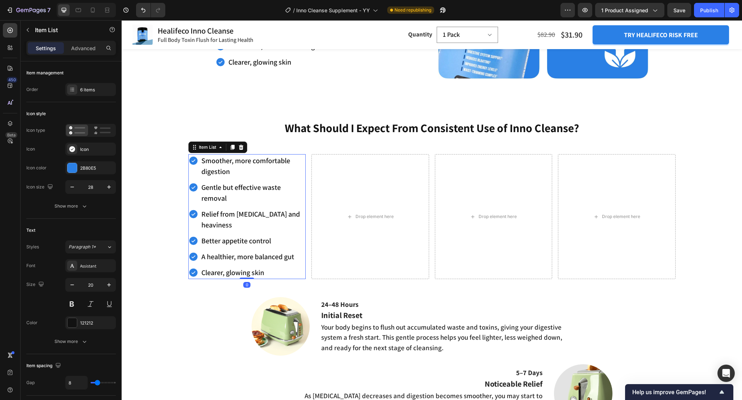
click at [196, 174] on div "Smoother, more comfortable digestion" at bounding box center [247, 166] width 118 height 24
click at [83, 86] on div "6 items" at bounding box center [90, 89] width 51 height 13
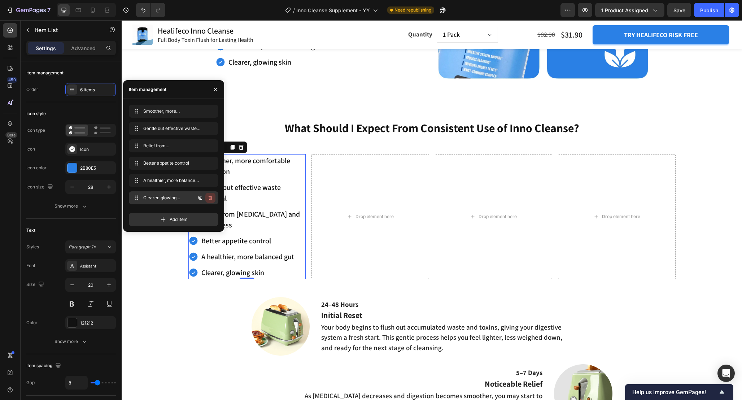
click at [209, 196] on icon "button" at bounding box center [211, 198] width 6 height 6
click at [210, 198] on div "Delete" at bounding box center [205, 198] width 13 height 6
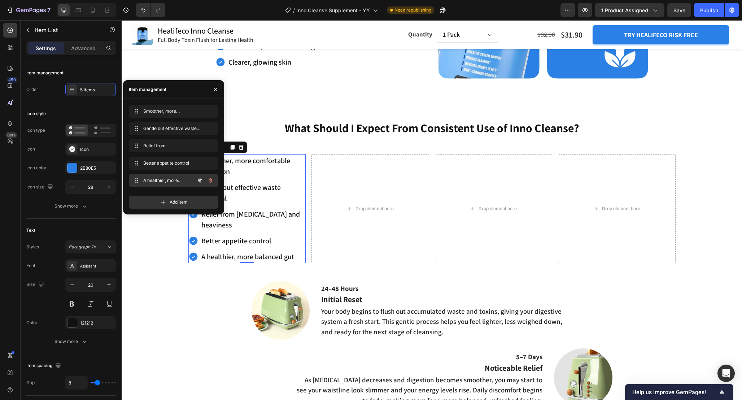
click at [210, 183] on icon "button" at bounding box center [211, 181] width 6 height 6
click at [210, 177] on button "Delete" at bounding box center [206, 180] width 20 height 10
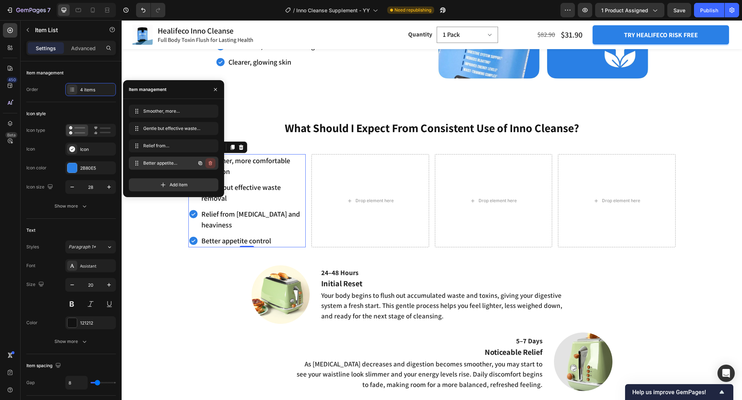
click at [210, 161] on icon "button" at bounding box center [211, 163] width 6 height 6
click at [210, 161] on div "Delete" at bounding box center [205, 163] width 13 height 6
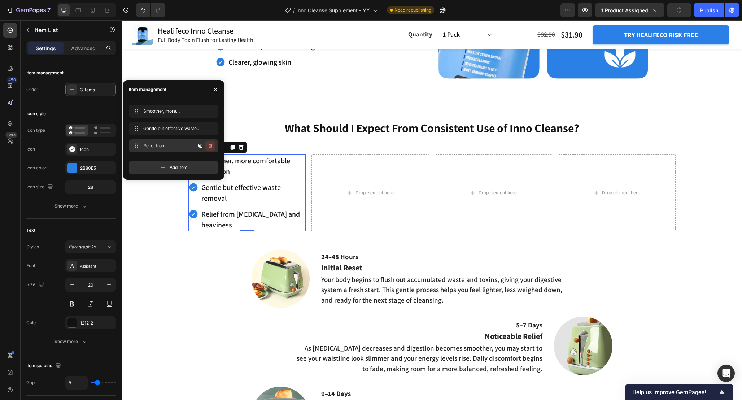
click at [210, 142] on button "button" at bounding box center [210, 146] width 10 height 10
click at [210, 147] on div "Delete" at bounding box center [205, 146] width 13 height 6
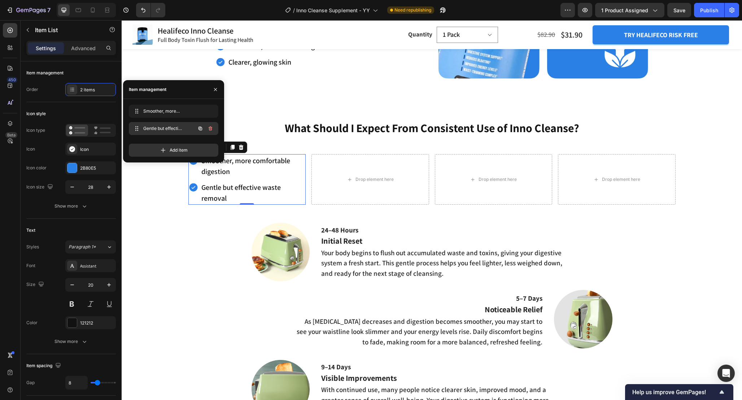
click at [210, 130] on icon "button" at bounding box center [211, 129] width 6 height 6
click at [210, 128] on div "Delete" at bounding box center [205, 128] width 13 height 6
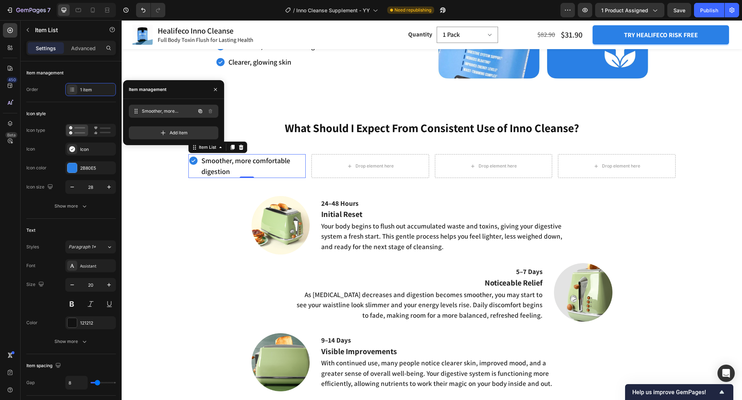
click at [170, 110] on span "Smoother, more comfortable digestion" at bounding box center [168, 111] width 53 height 6
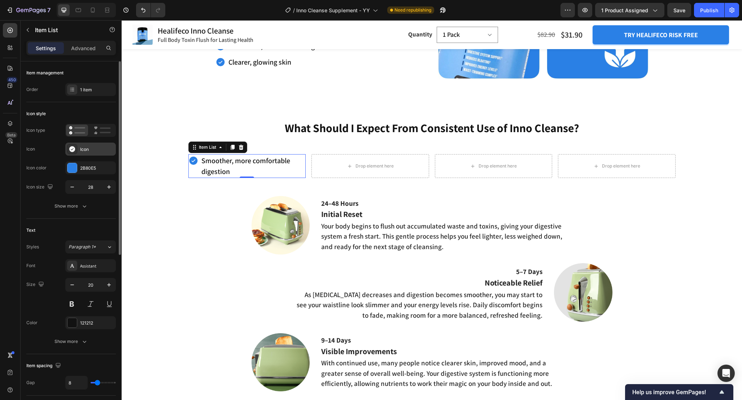
click at [77, 152] on div at bounding box center [72, 149] width 10 height 10
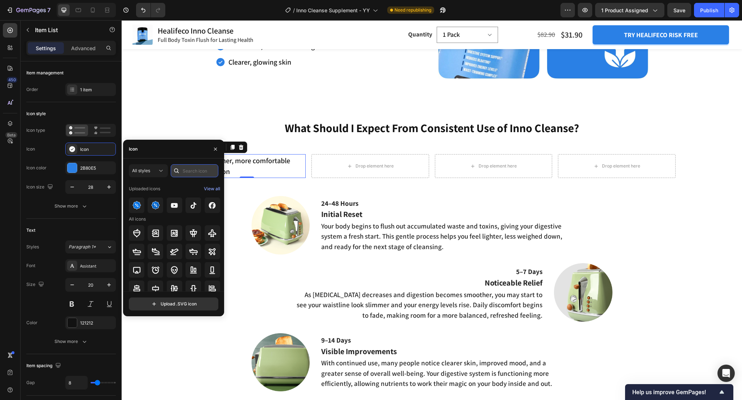
click at [184, 175] on input "text" at bounding box center [195, 170] width 48 height 13
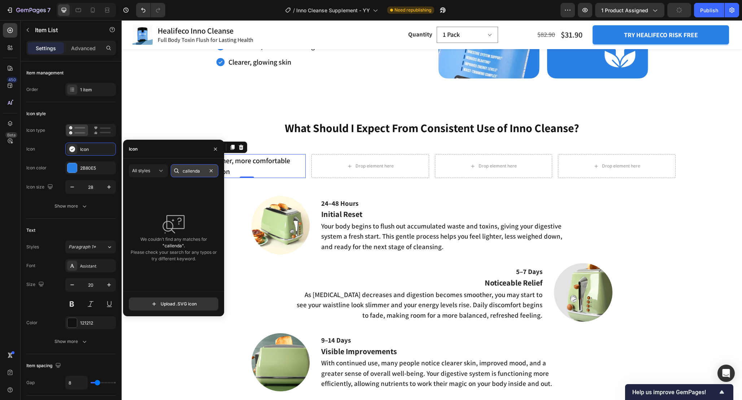
type input "callendar"
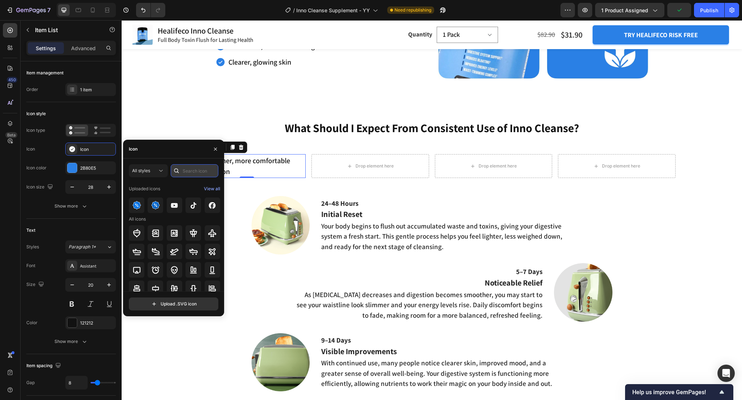
type input "a"
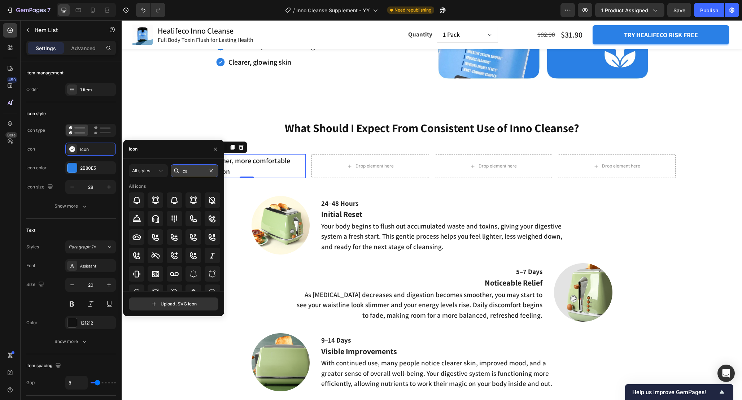
type input "c"
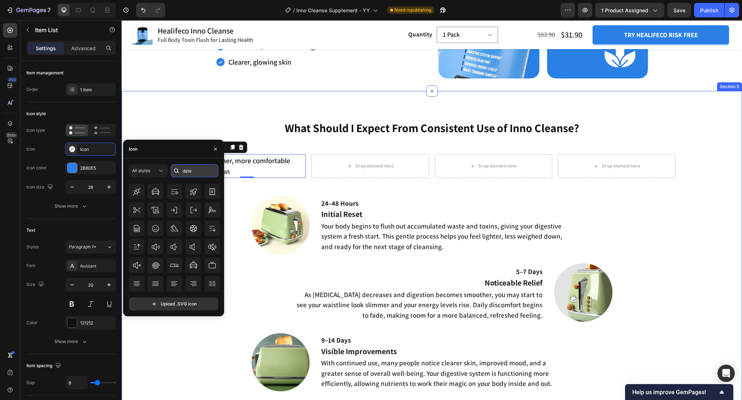
paste input "calendar"
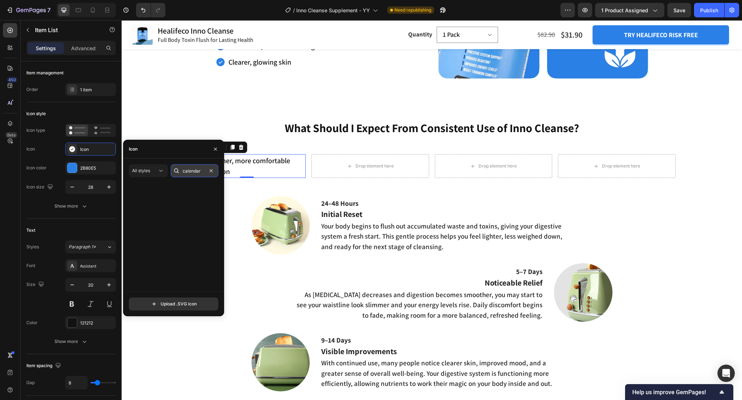
scroll to position [0, 0]
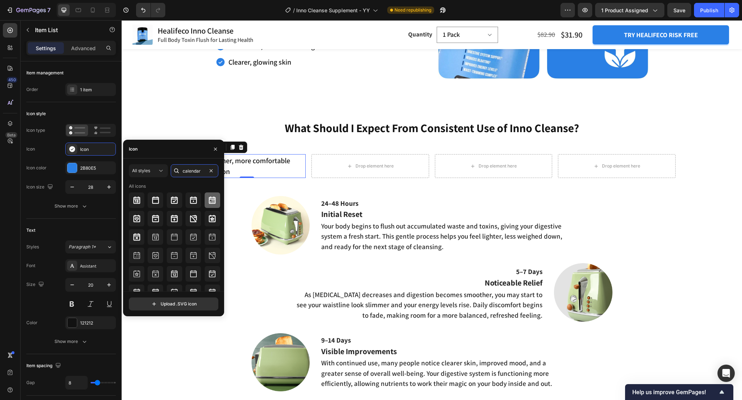
type input "calendar"
click at [209, 200] on icon at bounding box center [212, 199] width 7 height 7
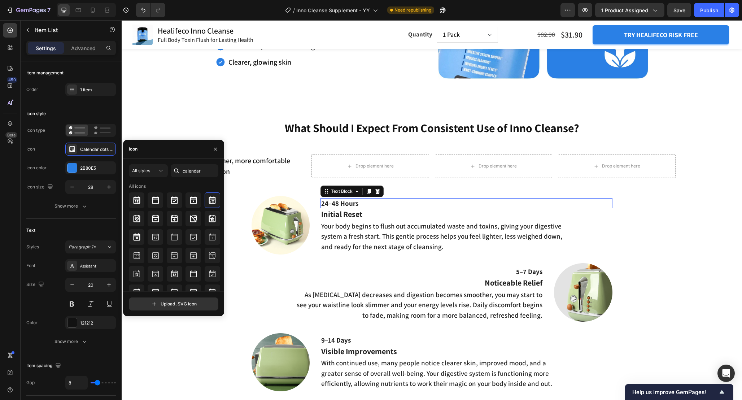
click at [358, 201] on p "24–48 Hours" at bounding box center [466, 203] width 290 height 9
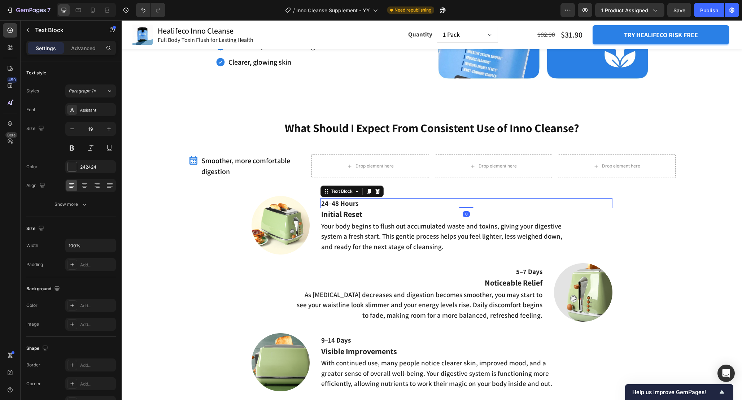
click at [345, 204] on p "24–48 Hours" at bounding box center [466, 203] width 290 height 9
copy p "24–48 Hours"
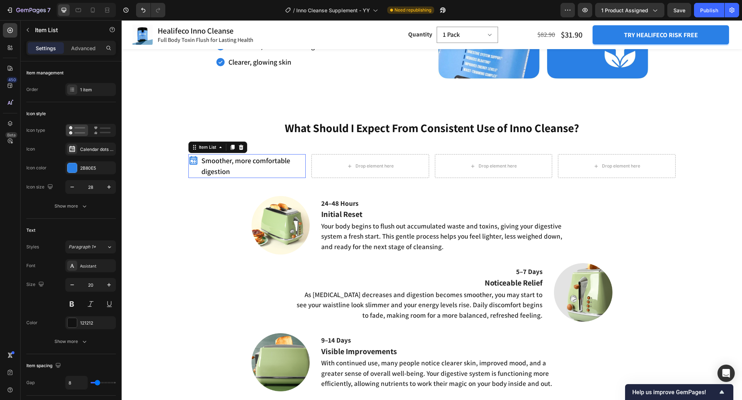
click at [240, 161] on p "Smoother, more comfortable digestion" at bounding box center [253, 166] width 104 height 22
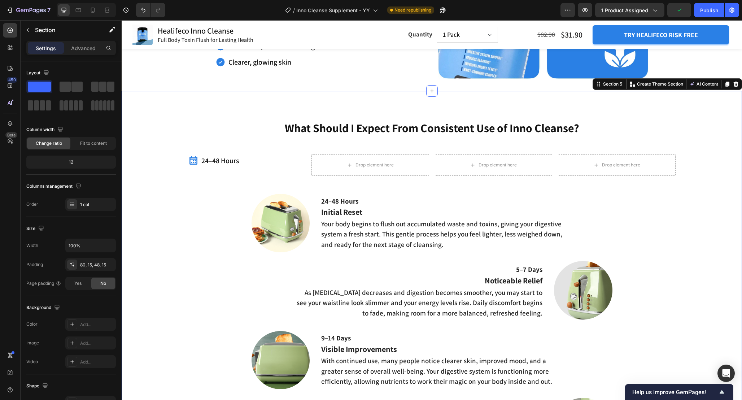
click at [214, 190] on div "What Should I Expect From Consistent Use of Inno Cleanse? Heading 24–48 Hours I…" at bounding box center [432, 311] width 610 height 382
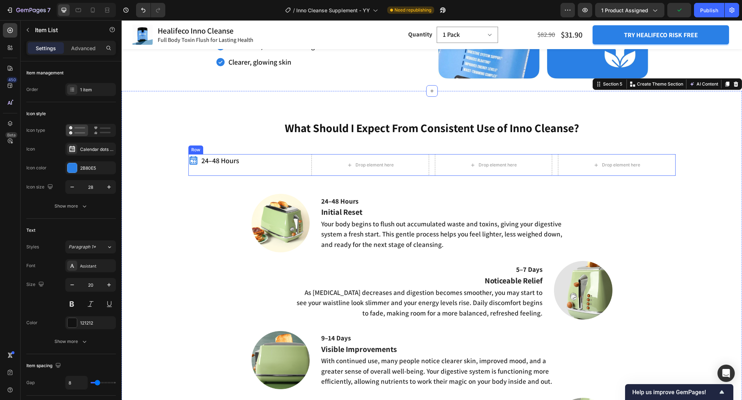
click at [211, 162] on p "24–48 Hours" at bounding box center [220, 160] width 38 height 11
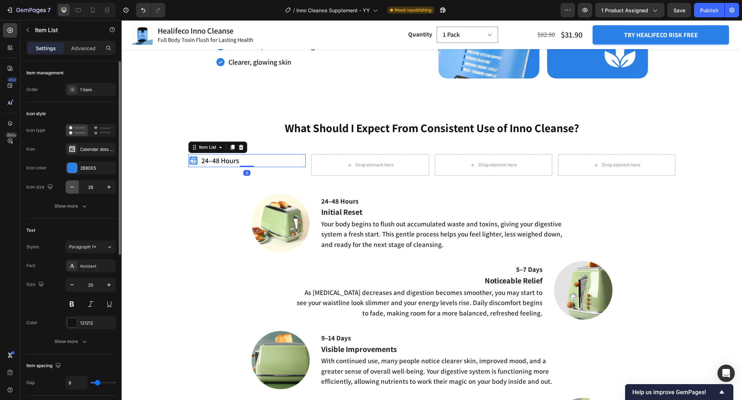
click at [71, 186] on icon "button" at bounding box center [72, 186] width 7 height 7
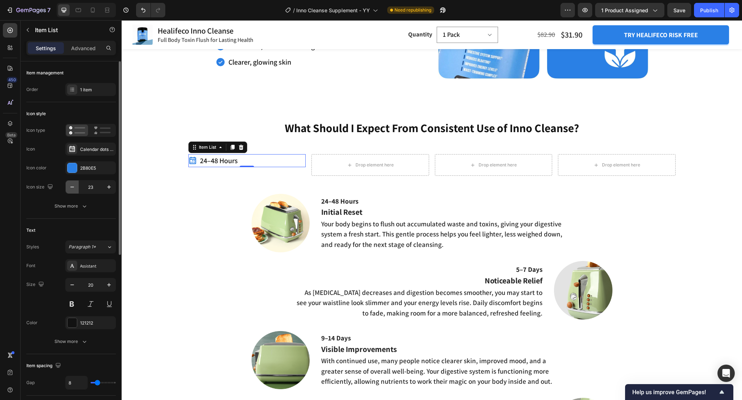
click at [71, 186] on icon "button" at bounding box center [72, 186] width 7 height 7
type input "20"
click at [77, 339] on div "Show more" at bounding box center [72, 341] width 34 height 7
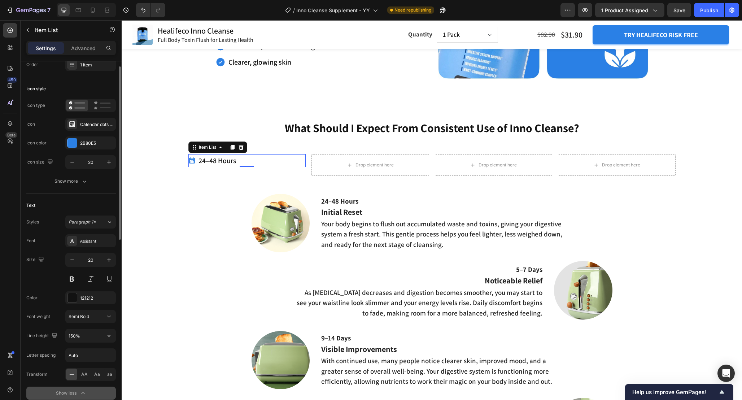
scroll to position [30, 0]
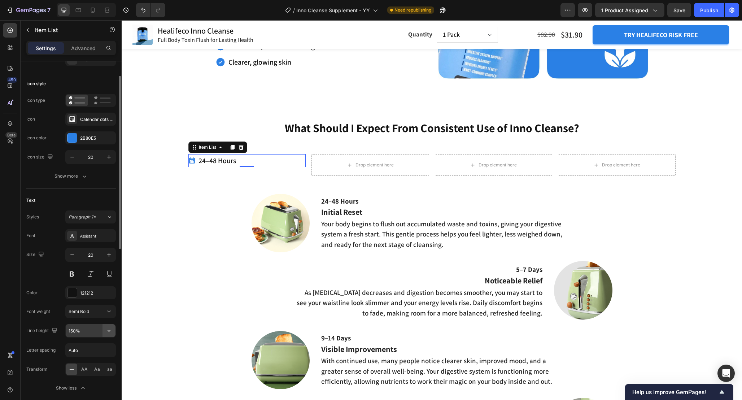
click at [104, 332] on button "button" at bounding box center [109, 330] width 13 height 13
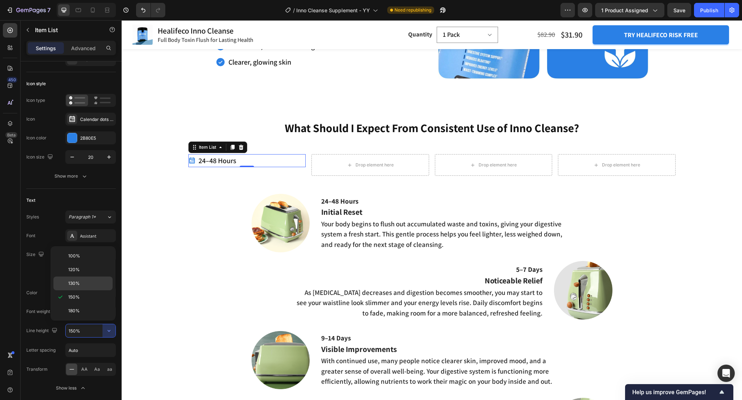
click at [88, 282] on p "130%" at bounding box center [88, 283] width 41 height 6
type input "130%"
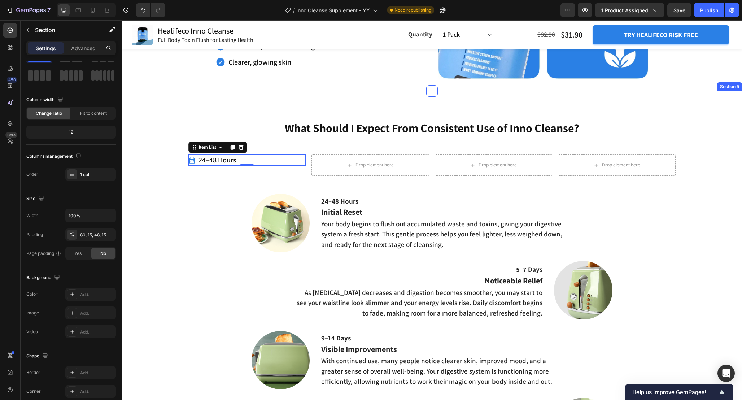
click at [180, 214] on div "What Should I Expect From Consistent Use of Inno Cleanse? Heading 24–48 Hours I…" at bounding box center [432, 311] width 610 height 382
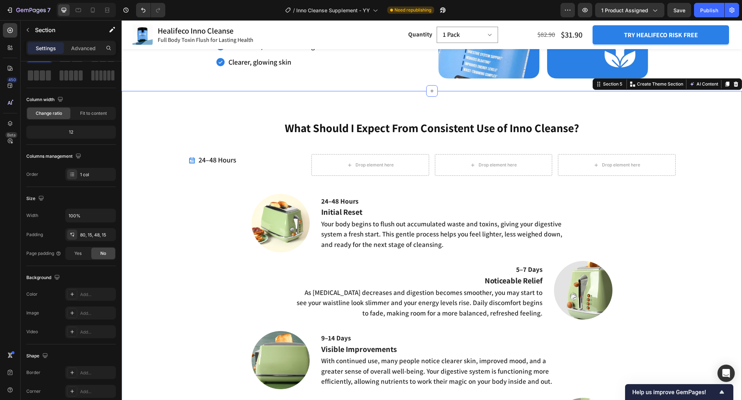
scroll to position [0, 0]
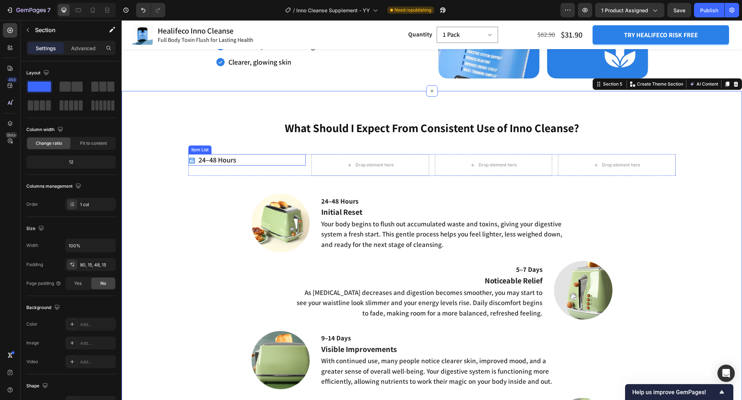
click at [245, 162] on div "24–48 Hours" at bounding box center [247, 160] width 118 height 12
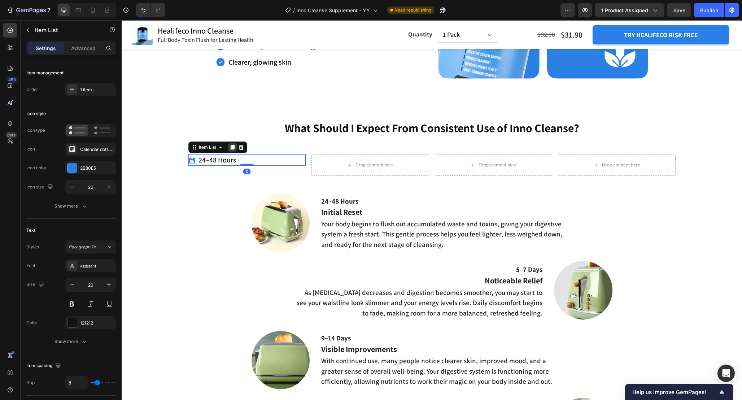
click at [233, 148] on icon at bounding box center [232, 147] width 4 height 5
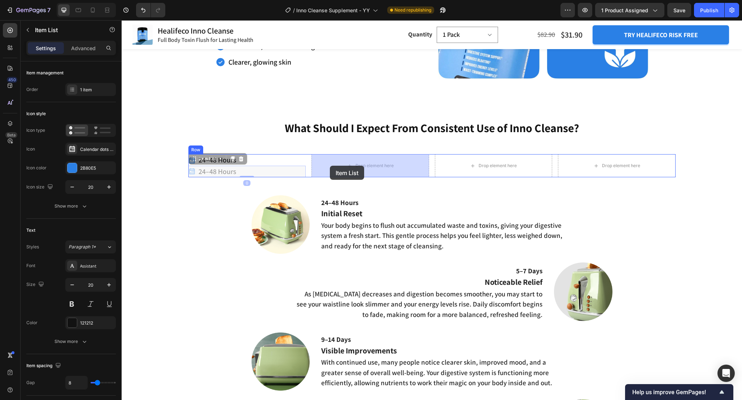
drag, startPoint x: 193, startPoint y: 162, endPoint x: 331, endPoint y: 166, distance: 137.6
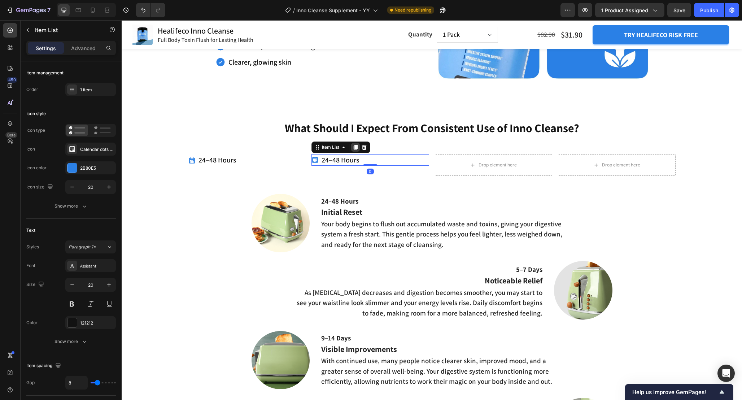
click at [355, 149] on icon at bounding box center [356, 147] width 4 height 5
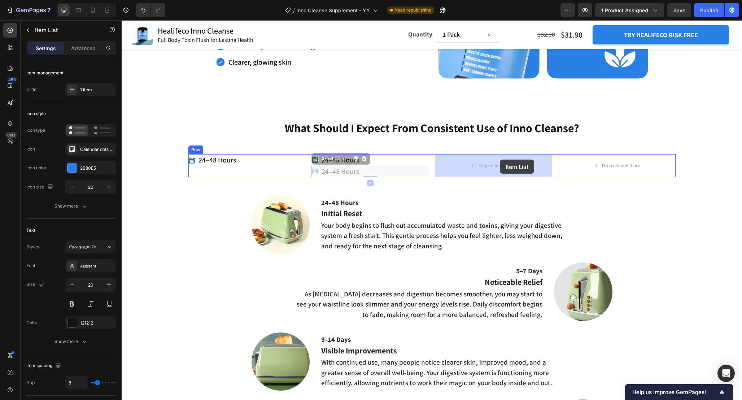
drag, startPoint x: 314, startPoint y: 159, endPoint x: 500, endPoint y: 160, distance: 185.9
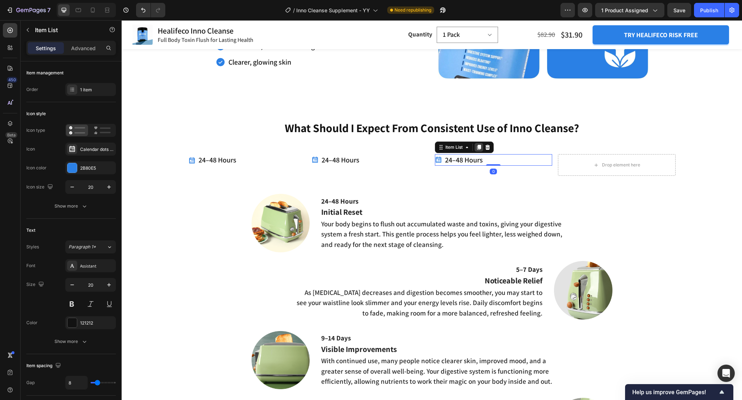
click at [479, 147] on icon at bounding box center [479, 147] width 4 height 5
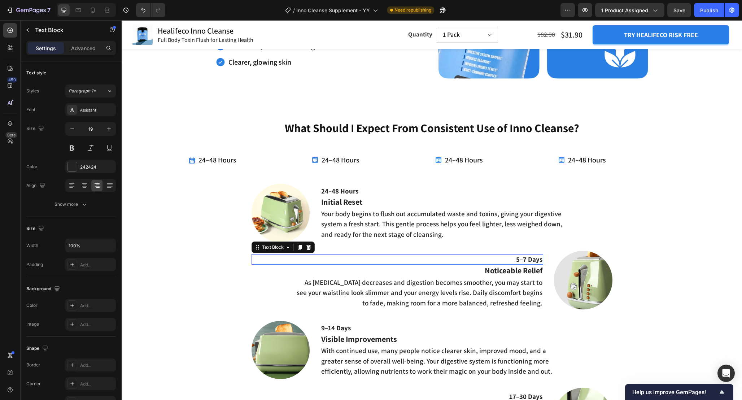
click at [529, 260] on p "5–7 Days" at bounding box center [397, 259] width 290 height 9
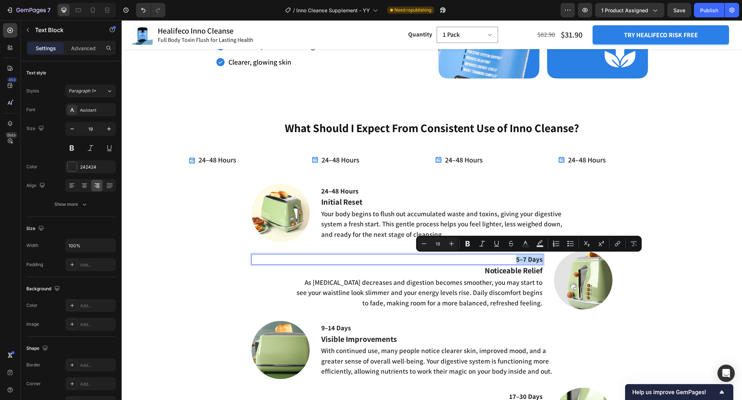
copy p "5–7 Days"
click at [353, 162] on p "24–48 Hours" at bounding box center [341, 159] width 38 height 9
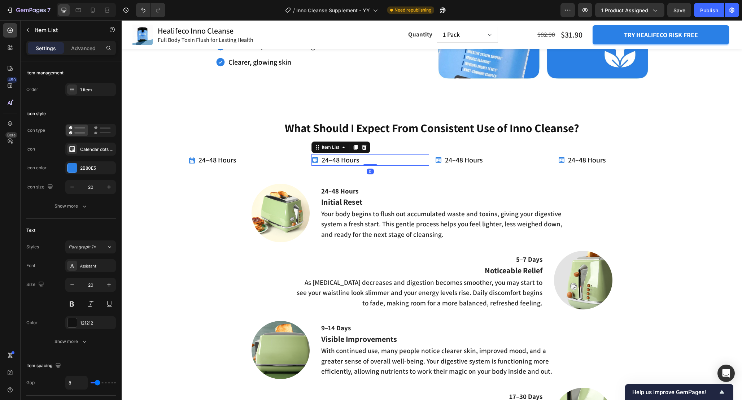
click at [353, 162] on p "24–48 Hours" at bounding box center [341, 159] width 38 height 9
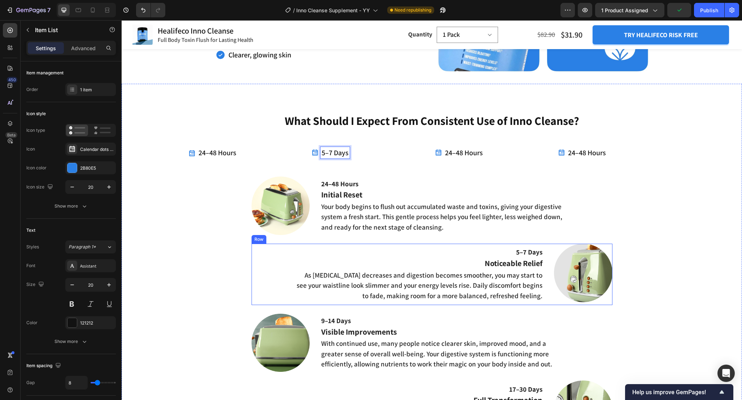
scroll to position [955, 0]
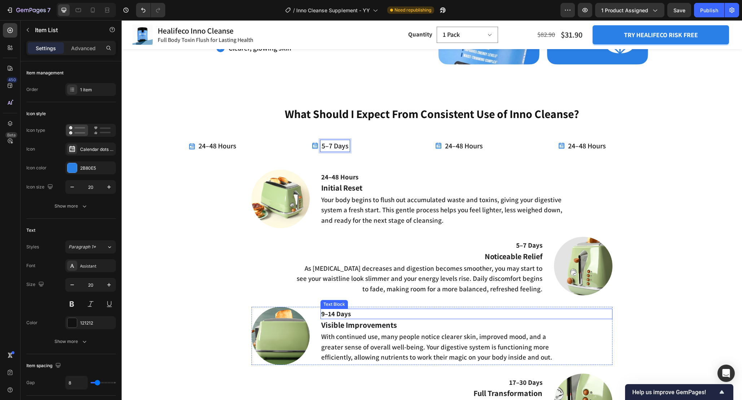
click at [341, 311] on p "9–14 Days" at bounding box center [466, 313] width 290 height 9
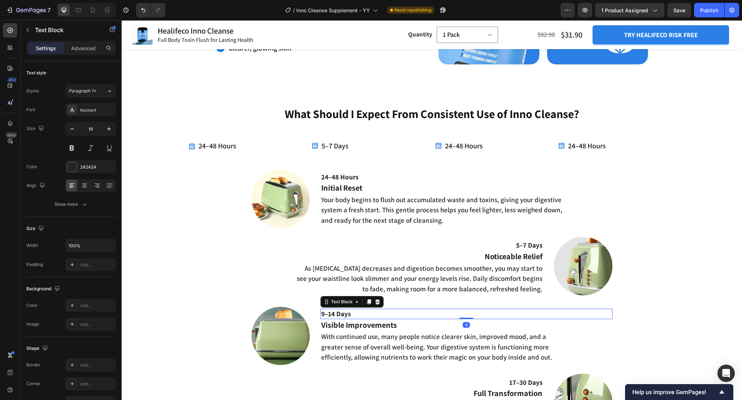
click at [341, 311] on p "9–14 Days" at bounding box center [466, 313] width 290 height 9
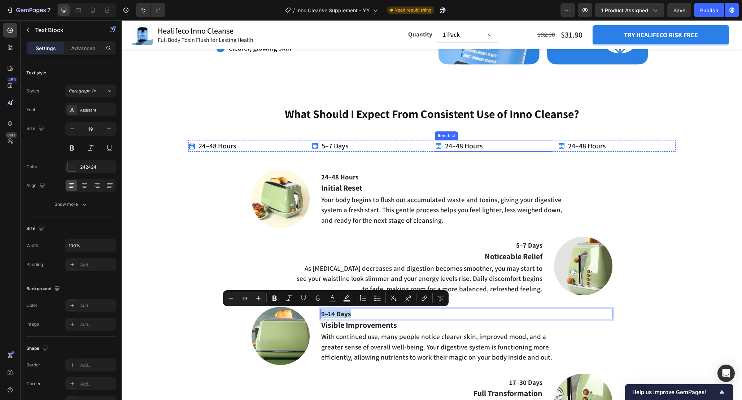
click at [467, 144] on p "24–48 Hours" at bounding box center [464, 145] width 38 height 9
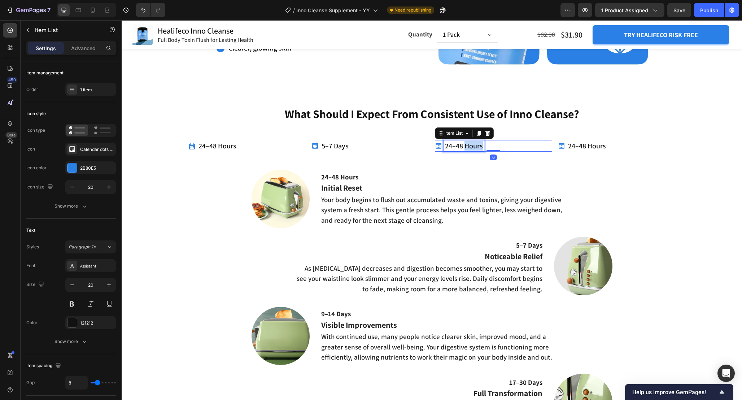
click at [467, 144] on p "24–48 Hours" at bounding box center [464, 145] width 38 height 9
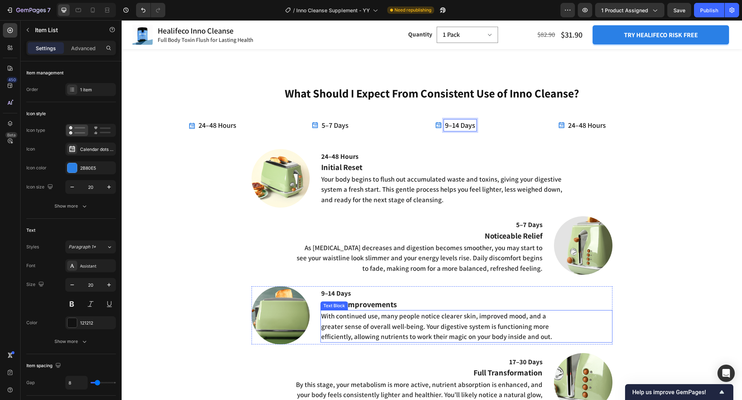
scroll to position [1007, 0]
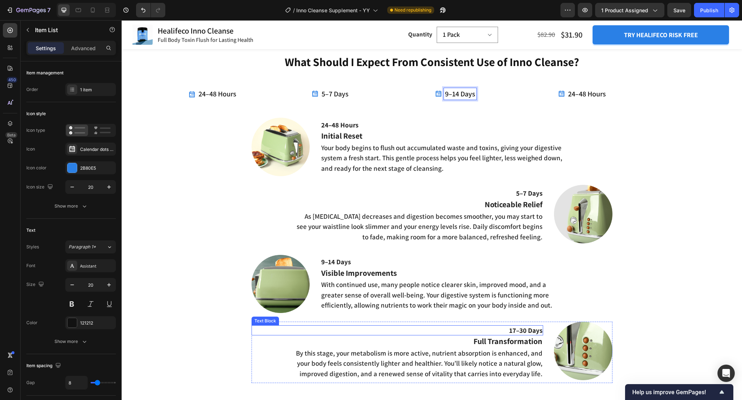
click at [520, 332] on p "17–30 Days" at bounding box center [397, 330] width 290 height 9
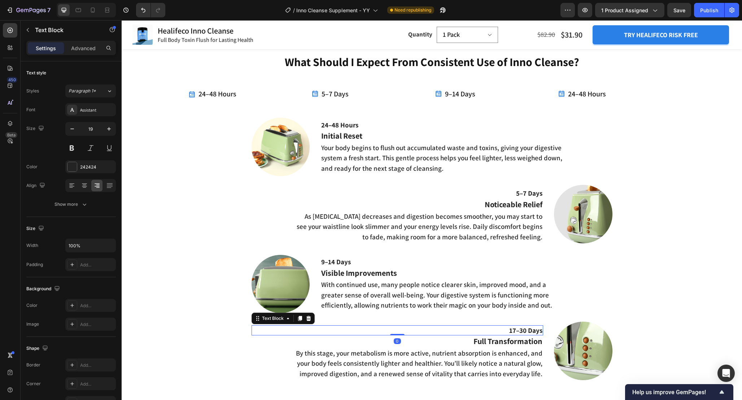
click at [520, 332] on p "17–30 Days" at bounding box center [397, 330] width 290 height 9
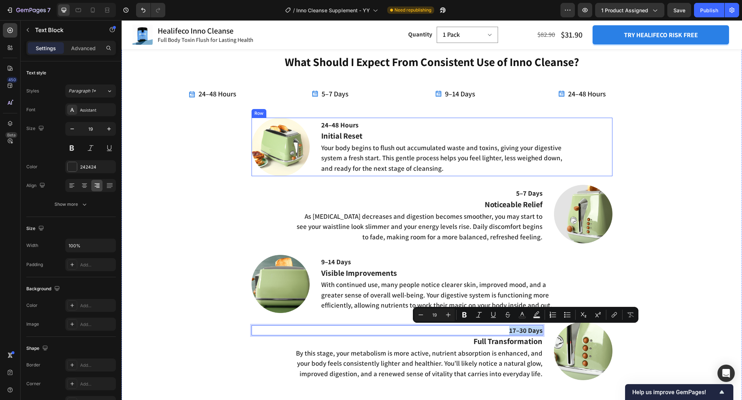
scroll to position [995, 0]
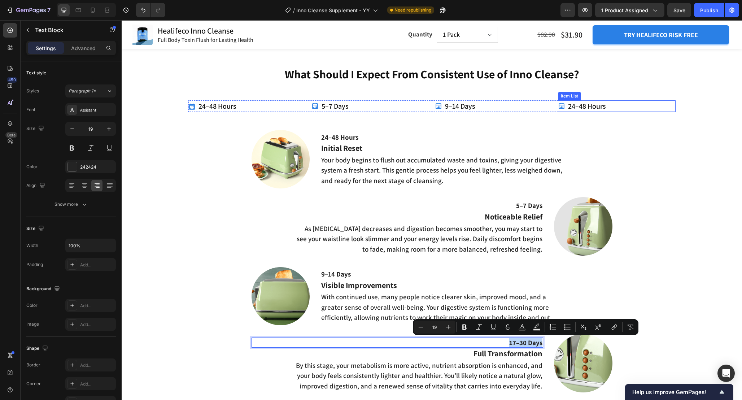
click at [580, 108] on p "24–48 Hours" at bounding box center [587, 105] width 38 height 9
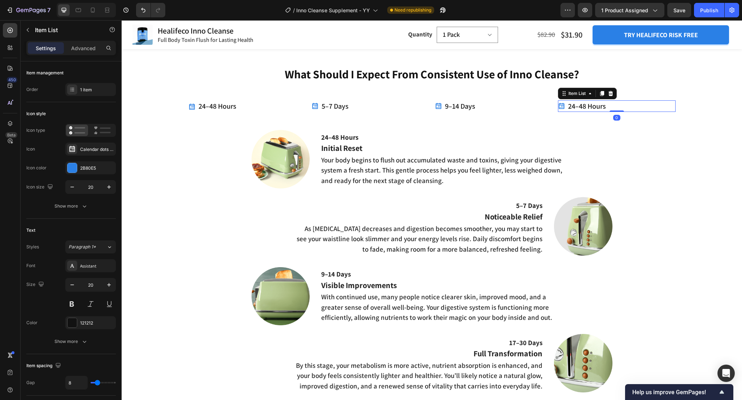
click at [580, 108] on p "24–48 Hours" at bounding box center [587, 105] width 38 height 9
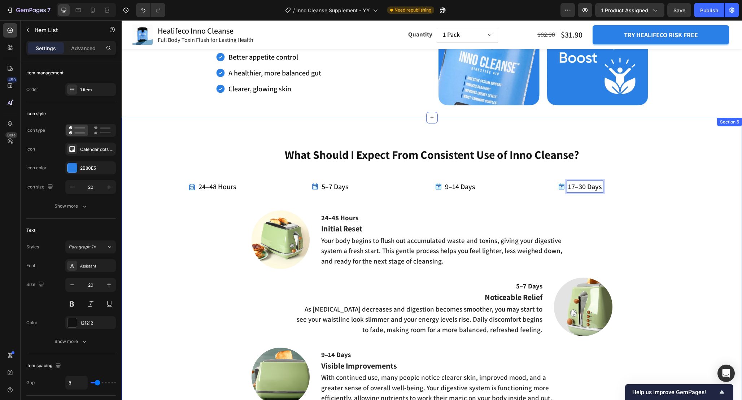
click at [232, 219] on div "What Should I Expect From Consistent Use of Inno Cleanse? Heading 24–48 Hours I…" at bounding box center [432, 333] width 610 height 372
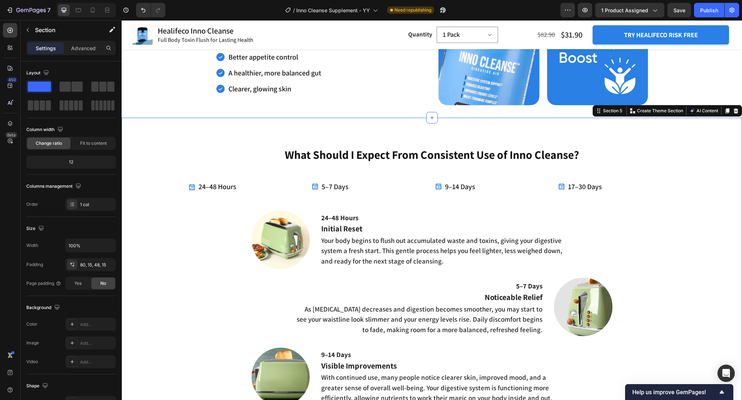
scroll to position [940, 0]
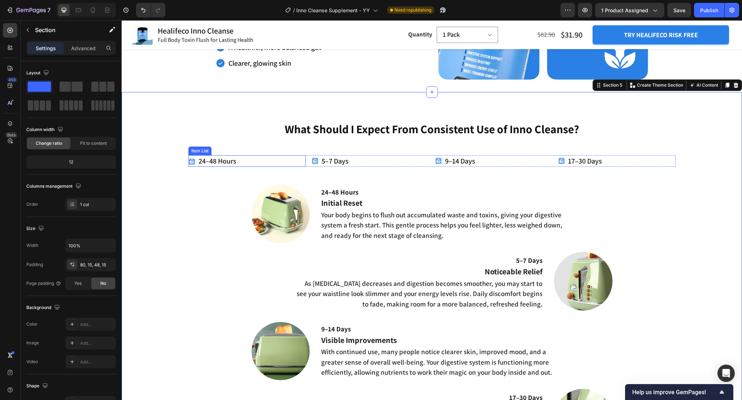
click at [228, 158] on p "24–48 Hours" at bounding box center [218, 160] width 38 height 9
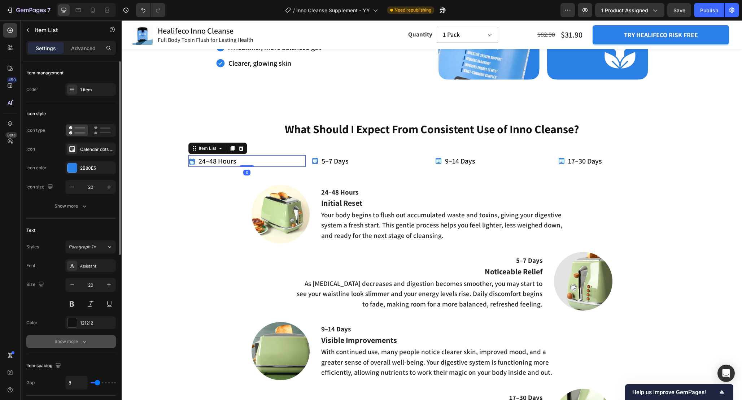
click at [91, 339] on button "Show more" at bounding box center [71, 341] width 90 height 13
click at [103, 343] on div "Semi Bold" at bounding box center [87, 341] width 37 height 6
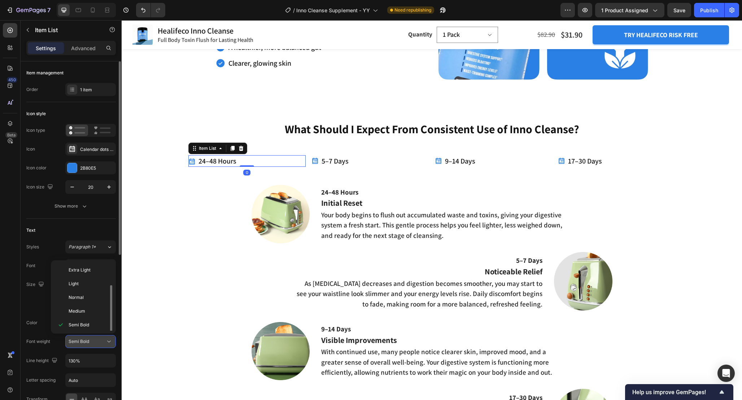
scroll to position [13, 0]
click at [103, 343] on div "Semi Bold" at bounding box center [87, 341] width 37 height 6
click at [92, 323] on p "Bold" at bounding box center [88, 325] width 38 height 6
click at [103, 345] on button "Bold" at bounding box center [90, 341] width 51 height 13
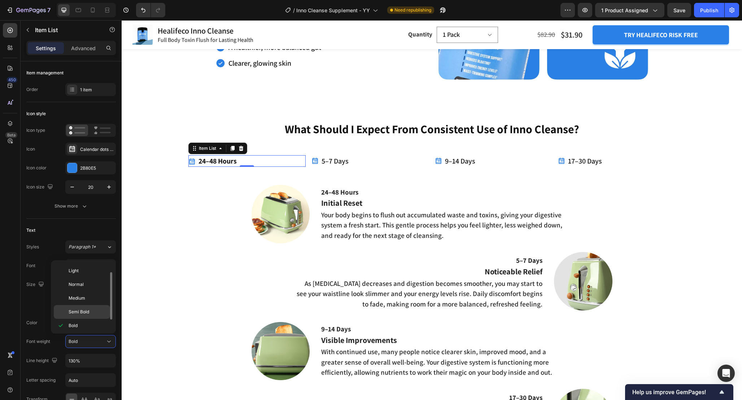
click at [87, 314] on span "Semi Bold" at bounding box center [79, 312] width 21 height 6
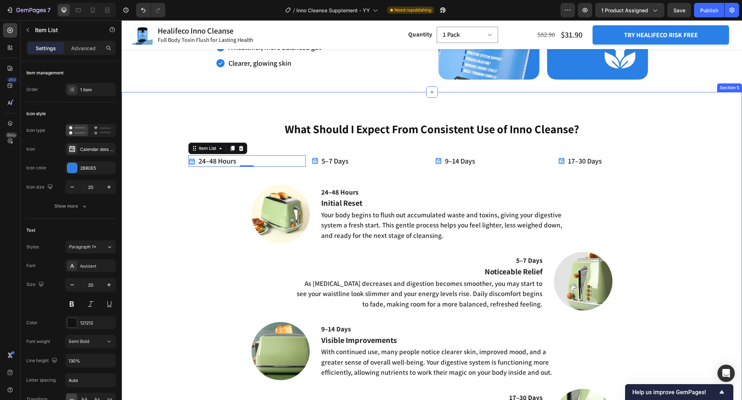
click at [223, 225] on div "What Should I Expect From Consistent Use of Inno Cleanse? Heading 24–48 Hours I…" at bounding box center [432, 307] width 610 height 372
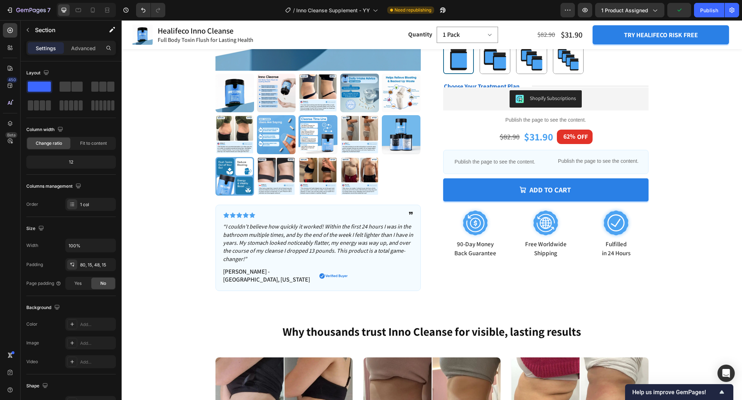
scroll to position [216, 0]
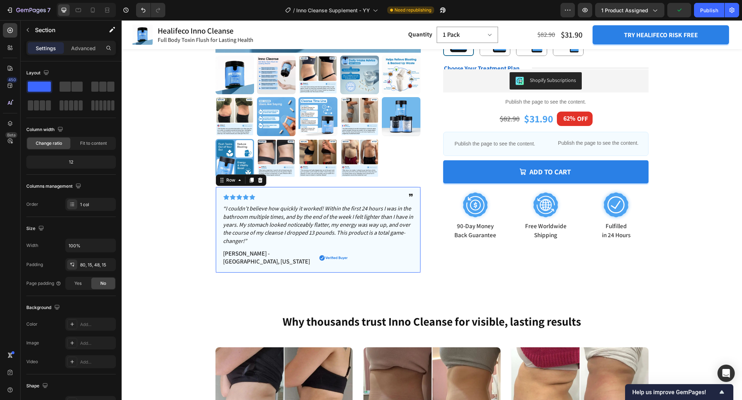
click at [417, 212] on div "Icon Icon Icon Icon Icon Icon List ❞ Text Block Row “I couldn’t believe how qui…" at bounding box center [318, 230] width 205 height 86
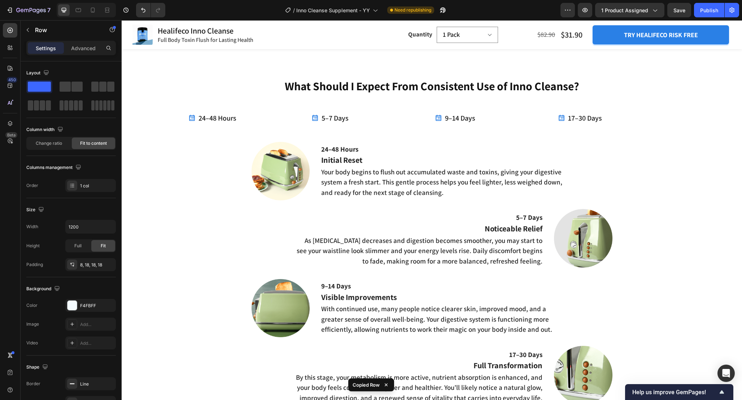
scroll to position [964, 0]
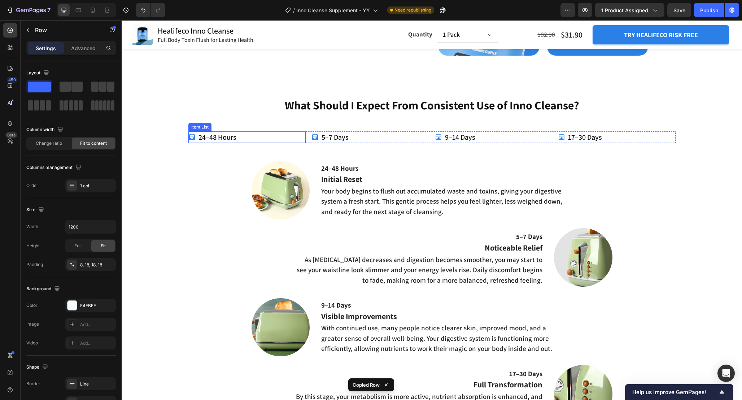
click at [254, 136] on div "24–48 Hours" at bounding box center [247, 137] width 118 height 12
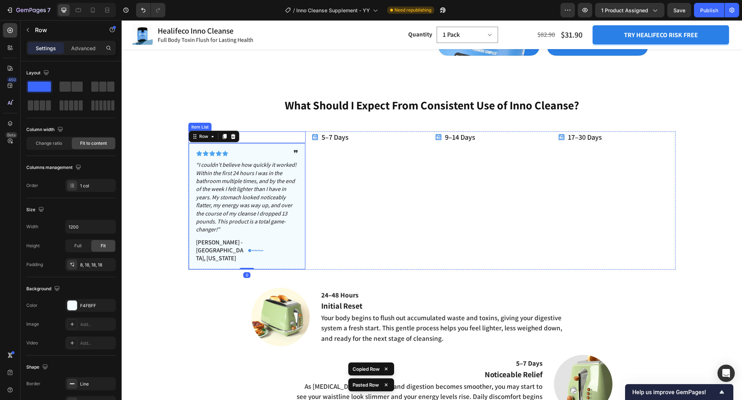
click at [265, 136] on div "24–48 Hours" at bounding box center [247, 137] width 118 height 12
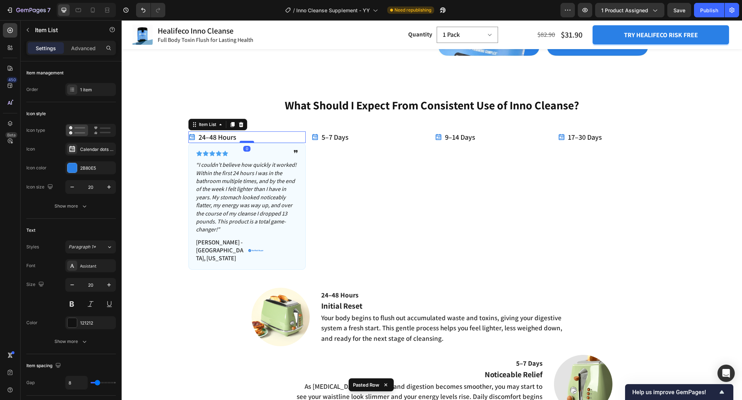
click at [248, 143] on div at bounding box center [247, 142] width 14 height 2
type input "100%"
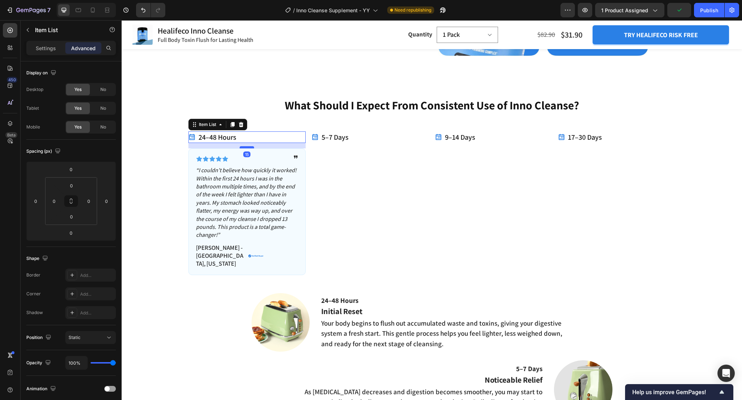
drag, startPoint x: 246, startPoint y: 141, endPoint x: 246, endPoint y: 146, distance: 5.4
click at [246, 146] on div at bounding box center [247, 147] width 14 height 2
type input "15"
click at [368, 187] on div "5–7 Days Item List" at bounding box center [371, 203] width 118 height 144
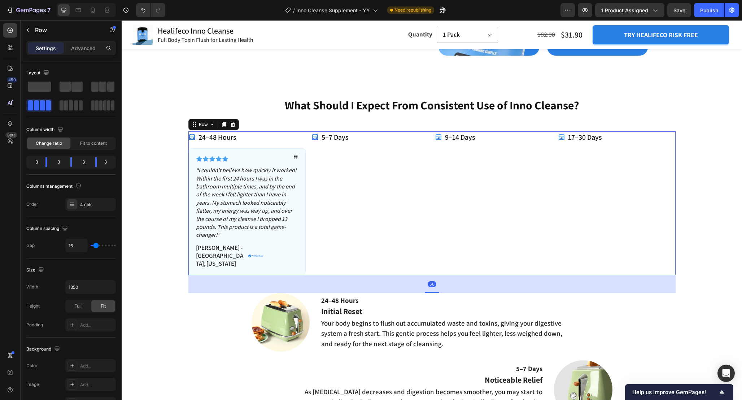
scroll to position [950, 0]
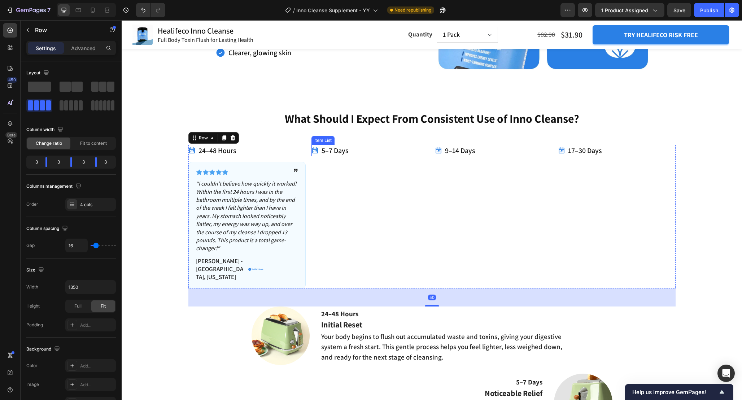
click at [368, 153] on div "5–7 Days" at bounding box center [371, 151] width 118 height 12
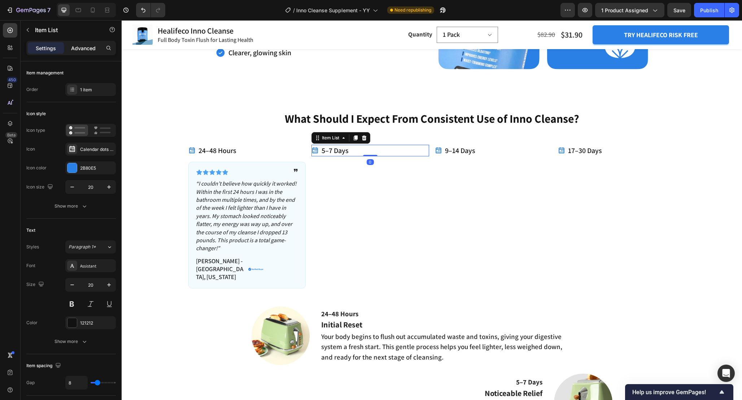
click at [101, 50] on div "Advanced" at bounding box center [83, 48] width 36 height 12
type input "100%"
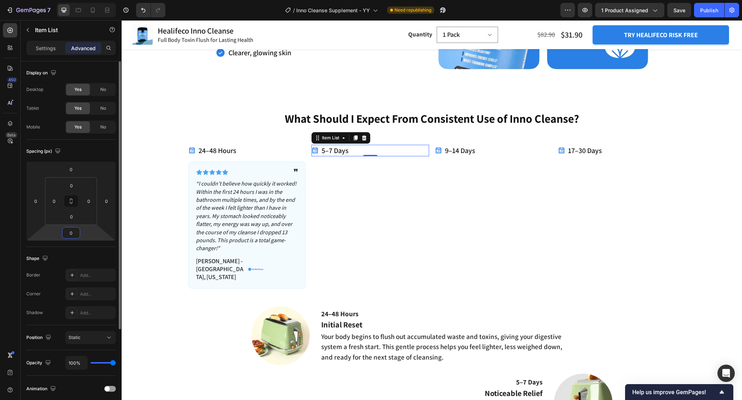
click at [74, 234] on input "0" at bounding box center [71, 232] width 14 height 11
type input "15"
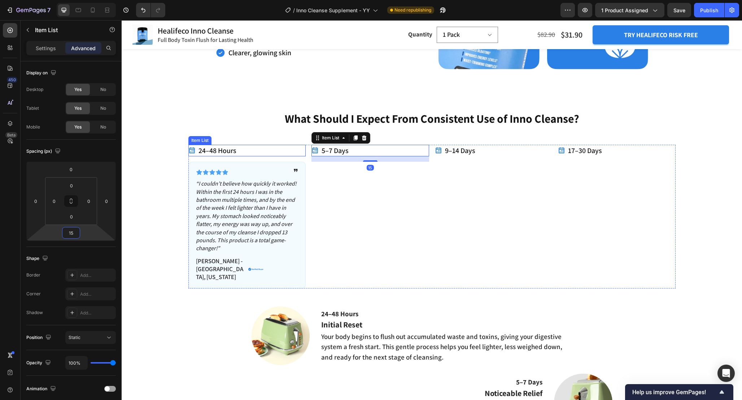
click at [244, 154] on div "24–48 Hours" at bounding box center [247, 151] width 118 height 12
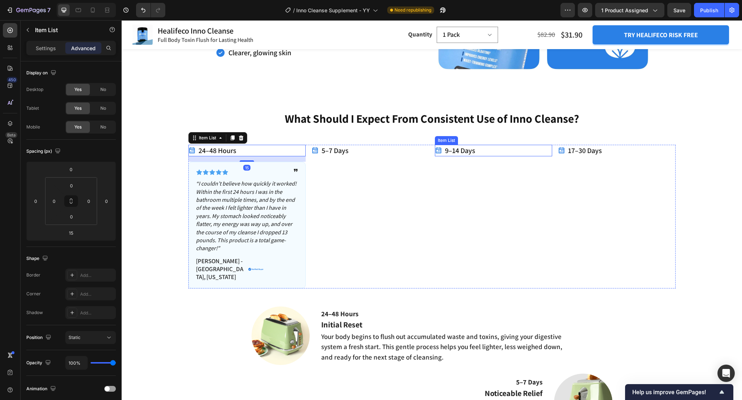
click at [497, 155] on div "9–14 Days Item List" at bounding box center [494, 151] width 118 height 12
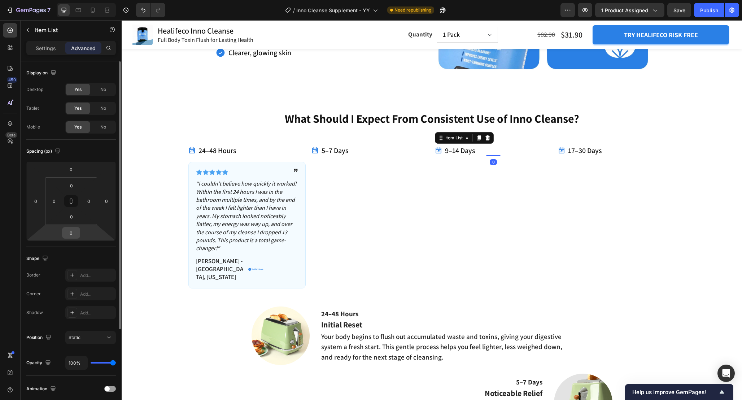
click at [77, 234] on input "0" at bounding box center [71, 232] width 14 height 11
type input "15"
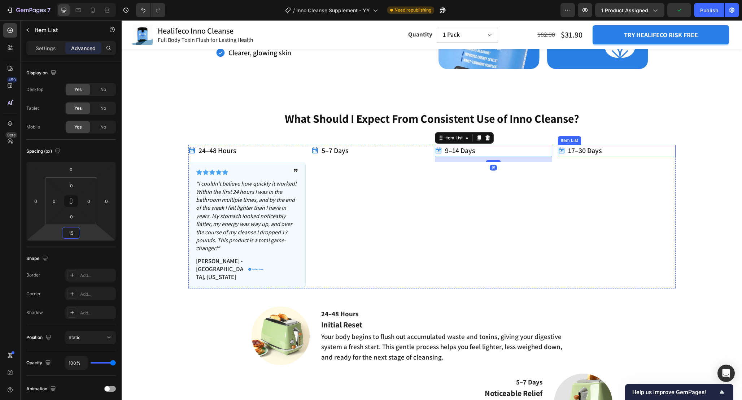
click at [622, 155] on div "17–30 Days" at bounding box center [617, 151] width 118 height 12
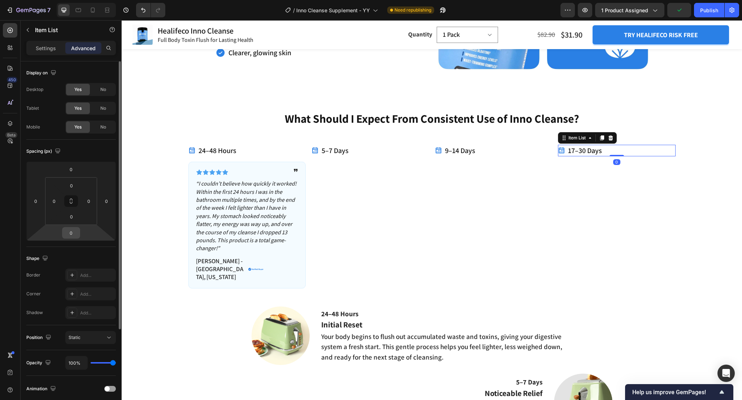
click at [75, 235] on input "0" at bounding box center [71, 232] width 14 height 11
type input "15"
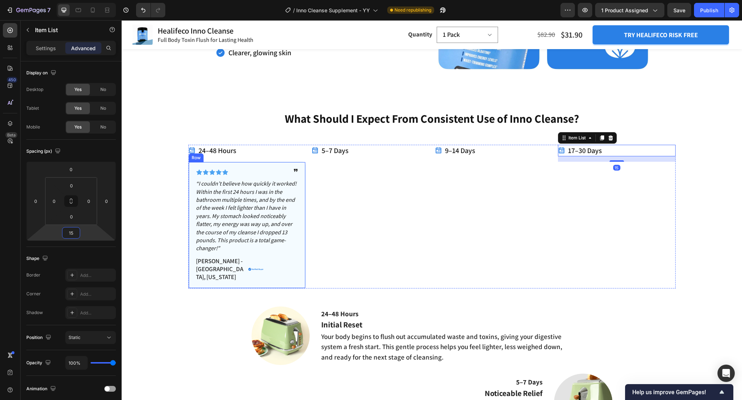
click at [273, 163] on div "Icon Icon Icon Icon Icon Icon List ❞ Text Block Row “I couldn’t believe how qui…" at bounding box center [247, 225] width 118 height 127
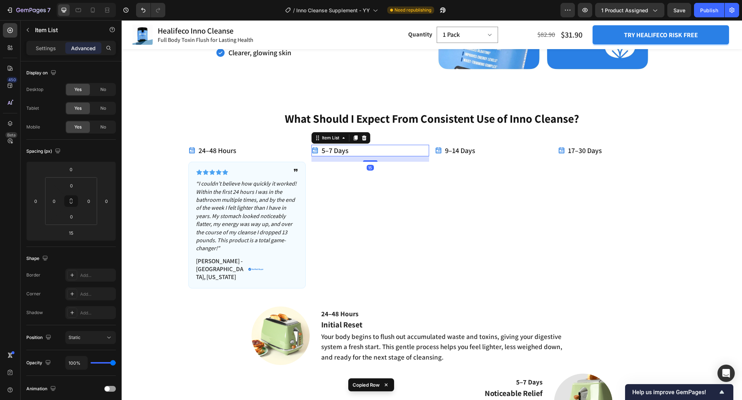
click at [384, 155] on div "5–7 Days" at bounding box center [371, 151] width 118 height 12
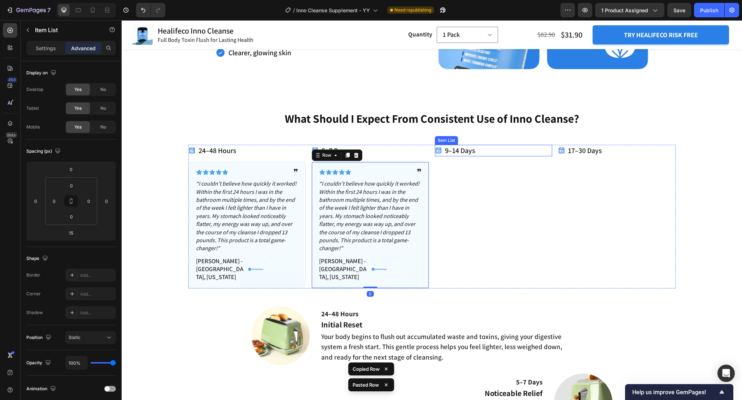
click at [496, 150] on div "9–14 Days" at bounding box center [494, 151] width 118 height 12
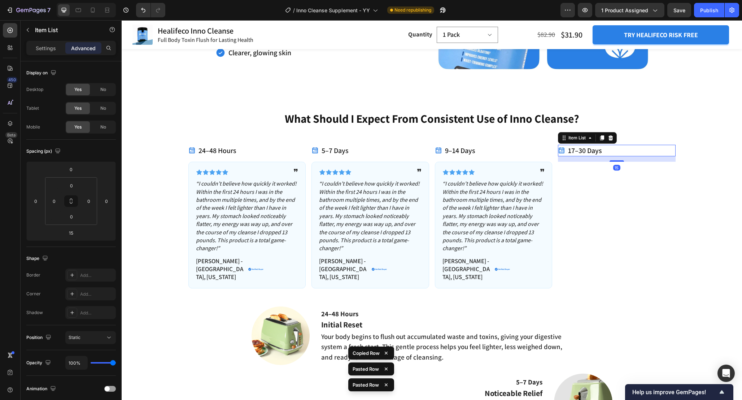
click at [639, 152] on div "17–30 Days" at bounding box center [617, 151] width 118 height 12
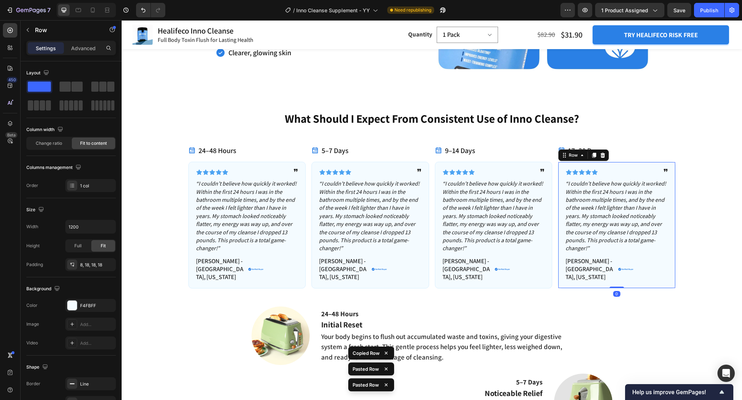
click at [681, 199] on div "What Should I Expect From Consistent Use of Inno Cleanse? Heading 24–48 Hours I…" at bounding box center [432, 362] width 610 height 504
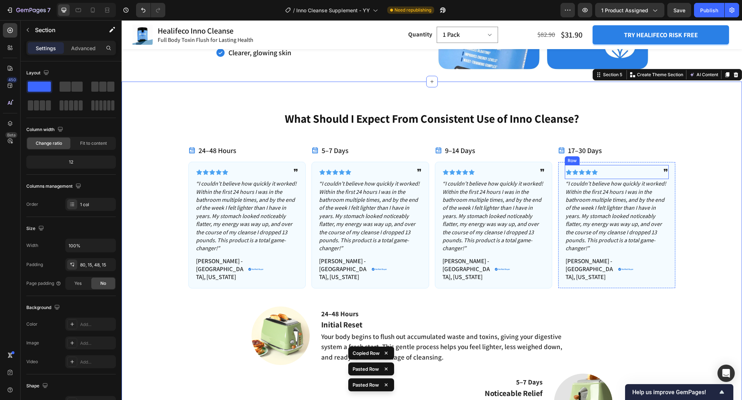
click at [616, 167] on div "Icon Icon Icon Icon Icon Icon List ❞ Text Block Row" at bounding box center [617, 172] width 104 height 14
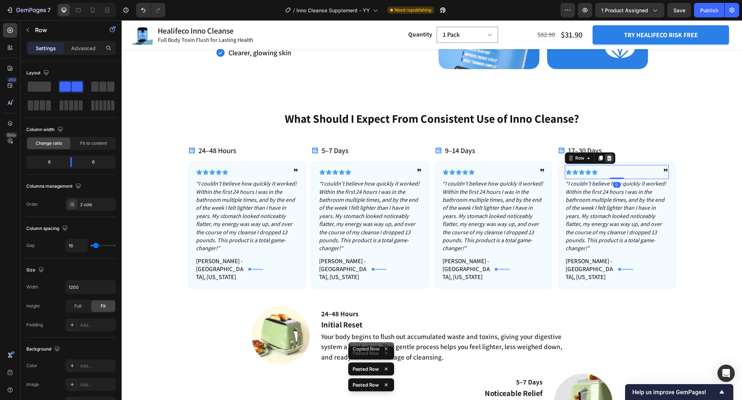
click at [609, 158] on icon at bounding box center [609, 158] width 5 height 5
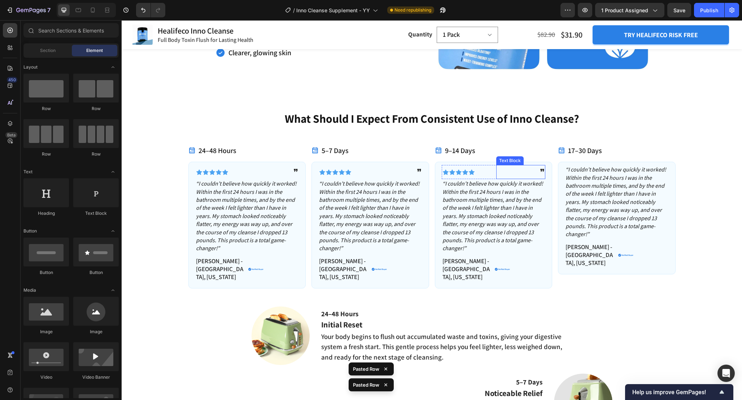
click at [500, 173] on p "❞" at bounding box center [521, 172] width 48 height 13
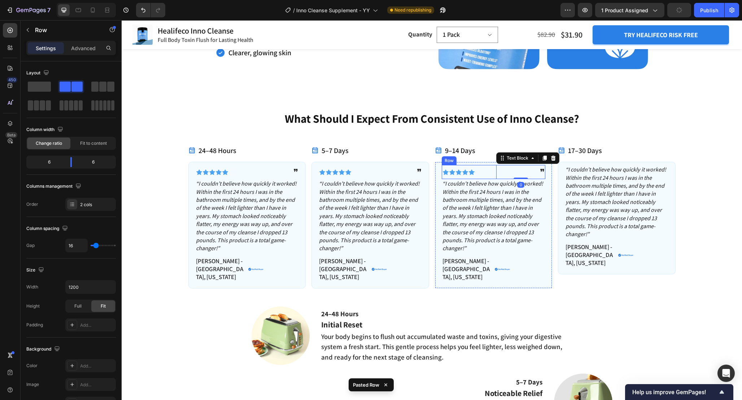
click at [494, 169] on div "Icon Icon Icon Icon Icon Icon List ❞ Text Block 0 Row" at bounding box center [494, 172] width 104 height 14
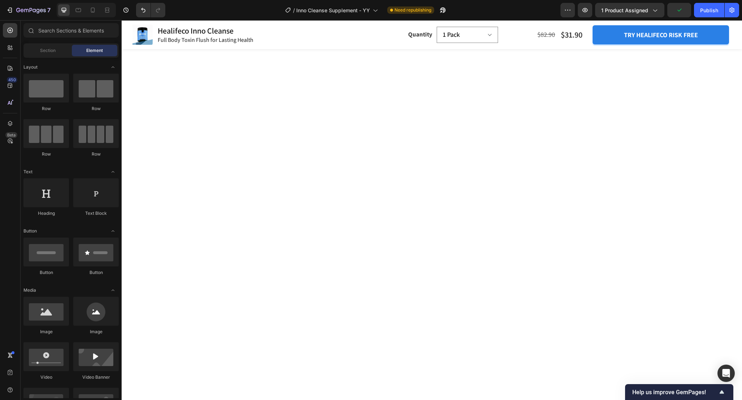
scroll to position [950, 0]
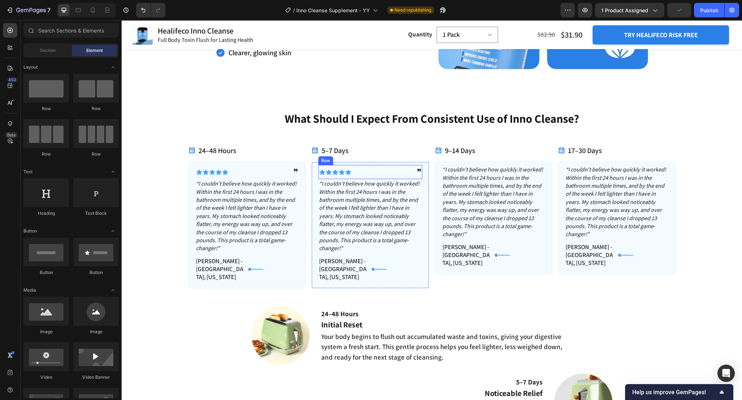
click at [370, 169] on div "Icon Icon Icon Icon Icon Icon List ❞ Text Block Row" at bounding box center [370, 172] width 104 height 14
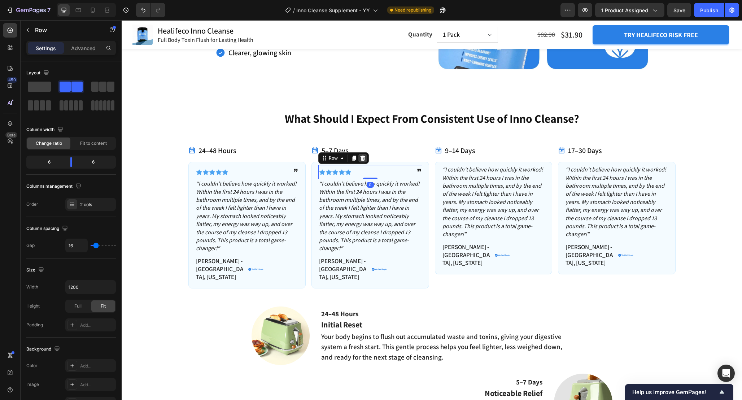
click at [363, 161] on div at bounding box center [362, 158] width 9 height 9
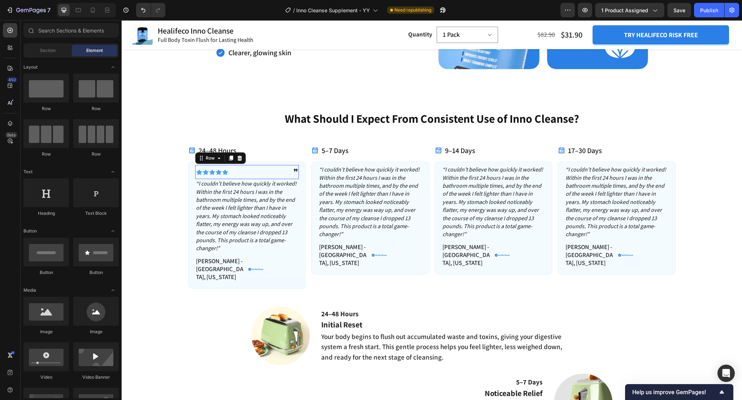
click at [249, 170] on div "Icon Icon Icon Icon Icon Icon List ❞ Text Block Row 0" at bounding box center [247, 172] width 104 height 14
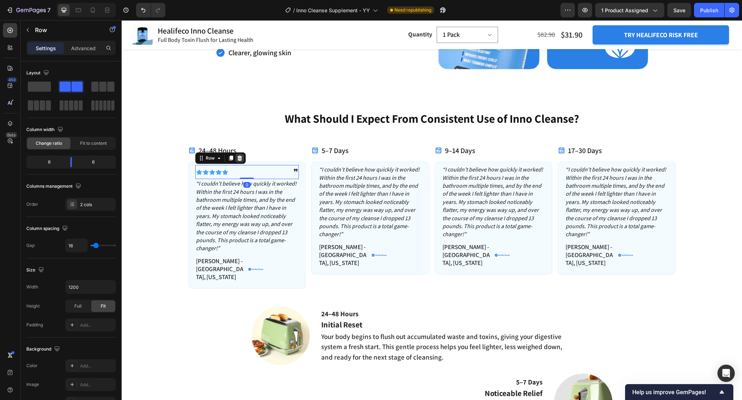
click at [240, 159] on icon at bounding box center [239, 158] width 5 height 5
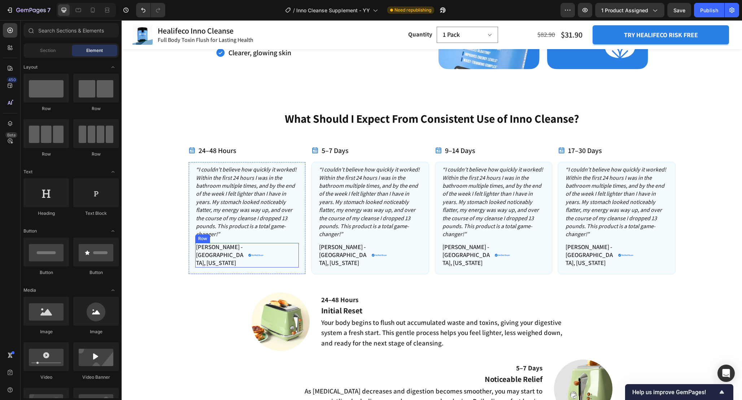
click at [274, 248] on div "Image" at bounding box center [273, 255] width 51 height 25
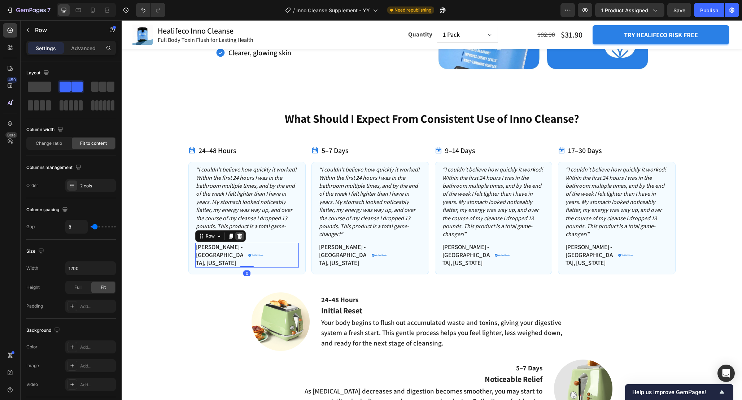
click at [241, 237] on icon at bounding box center [239, 236] width 5 height 5
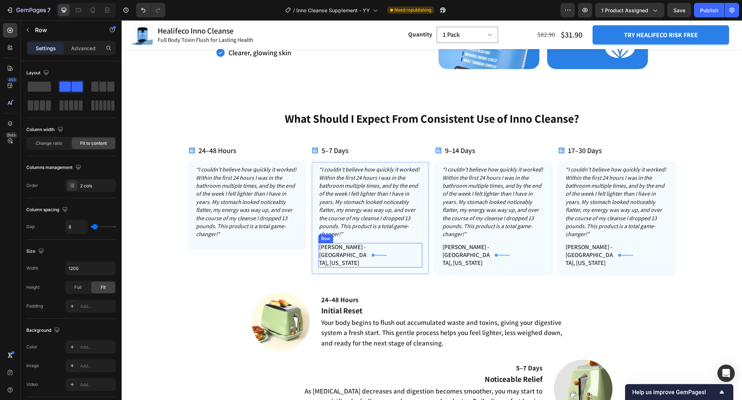
click at [409, 254] on div "Image" at bounding box center [397, 255] width 51 height 25
click at [361, 234] on icon at bounding box center [363, 236] width 5 height 5
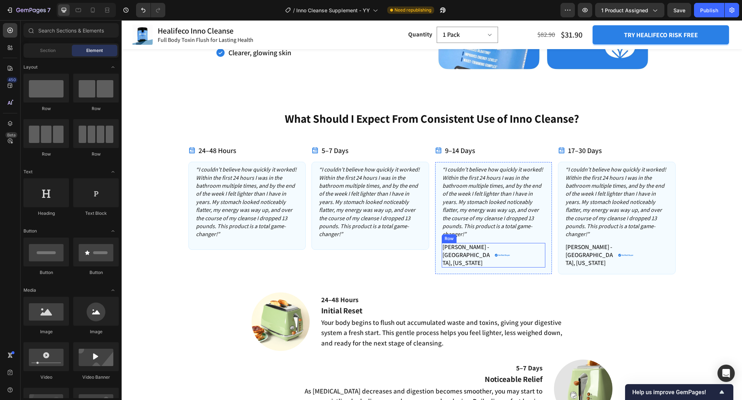
click at [526, 248] on div "Image" at bounding box center [520, 255] width 51 height 25
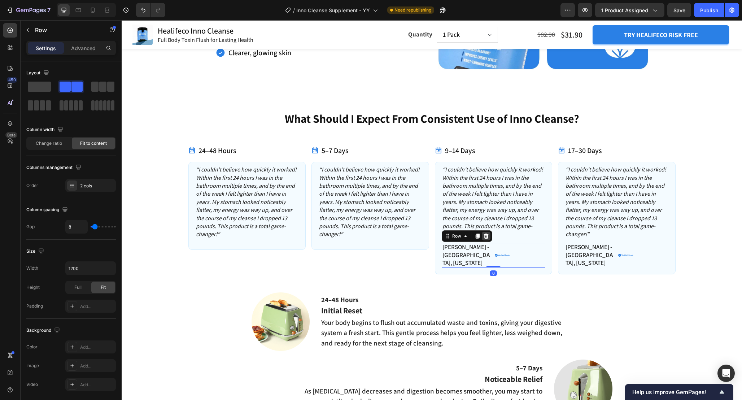
click at [488, 237] on icon at bounding box center [486, 236] width 6 height 6
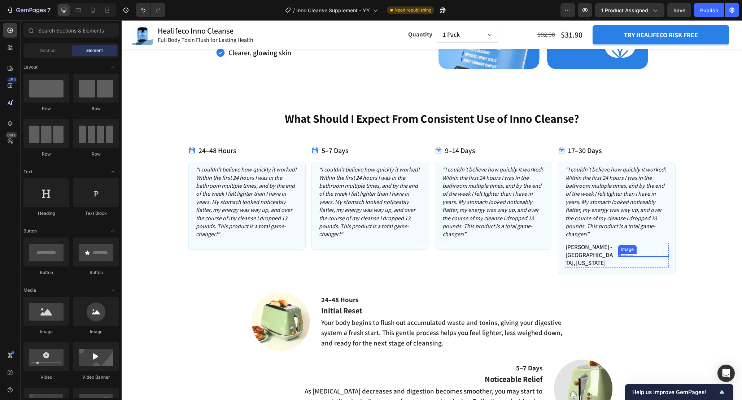
click at [652, 254] on div at bounding box center [643, 255] width 51 height 3
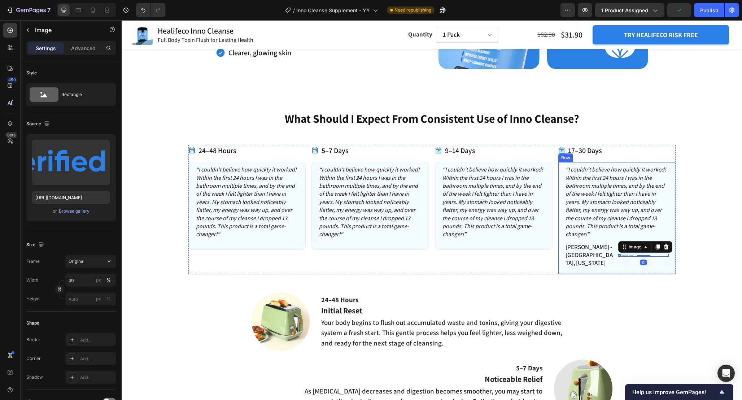
click at [659, 260] on div "“I couldn’t believe how quickly it worked! Within the first 24 hours I was in t…" at bounding box center [617, 218] width 118 height 113
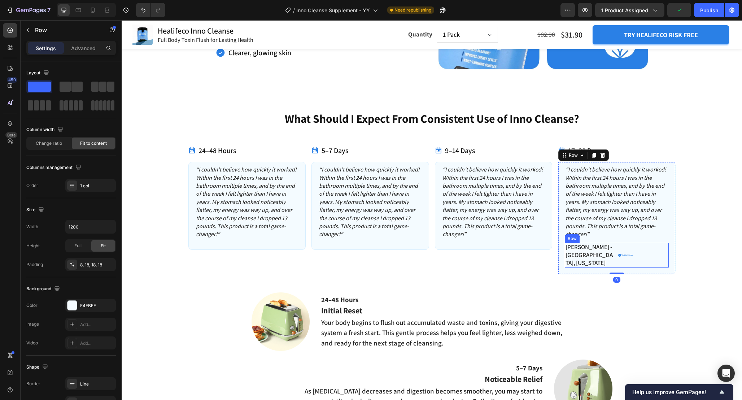
click at [652, 257] on div "Image" at bounding box center [643, 255] width 51 height 25
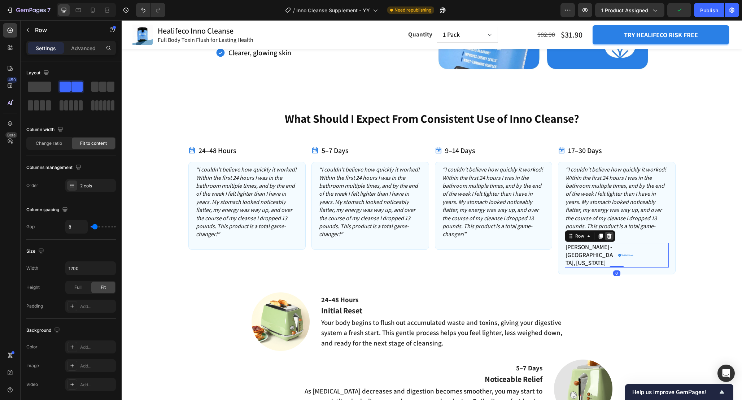
click at [610, 237] on icon at bounding box center [609, 236] width 5 height 5
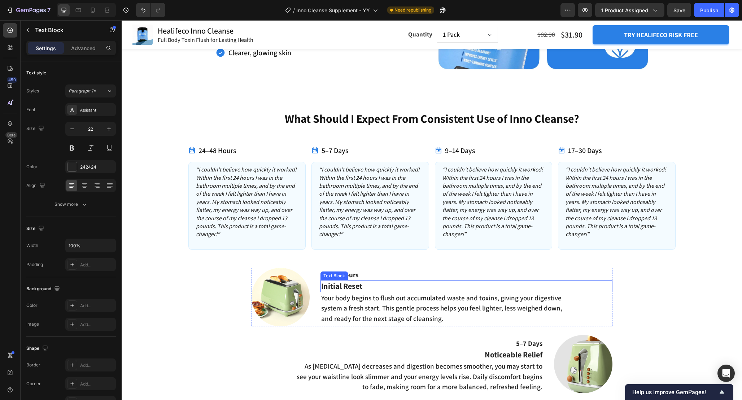
click at [360, 289] on p "Initial Reset" at bounding box center [466, 286] width 290 height 10
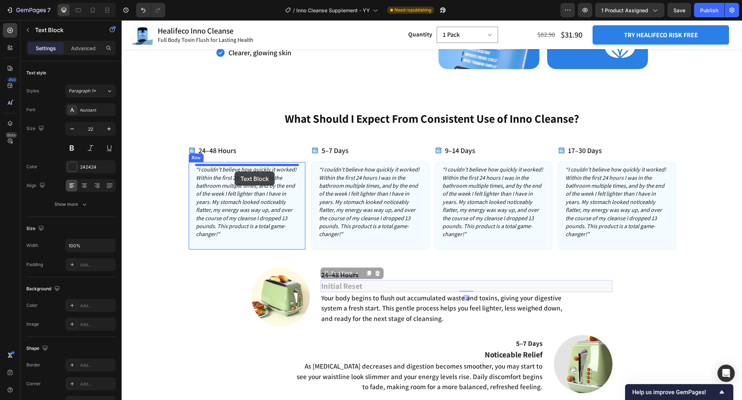
drag, startPoint x: 327, startPoint y: 273, endPoint x: 234, endPoint y: 170, distance: 139.5
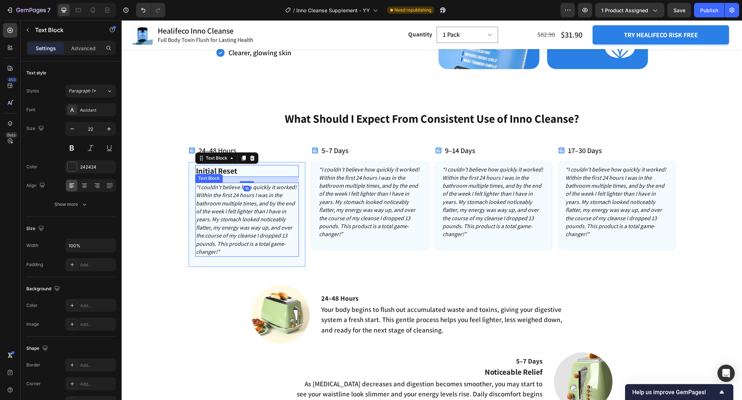
scroll to position [961, 0]
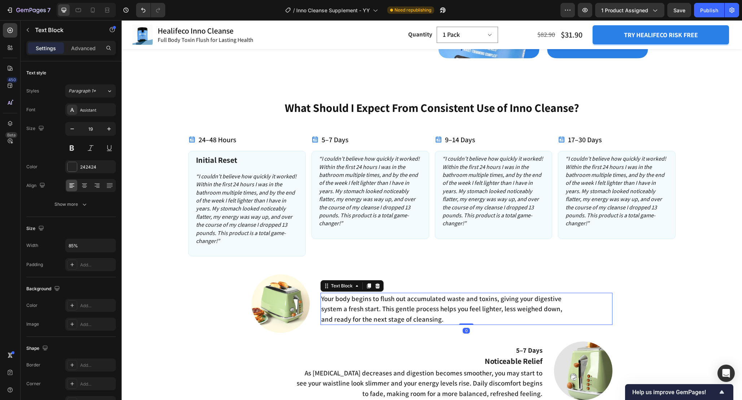
click at [359, 318] on p "Your body begins to flush out accumulated waste and toxins, giving your digesti…" at bounding box center [444, 309] width 247 height 31
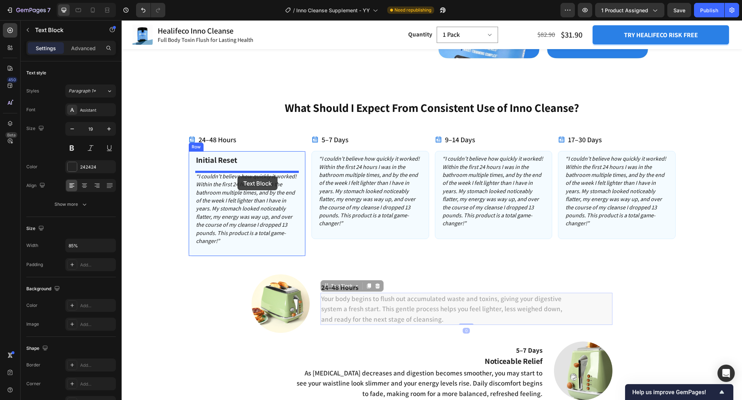
drag, startPoint x: 329, startPoint y: 287, endPoint x: 238, endPoint y: 176, distance: 143.7
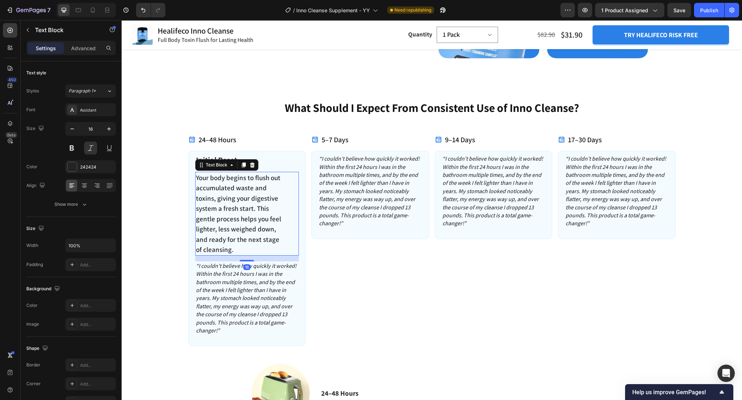
click at [244, 277] on p "“I couldn’t believe how quickly it worked! Within the first 24 hours I was in t…" at bounding box center [247, 298] width 103 height 73
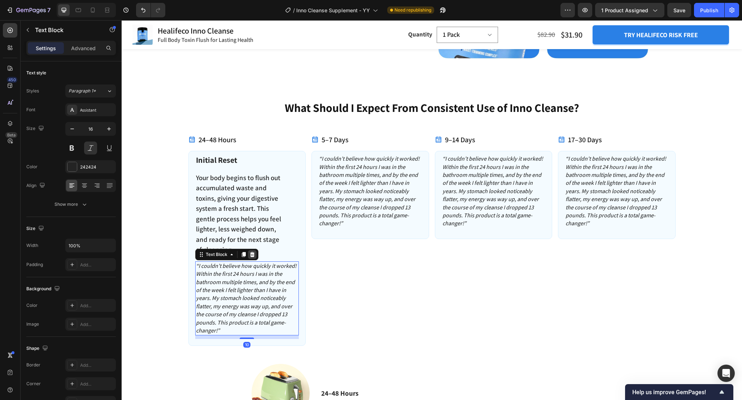
click at [254, 256] on icon at bounding box center [252, 255] width 6 height 6
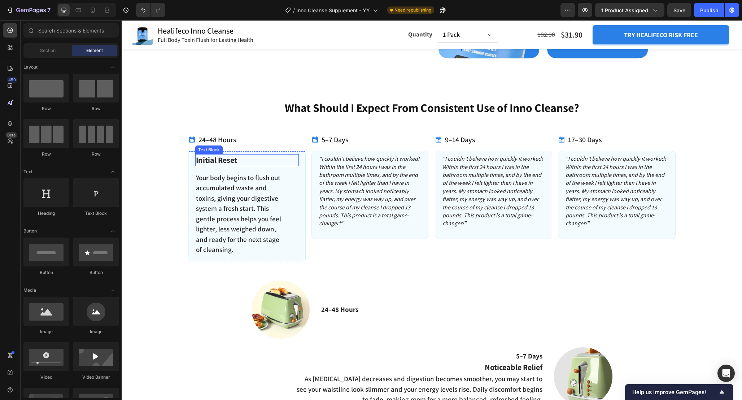
click at [253, 161] on p "Initial Reset" at bounding box center [247, 160] width 103 height 10
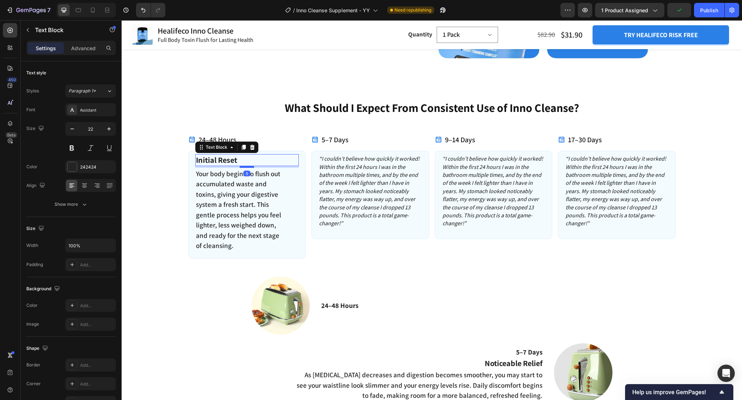
drag, startPoint x: 249, startPoint y: 171, endPoint x: 249, endPoint y: 167, distance: 4.0
click at [249, 167] on div at bounding box center [247, 167] width 14 height 2
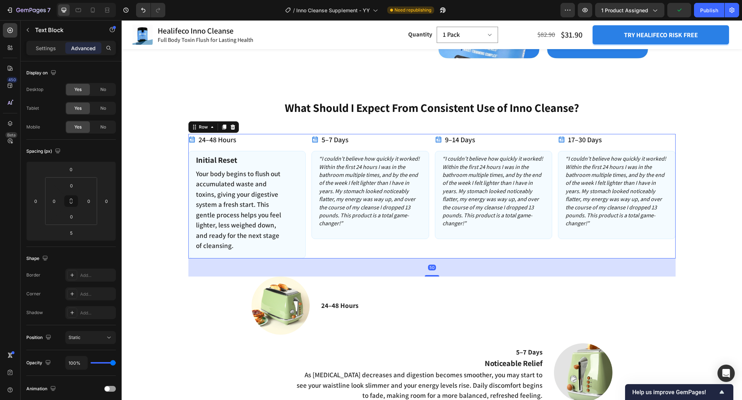
click at [405, 240] on div "5–7 Days Item List “I couldn’t believe how quickly it worked! Within the first …" at bounding box center [371, 196] width 118 height 125
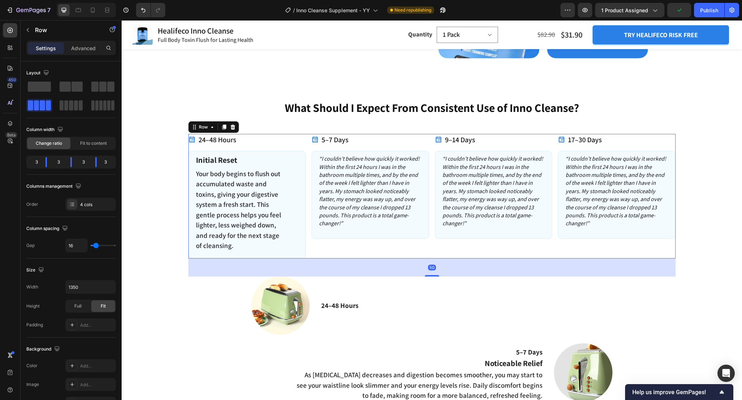
scroll to position [966, 0]
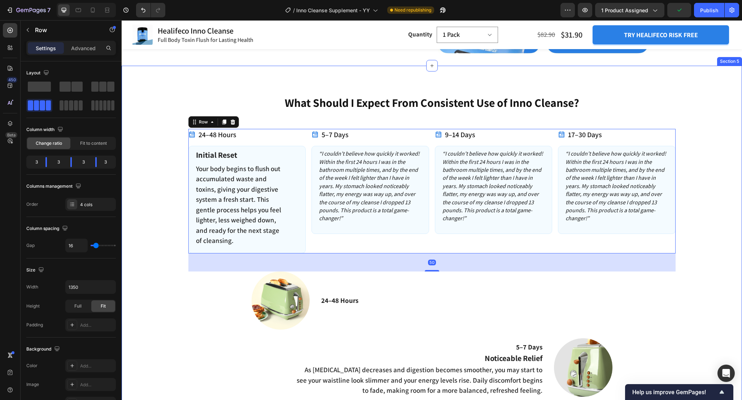
click at [125, 227] on div "What Should I Expect From Consistent Use of Inno Cleanse? Heading 24–48 Hours I…" at bounding box center [432, 326] width 621 height 520
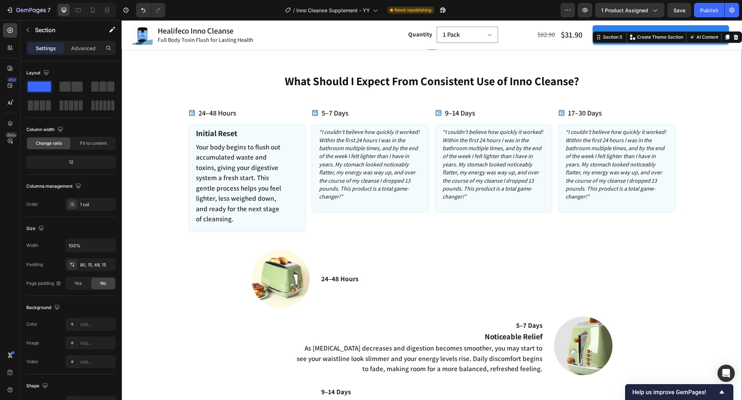
scroll to position [980, 0]
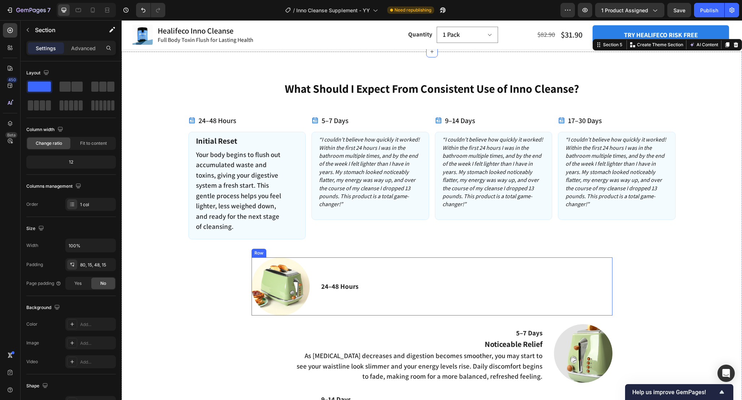
click at [390, 273] on div "24–48 Hours Text Block" at bounding box center [467, 286] width 292 height 58
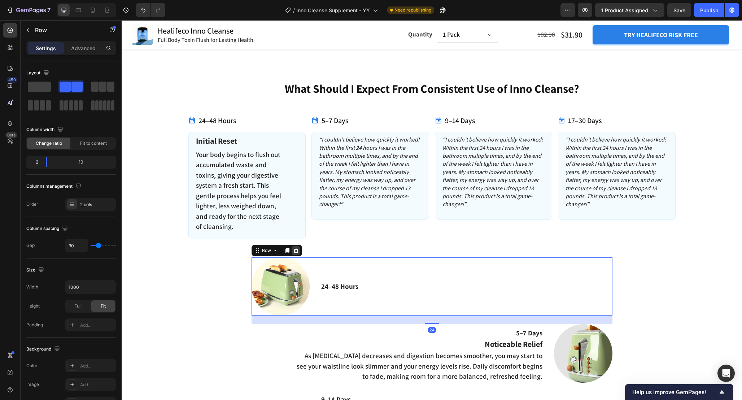
click at [297, 251] on icon at bounding box center [296, 250] width 5 height 5
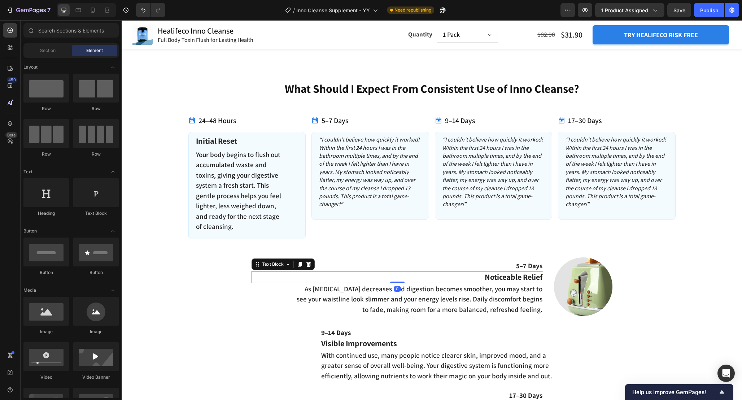
click at [519, 278] on p "Noticeable Relief" at bounding box center [397, 277] width 290 height 10
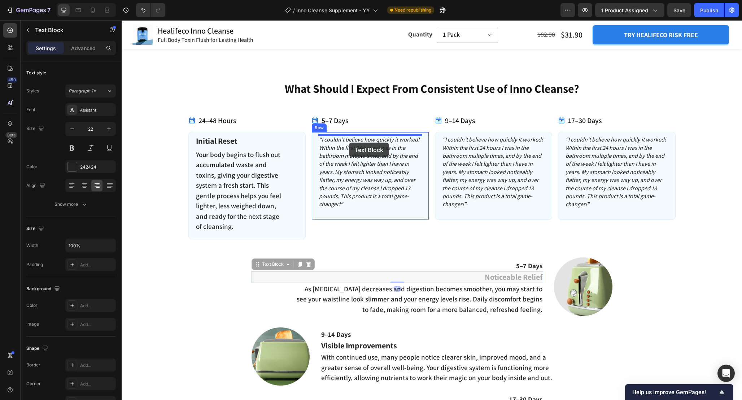
drag, startPoint x: 260, startPoint y: 265, endPoint x: 349, endPoint y: 143, distance: 151.7
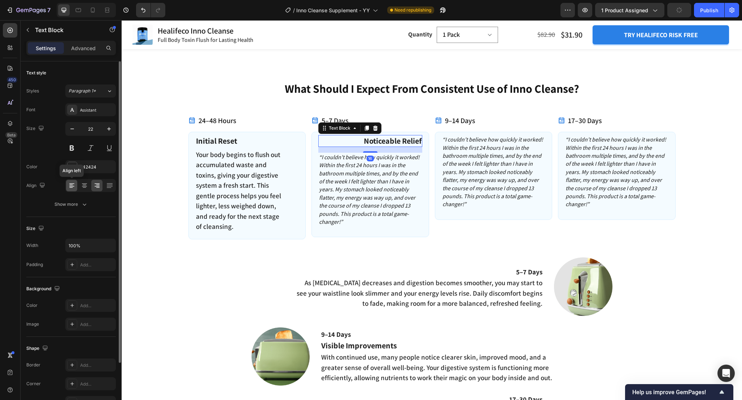
click at [73, 184] on icon at bounding box center [71, 185] width 7 height 7
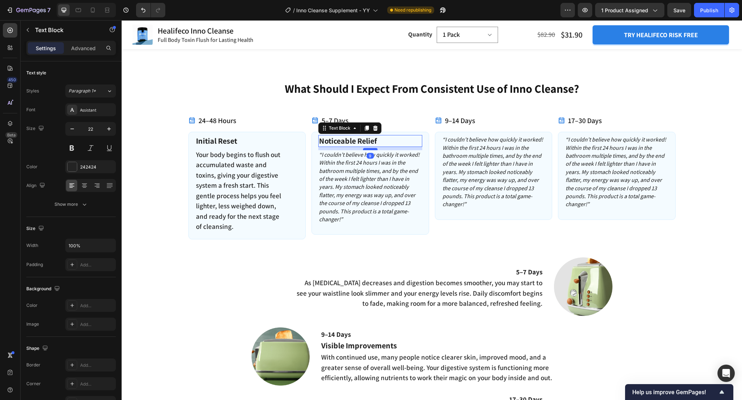
click at [372, 148] on div at bounding box center [370, 149] width 14 height 2
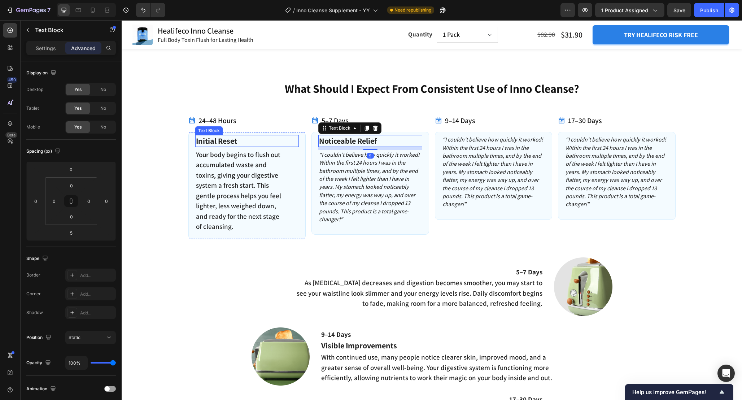
click at [273, 141] on p "Initial Reset" at bounding box center [247, 141] width 103 height 10
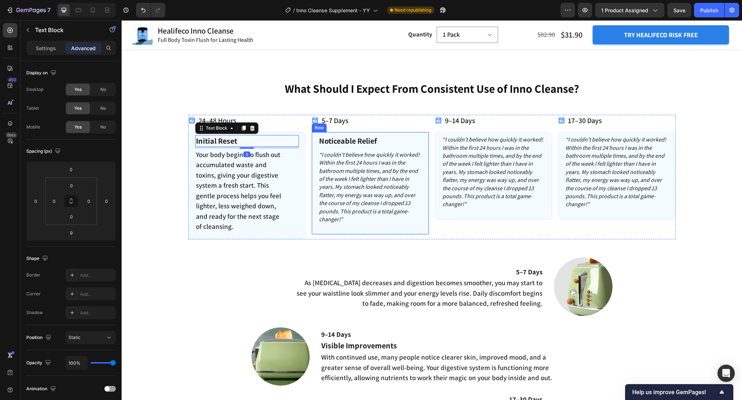
click at [405, 139] on p "Noticeable Relief" at bounding box center [370, 141] width 103 height 10
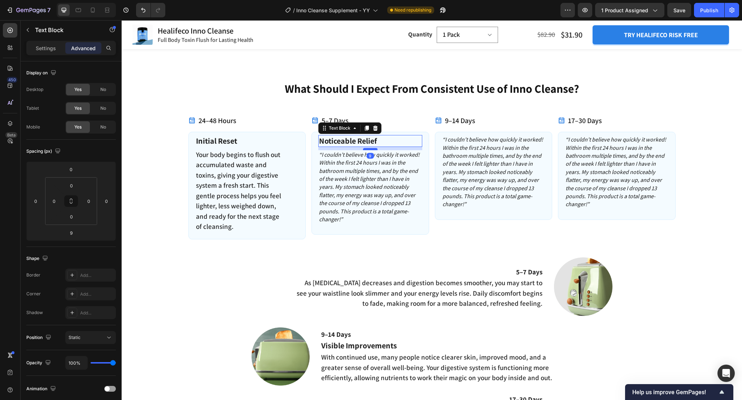
click at [374, 150] on div at bounding box center [370, 149] width 14 height 2
click at [370, 148] on div at bounding box center [370, 148] width 14 height 2
type input "5"
click at [476, 275] on p "5–7 Days" at bounding box center [397, 272] width 290 height 9
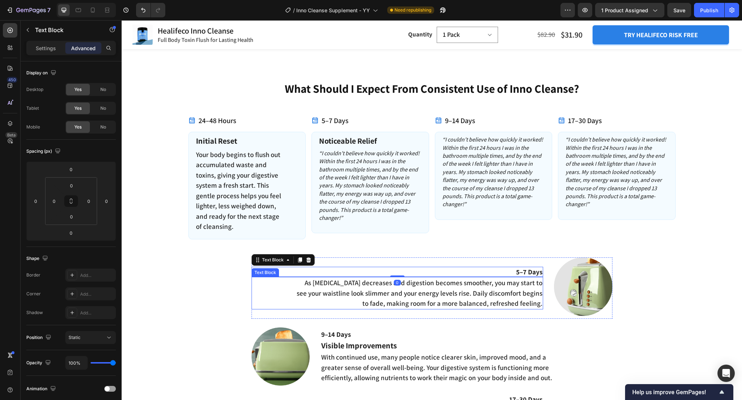
click at [465, 298] on p "As [MEDICAL_DATA] decreases and digestion becomes smoother, you may start to se…" at bounding box center [419, 293] width 247 height 31
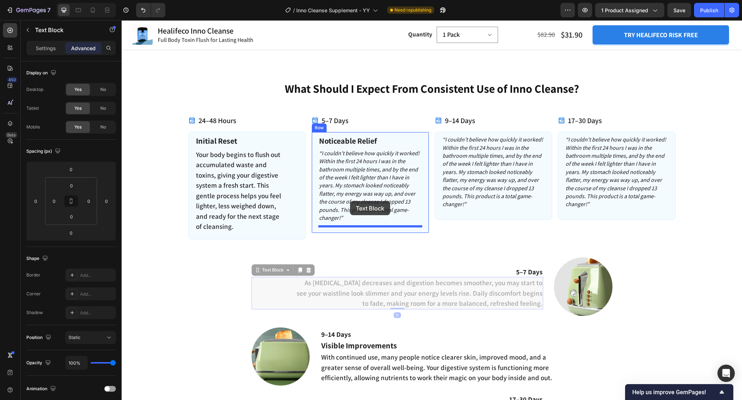
drag, startPoint x: 259, startPoint y: 271, endPoint x: 350, endPoint y: 201, distance: 115.3
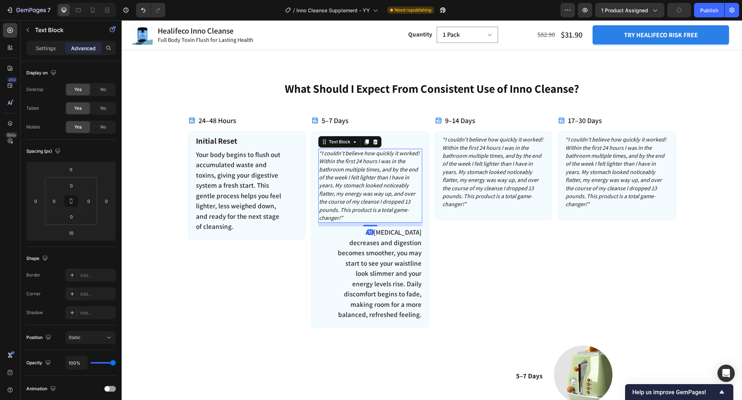
click at [358, 181] on p "“I couldn’t believe how quickly it worked! Within the first 24 hours I was in t…" at bounding box center [370, 185] width 103 height 73
click at [378, 139] on icon at bounding box center [376, 142] width 6 height 6
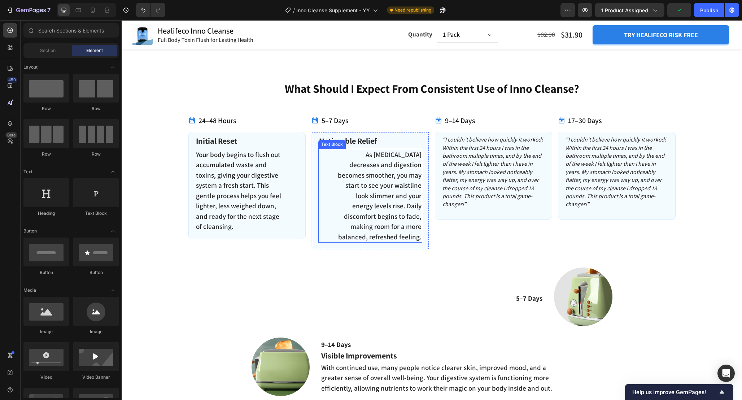
click at [371, 176] on p "As [MEDICAL_DATA] decreases and digestion becomes smoother, you may start to se…" at bounding box center [378, 195] width 87 height 93
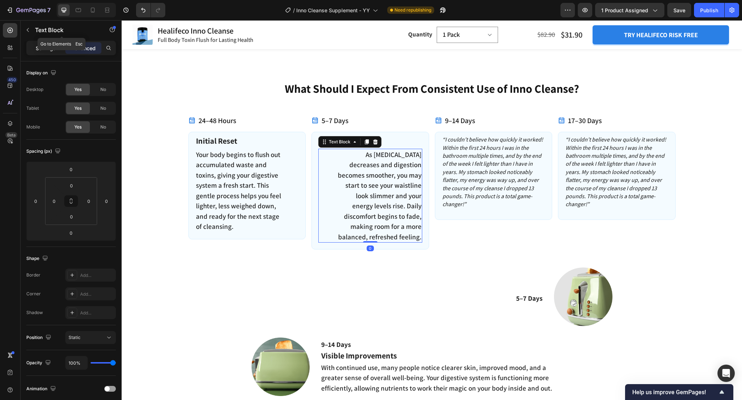
click at [48, 45] on p "Settings" at bounding box center [46, 48] width 20 height 8
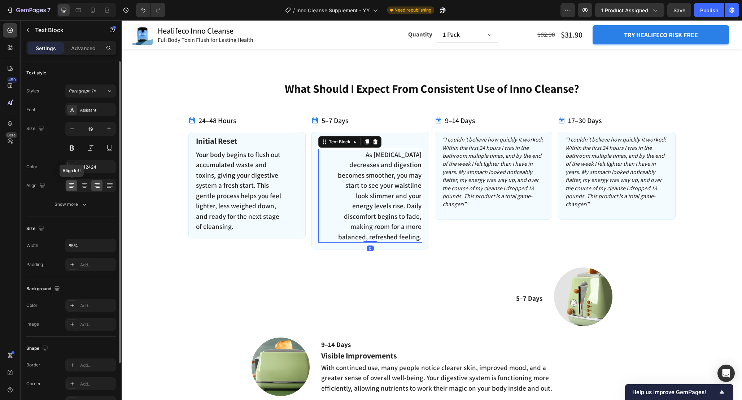
click at [73, 186] on icon at bounding box center [71, 185] width 7 height 7
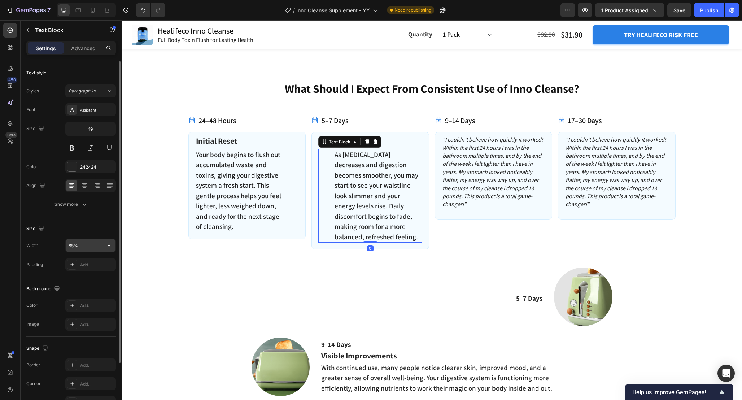
click at [74, 245] on input "85%" at bounding box center [91, 245] width 50 height 13
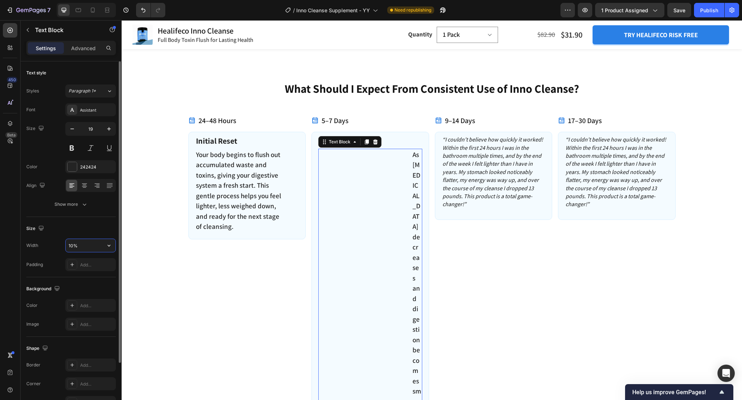
type input "100%"
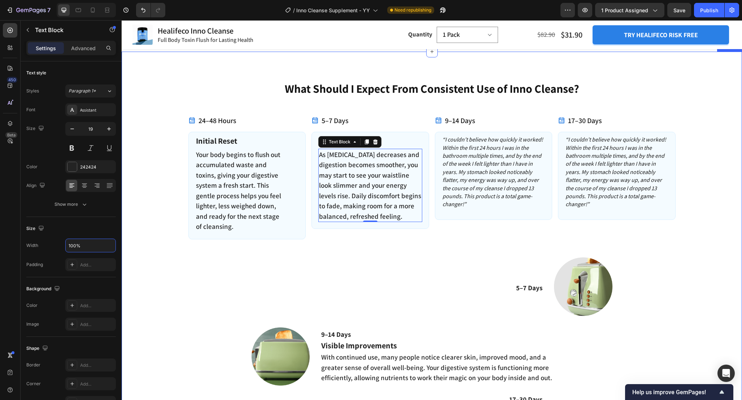
click at [264, 213] on p "Your body begins to flush out accumulated waste and toxins, giving your digesti…" at bounding box center [239, 190] width 87 height 82
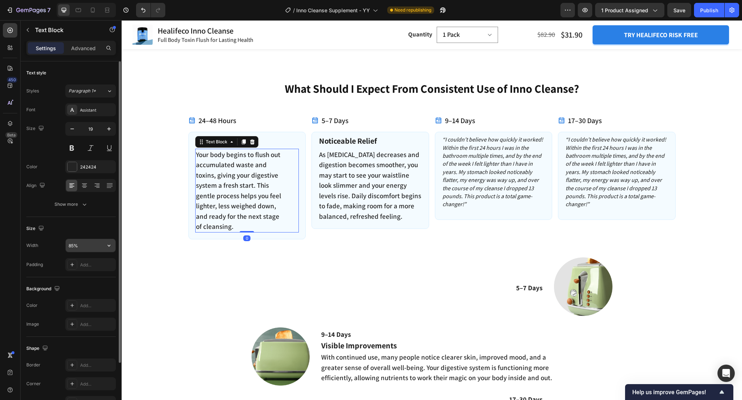
click at [92, 244] on input "85%" at bounding box center [91, 245] width 50 height 13
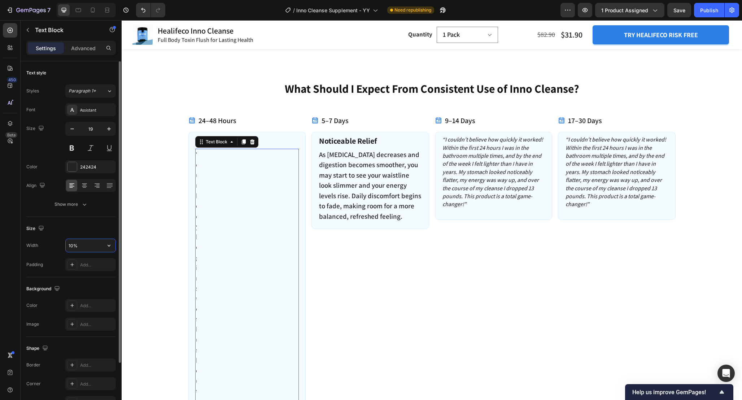
type input "100%"
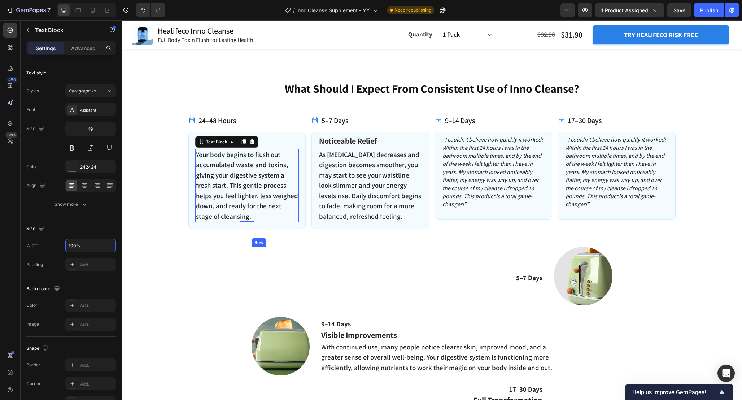
click at [374, 257] on div "5–7 Days Text Block" at bounding box center [398, 277] width 292 height 61
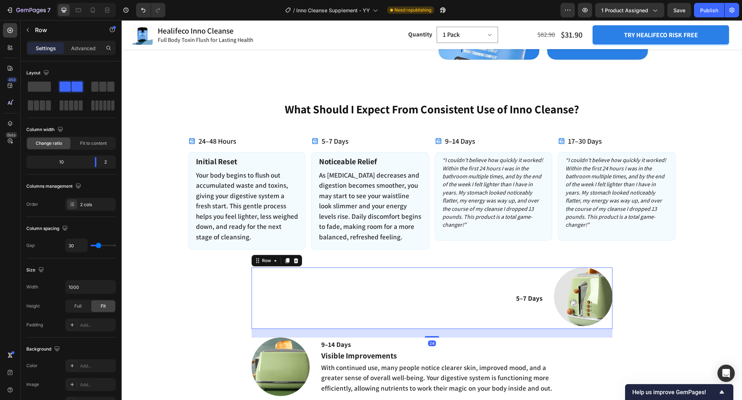
scroll to position [958, 0]
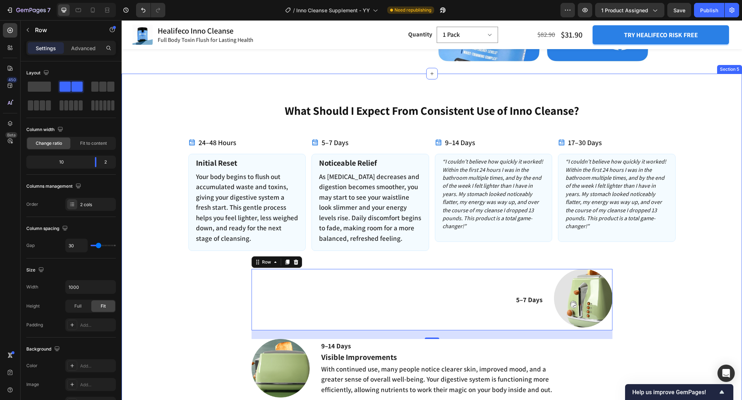
click at [175, 236] on div "What Should I Expect From Consistent Use of Inno Cleanse? Heading 24–48 Hours I…" at bounding box center [432, 303] width 610 height 401
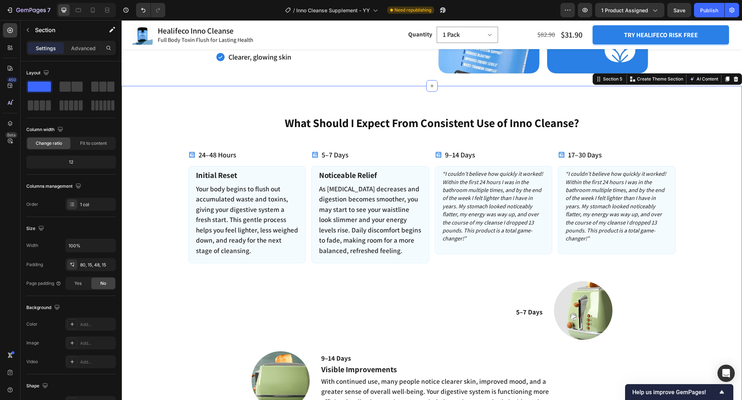
scroll to position [947, 0]
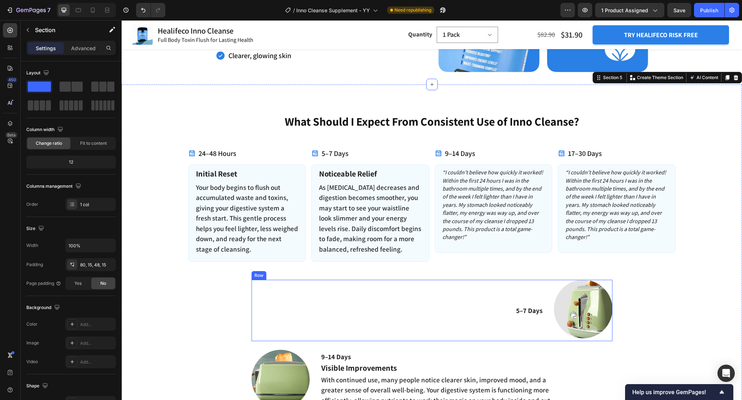
click at [452, 291] on div "5–7 Days Text Block" at bounding box center [398, 310] width 292 height 61
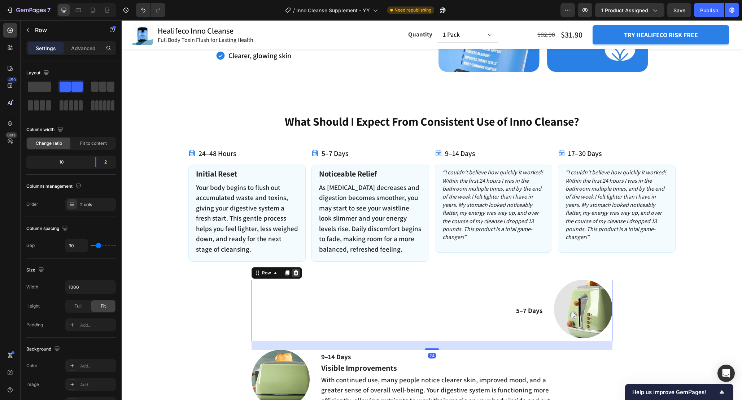
click at [297, 273] on icon at bounding box center [296, 272] width 5 height 5
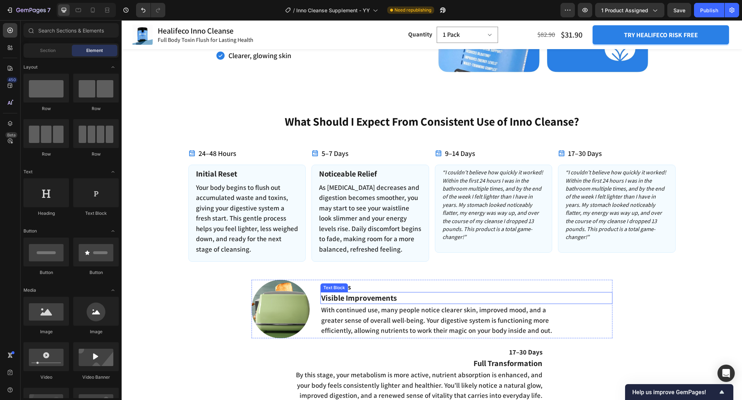
click at [381, 296] on p "Visible Improvements" at bounding box center [466, 298] width 290 height 10
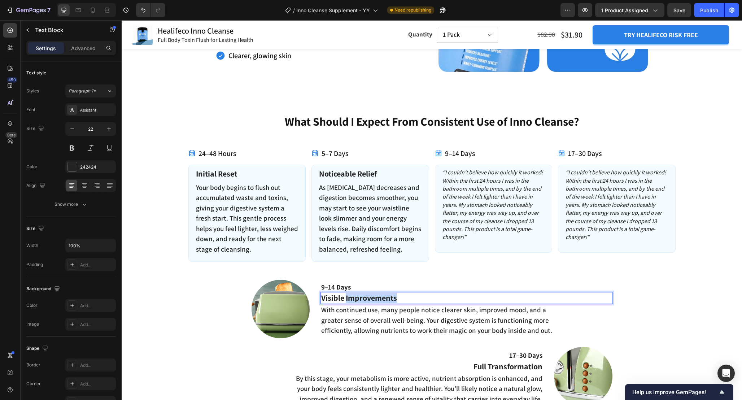
click at [381, 296] on p "Visible Improvements" at bounding box center [466, 298] width 290 height 10
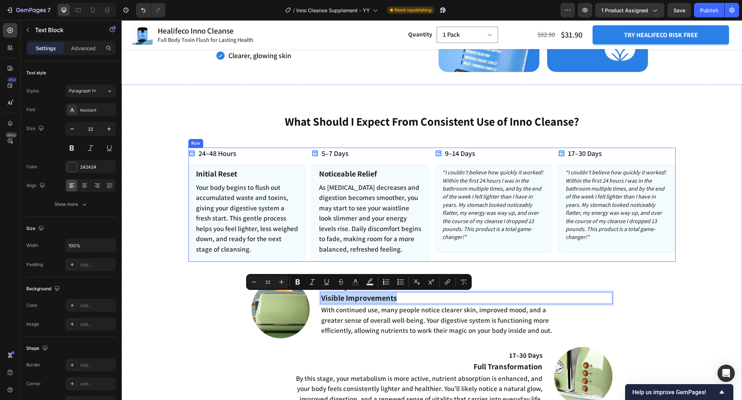
click at [514, 265] on div "What Should I Expect From Consistent Use of Inno Cleanse? Heading 24–48 Hours I…" at bounding box center [432, 282] width 610 height 338
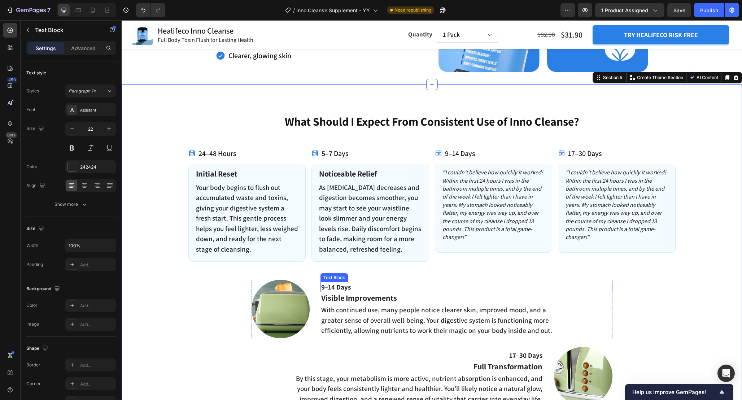
click at [389, 299] on p "Visible Improvements" at bounding box center [466, 298] width 290 height 10
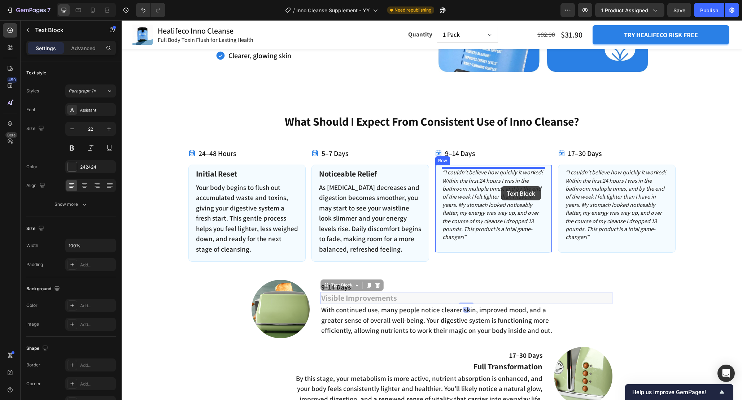
drag, startPoint x: 329, startPoint y: 286, endPoint x: 501, endPoint y: 186, distance: 198.5
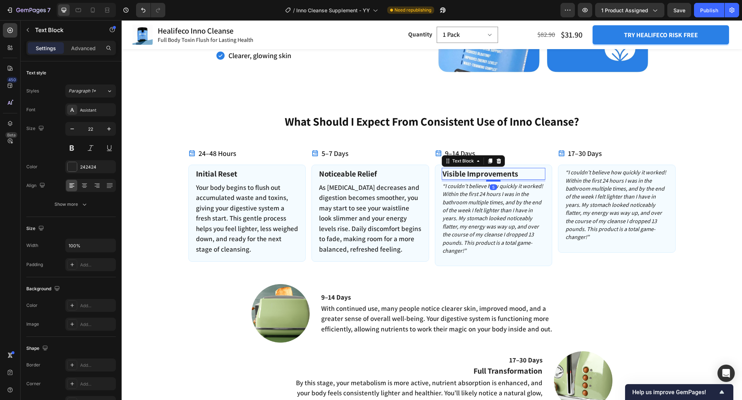
drag, startPoint x: 494, startPoint y: 184, endPoint x: 494, endPoint y: 180, distance: 4.0
click at [494, 180] on div at bounding box center [493, 180] width 14 height 2
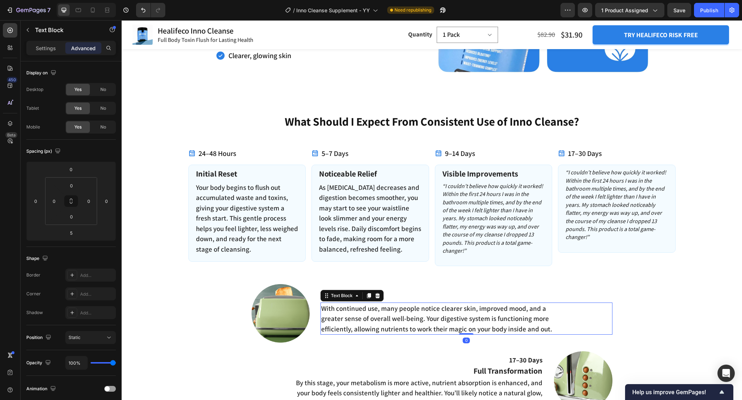
click at [449, 308] on p "With continued use, many people notice clearer skin, improved mood, and a great…" at bounding box center [444, 318] width 247 height 31
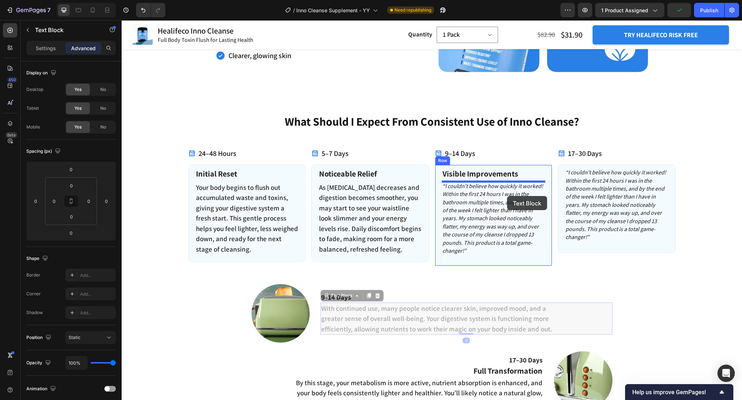
drag, startPoint x: 330, startPoint y: 296, endPoint x: 507, endPoint y: 196, distance: 203.1
type input "5"
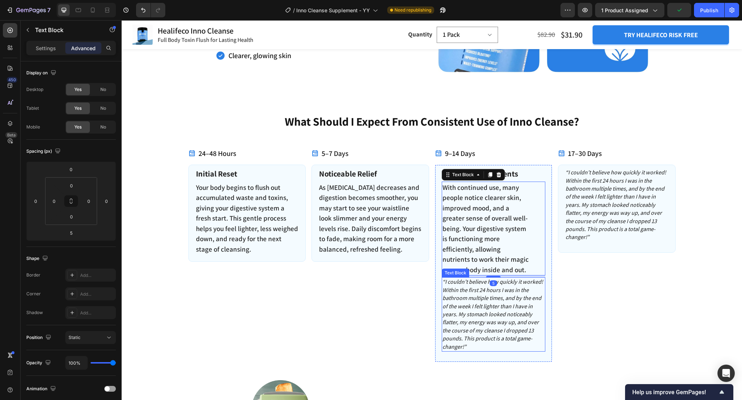
click at [478, 312] on p "“I couldn’t believe how quickly it worked! Within the first 24 hours I was in t…" at bounding box center [494, 314] width 103 height 73
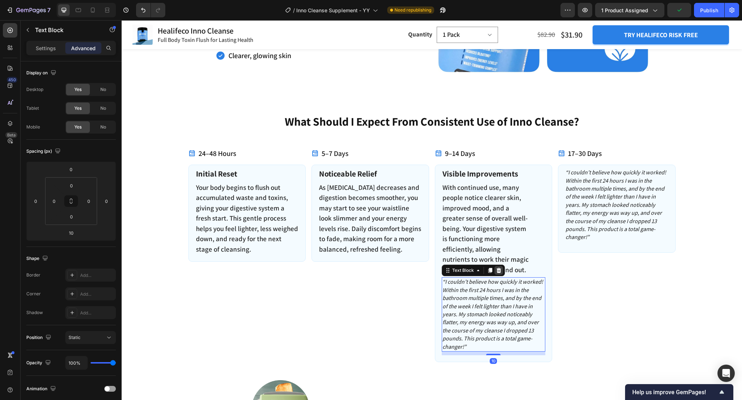
click at [500, 271] on icon at bounding box center [498, 270] width 5 height 5
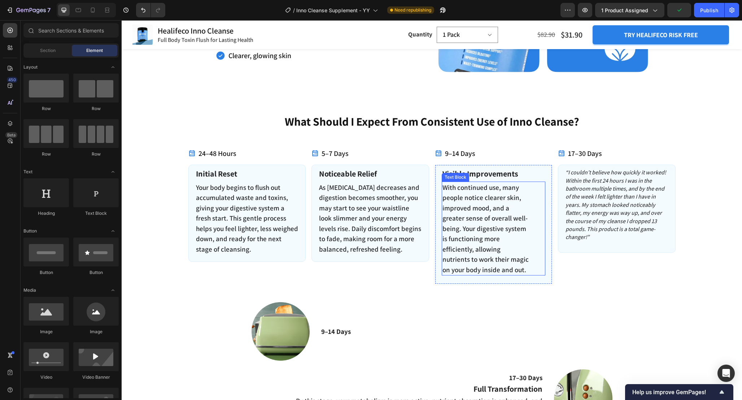
click at [502, 235] on p "With continued use, many people notice clearer skin, improved mood, and a great…" at bounding box center [486, 228] width 87 height 93
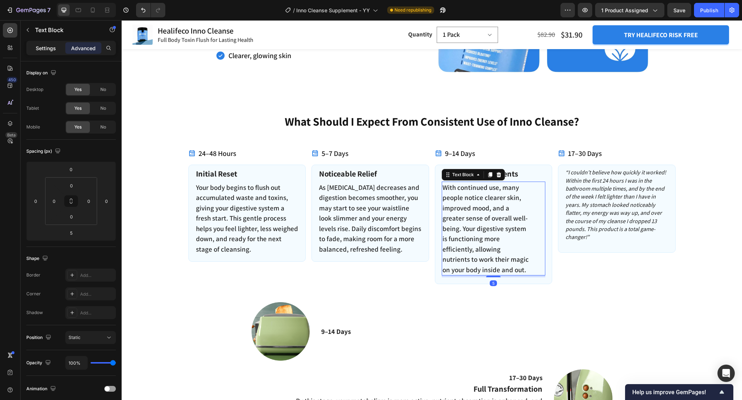
click at [53, 50] on p "Settings" at bounding box center [46, 48] width 20 height 8
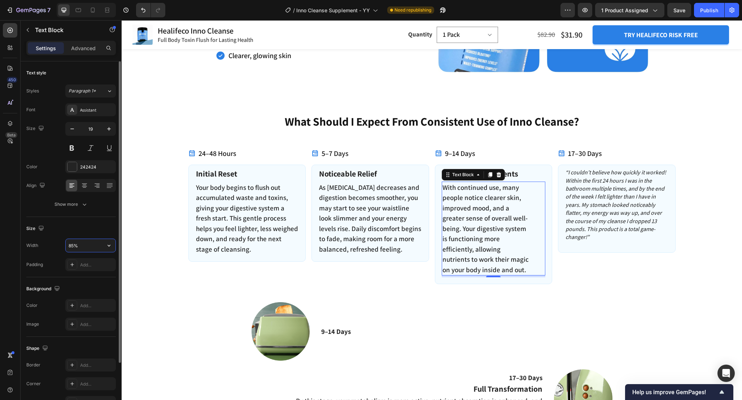
click at [83, 243] on input "85%" at bounding box center [91, 245] width 50 height 13
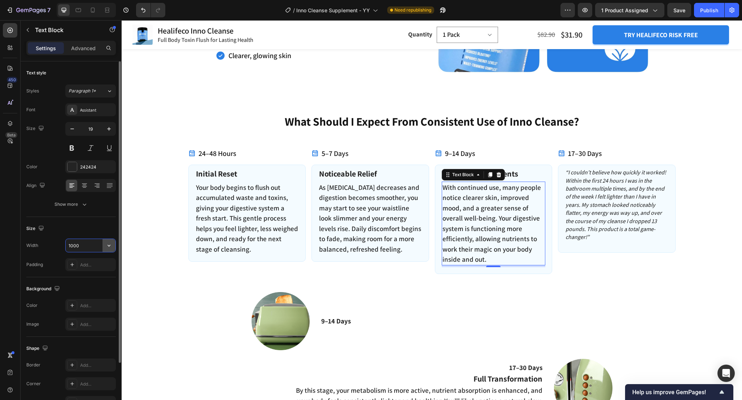
click at [104, 247] on button "button" at bounding box center [109, 245] width 13 height 13
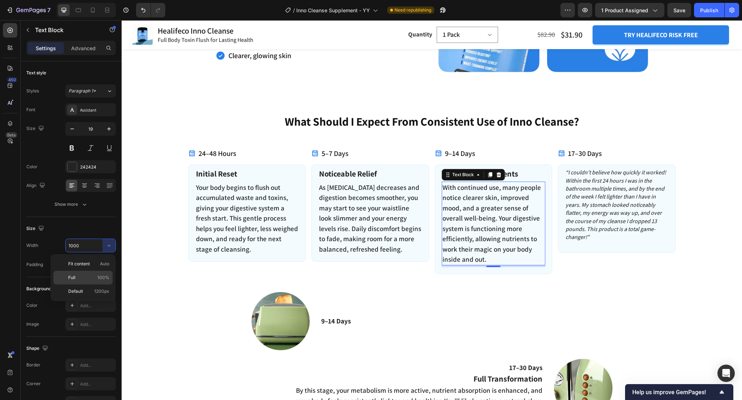
click at [94, 274] on p "Full 100%" at bounding box center [88, 277] width 41 height 6
type input "100%"
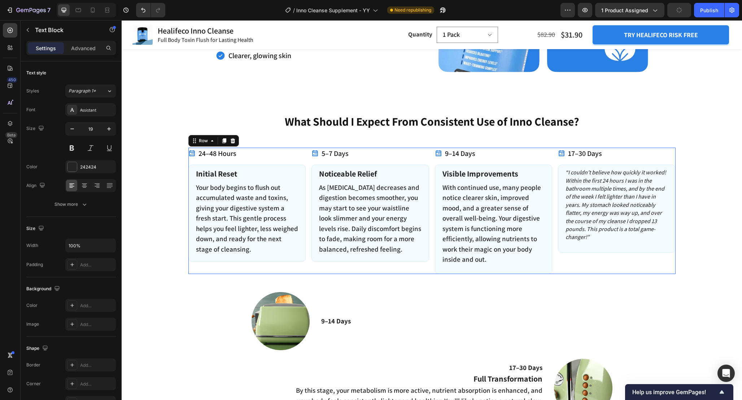
click at [413, 269] on div "5–7 Days Item List Noticeable Relief Text Block As [MEDICAL_DATA] decreases and…" at bounding box center [371, 211] width 118 height 126
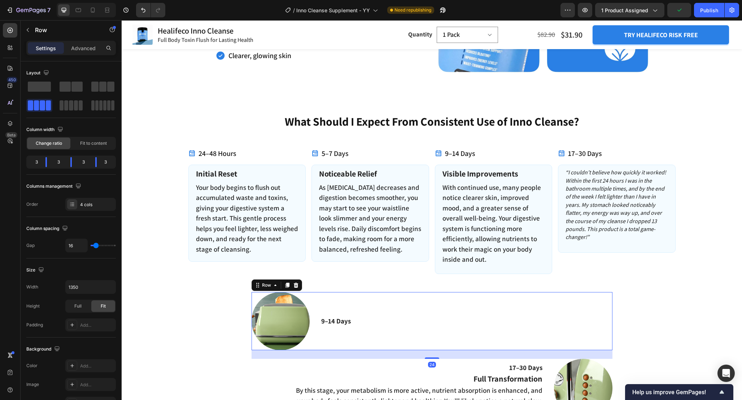
click at [451, 296] on div "9–14 Days Text Block" at bounding box center [467, 321] width 292 height 58
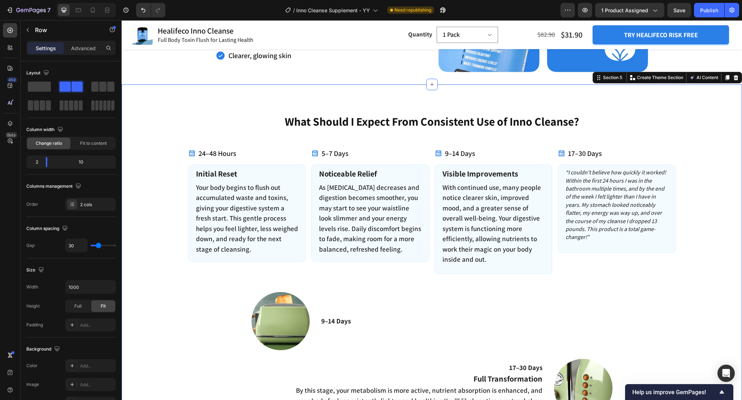
click at [428, 274] on div "What Should I Expect From Consistent Use of Inno Cleanse? Heading 24–48 Hours I…" at bounding box center [432, 288] width 610 height 350
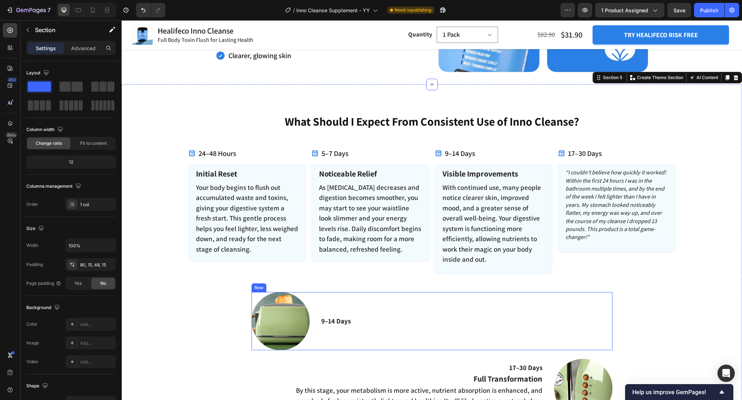
click at [426, 327] on div "9–14 Days Text Block" at bounding box center [467, 321] width 292 height 58
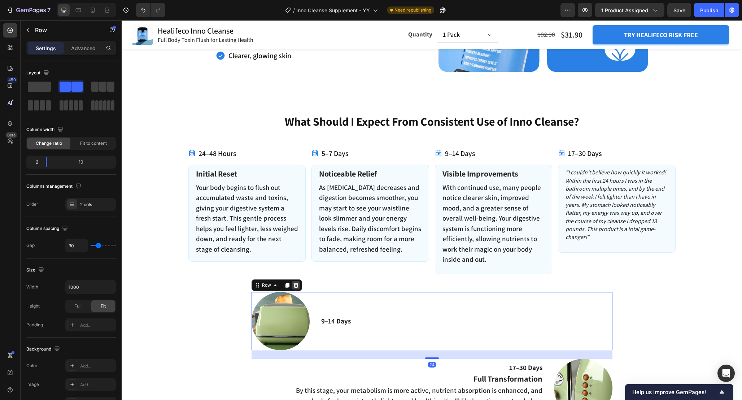
click at [299, 284] on div at bounding box center [296, 285] width 9 height 9
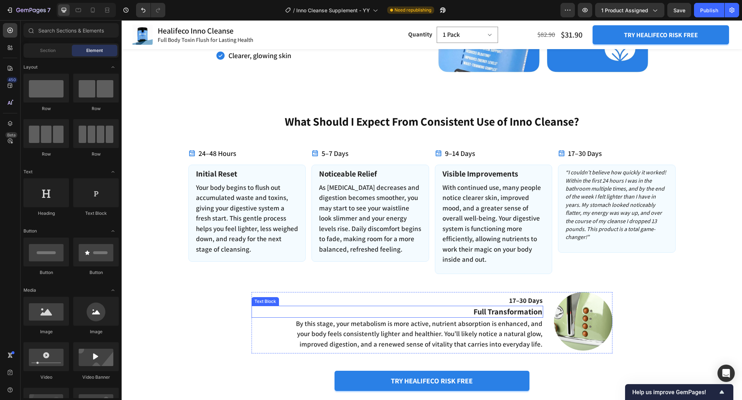
click at [510, 312] on p "Full Transformation" at bounding box center [397, 311] width 290 height 10
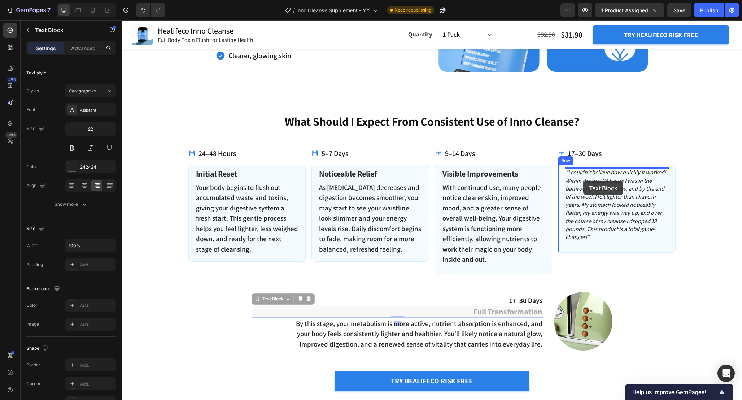
drag, startPoint x: 258, startPoint y: 296, endPoint x: 583, endPoint y: 181, distance: 345.0
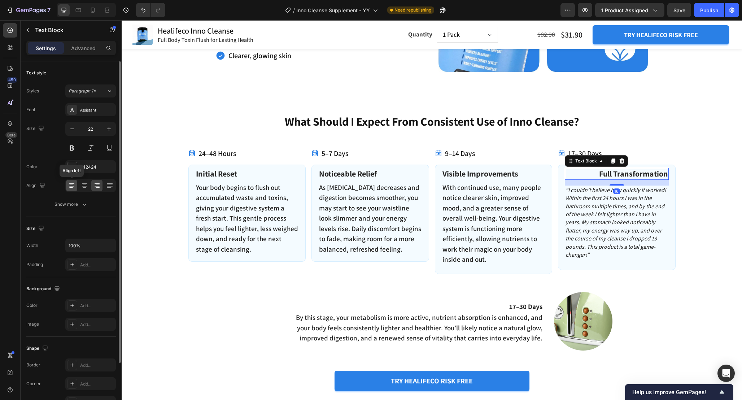
click at [70, 185] on icon at bounding box center [71, 185] width 7 height 7
click at [621, 183] on div "16" at bounding box center [617, 183] width 104 height 6
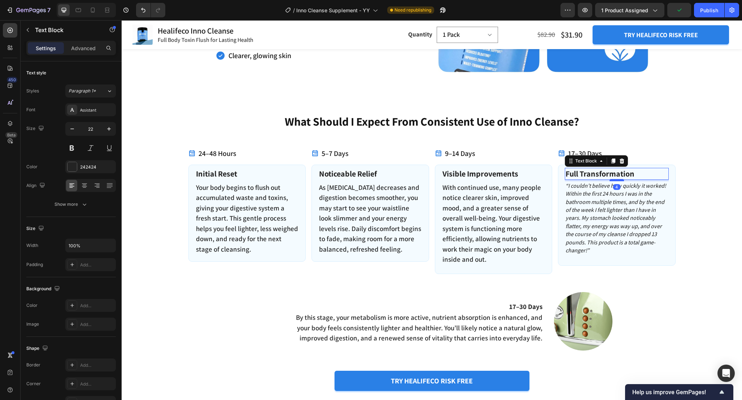
drag, startPoint x: 616, startPoint y: 184, endPoint x: 616, endPoint y: 180, distance: 4.3
click at [616, 180] on div at bounding box center [617, 180] width 14 height 2
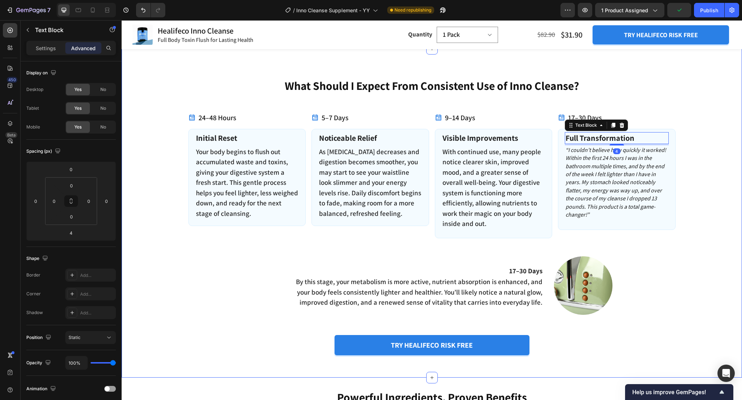
scroll to position [986, 0]
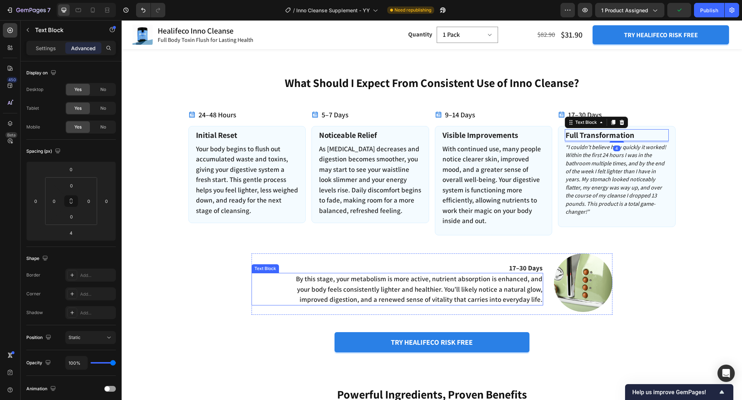
click at [482, 300] on p "By this stage, your metabolism is more active, nutrient absorption is enhanced,…" at bounding box center [419, 289] width 247 height 31
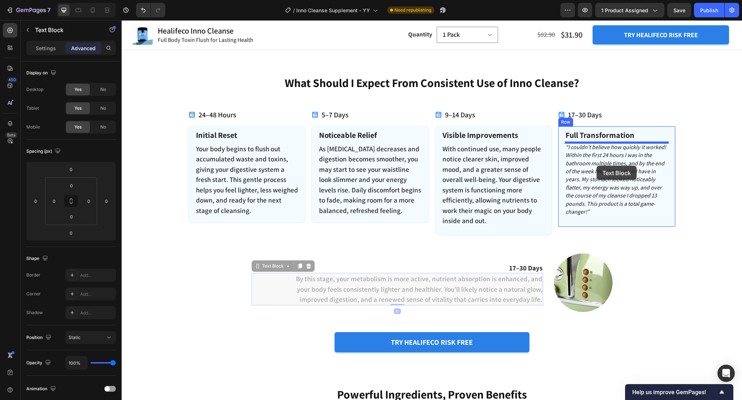
drag, startPoint x: 556, startPoint y: 204, endPoint x: 597, endPoint y: 163, distance: 57.9
type input "4"
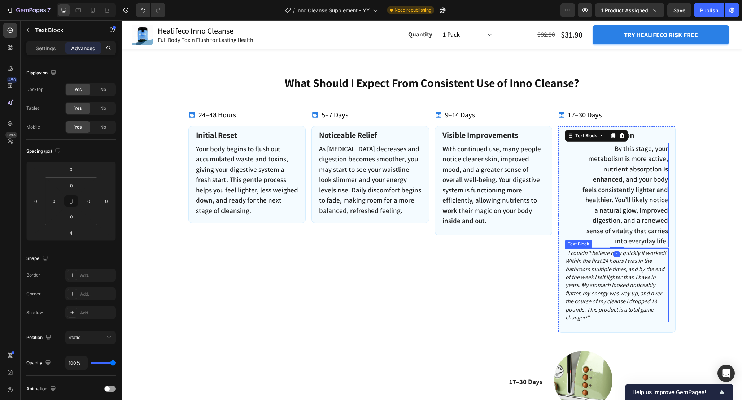
click at [594, 297] on p "“I couldn’t believe how quickly it worked! Within the first 24 hours I was in t…" at bounding box center [617, 285] width 103 height 73
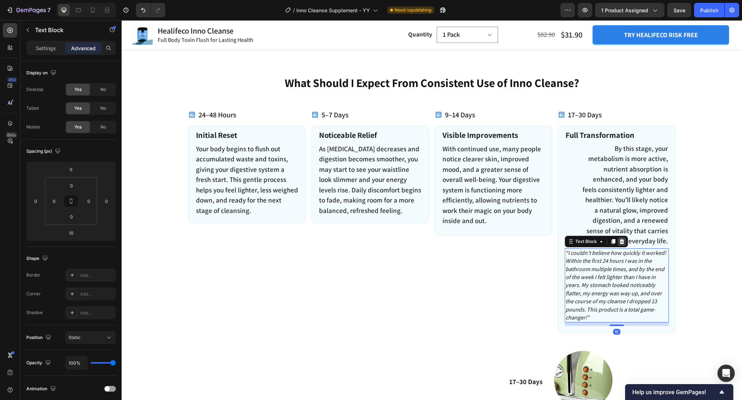
click at [622, 240] on icon at bounding box center [622, 241] width 5 height 5
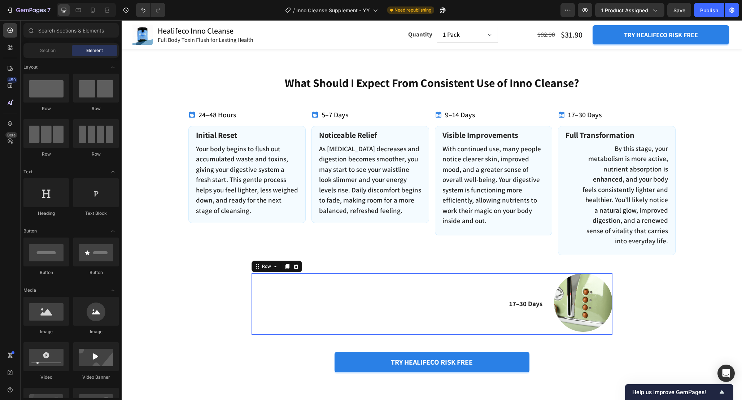
click at [504, 283] on div "17–30 Days Text Block" at bounding box center [398, 303] width 292 height 61
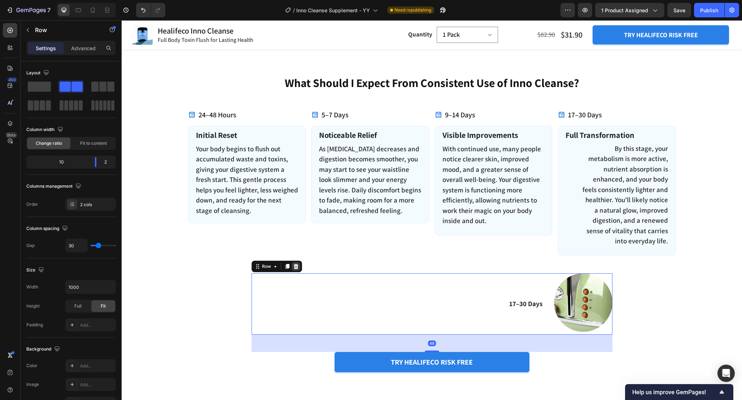
click at [297, 267] on icon at bounding box center [296, 266] width 5 height 5
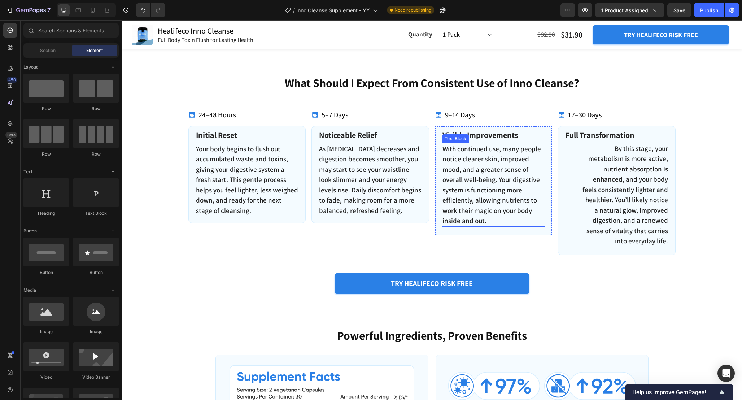
scroll to position [973, 0]
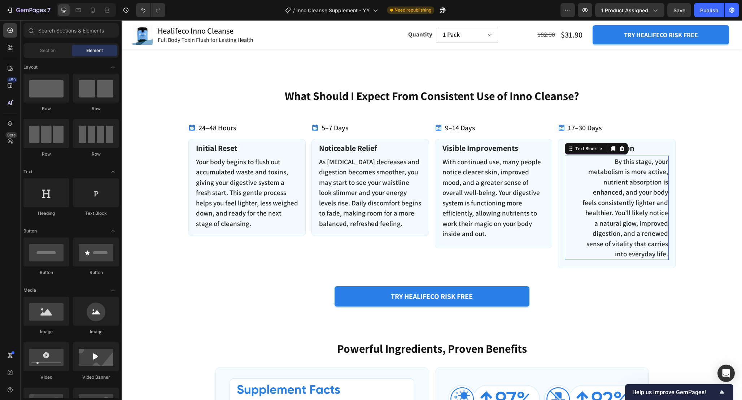
click at [581, 170] on div "By this stage, your metabolism is more active, nutrient absorption is enhanced,…" at bounding box center [625, 208] width 88 height 104
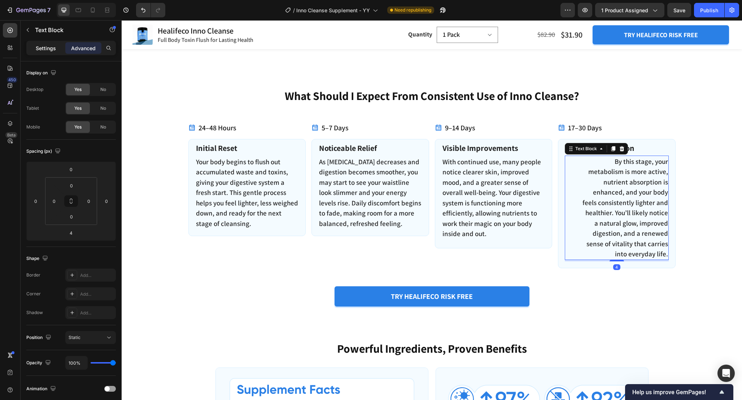
click at [44, 45] on p "Settings" at bounding box center [46, 48] width 20 height 8
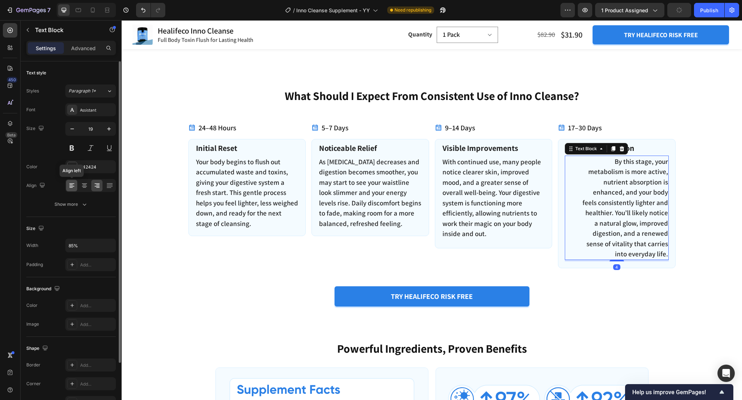
click at [72, 184] on icon at bounding box center [71, 185] width 7 height 7
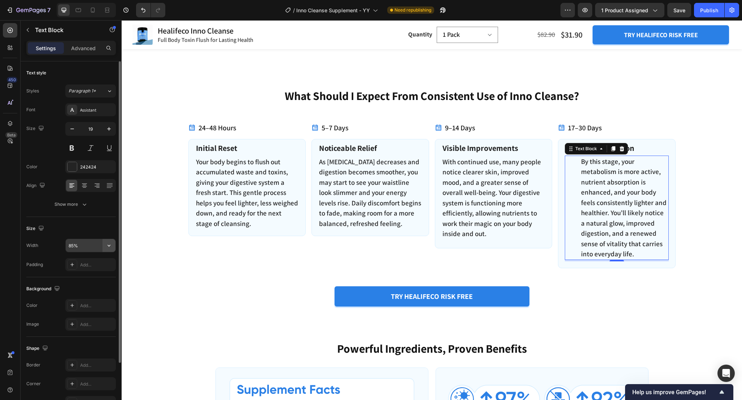
click at [110, 245] on icon "button" at bounding box center [109, 246] width 3 height 2
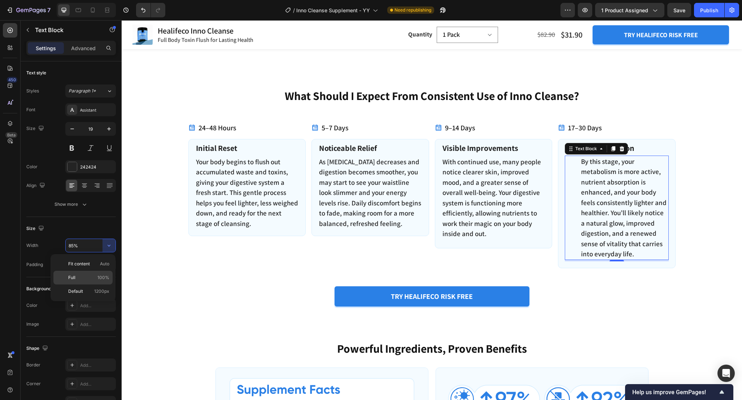
click at [97, 276] on p "Full 100%" at bounding box center [88, 277] width 41 height 6
type input "100%"
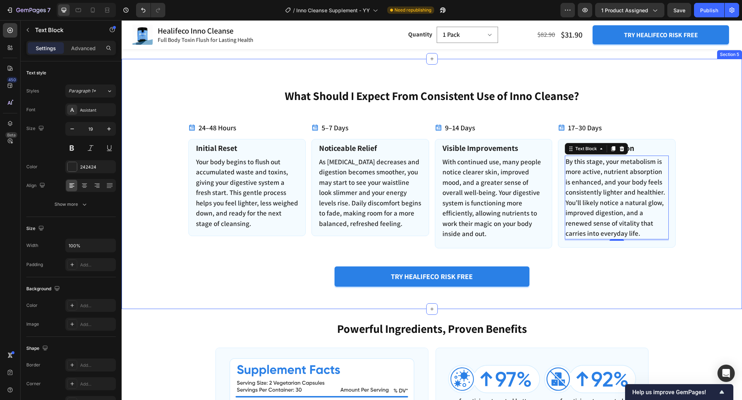
click at [636, 276] on div "What Should I Expect From Consistent Use of Inno Cleanse? Heading 24–48 Hours I…" at bounding box center [432, 190] width 610 height 204
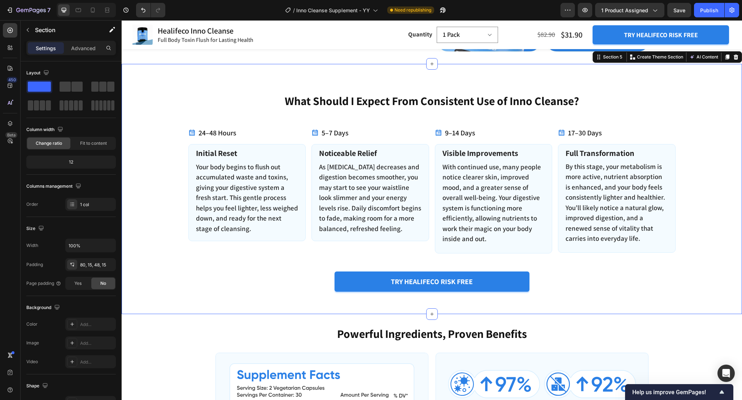
scroll to position [940, 0]
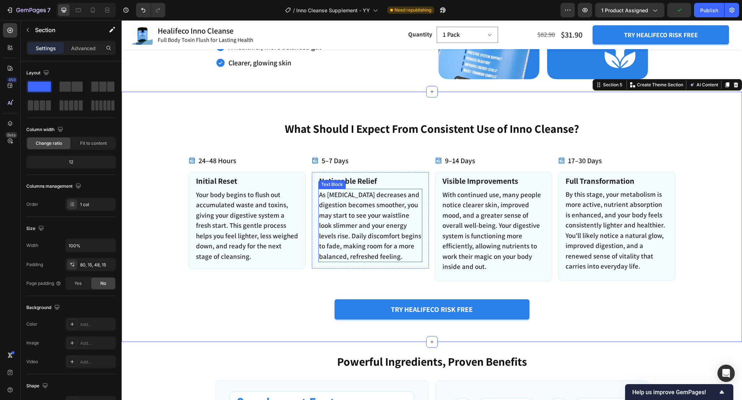
click at [408, 255] on p "As [MEDICAL_DATA] decreases and digestion becomes smoother, you may start to se…" at bounding box center [370, 226] width 103 height 72
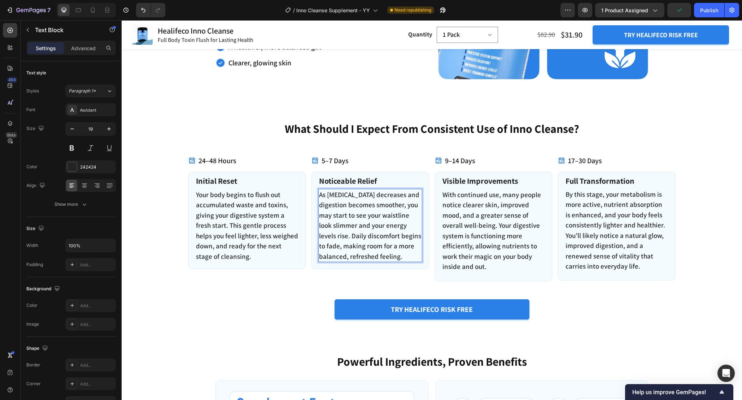
click at [413, 257] on p "As [MEDICAL_DATA] decreases and digestion becomes smoother, you may start to se…" at bounding box center [370, 226] width 103 height 72
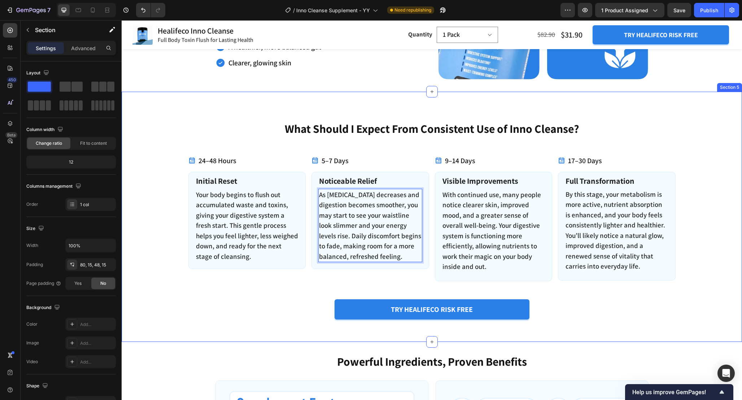
click at [297, 297] on div "What Should I Expect From Consistent Use of Inno Cleanse? Heading 24–48 Hours I…" at bounding box center [432, 223] width 610 height 204
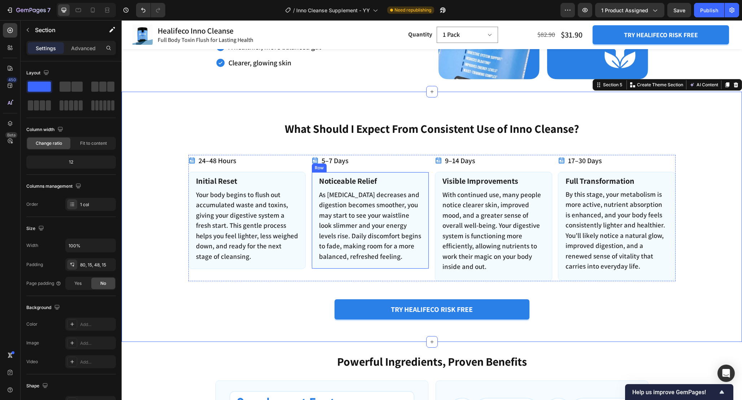
click at [424, 265] on div "Noticeable Relief Text Block As [MEDICAL_DATA] decreases and digestion becomes …" at bounding box center [371, 220] width 118 height 97
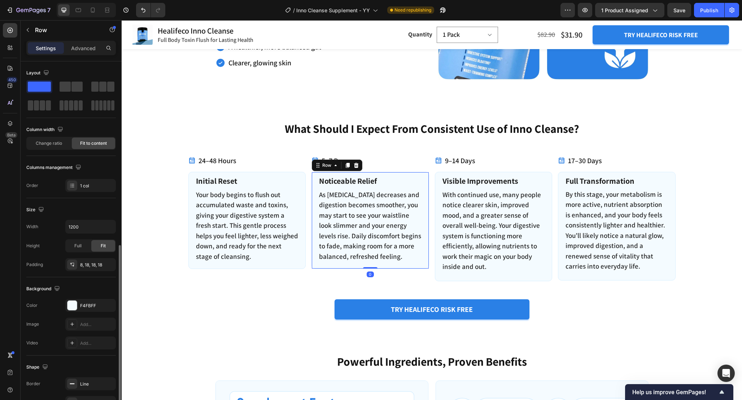
scroll to position [103, 0]
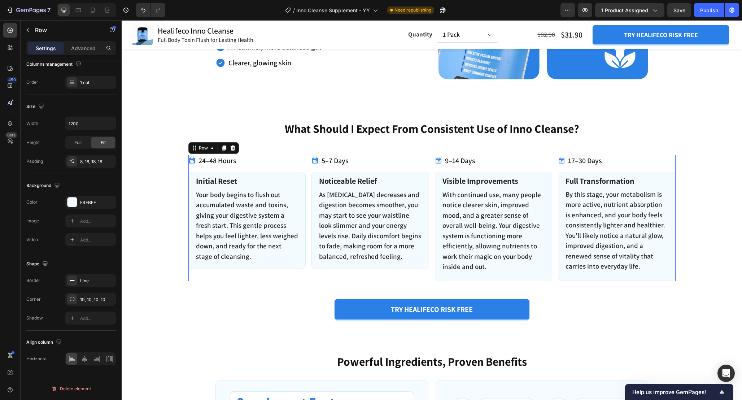
click at [309, 270] on div "24–48 Hours Item List Initial Reset Text Block Your body begins to flush out ac…" at bounding box center [431, 218] width 487 height 126
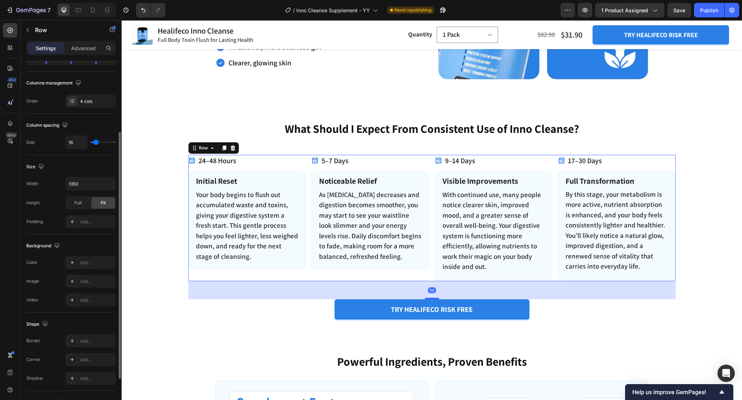
scroll to position [164, 0]
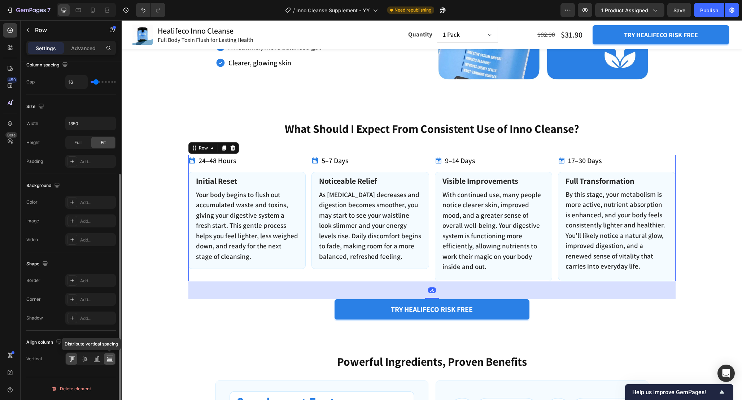
click at [108, 357] on icon at bounding box center [109, 357] width 5 height 1
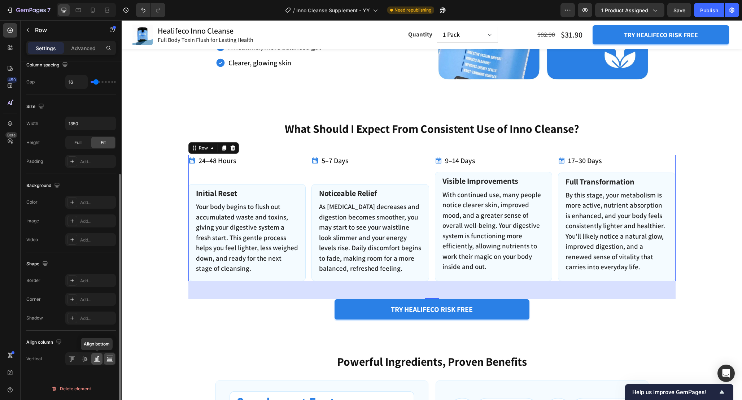
click at [96, 360] on icon at bounding box center [97, 358] width 7 height 7
click at [79, 357] on div at bounding box center [84, 359] width 11 height 12
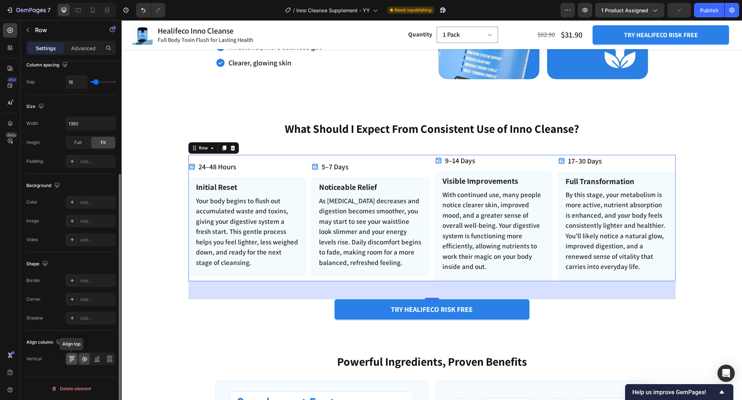
click at [74, 360] on icon at bounding box center [71, 358] width 7 height 7
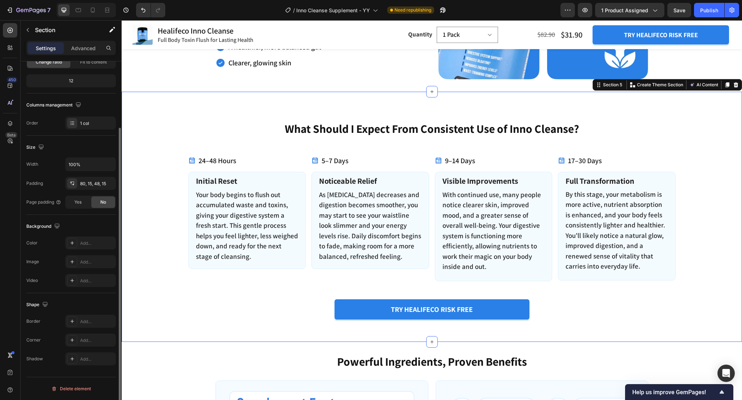
click at [282, 315] on div "What Should I Expect From Consistent Use of Inno Cleanse? Heading 24–48 Hours I…" at bounding box center [432, 223] width 610 height 204
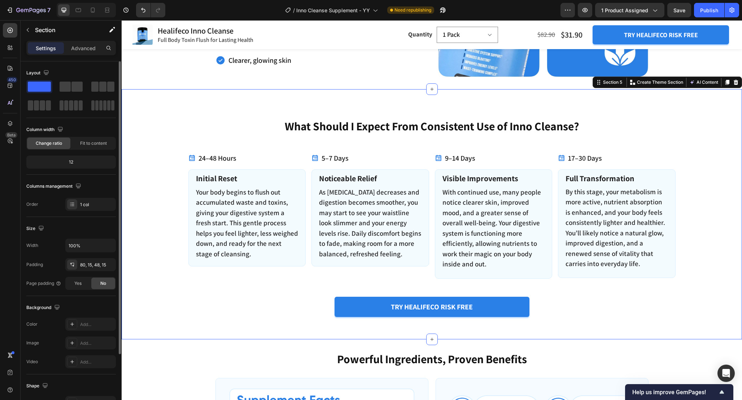
scroll to position [932, 0]
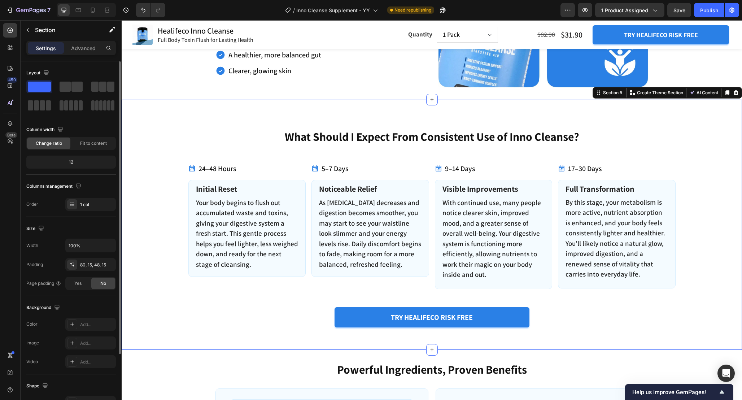
click at [290, 321] on div "What Should I Expect From Consistent Use of Inno Cleanse? Heading 24–48 Hours I…" at bounding box center [432, 231] width 610 height 204
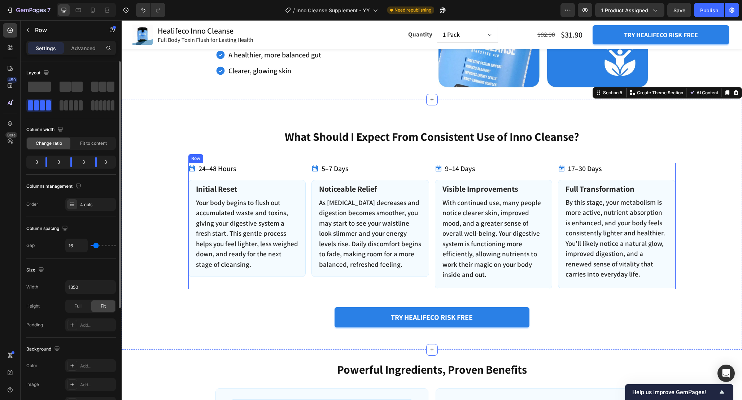
click at [428, 287] on div "5–7 Days Item List Noticeable Relief Text Block As [MEDICAL_DATA] decreases and…" at bounding box center [371, 226] width 118 height 126
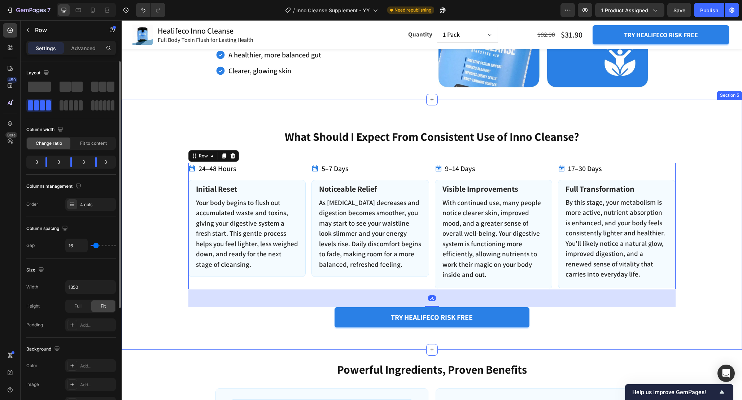
click at [603, 317] on div "What Should I Expect From Consistent Use of Inno Cleanse? Heading 24–48 Hours I…" at bounding box center [432, 231] width 610 height 204
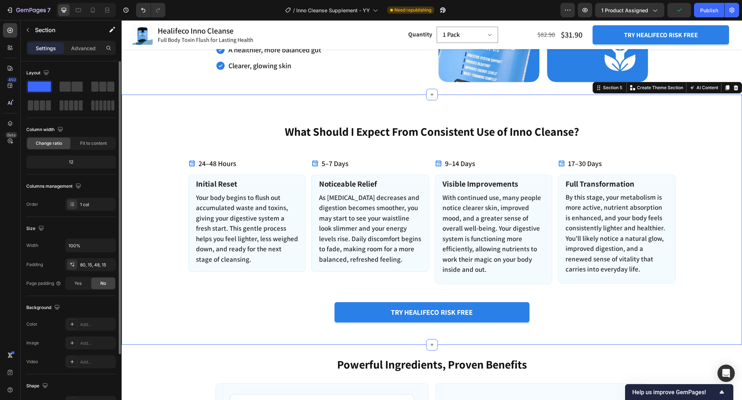
scroll to position [926, 0]
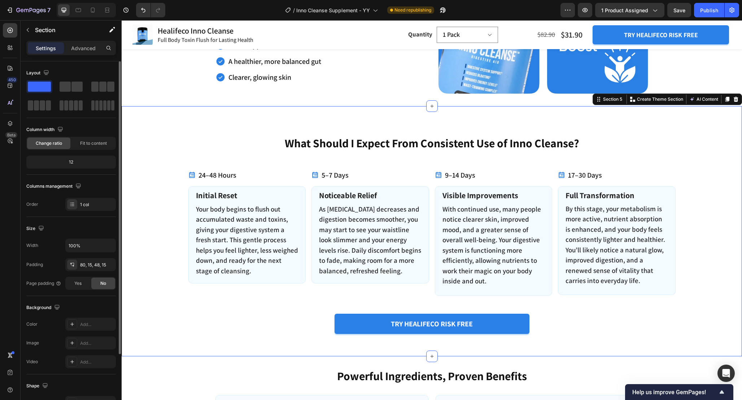
click at [301, 313] on div "What Should I Expect From Consistent Use of Inno Cleanse? Heading 24–48 Hours I…" at bounding box center [432, 237] width 610 height 204
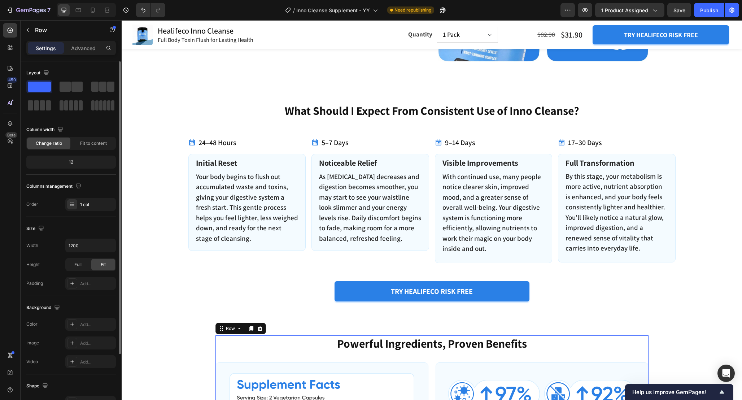
scroll to position [956, 0]
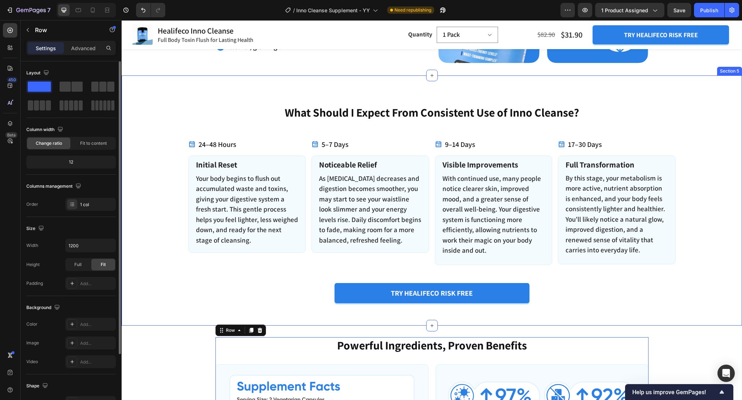
click at [312, 309] on div "What Should I Expect From Consistent Use of Inno Cleanse? Heading 24–48 Hours I…" at bounding box center [432, 200] width 621 height 250
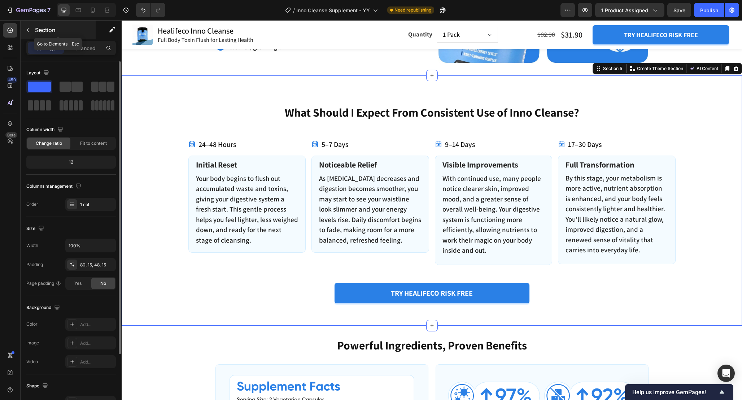
click at [27, 34] on button "button" at bounding box center [28, 30] width 12 height 12
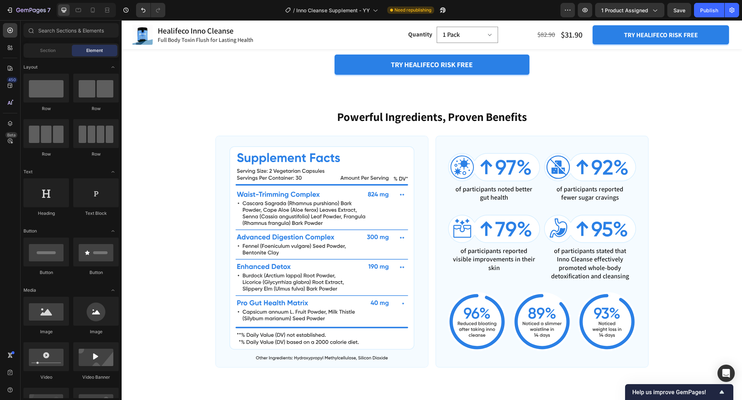
scroll to position [1176, 0]
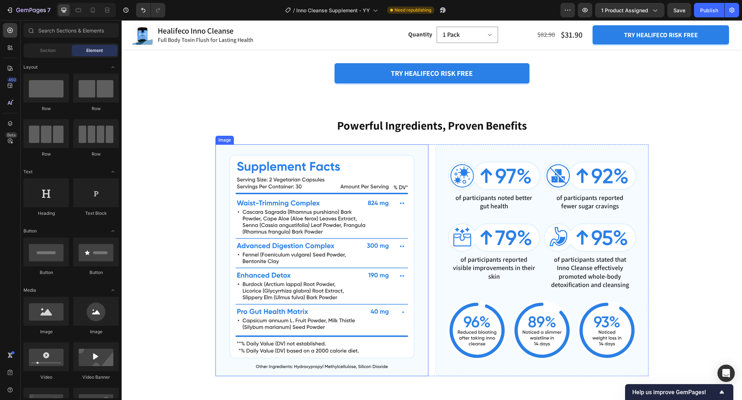
click at [425, 169] on img at bounding box center [322, 260] width 213 height 232
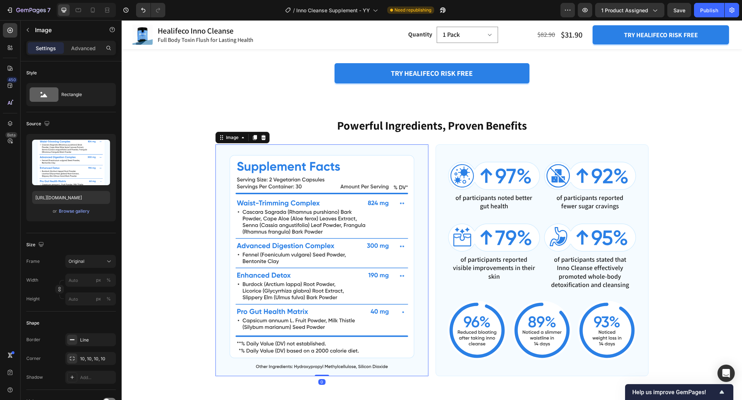
scroll to position [1154, 0]
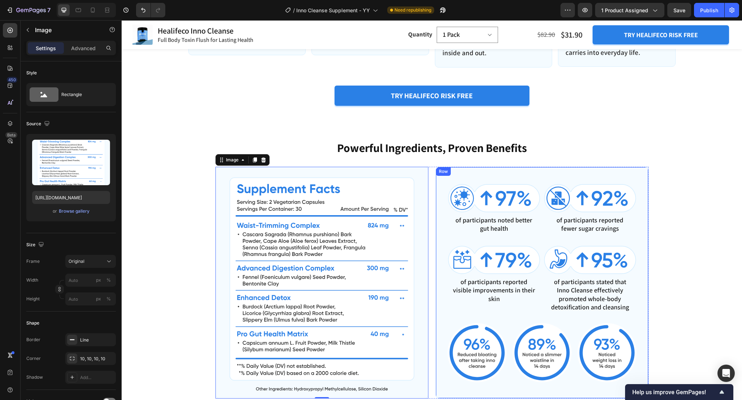
click at [442, 171] on div "Row" at bounding box center [444, 171] width 12 height 6
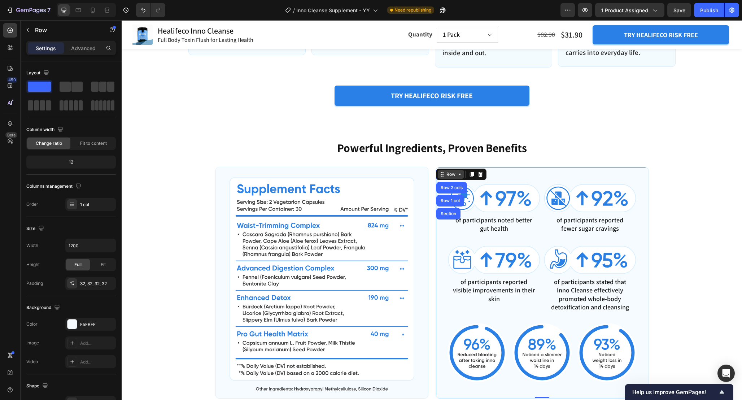
click at [442, 171] on div "Row" at bounding box center [451, 174] width 26 height 9
click at [513, 176] on div "Image of participants noted better gut health Text Block Image of participants …" at bounding box center [542, 283] width 213 height 232
click at [453, 175] on div "Row" at bounding box center [451, 174] width 12 height 6
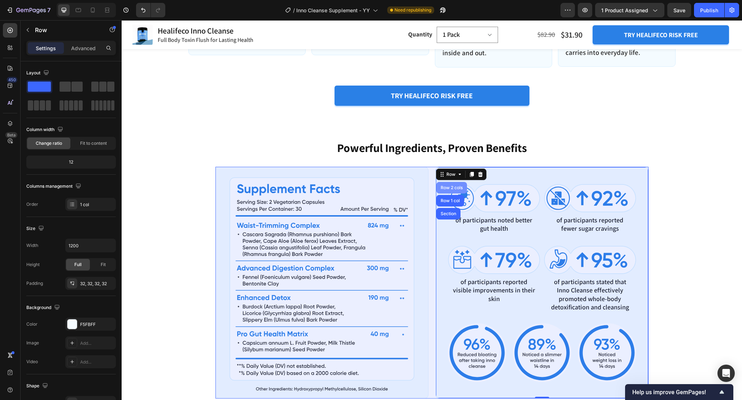
click at [451, 189] on div "Row 2 cols" at bounding box center [451, 188] width 25 height 4
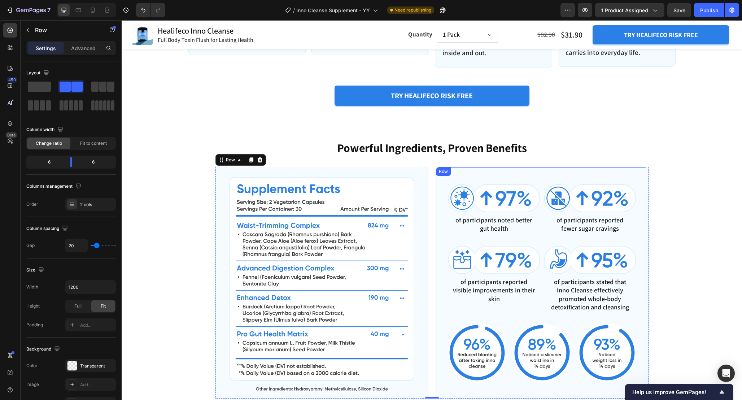
click at [439, 180] on div "Image of participants noted better gut health Text Block Image of participants …" at bounding box center [542, 283] width 213 height 232
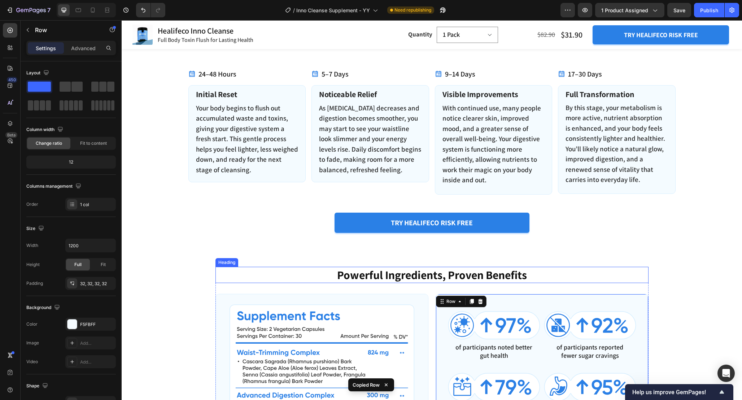
scroll to position [1027, 0]
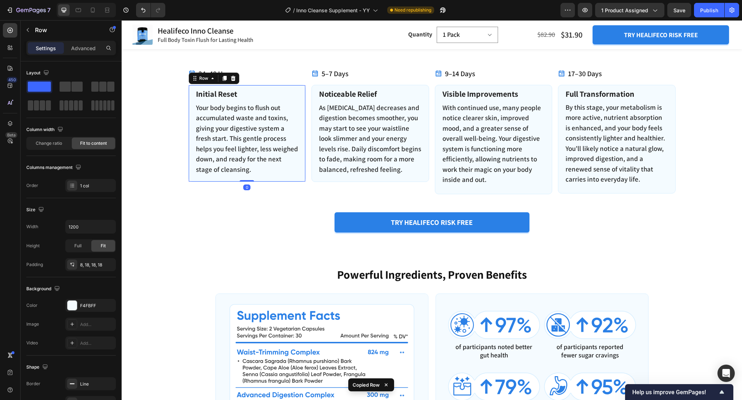
click at [304, 95] on div "Initial Reset Text Block Your body begins to flush out accumulated waste and to…" at bounding box center [247, 133] width 118 height 97
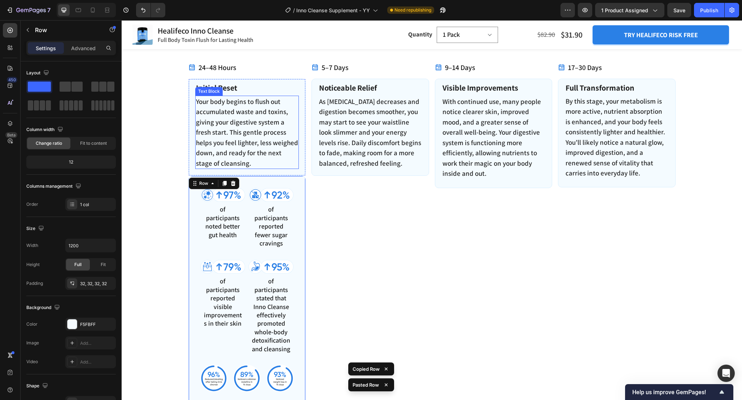
scroll to position [1042, 0]
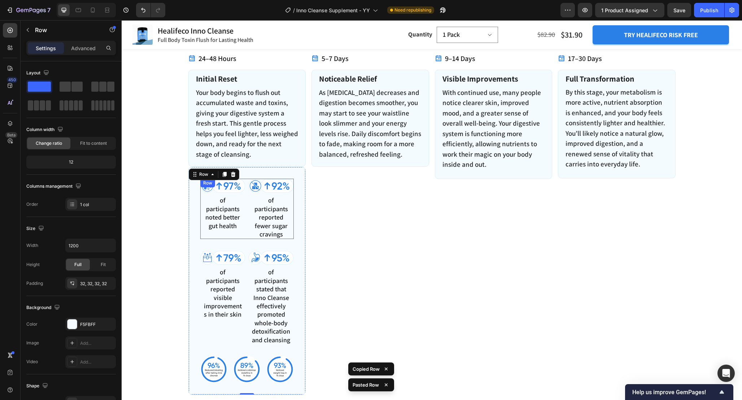
click at [246, 191] on div "Image of participants noted better gut health Text Block Image of participants …" at bounding box center [247, 209] width 94 height 60
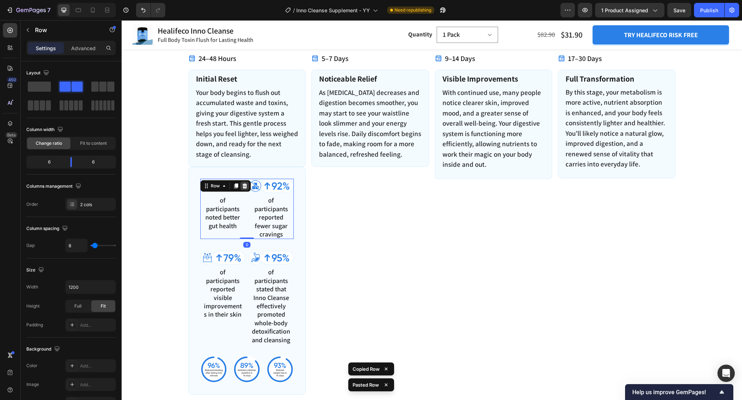
click at [244, 186] on icon at bounding box center [244, 185] width 5 height 5
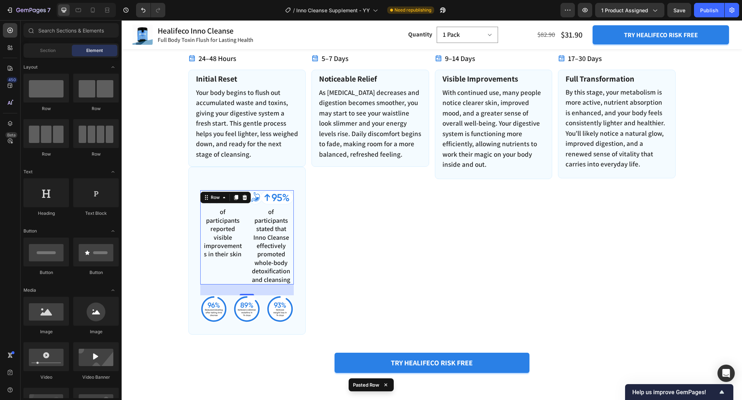
click at [248, 203] on div "Image of participants reported visible improvements in their skin Text Block Im…" at bounding box center [247, 237] width 94 height 94
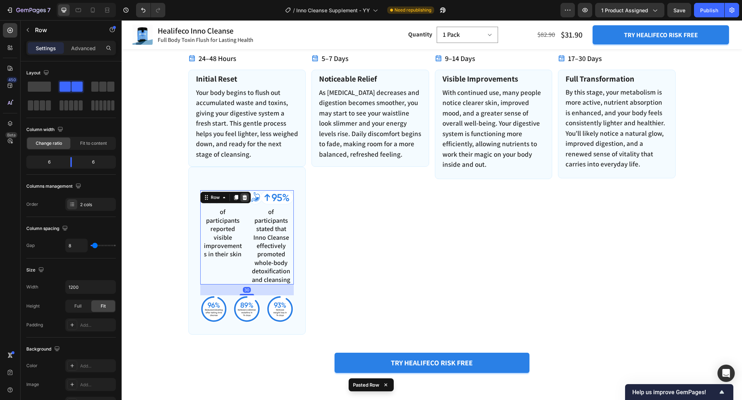
click at [248, 198] on div at bounding box center [244, 197] width 9 height 9
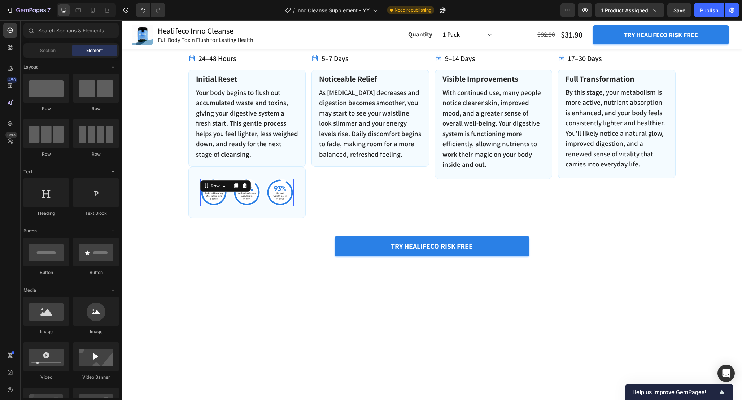
click at [263, 188] on div "Image Image Image Row 0" at bounding box center [247, 192] width 94 height 27
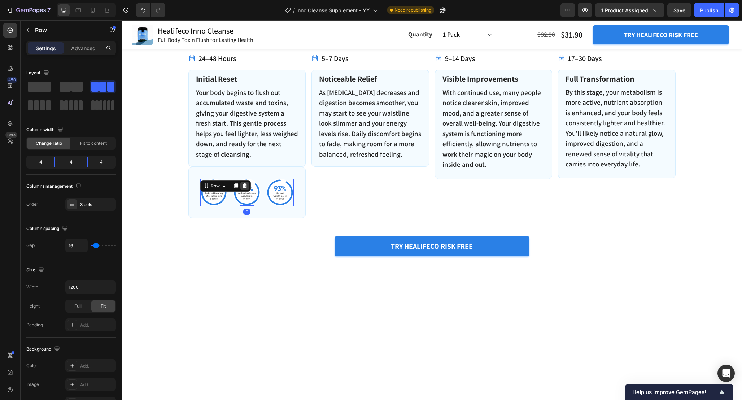
click at [245, 185] on icon at bounding box center [244, 185] width 5 height 5
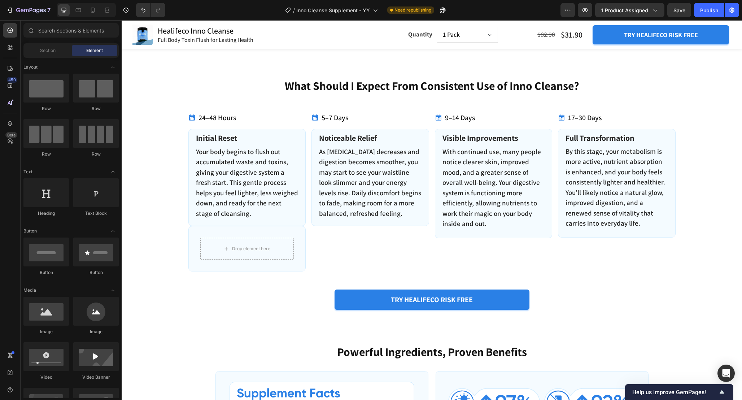
scroll to position [946, 0]
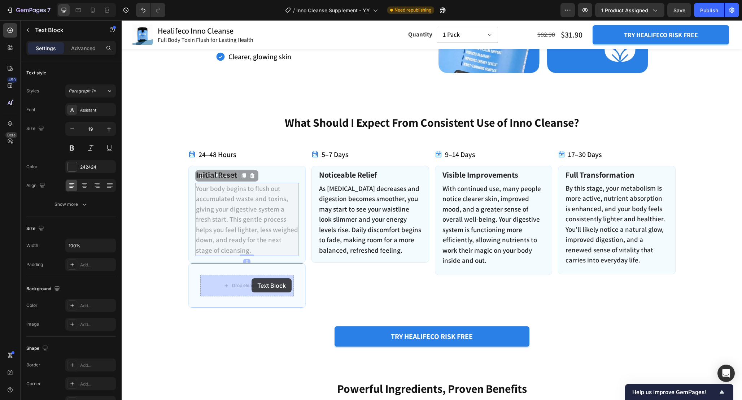
drag, startPoint x: 252, startPoint y: 225, endPoint x: 252, endPoint y: 278, distance: 53.8
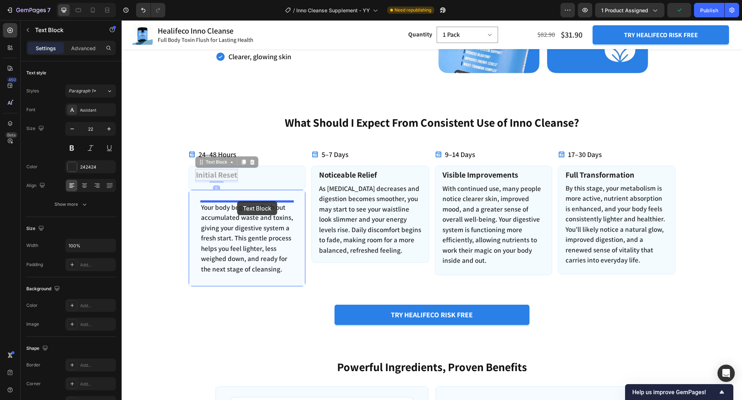
drag, startPoint x: 224, startPoint y: 175, endPoint x: 237, endPoint y: 201, distance: 29.1
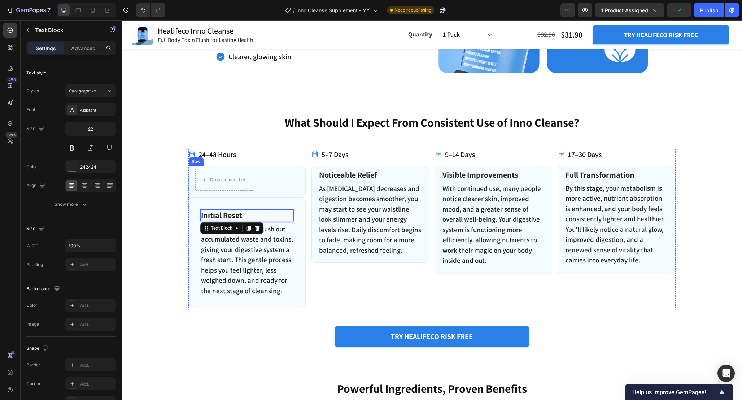
click at [274, 181] on div "Drop element here Row" at bounding box center [247, 182] width 118 height 32
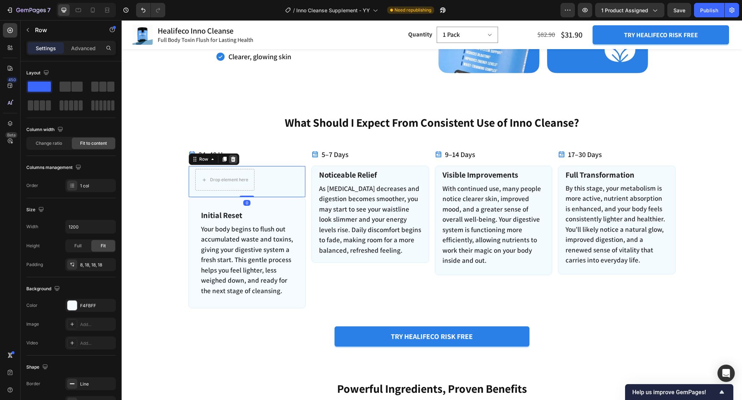
click at [236, 157] on div at bounding box center [233, 159] width 9 height 9
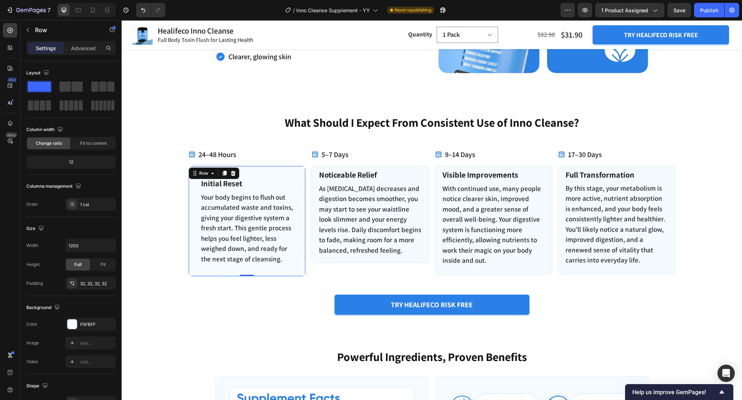
click at [299, 178] on div "Initial Reset Text Block Your body begins to flush out accumulated waste and to…" at bounding box center [247, 221] width 118 height 111
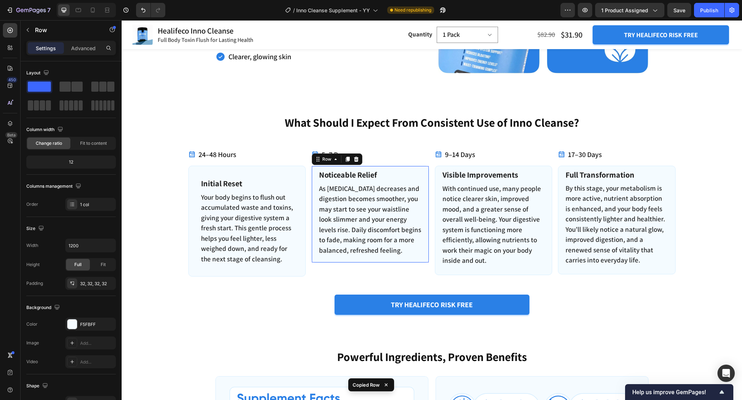
click at [317, 260] on div "Noticeable Relief Text Block As [MEDICAL_DATA] decreases and digestion becomes …" at bounding box center [371, 214] width 118 height 97
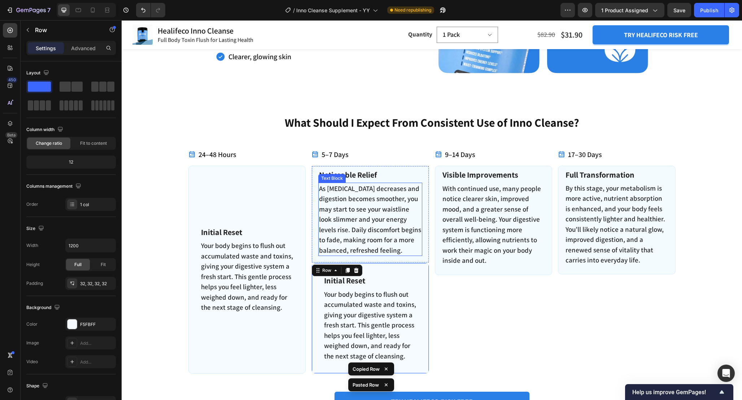
click at [354, 227] on p "As [MEDICAL_DATA] decreases and digestion becomes smoother, you may start to se…" at bounding box center [370, 219] width 103 height 72
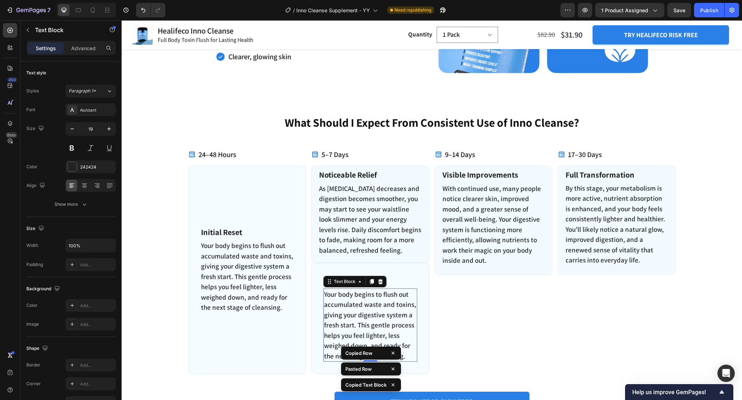
click at [361, 314] on p "Your body begins to flush out accumulated waste and toxins, giving your digesti…" at bounding box center [370, 325] width 92 height 72
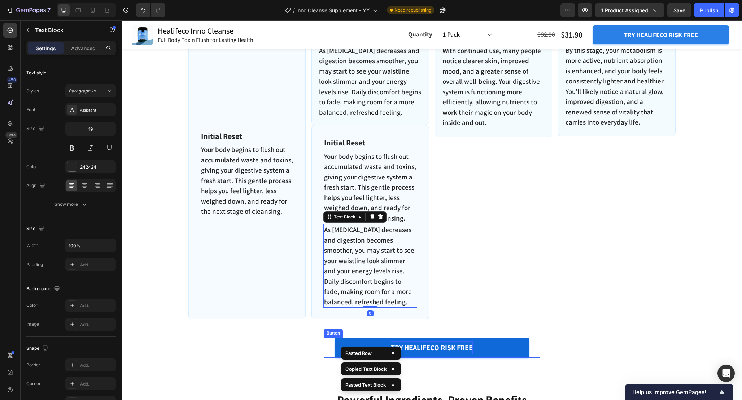
scroll to position [1062, 0]
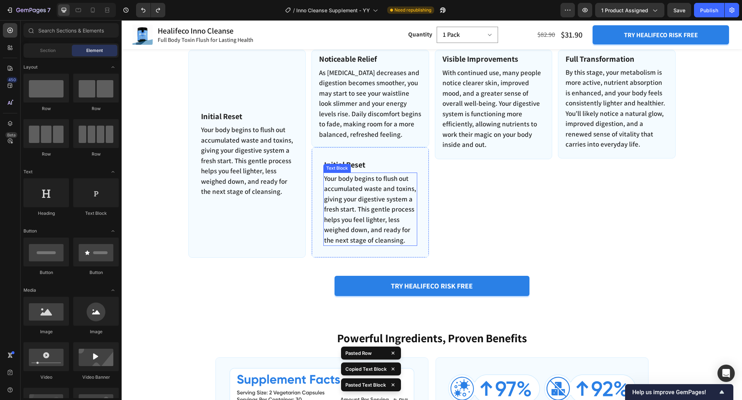
click at [387, 197] on p "Your body begins to flush out accumulated waste and toxins, giving your digesti…" at bounding box center [370, 209] width 92 height 72
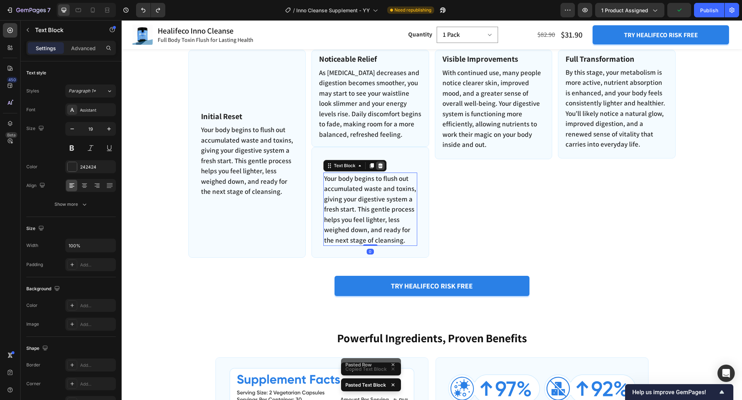
click at [382, 164] on icon at bounding box center [380, 165] width 5 height 5
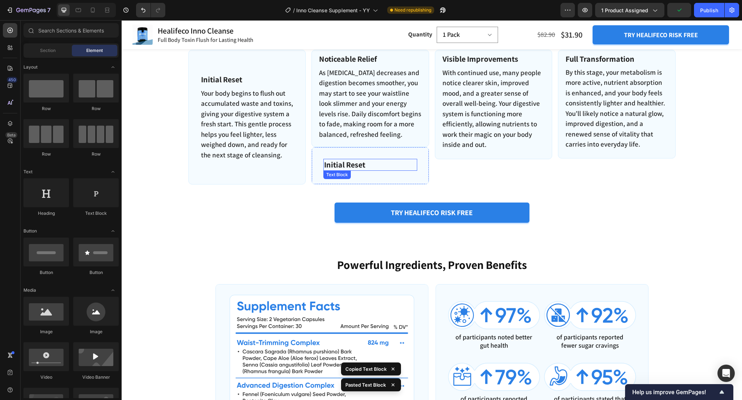
click at [370, 165] on p "Initial Reset" at bounding box center [370, 165] width 92 height 10
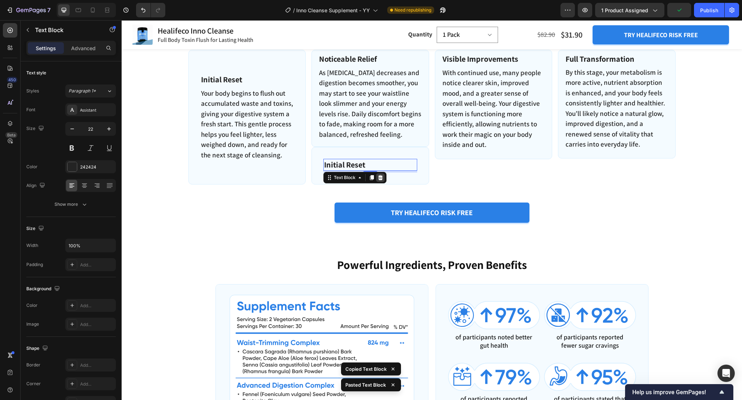
click at [382, 176] on icon at bounding box center [380, 177] width 5 height 5
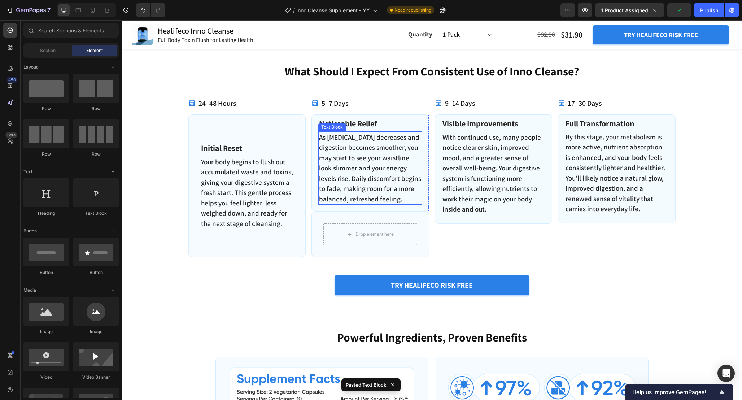
scroll to position [997, 0]
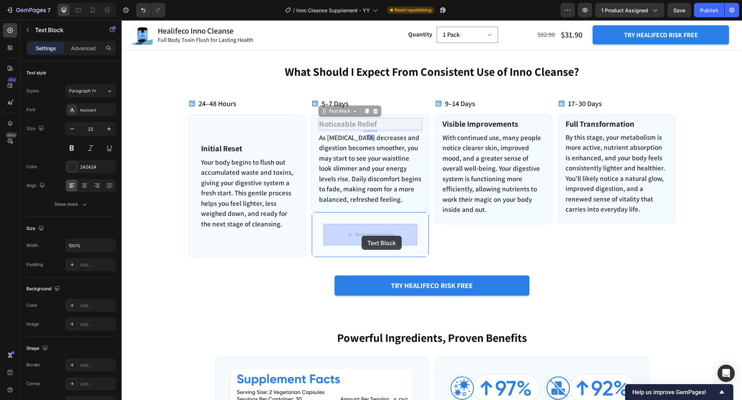
drag, startPoint x: 365, startPoint y: 123, endPoint x: 362, endPoint y: 236, distance: 112.3
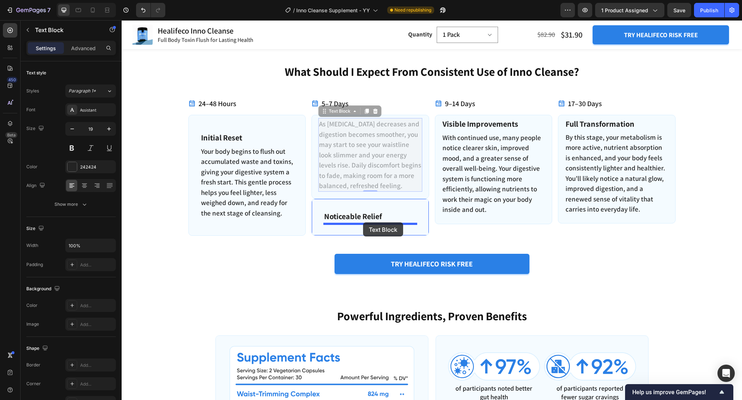
drag, startPoint x: 363, startPoint y: 161, endPoint x: 363, endPoint y: 222, distance: 61.4
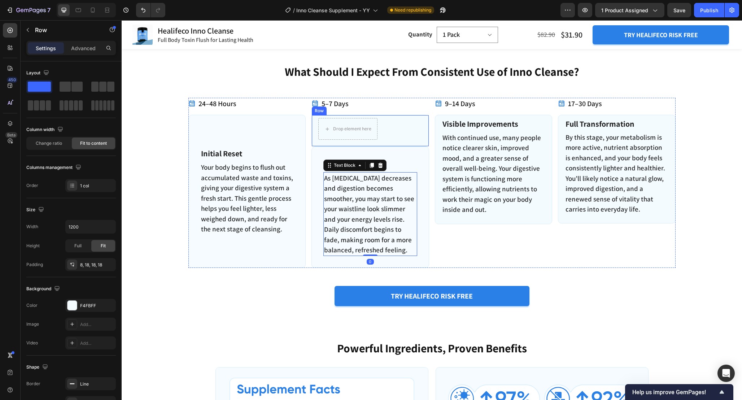
click at [400, 143] on div "Drop element here Row" at bounding box center [371, 131] width 118 height 32
click at [361, 110] on div "Row" at bounding box center [337, 109] width 51 height 12
click at [358, 107] on icon at bounding box center [356, 108] width 5 height 5
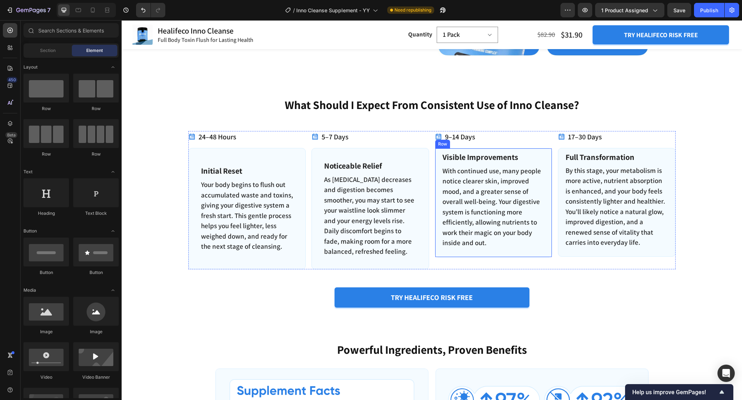
scroll to position [962, 0]
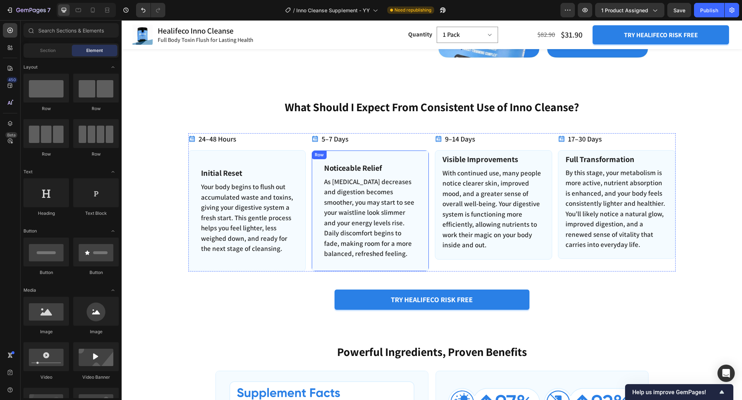
click at [423, 182] on div "Noticeable Relief Text Block As [MEDICAL_DATA] decreases and digestion becomes …" at bounding box center [371, 210] width 118 height 121
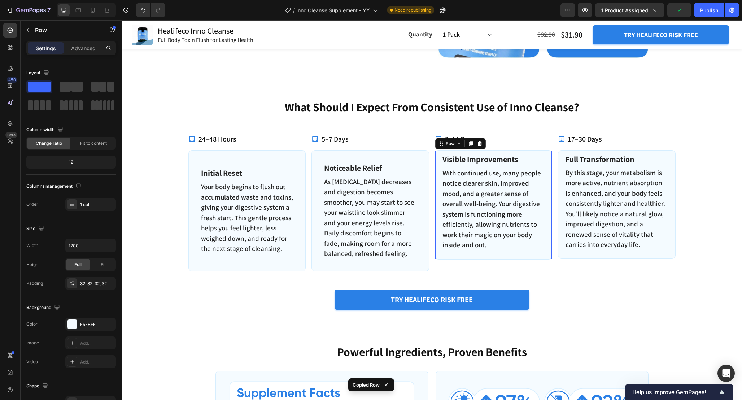
click at [438, 255] on div "Visible Improvements Text Block With continued use, many people notice clearer …" at bounding box center [494, 204] width 118 height 109
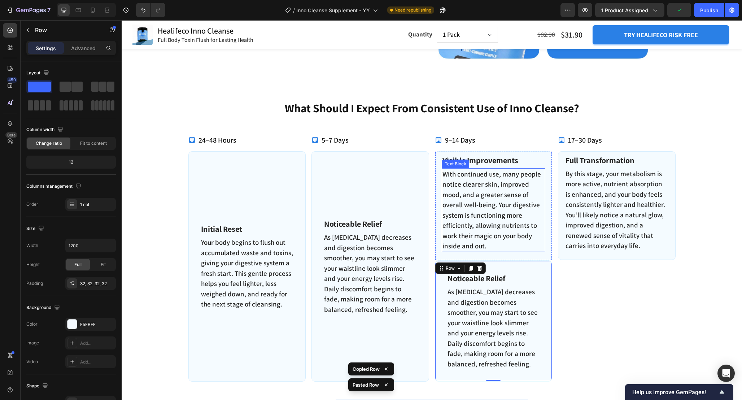
scroll to position [977, 0]
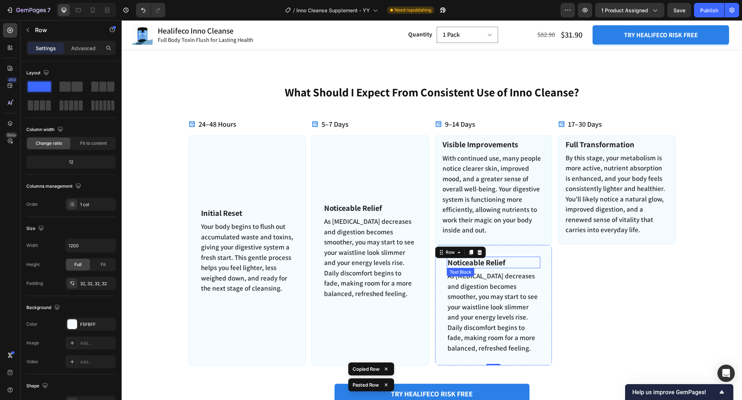
click at [494, 260] on p "Noticeable Relief" at bounding box center [494, 262] width 92 height 10
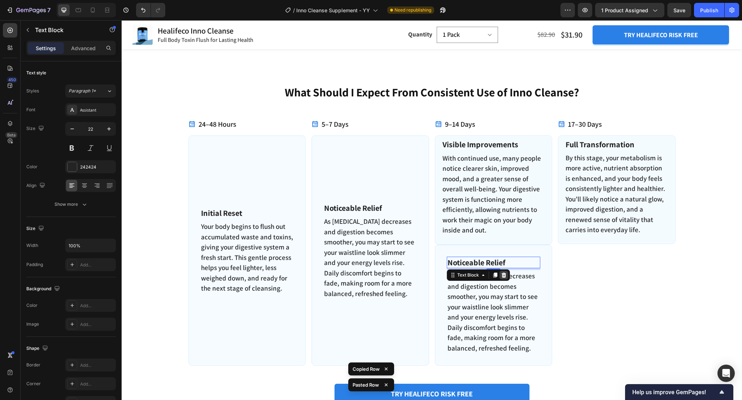
click at [505, 277] on icon at bounding box center [503, 275] width 5 height 5
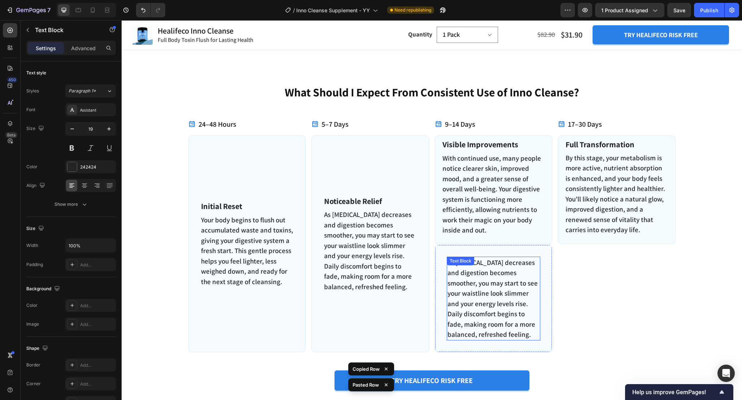
click at [510, 271] on p "As [MEDICAL_DATA] decreases and digestion becomes smoother, you may start to se…" at bounding box center [494, 298] width 92 height 82
click at [501, 266] on icon at bounding box center [504, 264] width 6 height 6
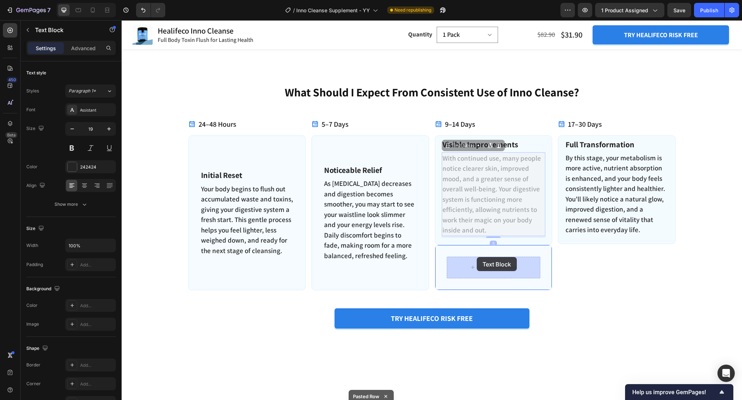
drag, startPoint x: 477, startPoint y: 202, endPoint x: 477, endPoint y: 257, distance: 55.2
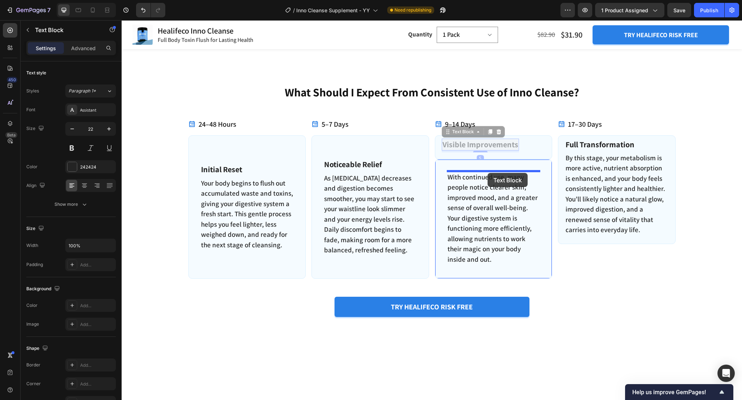
drag, startPoint x: 488, startPoint y: 148, endPoint x: 488, endPoint y: 173, distance: 24.9
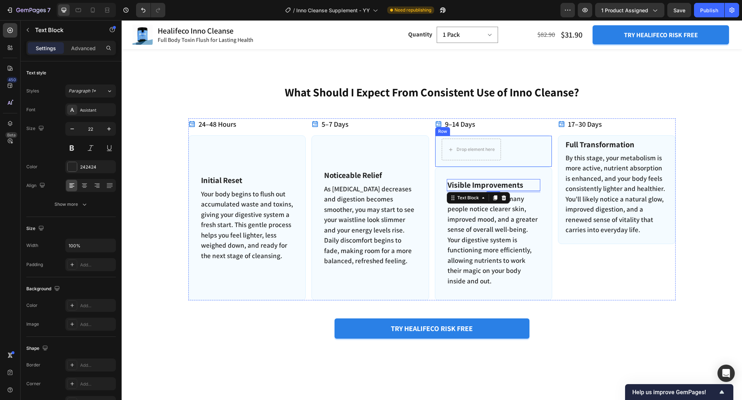
click at [518, 148] on div "Drop element here Row" at bounding box center [494, 151] width 118 height 32
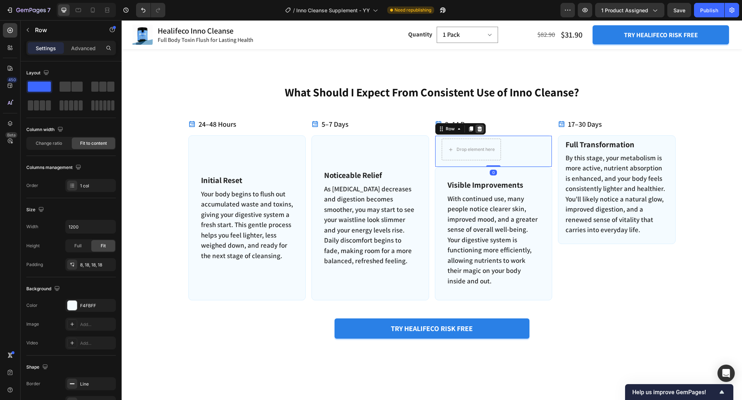
click at [482, 126] on icon at bounding box center [480, 129] width 6 height 6
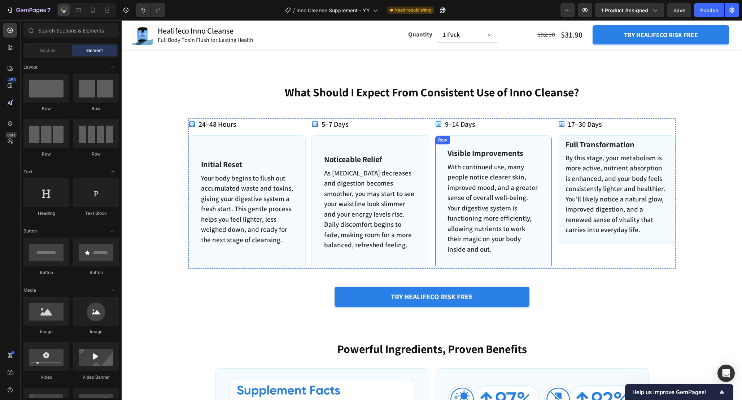
click at [546, 152] on div "Visible Improvements Text Block With continued use, many people notice clearer …" at bounding box center [494, 201] width 118 height 133
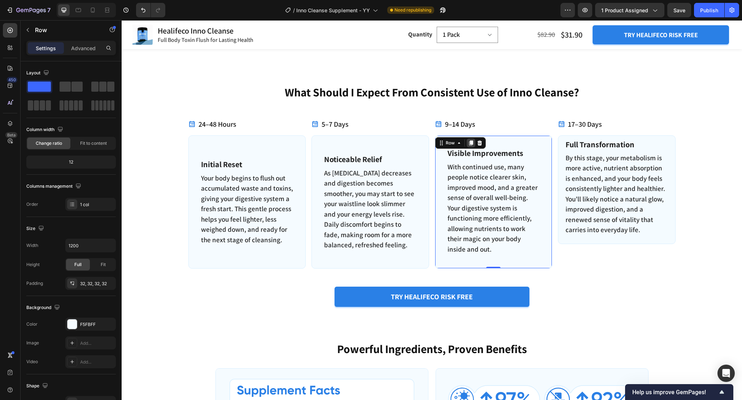
click at [472, 144] on icon at bounding box center [471, 142] width 4 height 5
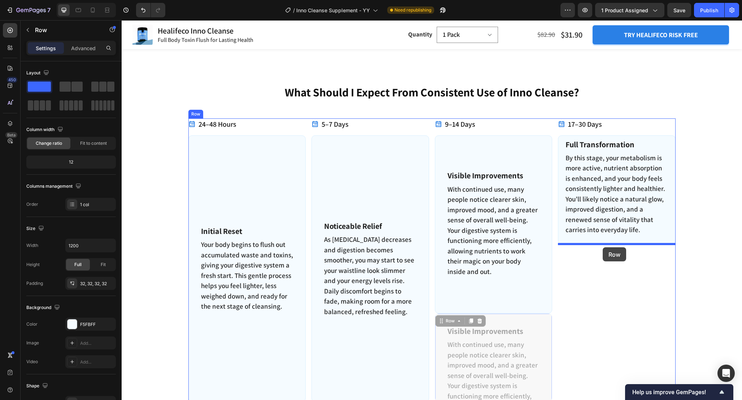
drag, startPoint x: 440, startPoint y: 276, endPoint x: 603, endPoint y: 247, distance: 165.3
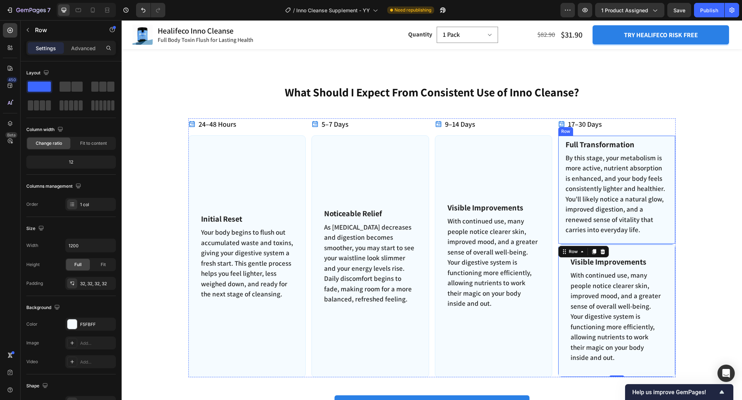
click at [562, 140] on div "Full Transformation Text Block By this stage, your metabolism is more active, n…" at bounding box center [617, 189] width 118 height 109
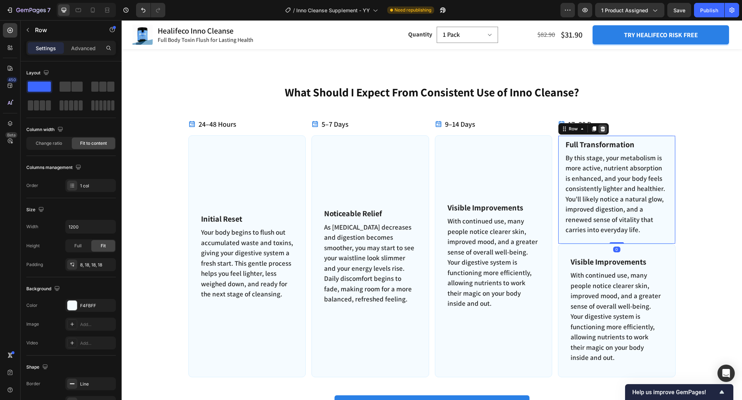
click at [604, 128] on icon at bounding box center [603, 128] width 5 height 5
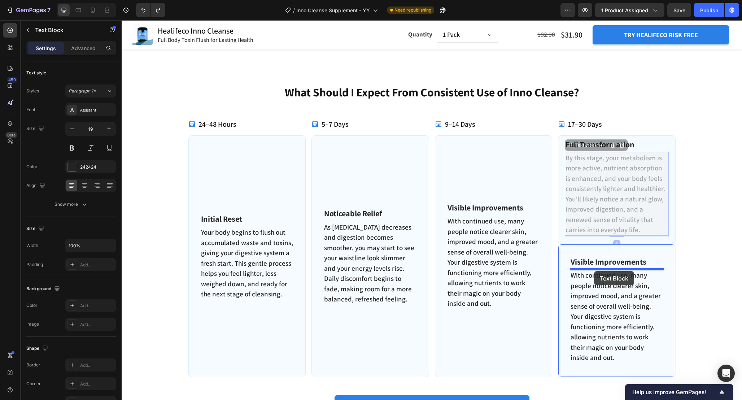
drag, startPoint x: 595, startPoint y: 175, endPoint x: 594, endPoint y: 271, distance: 96.0
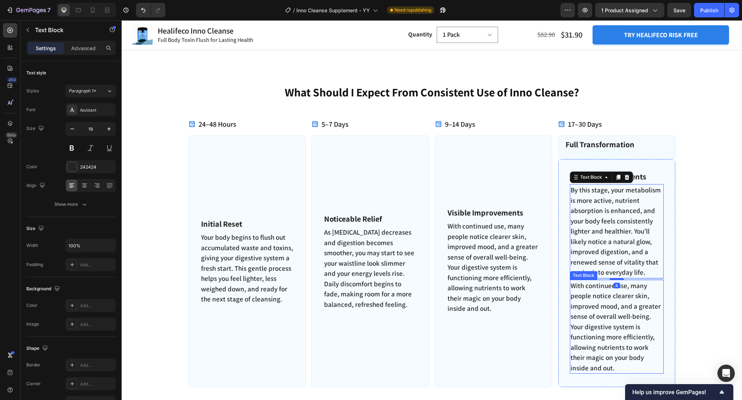
click at [608, 299] on p "With continued use, many people notice clearer skin, improved mood, and a great…" at bounding box center [617, 327] width 92 height 93
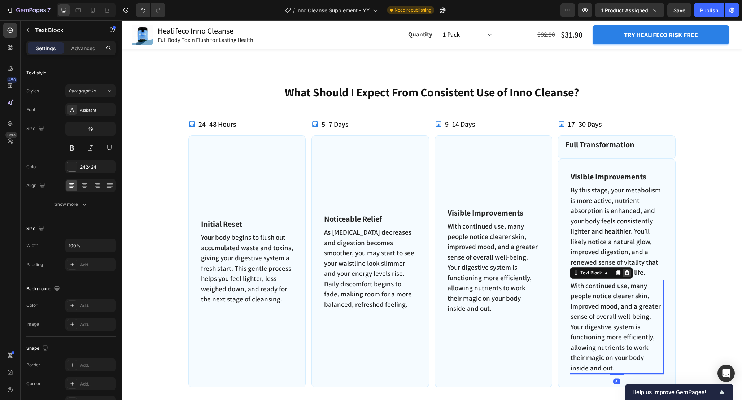
click at [628, 274] on icon at bounding box center [627, 272] width 5 height 5
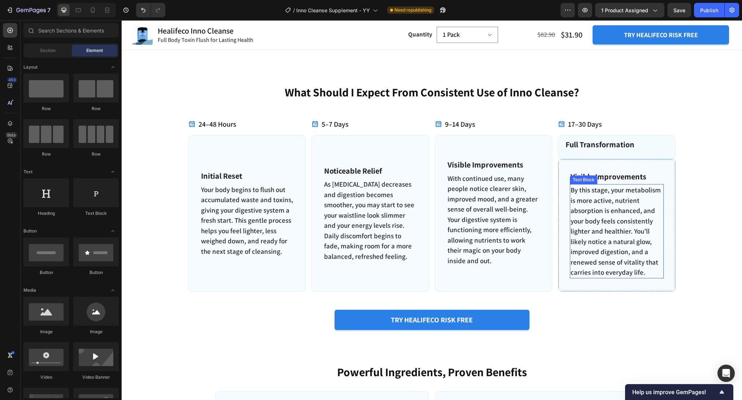
scroll to position [966, 0]
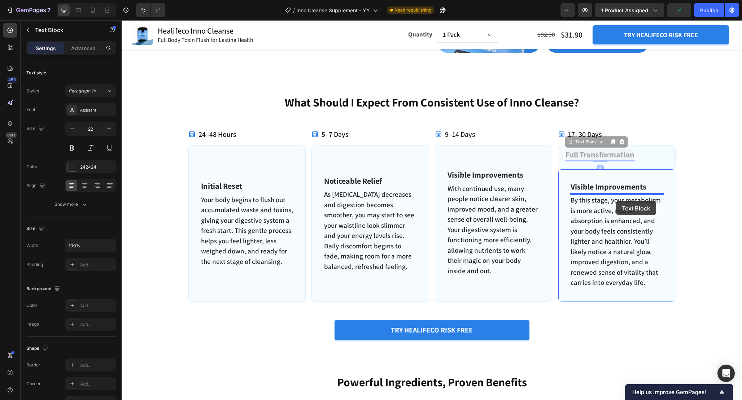
drag, startPoint x: 616, startPoint y: 157, endPoint x: 616, endPoint y: 201, distance: 43.7
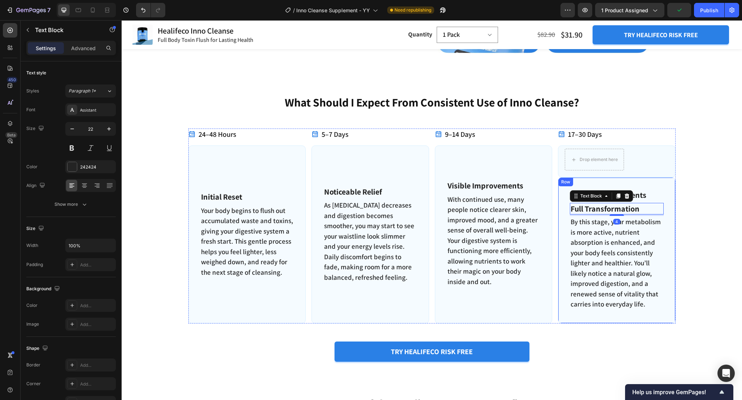
click at [645, 194] on p "Visible Improvements" at bounding box center [617, 195] width 92 height 10
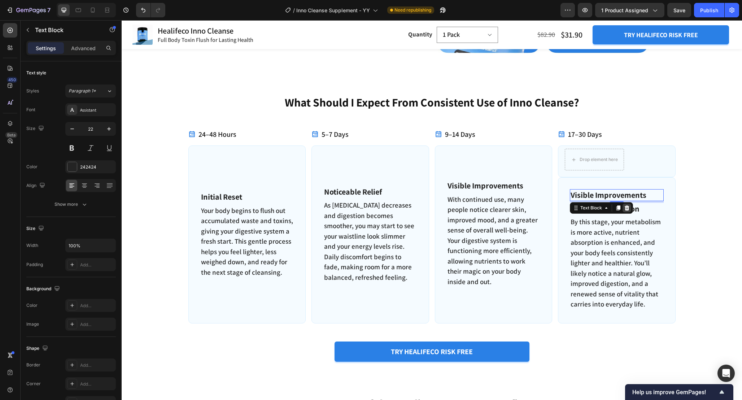
click at [628, 206] on icon at bounding box center [627, 207] width 5 height 5
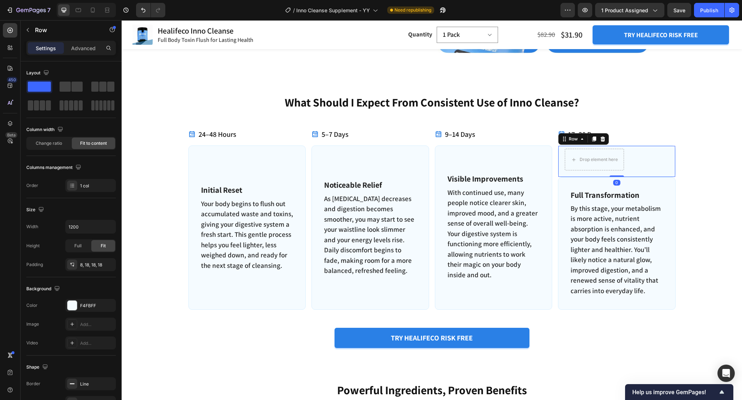
click at [638, 160] on div "Drop element here Row 0" at bounding box center [617, 161] width 118 height 32
click at [601, 138] on icon at bounding box center [603, 138] width 5 height 5
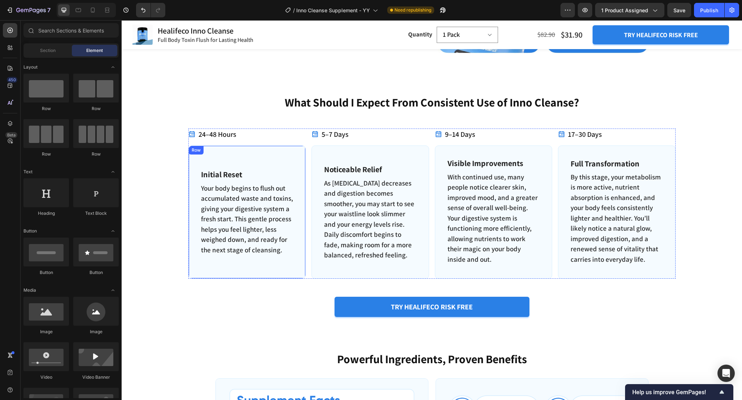
click at [301, 179] on div "Initial Reset Text Block Your body begins to flush out accumulated waste and to…" at bounding box center [247, 211] width 118 height 133
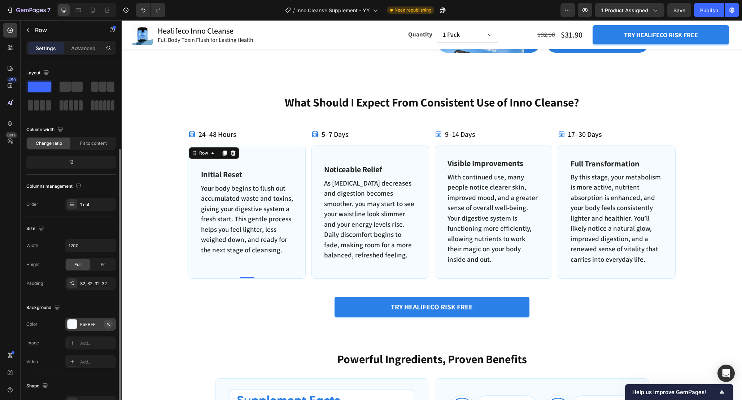
scroll to position [122, 0]
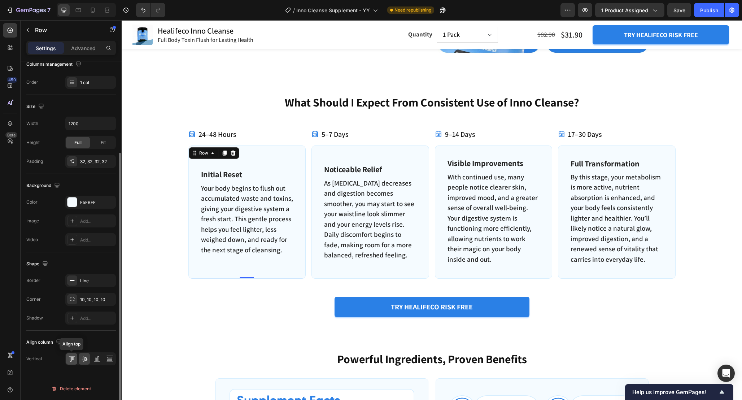
click at [71, 357] on icon at bounding box center [71, 359] width 2 height 5
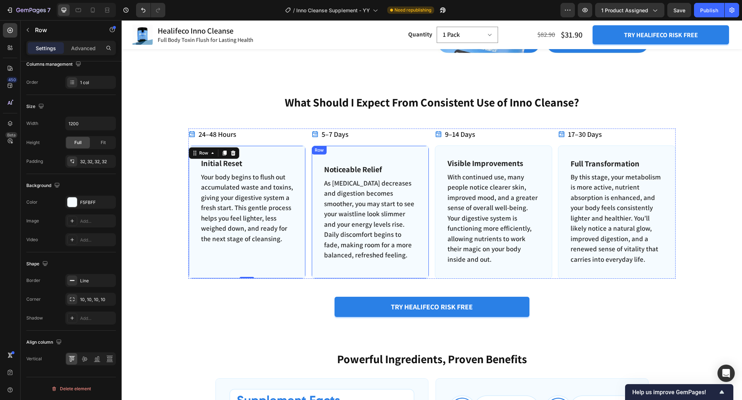
click at [318, 264] on div "Noticeable Relief Text Block As [MEDICAL_DATA] decreases and digestion becomes …" at bounding box center [371, 211] width 118 height 133
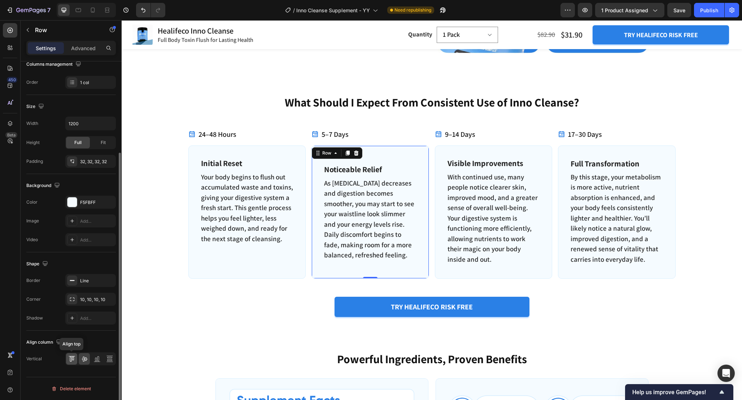
click at [76, 358] on div at bounding box center [71, 359] width 11 height 12
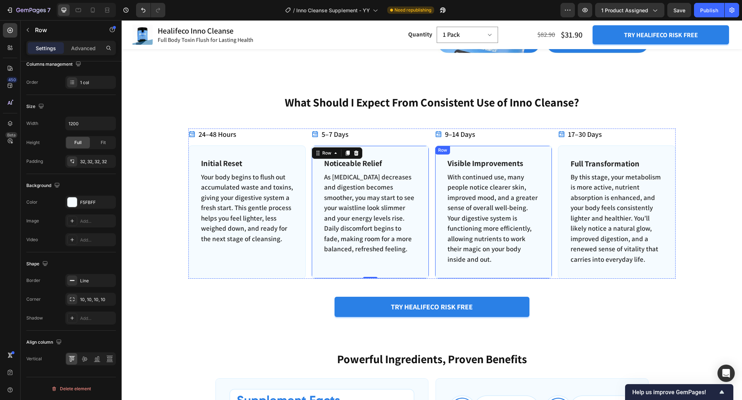
click at [444, 267] on div "Visible Improvements Text Block With continued use, many people notice clearer …" at bounding box center [494, 211] width 118 height 133
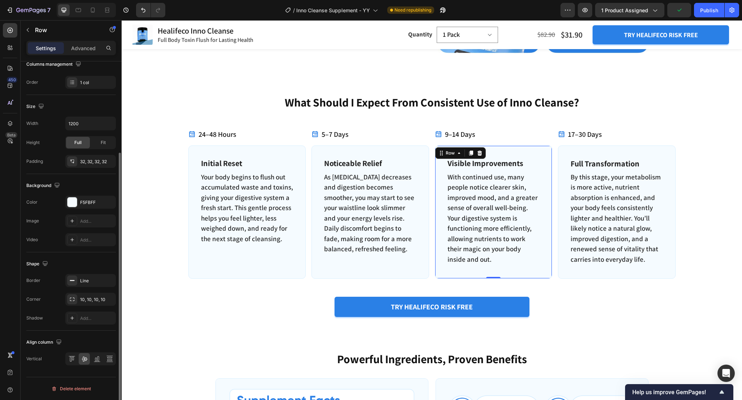
click at [78, 359] on div at bounding box center [90, 358] width 51 height 13
click at [77, 359] on div at bounding box center [71, 359] width 11 height 12
click at [564, 269] on div "Full Transformation Text Block By this stage, your metabolism is more active, n…" at bounding box center [617, 211] width 118 height 133
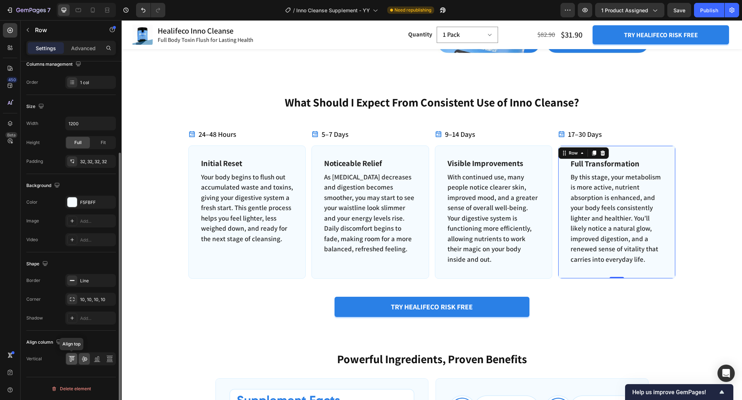
click at [70, 359] on icon at bounding box center [71, 358] width 7 height 7
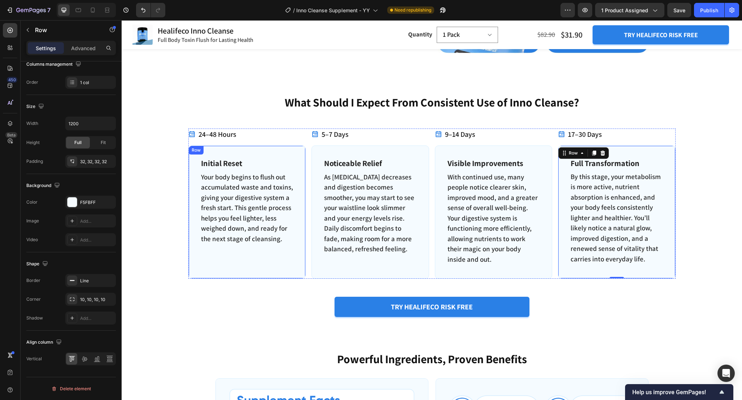
click at [299, 190] on div "Initial Reset Text Block Your body begins to flush out accumulated waste and to…" at bounding box center [247, 211] width 118 height 133
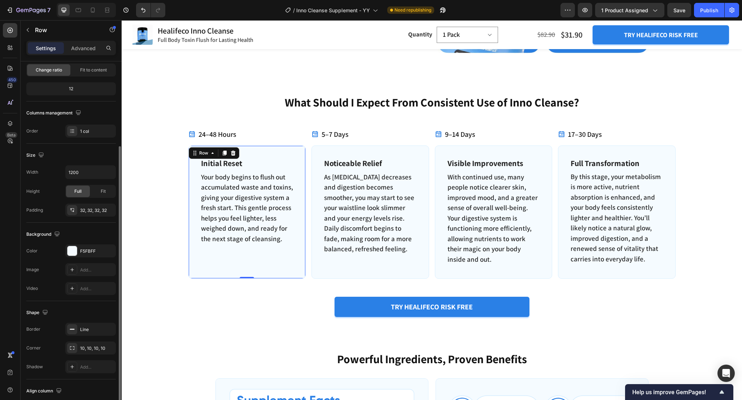
scroll to position [62, 0]
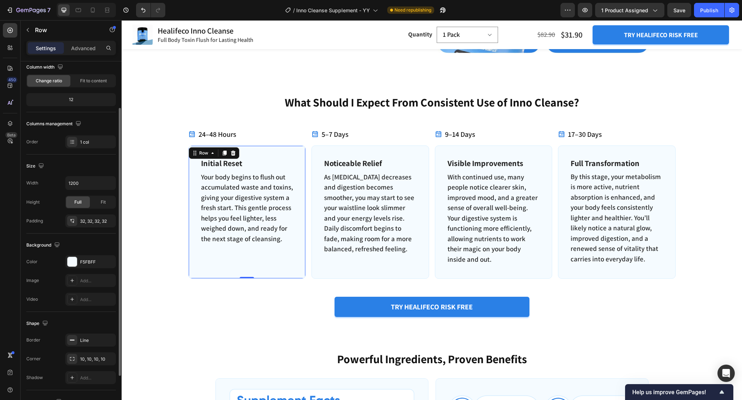
click at [91, 229] on div "Size Width 1200 Height Full Fit Padding 32, 32, 32, 32" at bounding box center [71, 194] width 90 height 79
click at [90, 225] on div "32, 32, 32, 32" at bounding box center [90, 220] width 51 height 13
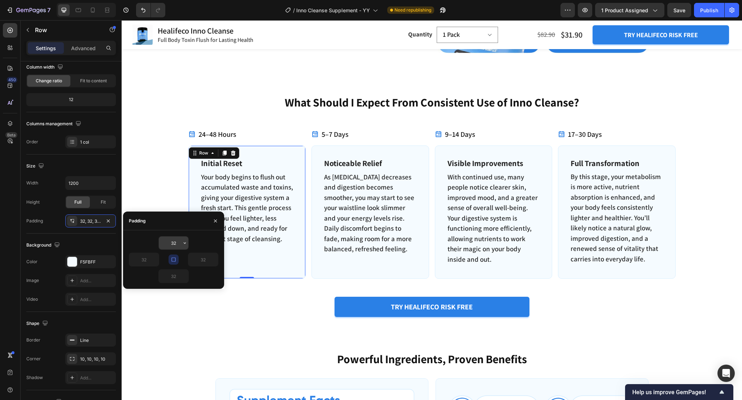
click at [181, 244] on input "32" at bounding box center [174, 242] width 30 height 13
type input "15"
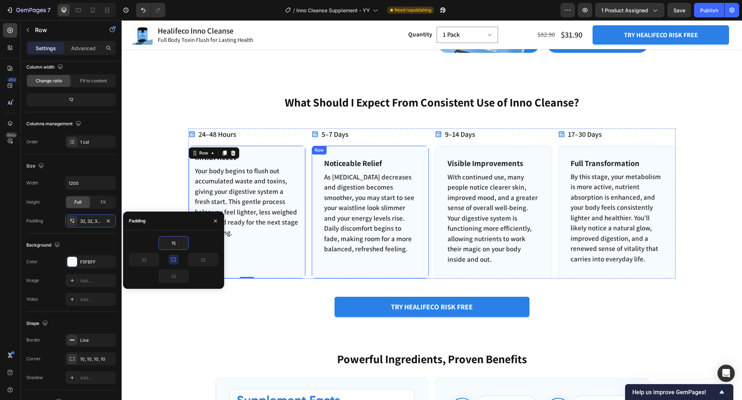
click at [317, 266] on div "Noticeable Relief Text Block As [MEDICAL_DATA] decreases and digestion becomes …" at bounding box center [371, 211] width 118 height 133
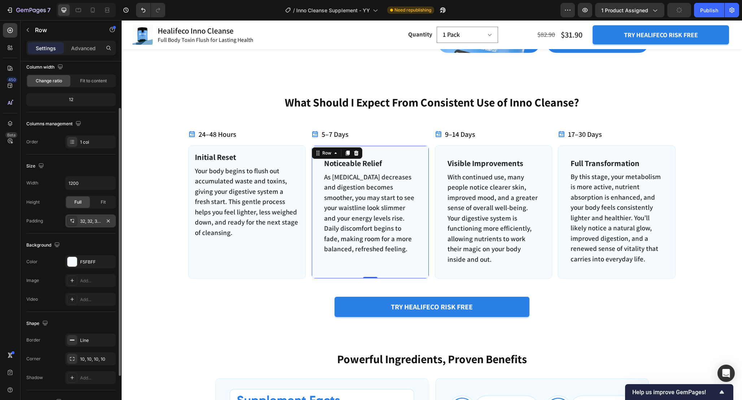
click at [91, 219] on div "32, 32, 32, 32" at bounding box center [90, 221] width 21 height 6
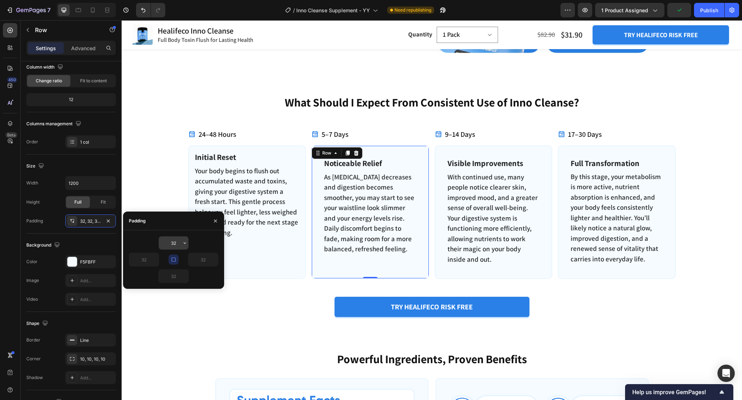
click at [178, 245] on input "32" at bounding box center [174, 242] width 30 height 13
type input "15"
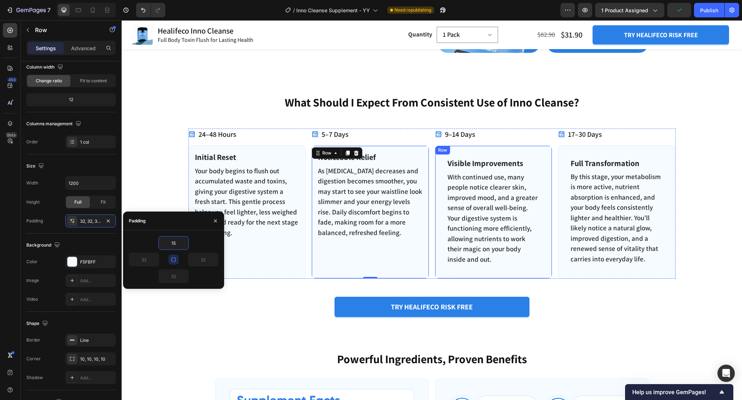
click at [445, 269] on div "Visible Improvements Text Block With continued use, many people notice clearer …" at bounding box center [494, 211] width 118 height 133
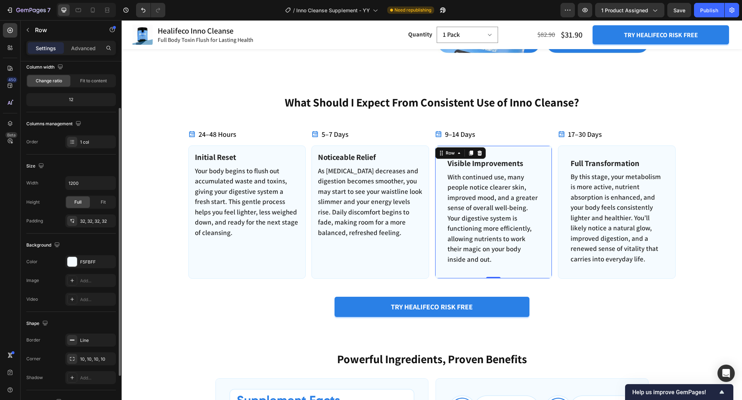
click at [83, 230] on div "Size Width 1200 Height Full Fit Padding 32, 32, 32, 32" at bounding box center [71, 194] width 90 height 79
click at [83, 225] on div "32, 32, 32, 32" at bounding box center [90, 220] width 51 height 13
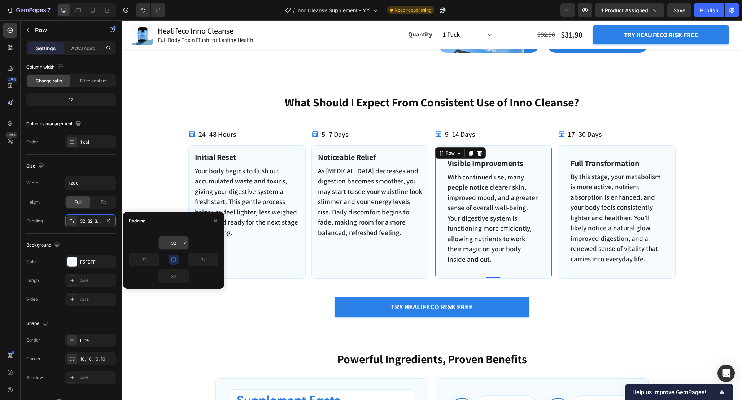
click at [178, 243] on input "32" at bounding box center [174, 242] width 30 height 13
type input "15"
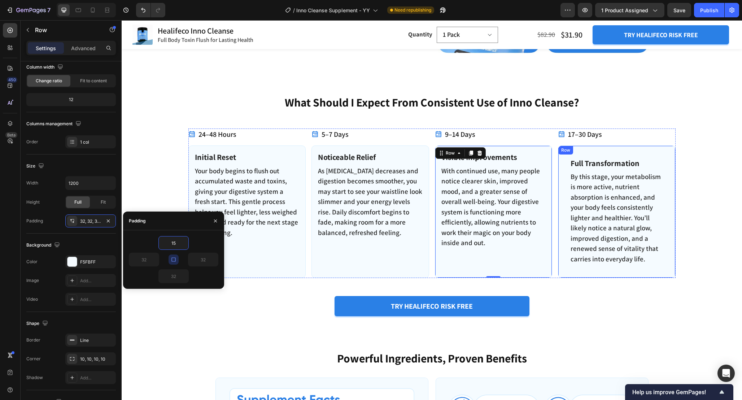
click at [569, 267] on div "Full Transformation Text Block By this stage, your metabolism is more active, n…" at bounding box center [617, 211] width 118 height 132
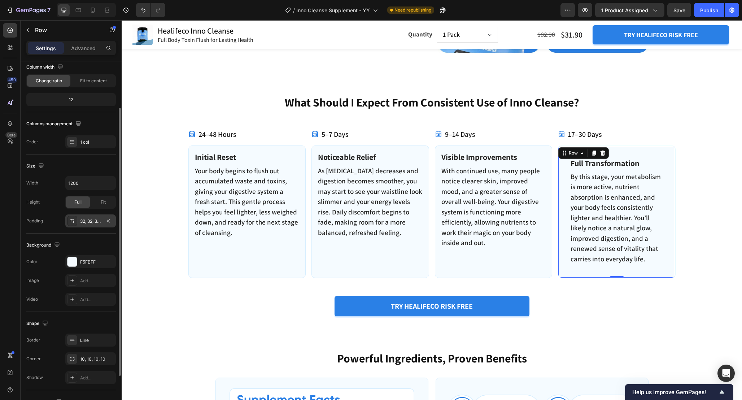
click at [96, 224] on div "32, 32, 32, 32" at bounding box center [90, 221] width 21 height 6
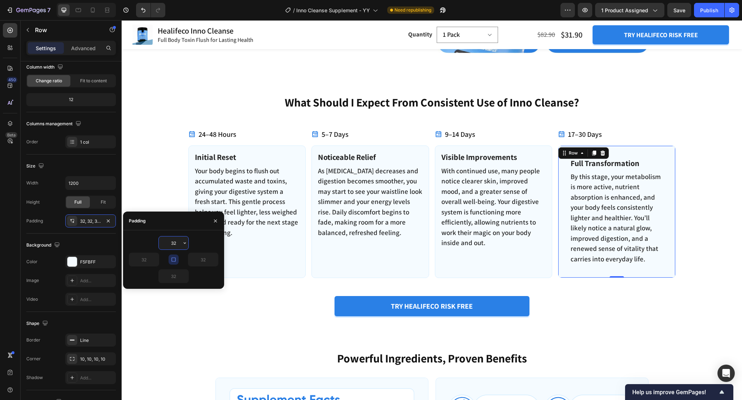
click at [179, 242] on input "32" at bounding box center [174, 242] width 30 height 13
type input "15"
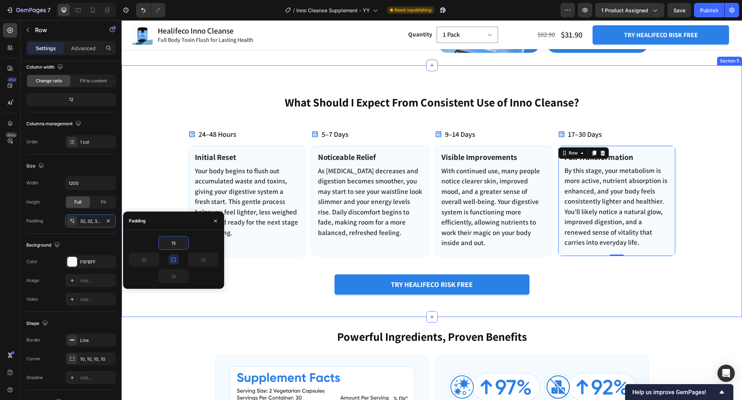
click at [573, 289] on div "What Should I Expect From Consistent Use of Inno Cleanse? Heading 24–48 Hours I…" at bounding box center [432, 196] width 610 height 205
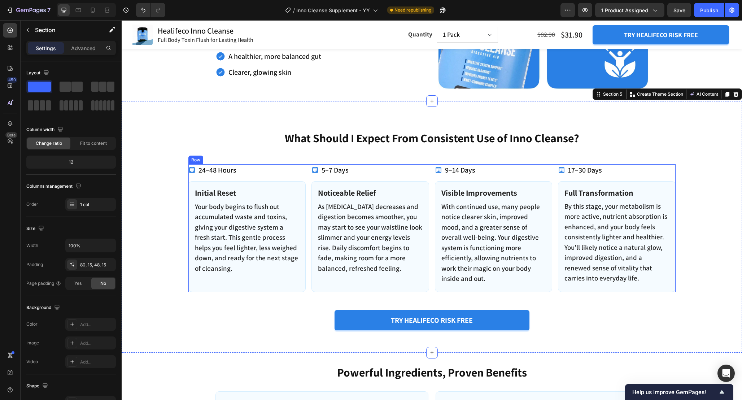
scroll to position [928, 0]
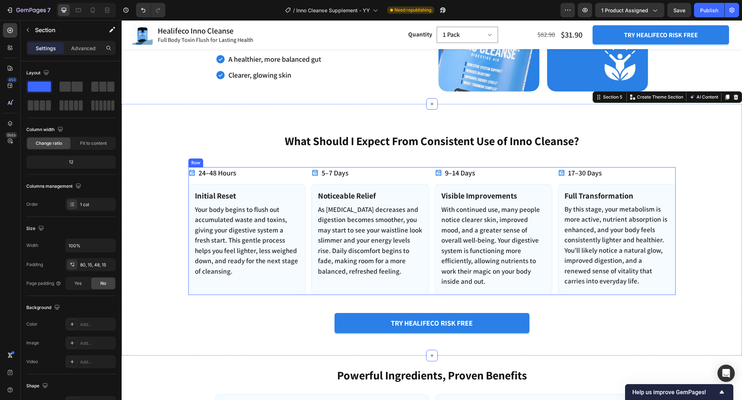
click at [309, 210] on div "24–48 Hours Item List Initial Reset Text Block Your body begins to flush out ac…" at bounding box center [431, 231] width 487 height 128
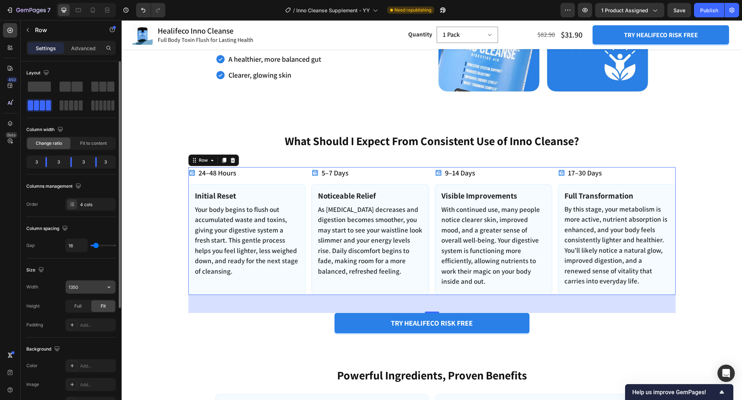
click at [84, 290] on input "1350" at bounding box center [91, 287] width 50 height 13
click at [23, 29] on button "button" at bounding box center [28, 30] width 12 height 12
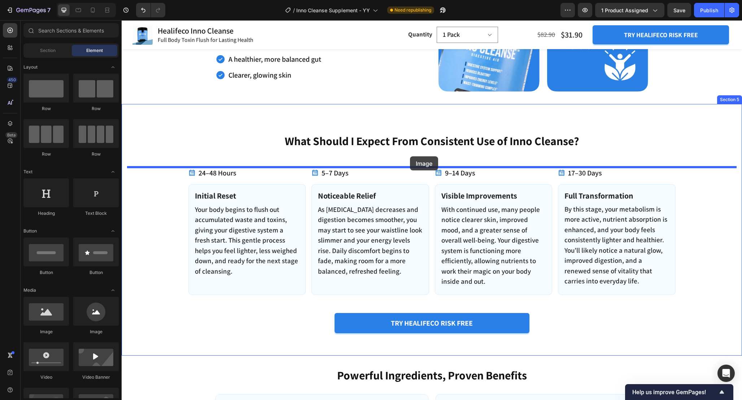
drag, startPoint x: 177, startPoint y: 341, endPoint x: 410, endPoint y: 156, distance: 297.1
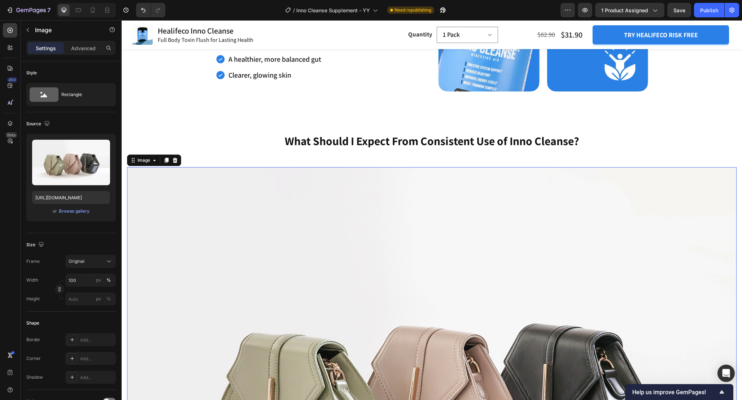
click at [356, 193] on img at bounding box center [432, 395] width 610 height 457
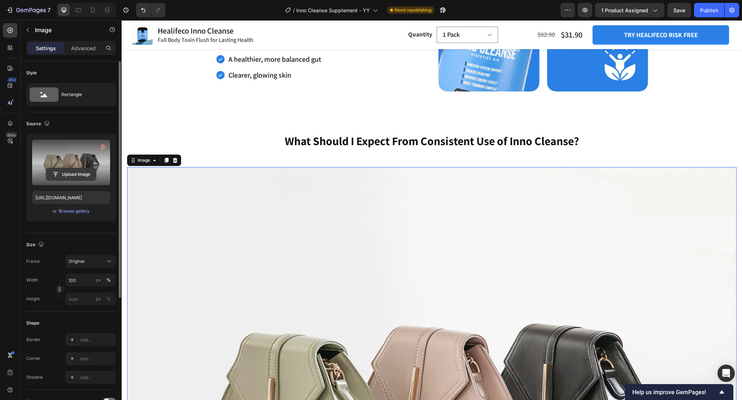
click at [50, 171] on input "file" at bounding box center [71, 174] width 50 height 12
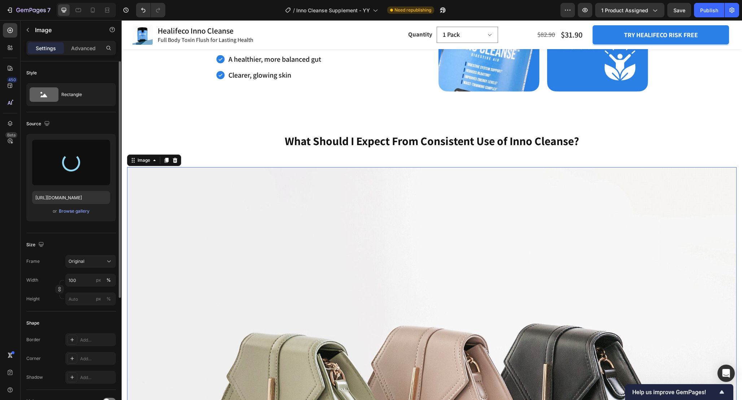
type input "[URL][DOMAIN_NAME]"
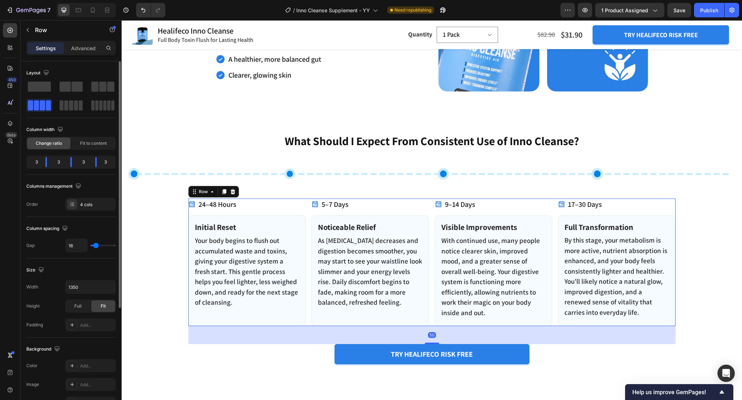
click at [306, 221] on div "24–48 Hours Item List Initial Reset Text Block Your body begins to flush out ac…" at bounding box center [431, 263] width 487 height 128
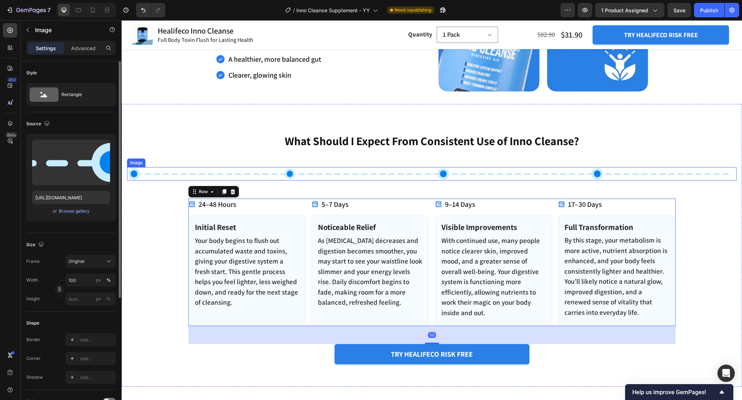
click at [280, 173] on img at bounding box center [432, 173] width 610 height 13
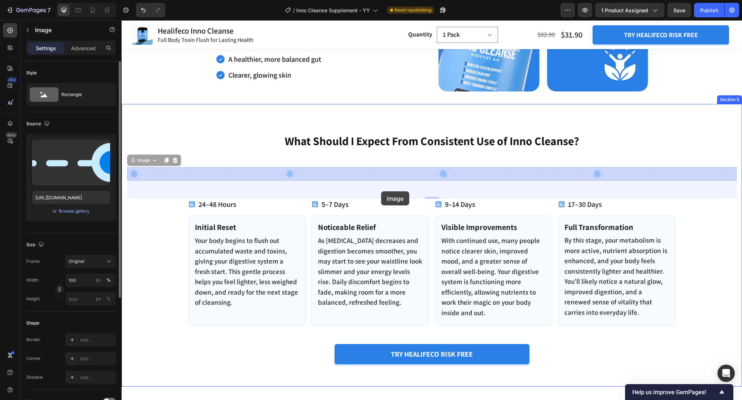
drag, startPoint x: 135, startPoint y: 160, endPoint x: 381, endPoint y: 191, distance: 248.6
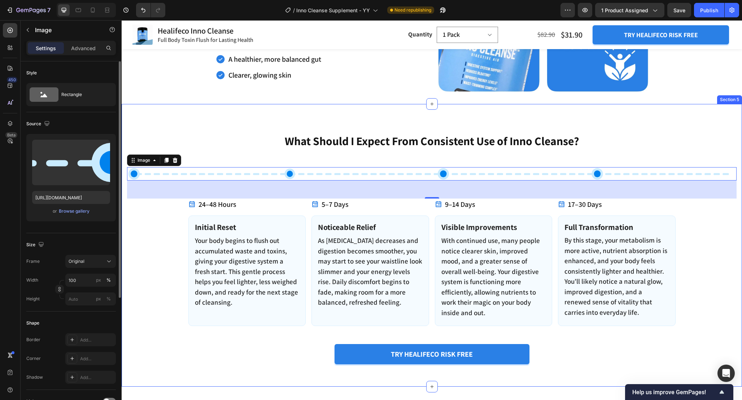
click at [169, 214] on div "What Should I Expect From Consistent Use of Inno Cleanse? Heading Image 50 24–4…" at bounding box center [432, 251] width 610 height 236
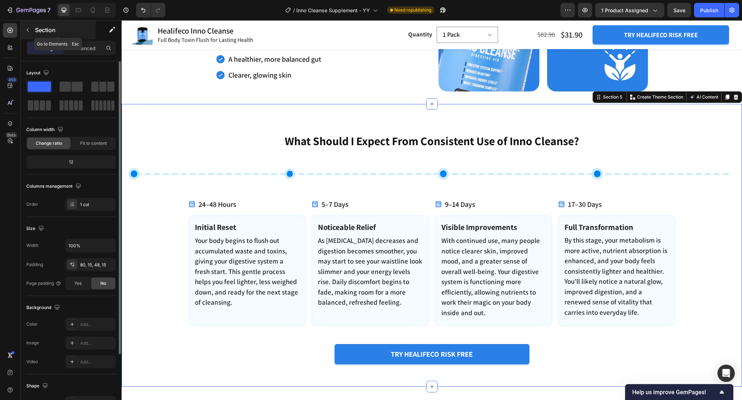
click at [25, 28] on icon "button" at bounding box center [28, 30] width 6 height 6
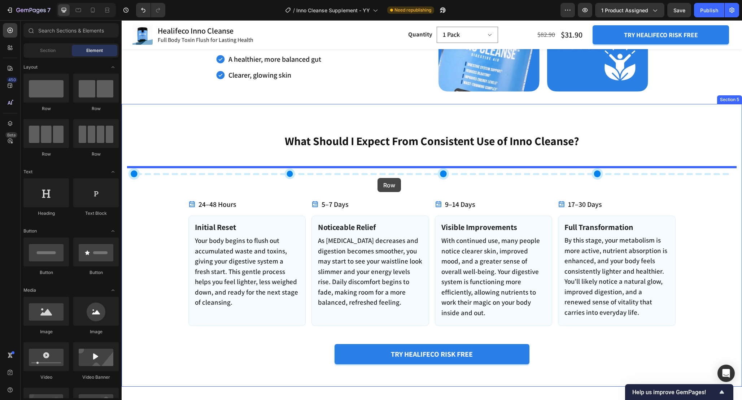
drag, startPoint x: 174, startPoint y: 114, endPoint x: 378, endPoint y: 178, distance: 213.3
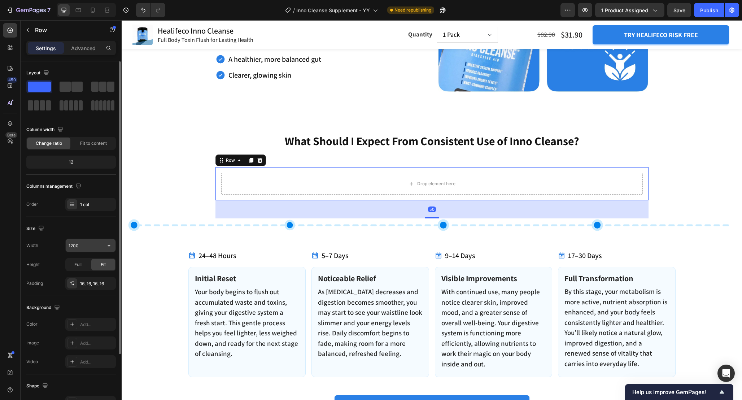
click at [95, 244] on input "1200" at bounding box center [91, 245] width 50 height 13
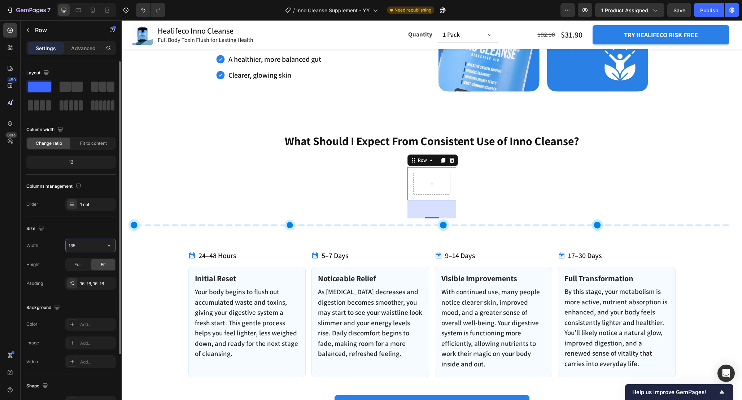
type input "1350"
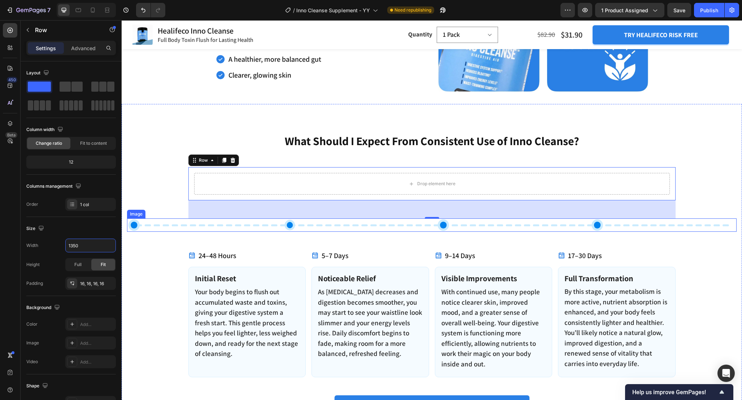
click at [170, 225] on img at bounding box center [432, 224] width 610 height 13
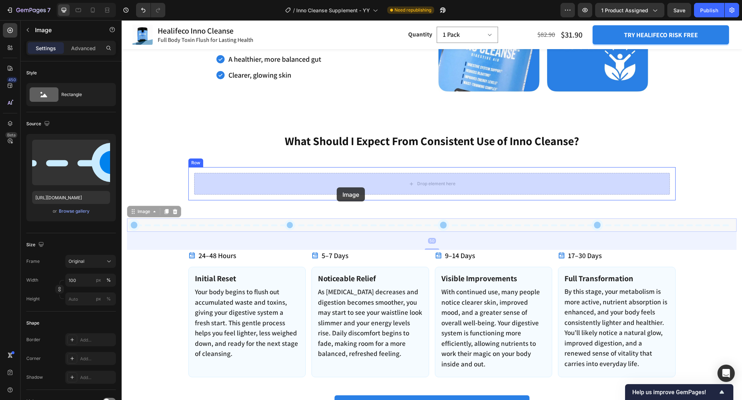
drag, startPoint x: 147, startPoint y: 209, endPoint x: 337, endPoint y: 187, distance: 191.2
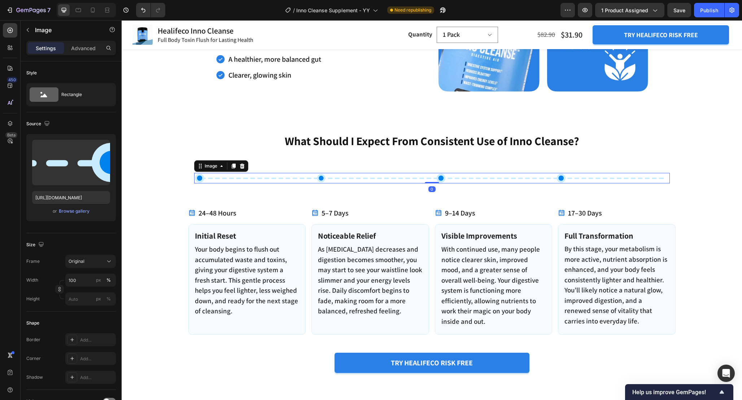
drag, startPoint x: 433, startPoint y: 199, endPoint x: 433, endPoint y: 162, distance: 37.2
click at [433, 162] on div "What Should I Expect From Consistent Use of Inno Cleanse? Heading Image 0 Row 2…" at bounding box center [432, 255] width 610 height 245
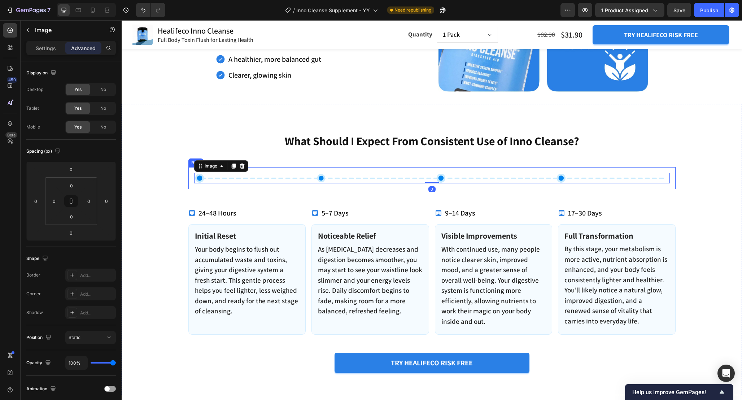
click at [190, 180] on div "Image 0 Row" at bounding box center [431, 178] width 487 height 22
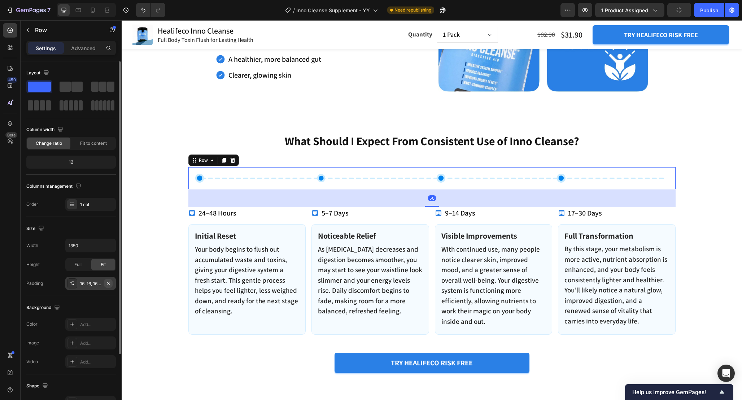
click at [109, 284] on icon "button" at bounding box center [108, 284] width 6 height 6
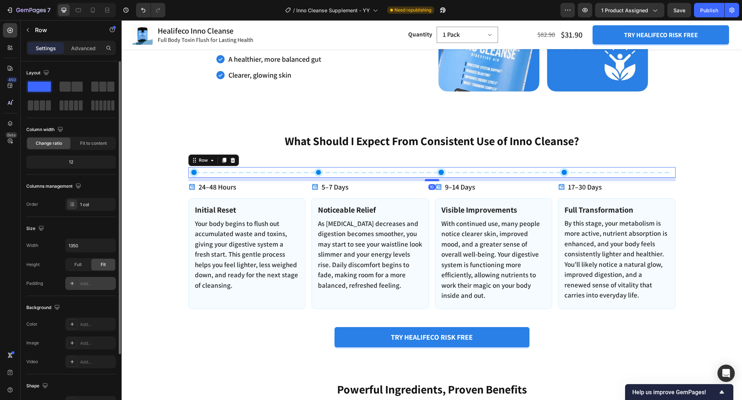
drag, startPoint x: 429, startPoint y: 194, endPoint x: 429, endPoint y: 179, distance: 14.4
click at [429, 179] on div at bounding box center [432, 180] width 14 height 2
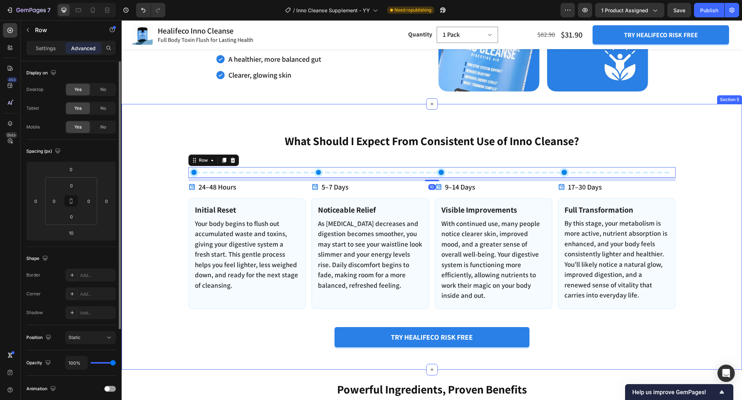
click at [165, 192] on div "What Should I Expect From Consistent Use of Inno Cleanse? Heading Image Row 10 …" at bounding box center [432, 242] width 610 height 219
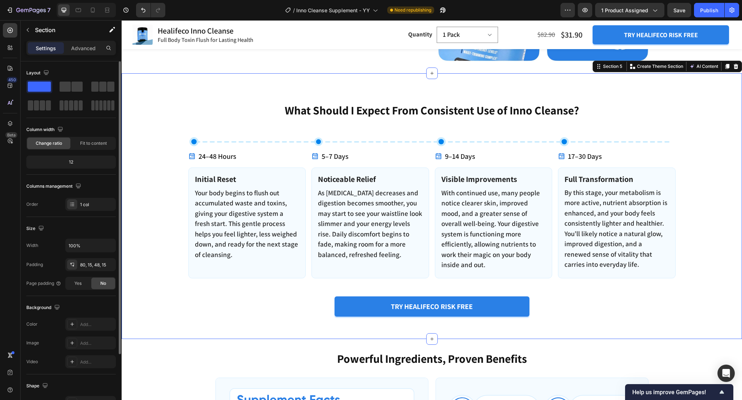
click at [168, 303] on div "What Should I Expect From Consistent Use of Inno Cleanse? Heading Image Row 24–…" at bounding box center [432, 211] width 610 height 219
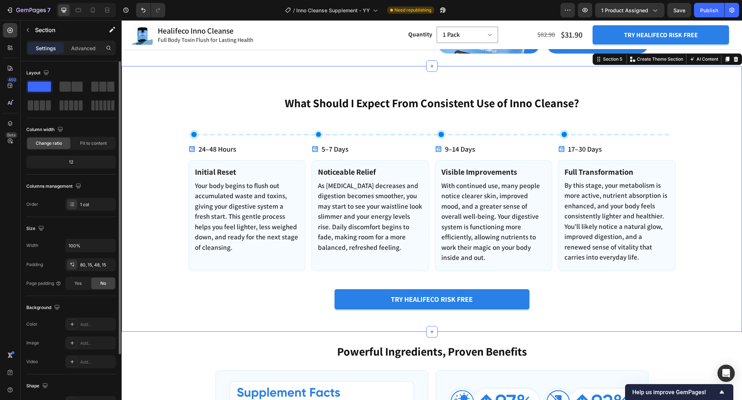
scroll to position [966, 0]
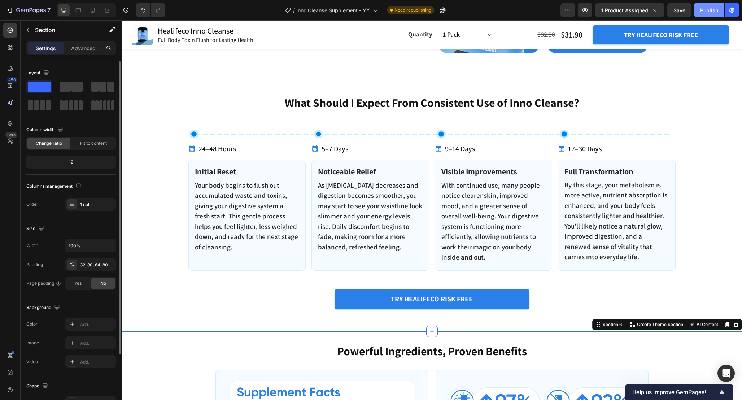
click at [709, 14] on div "Publish" at bounding box center [709, 10] width 18 height 8
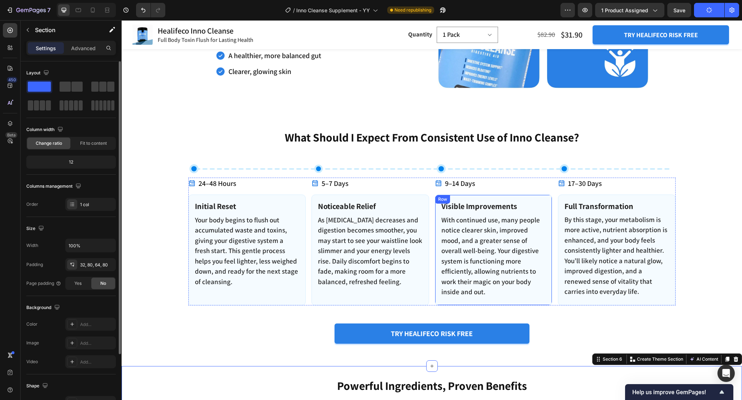
scroll to position [919, 0]
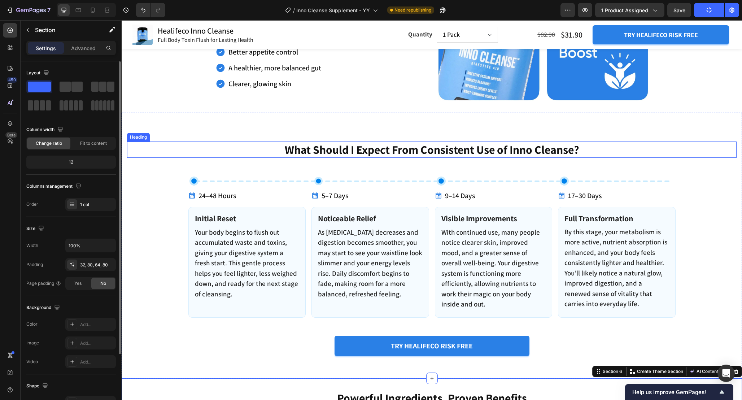
click at [508, 156] on h2 "What Should I Expect From Consistent Use of Inno Cleanse?" at bounding box center [432, 150] width 610 height 17
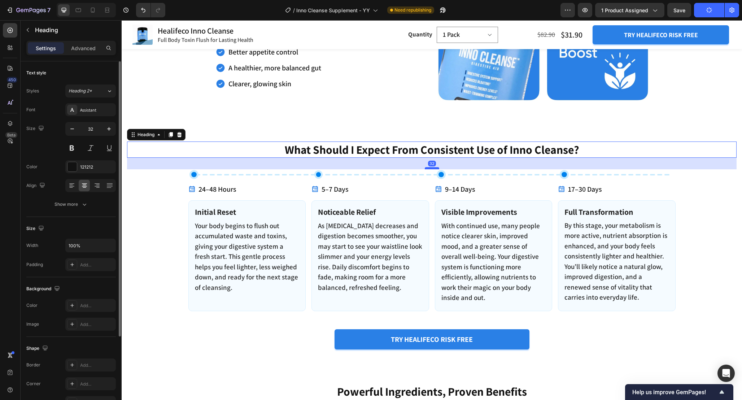
drag, startPoint x: 430, startPoint y: 174, endPoint x: 430, endPoint y: 168, distance: 6.5
click at [430, 168] on div at bounding box center [432, 168] width 14 height 2
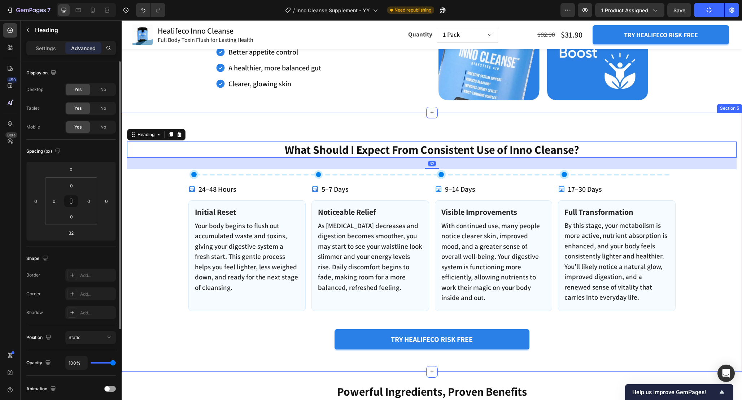
click at [651, 116] on div "What Should I Expect From Consistent Use of Inno Cleanse? Heading 32 Image Row …" at bounding box center [432, 242] width 621 height 259
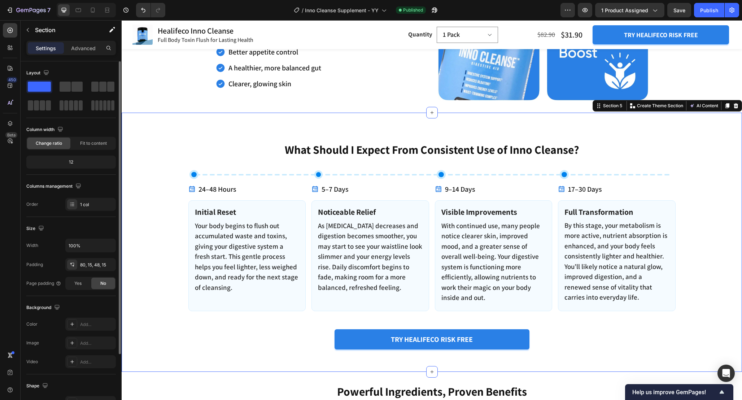
click at [694, 204] on div "What Should I Expect From Consistent Use of Inno Cleanse? Heading Image Row 24–…" at bounding box center [432, 248] width 610 height 213
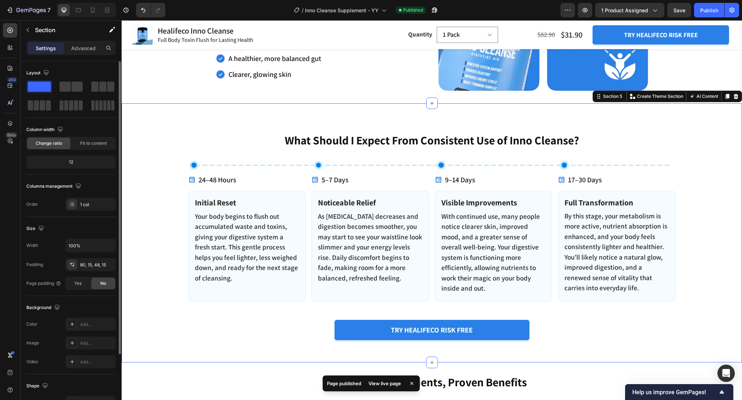
scroll to position [928, 0]
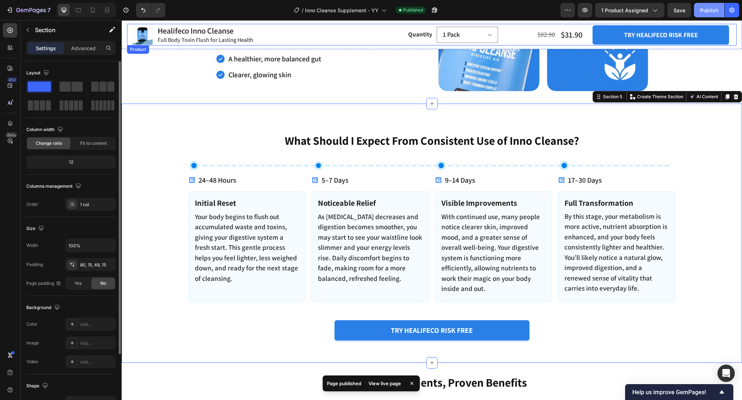
click at [708, 9] on div "Publish" at bounding box center [709, 10] width 18 height 8
click at [706, 12] on div "Publish" at bounding box center [709, 10] width 18 height 8
click at [433, 8] on icon "button" at bounding box center [434, 9] width 7 height 7
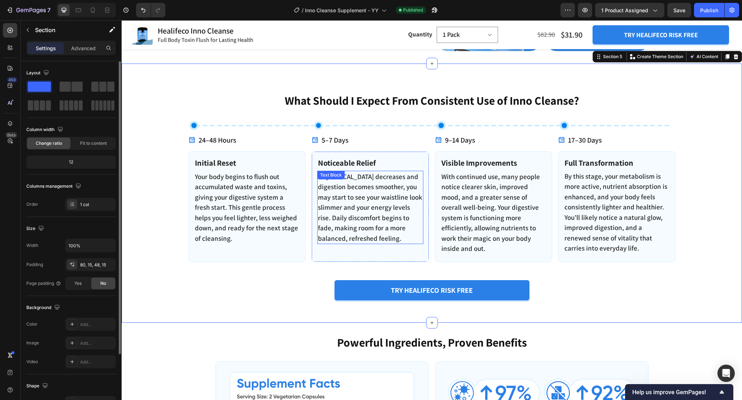
scroll to position [973, 0]
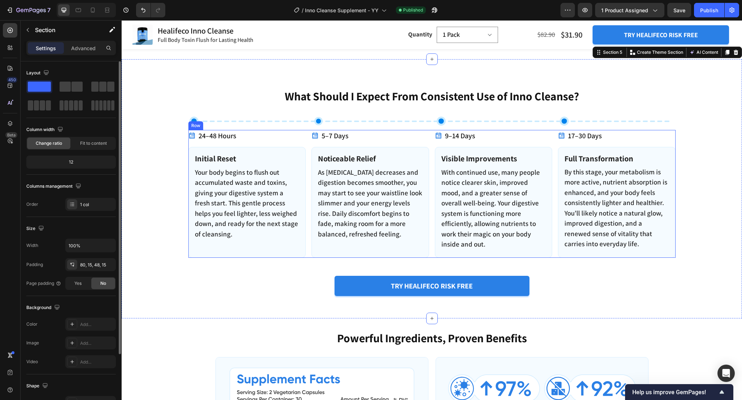
click at [309, 199] on div "24–48 Hours Item List Initial Reset Text Block Your body begins to flush out ac…" at bounding box center [431, 194] width 487 height 128
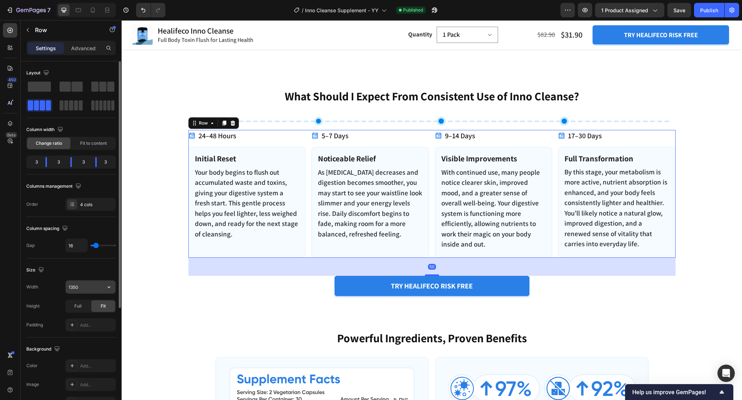
click at [86, 282] on input "1350" at bounding box center [91, 287] width 50 height 13
click at [86, 284] on input "1350" at bounding box center [91, 287] width 50 height 13
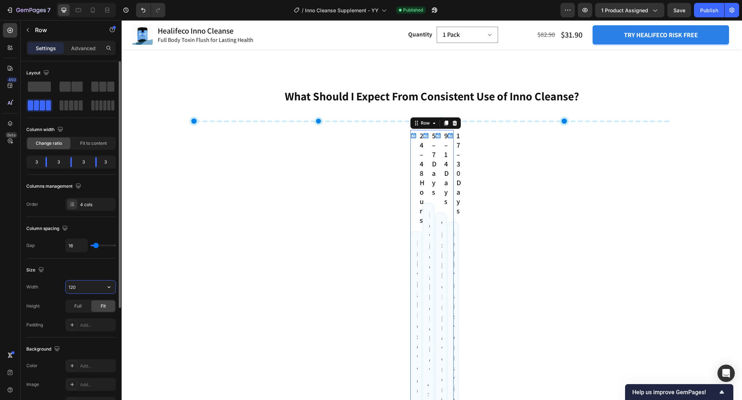
type input "1200"
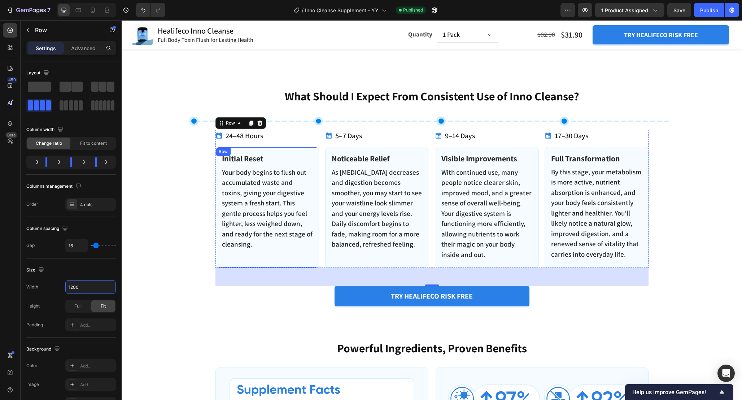
scroll to position [955, 0]
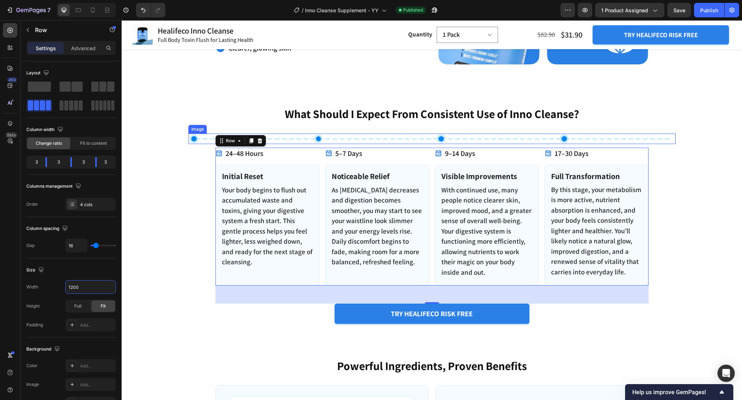
click at [394, 137] on img at bounding box center [431, 139] width 487 height 10
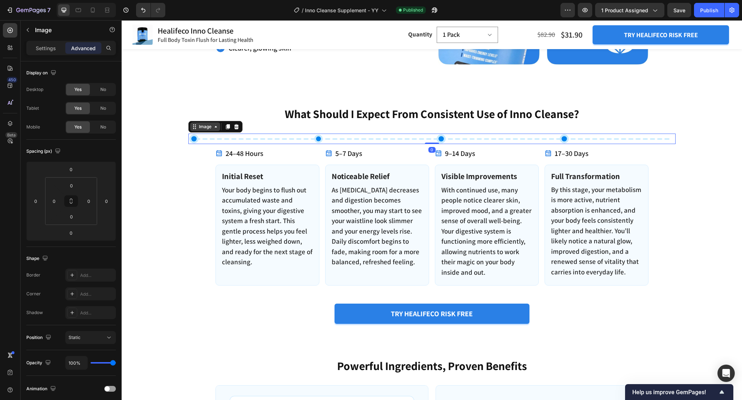
click at [215, 124] on div "Image" at bounding box center [205, 126] width 30 height 9
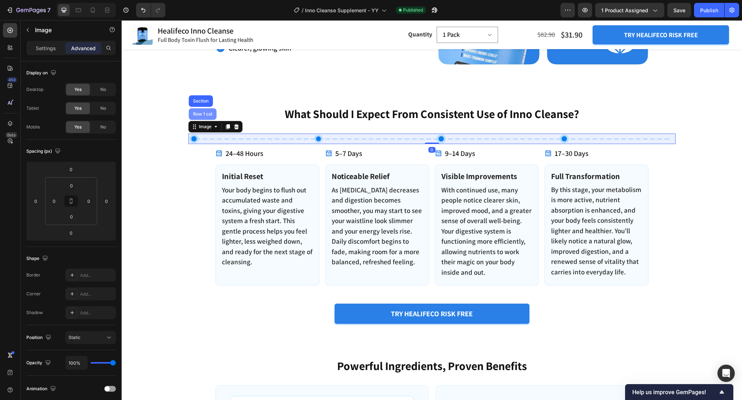
click at [208, 114] on div "Row 1 col" at bounding box center [203, 114] width 22 height 4
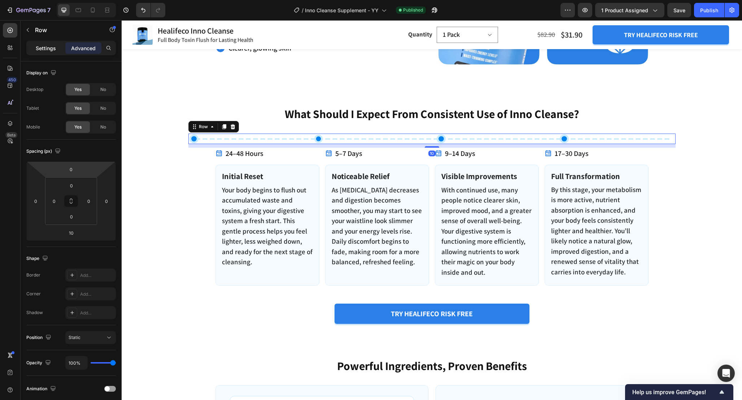
click at [54, 45] on p "Settings" at bounding box center [46, 48] width 20 height 8
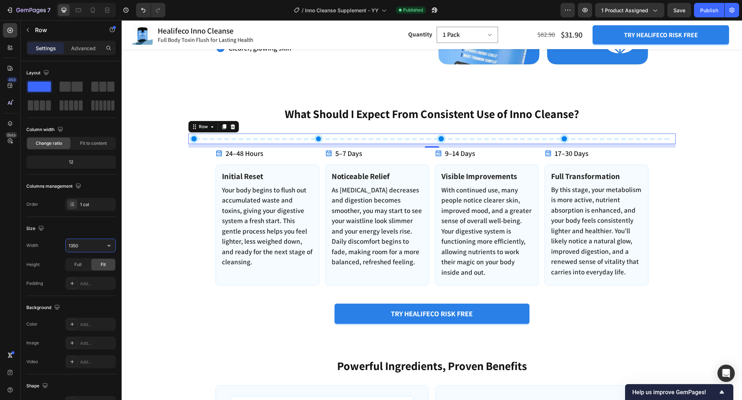
click at [83, 245] on input "1350" at bounding box center [91, 245] width 50 height 13
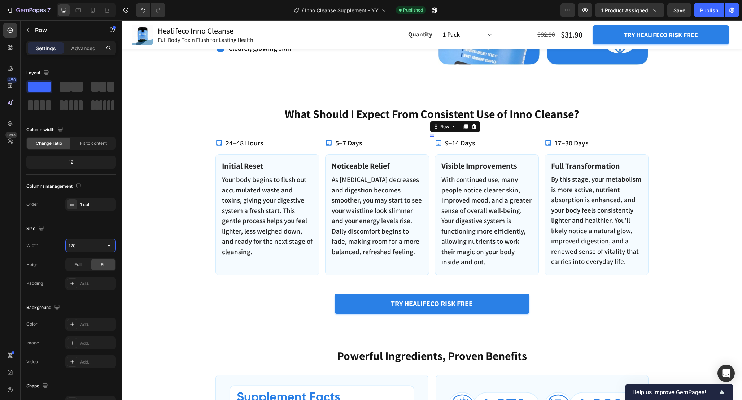
type input "1200"
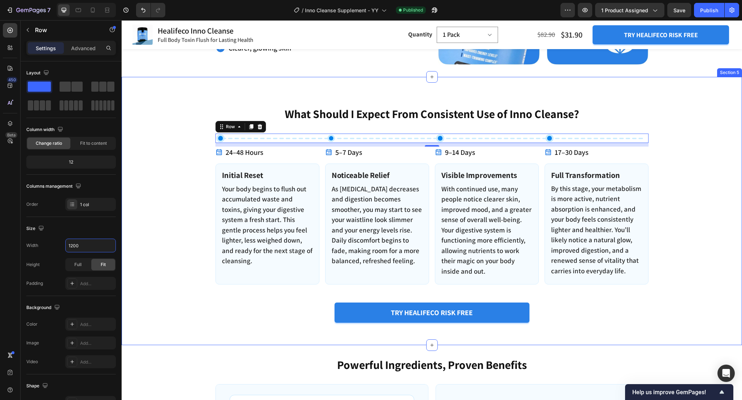
click at [152, 196] on div "What Should I Expect From Consistent Use of Inno Cleanse? Heading Image Row 10 …" at bounding box center [432, 217] width 610 height 222
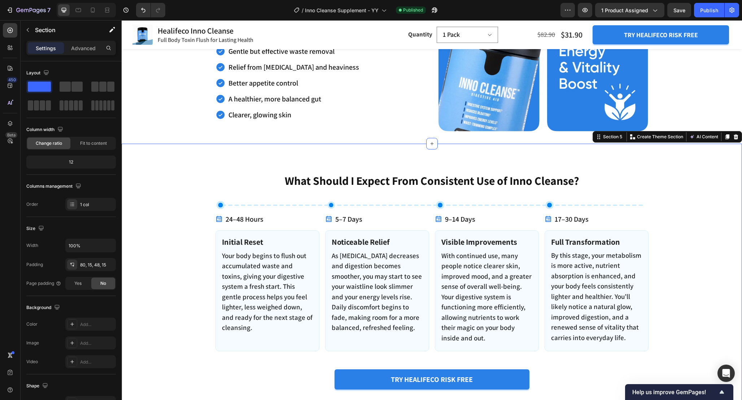
scroll to position [873, 0]
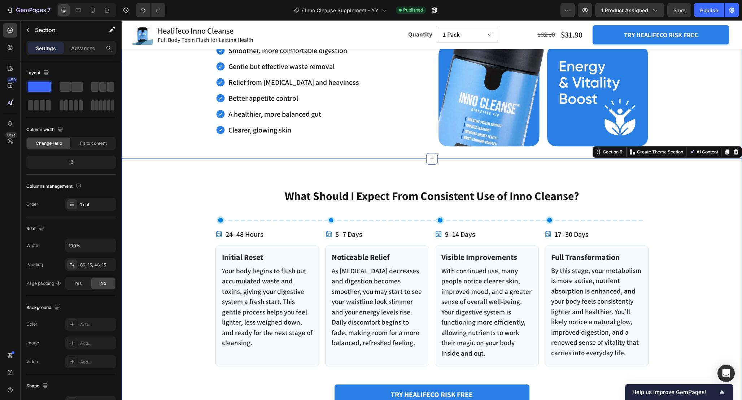
click at [143, 135] on div "Feel the Difference with Inno Cleanse Heading This powerful blend is designed t…" at bounding box center [432, 25] width 610 height 245
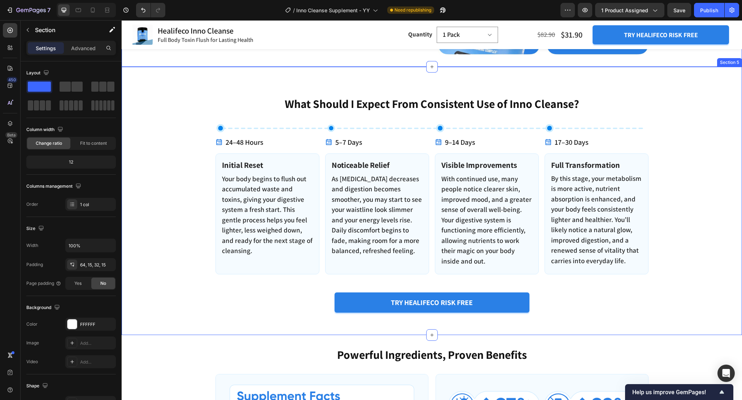
scroll to position [939, 0]
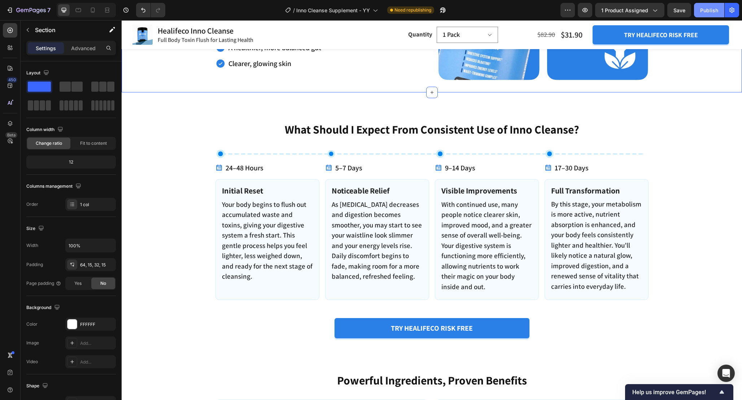
click at [708, 7] on div "Publish" at bounding box center [709, 10] width 18 height 8
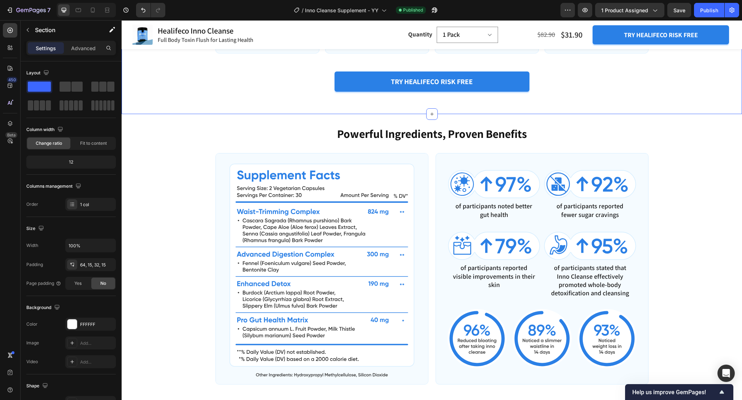
scroll to position [1186, 0]
